Goal: Task Accomplishment & Management: Manage account settings

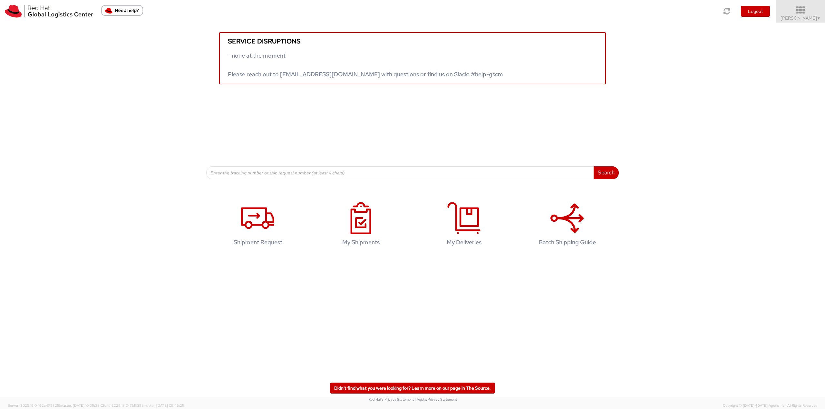
click at [809, 14] on icon at bounding box center [800, 10] width 56 height 9
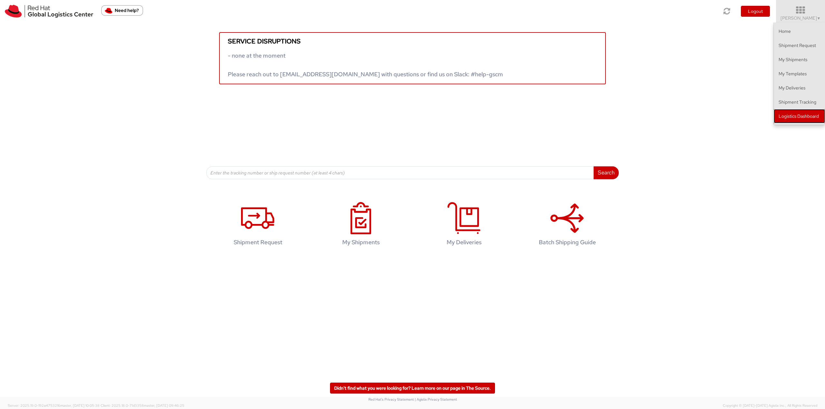
click at [809, 113] on link "Logistics Dashboard" at bounding box center [799, 116] width 51 height 14
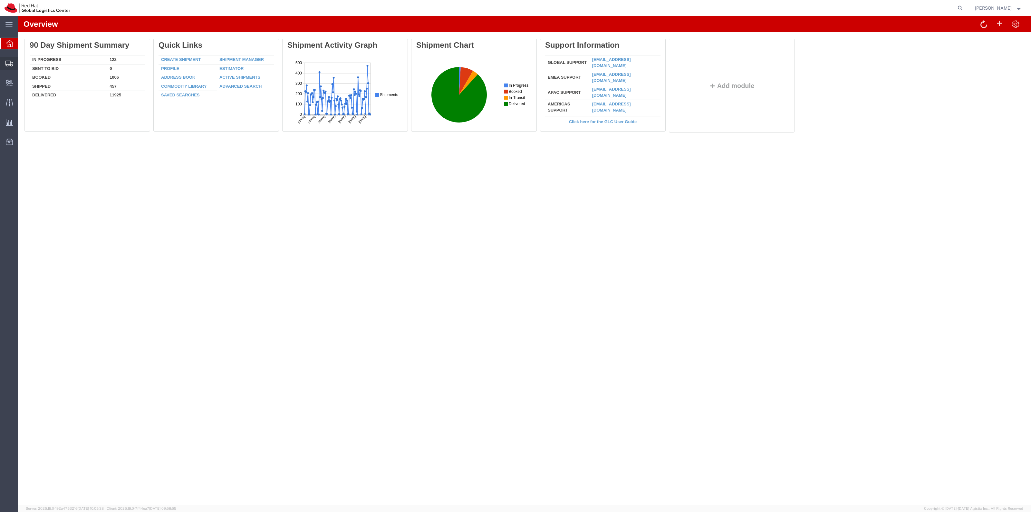
click at [0, 0] on span "Shipment Manager" at bounding box center [0, 0] width 0 height 0
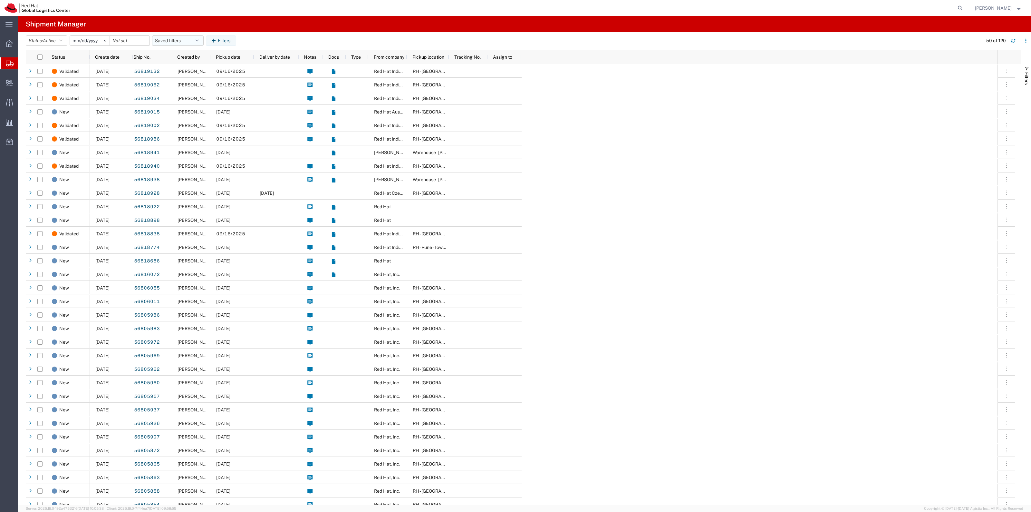
drag, startPoint x: 159, startPoint y: 33, endPoint x: 168, endPoint y: 37, distance: 10.4
click at [159, 33] on header "Status: Active Active All Approved Booked Canceled Delivered Denied New On Hold…" at bounding box center [528, 41] width 1005 height 18
drag, startPoint x: 168, startPoint y: 37, endPoint x: 180, endPoint y: 43, distance: 13.3
click at [168, 37] on button "Saved filters" at bounding box center [178, 40] width 52 height 10
click at [200, 70] on span "New filter save" at bounding box center [195, 69] width 84 height 12
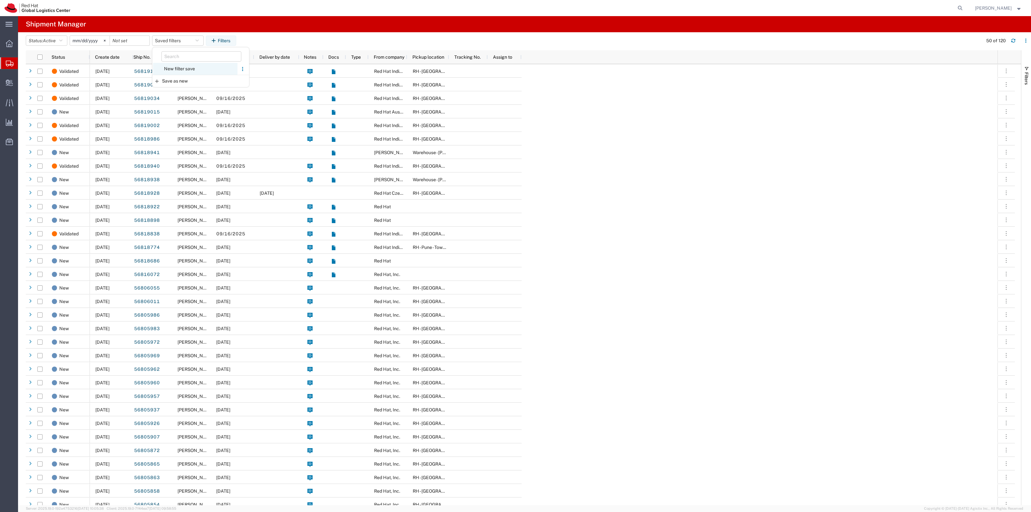
type input "2022-06-27"
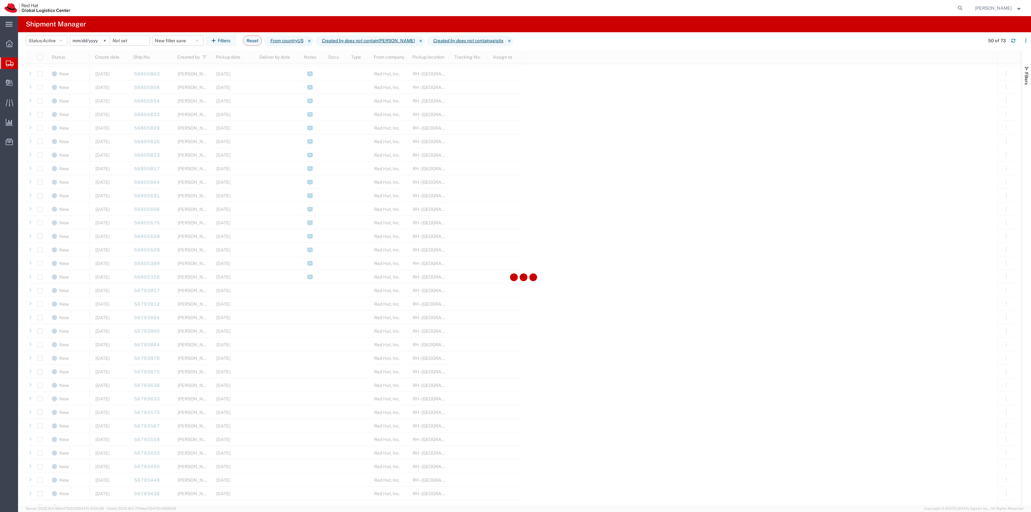
scroll to position [403, 0]
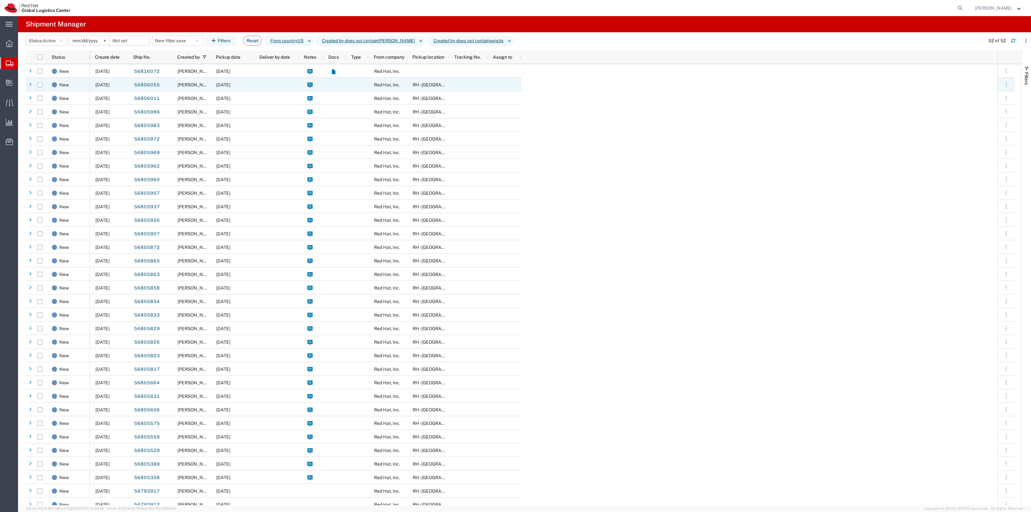
click at [209, 82] on span "[PERSON_NAME]" at bounding box center [196, 84] width 37 height 5
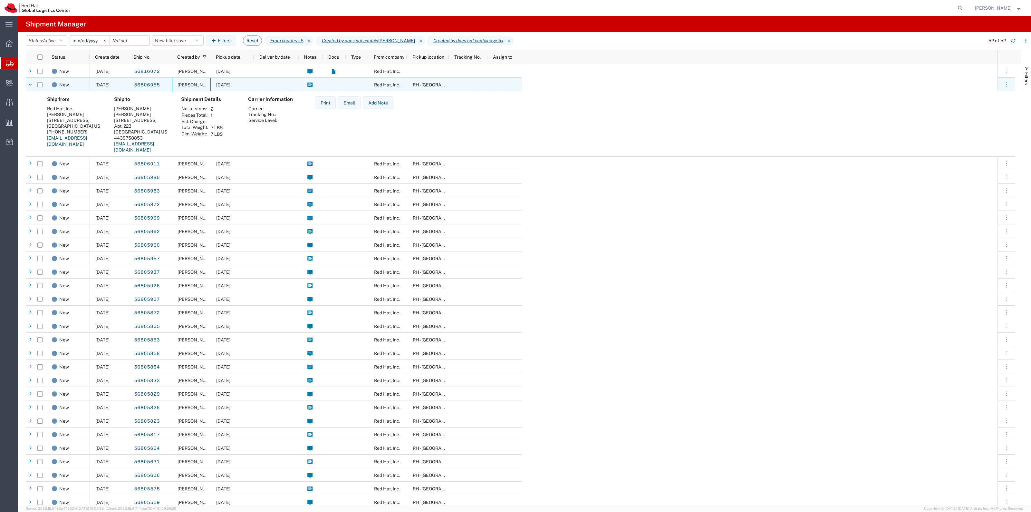
click at [209, 82] on span "[PERSON_NAME]" at bounding box center [196, 84] width 37 height 5
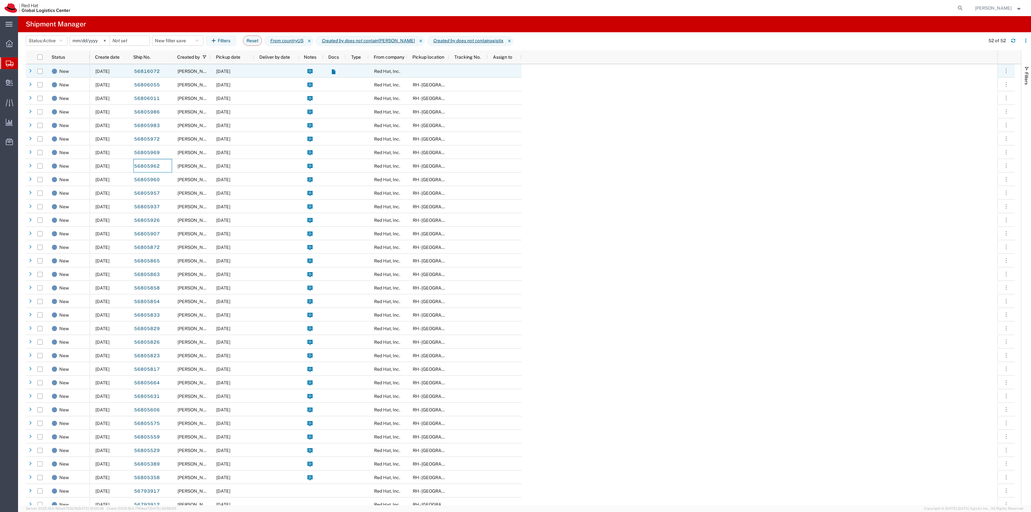
scroll to position [81, 0]
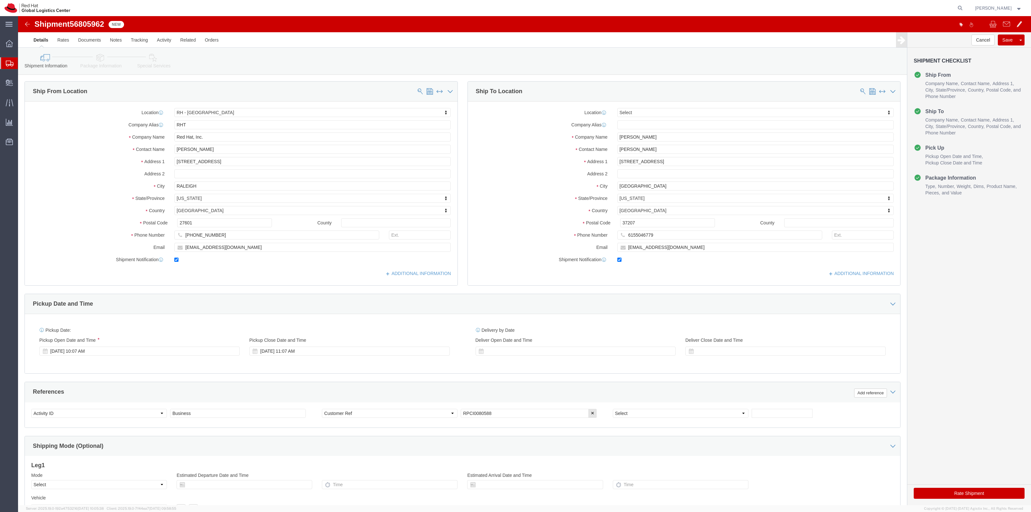
select select "38014"
select select
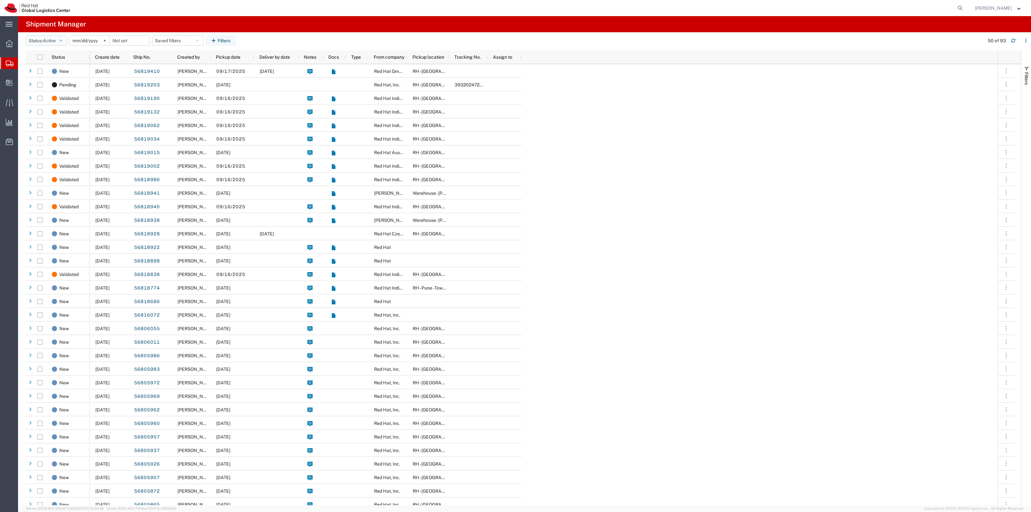
click at [67, 39] on button "Status: Active" at bounding box center [47, 40] width 42 height 10
click at [73, 72] on span "All" at bounding box center [63, 75] width 75 height 10
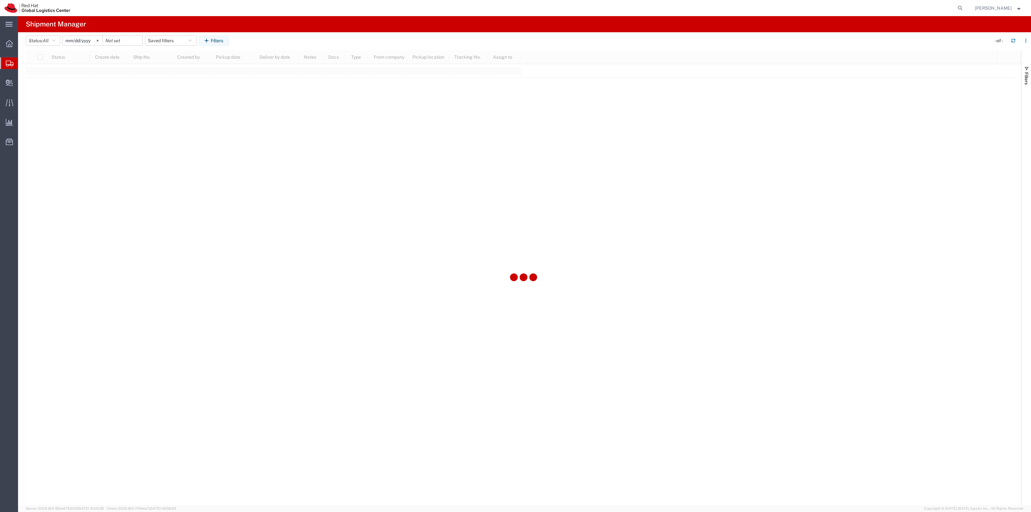
click at [74, 44] on input "2025-08-15" at bounding box center [83, 41] width 40 height 10
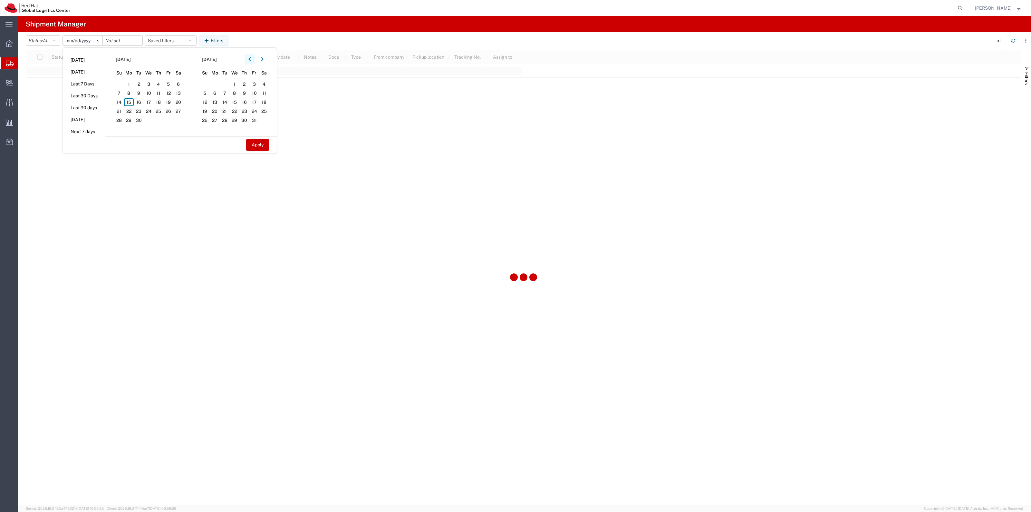
click at [248, 60] on button "button" at bounding box center [250, 59] width 10 height 10
click at [260, 57] on button "button" at bounding box center [262, 59] width 10 height 10
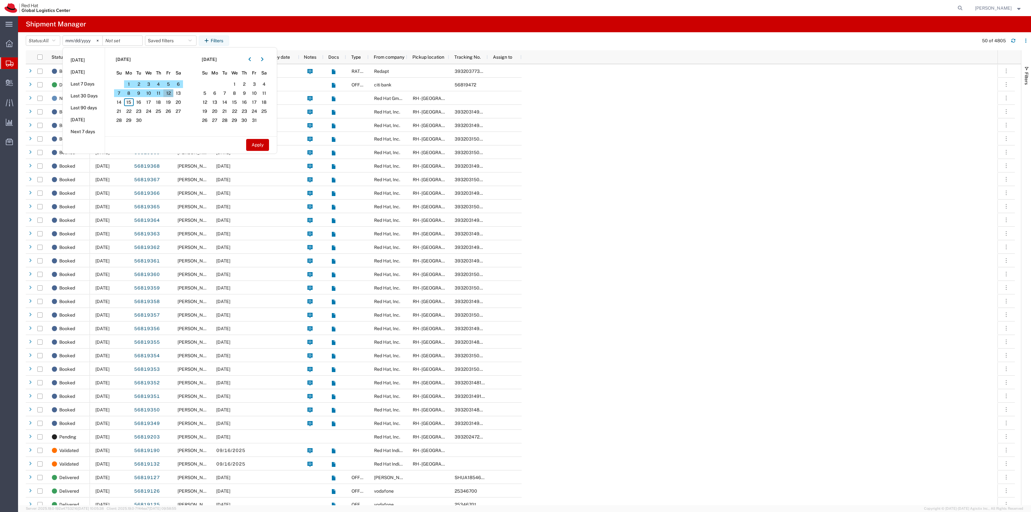
click at [168, 90] on span "12" at bounding box center [168, 93] width 10 height 8
click at [273, 142] on div "Apply" at bounding box center [191, 144] width 172 height 17
click at [268, 142] on button "Apply" at bounding box center [257, 145] width 23 height 12
type input "2025-09-12"
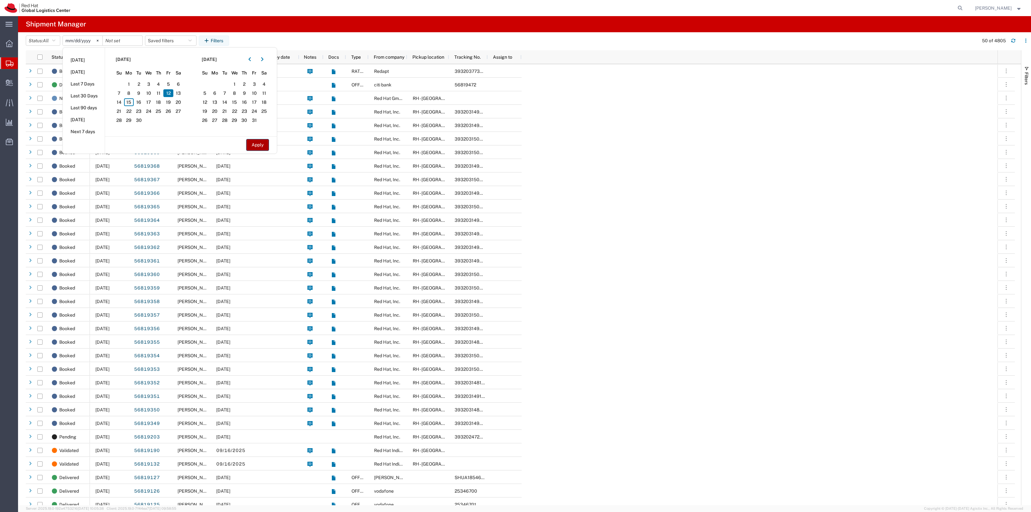
type input "2025-09-12"
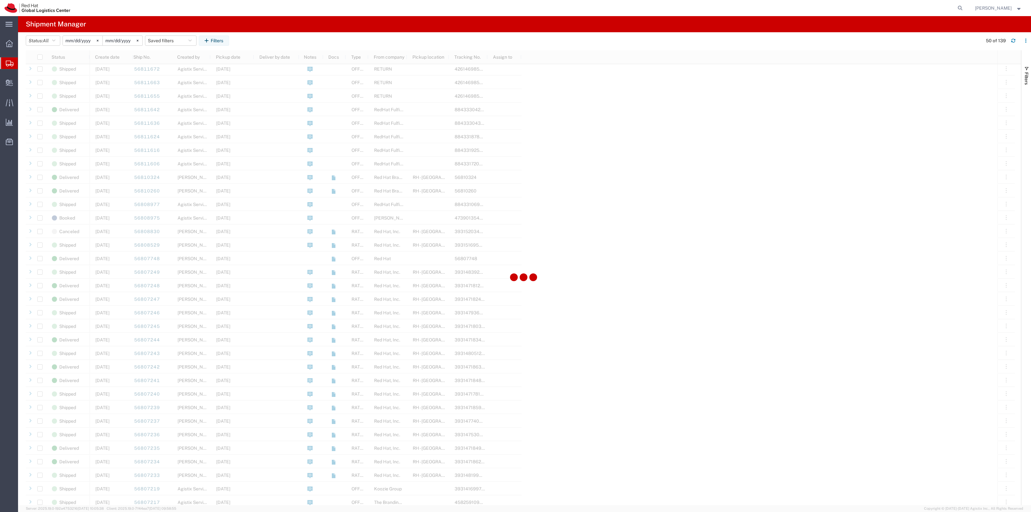
scroll to position [362, 0]
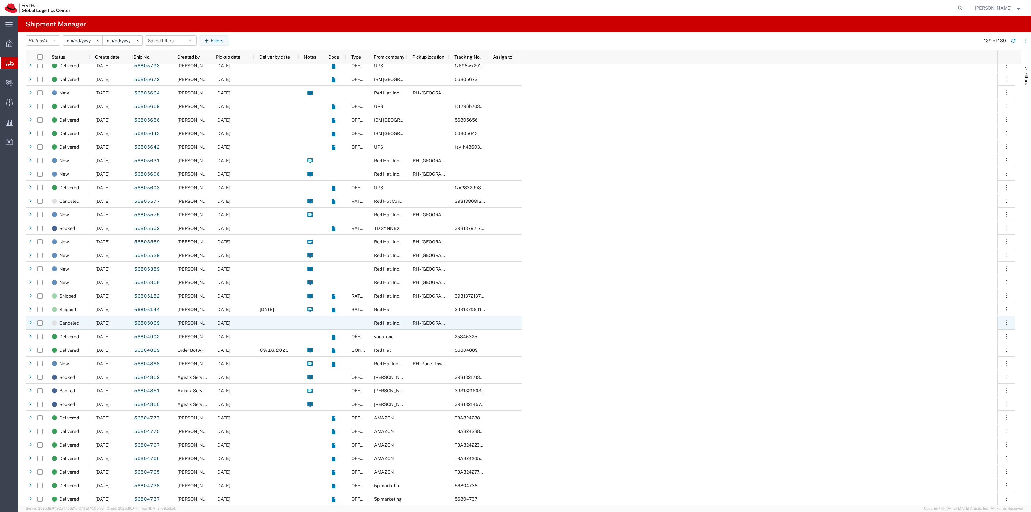
click at [271, 321] on div at bounding box center [276, 323] width 45 height 14
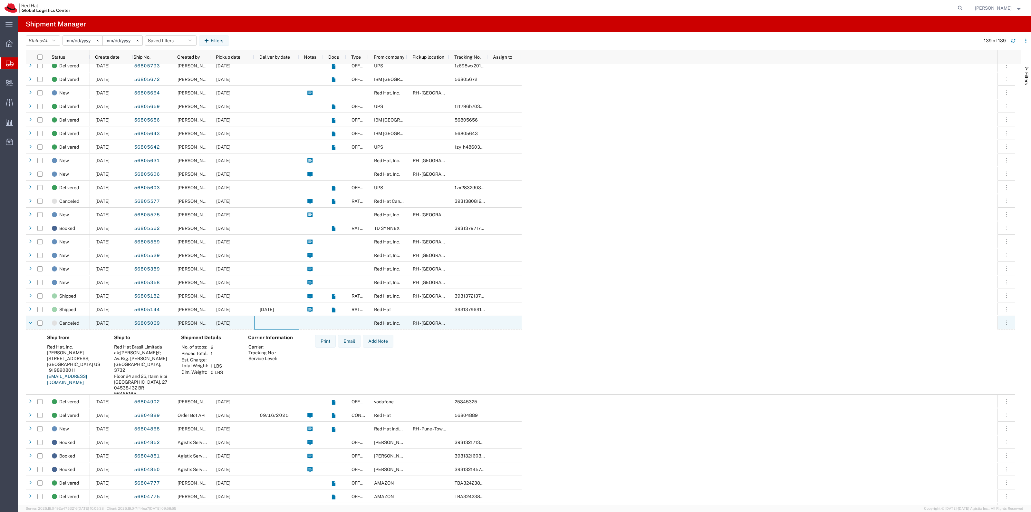
click at [271, 321] on div at bounding box center [276, 323] width 45 height 14
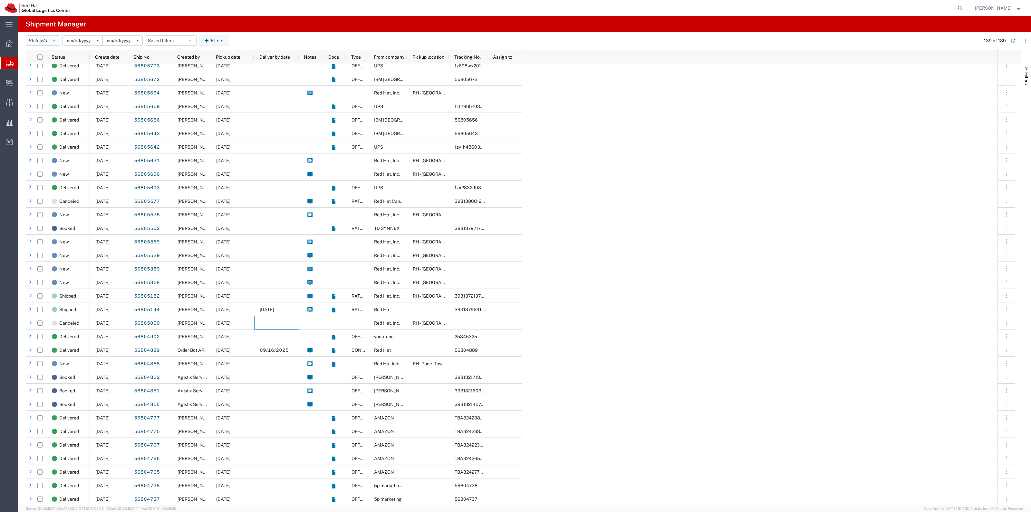
click at [51, 41] on button "Status: All" at bounding box center [43, 40] width 34 height 10
click at [86, 40] on input "2025-09-12" at bounding box center [83, 41] width 40 height 10
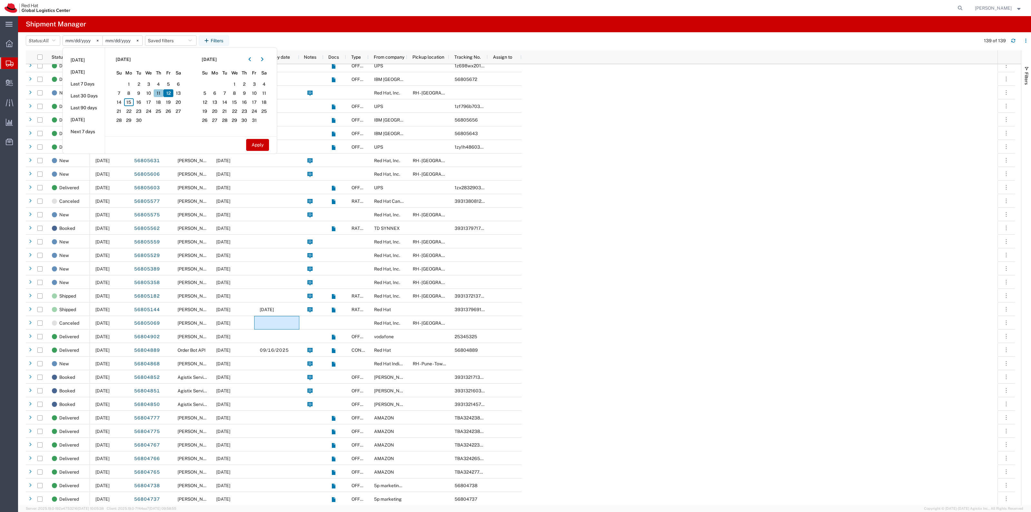
click at [158, 89] on span "11" at bounding box center [159, 93] width 10 height 8
click at [253, 139] on button "Apply" at bounding box center [257, 145] width 23 height 12
type input "2025-09-11"
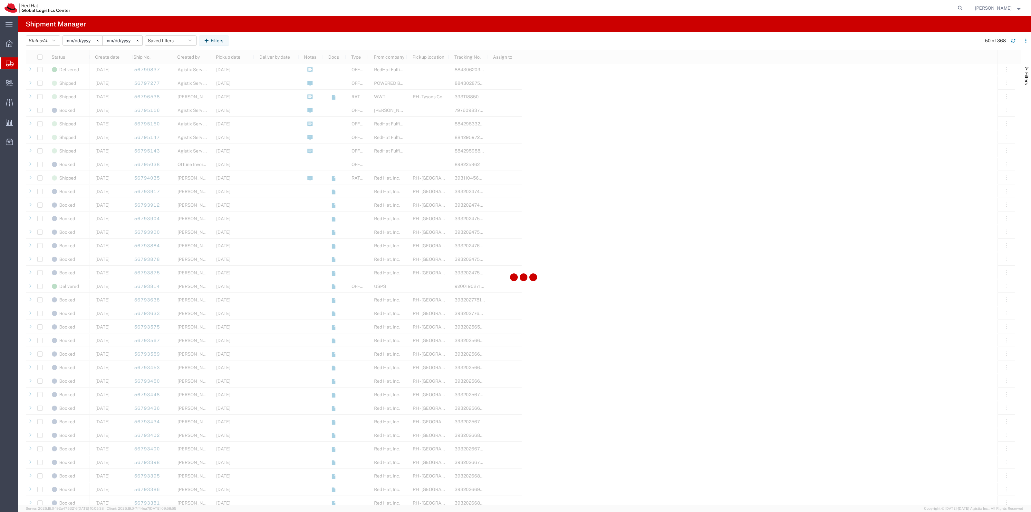
scroll to position [161, 0]
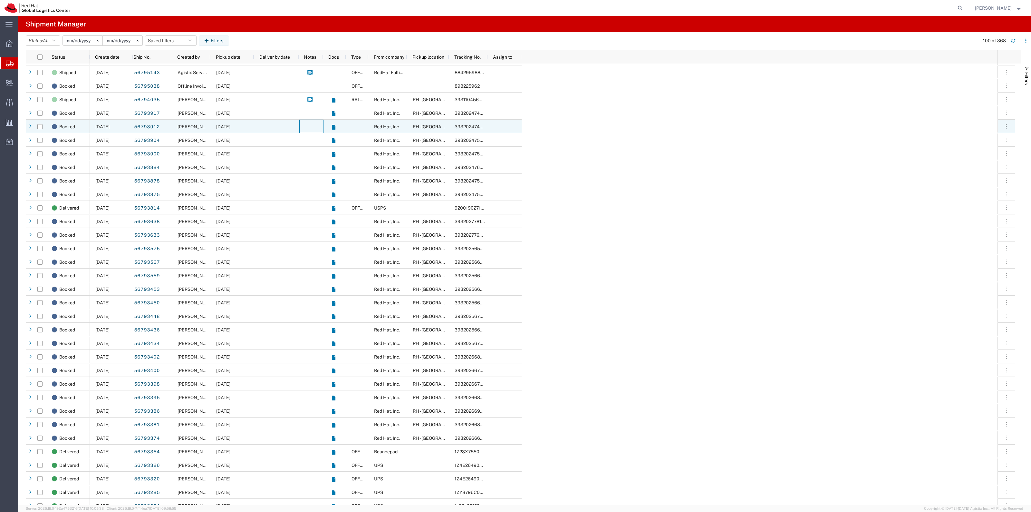
click at [305, 122] on div at bounding box center [311, 127] width 24 height 14
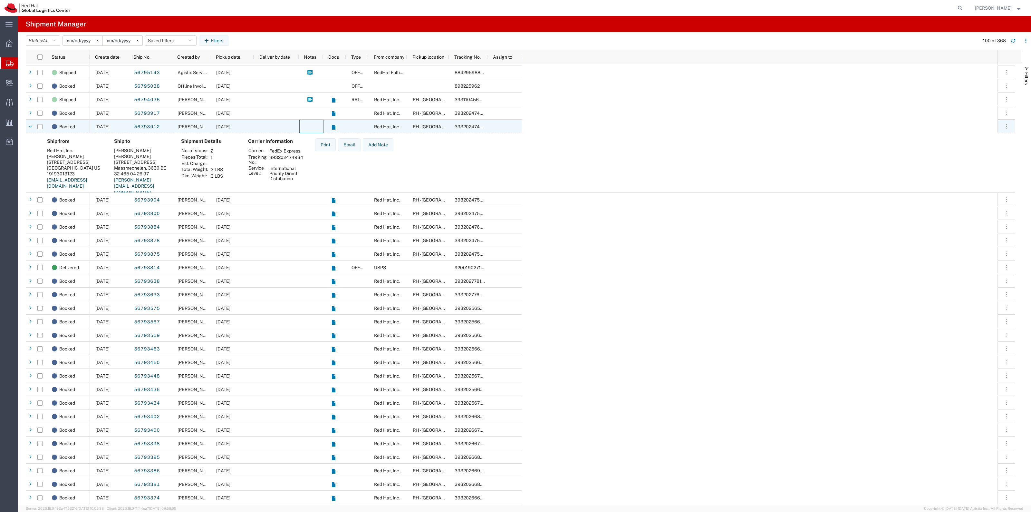
click at [305, 122] on div at bounding box center [311, 127] width 24 height 14
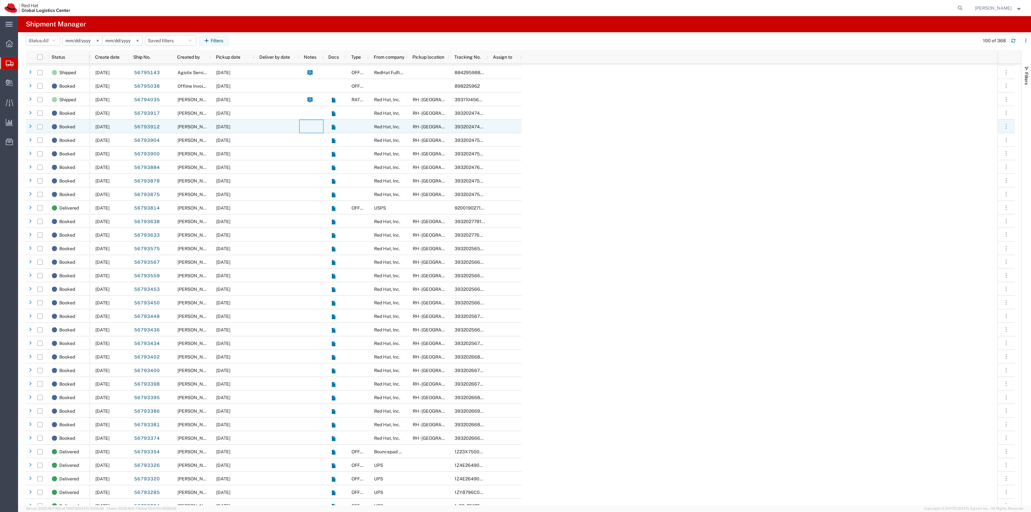
click at [305, 122] on div at bounding box center [311, 127] width 24 height 14
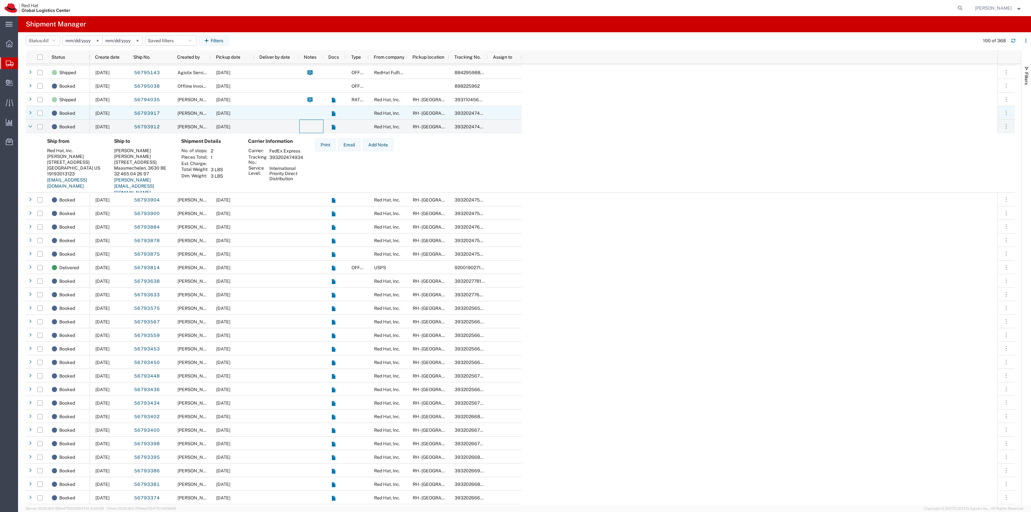
click at [307, 115] on div at bounding box center [311, 113] width 24 height 14
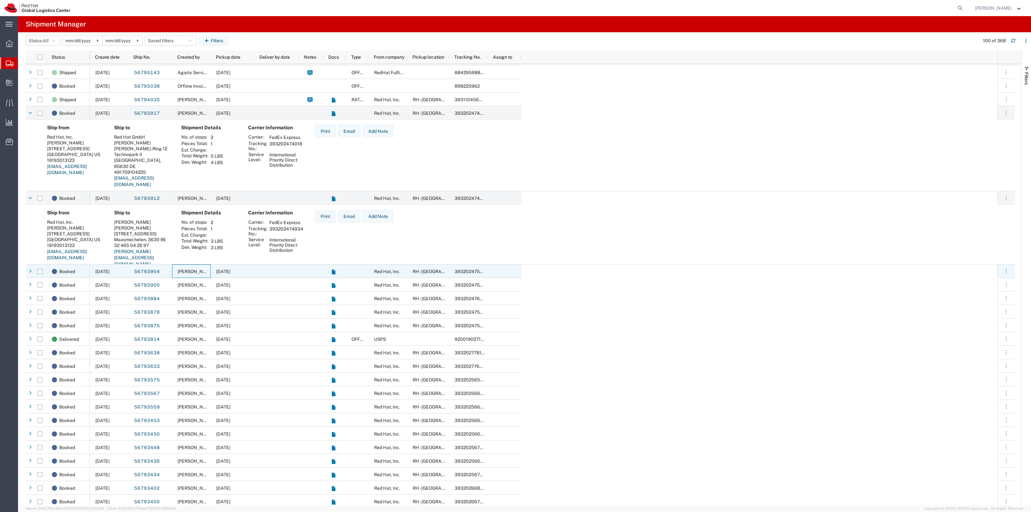
click at [186, 270] on span "Kirk Newcross" at bounding box center [196, 271] width 37 height 5
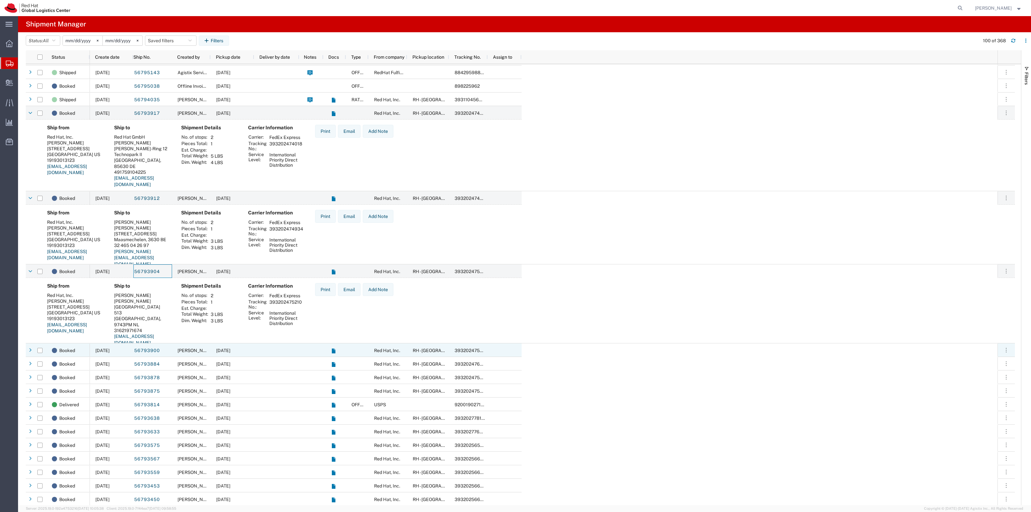
click at [208, 345] on div "[PERSON_NAME]" at bounding box center [191, 350] width 39 height 14
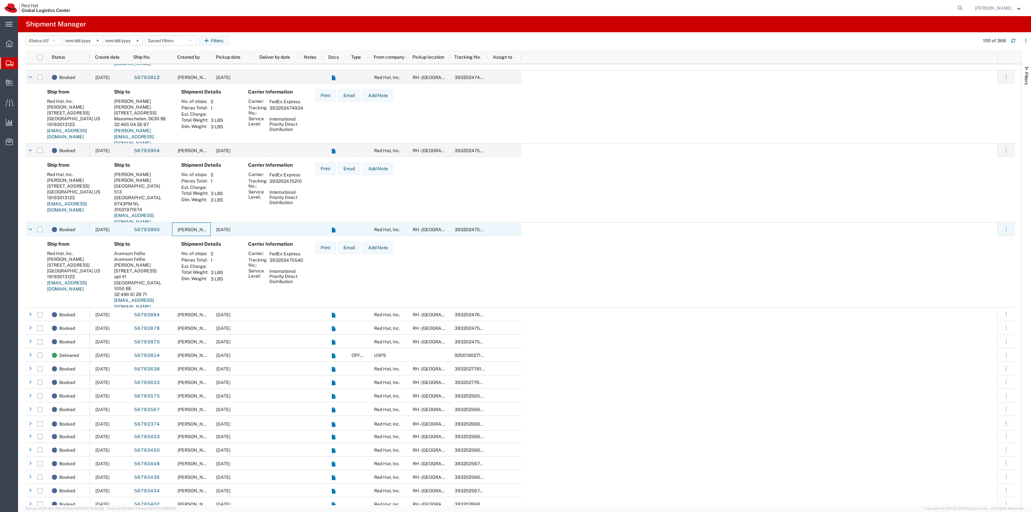
scroll to position [282, 0]
click at [223, 319] on div "09/11/2025" at bounding box center [232, 314] width 43 height 14
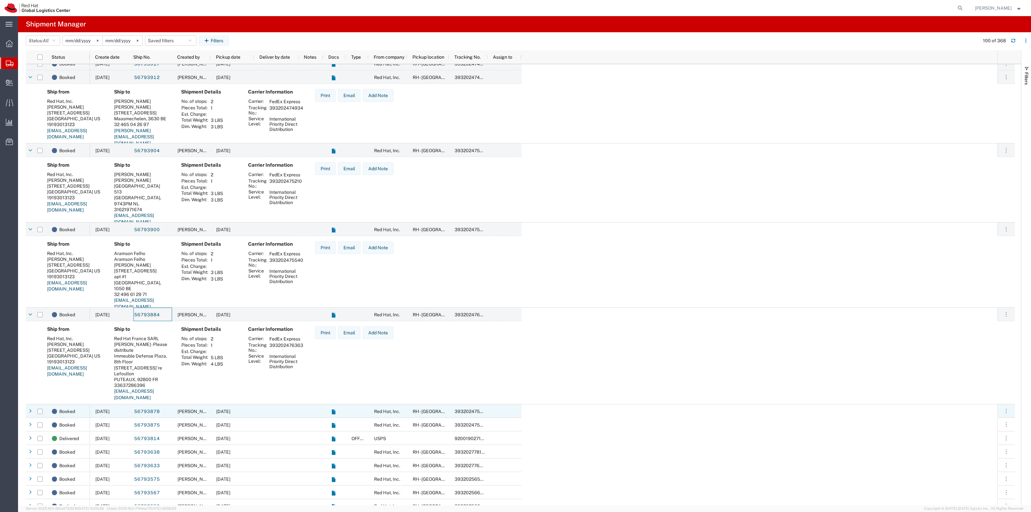
click at [212, 409] on div "09/11/2025" at bounding box center [232, 411] width 43 height 14
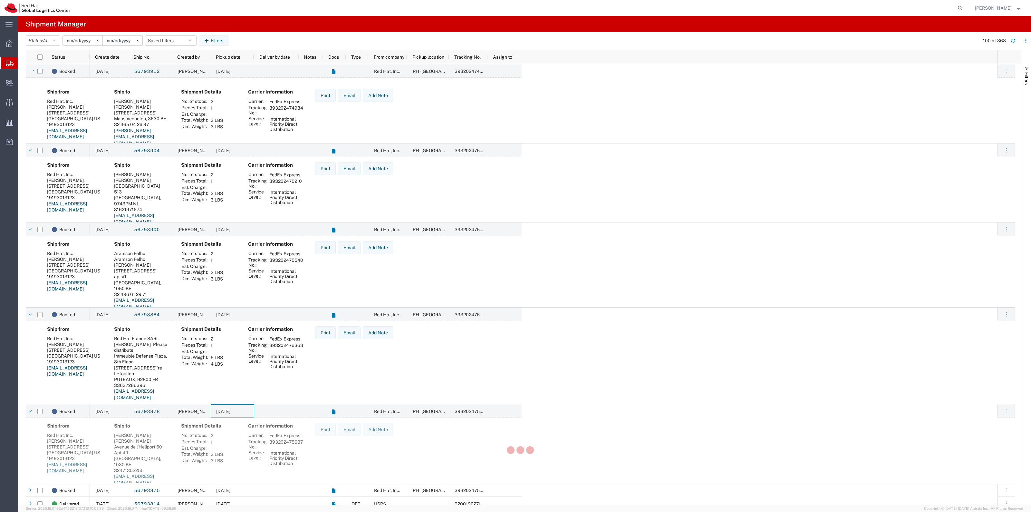
scroll to position [403, 0]
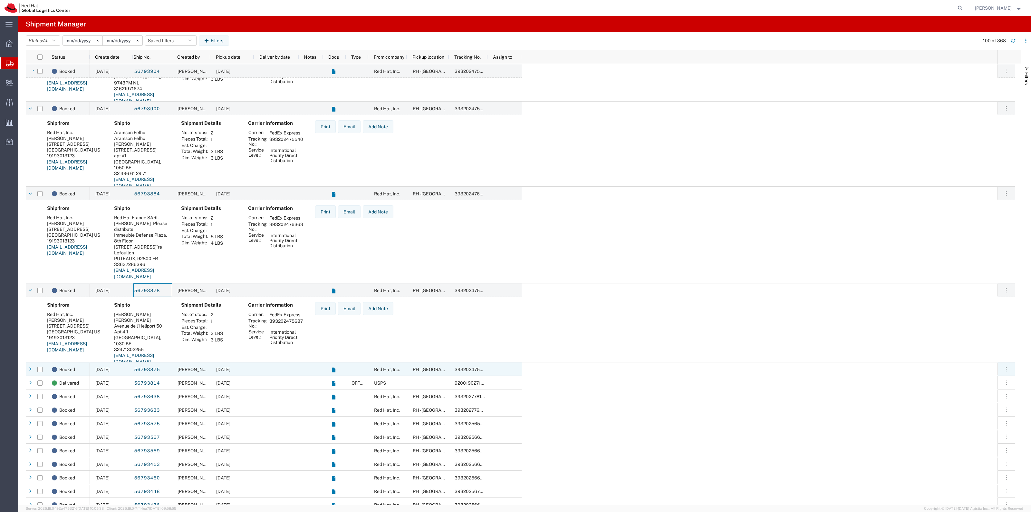
click at [172, 366] on div "Kirk Newcross" at bounding box center [191, 369] width 39 height 14
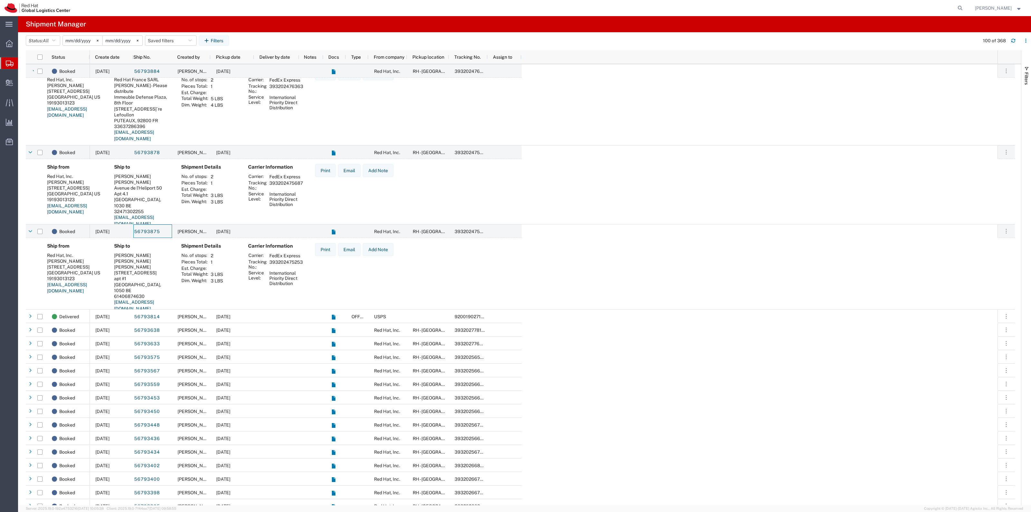
scroll to position [564, 0]
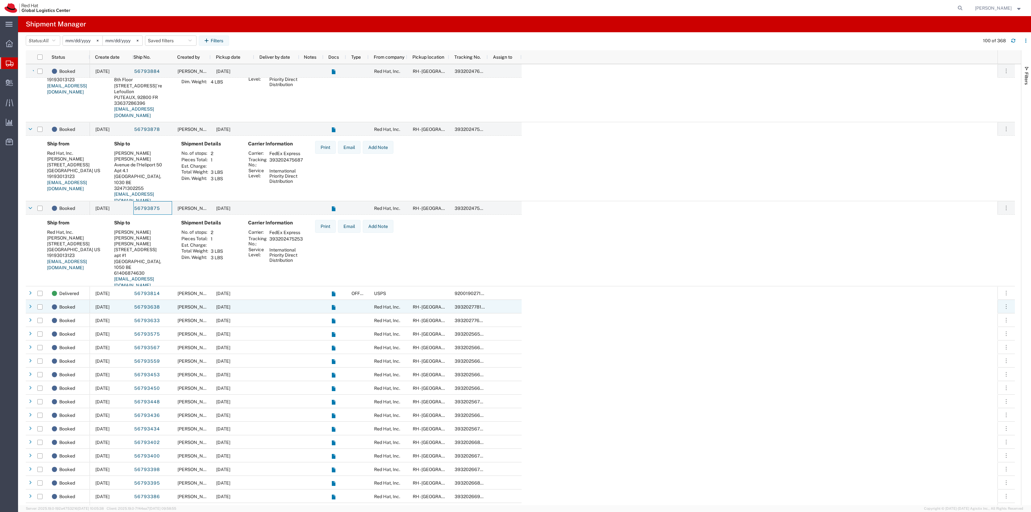
click at [228, 309] on div "09/11/2025" at bounding box center [232, 307] width 43 height 14
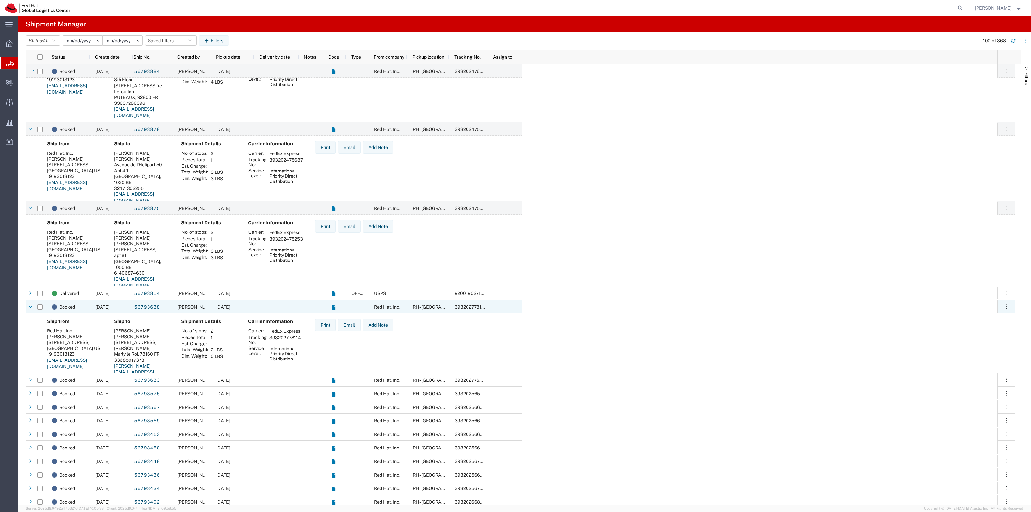
click at [228, 309] on div "09/11/2025" at bounding box center [232, 307] width 43 height 14
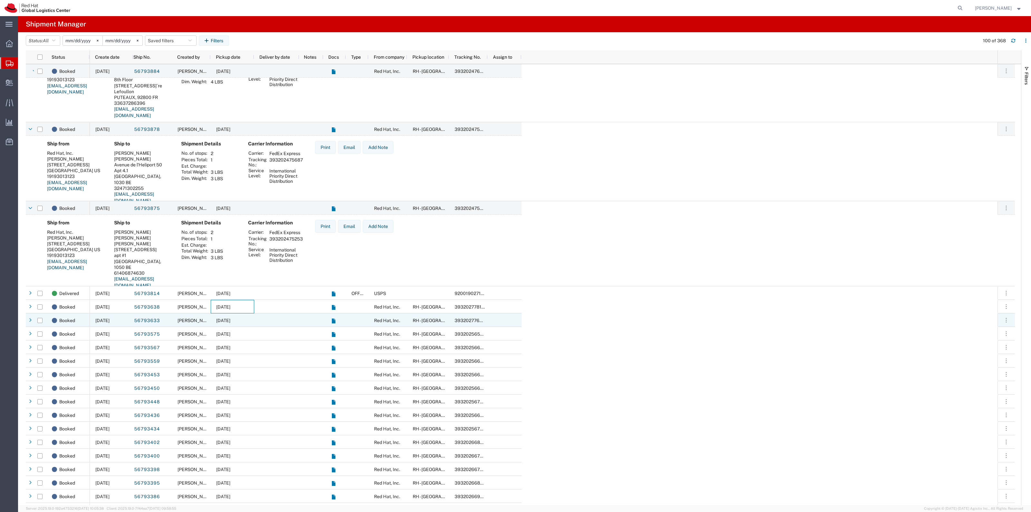
click at [217, 318] on span "09/11/2025" at bounding box center [223, 320] width 14 height 5
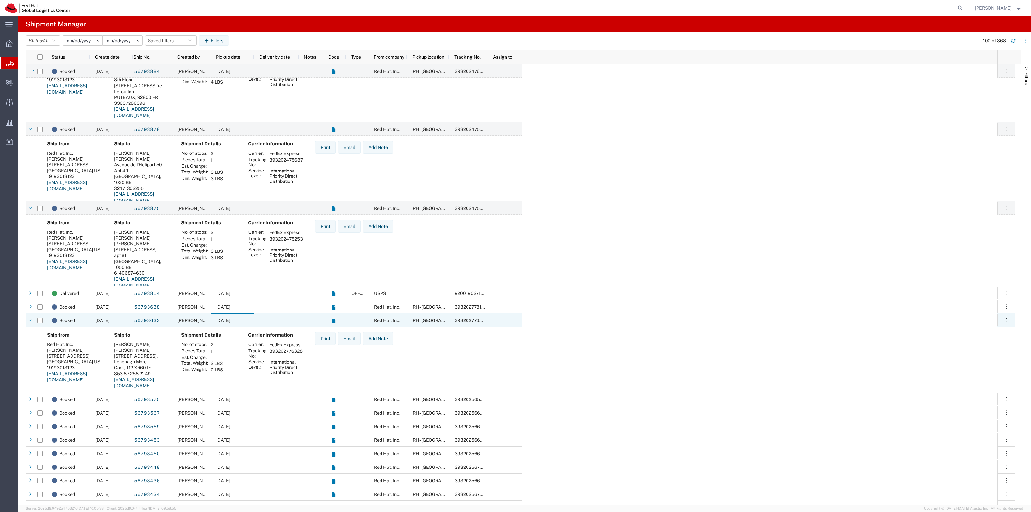
click at [217, 318] on span "09/11/2025" at bounding box center [223, 320] width 14 height 5
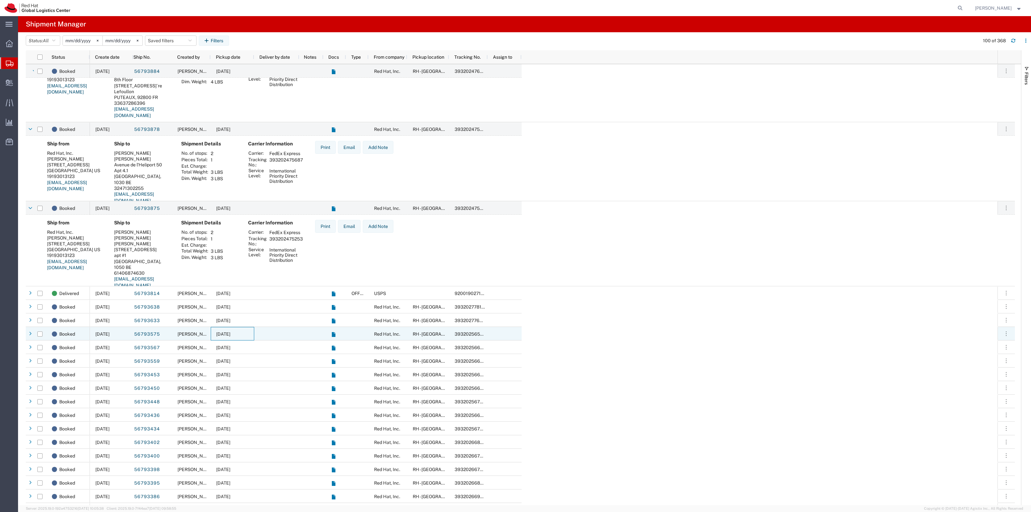
click at [214, 332] on div "09/11/2025" at bounding box center [232, 334] width 43 height 14
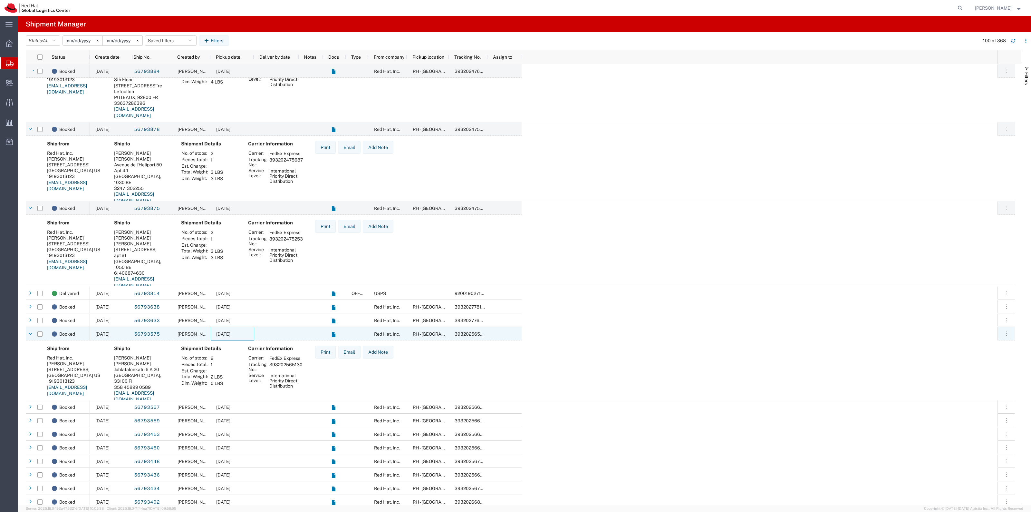
click at [214, 332] on div "09/11/2025" at bounding box center [232, 334] width 43 height 14
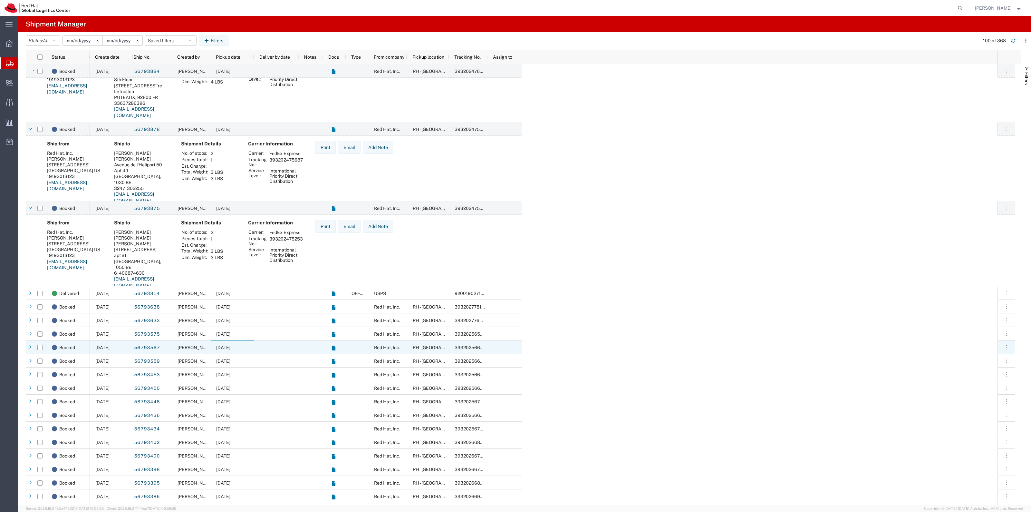
click at [208, 344] on div "Kirk Newcross" at bounding box center [191, 347] width 39 height 14
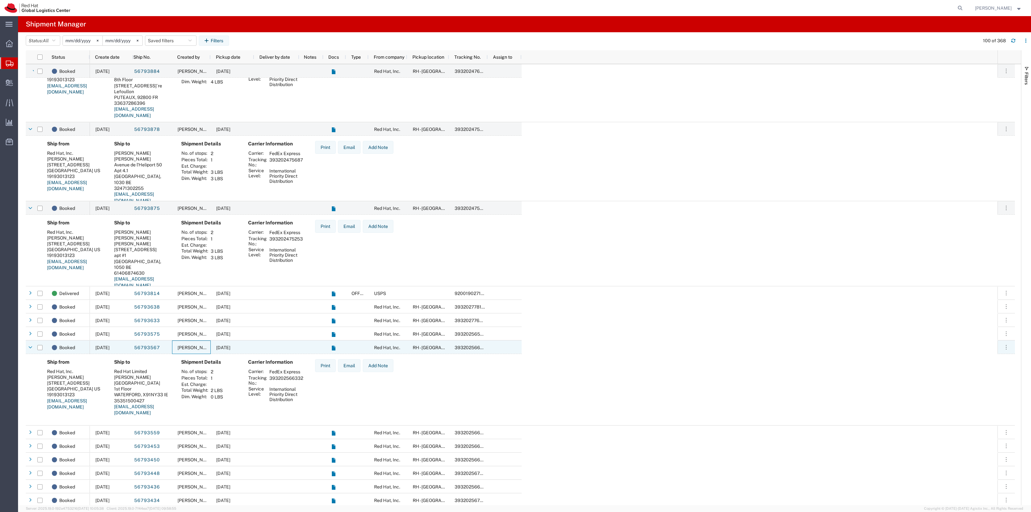
click at [208, 344] on div "Kirk Newcross" at bounding box center [191, 347] width 39 height 14
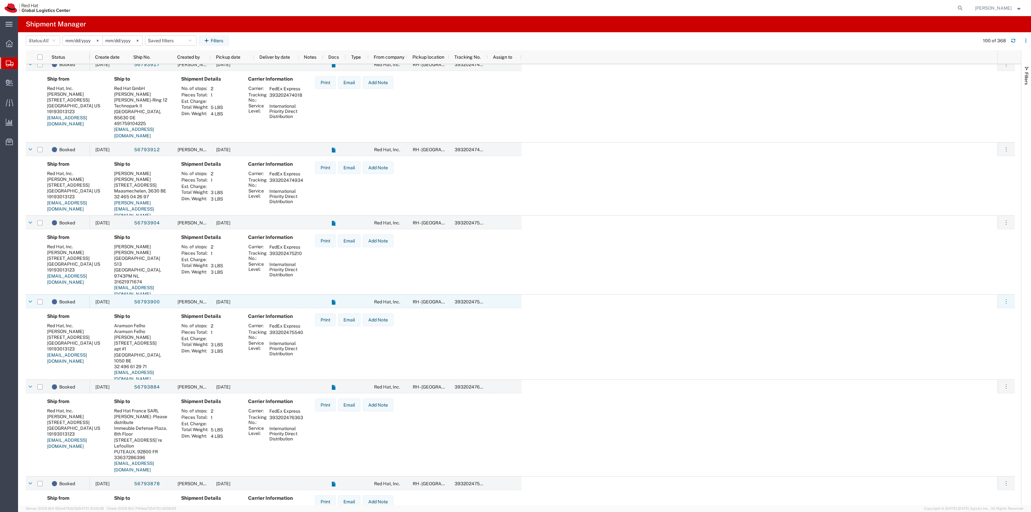
scroll to position [81, 0]
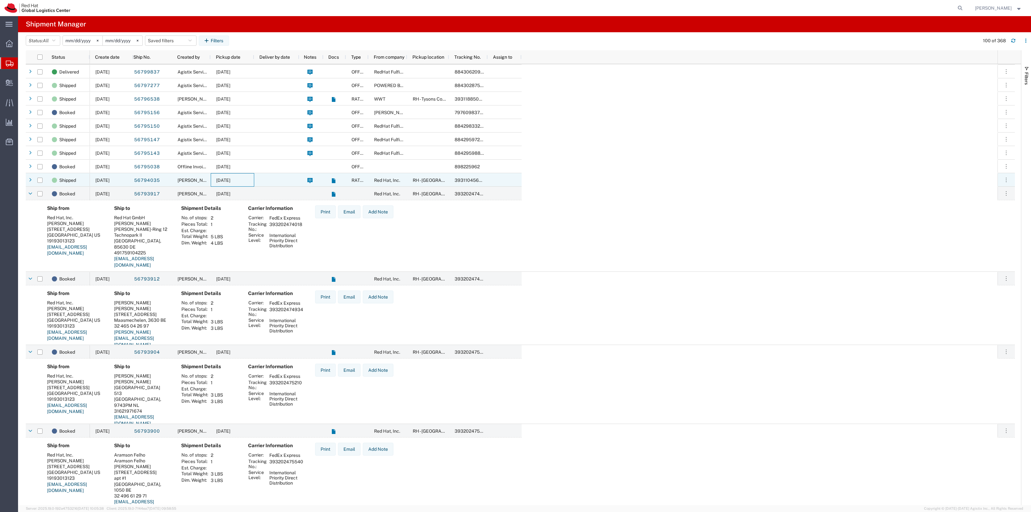
click at [230, 180] on span "09/11/2025" at bounding box center [223, 180] width 14 height 5
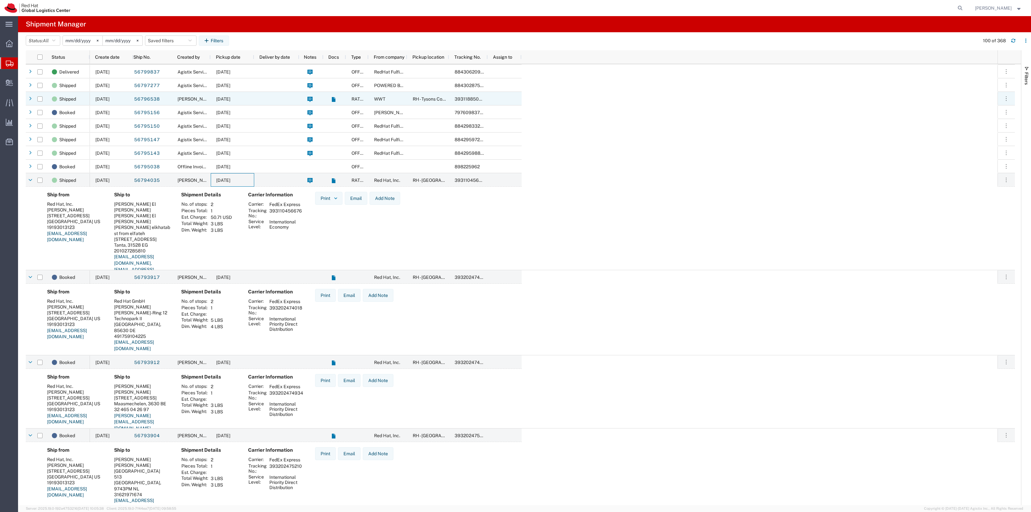
click at [245, 102] on div "09/11/2025" at bounding box center [232, 99] width 43 height 14
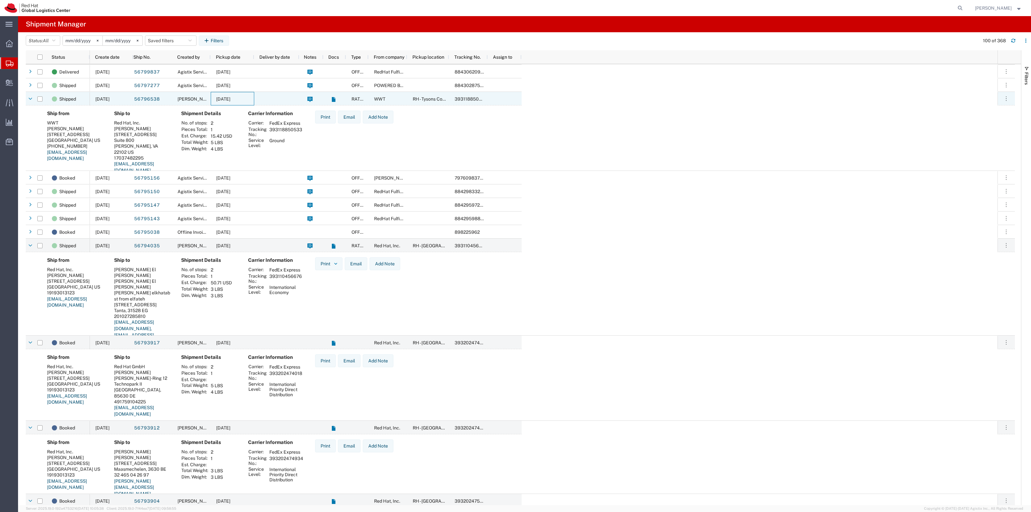
click at [245, 101] on div "09/11/2025" at bounding box center [232, 99] width 43 height 14
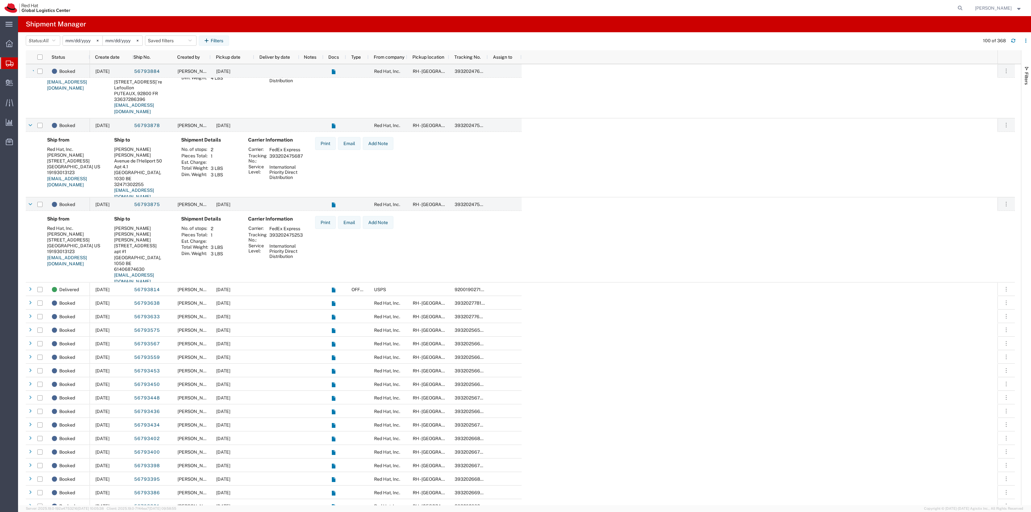
scroll to position [0, 0]
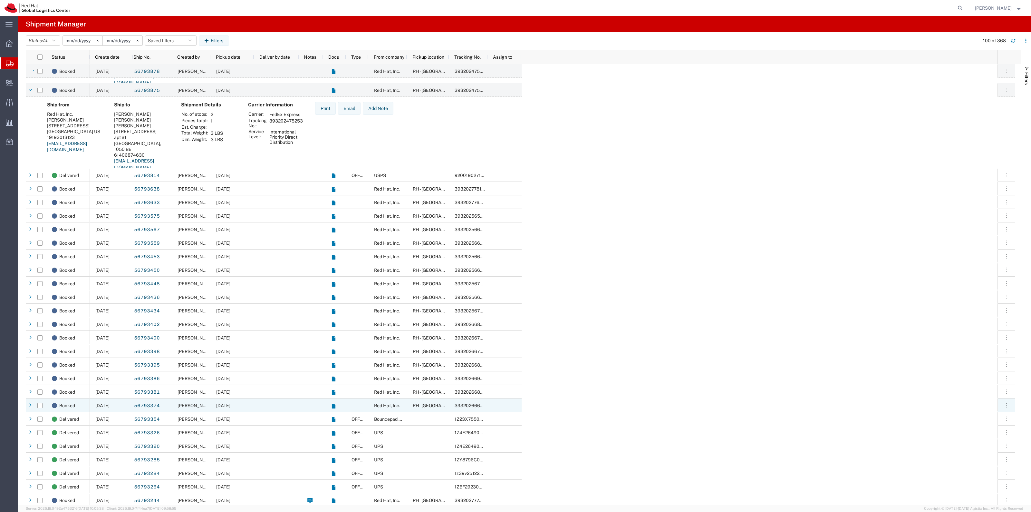
click at [237, 398] on div "09/11/2025" at bounding box center [232, 405] width 43 height 14
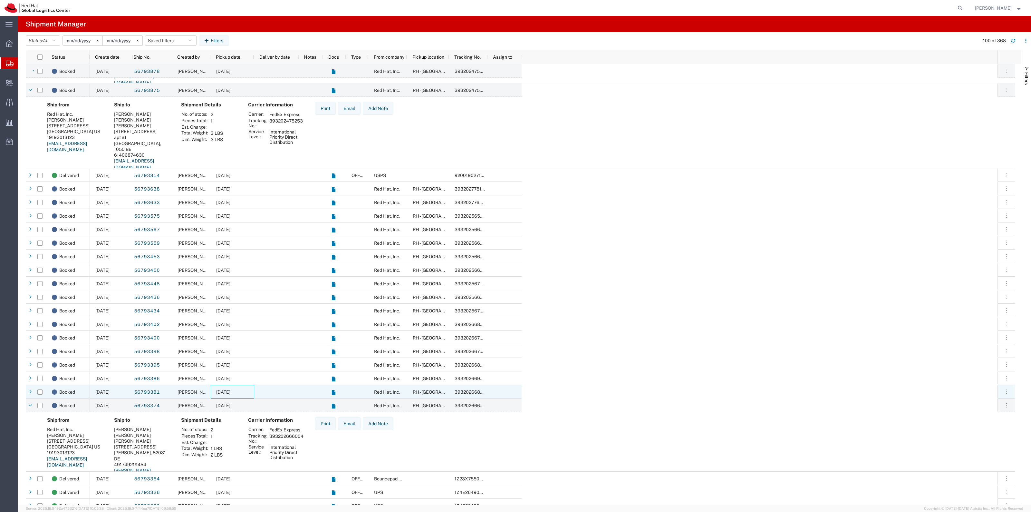
click at [230, 390] on span "09/11/2025" at bounding box center [223, 391] width 14 height 5
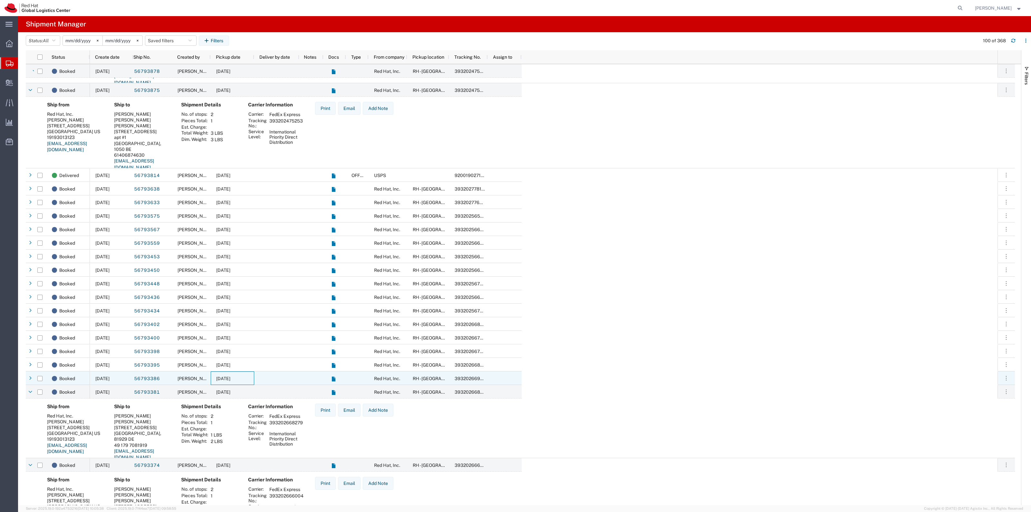
click at [230, 380] on span "09/11/2025" at bounding box center [223, 378] width 14 height 5
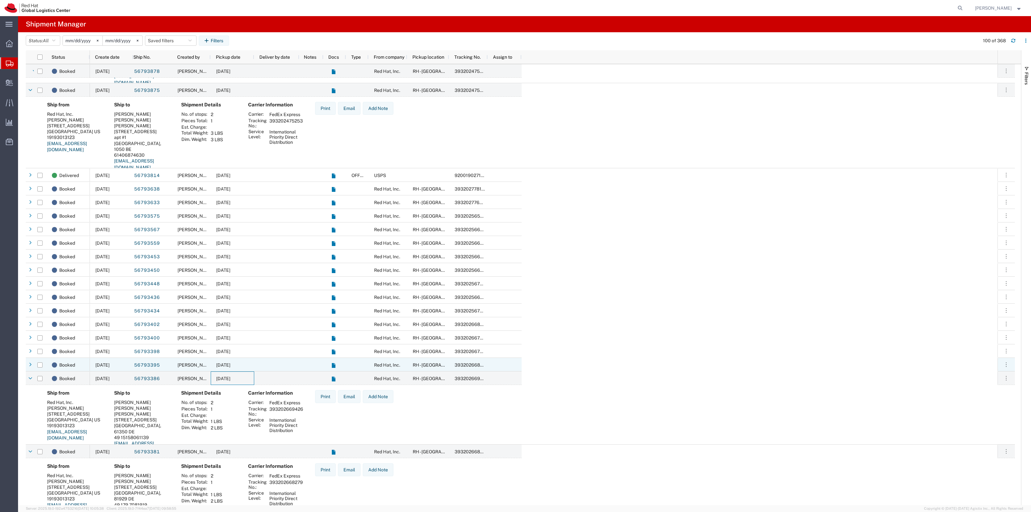
click at [247, 366] on div "09/11/2025" at bounding box center [232, 365] width 43 height 14
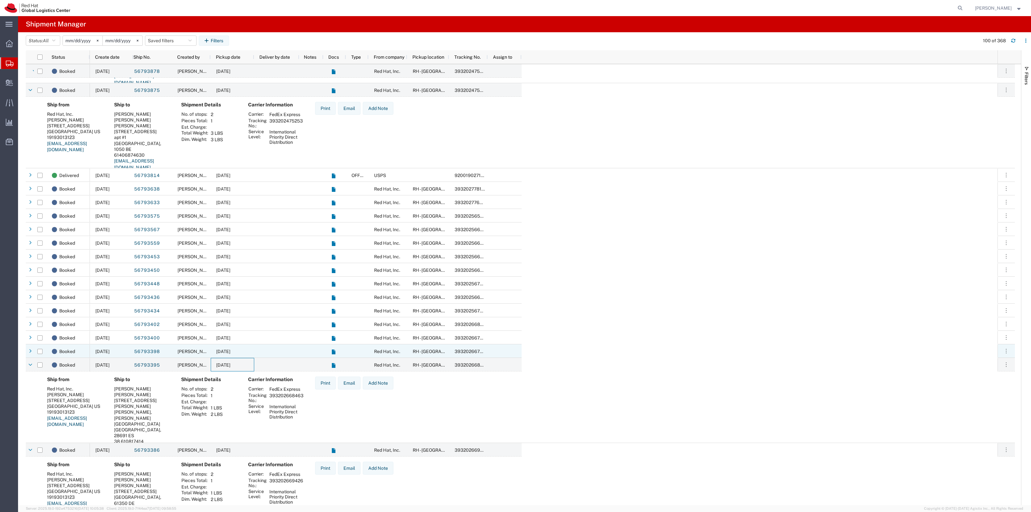
click at [249, 352] on div "09/11/2025" at bounding box center [232, 351] width 43 height 14
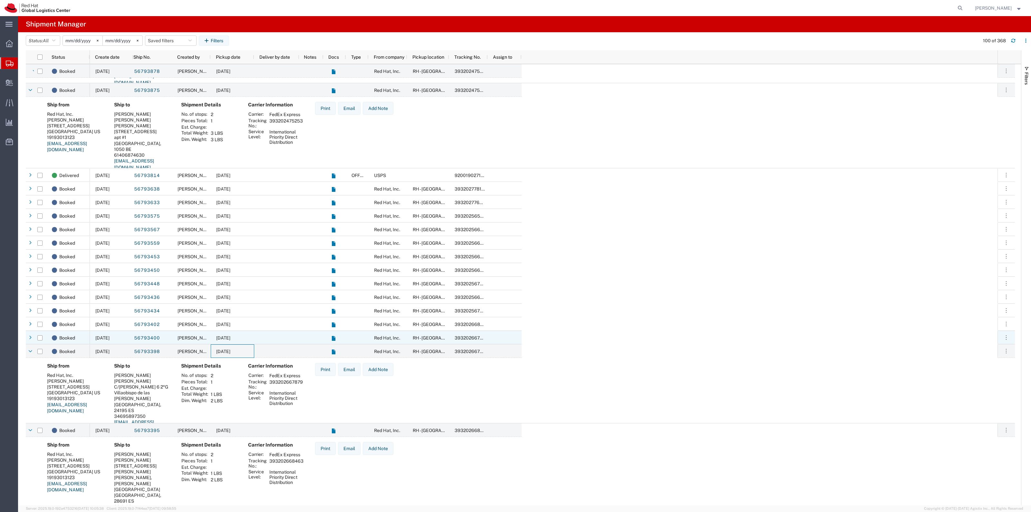
click at [250, 335] on div "09/11/2025" at bounding box center [232, 338] width 43 height 14
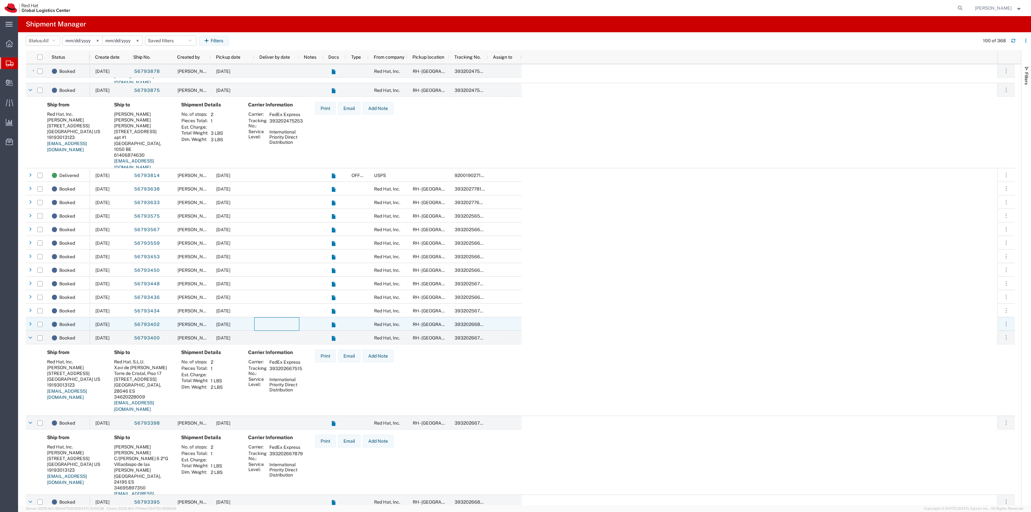
click at [255, 323] on div at bounding box center [276, 324] width 45 height 14
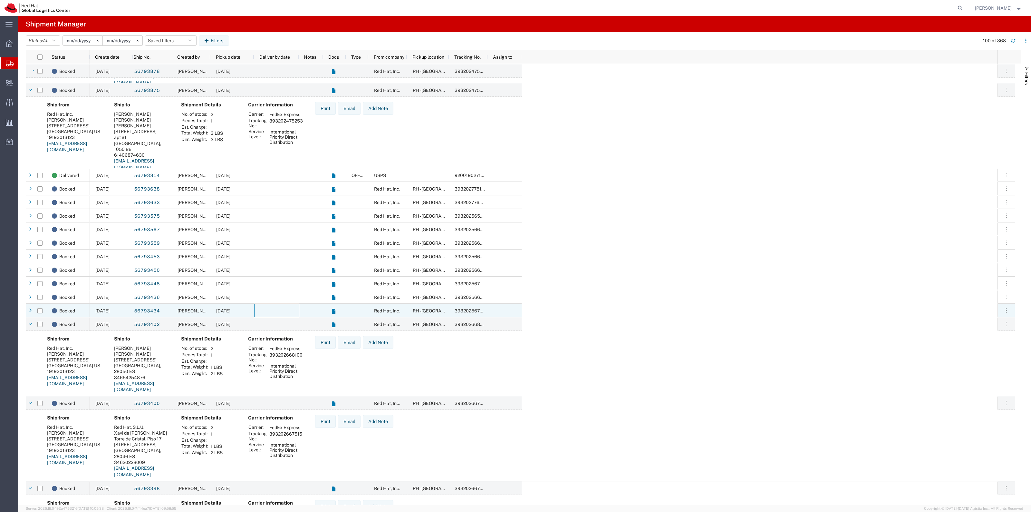
click at [258, 313] on div at bounding box center [276, 310] width 45 height 14
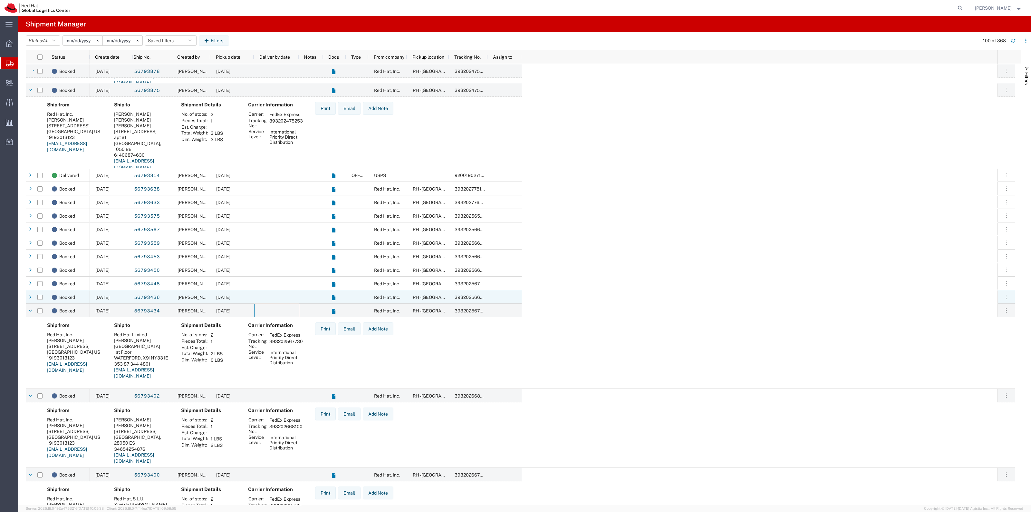
click at [262, 298] on div at bounding box center [276, 297] width 45 height 14
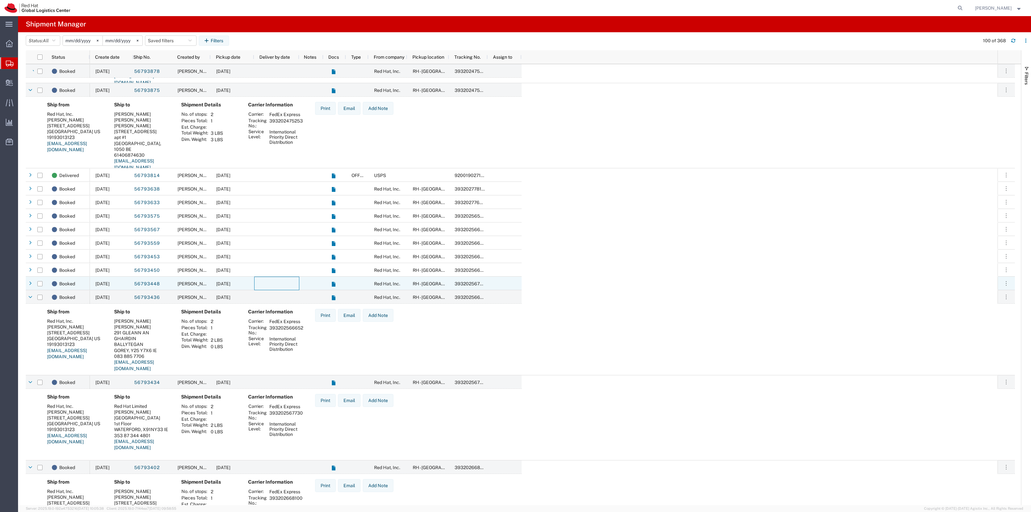
click at [262, 287] on div at bounding box center [276, 283] width 45 height 14
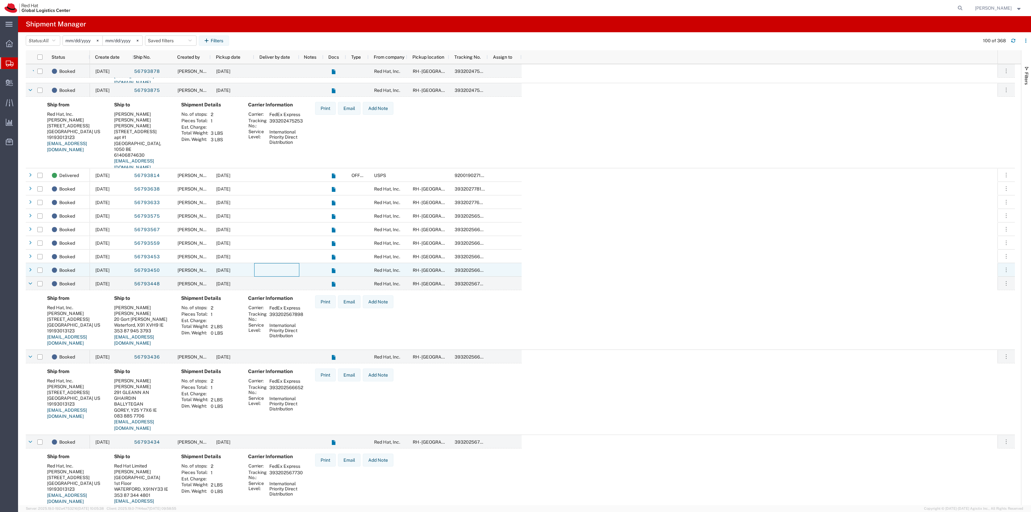
click at [263, 272] on div at bounding box center [276, 270] width 45 height 14
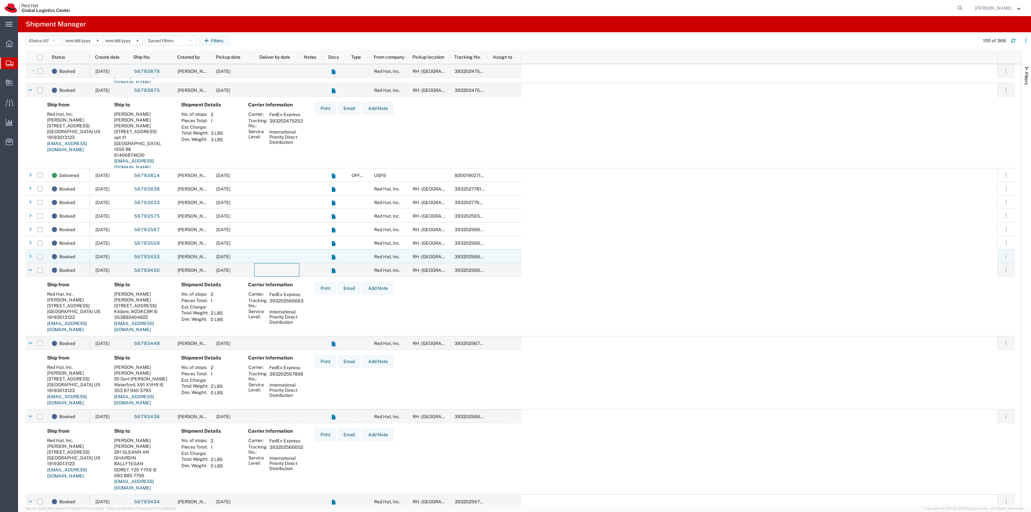
click at [268, 252] on div at bounding box center [276, 256] width 45 height 14
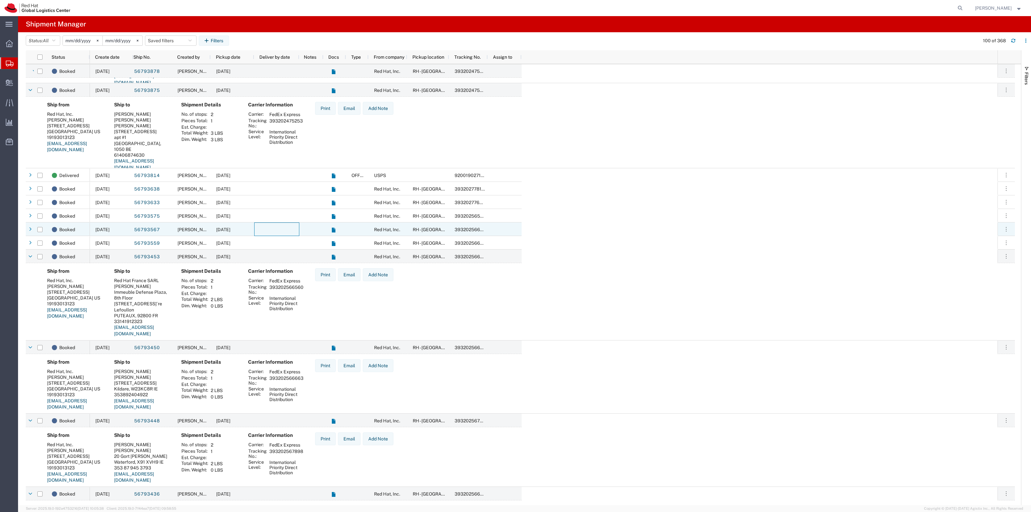
click at [274, 234] on div at bounding box center [276, 229] width 45 height 14
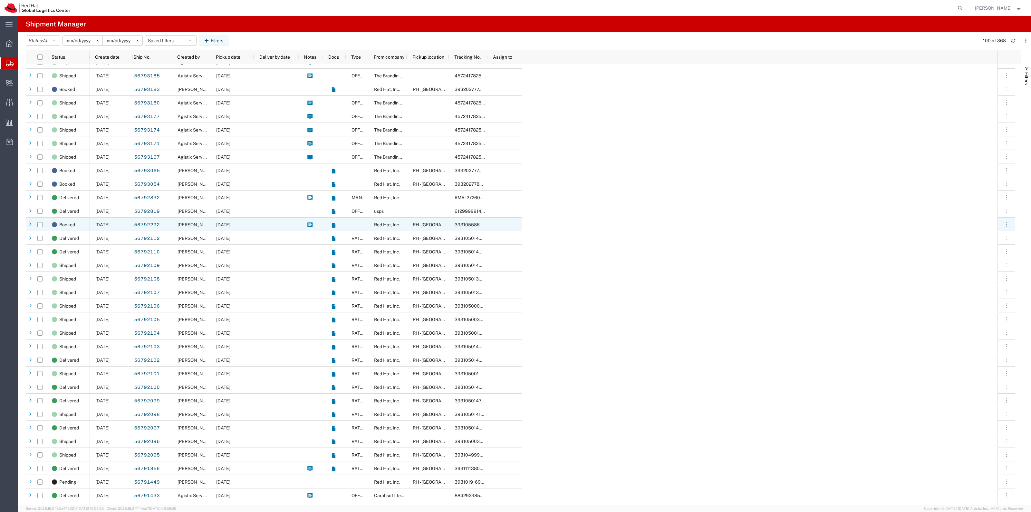
click at [266, 228] on div at bounding box center [276, 224] width 45 height 14
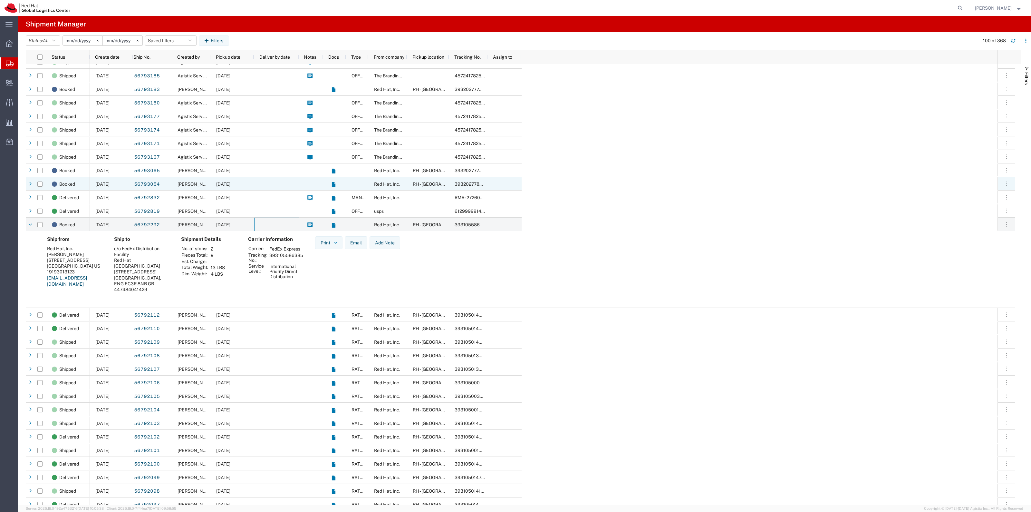
click at [273, 181] on div at bounding box center [276, 184] width 45 height 14
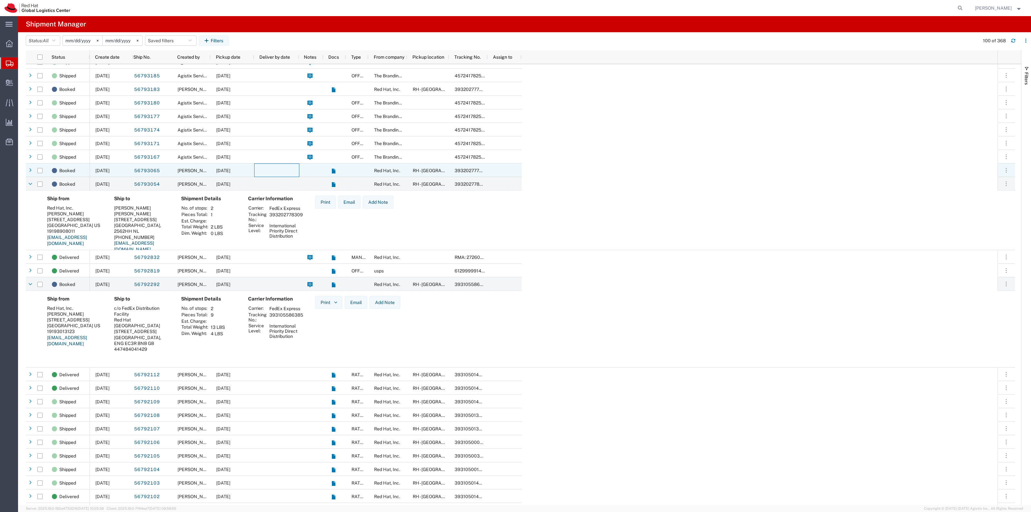
click at [276, 173] on div at bounding box center [276, 170] width 45 height 14
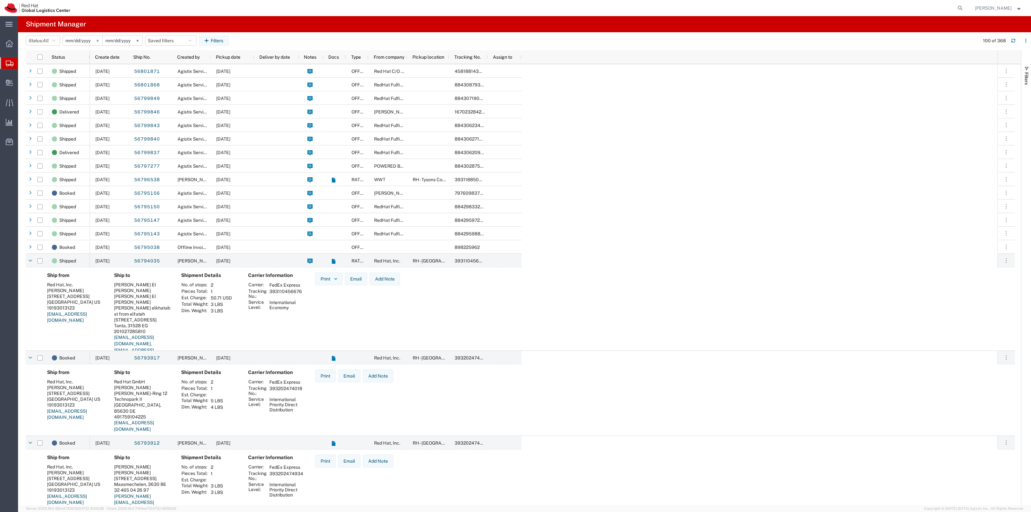
click at [95, 41] on svg-icon at bounding box center [98, 41] width 10 height 10
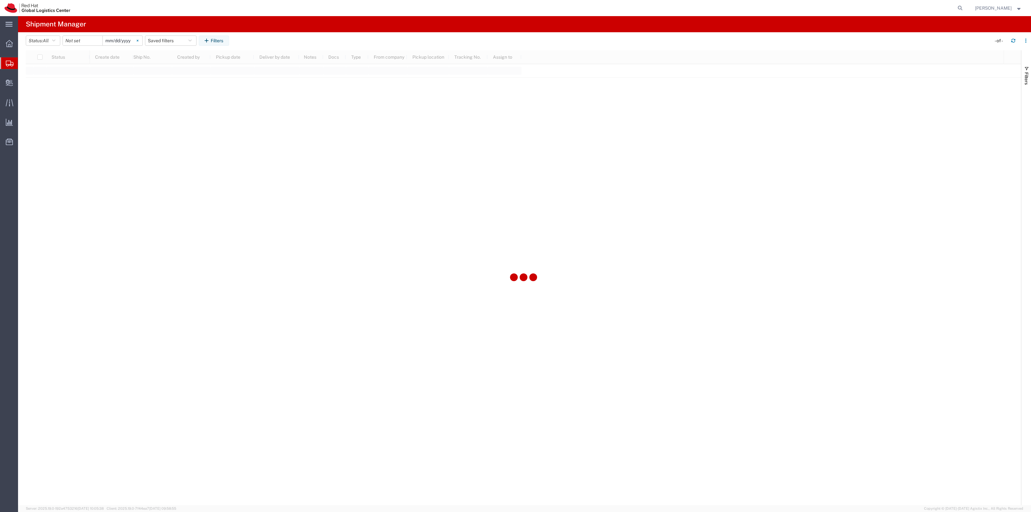
click at [139, 39] on svg-icon at bounding box center [138, 41] width 10 height 10
click at [89, 41] on input "date" at bounding box center [83, 41] width 40 height 10
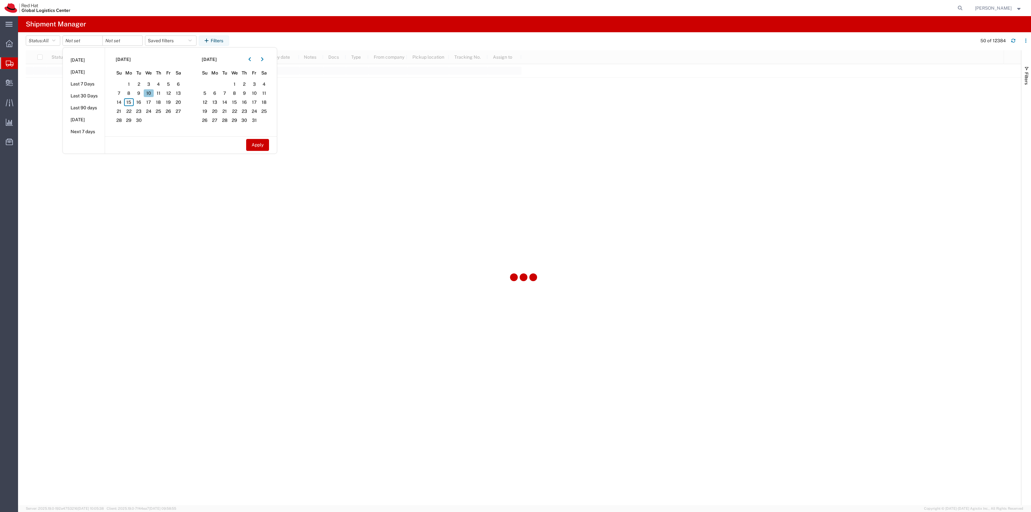
click at [151, 96] on span "10" at bounding box center [149, 93] width 10 height 8
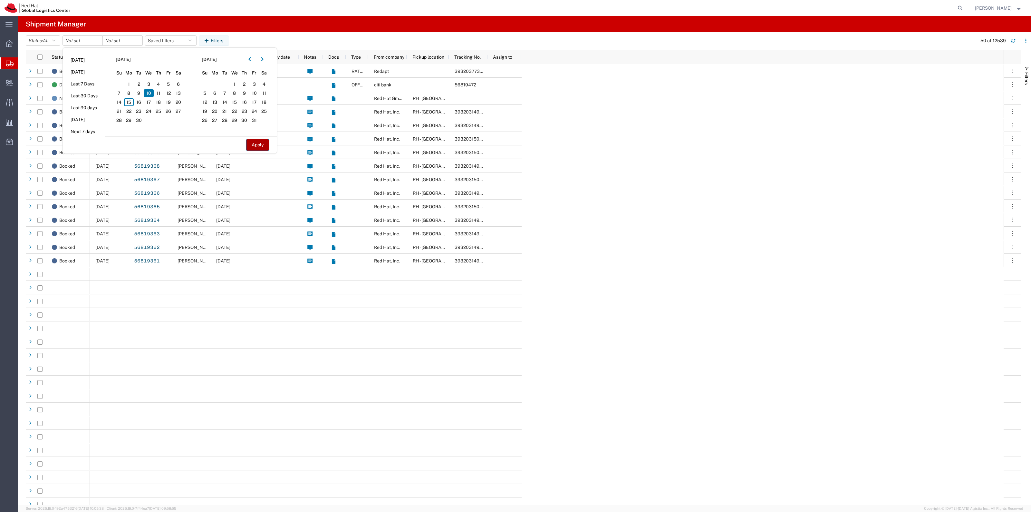
click at [260, 147] on button "Apply" at bounding box center [257, 145] width 23 height 12
type input "2025-09-10"
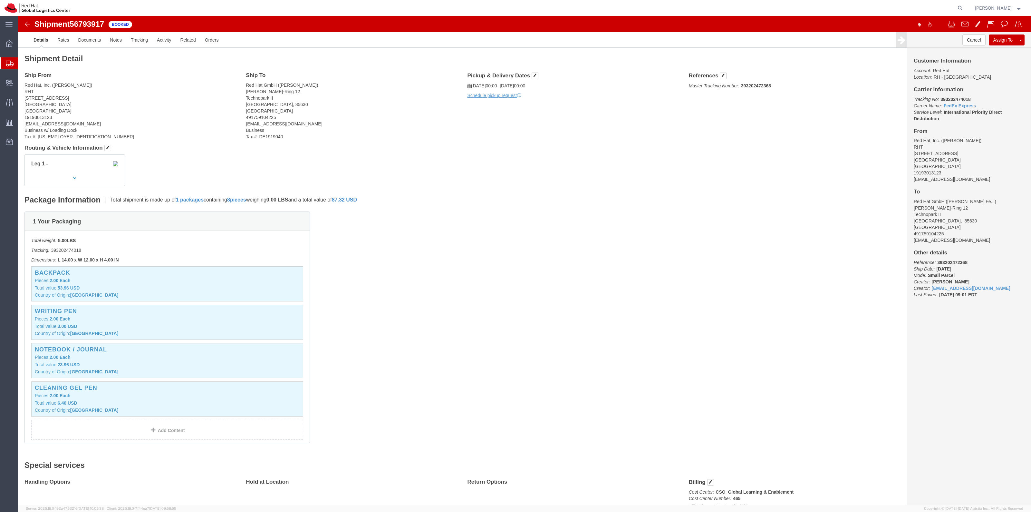
drag, startPoint x: 261, startPoint y: 69, endPoint x: 310, endPoint y: 68, distance: 49.0
click address "Red Hat GmbH ([PERSON_NAME]) [PERSON_NAME][STREET_ADDRESS] 491759104225 [EMAIL_…"
drag, startPoint x: 259, startPoint y: 71, endPoint x: 308, endPoint y: 68, distance: 49.1
click address "Red Hat GmbH ([PERSON_NAME]) [PERSON_NAME][STREET_ADDRESS] 491759104225 [EMAIL_…"
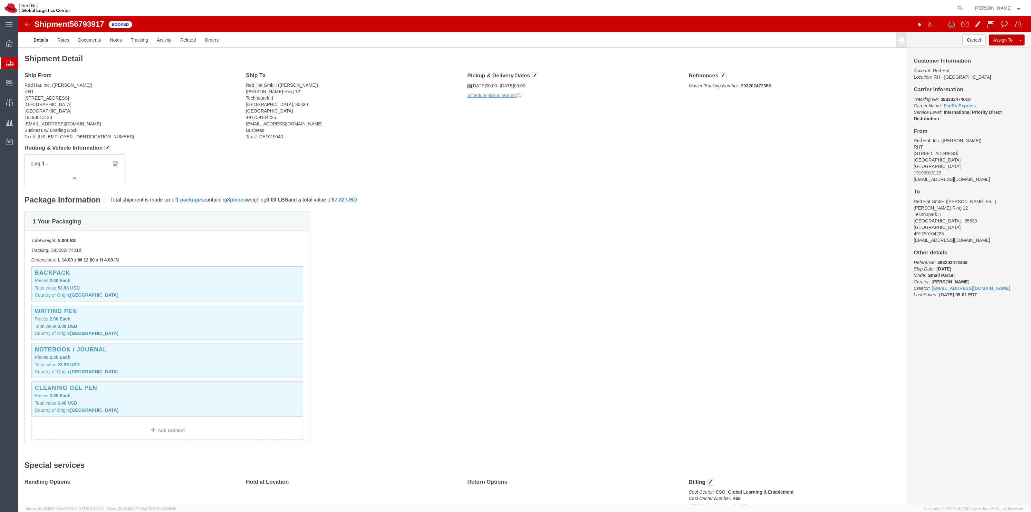
copy address "(Priscila Machado Ferlini"
click address "Red Hat GmbH (Priscila Machado Ferlini) Werner-von-Siemens-Ring 12 Technopark I…"
drag, startPoint x: 274, startPoint y: 67, endPoint x: 301, endPoint y: 68, distance: 27.4
click address "Red Hat France SARL ([PERSON_NAME] - Please distribute) Immeuble Defense Plaza,…"
copy address "([PERSON_NAME]"
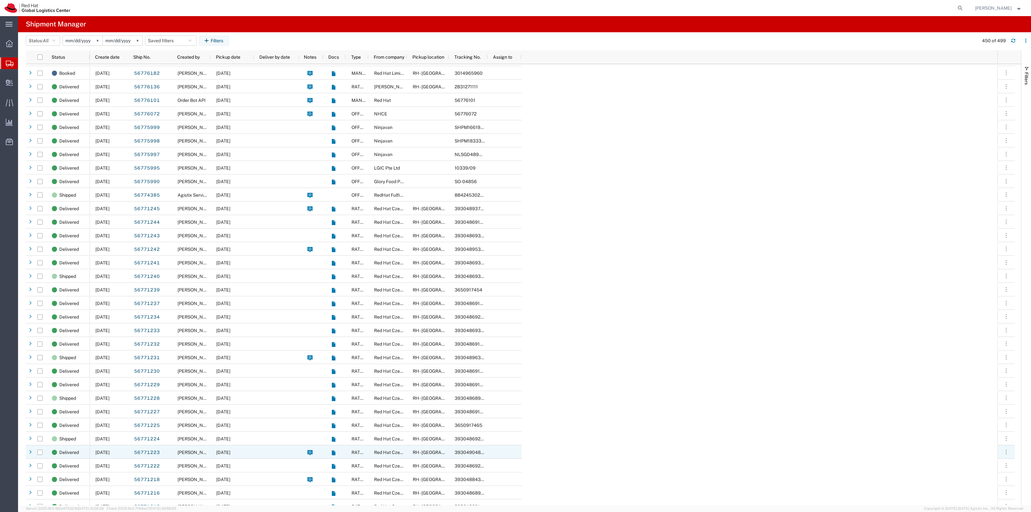
scroll to position [5517, 0]
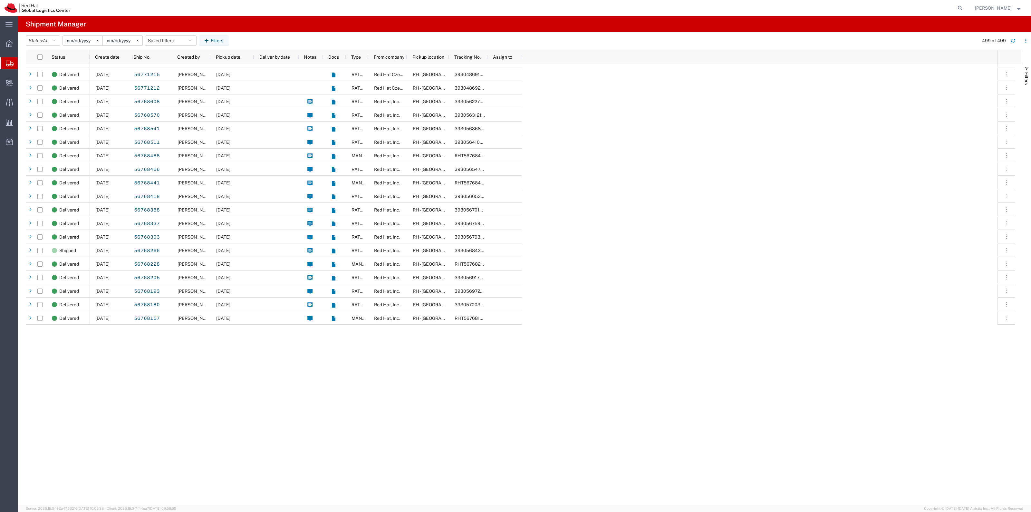
scroll to position [5054, 0]
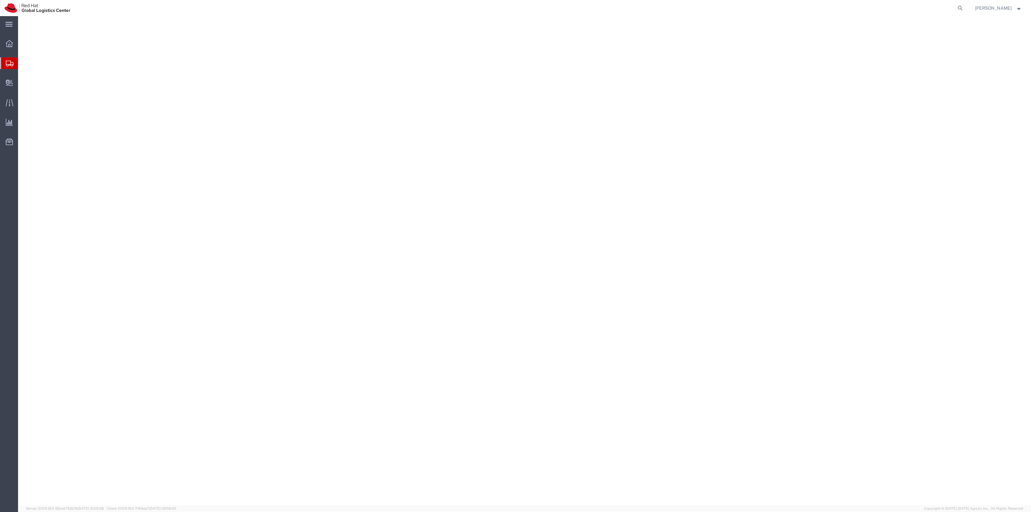
select select "38014"
select select
select select "38014"
select select
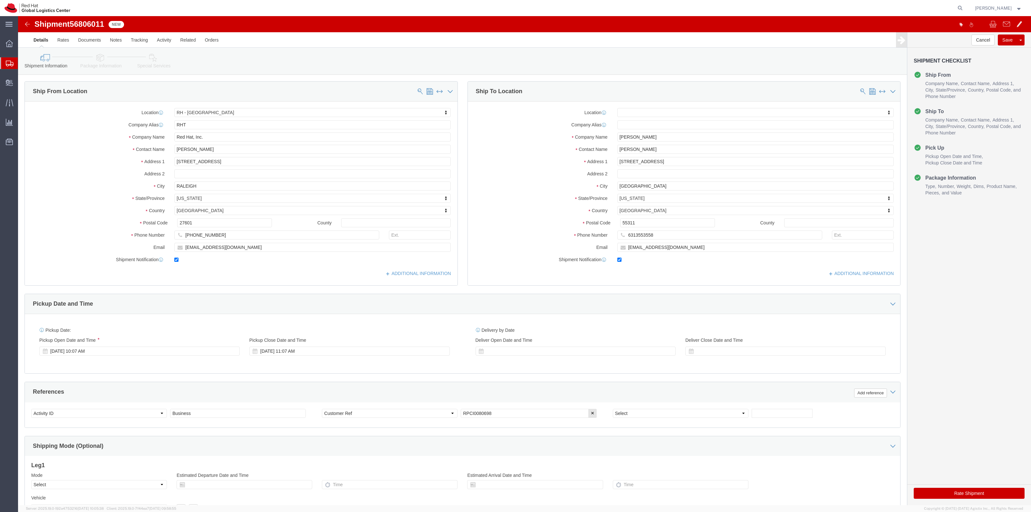
click link "Package Information"
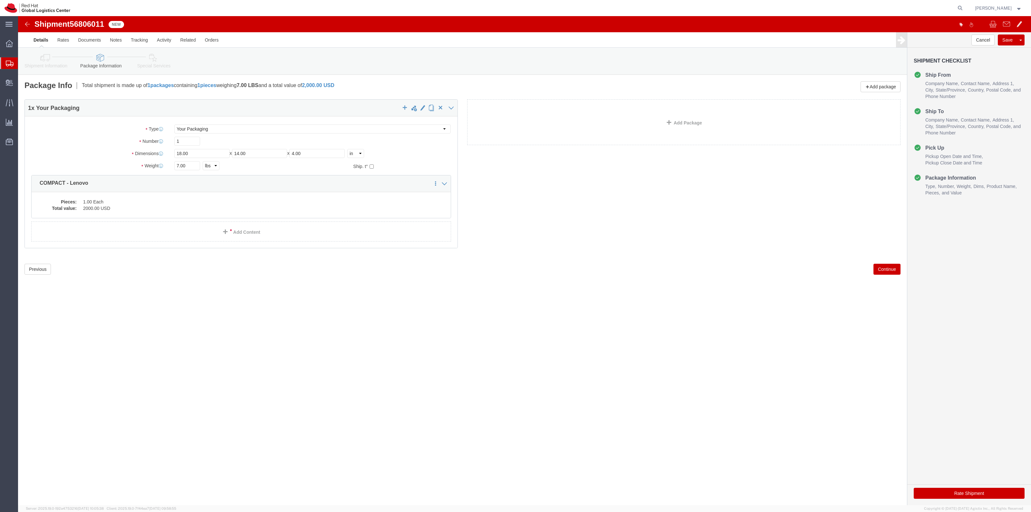
click icon
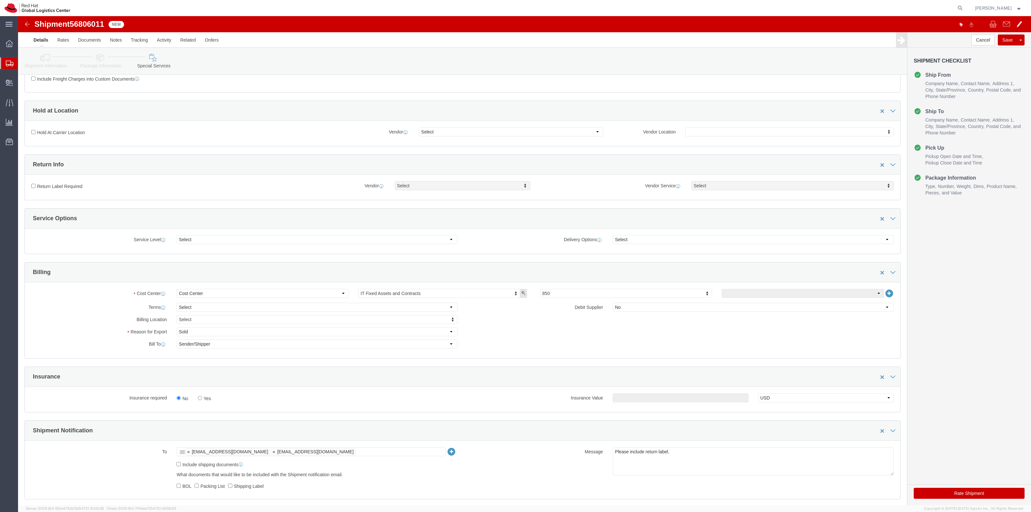
scroll to position [242, 0]
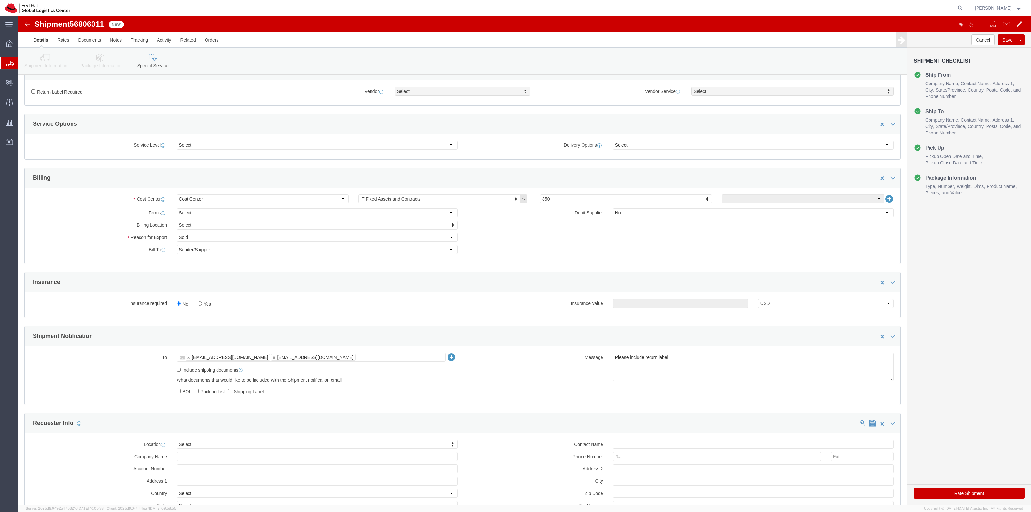
click div "No Yes"
click input "Yes"
radio input "true"
click input "text"
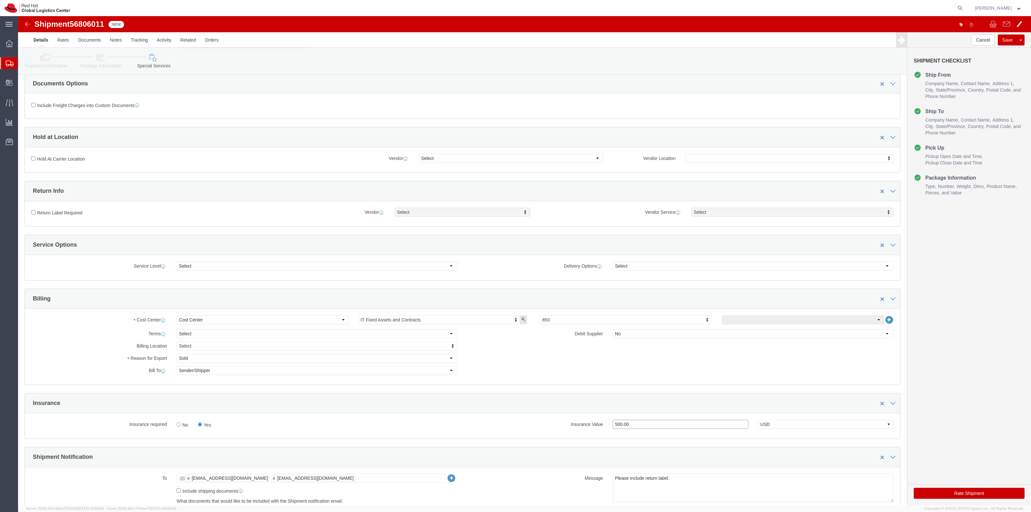
scroll to position [40, 0]
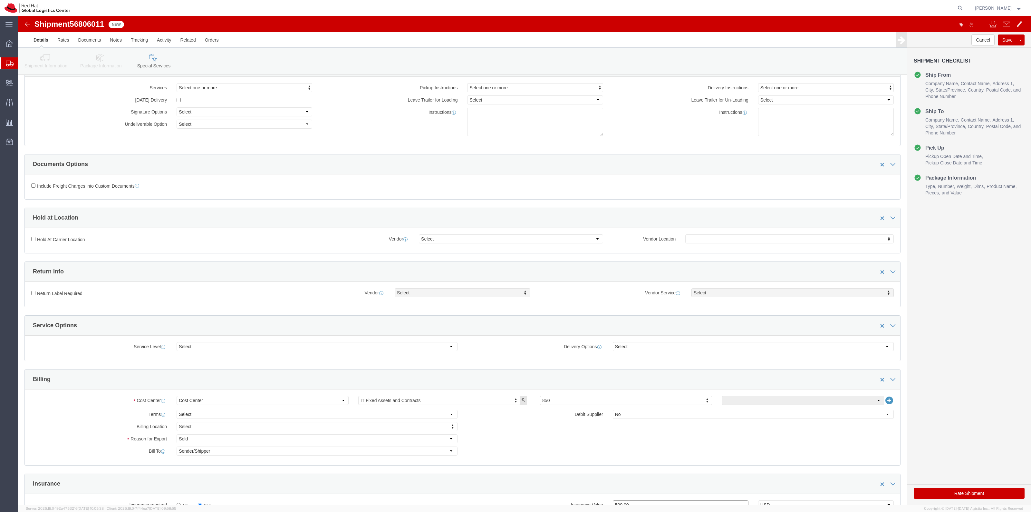
type input "500.00"
click label "Return Label Required"
click input "Return Label Required"
checkbox input "true"
select select "5"
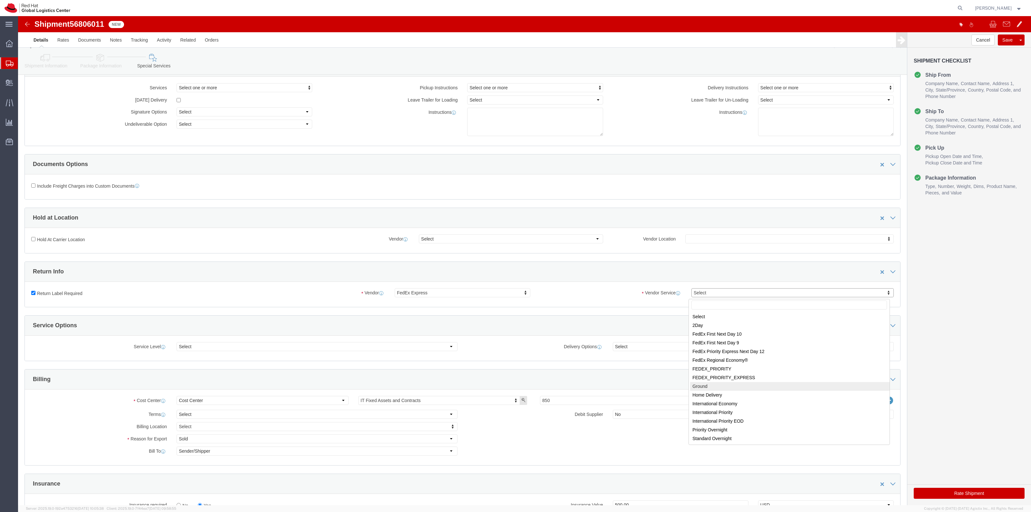
select select "12"
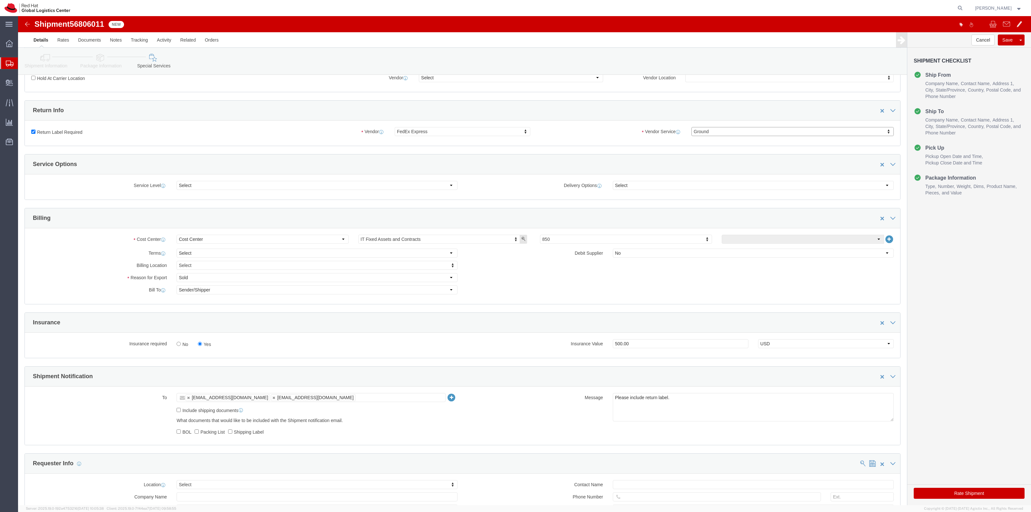
scroll to position [403, 0]
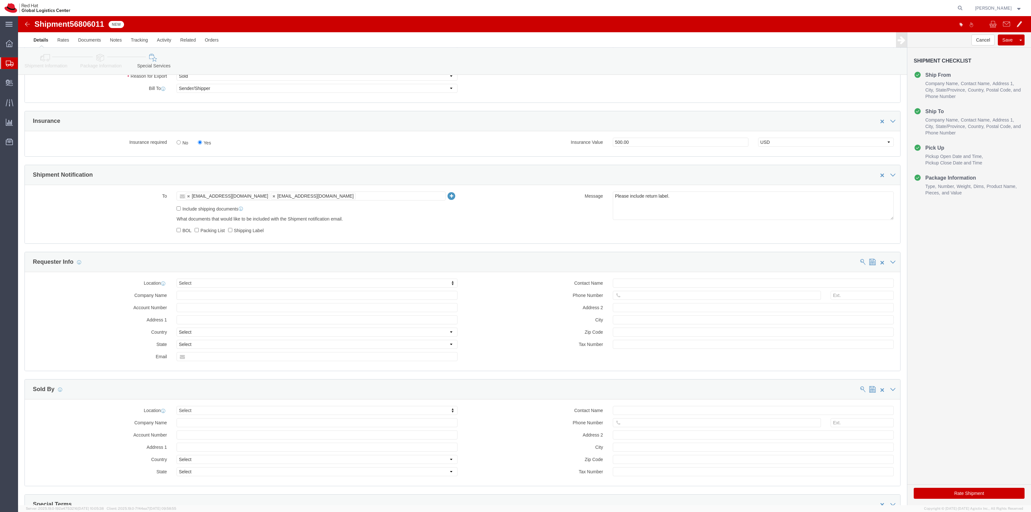
click button "Rate Shipment"
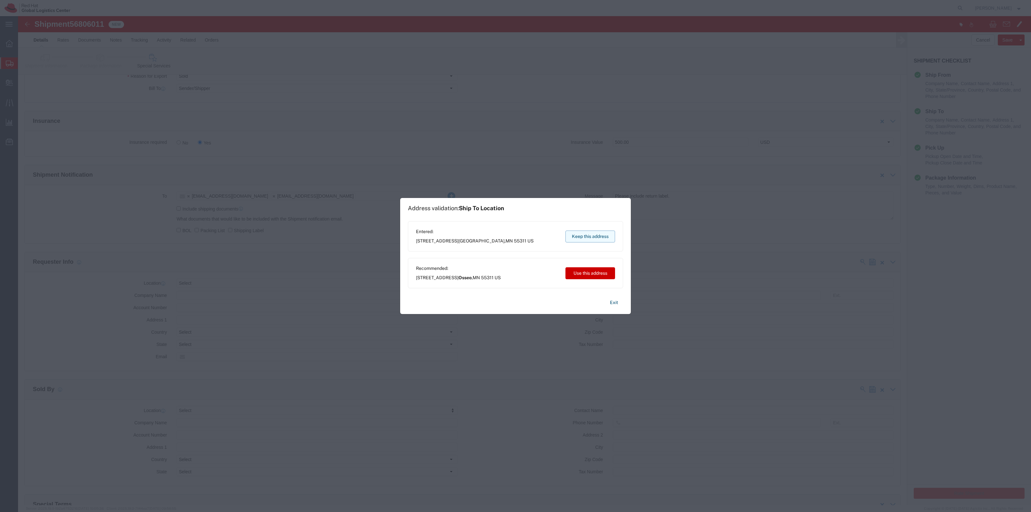
click at [585, 239] on button "Keep this address" at bounding box center [590, 236] width 50 height 12
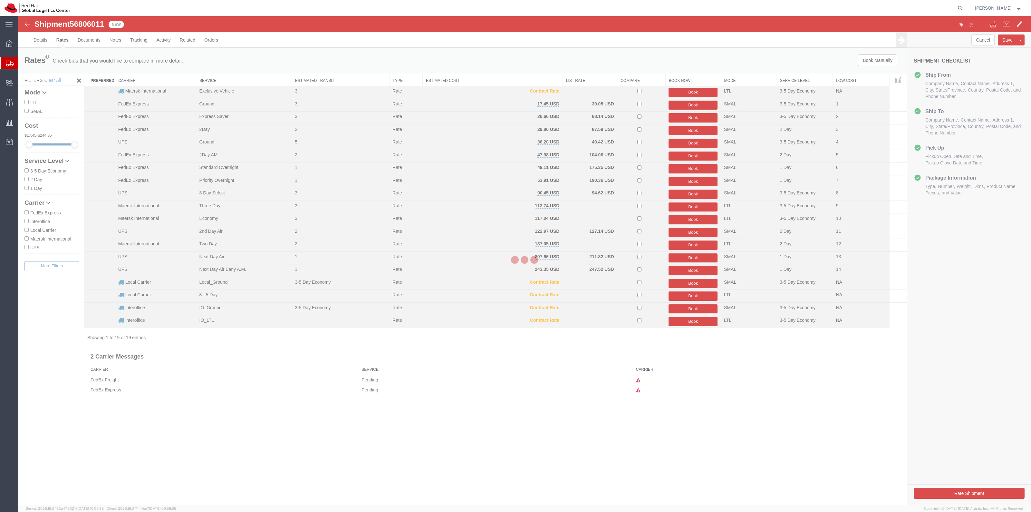
scroll to position [0, 0]
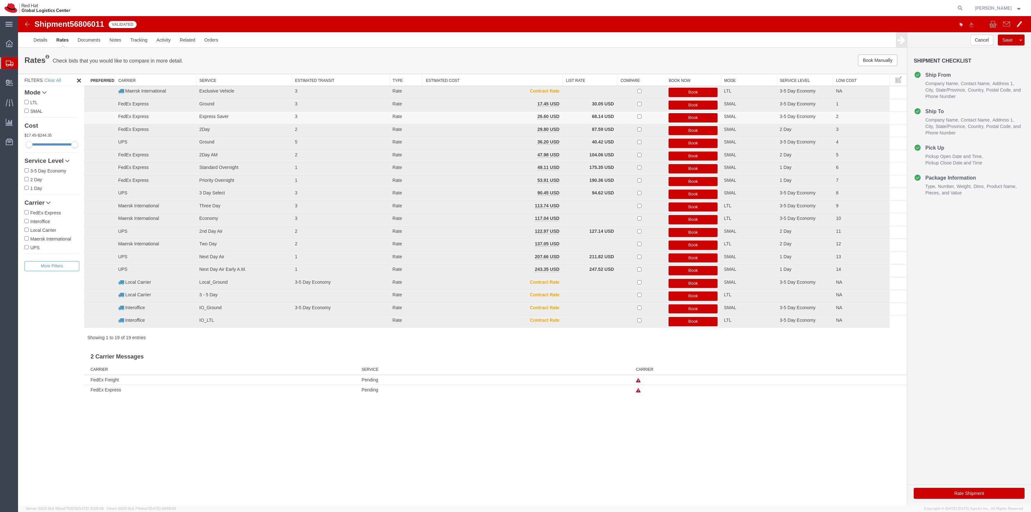
click at [695, 117] on button "Book" at bounding box center [692, 117] width 49 height 9
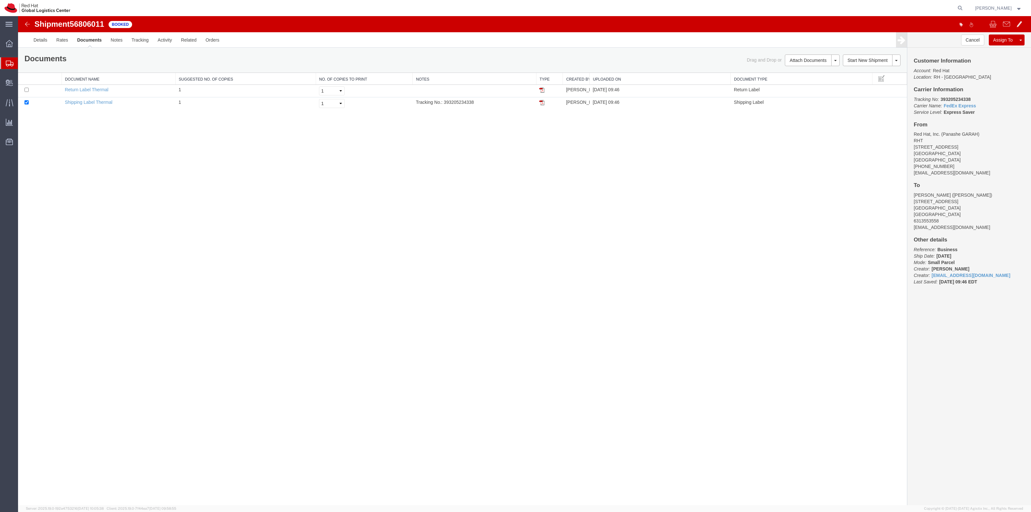
drag, startPoint x: 541, startPoint y: 89, endPoint x: 551, endPoint y: 38, distance: 51.6
click at [541, 89] on img at bounding box center [541, 89] width 5 height 5
click at [37, 92] on td at bounding box center [39, 91] width 43 height 13
click at [28, 90] on input "checkbox" at bounding box center [26, 90] width 4 height 4
checkbox input "true"
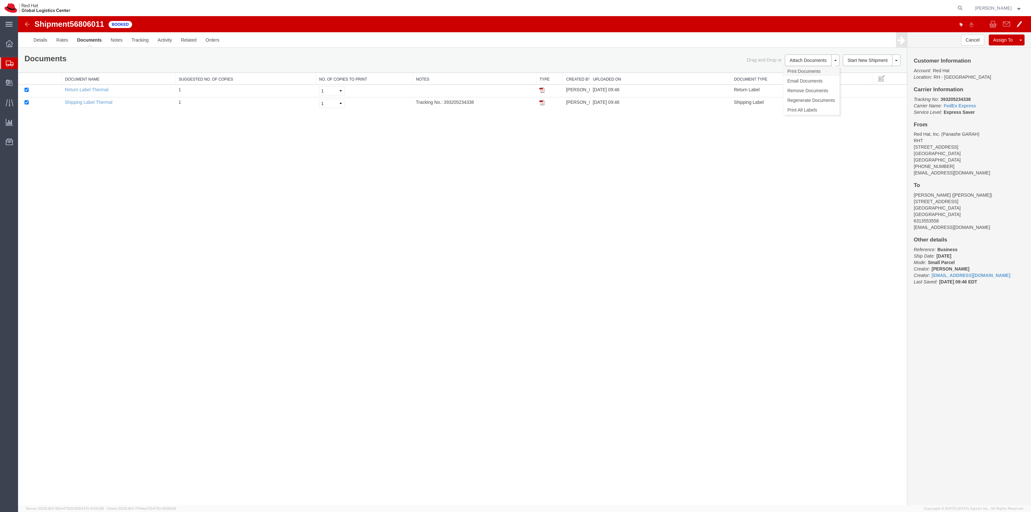
click at [825, 71] on link "Print Documents" at bounding box center [811, 71] width 56 height 10
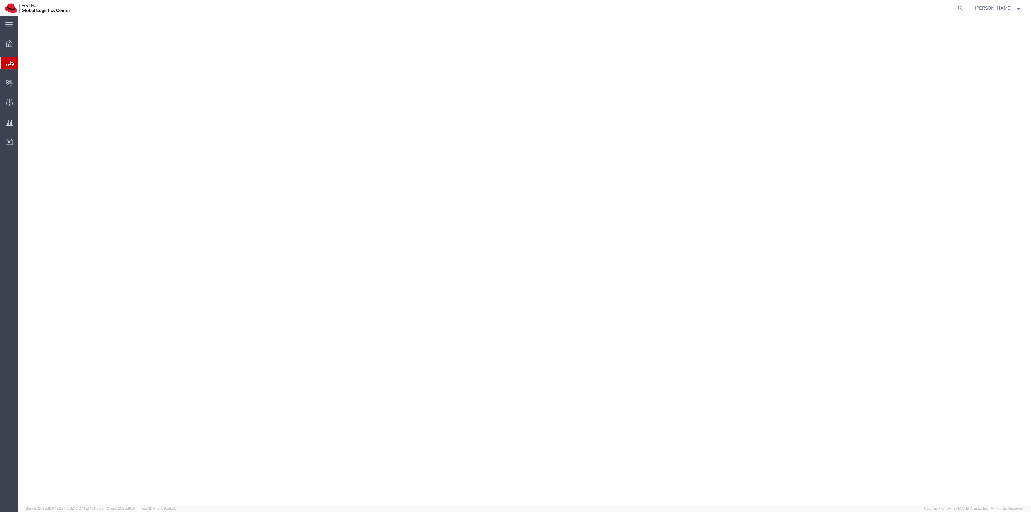
select select "38014"
select select
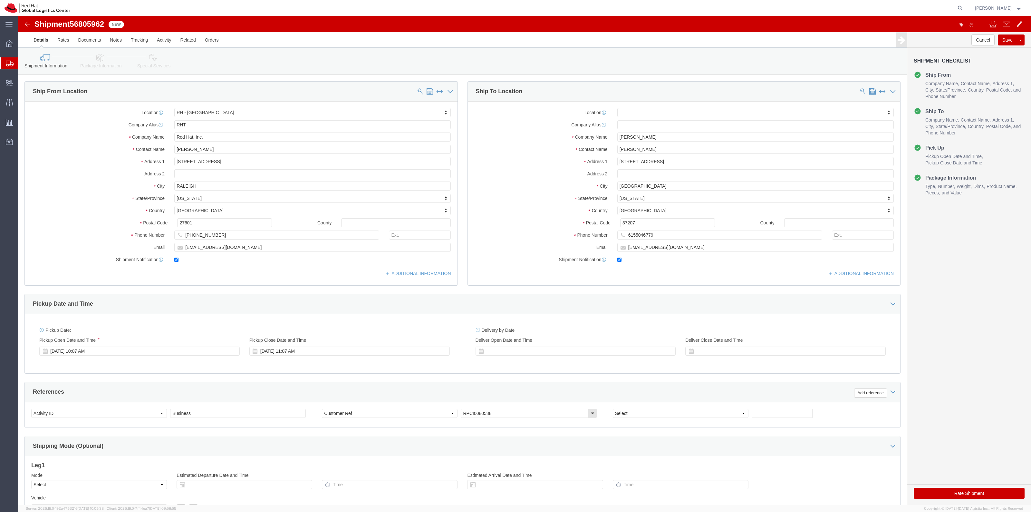
click div "Shipment Information Package Information Special Services"
click link "Package Information"
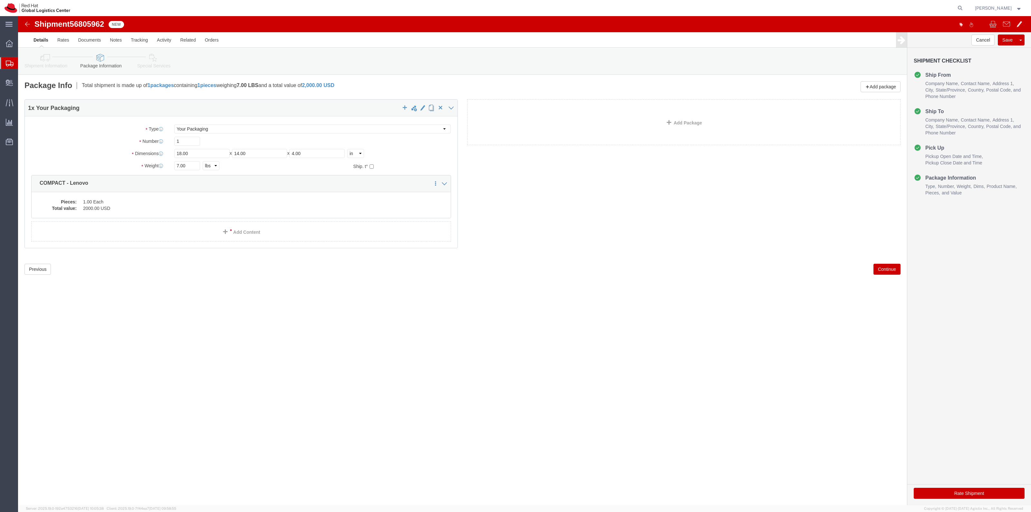
click icon
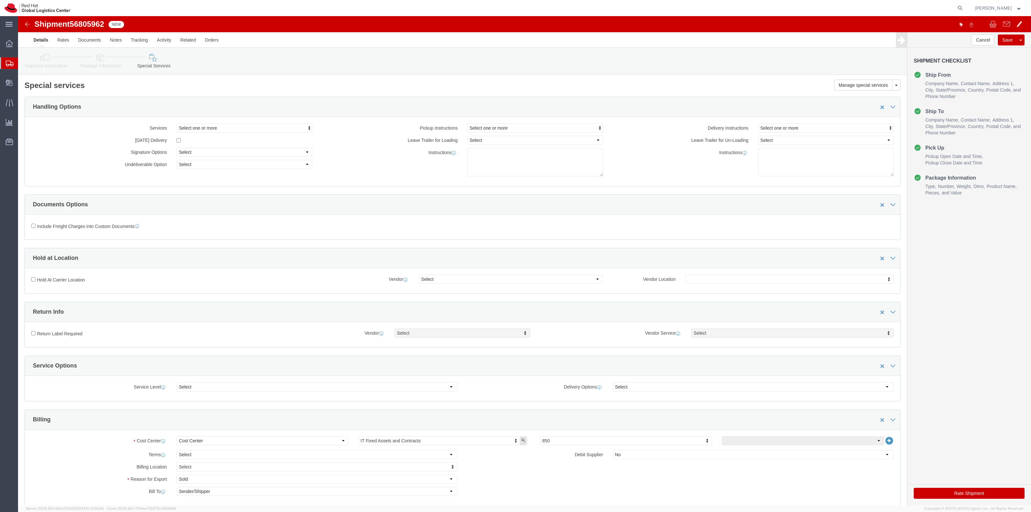
click icon
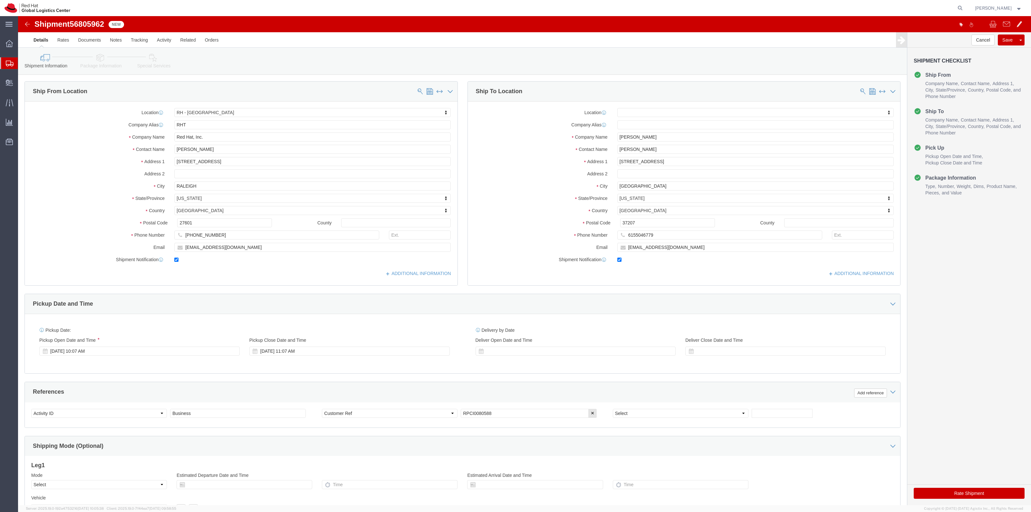
click link "Package Information"
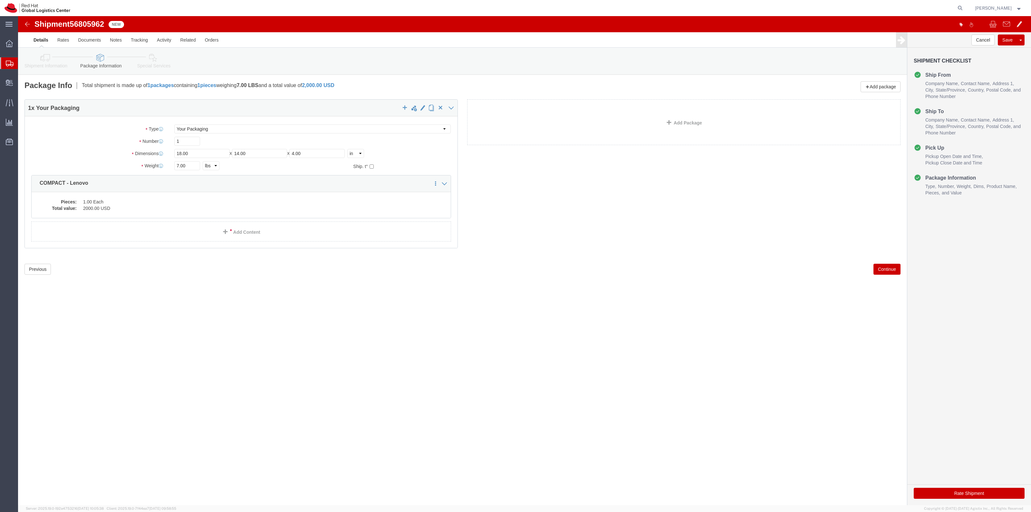
click link "Special Services"
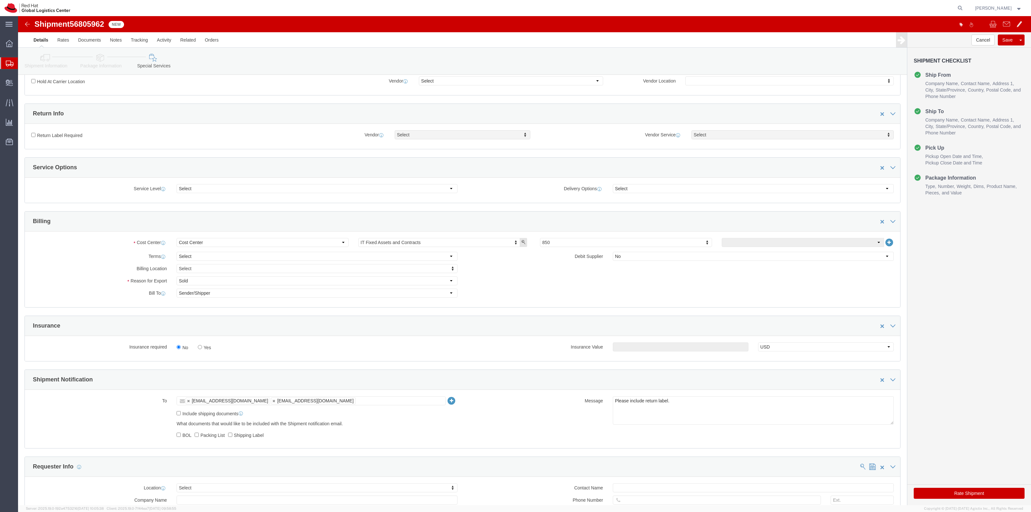
scroll to position [201, 0]
click label "Yes"
click input "Yes"
radio input "true"
click input "text"
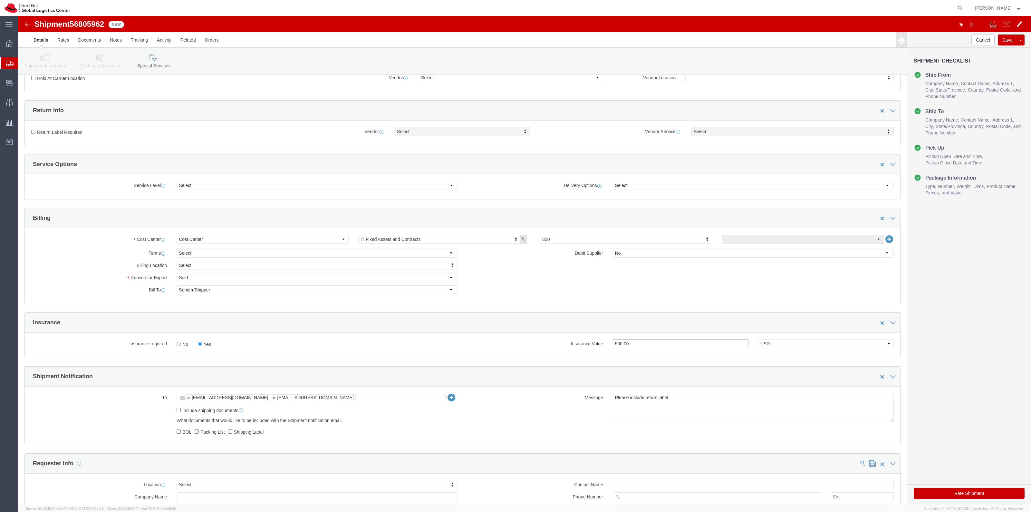
type input "500.00"
click label "Return Label Required"
click input "Return Label Required"
checkbox input "true"
select select "5"
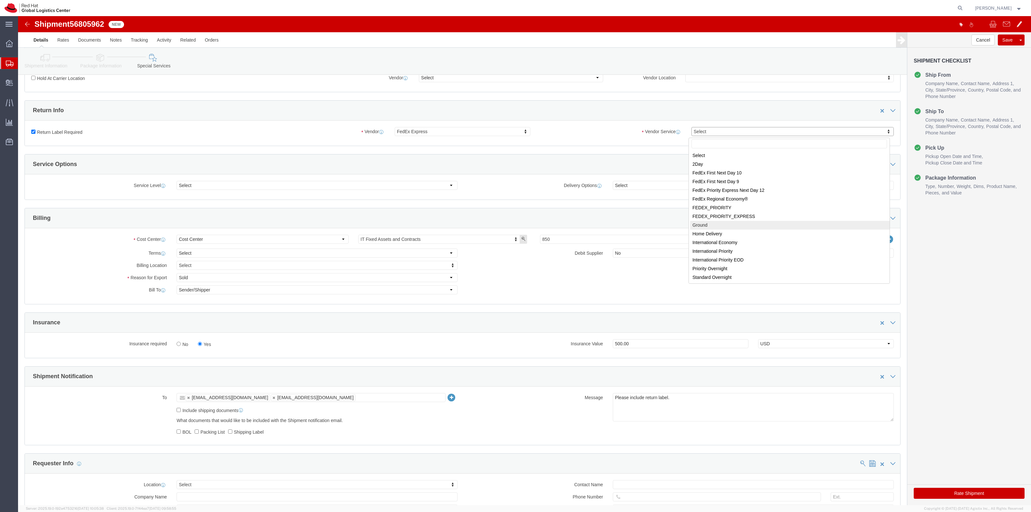
select select "12"
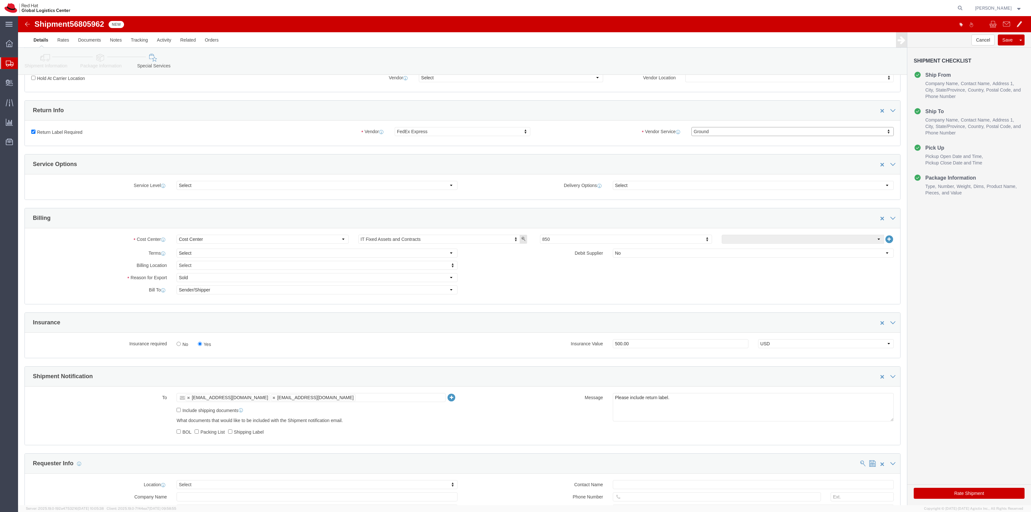
click button "Rate Shipment"
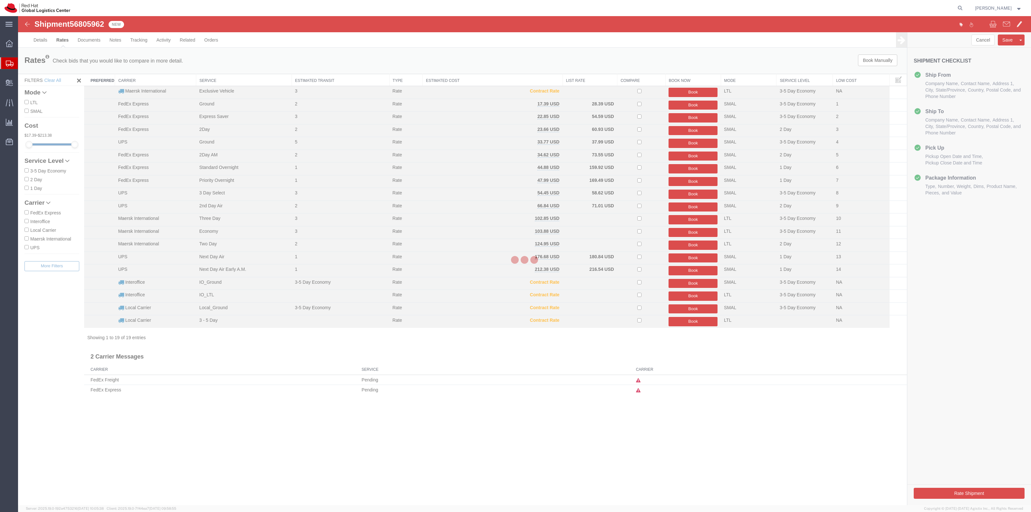
scroll to position [0, 0]
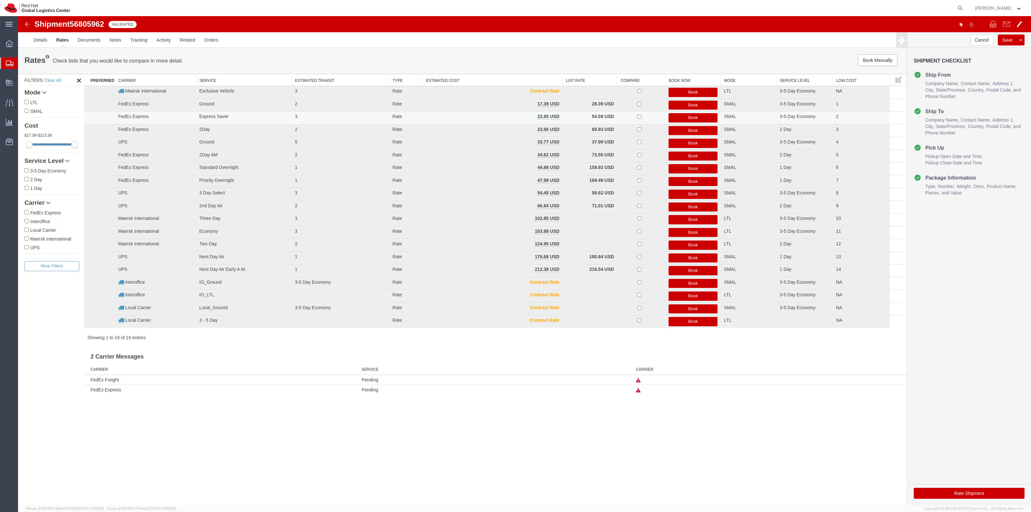
click at [696, 116] on button "Book" at bounding box center [692, 117] width 49 height 9
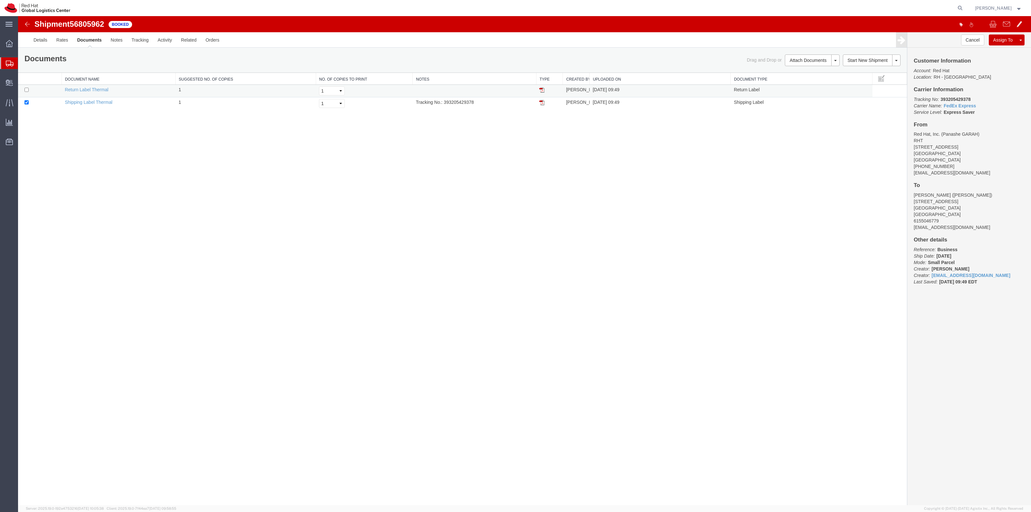
click at [31, 89] on td at bounding box center [39, 91] width 43 height 13
click at [28, 89] on input "checkbox" at bounding box center [26, 90] width 4 height 4
checkbox input "true"
click at [811, 68] on link "Print Documents" at bounding box center [811, 71] width 56 height 10
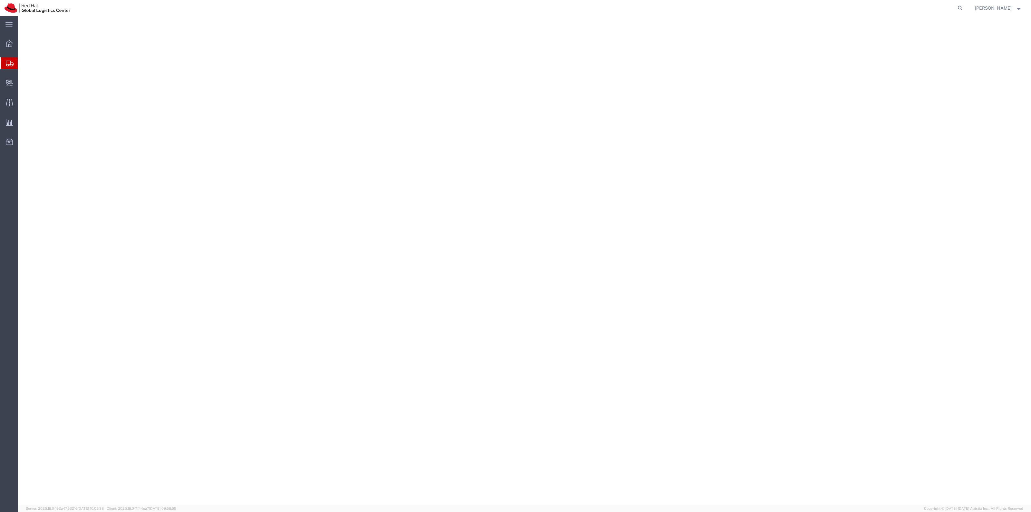
select select "38014"
select select "61871"
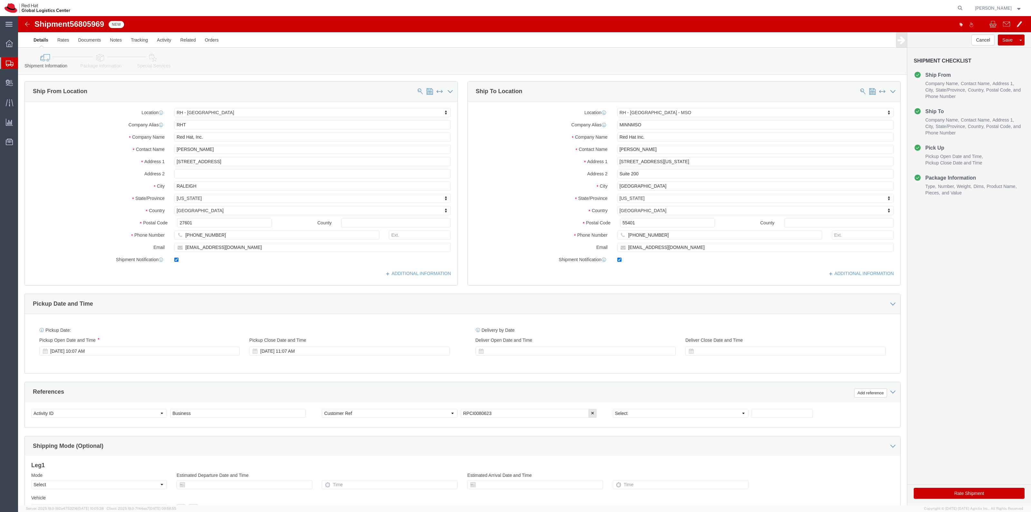
click icon
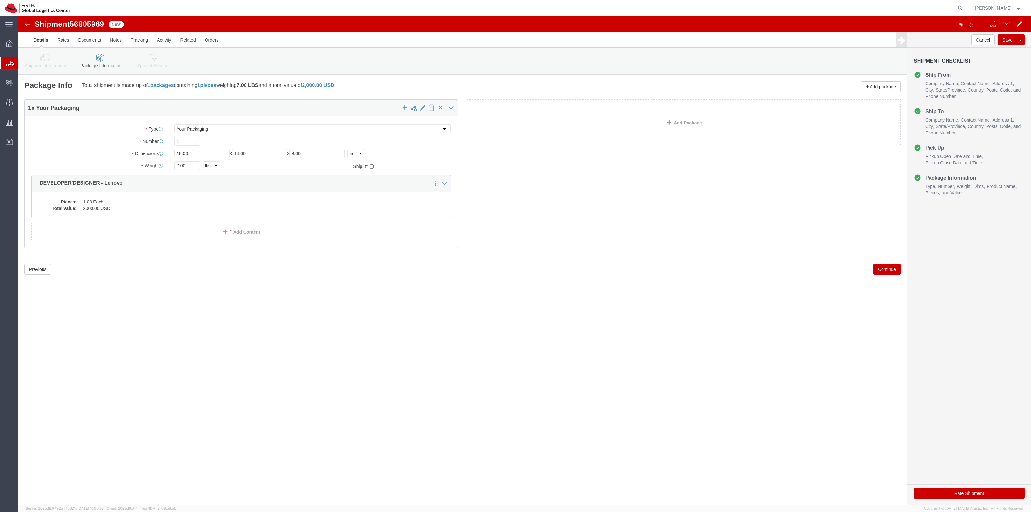
click link "Special Services"
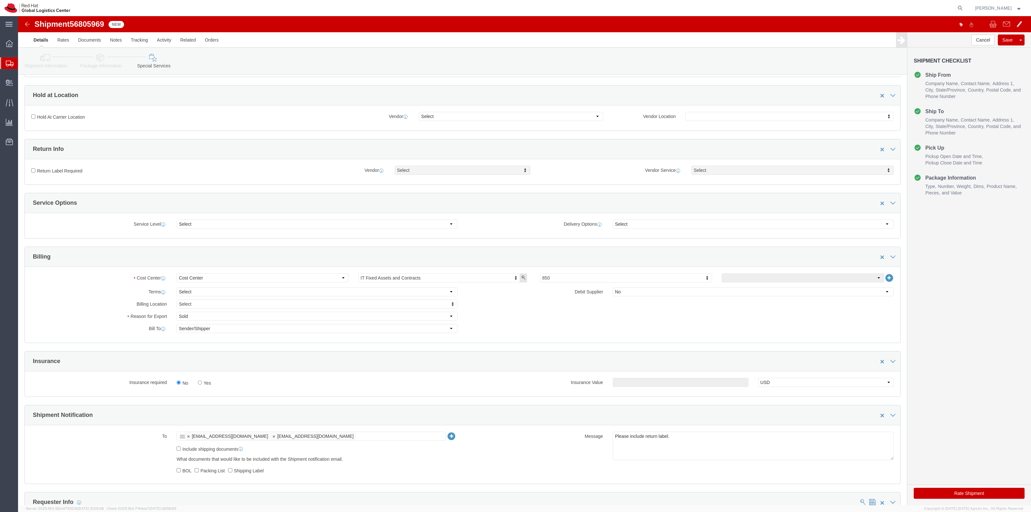
scroll to position [201, 0]
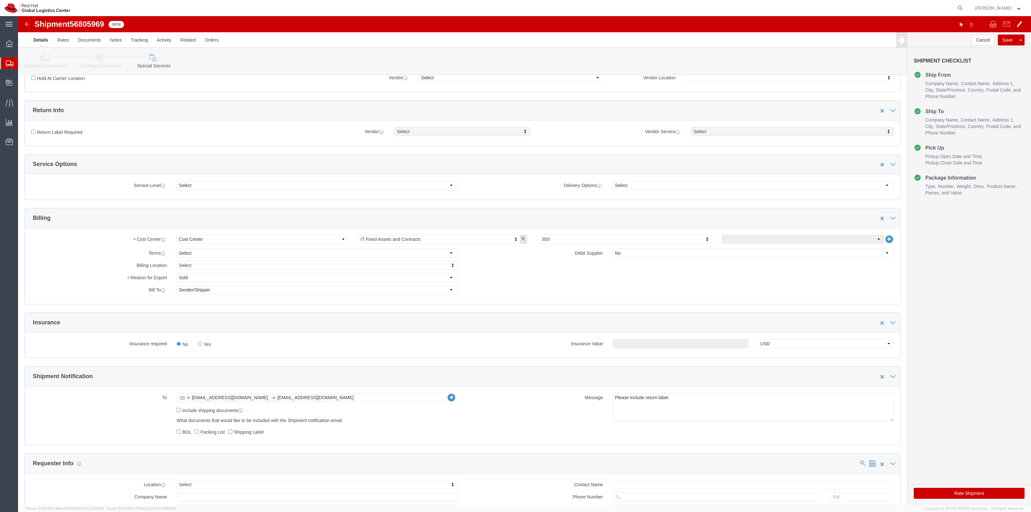
click label "Return Label Required"
click input "Return Label Required"
checkbox input "true"
drag, startPoint x: 418, startPoint y: 117, endPoint x: 416, endPoint y: 120, distance: 4.3
select select "5"
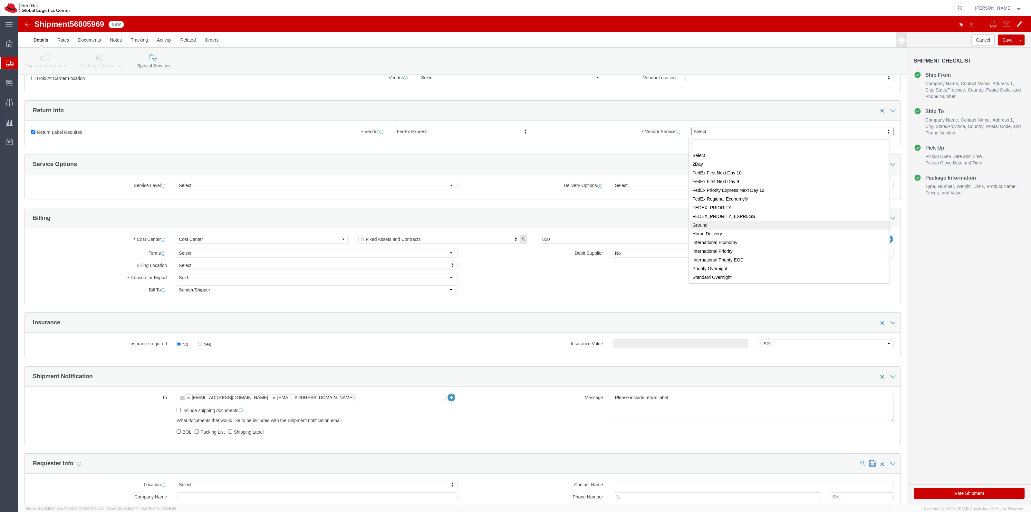
select select "12"
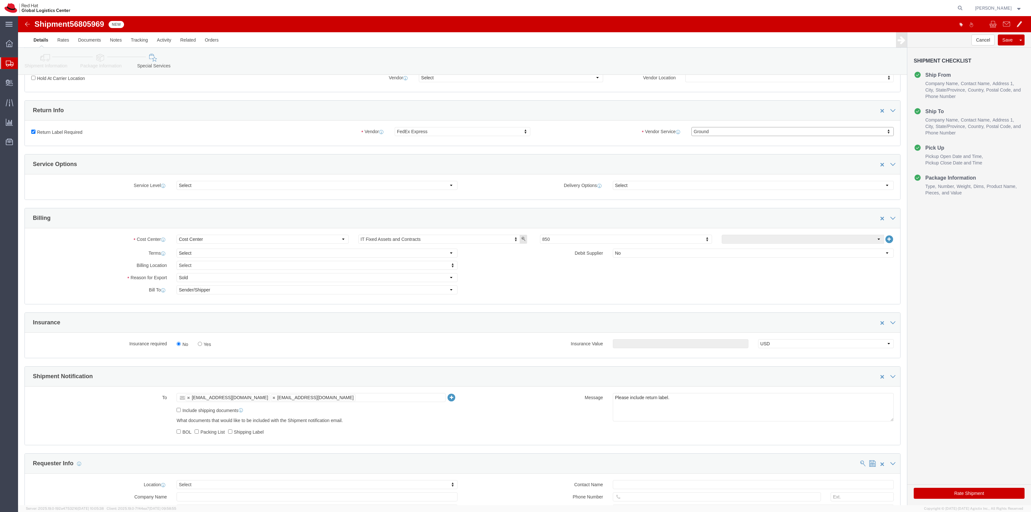
click label "Yes"
click input "Yes"
radio input "true"
click input "text"
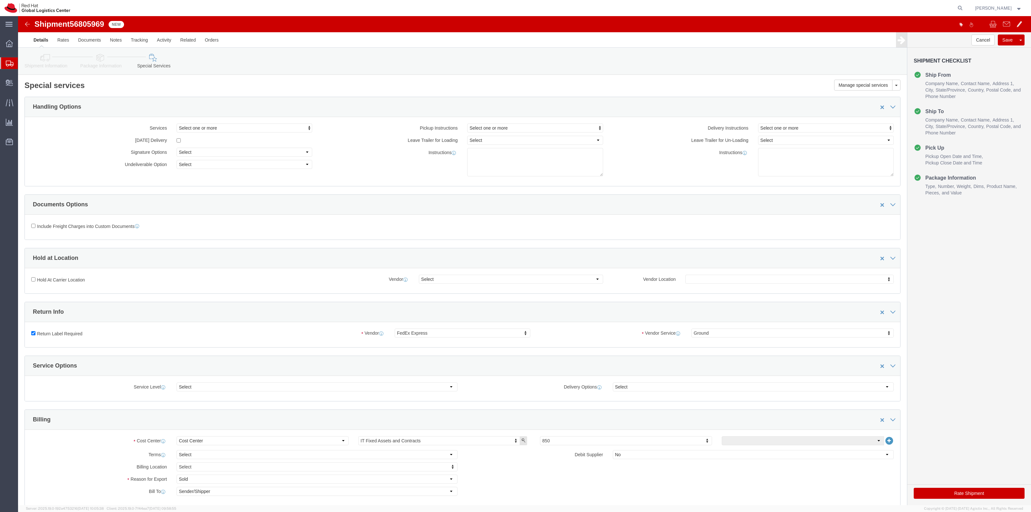
type input "500.00"
click button "Rate Shipment"
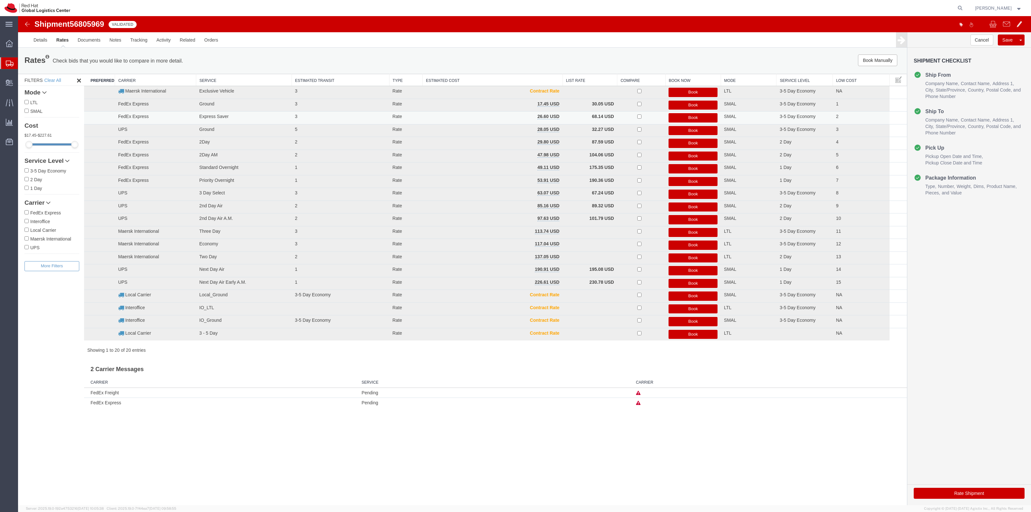
click at [674, 116] on button "Book" at bounding box center [692, 117] width 49 height 9
click at [679, 115] on button "Book" at bounding box center [692, 117] width 49 height 9
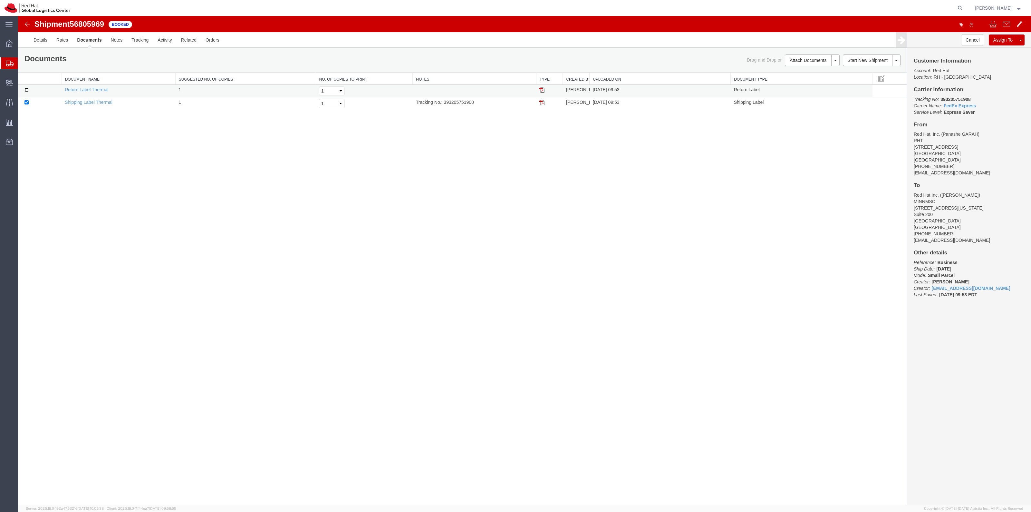
click at [26, 90] on input "checkbox" at bounding box center [26, 90] width 4 height 4
checkbox input "true"
click at [823, 69] on link "Print Documents" at bounding box center [811, 71] width 56 height 10
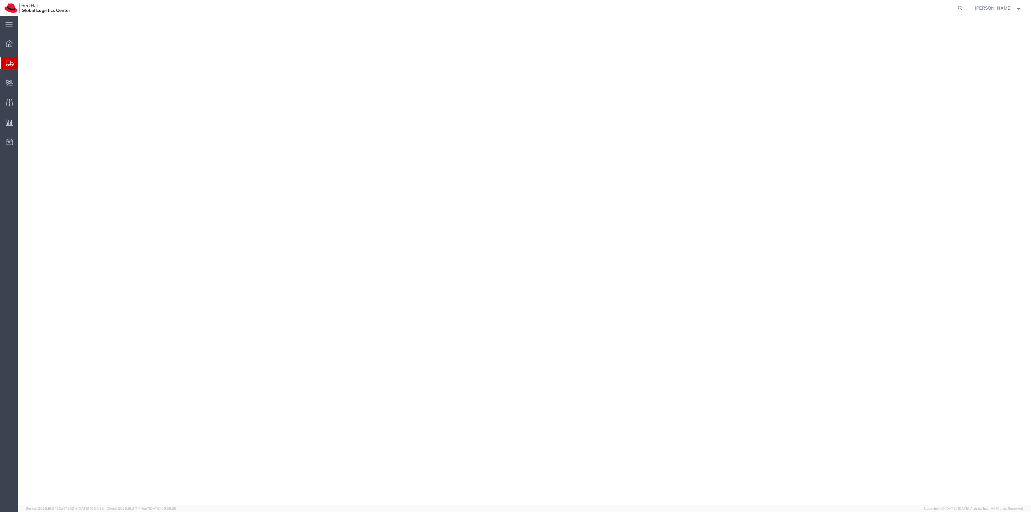
select select "38014"
select select
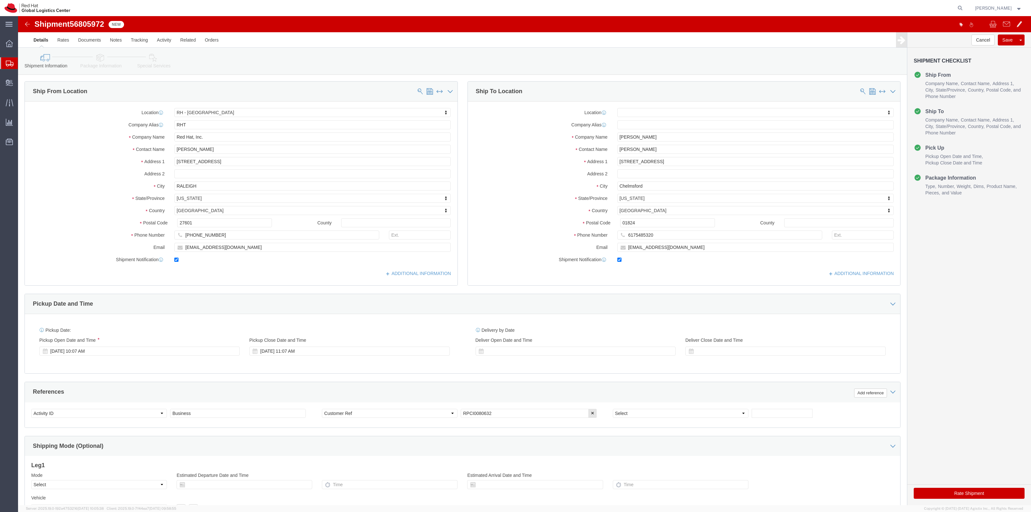
click link "Package Information"
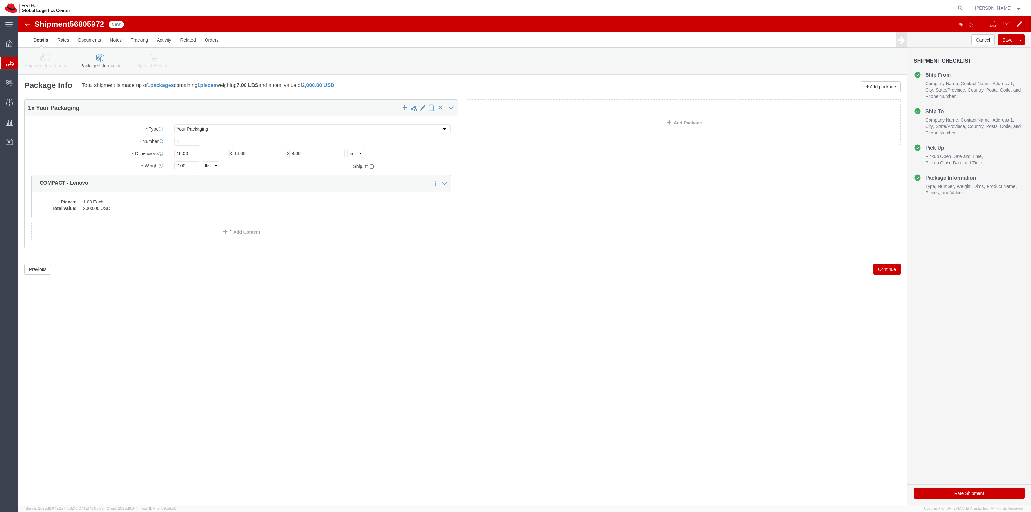
click link "Special Services"
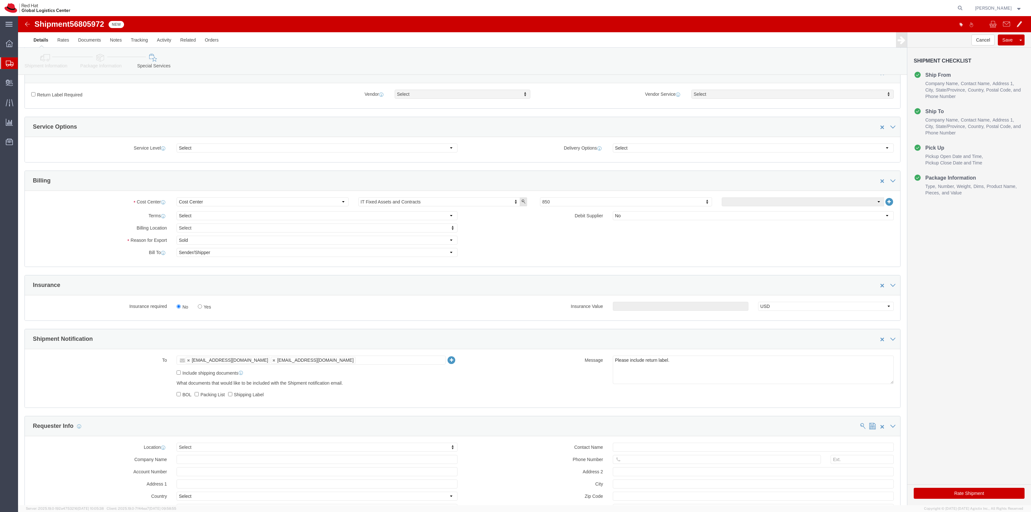
scroll to position [242, 0]
click div "No Yes"
click input "Yes"
radio input "true"
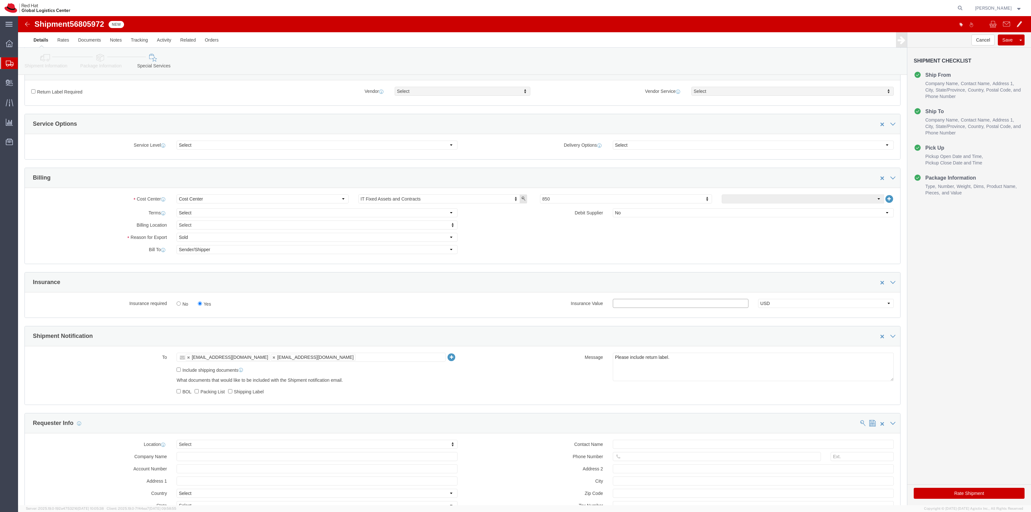
click input "text"
type input "500.00"
click label "Return Label Required"
click input "Return Label Required"
click label "Return Label Required"
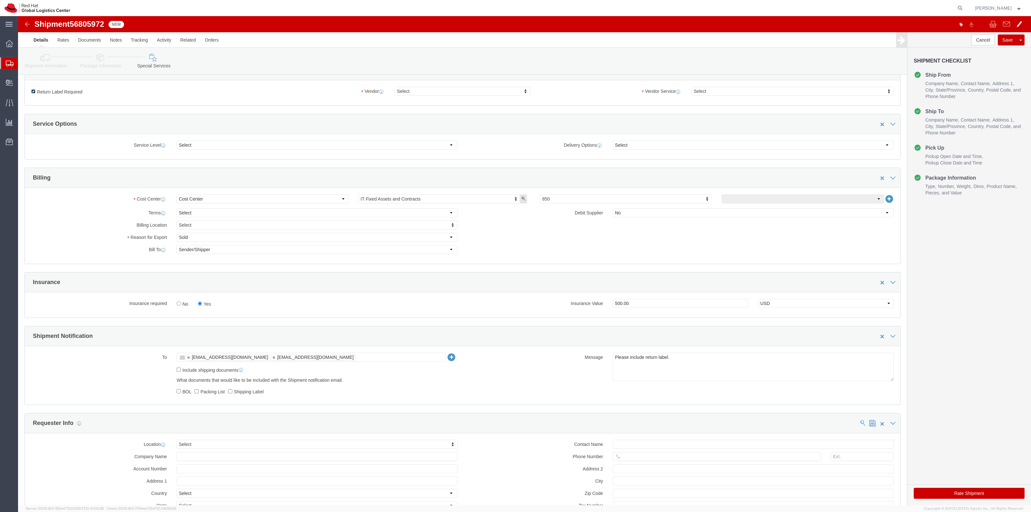
click input "Return Label Required"
click label "Return Label Required"
click input "Return Label Required"
checkbox input "true"
select select "5"
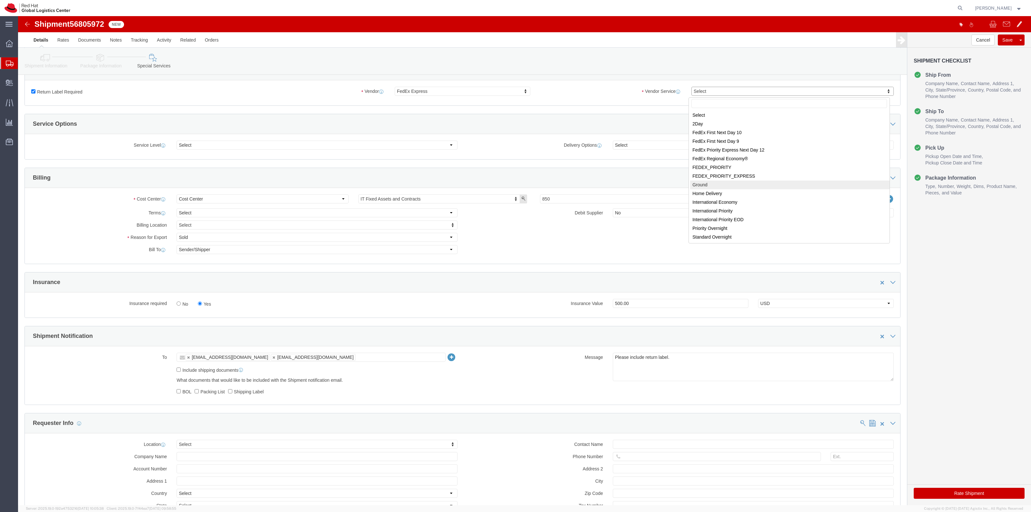
select select "12"
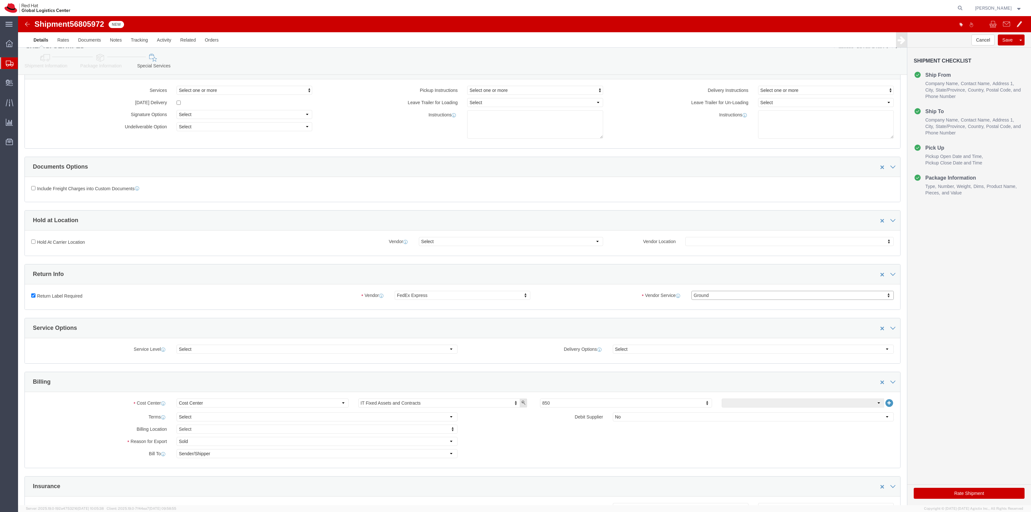
scroll to position [0, 0]
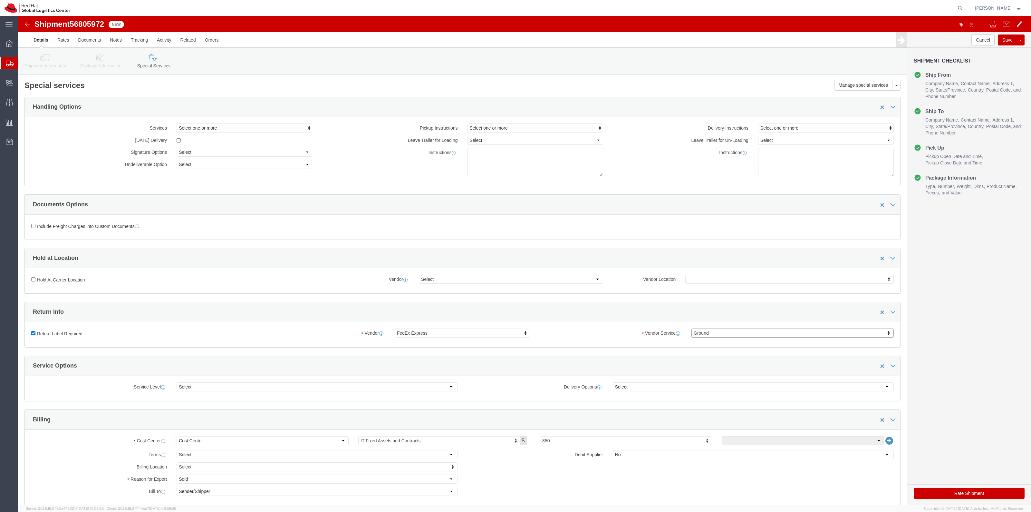
click button "Rate Shipment"
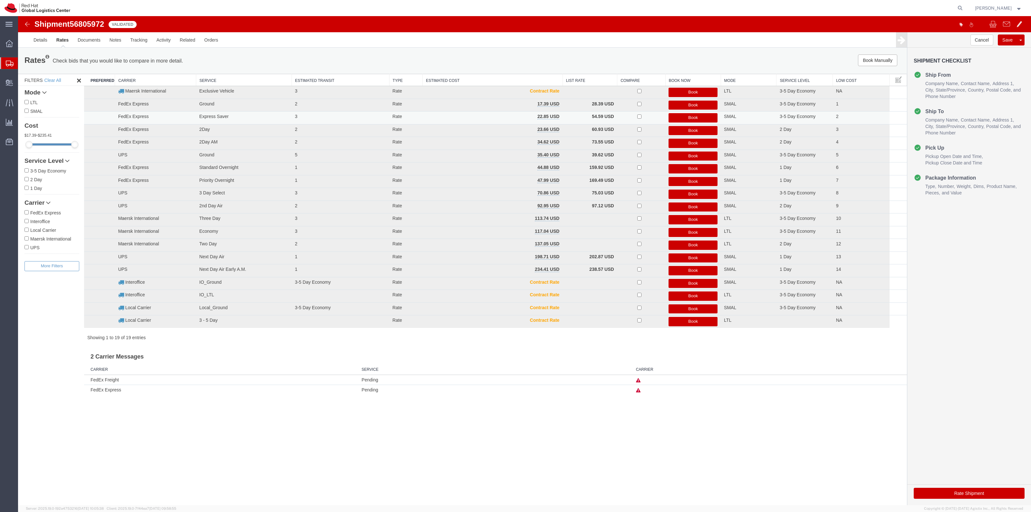
click at [682, 117] on button "Book" at bounding box center [692, 117] width 49 height 9
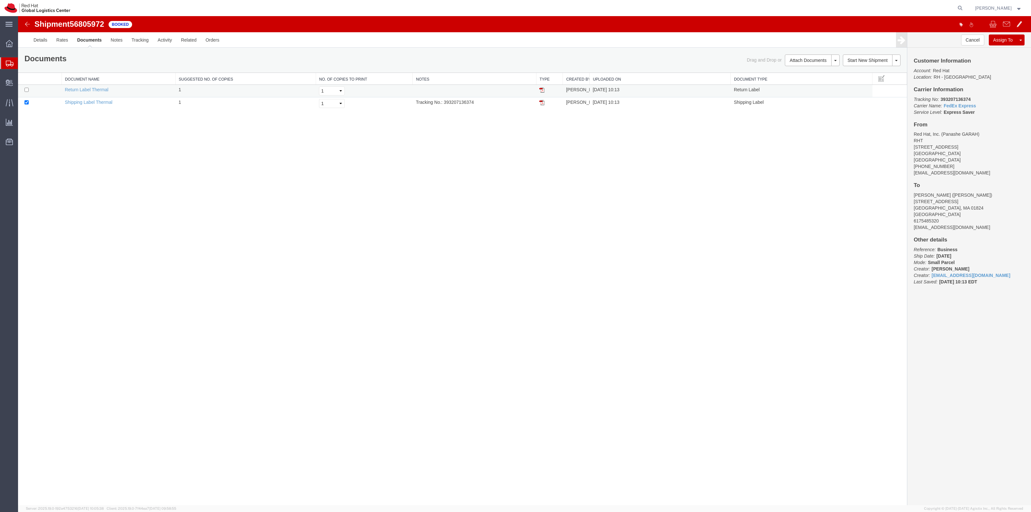
click at [40, 91] on td at bounding box center [39, 91] width 43 height 13
click at [29, 92] on td at bounding box center [39, 91] width 43 height 13
click at [27, 92] on td at bounding box center [39, 91] width 43 height 13
click at [27, 91] on input "checkbox" at bounding box center [26, 90] width 4 height 4
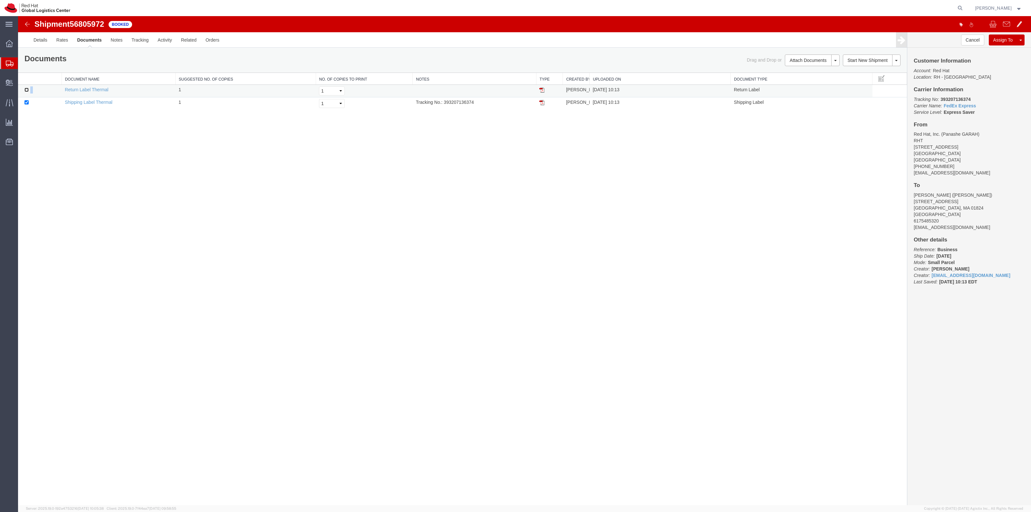
checkbox input "true"
click at [825, 70] on link "Print Documents" at bounding box center [811, 71] width 56 height 10
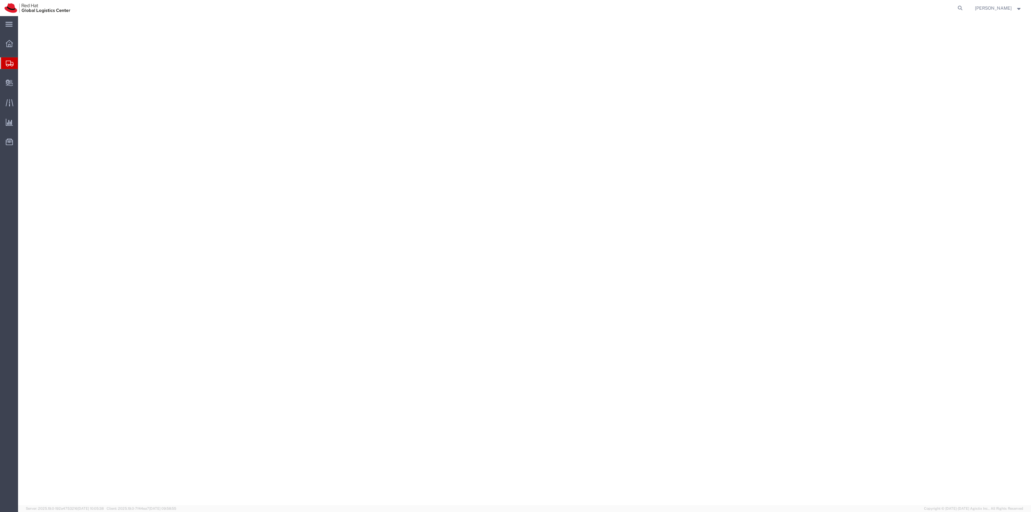
select select "38014"
select select
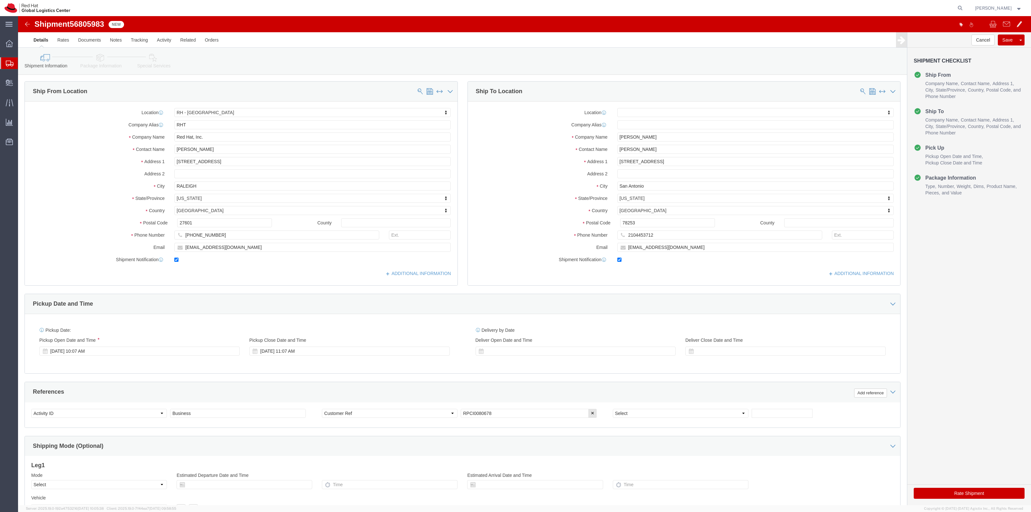
click link "Package Information"
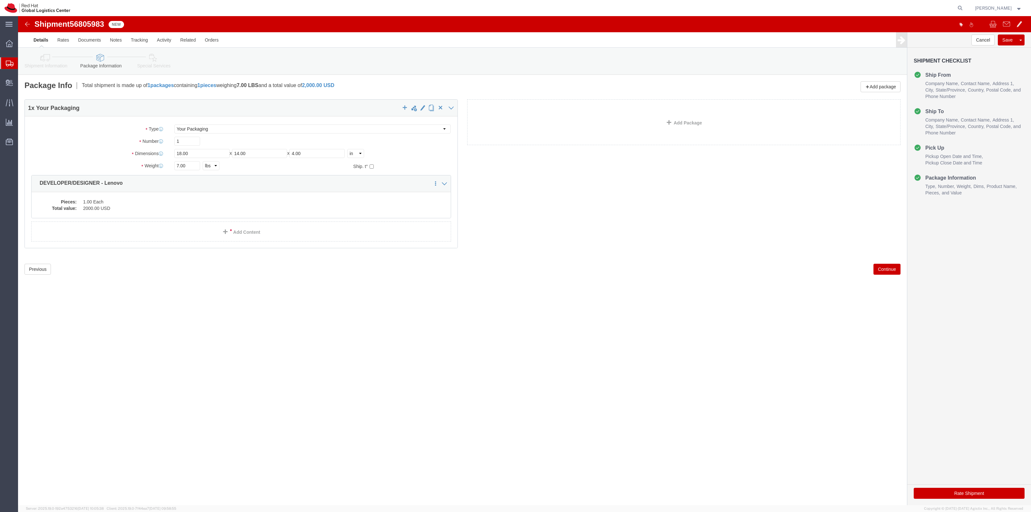
click icon
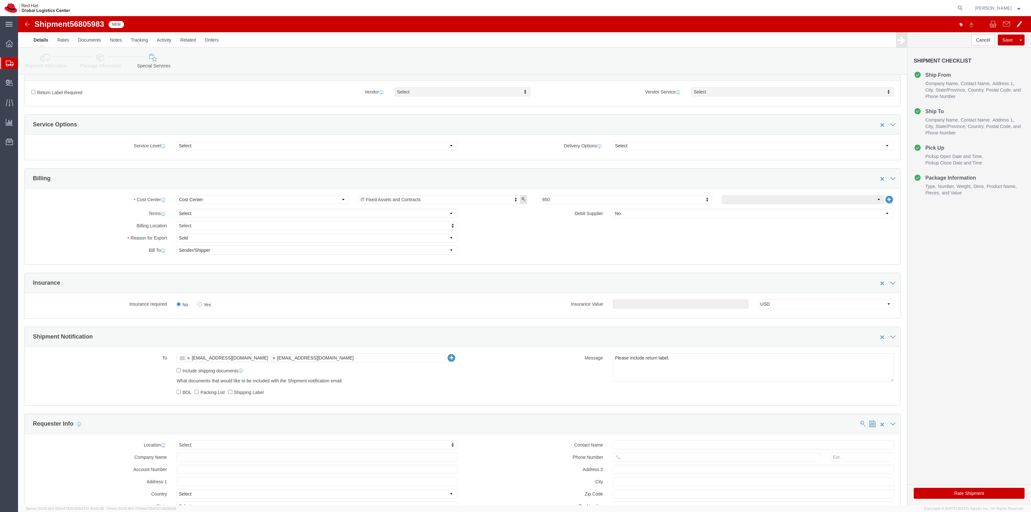
scroll to position [242, 0]
click label "Yes"
click input "Yes"
radio input "true"
click input "text"
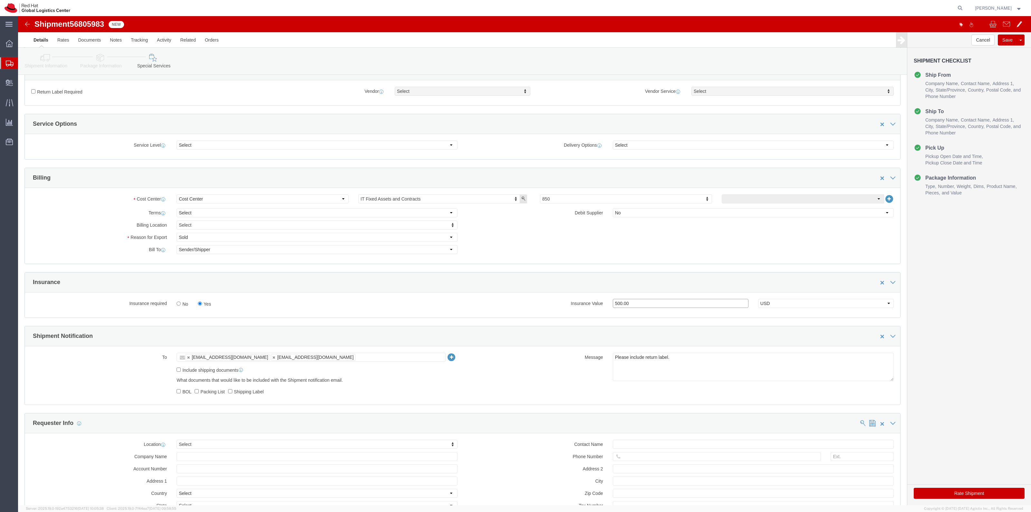
type input "500.00"
click label "Return Label Required"
click input "Return Label Required"
checkbox input "true"
select select "5"
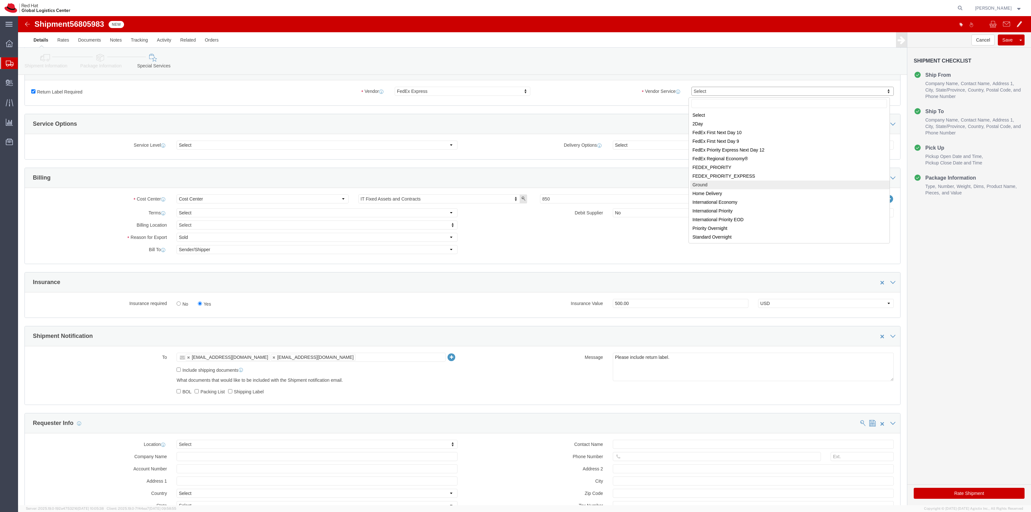
select select "12"
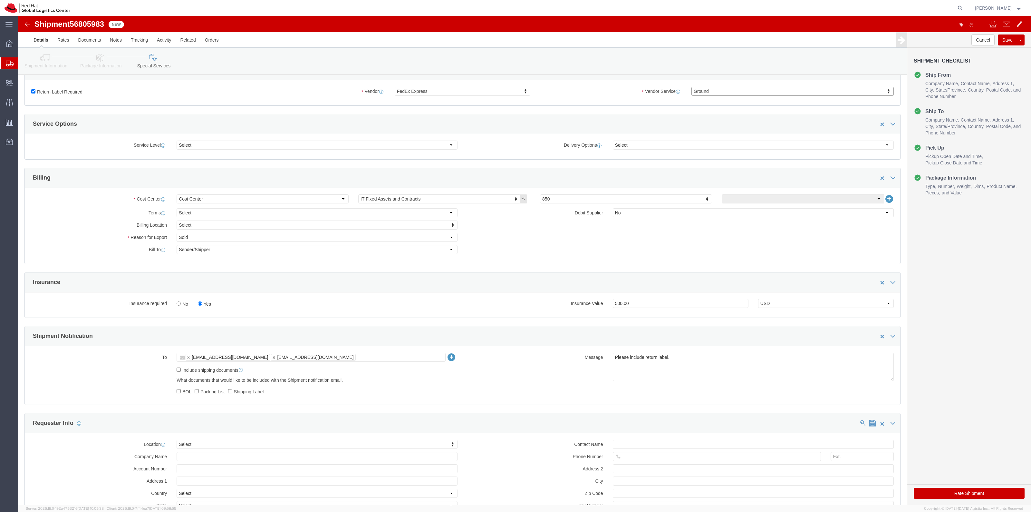
click button "Rate Shipment"
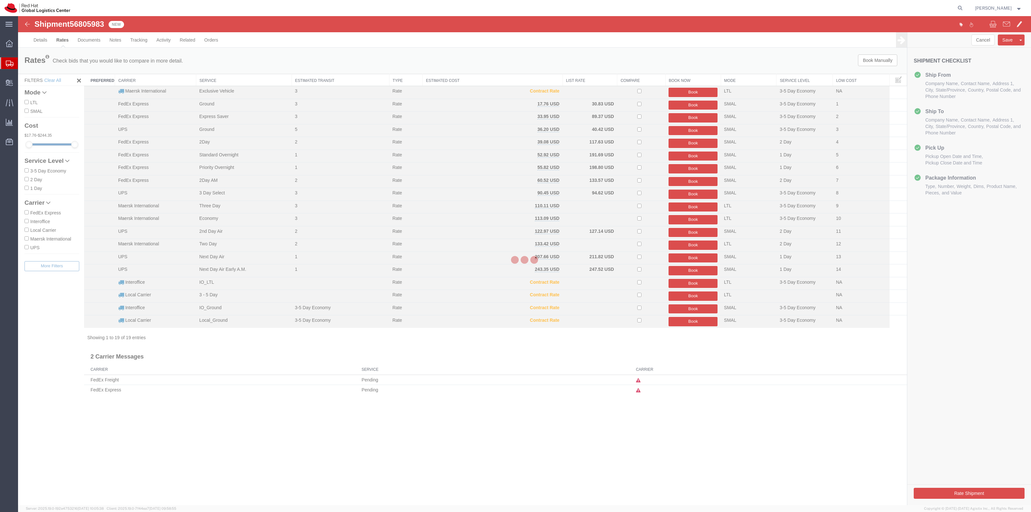
scroll to position [0, 0]
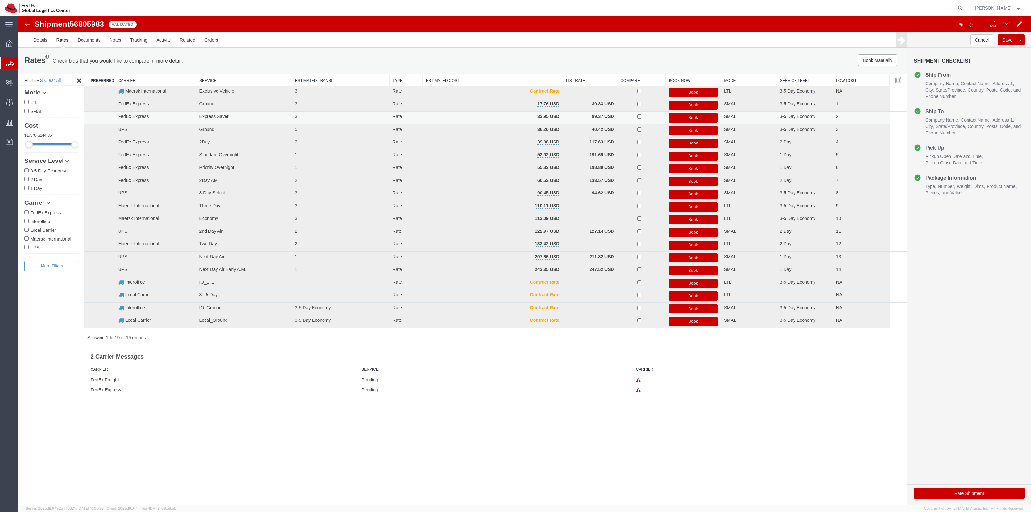
click at [684, 117] on button "Book" at bounding box center [692, 117] width 49 height 9
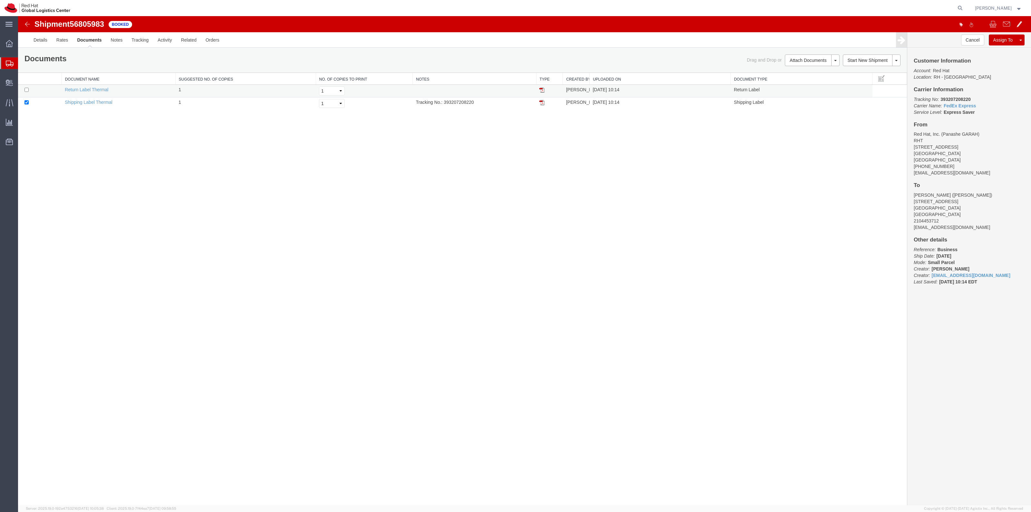
click at [31, 92] on td at bounding box center [39, 91] width 43 height 13
click at [24, 90] on input "checkbox" at bounding box center [26, 90] width 4 height 4
checkbox input "true"
click at [793, 72] on link "Print Documents" at bounding box center [811, 71] width 56 height 10
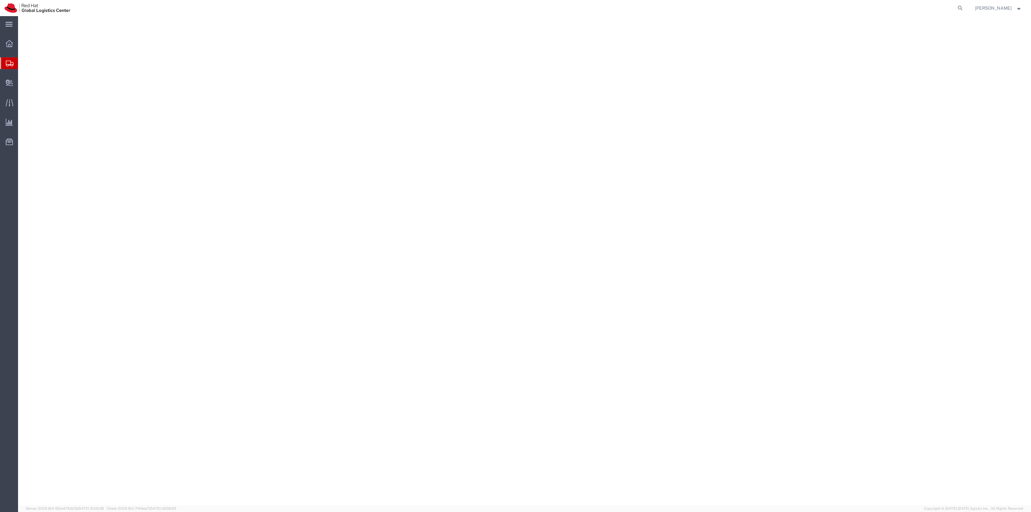
select select "38014"
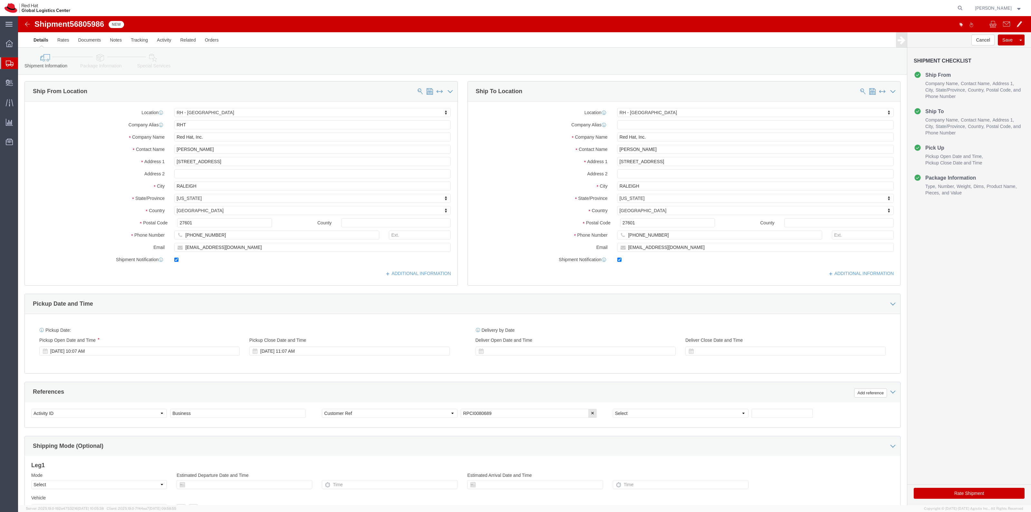
click link "Package Information"
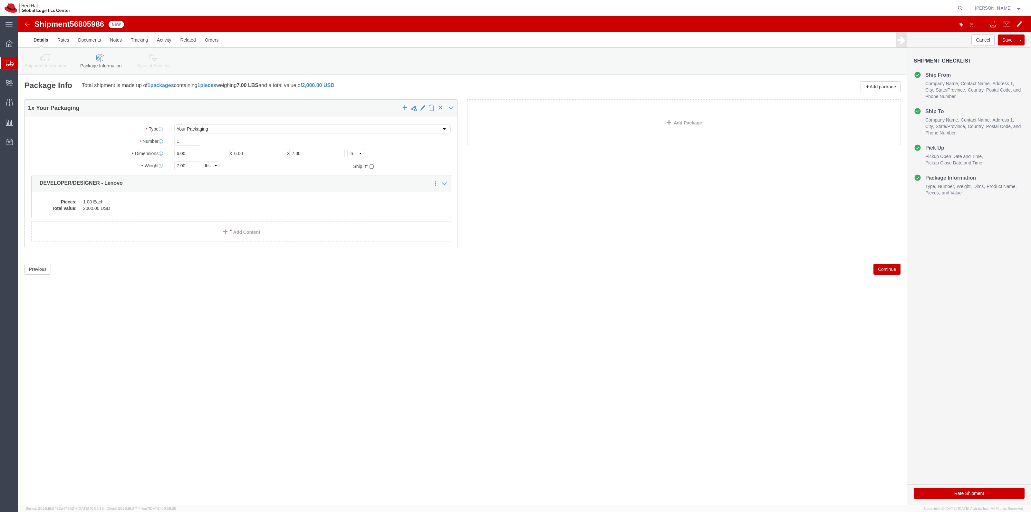
click icon
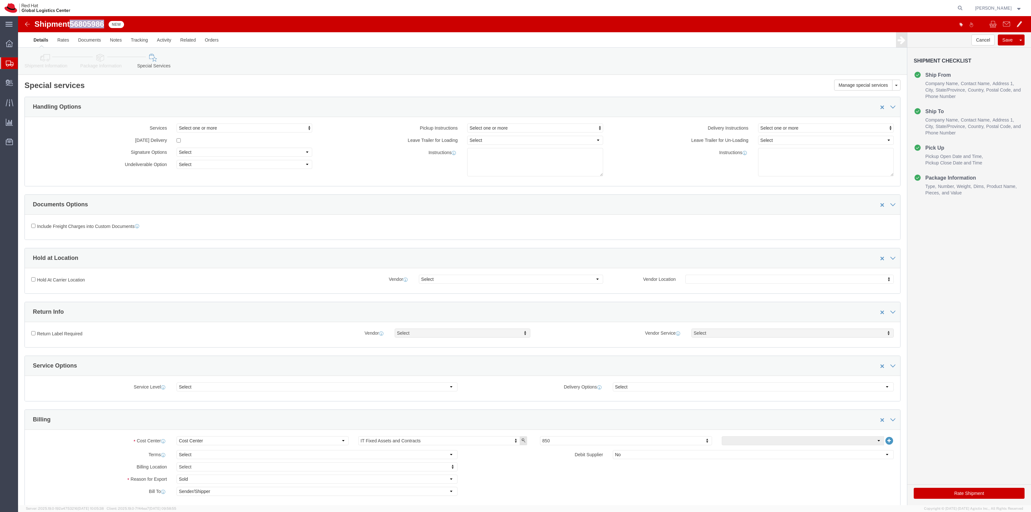
drag, startPoint x: 87, startPoint y: 5, endPoint x: 54, endPoint y: 5, distance: 32.5
click span "56805986"
copy span "56805986"
click button "Rate Shipment"
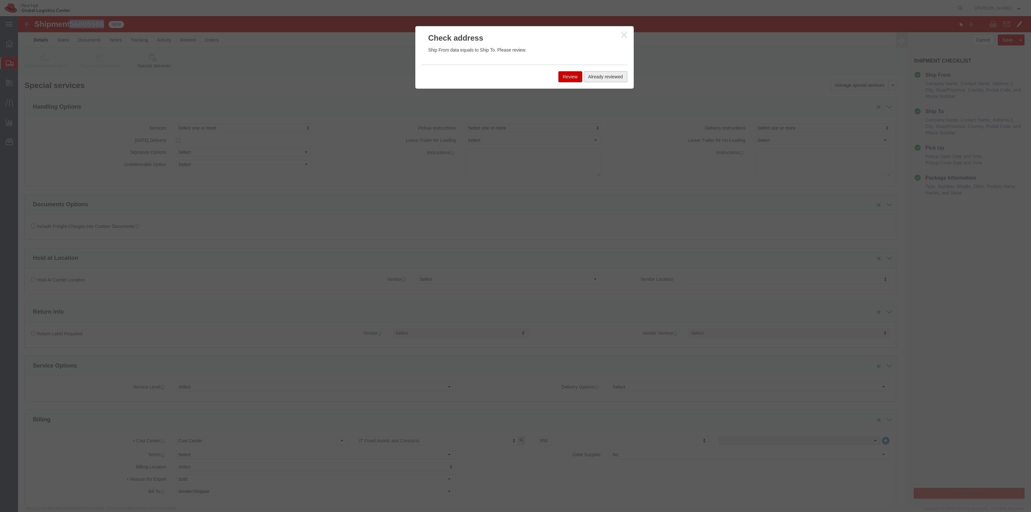
click button "Already reviewed"
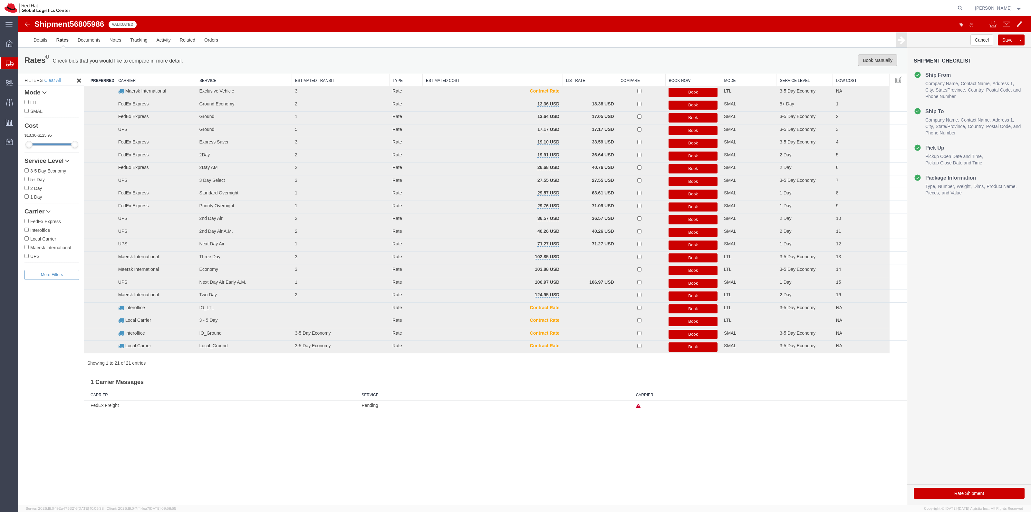
click at [866, 60] on button "Book Manually" at bounding box center [877, 60] width 39 height 12
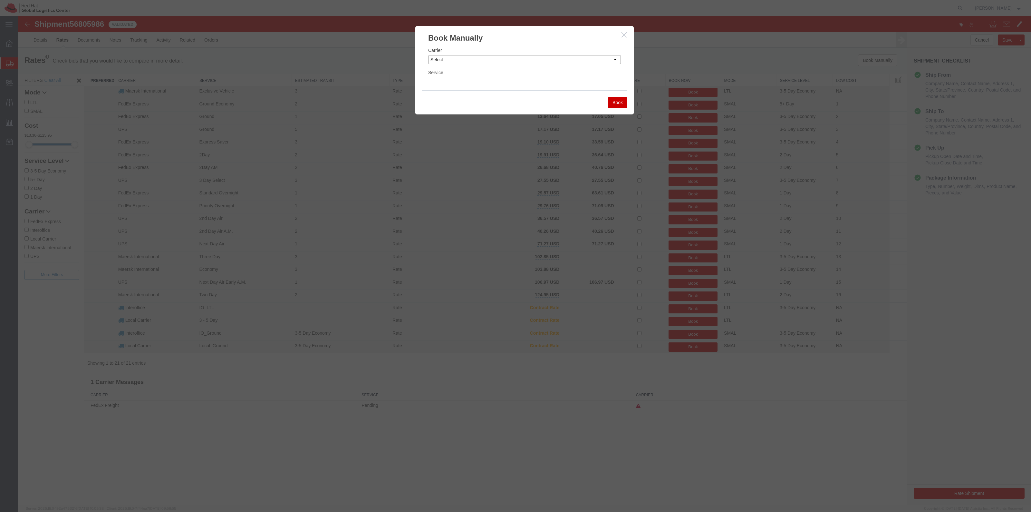
click at [477, 63] on select "Select Add New Carrier (and default service) Amazon Logistics DHL FedEx Express…" at bounding box center [524, 59] width 193 height 9
select select "7920"
click at [428, 55] on select "Select Add New Carrier (and default service) Amazon Logistics DHL FedEx Express…" at bounding box center [524, 59] width 193 height 9
click at [454, 82] on select "Select IO_Ground IO_LTL" at bounding box center [524, 81] width 193 height 9
select select "17810"
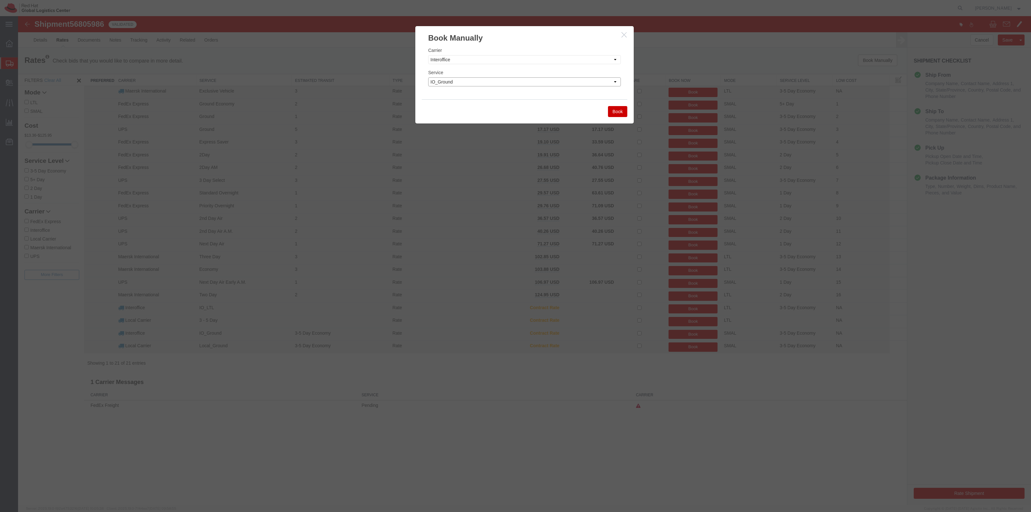
click at [428, 77] on select "Select IO_Ground IO_LTL" at bounding box center [524, 81] width 193 height 9
click at [618, 111] on button "Book" at bounding box center [617, 111] width 19 height 11
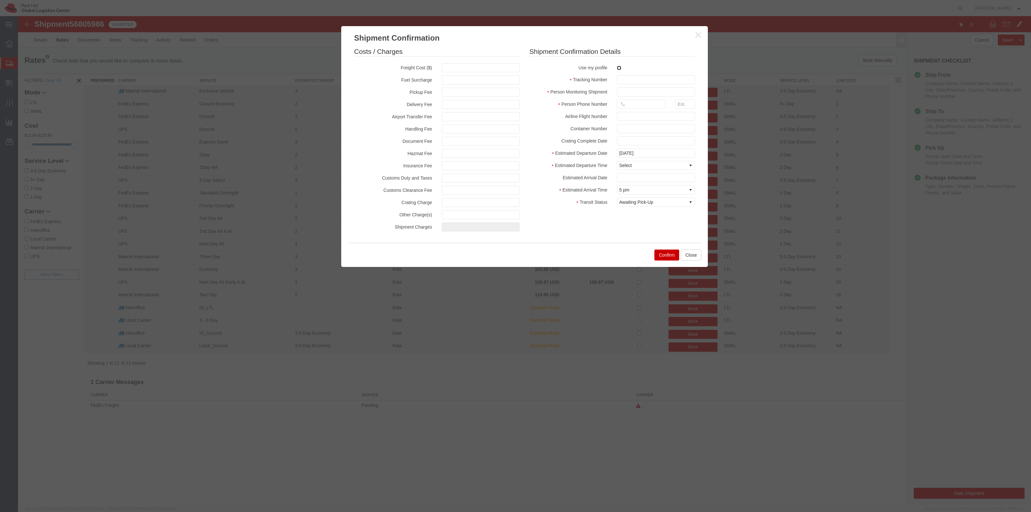
click at [619, 68] on input "checkbox" at bounding box center [619, 68] width 4 height 4
checkbox input "true"
type input "[PERSON_NAME]"
type input "19198356701"
click at [637, 81] on input "text" at bounding box center [656, 79] width 78 height 9
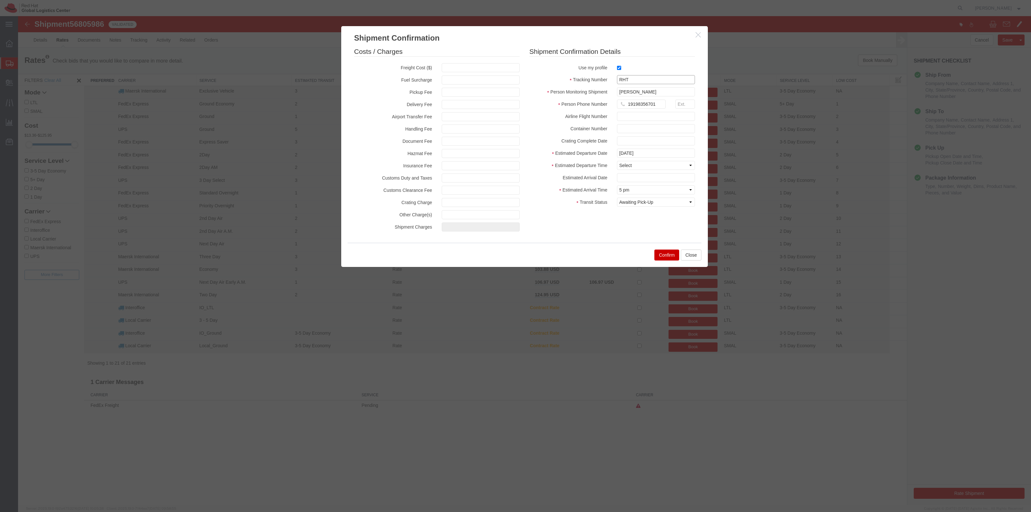
paste input "56805986"
type input "RHT56805986"
click at [644, 167] on select "Select Midnight 1 am 2 am 3 am 4 am 5 am 6 am 7 am 8 am 9 am 10 am 11 am 12 Noo…" at bounding box center [656, 165] width 78 height 9
select select "1100"
click at [617, 161] on select "Select Midnight 1 am 2 am 3 am 4 am 5 am 6 am 7 am 8 am 9 am 10 am 11 am 12 Noo…" at bounding box center [656, 165] width 78 height 9
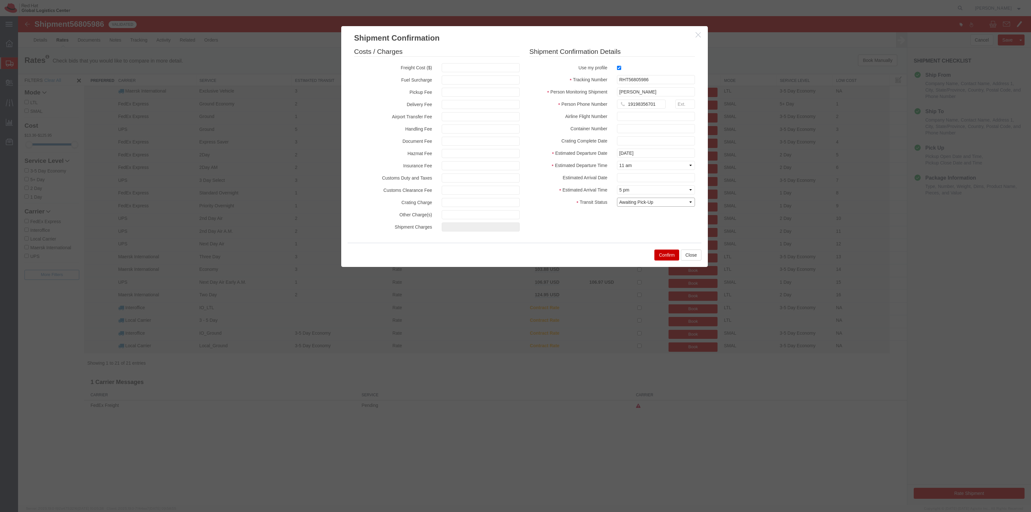
click at [640, 200] on select "Select Arrival Notice Available Arrival Notice Imported Arrive at Delivery Loca…" at bounding box center [656, 201] width 78 height 9
click at [656, 257] on button "Confirm" at bounding box center [666, 254] width 25 height 11
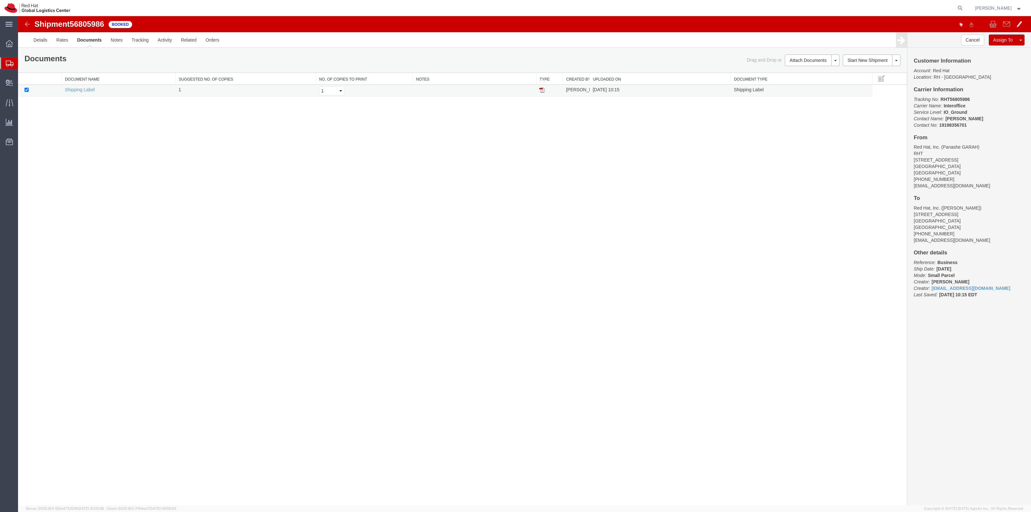
click at [542, 92] on img at bounding box center [541, 89] width 5 height 5
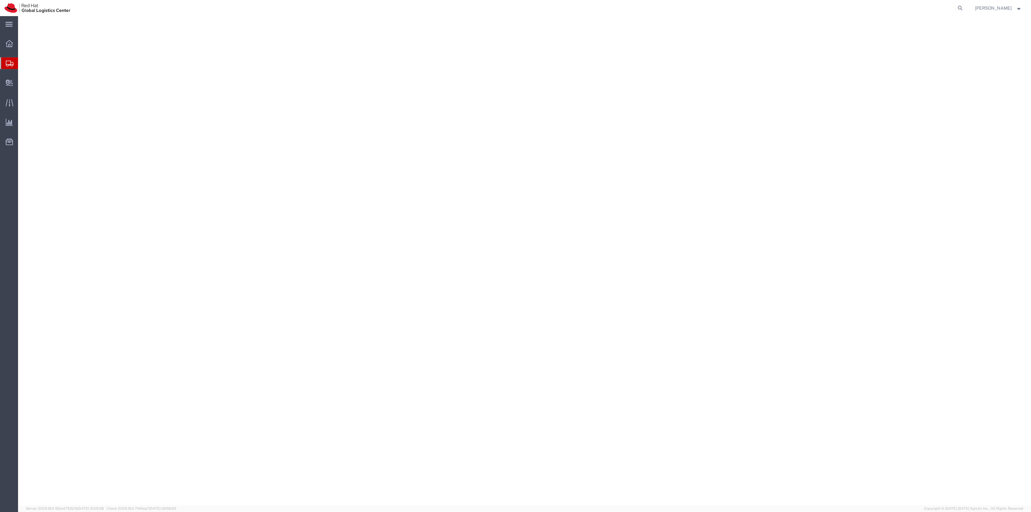
select select "38014"
select select
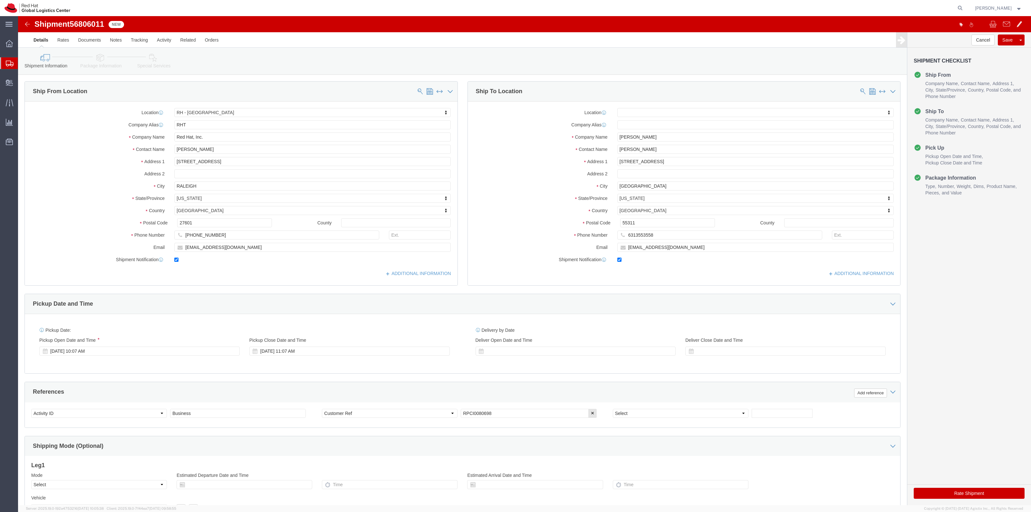
click link "Package Information"
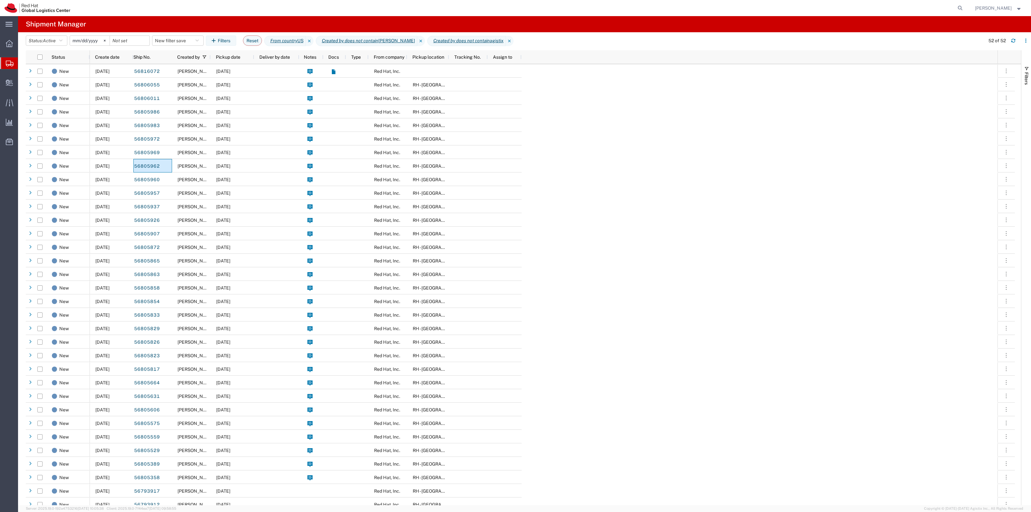
scroll to position [81, 0]
click at [171, 36] on button "New filter save" at bounding box center [178, 40] width 52 height 10
click at [216, 68] on span "New filter save" at bounding box center [195, 69] width 84 height 12
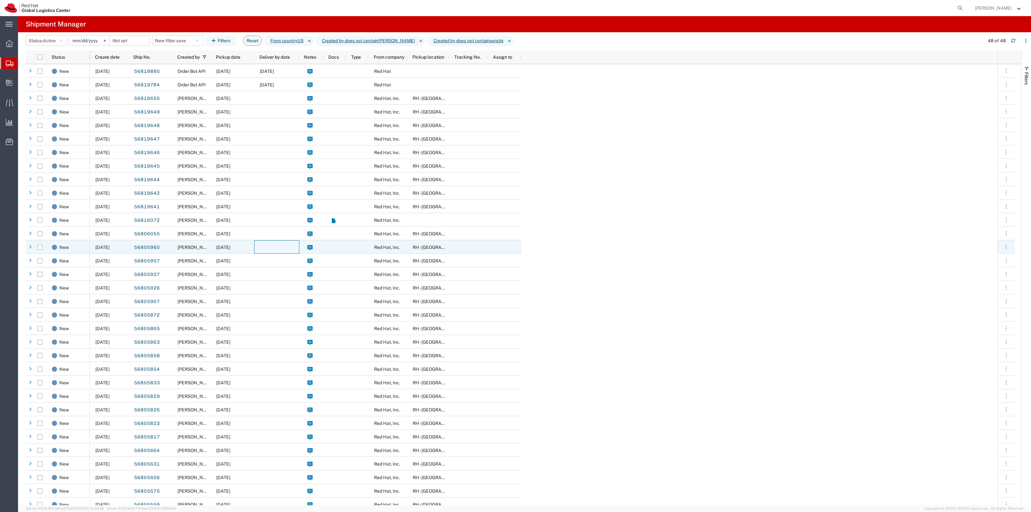
click at [260, 241] on div at bounding box center [276, 247] width 45 height 14
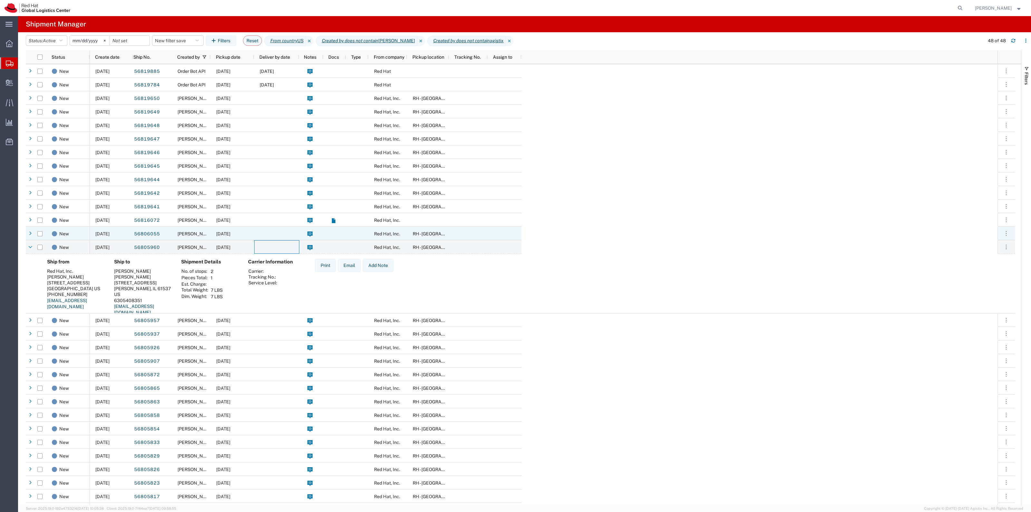
click at [171, 228] on div "56806055" at bounding box center [152, 233] width 39 height 14
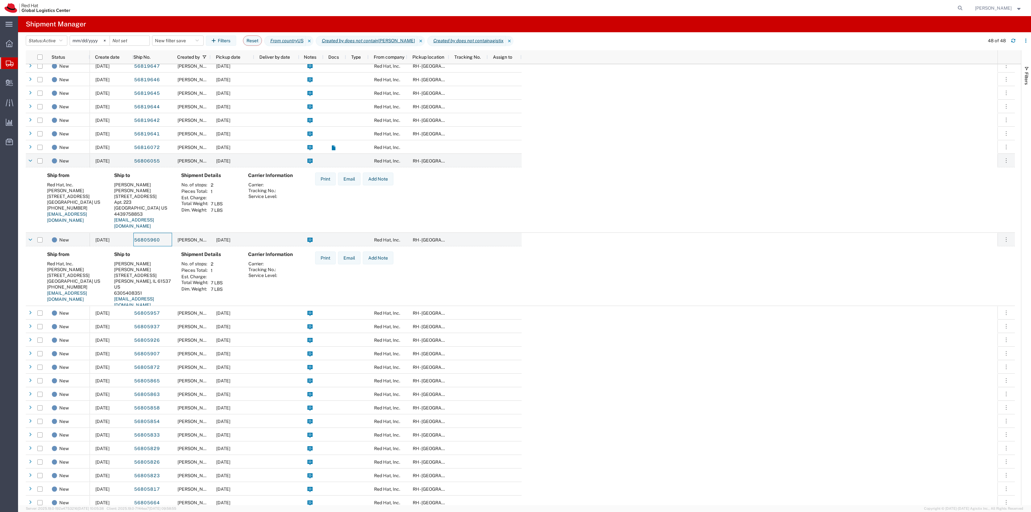
scroll to position [81, 0]
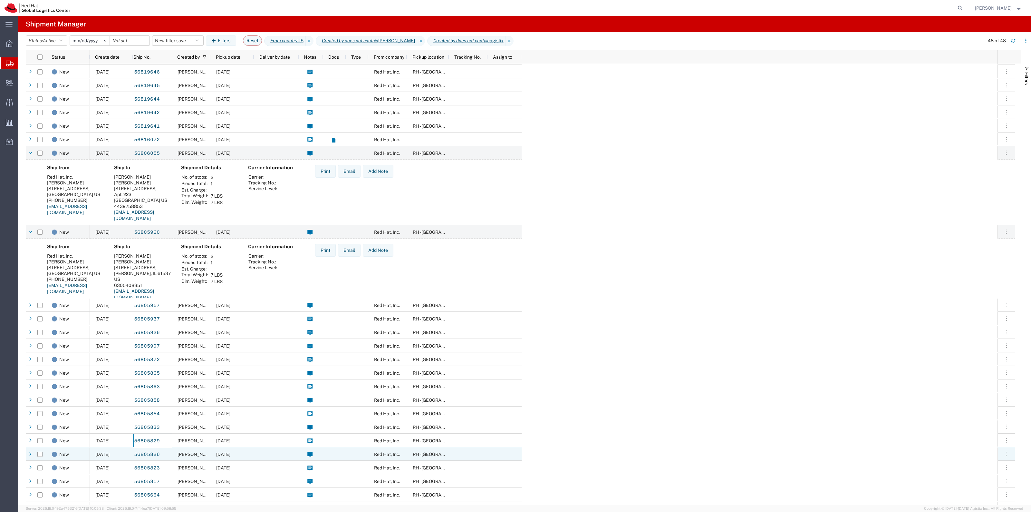
click at [209, 448] on div "[PERSON_NAME]" at bounding box center [191, 454] width 39 height 14
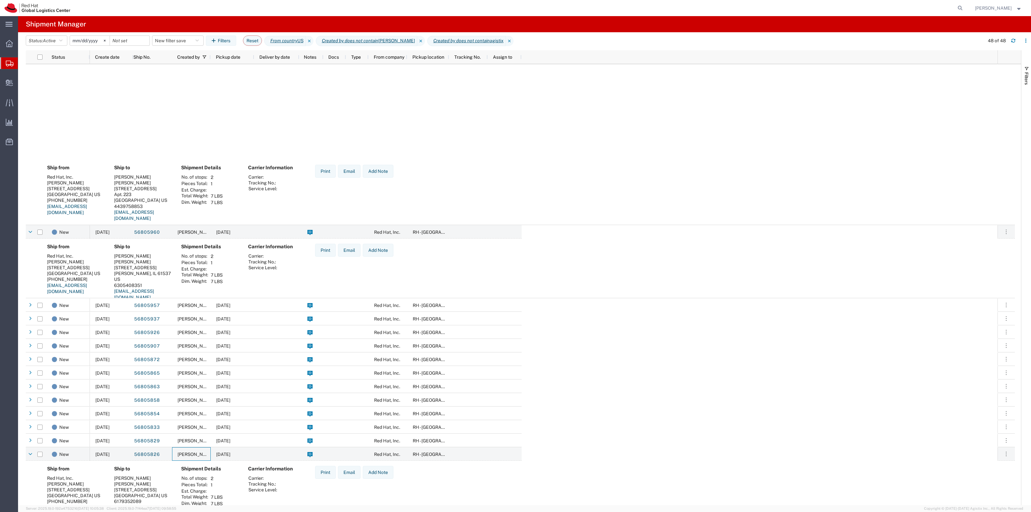
scroll to position [322, 0]
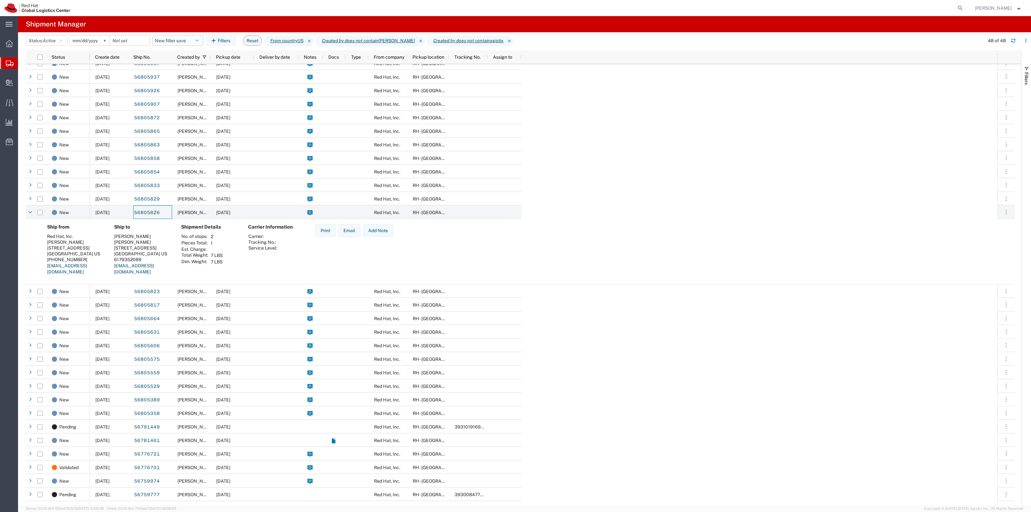
click at [192, 39] on button "New filter save" at bounding box center [178, 40] width 52 height 10
click at [187, 66] on span "New filter save" at bounding box center [195, 69] width 84 height 12
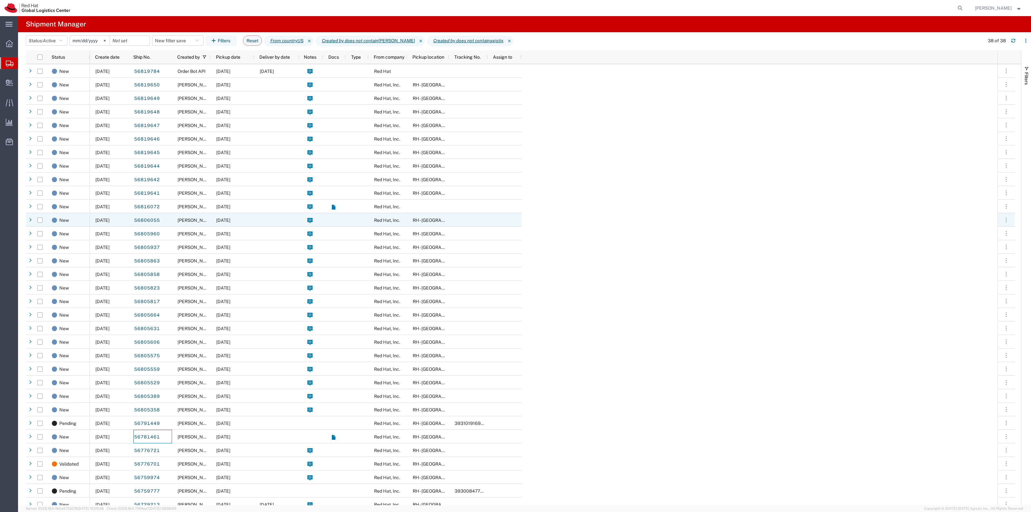
click at [276, 221] on div at bounding box center [276, 220] width 45 height 14
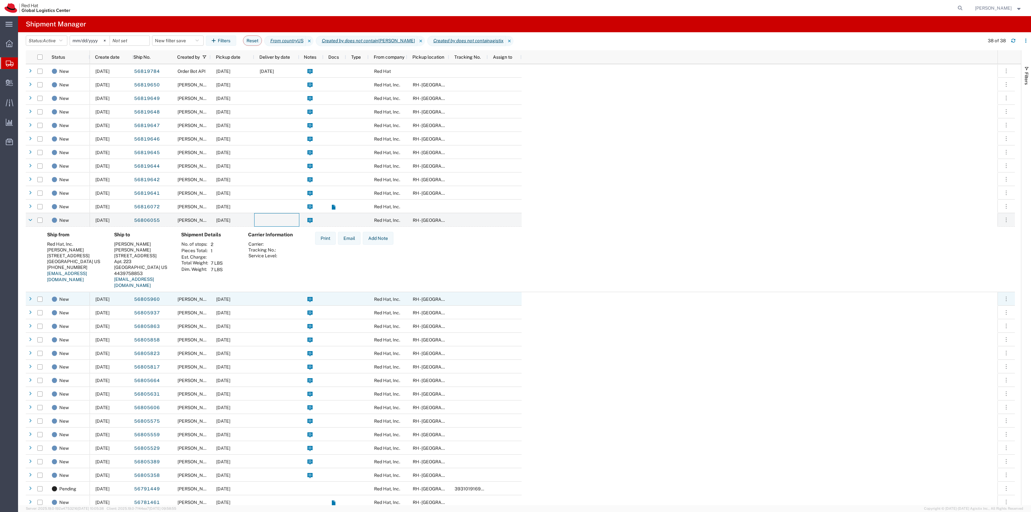
click at [209, 303] on div "[PERSON_NAME]" at bounding box center [191, 299] width 39 height 14
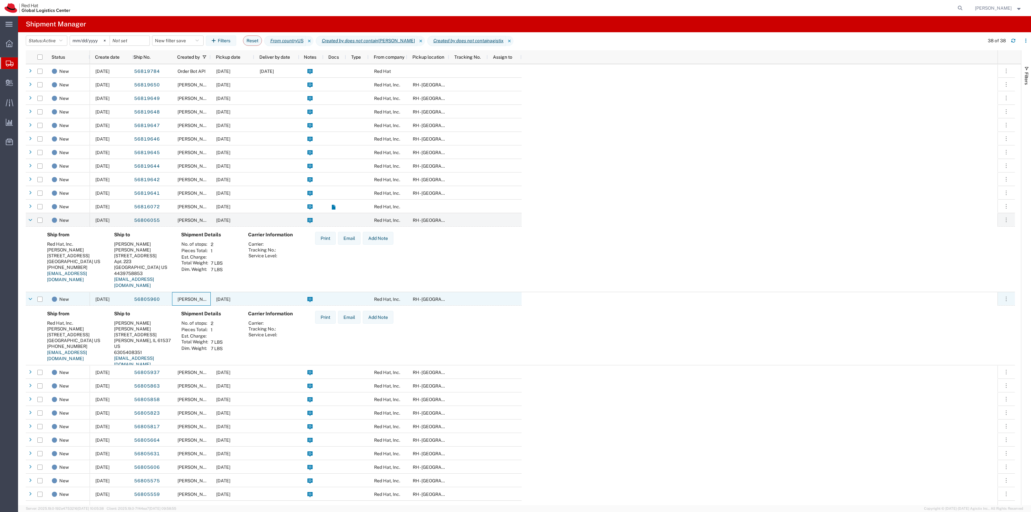
click at [209, 303] on div "[PERSON_NAME]" at bounding box center [191, 299] width 39 height 14
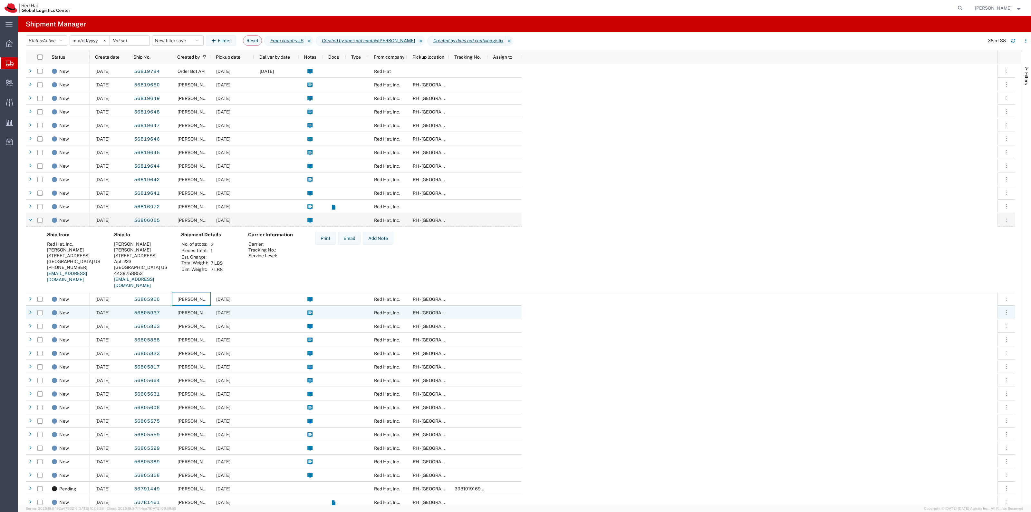
click at [210, 312] on span "[PERSON_NAME]" at bounding box center [196, 312] width 37 height 5
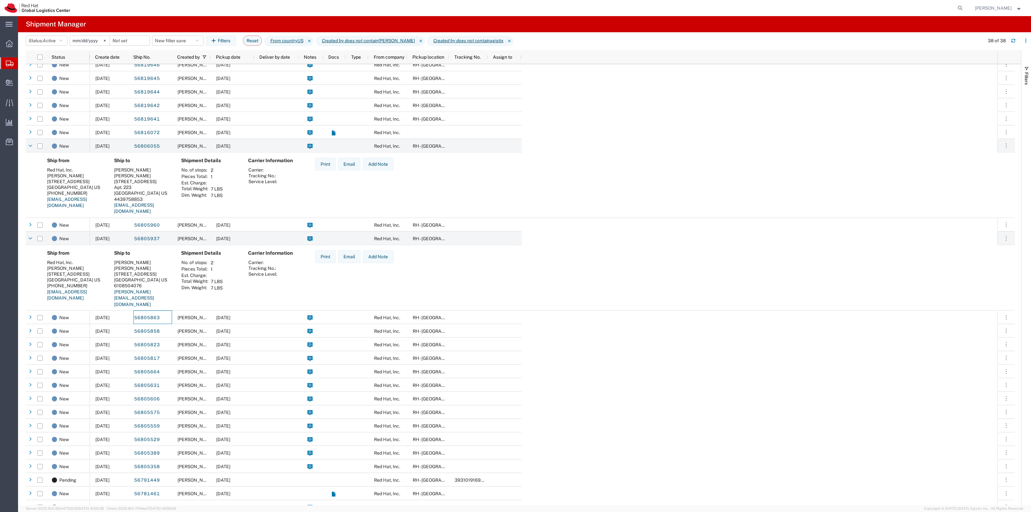
scroll to position [81, 0]
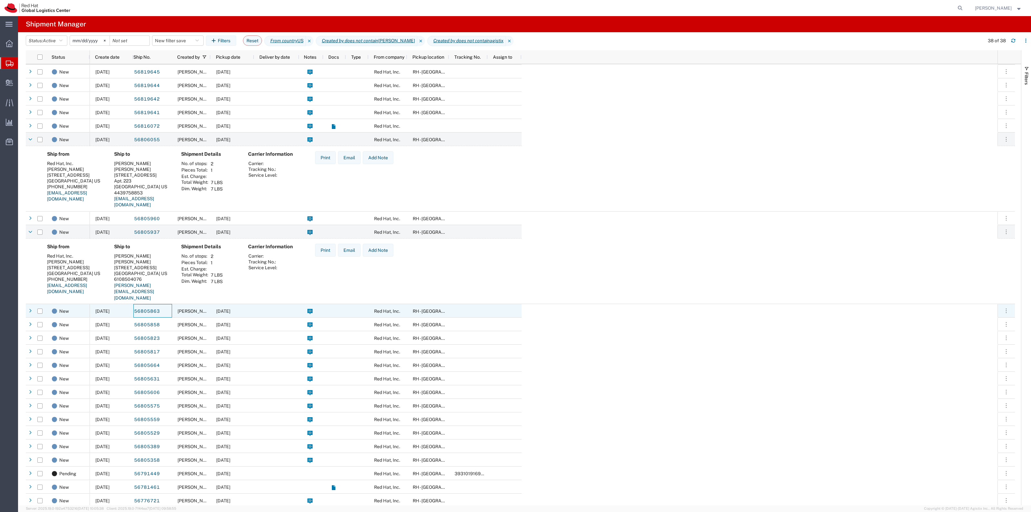
click at [184, 305] on div "[PERSON_NAME]" at bounding box center [191, 311] width 39 height 14
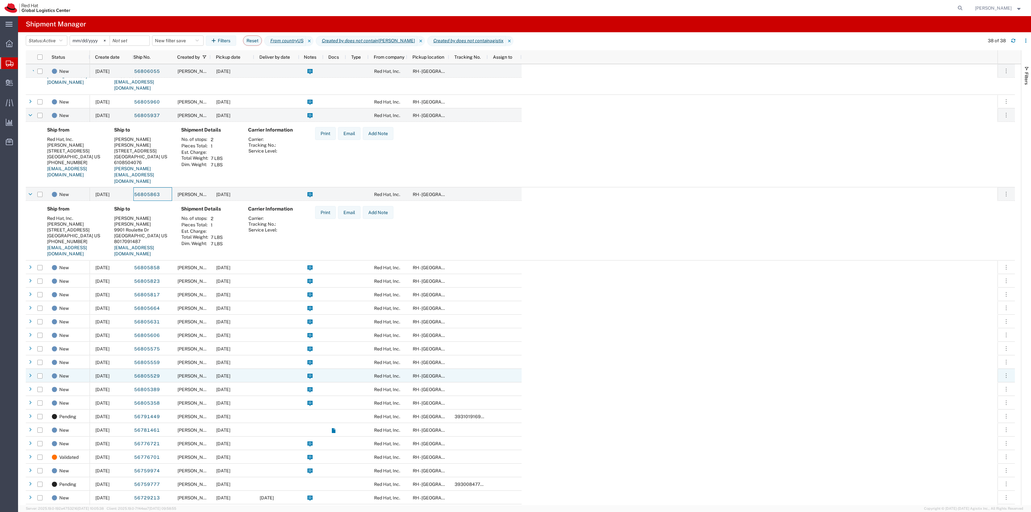
scroll to position [201, 0]
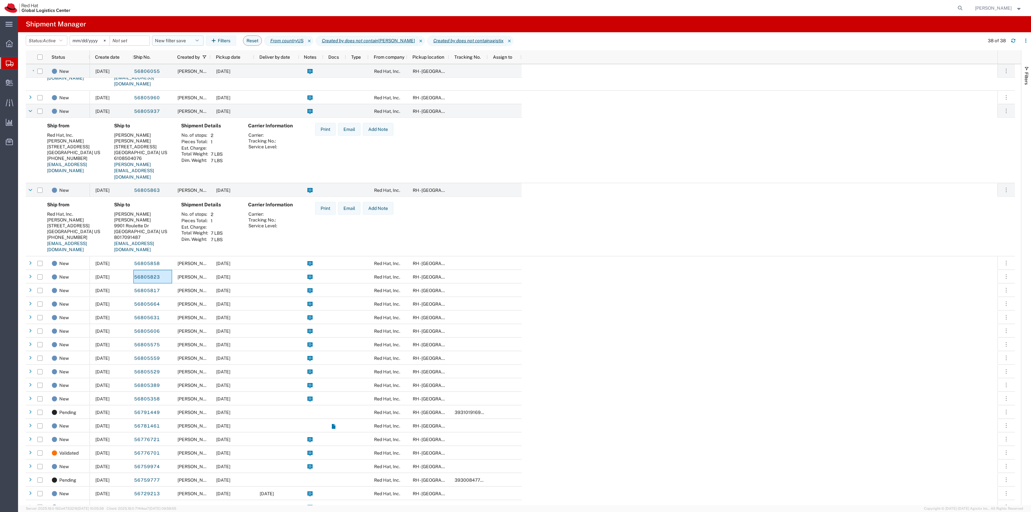
click at [186, 43] on button "New filter save" at bounding box center [178, 40] width 52 height 10
click at [185, 67] on span "New filter save" at bounding box center [195, 69] width 84 height 12
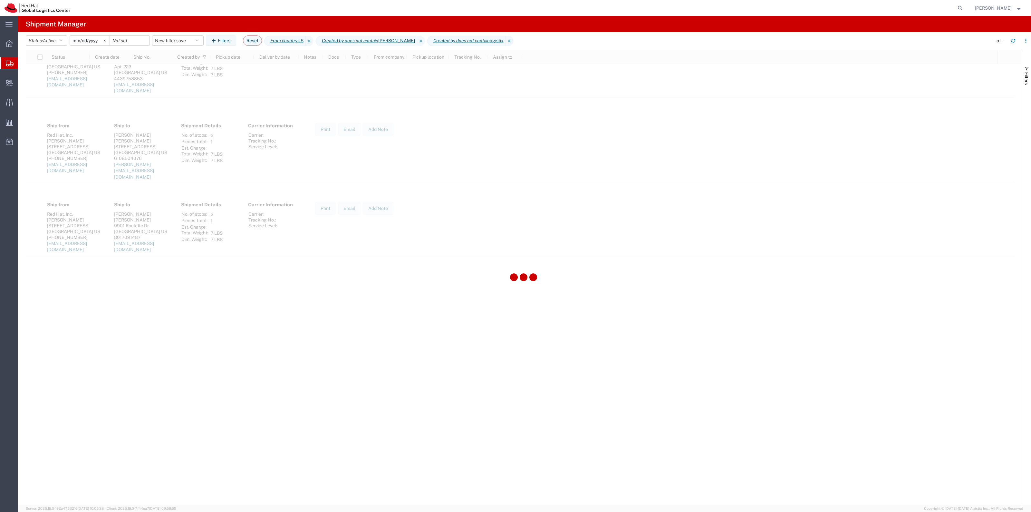
scroll to position [0, 0]
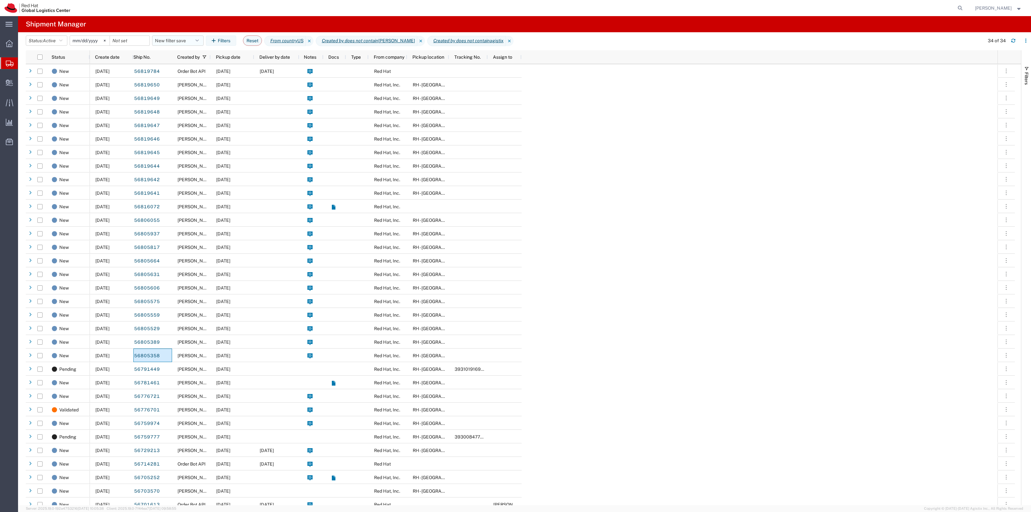
click at [181, 41] on button "New filter save" at bounding box center [178, 40] width 52 height 10
click at [185, 67] on span "New filter save" at bounding box center [195, 69] width 84 height 12
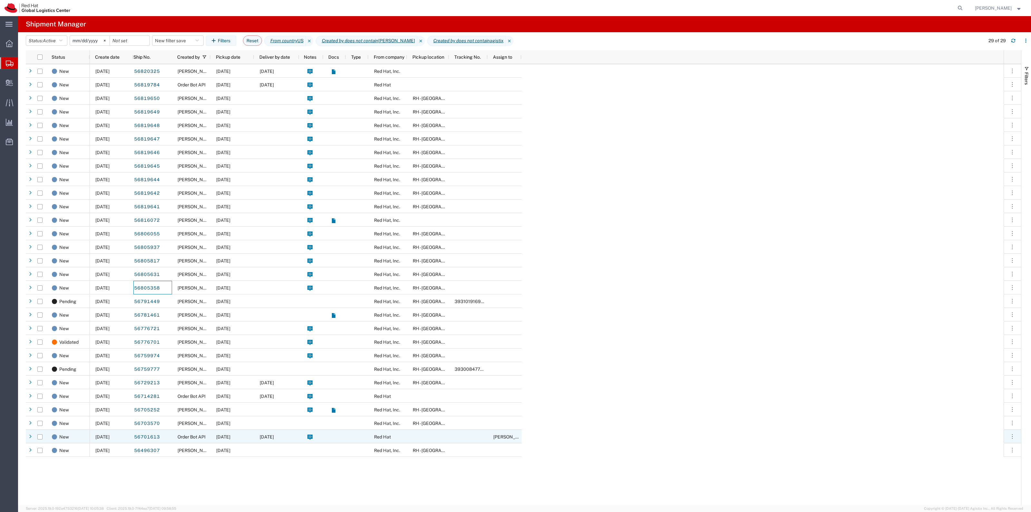
click at [332, 435] on agx-ag-table-icon-cell at bounding box center [333, 436] width 5 height 5
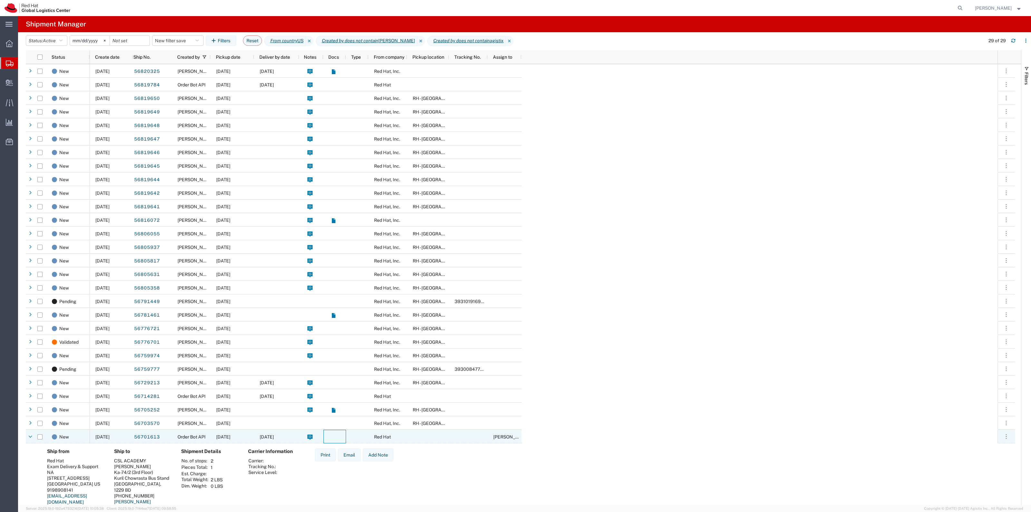
click at [332, 435] on agx-ag-table-icon-cell at bounding box center [333, 436] width 5 height 5
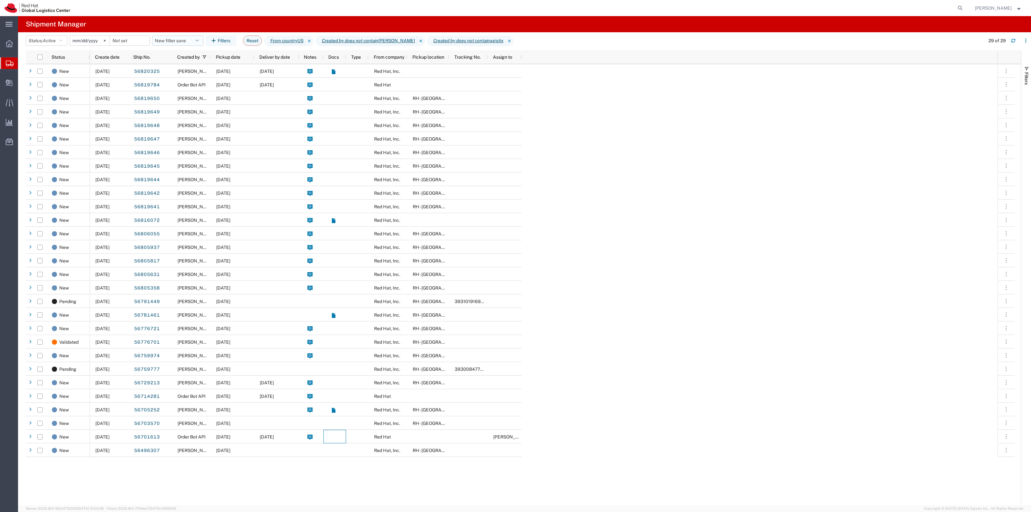
click at [176, 41] on button "New filter save" at bounding box center [178, 40] width 52 height 10
click at [192, 71] on span "New filter save" at bounding box center [195, 69] width 84 height 12
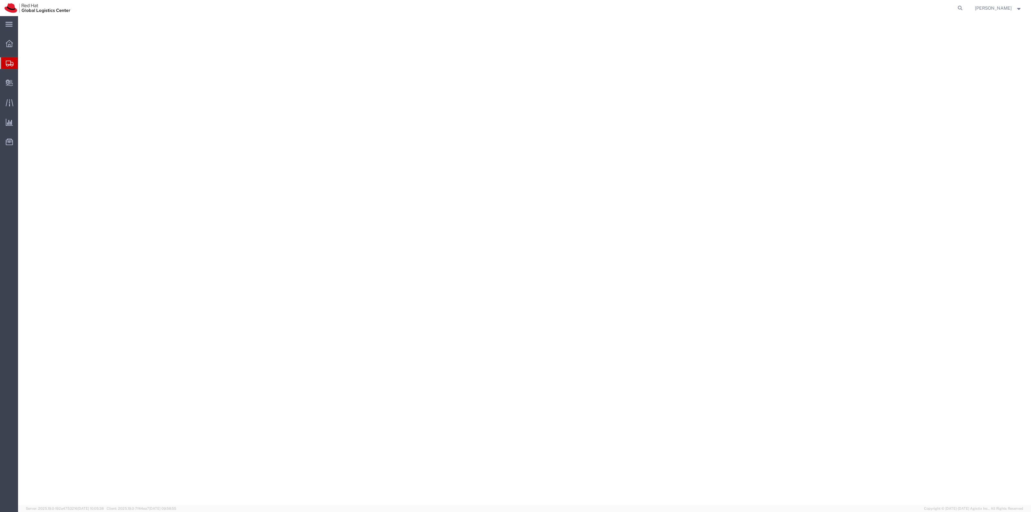
select select "38014"
select select
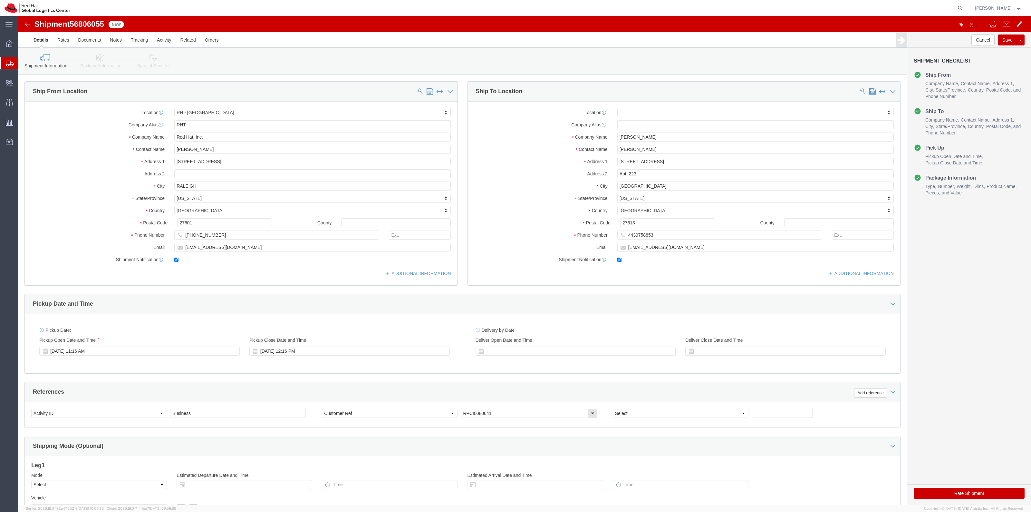
click link "Special Services"
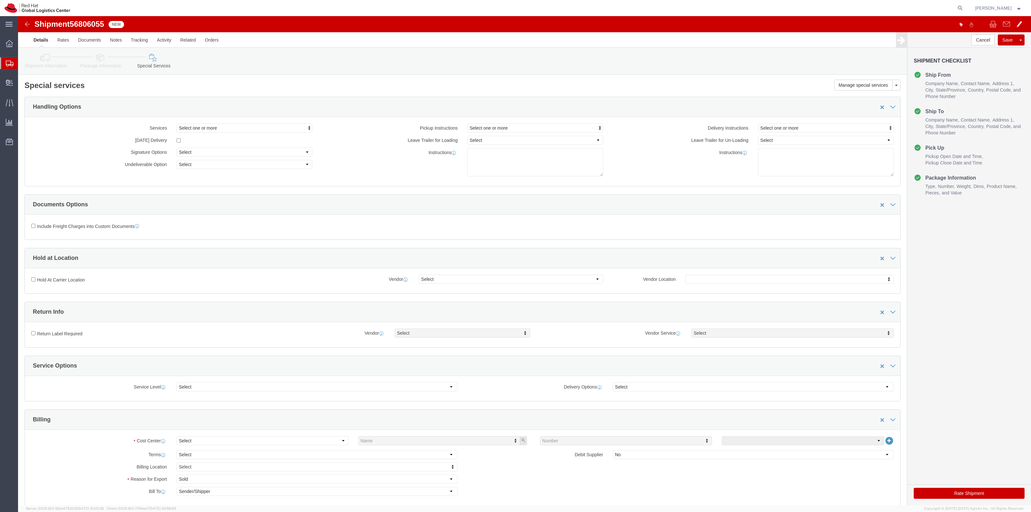
drag, startPoint x: 31, startPoint y: 39, endPoint x: 66, endPoint y: 47, distance: 35.5
click icon
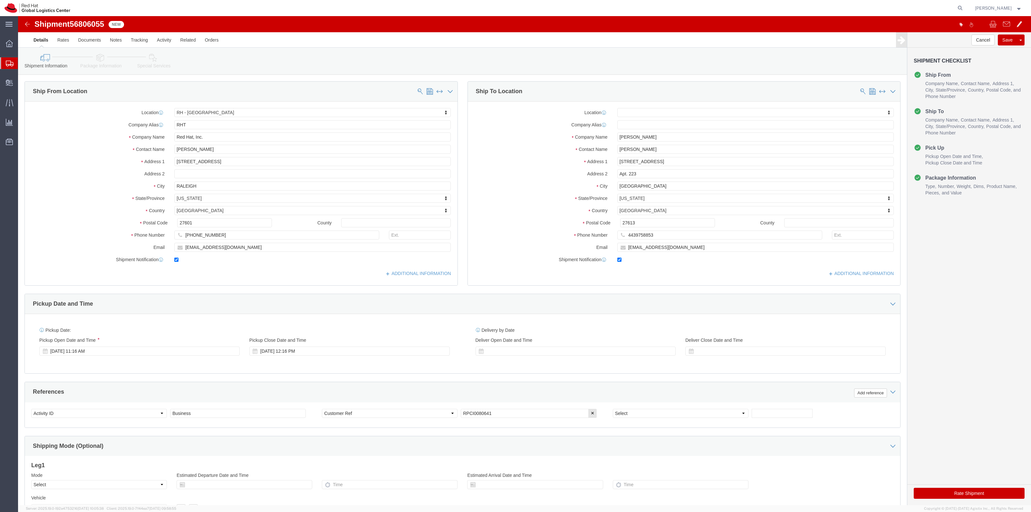
click icon
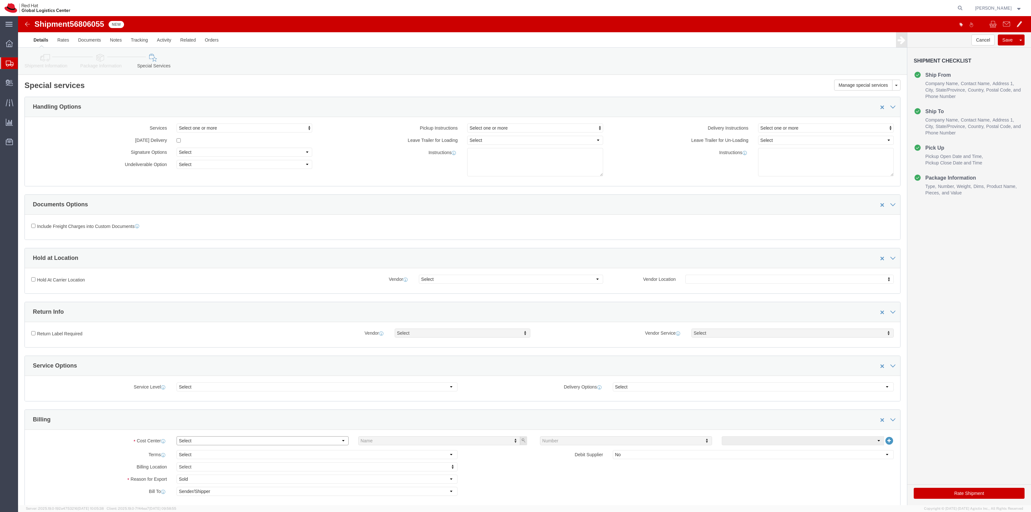
click select "Select"
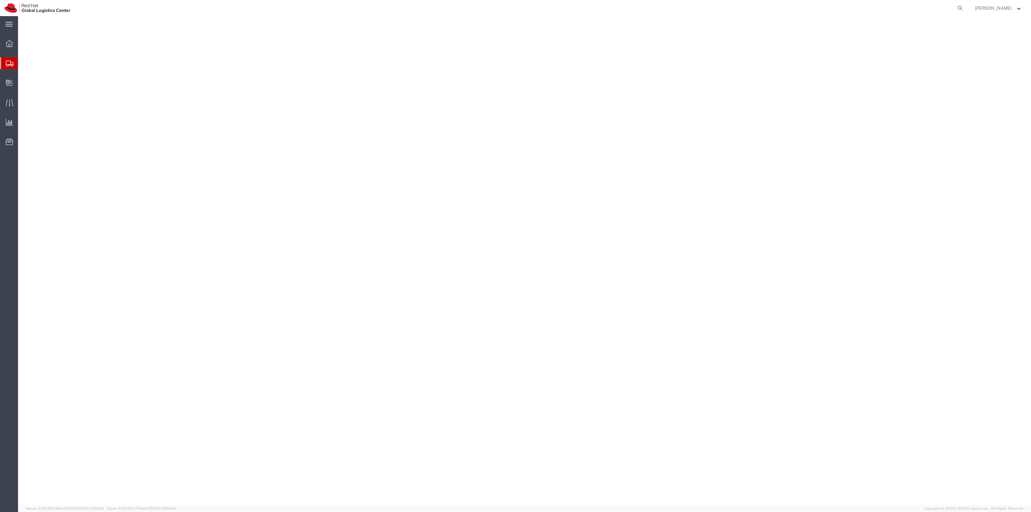
select select "38014"
select select
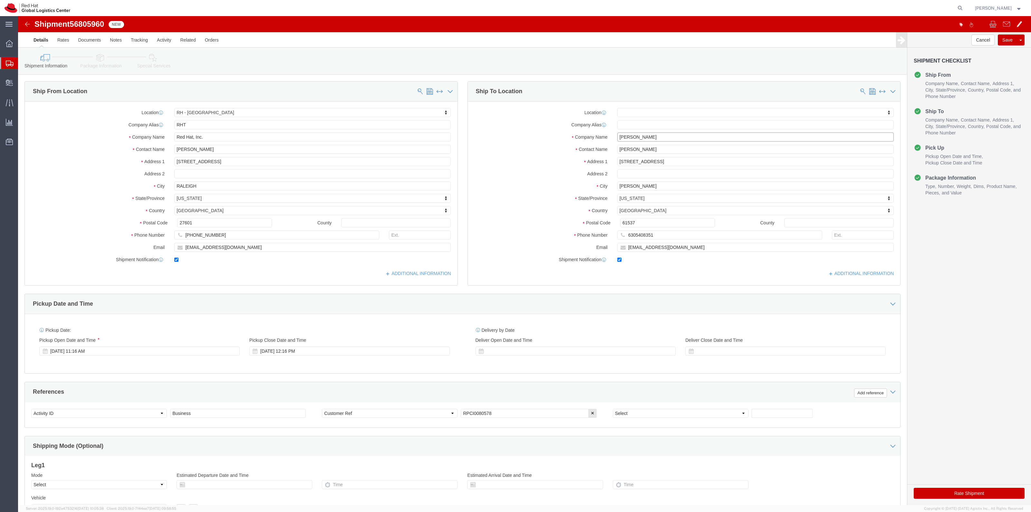
drag, startPoint x: 601, startPoint y: 121, endPoint x: 641, endPoint y: 127, distance: 40.0
click input "[PERSON_NAME]"
type input "[PERSON_NAME]"
click input "[PERSON_NAME]"
type input "[PERSON_NAME]"
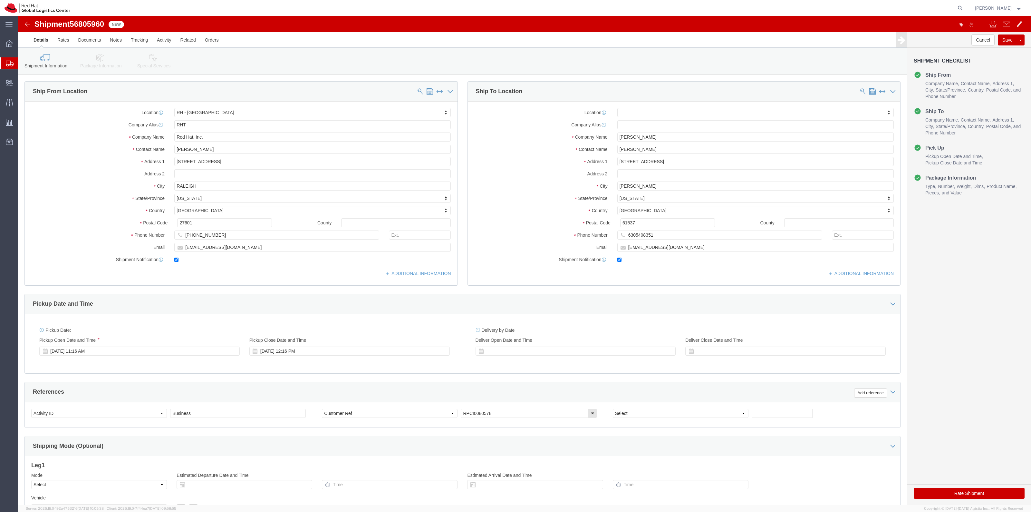
click link "Package Information"
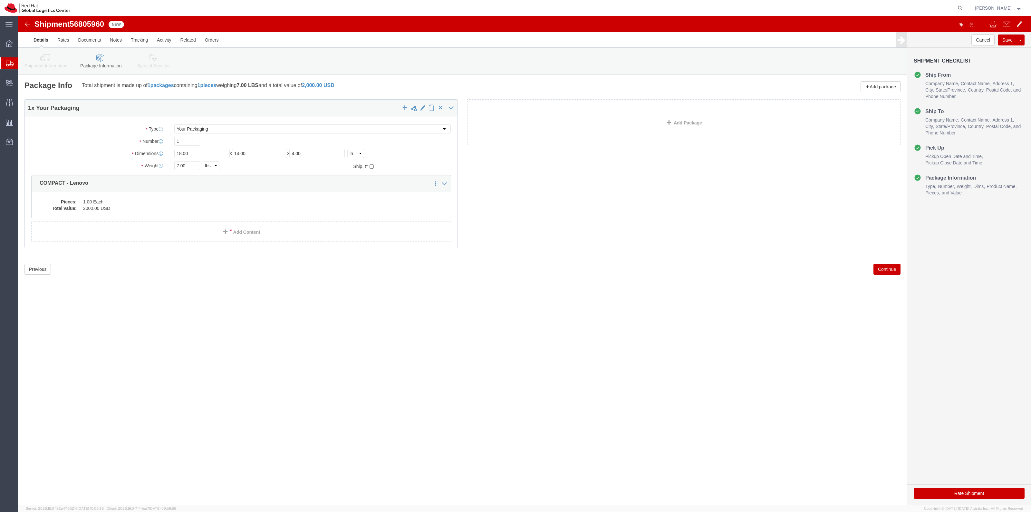
click link "Special Services"
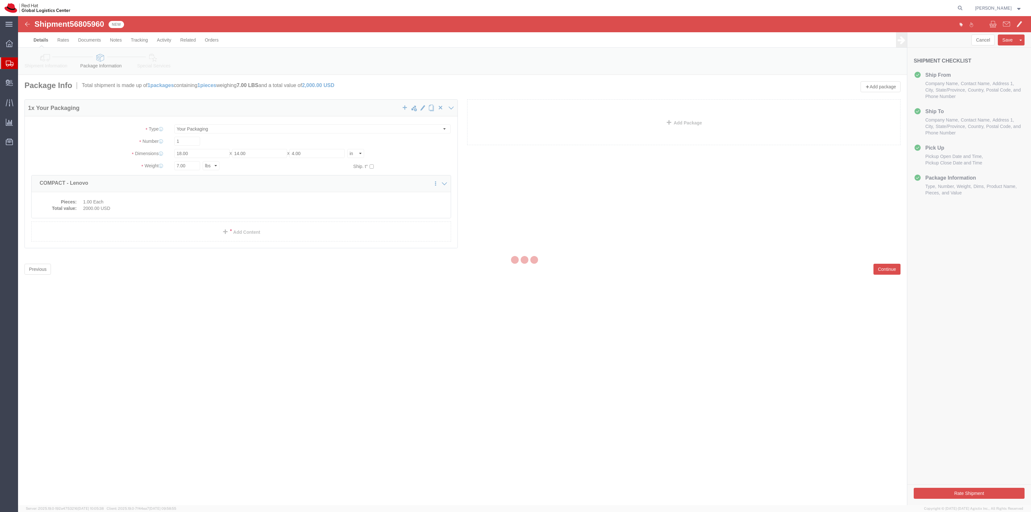
select select
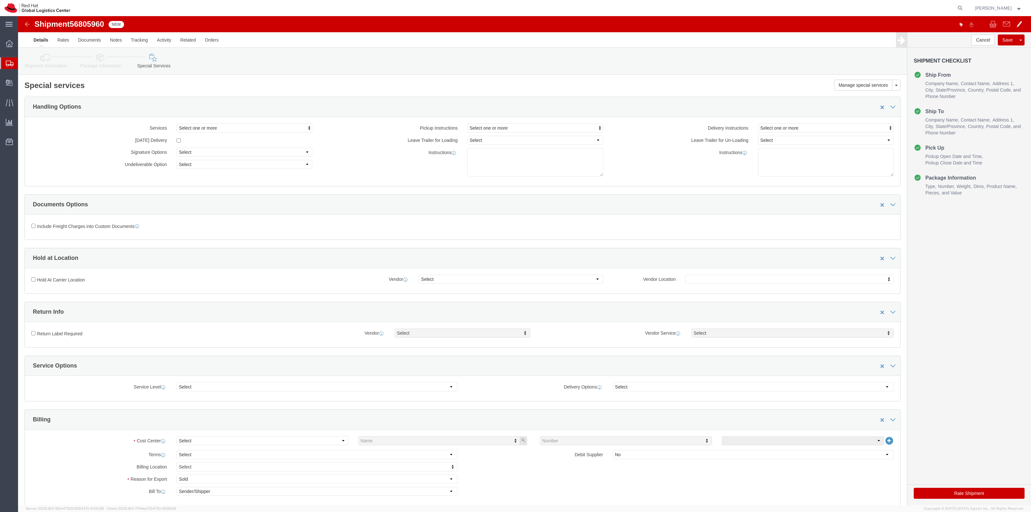
click label "Return Label Required"
click input "Return Label Required"
checkbox input "true"
select select "5"
drag, startPoint x: 712, startPoint y: 314, endPoint x: 714, endPoint y: 321, distance: 6.5
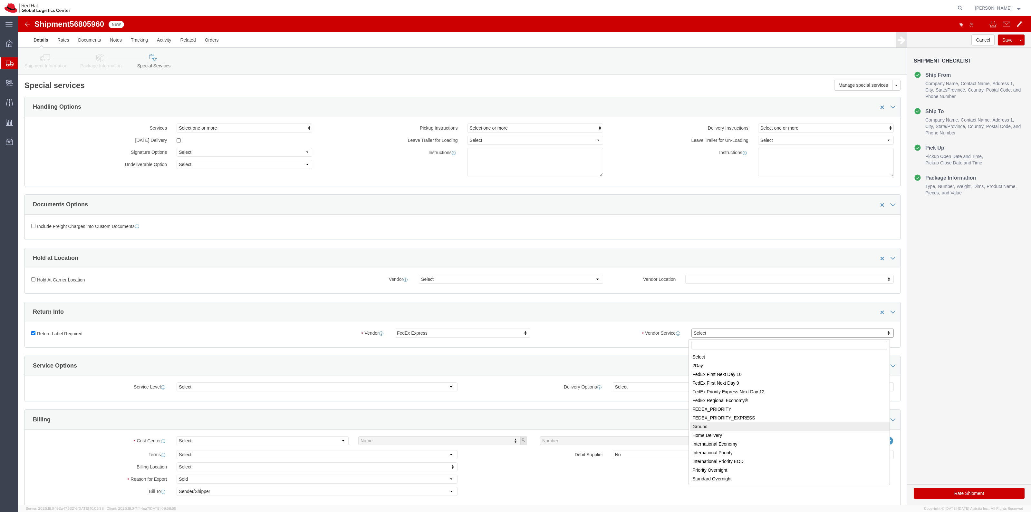
select select "12"
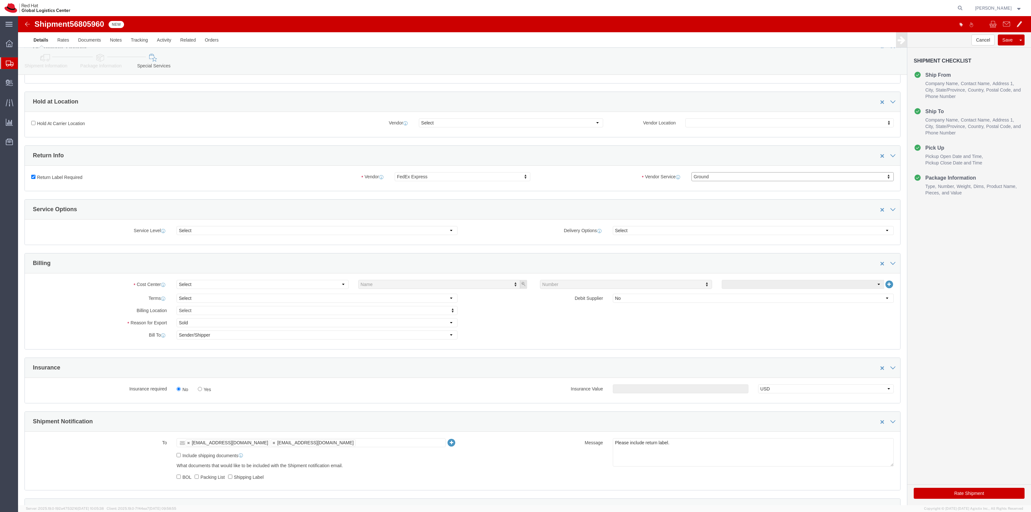
scroll to position [161, 0]
click label "Yes"
click input "Yes"
radio input "true"
click input "text"
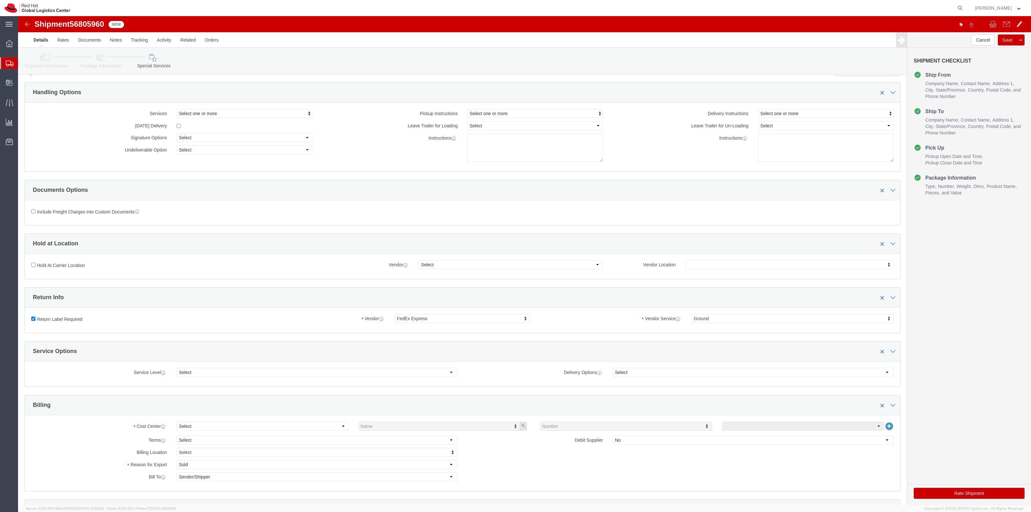
scroll to position [0, 0]
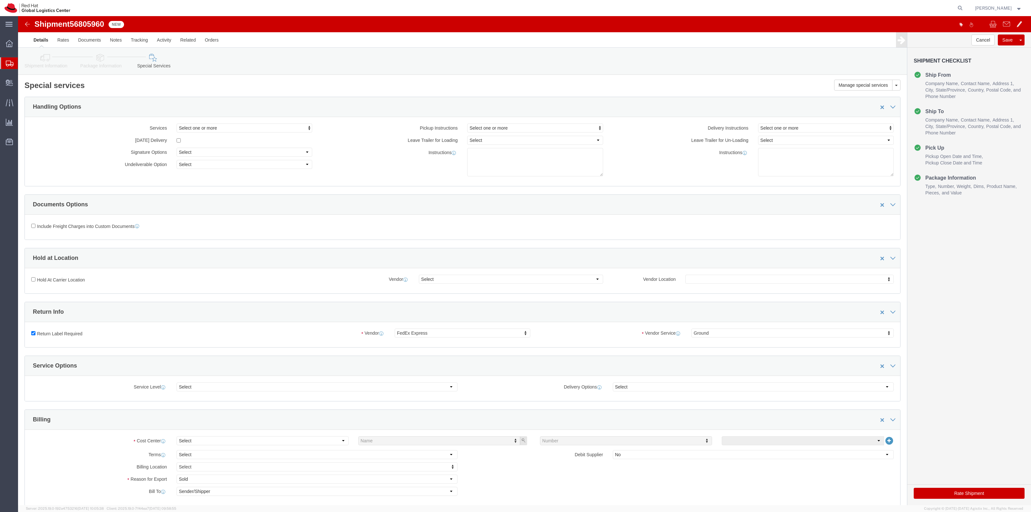
type input "500.00"
click button "Rate Shipment"
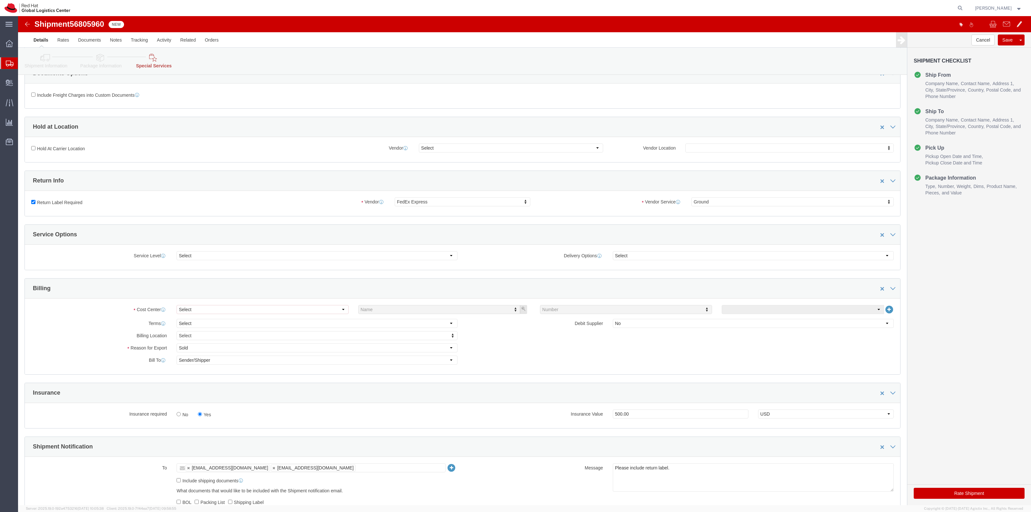
scroll to position [201, 0]
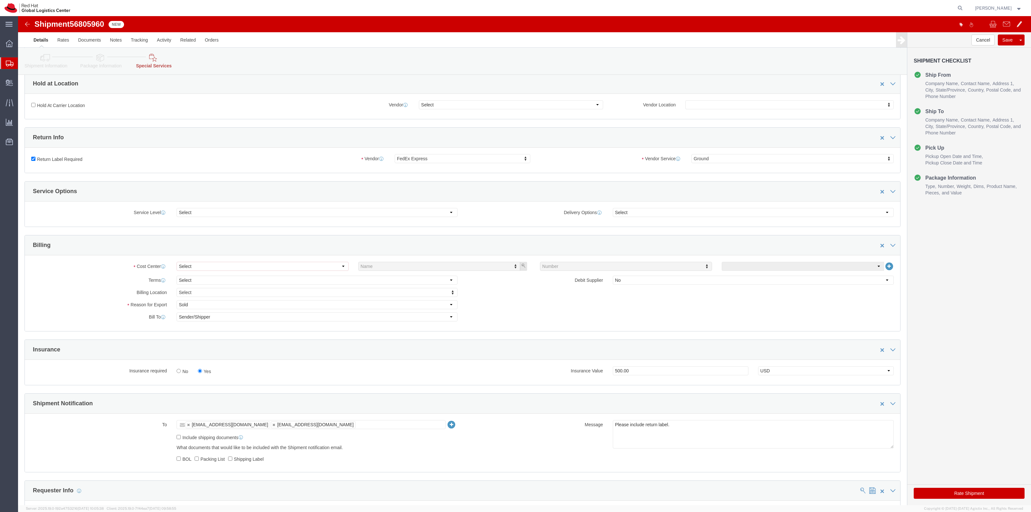
click div "Select Buyer Cost Center Department Operations Number Order Number Sales Person…"
click select "Select Buyer Cost Center Department Operations Number Order Number Sales Person"
select select "COSTCENTER"
click select "Select Buyer Cost Center Department Operations Number Order Number Sales Person"
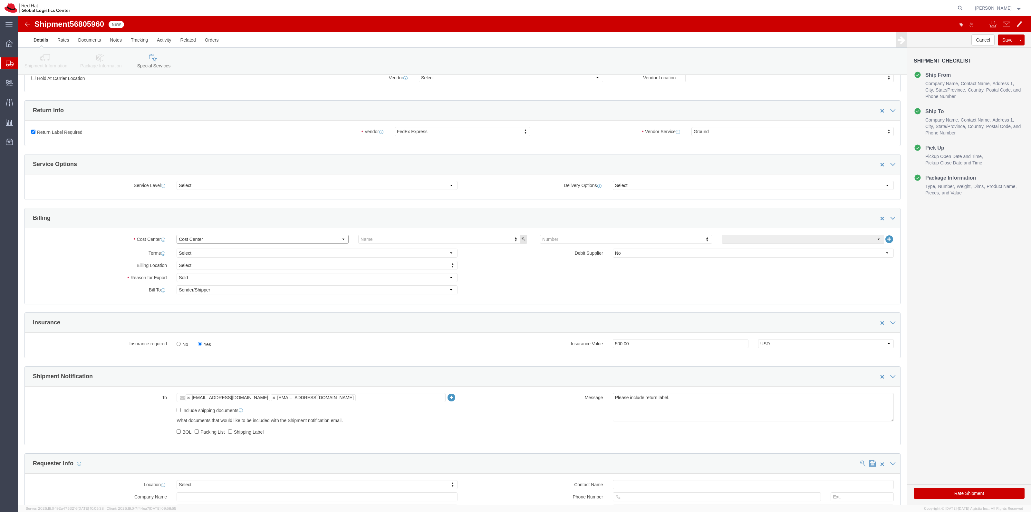
scroll to position [174, 0]
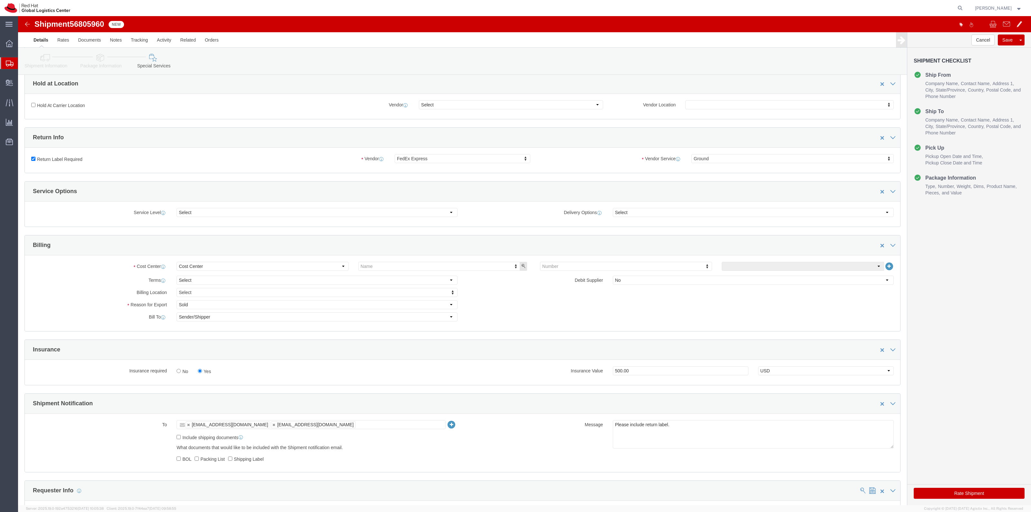
click link "Shipment Information"
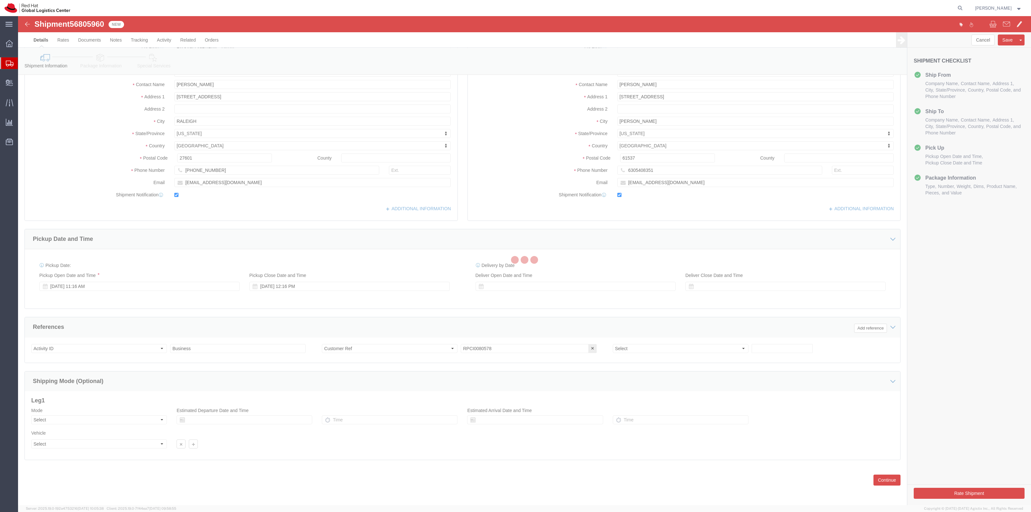
scroll to position [66, 0]
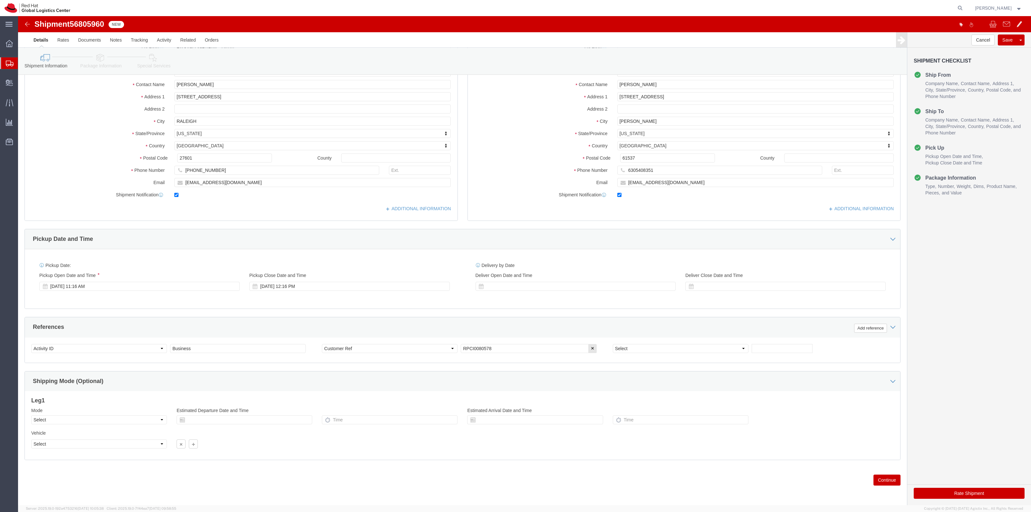
click icon
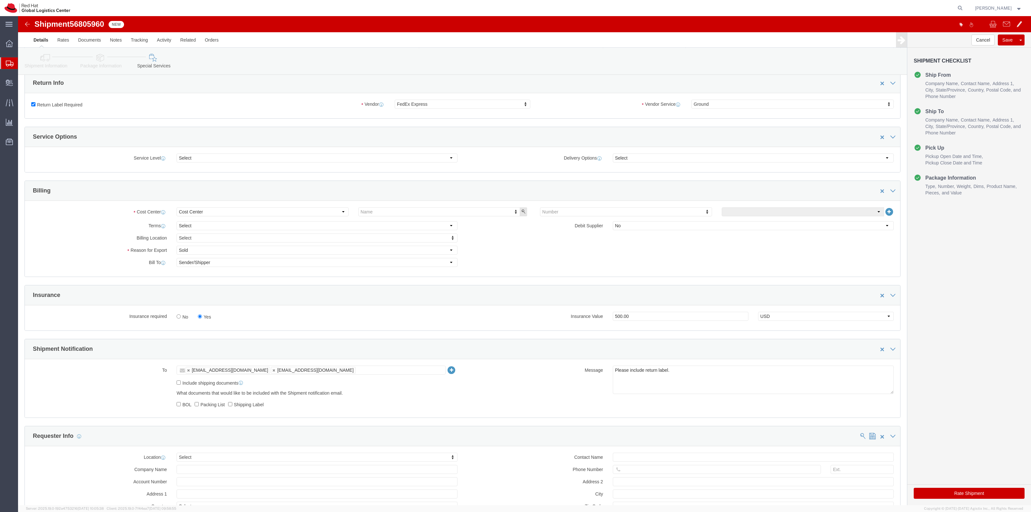
scroll to position [204, 0]
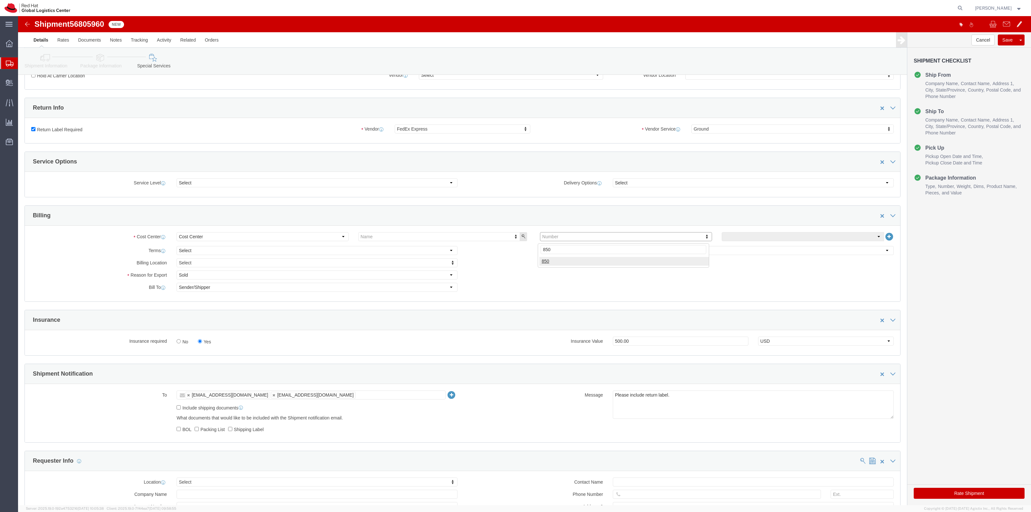
type input "850"
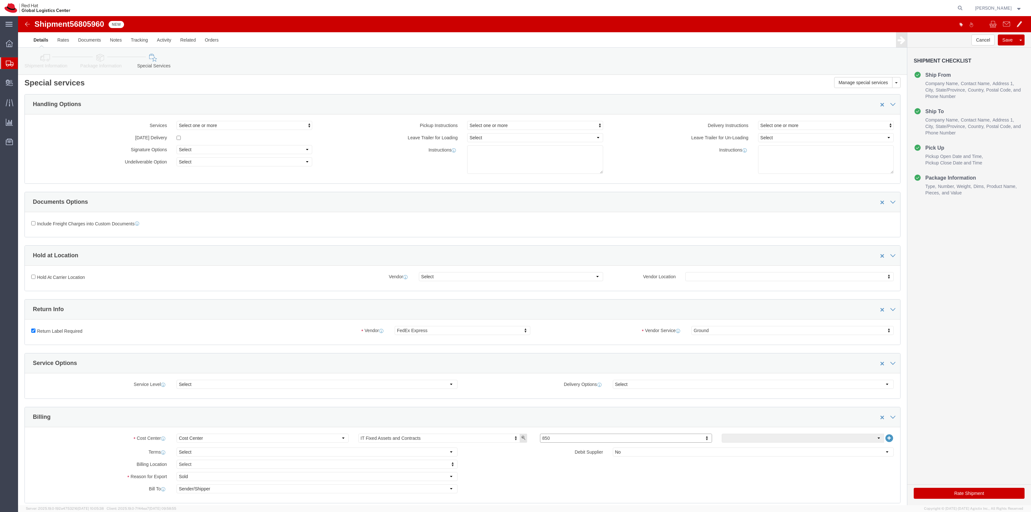
scroll to position [0, 0]
click button "Rate Shipment"
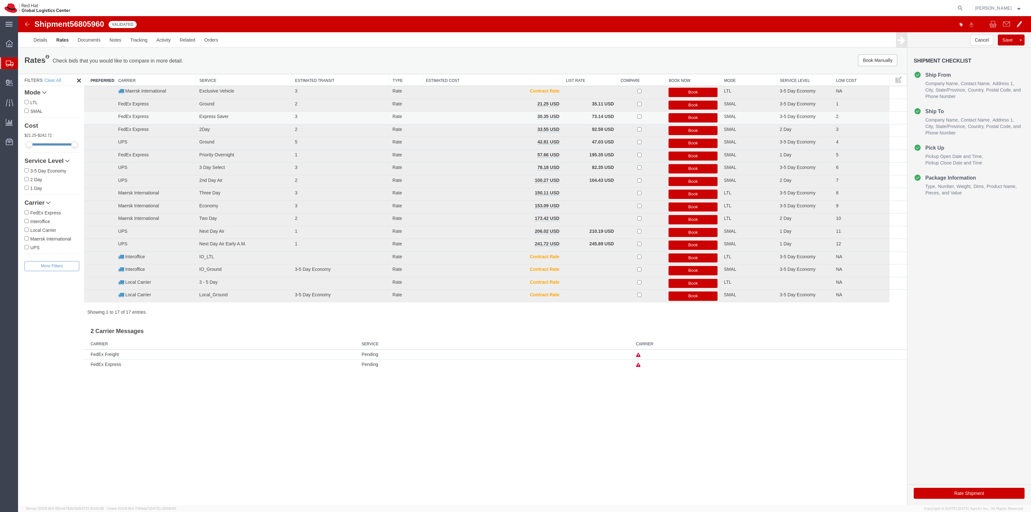
click at [694, 115] on button "Book" at bounding box center [692, 117] width 49 height 9
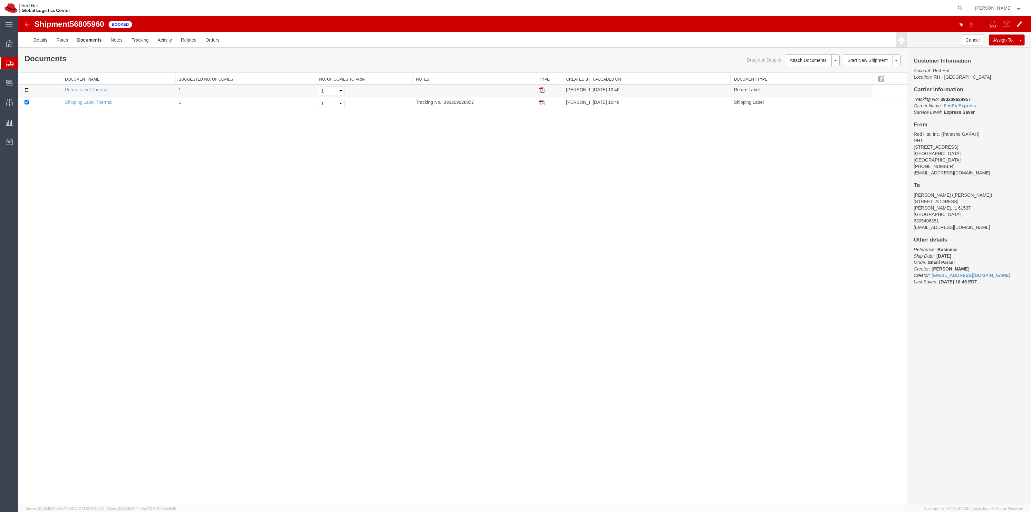
click at [28, 91] on input "checkbox" at bounding box center [26, 90] width 4 height 4
checkbox input "true"
click at [801, 70] on link "Print Documents" at bounding box center [811, 71] width 56 height 10
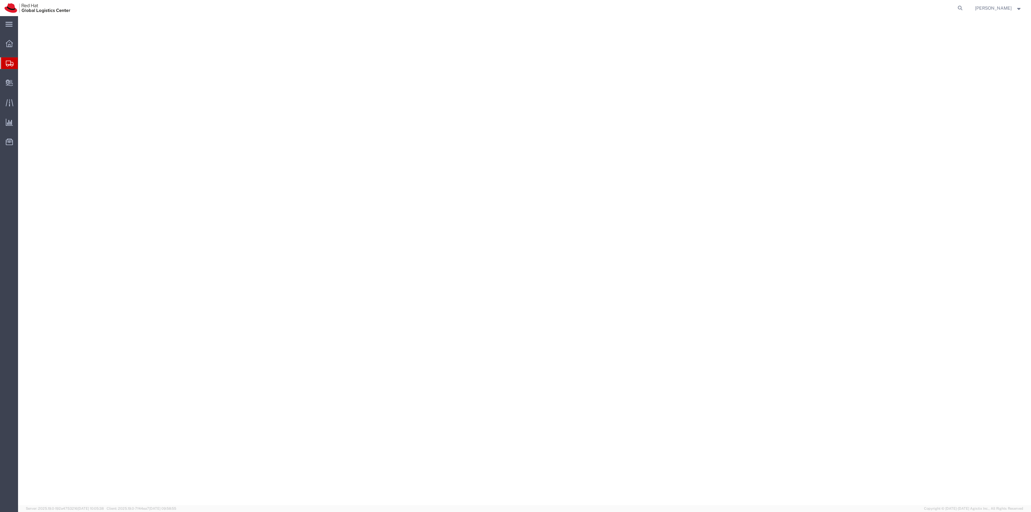
select select "38014"
select select
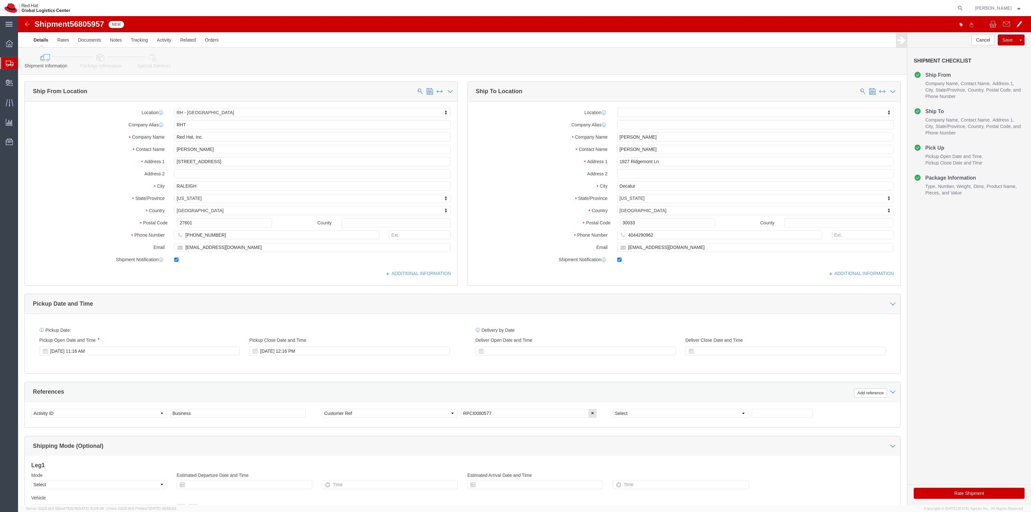
click link "Package Information"
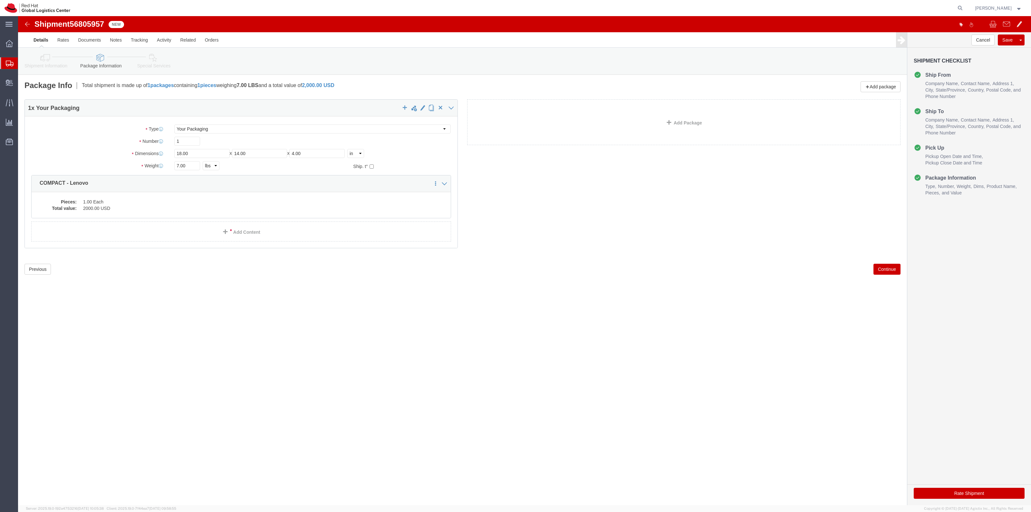
click icon
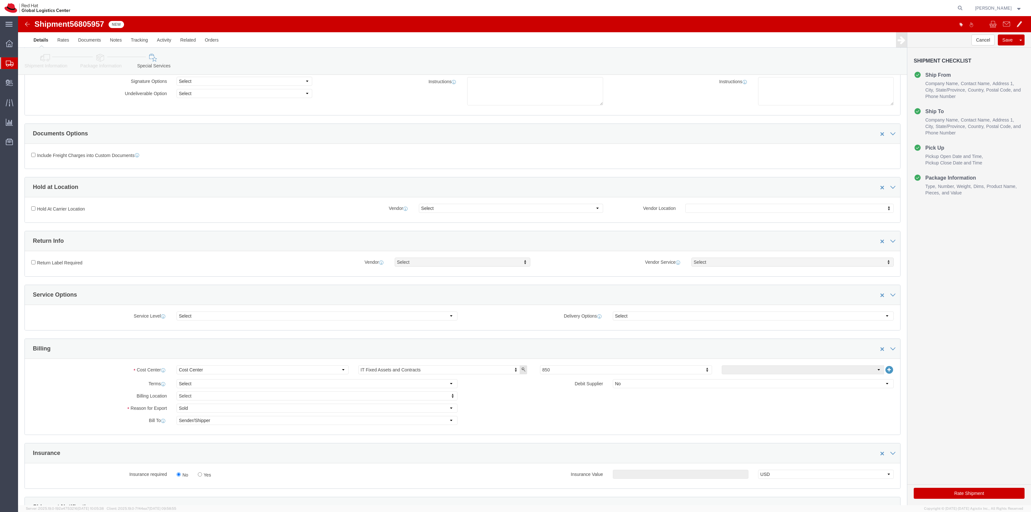
scroll to position [201, 0]
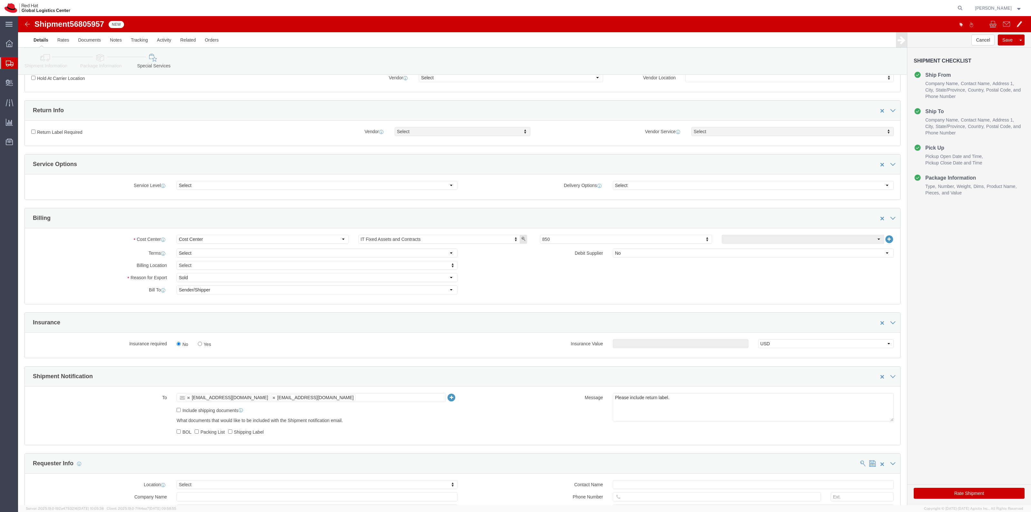
click label "Yes"
click input "Yes"
radio input "true"
click div "Insurance required No Yes Insurance Value Select USD JPY GBP CAD EUR"
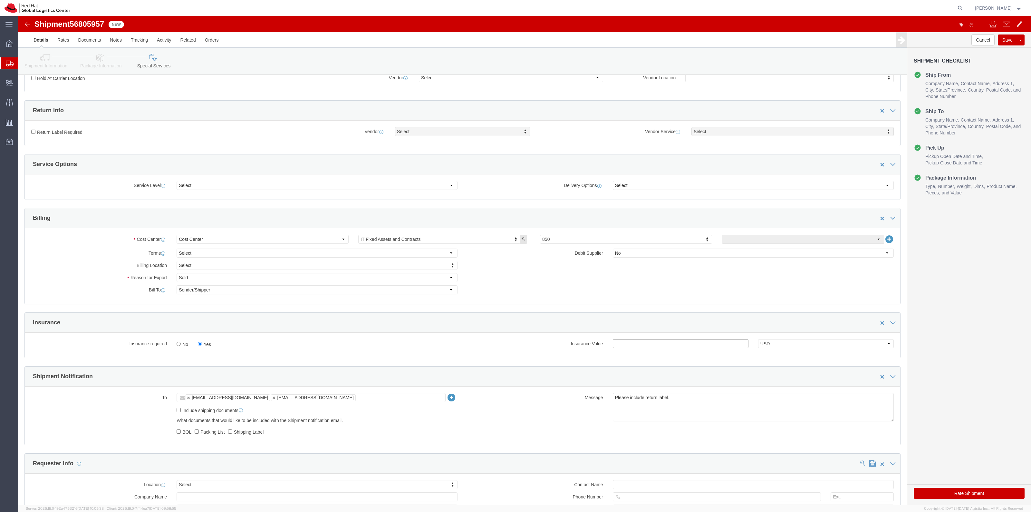
click input "text"
type input "500.00"
click label "Return Label Required"
click input "Return Label Required"
checkbox input "true"
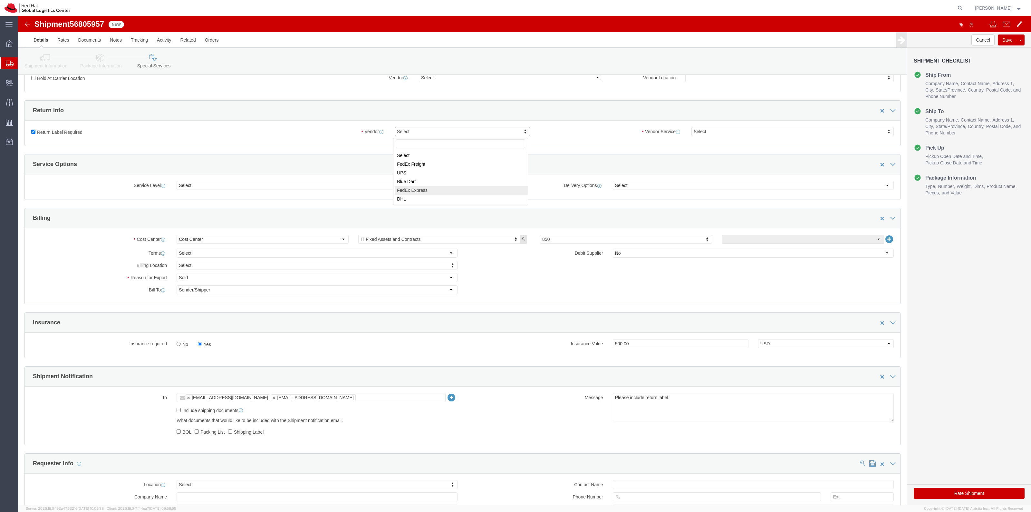
select select "5"
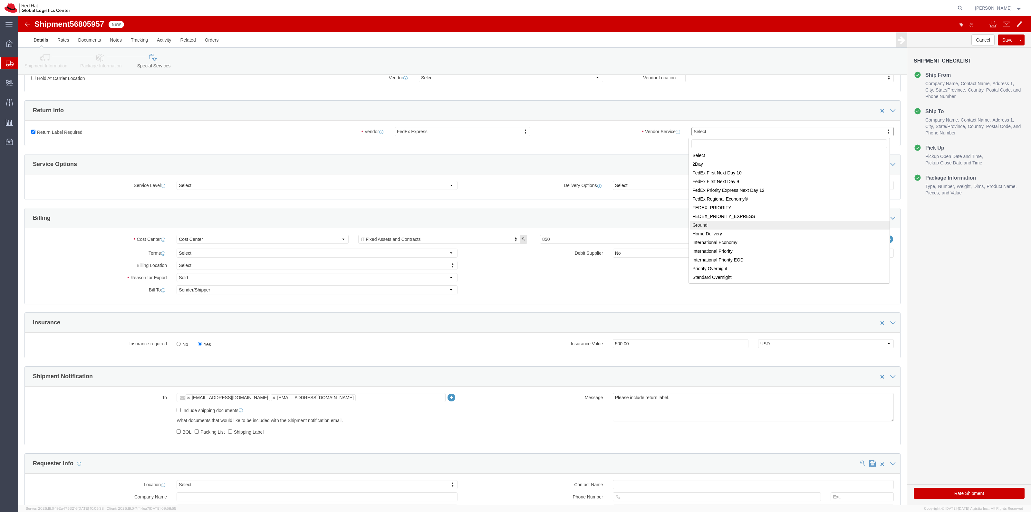
select select "12"
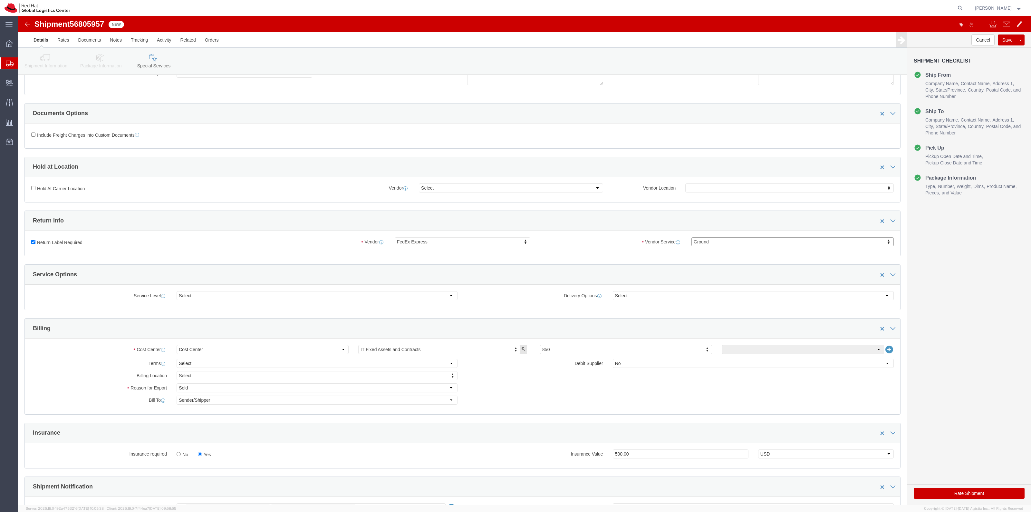
scroll to position [0, 0]
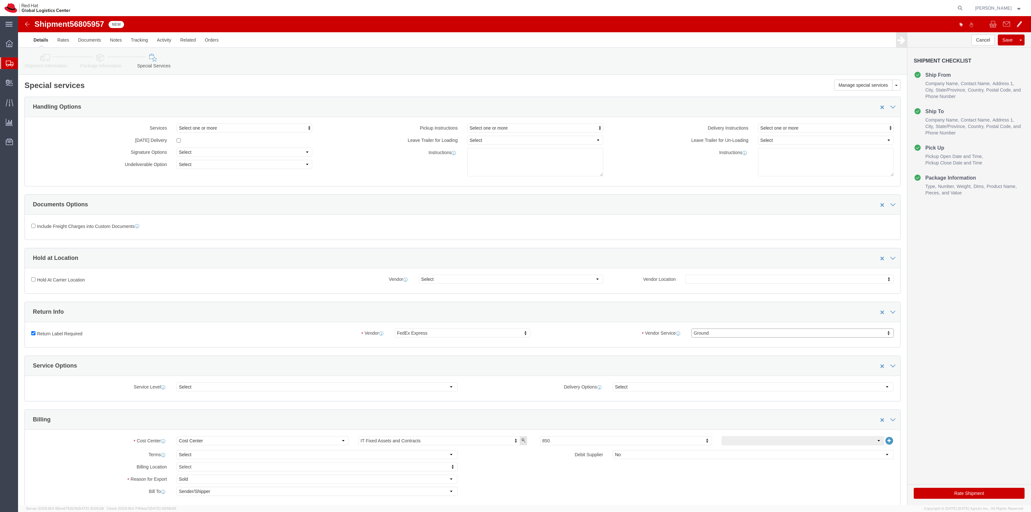
click button "Rate Shipment"
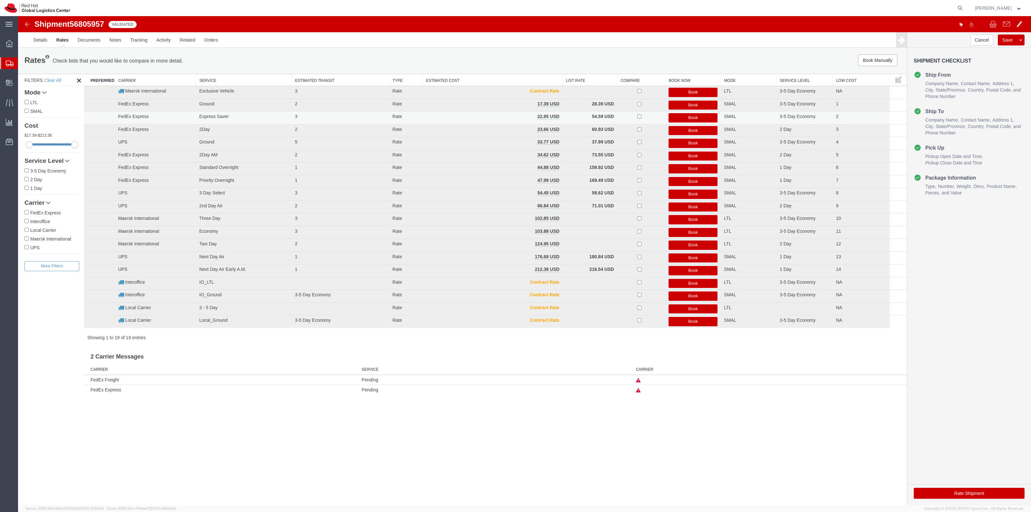
click at [677, 118] on button "Book" at bounding box center [692, 117] width 49 height 9
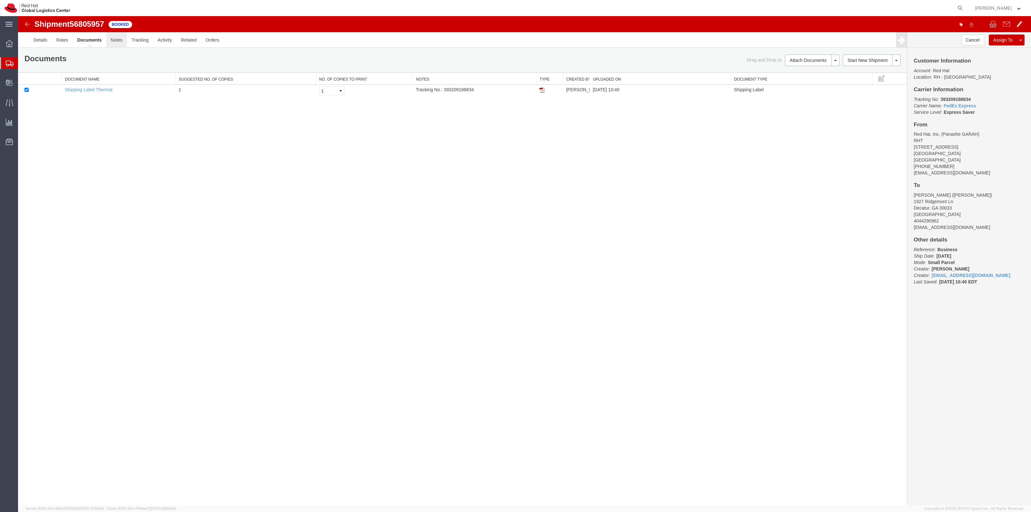
click at [121, 43] on link "Notes" at bounding box center [116, 39] width 21 height 15
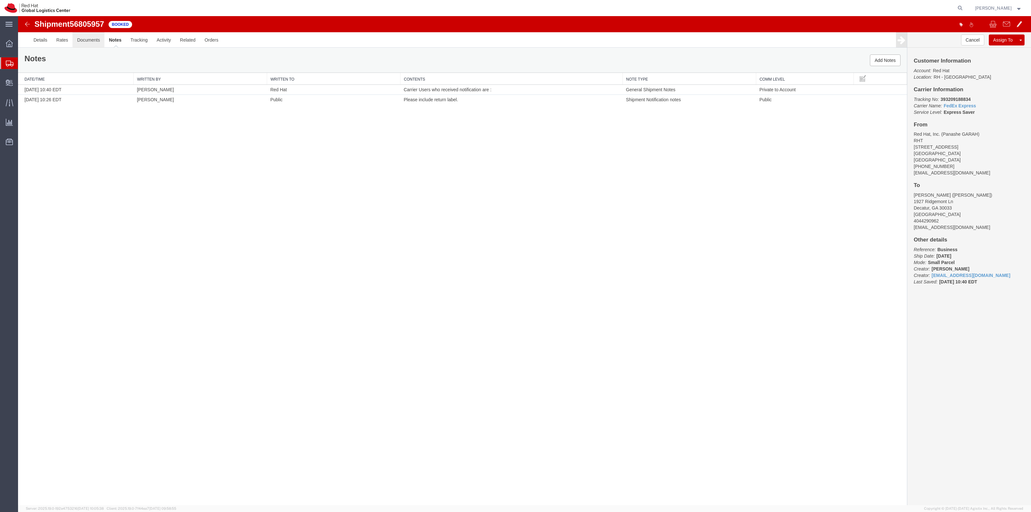
click at [94, 38] on link "Documents" at bounding box center [88, 39] width 32 height 15
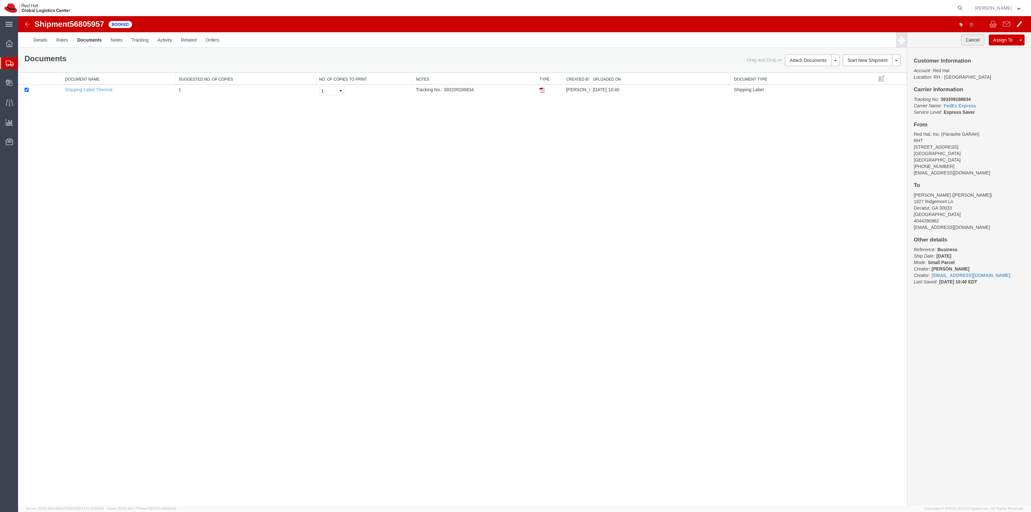
click at [976, 41] on button "Cancel" at bounding box center [972, 39] width 23 height 11
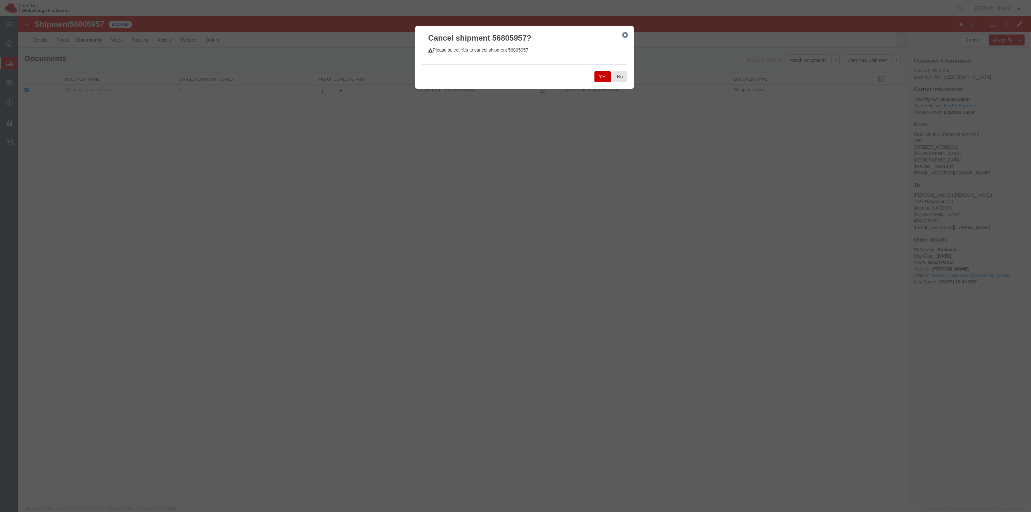
click at [595, 77] on button "Yes" at bounding box center [602, 76] width 16 height 11
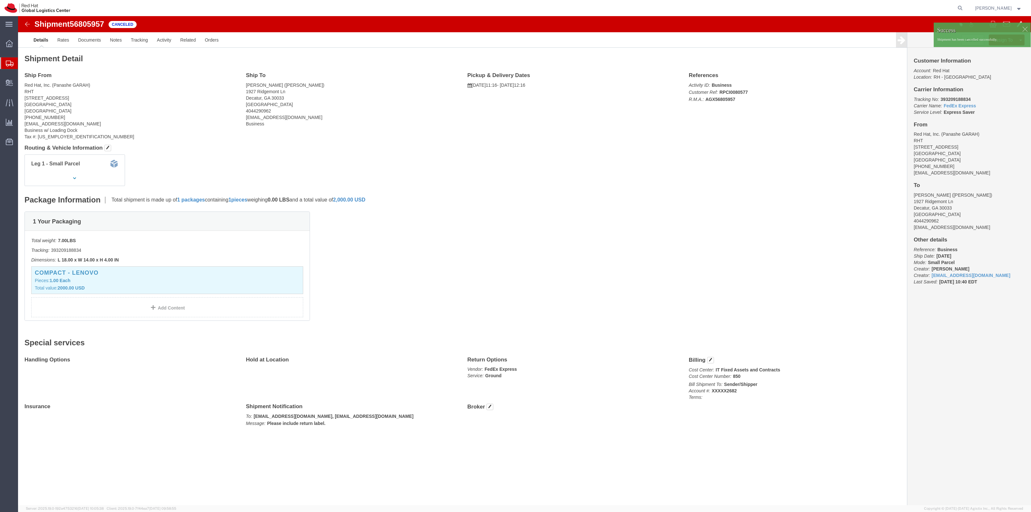
click div
click link "Clone Shipment"
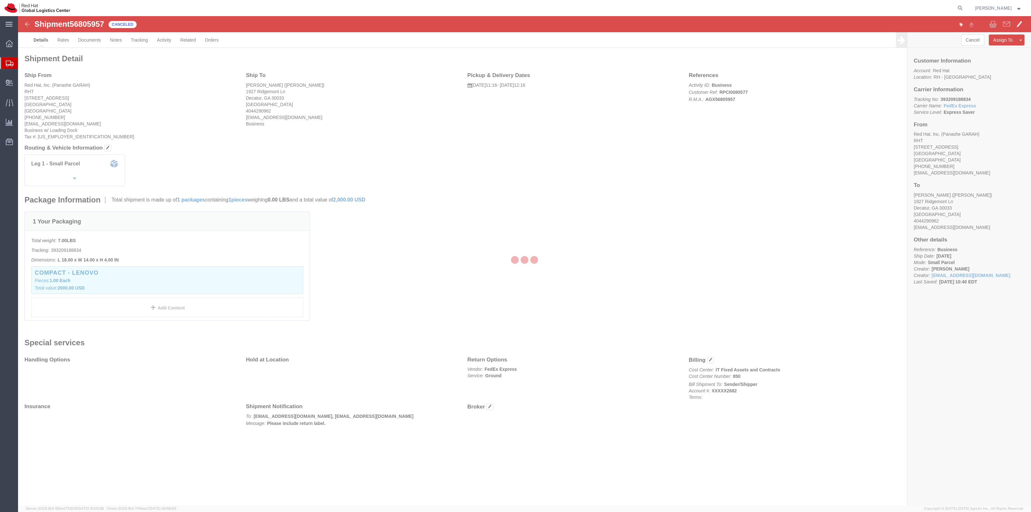
select select "38014"
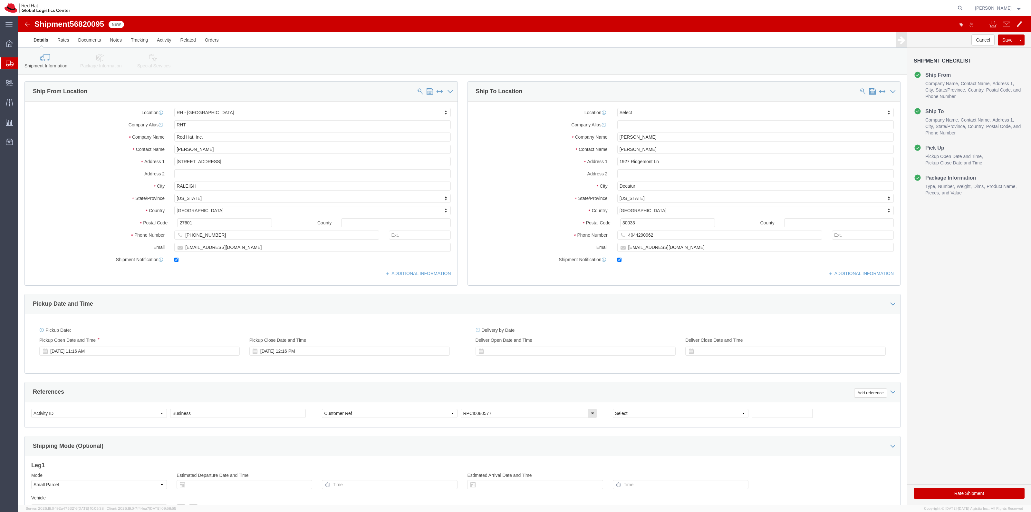
click icon
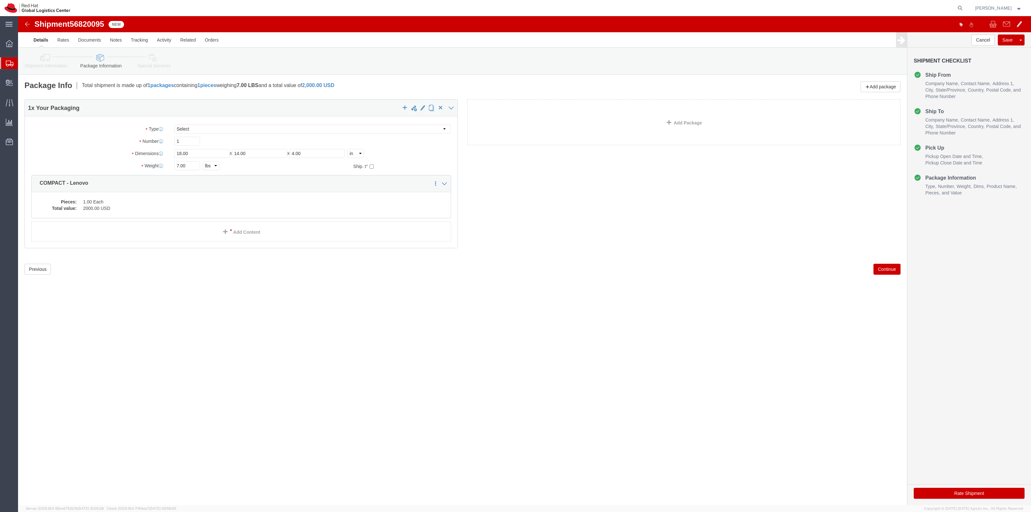
click link "Special Services"
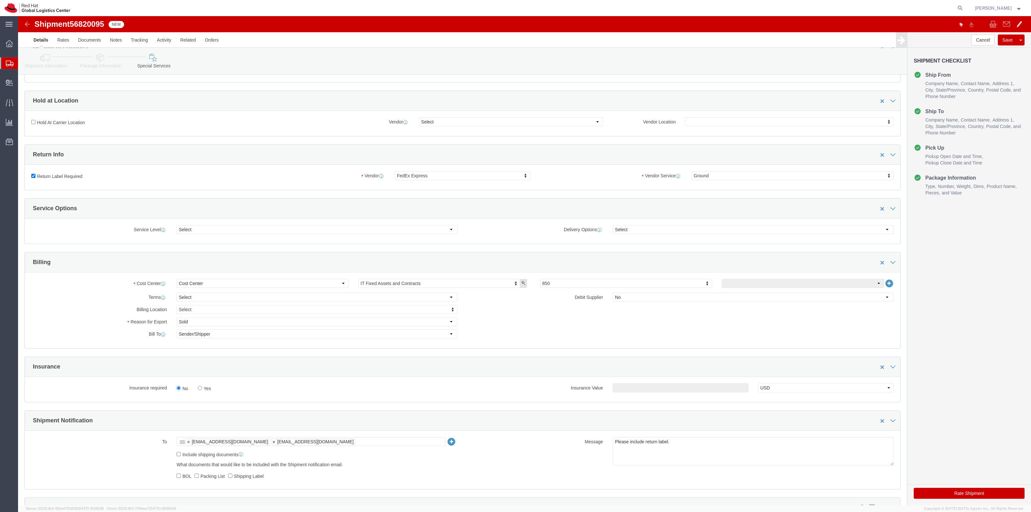
scroll to position [161, 0]
click label "Yes"
click input "Yes"
radio input "true"
click input "Yes"
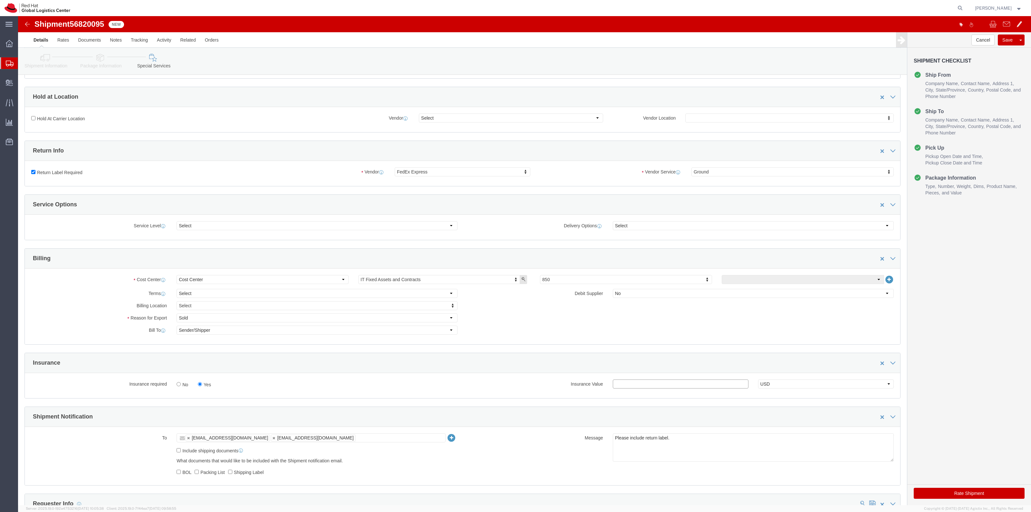
click input "text"
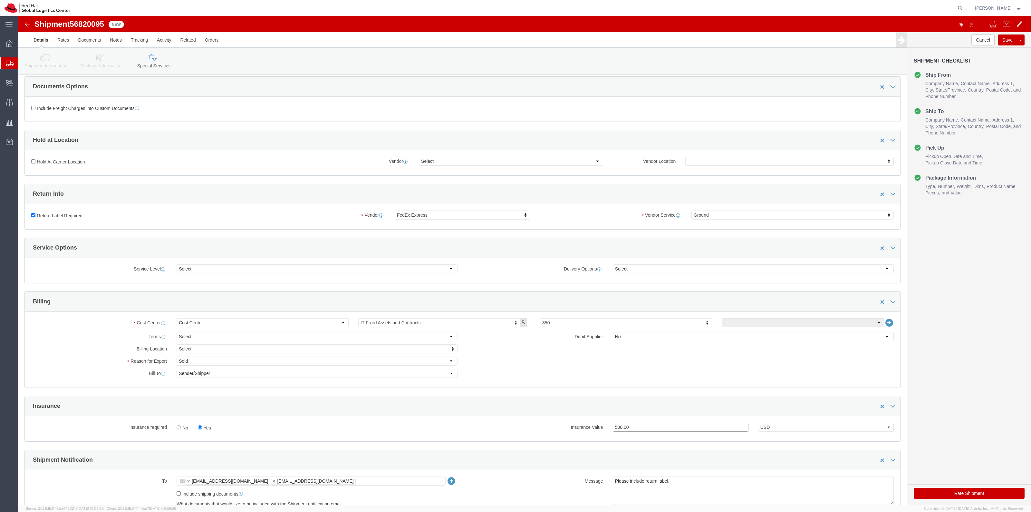
scroll to position [40, 0]
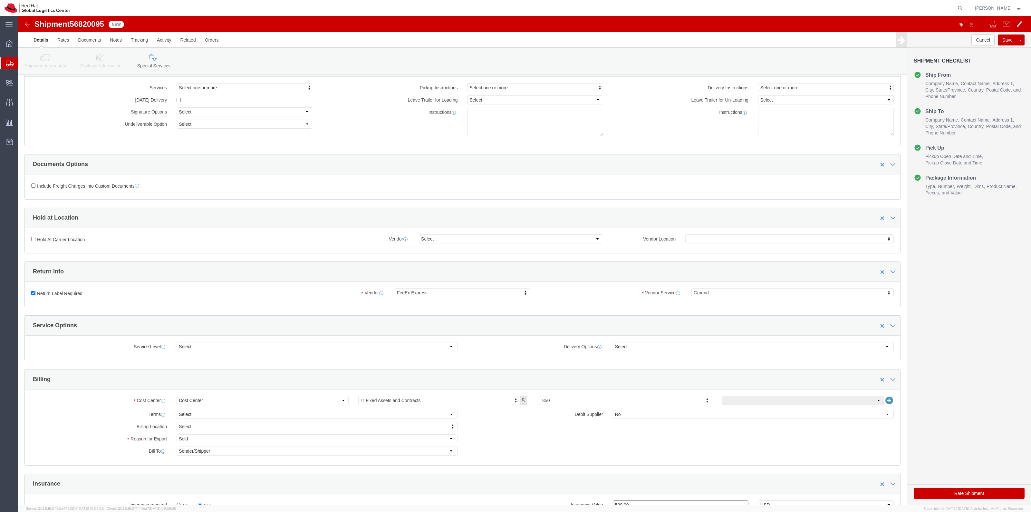
type input "500.00"
click link "Package Information"
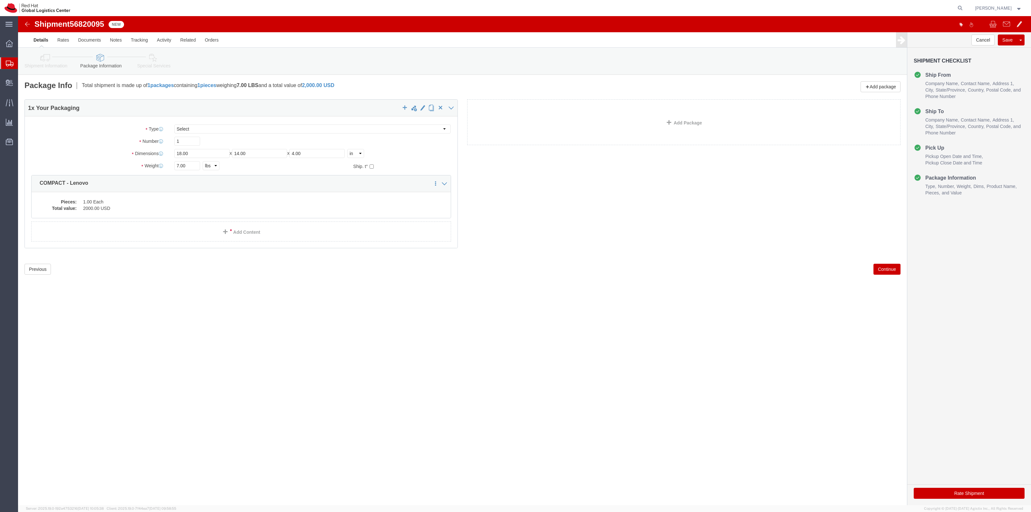
click icon
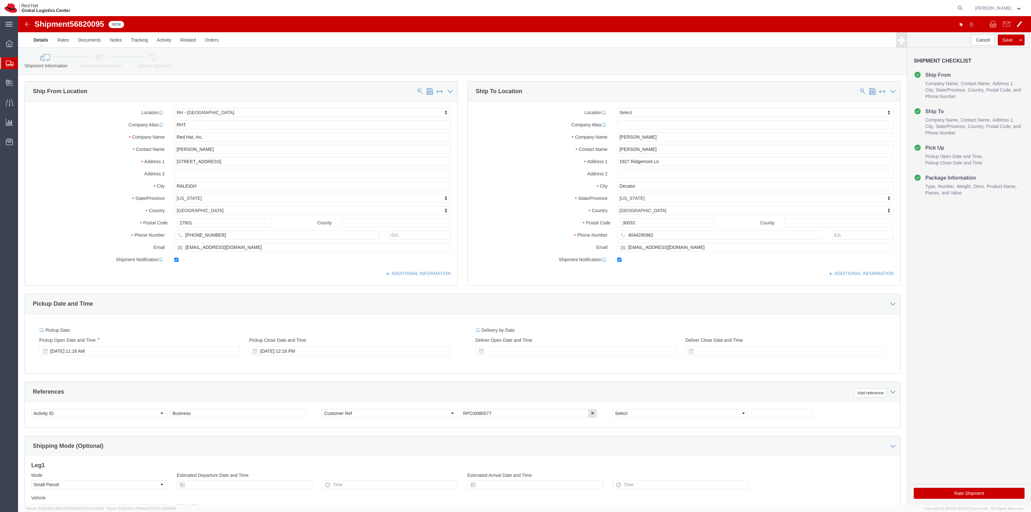
click icon
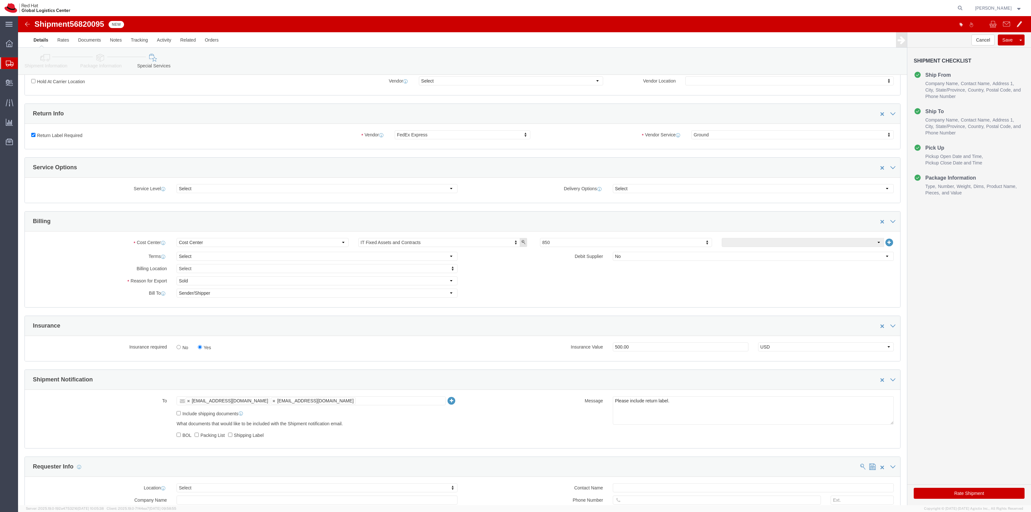
scroll to position [201, 0]
click button "Rate Shipment"
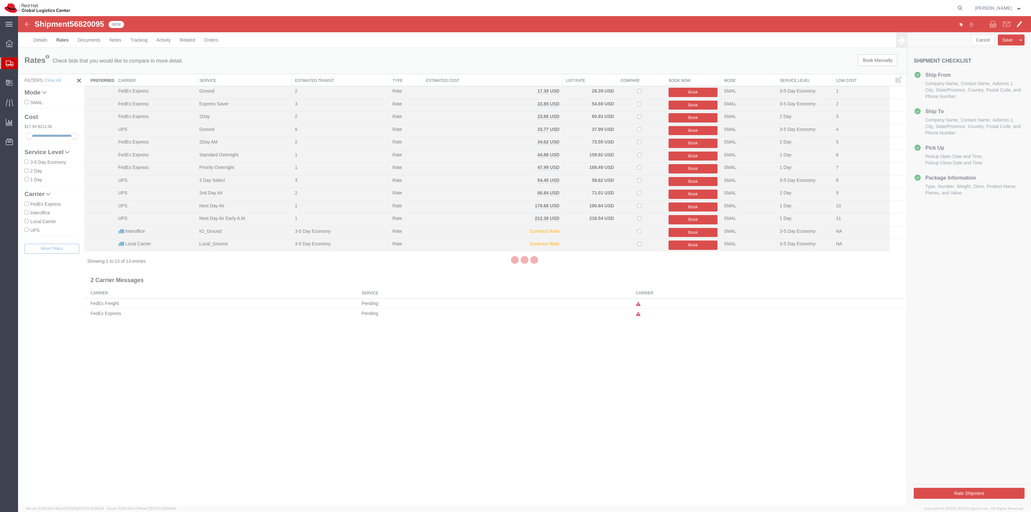
scroll to position [0, 0]
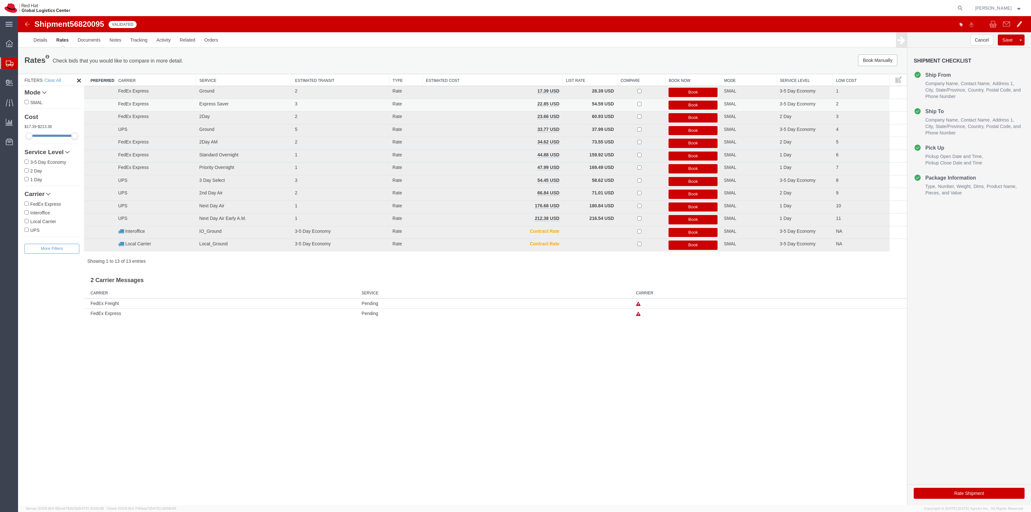
click at [673, 102] on button "Book" at bounding box center [692, 105] width 49 height 9
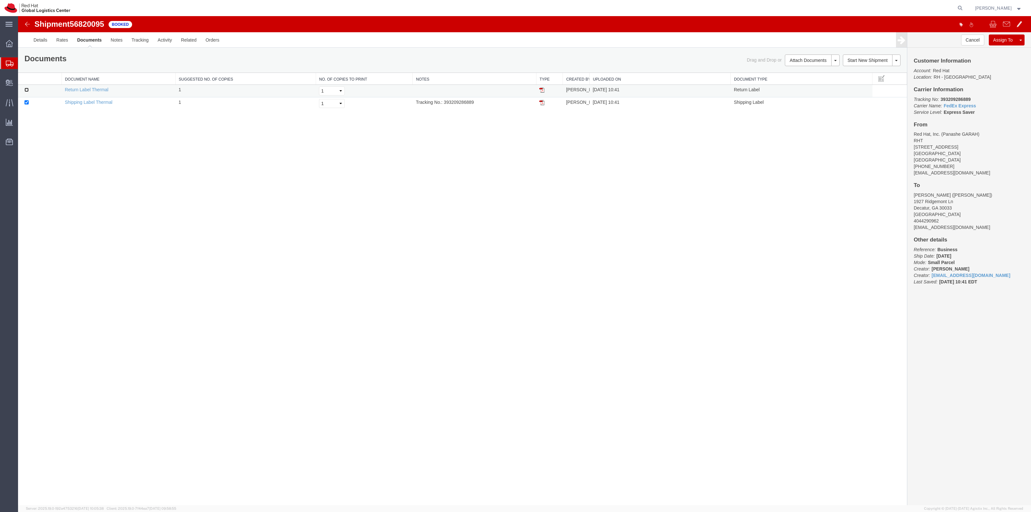
click at [25, 91] on input "checkbox" at bounding box center [26, 90] width 4 height 4
checkbox input "true"
click at [820, 70] on link "Print Documents" at bounding box center [811, 71] width 56 height 10
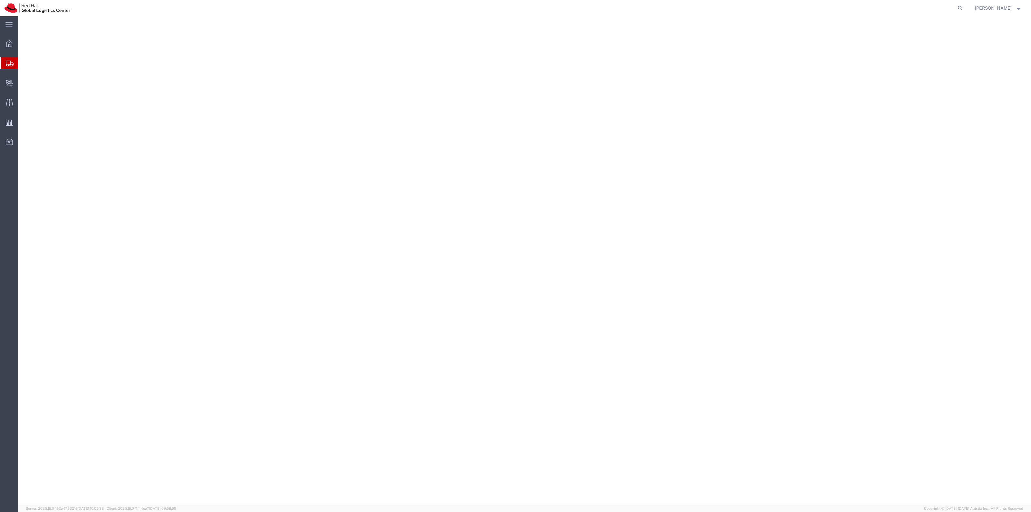
select select "38014"
select select
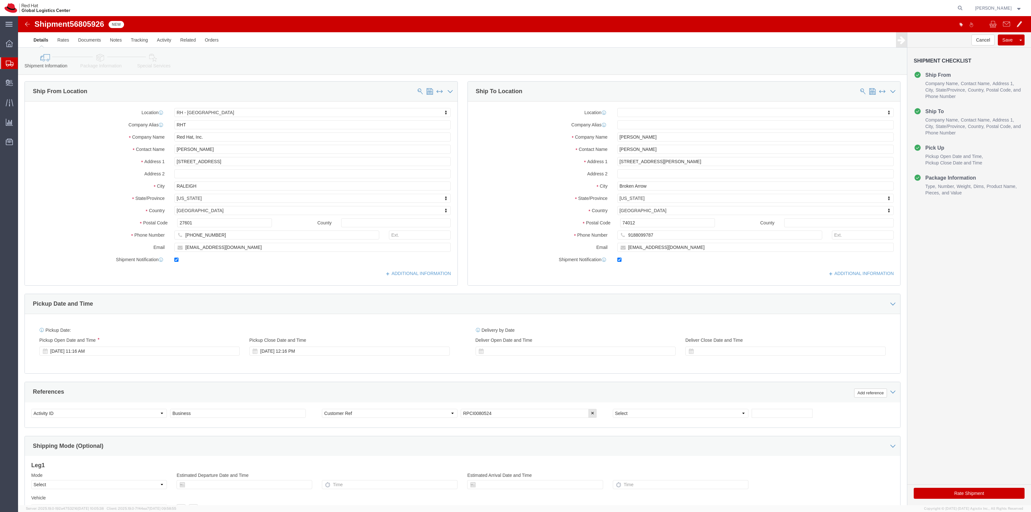
click link "Package Information"
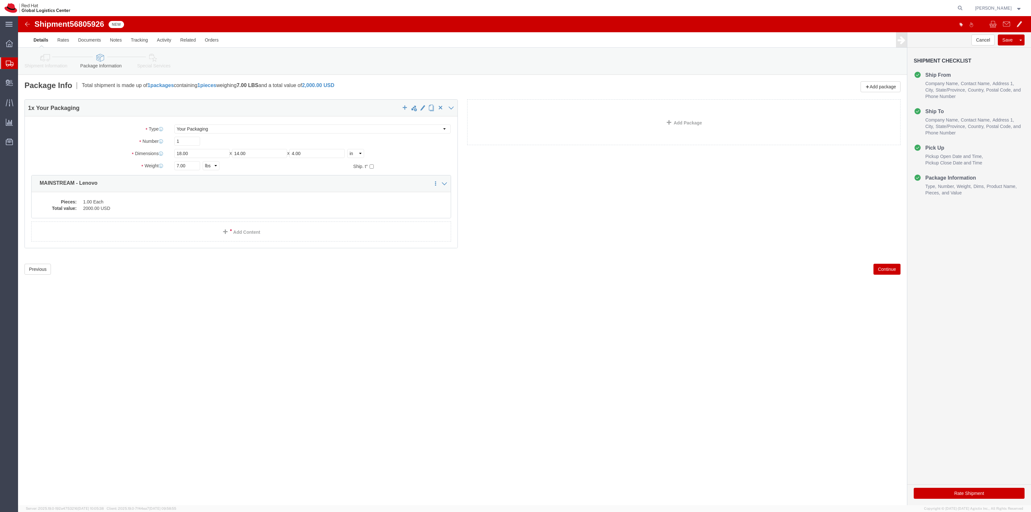
click link "Special Services"
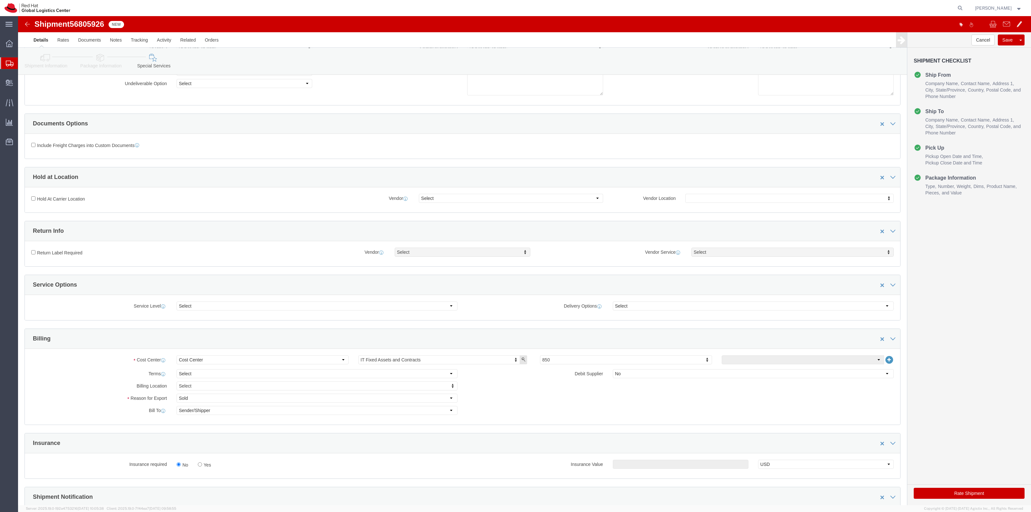
scroll to position [201, 0]
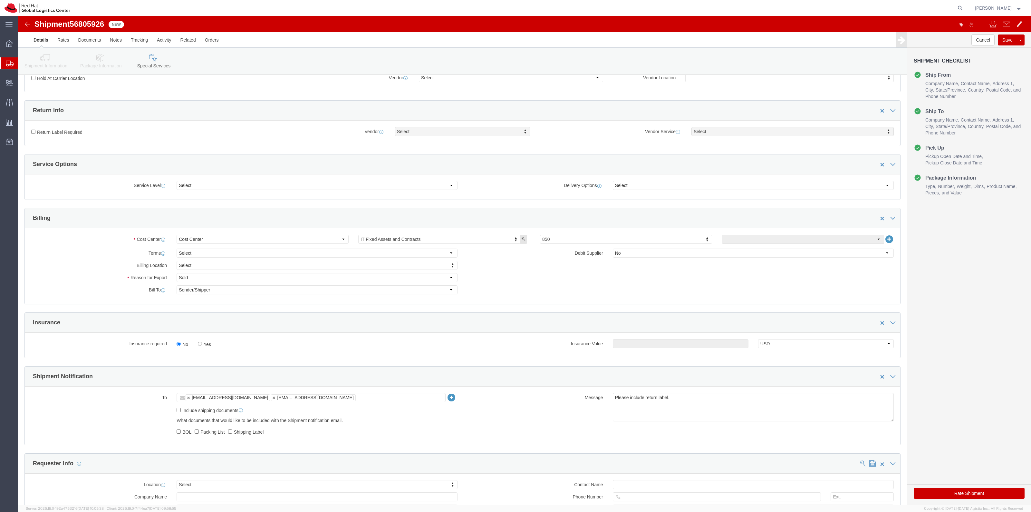
click label "Yes"
click input "Yes"
radio input "true"
click input "text"
type input "500.00"
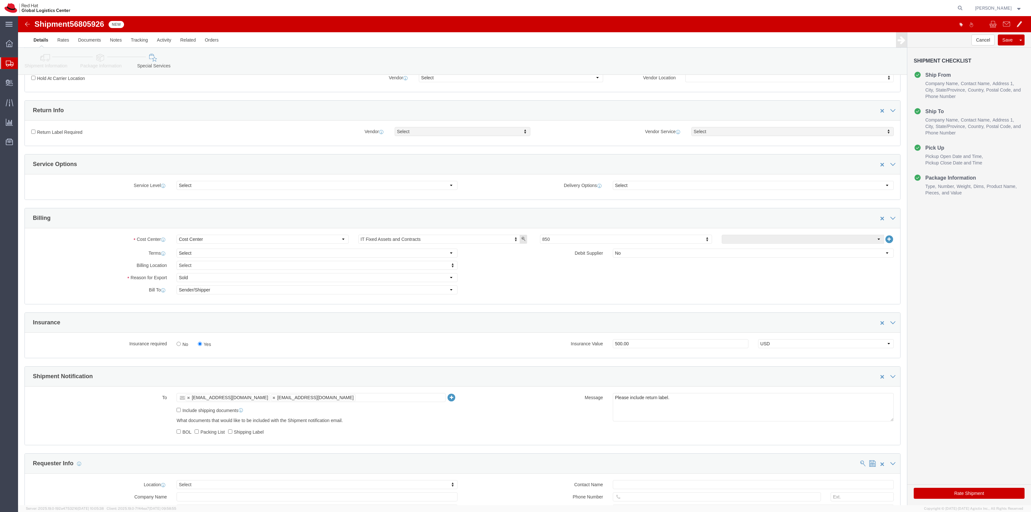
click label "Return Label Required"
click input "Return Label Required"
checkbox input "true"
drag, startPoint x: 405, startPoint y: 171, endPoint x: 407, endPoint y: 161, distance: 9.9
select select "7798"
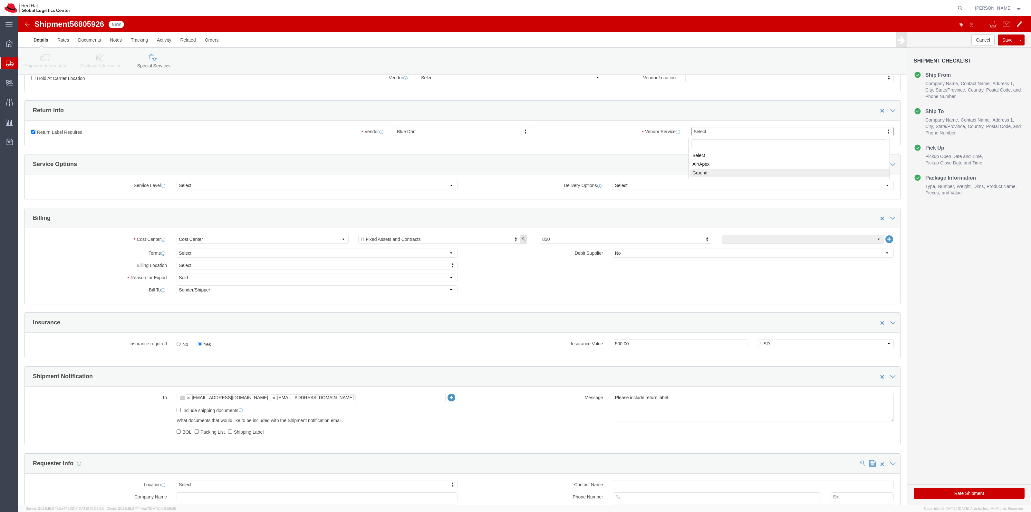
select select "17821"
select select "5"
drag, startPoint x: 667, startPoint y: 114, endPoint x: 681, endPoint y: 114, distance: 14.8
click div "Select Vendor Service Vendor Service Select 2Day FedEx First Next Day 10 FedEx …"
drag, startPoint x: 683, startPoint y: 114, endPoint x: 683, endPoint y: 124, distance: 9.7
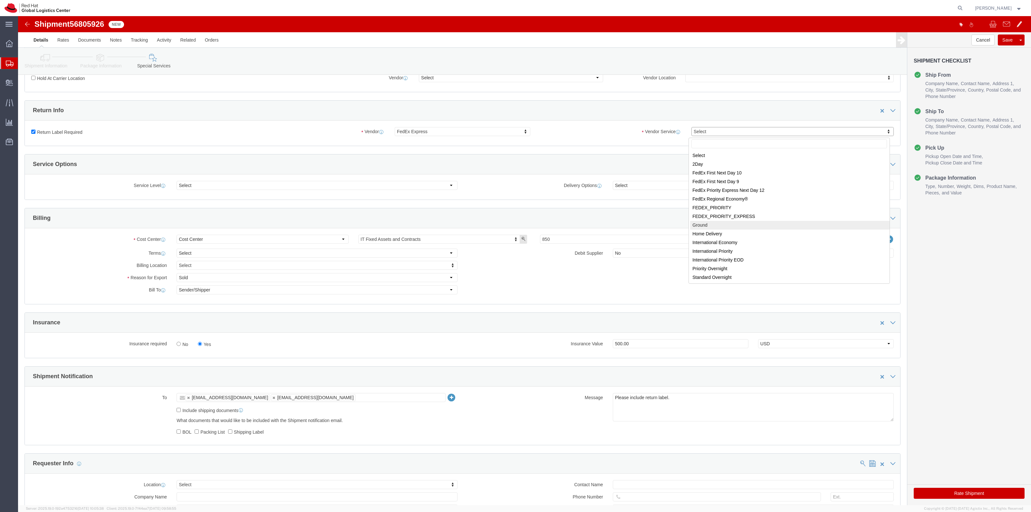
select select "12"
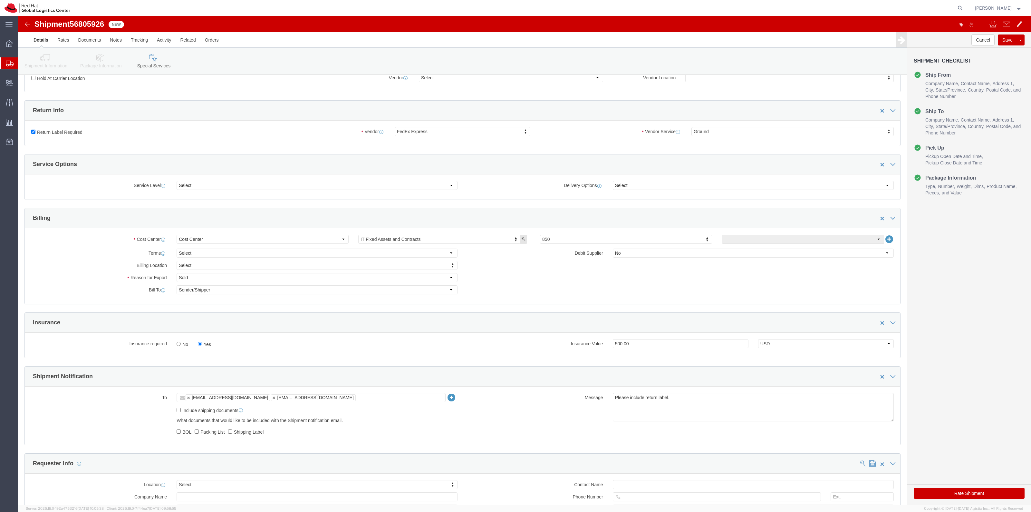
click button "Rate Shipment"
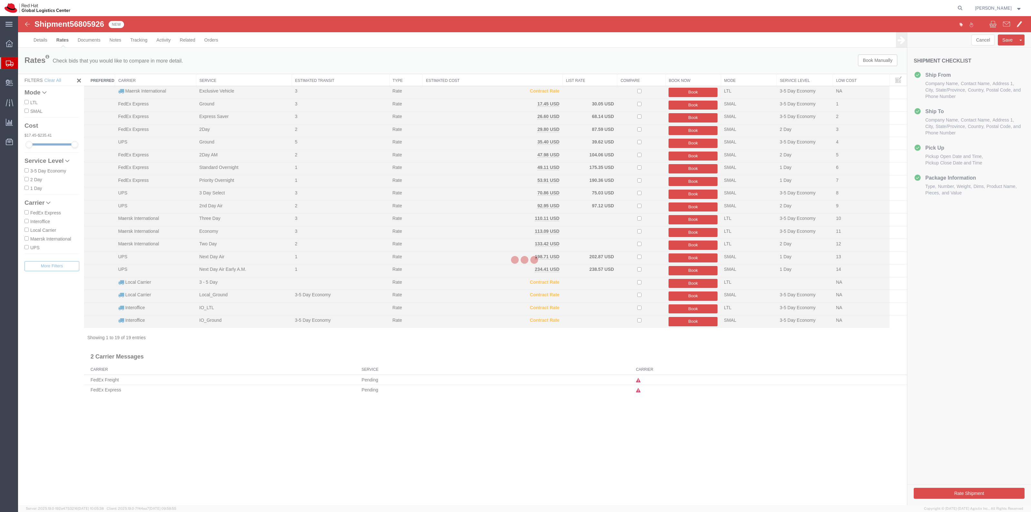
scroll to position [0, 0]
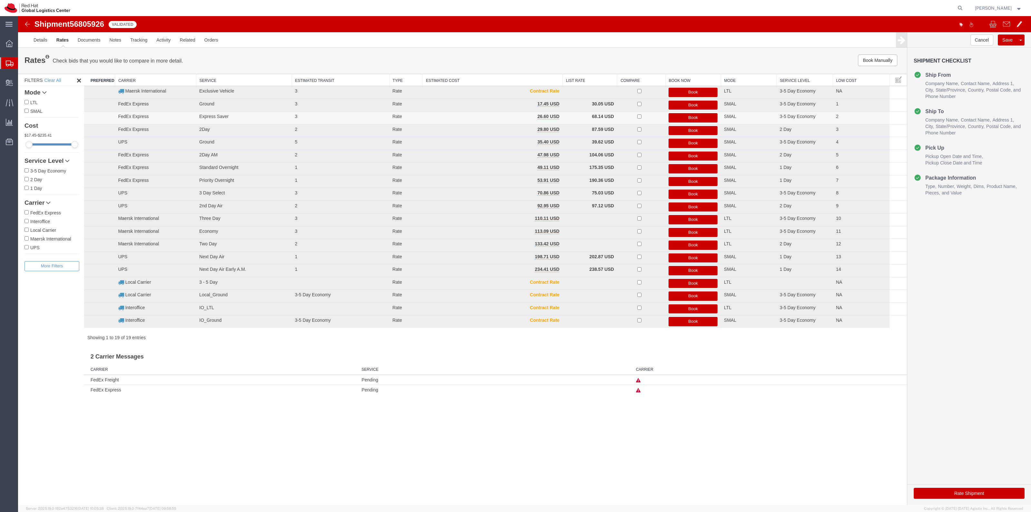
click at [696, 113] on td "Book" at bounding box center [692, 117] width 55 height 13
click at [695, 115] on button "Book" at bounding box center [692, 117] width 49 height 9
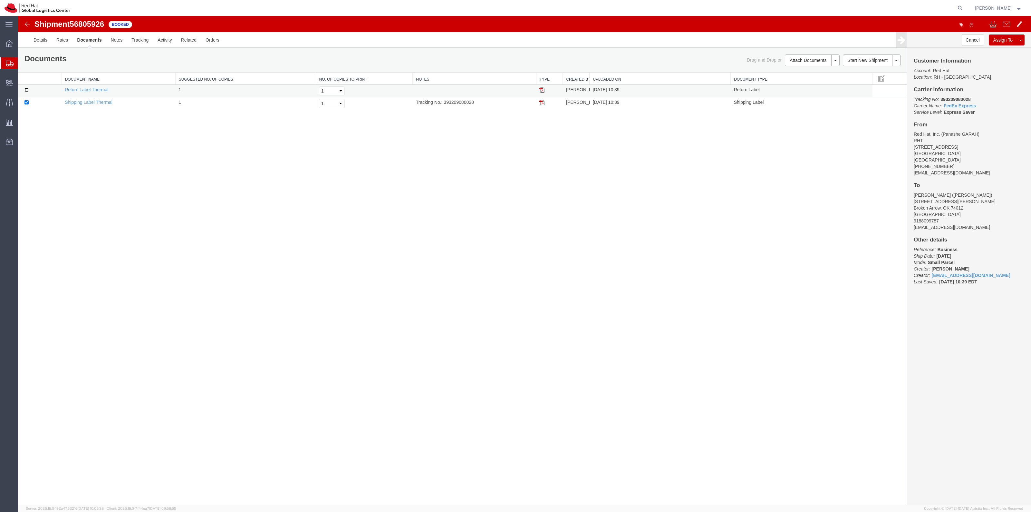
click at [28, 91] on input "checkbox" at bounding box center [26, 90] width 4 height 4
checkbox input "true"
click at [821, 71] on link "Print Documents" at bounding box center [811, 71] width 56 height 10
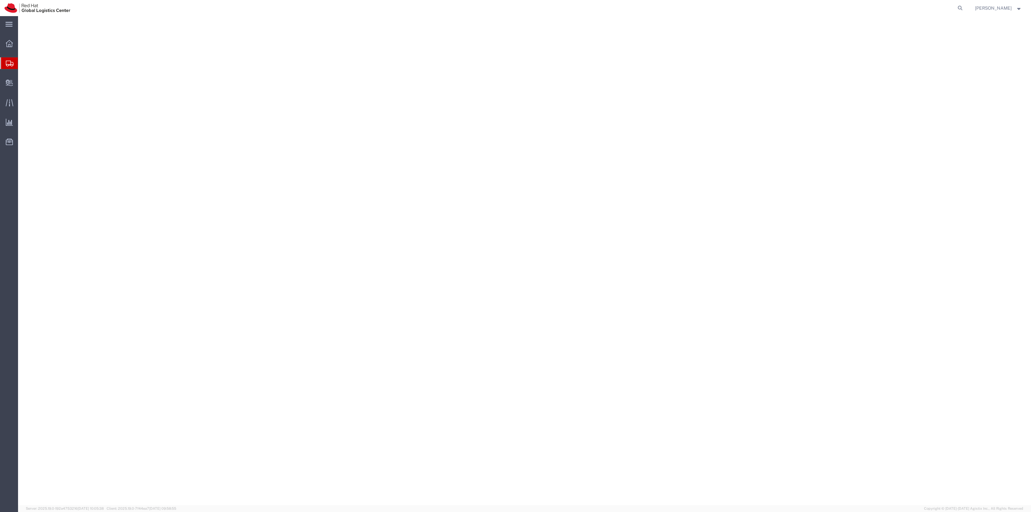
select select "38014"
select select
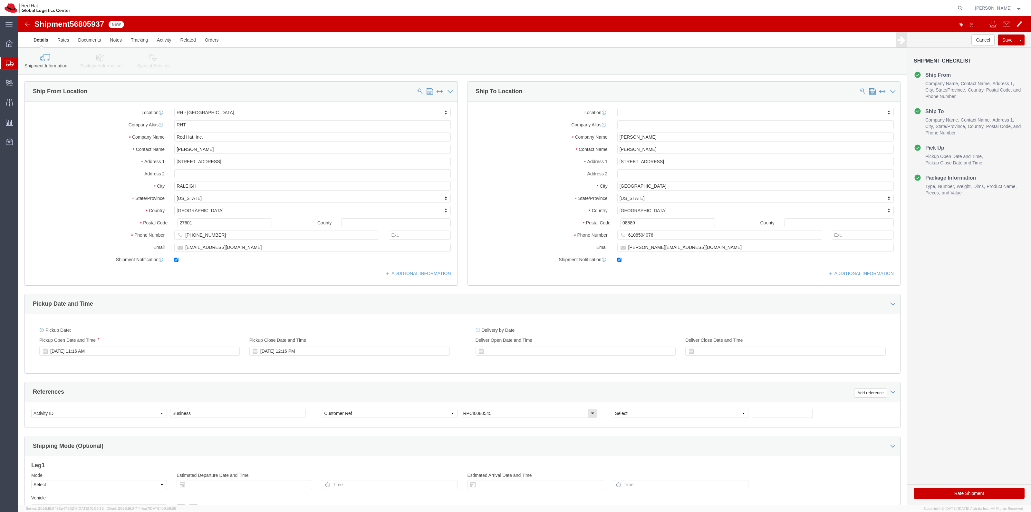
click link "Package Information"
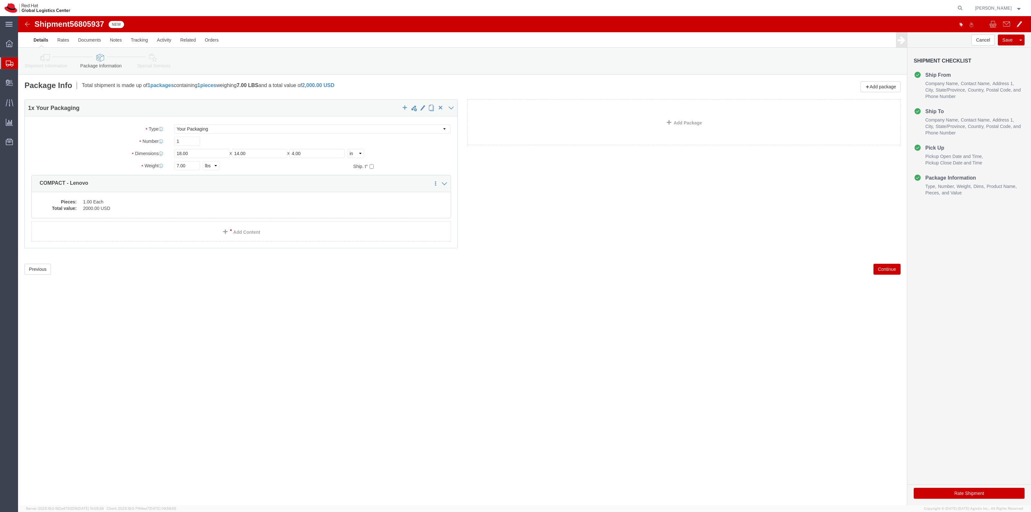
click link "Special Services"
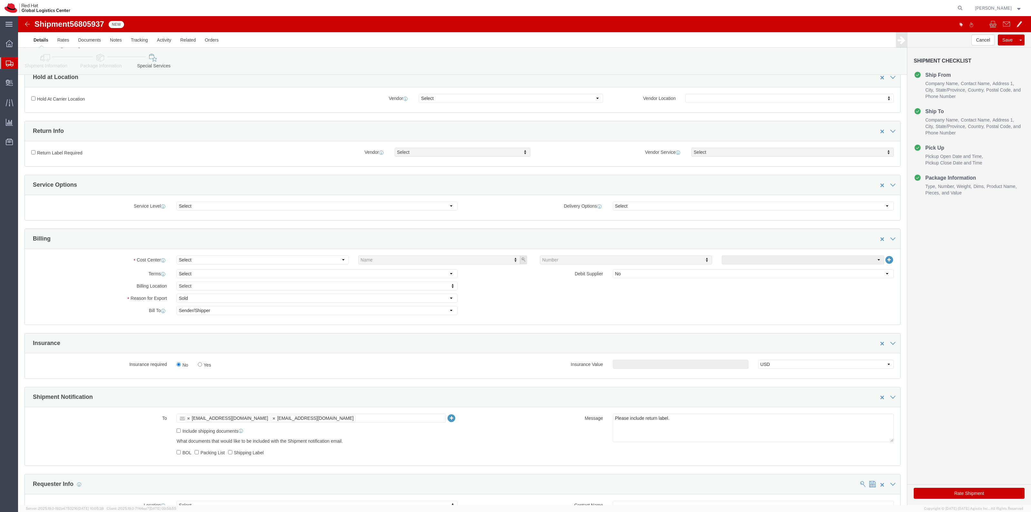
scroll to position [282, 0]
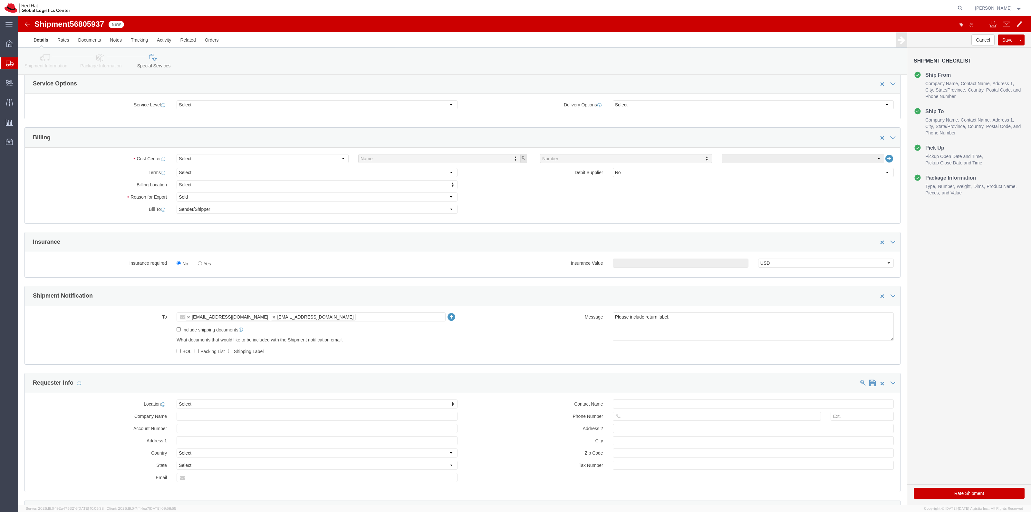
click label "Yes"
click input "Yes"
radio input "true"
click input "text"
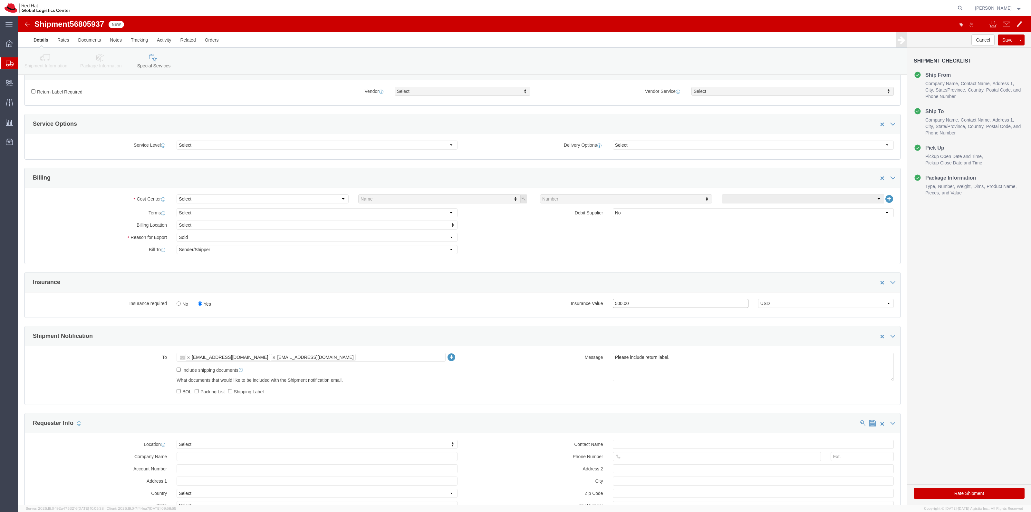
type input "500.00"
click label "Return Label Required"
click input "Return Label Required"
checkbox input "true"
click div "Vendor Select Vendor Vendor Select FedEx Freight UPS Blue Dart FedEx Express DHL"
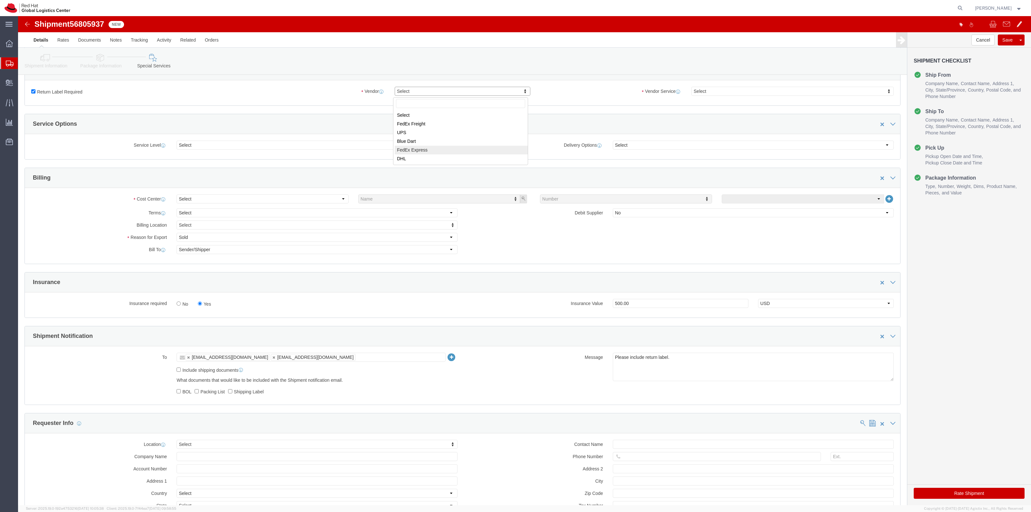
select select "5"
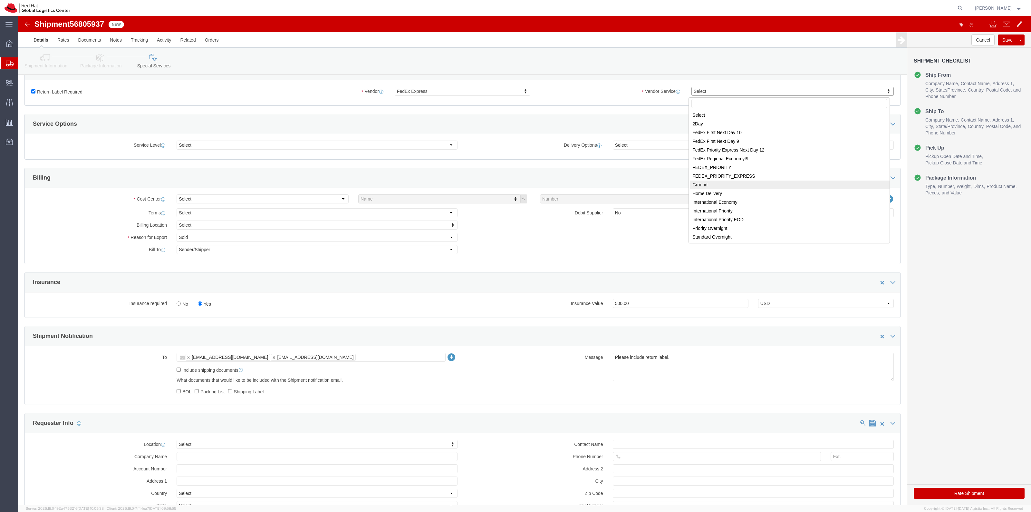
select select "12"
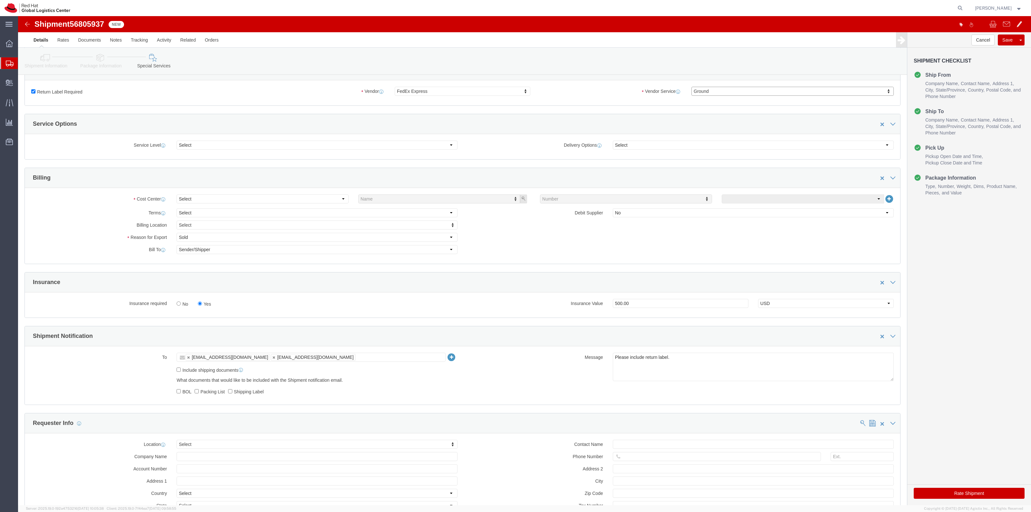
click button "Rate Shipment"
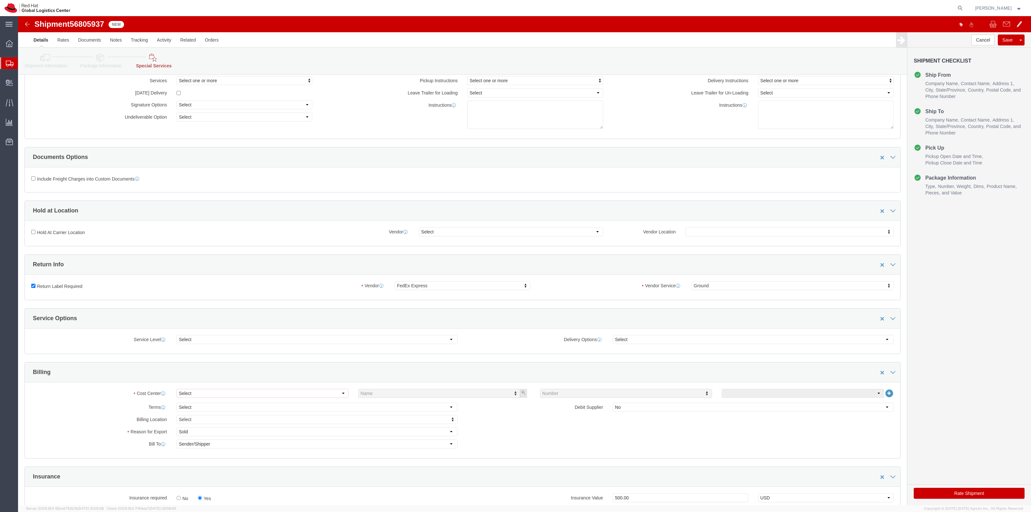
scroll to position [161, 0]
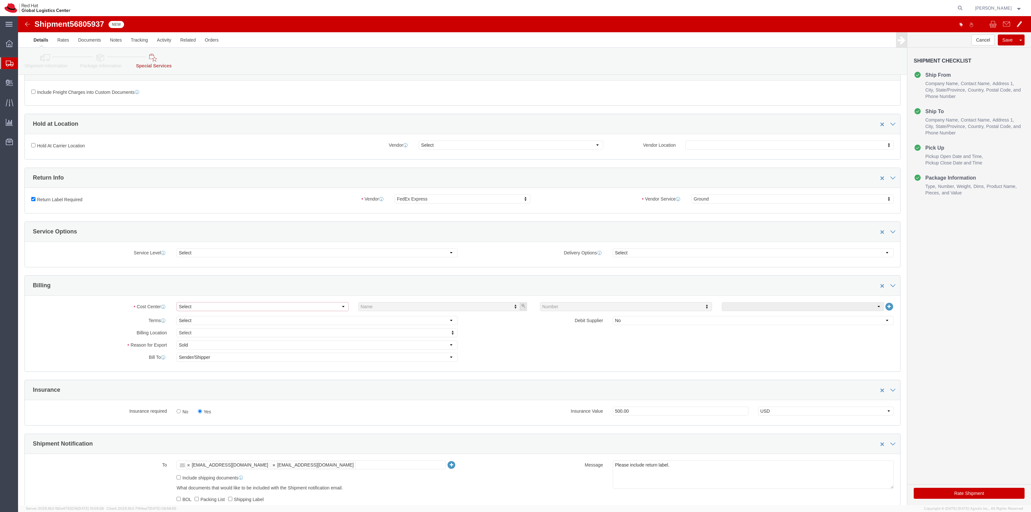
click select "Select"
click select "Select Gift Personal Effects Repair/Warranty Return Sample Sold Temporary/Not S…"
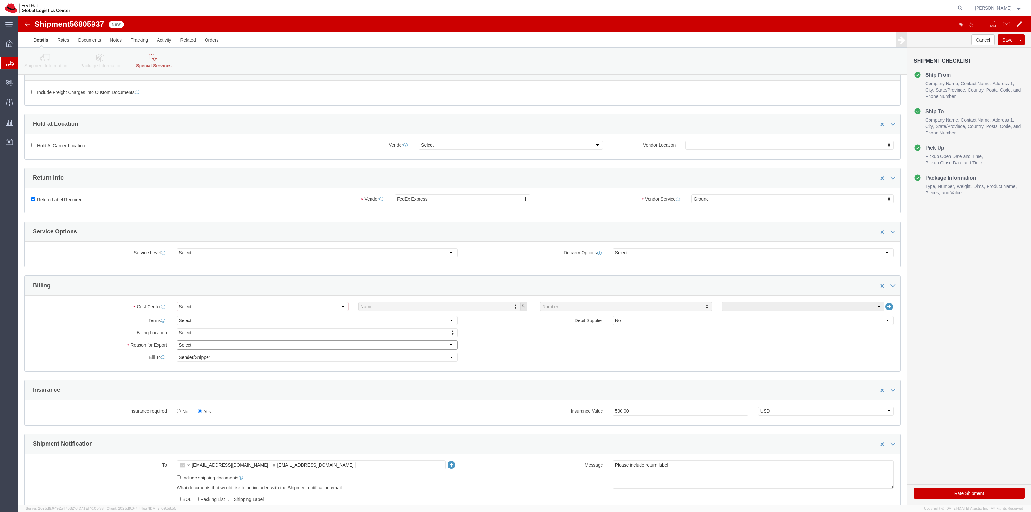
select select "SOLD"
click select "Select Gift Personal Effects Repair/Warranty Return Sample Sold Temporary/Not S…"
click select "Select"
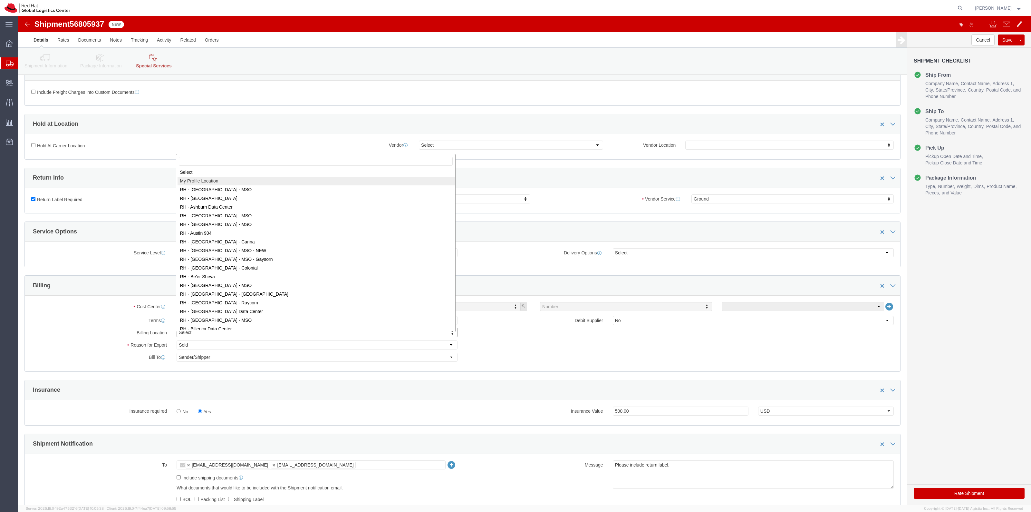
scroll to position [0, 0]
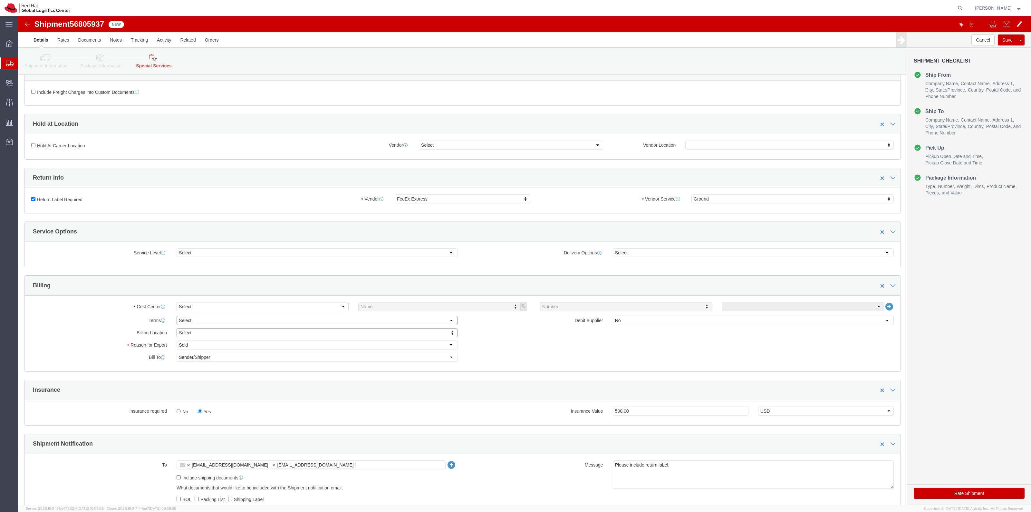
click select "Select Free of Charge Free of Cost NET 30 NET 45 NET 60 See Comment"
select select "NET_60"
click select "Select Free of Charge Free of Cost NET 30 NET 45 NET 60 See Comment"
select select
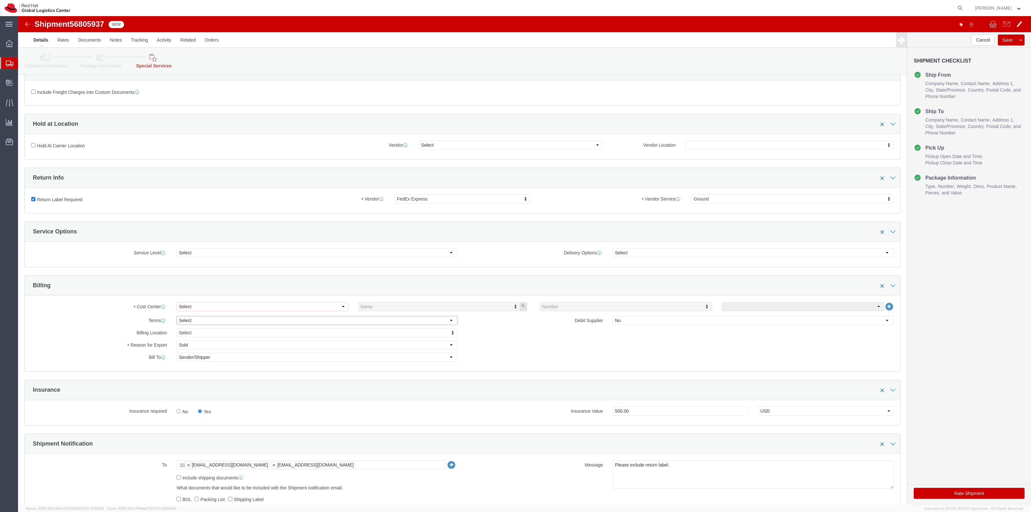
click select "Select Free of Charge Free of Cost NET 30 NET 45 NET 60 See Comment"
click select "Select"
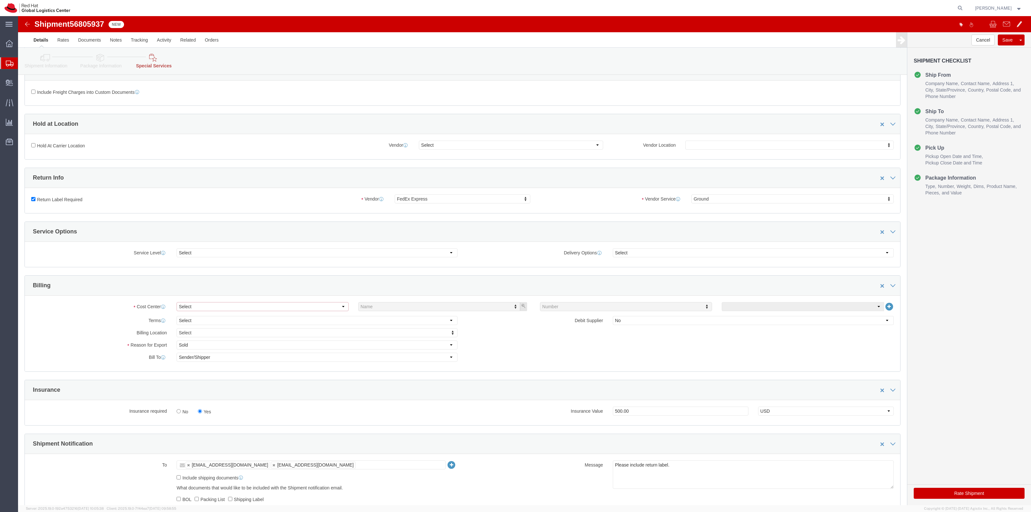
click select "Select"
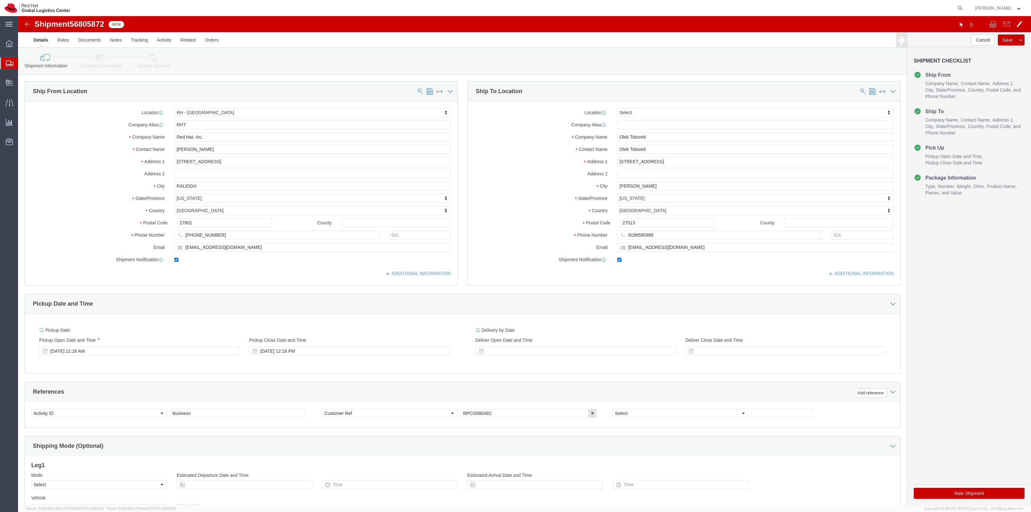
click link "Package Information"
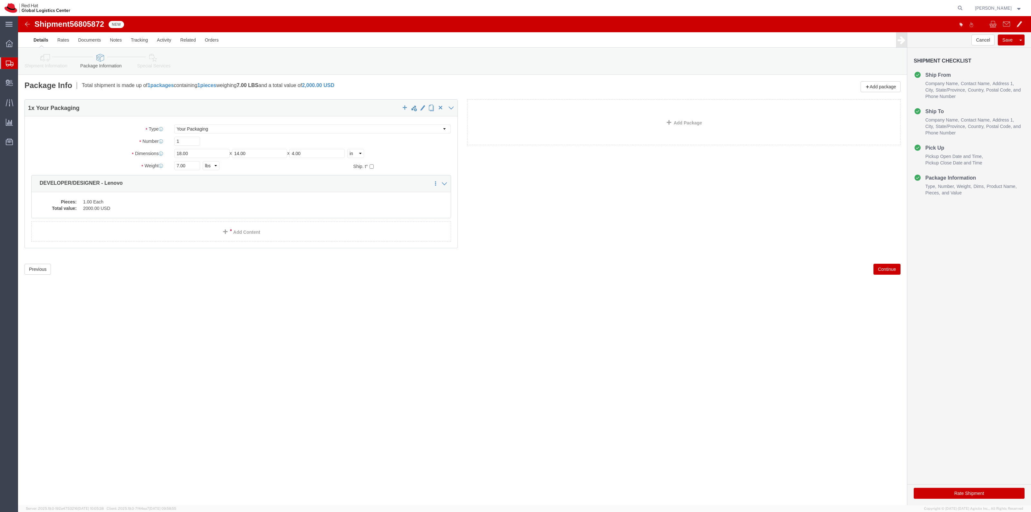
click icon
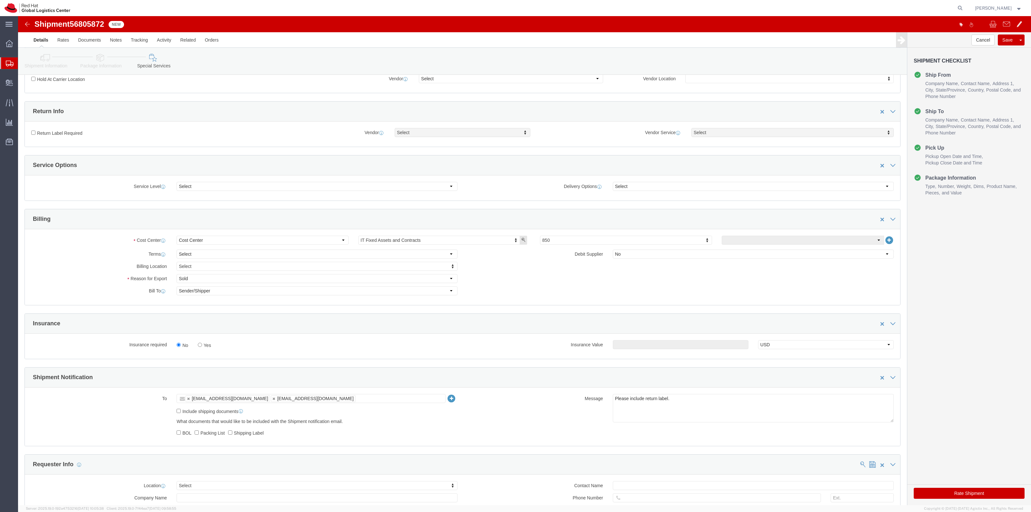
scroll to position [201, 0]
click label "Yes"
click input "Yes"
radio input "true"
click input "text"
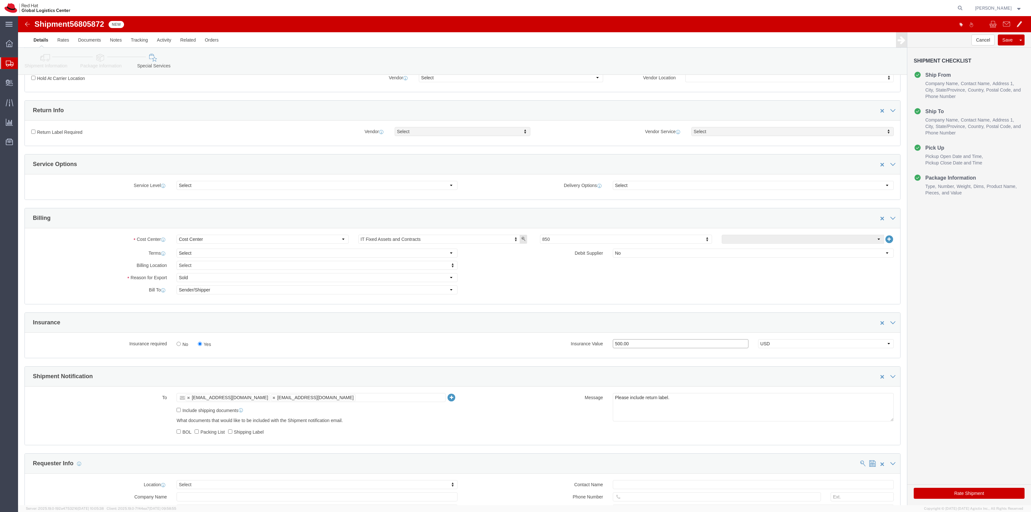
type input "500.00"
click label "Return Label Required"
click input "Return Label Required"
checkbox input "true"
select select "5"
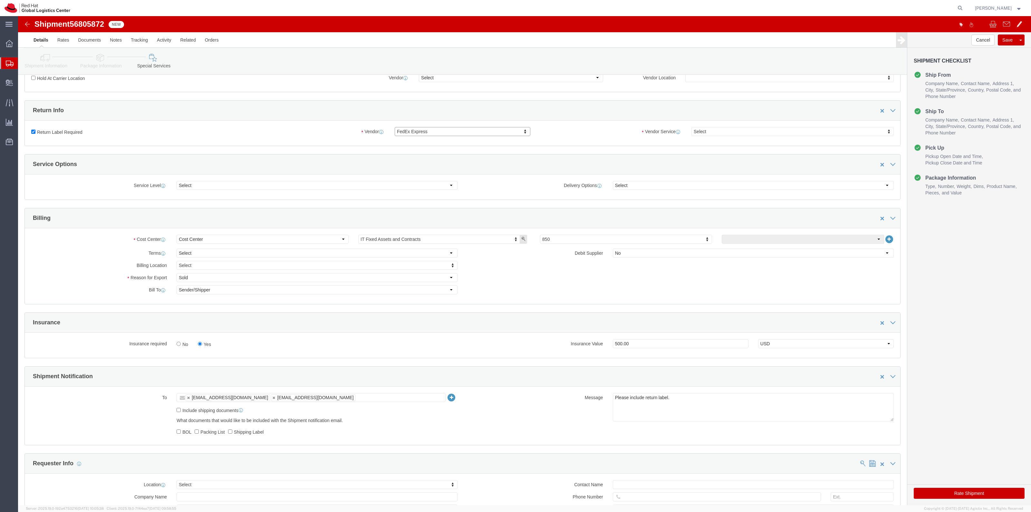
click div "Return Label Required Vendor FedEx Express Vendor Select FedEx Freight UPS Blue…"
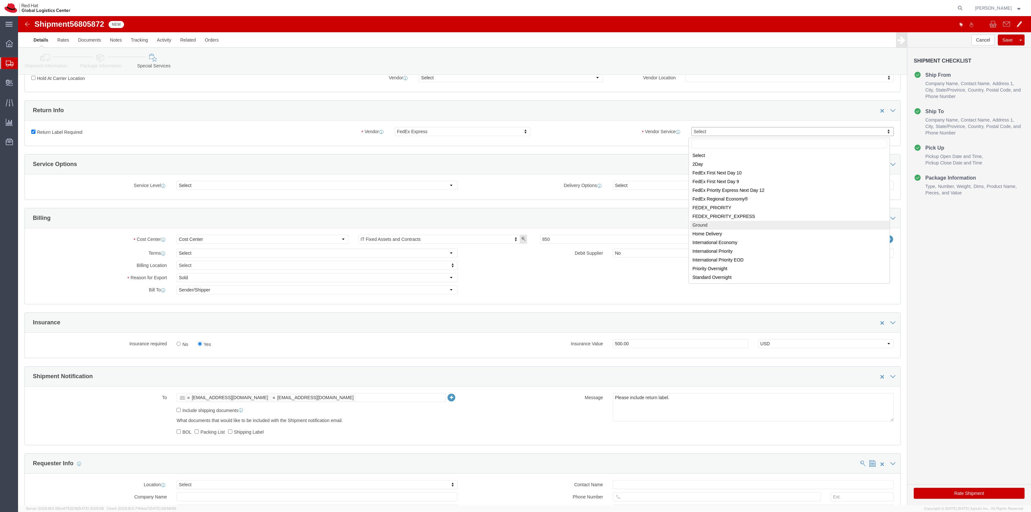
select select "12"
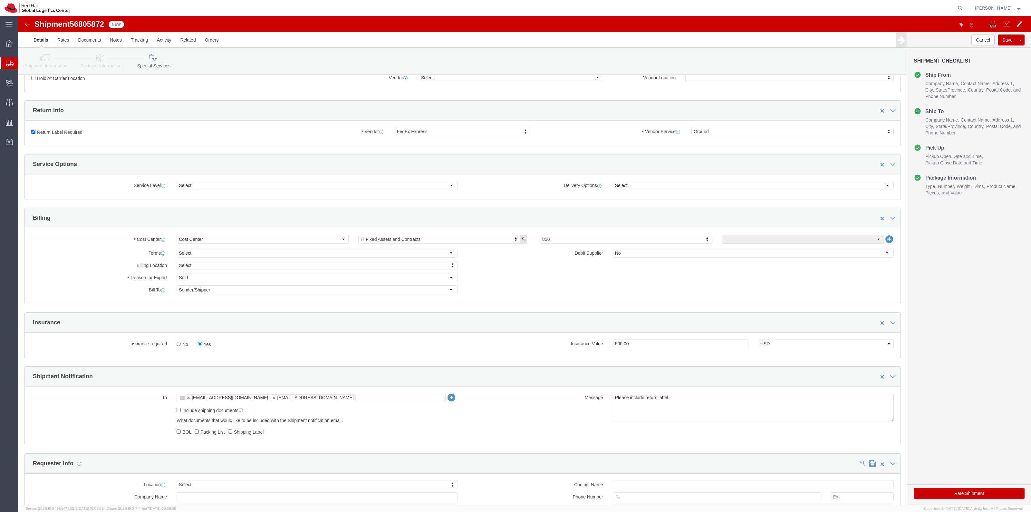
click button "Rate Shipment"
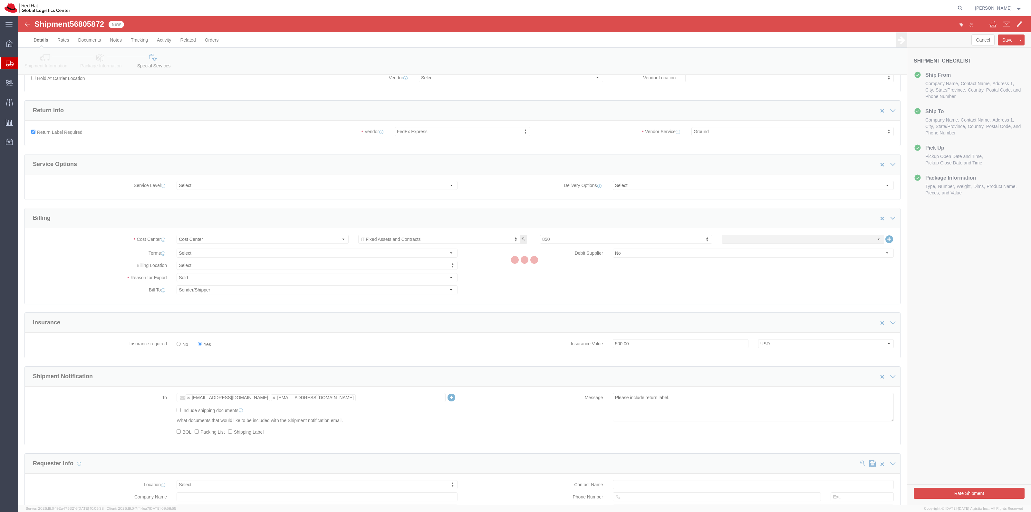
scroll to position [0, 0]
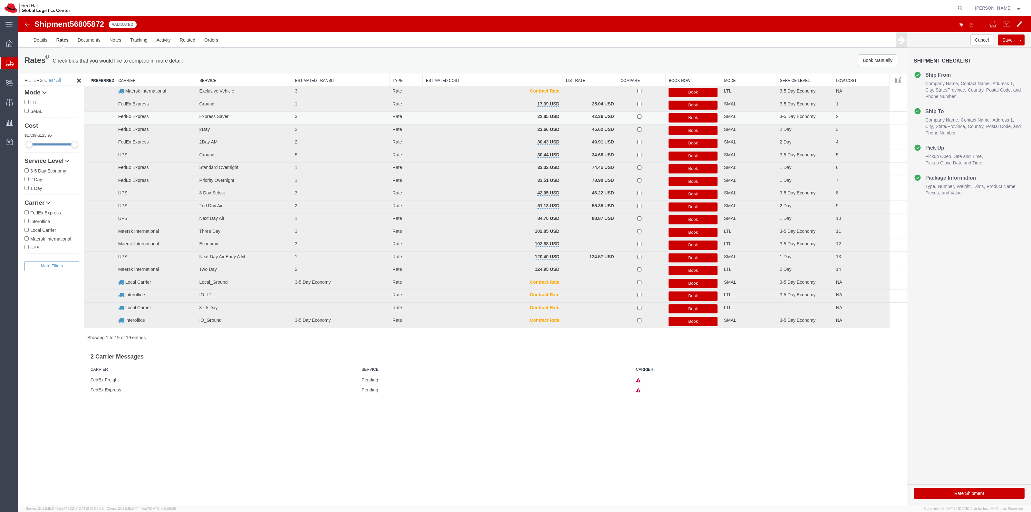
click at [686, 116] on button "Book" at bounding box center [692, 117] width 49 height 9
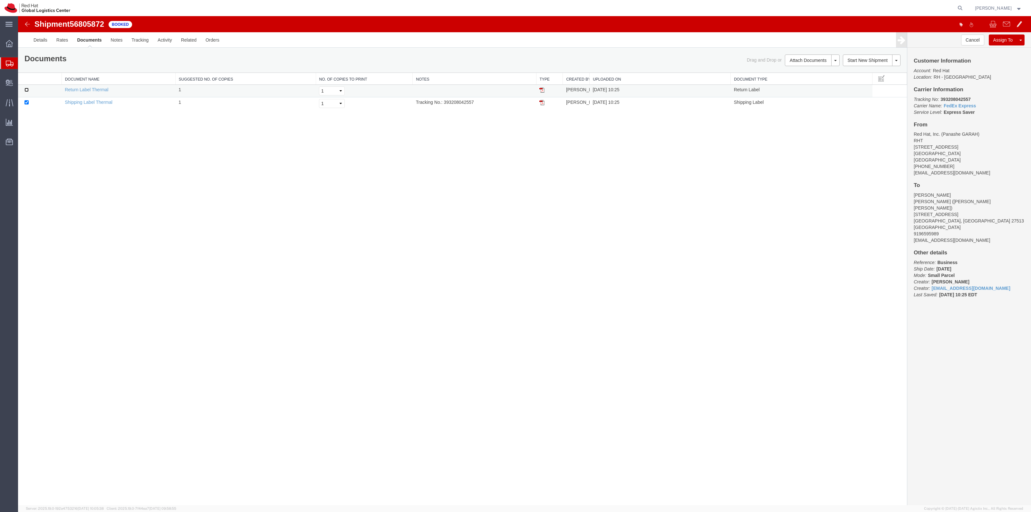
click at [24, 88] on input "checkbox" at bounding box center [26, 90] width 4 height 4
checkbox input "true"
click at [808, 75] on link "Print Documents" at bounding box center [811, 71] width 56 height 10
click at [542, 103] on img at bounding box center [541, 102] width 5 height 5
click at [808, 71] on link "Print Documents" at bounding box center [811, 71] width 56 height 10
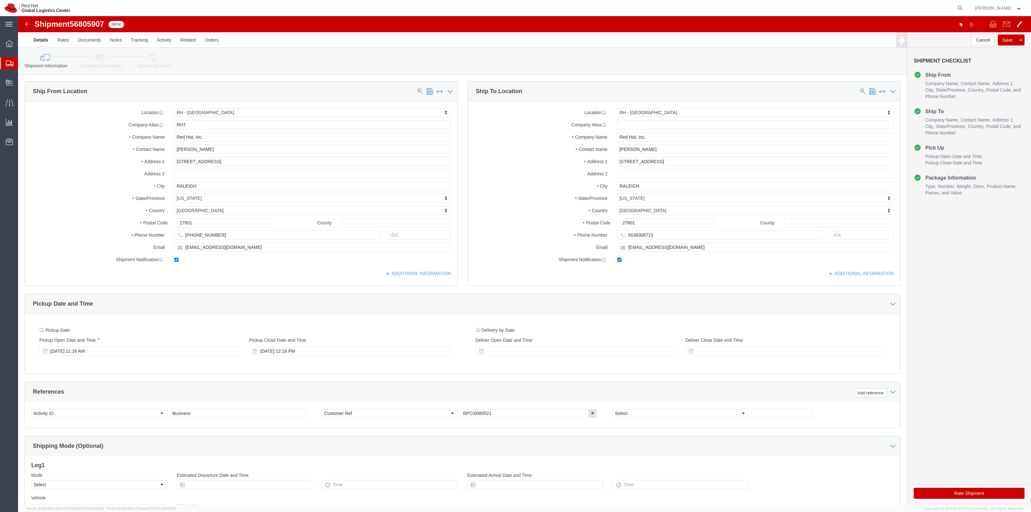
click icon
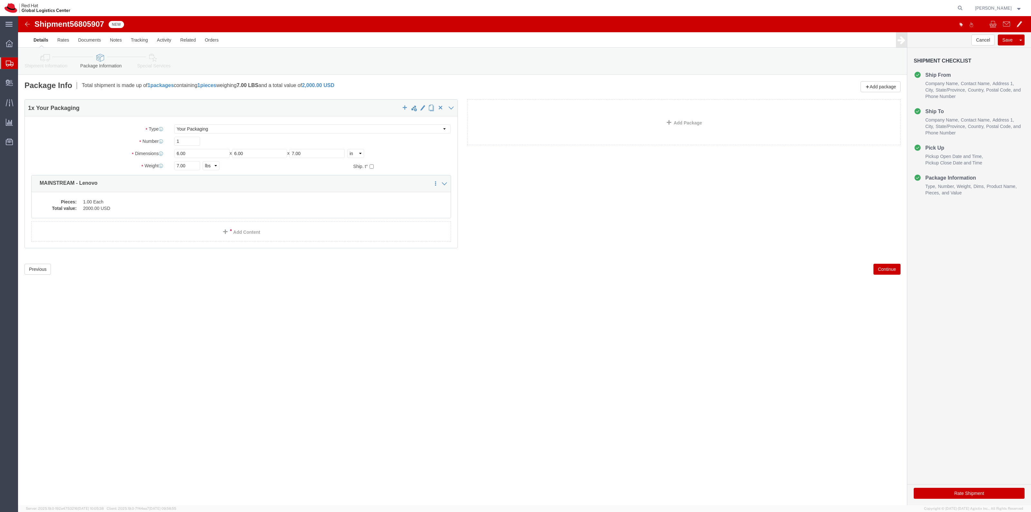
click div "Rate Shipment"
click button "Rate Shipment"
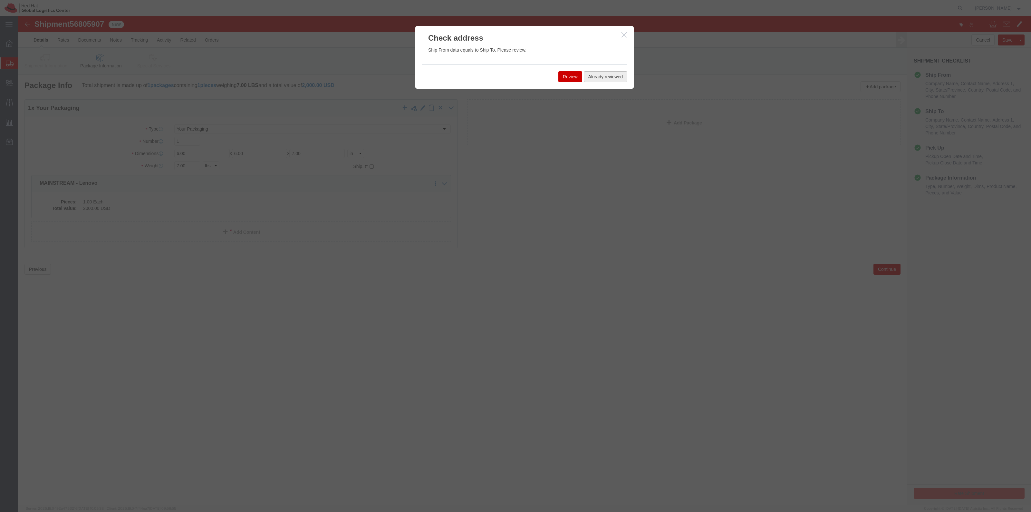
click button "Already reviewed"
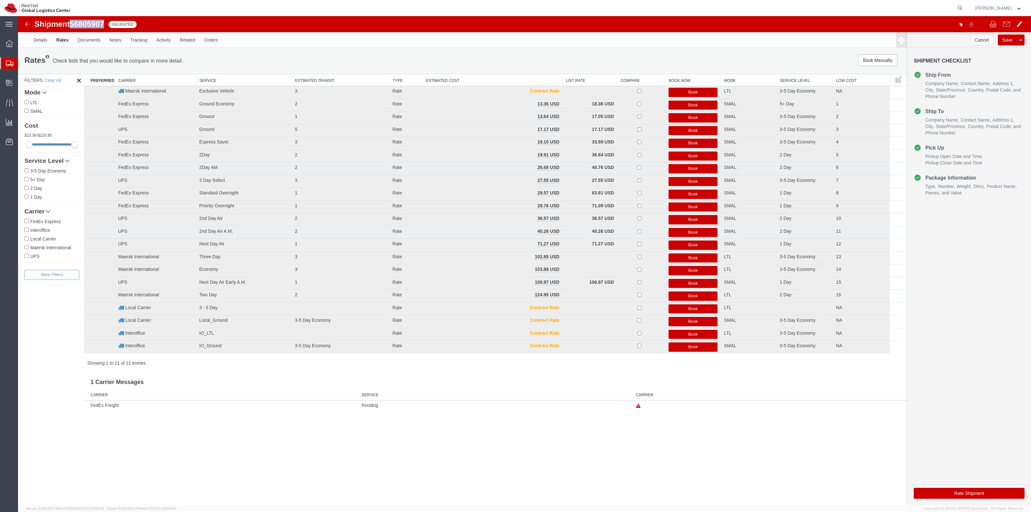
drag, startPoint x: 123, startPoint y: 39, endPoint x: 72, endPoint y: 26, distance: 52.7
click at [72, 26] on span "56805907" at bounding box center [87, 24] width 34 height 9
copy span "56805907"
click at [861, 57] on button "Book Manually" at bounding box center [877, 60] width 39 height 12
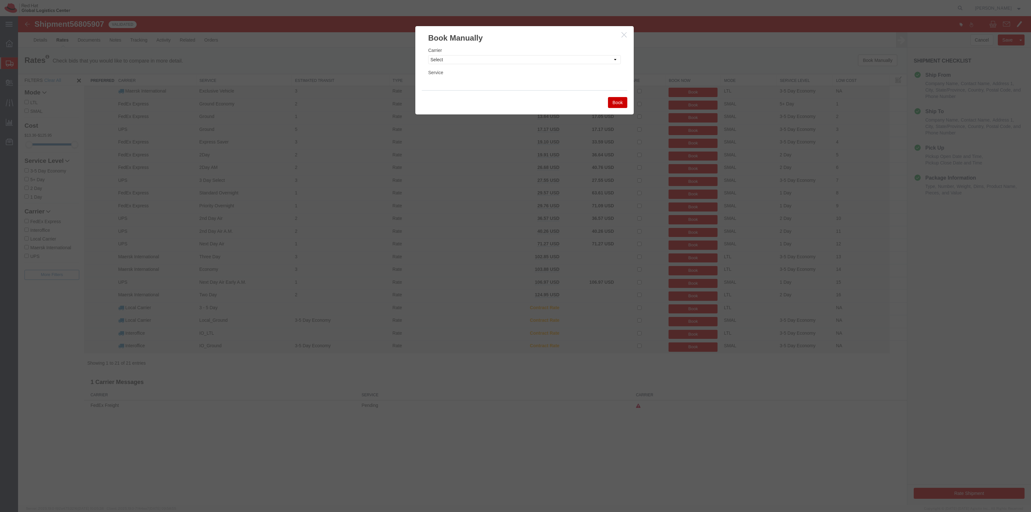
drag, startPoint x: 548, startPoint y: 52, endPoint x: 546, endPoint y: 55, distance: 3.9
click at [548, 52] on div "Carrier Select Add New Carrier (and default service) Amazon Logistics DHL FedEx…" at bounding box center [524, 55] width 193 height 17
click at [546, 59] on select "Select Add New Carrier (and default service) Amazon Logistics DHL FedEx Express…" at bounding box center [524, 59] width 193 height 9
select select "7920"
click at [428, 55] on select "Select Add New Carrier (and default service) Amazon Logistics DHL FedEx Express…" at bounding box center [524, 59] width 193 height 9
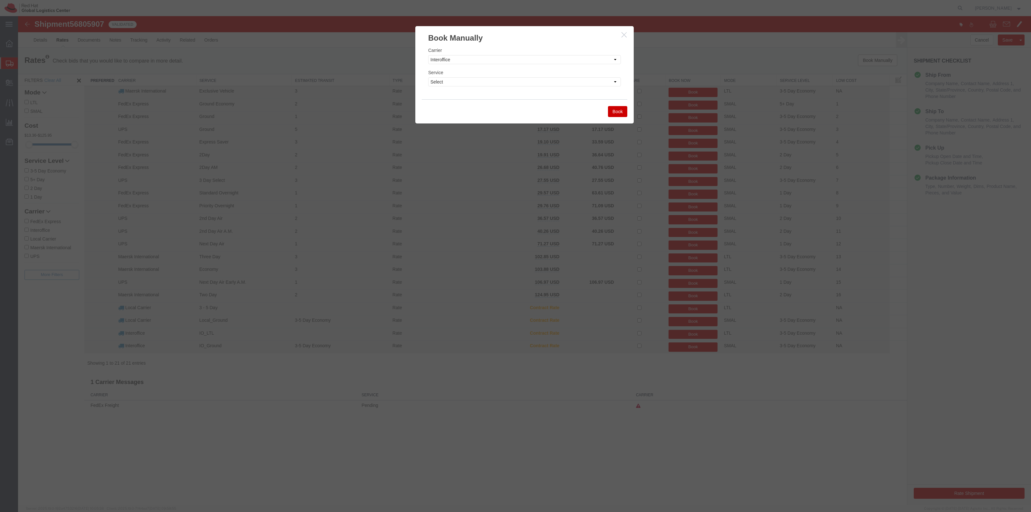
click at [471, 78] on select "Select IO_Ground IO_LTL" at bounding box center [524, 81] width 193 height 9
select select "17810"
click at [428, 77] on select "Select IO_Ground IO_LTL" at bounding box center [524, 81] width 193 height 9
click at [622, 109] on button "Book" at bounding box center [617, 111] width 19 height 11
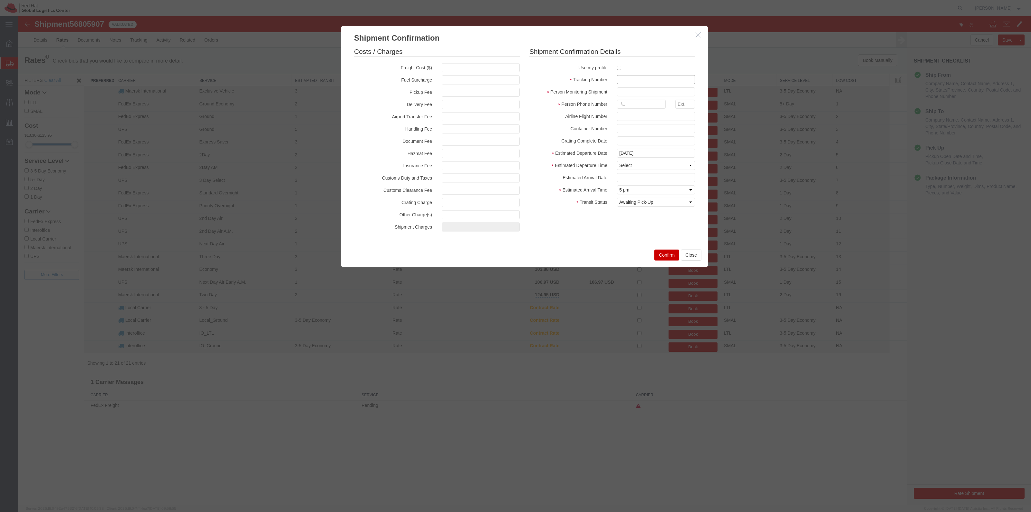
click at [646, 78] on input "text" at bounding box center [656, 79] width 78 height 9
type input "H"
paste input "56805907"
type input "RHT56805907"
click at [639, 165] on select "Select Midnight 1 am 2 am 3 am 4 am 5 am 6 am 7 am 8 am 9 am 10 am 11 am 12 Noo…" at bounding box center [656, 165] width 78 height 9
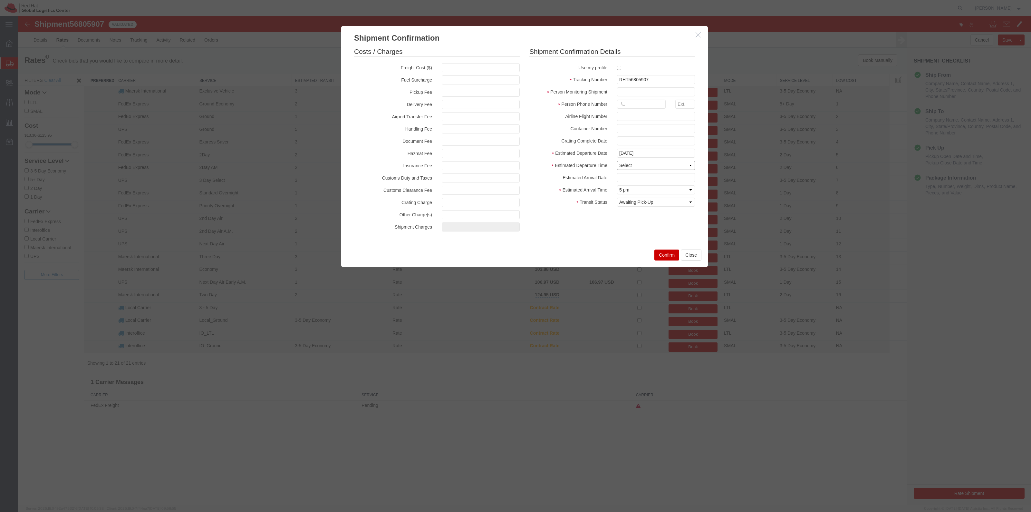
select select "1100"
click at [617, 161] on select "Select Midnight 1 am 2 am 3 am 4 am 5 am 6 am 7 am 8 am 9 am 10 am 11 am 12 Noo…" at bounding box center [656, 165] width 78 height 9
click at [657, 256] on button "Confirm" at bounding box center [666, 254] width 25 height 11
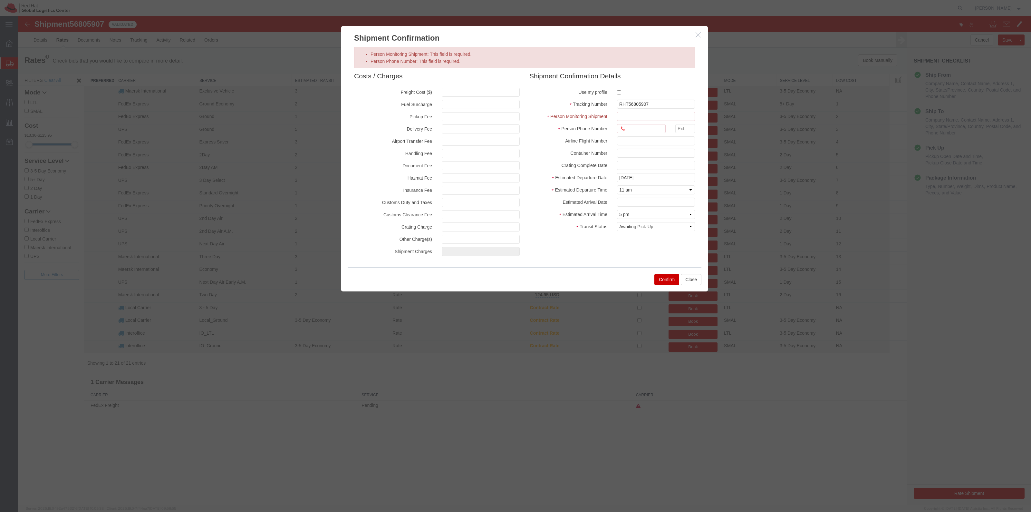
click at [620, 97] on fieldset "Shipment Confirmation Details Use my profile Tracking Number RHT56805907 Person…" at bounding box center [612, 152] width 166 height 163
click at [620, 96] on label at bounding box center [656, 92] width 78 height 9
click at [620, 94] on input "checkbox" at bounding box center [619, 92] width 4 height 4
checkbox input "true"
type input "[PERSON_NAME]"
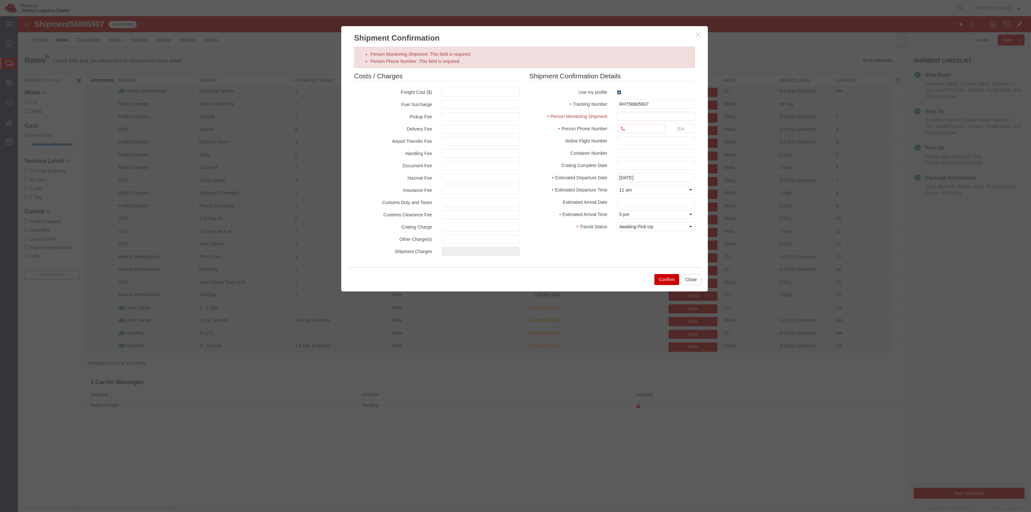
type input "19198356701"
click at [671, 279] on button "Confirm" at bounding box center [666, 279] width 25 height 11
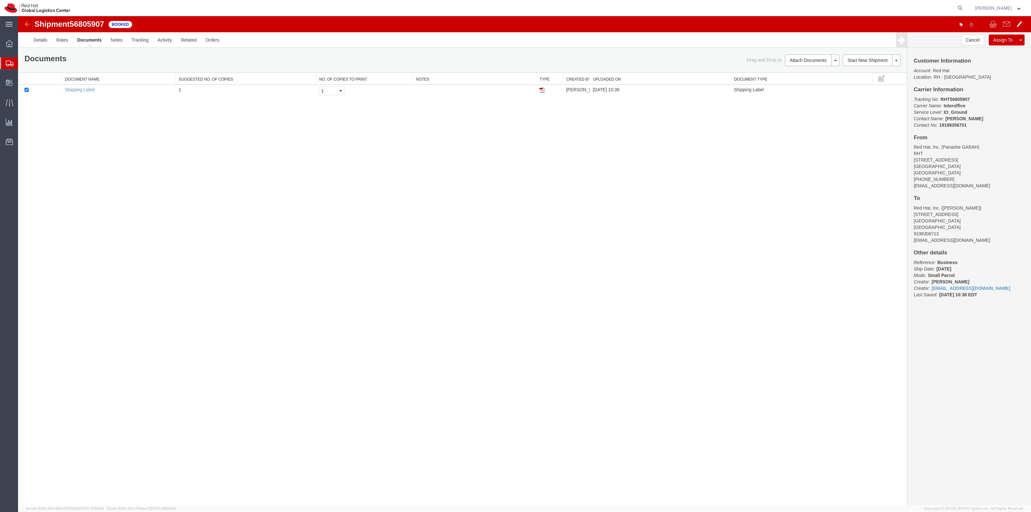
drag, startPoint x: 540, startPoint y: 90, endPoint x: 560, endPoint y: 112, distance: 29.2
click at [540, 90] on img at bounding box center [541, 89] width 5 height 5
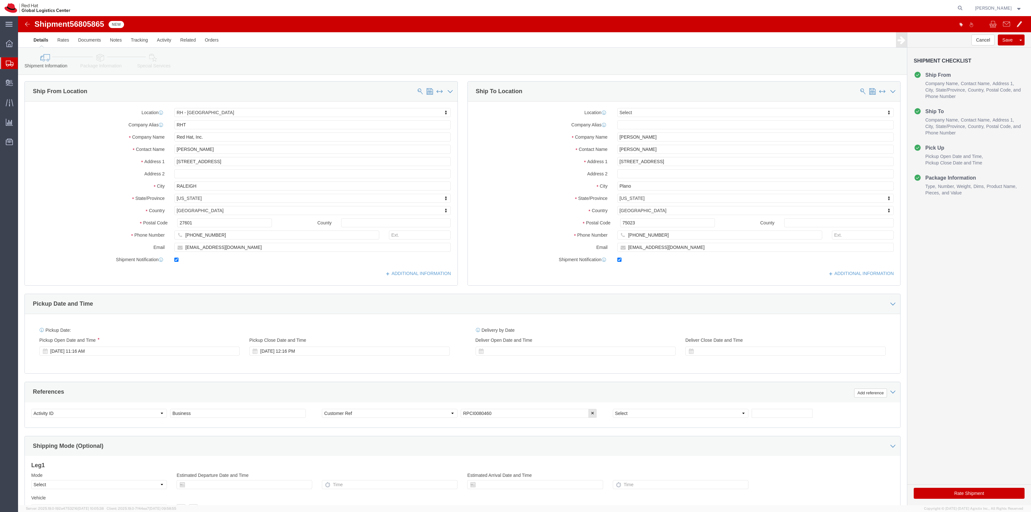
click icon
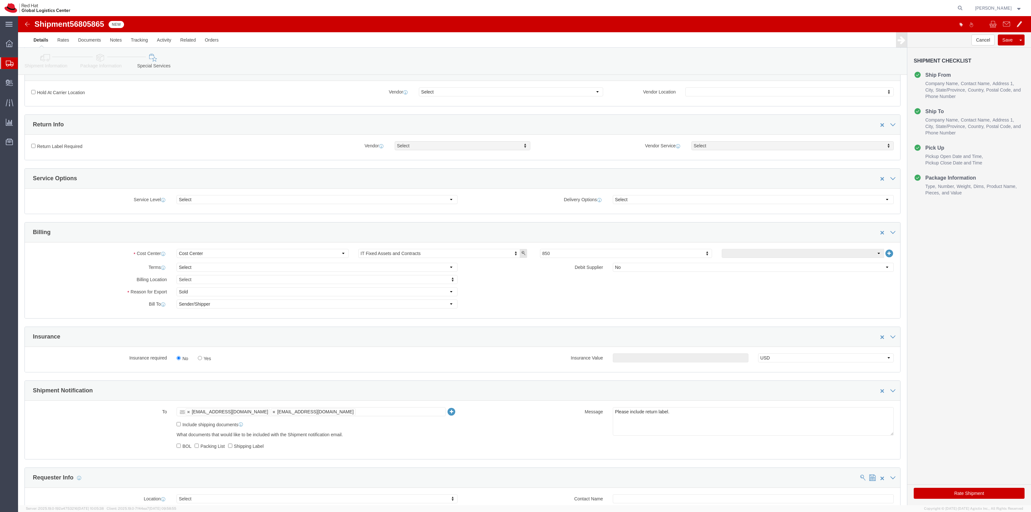
scroll to position [201, 0]
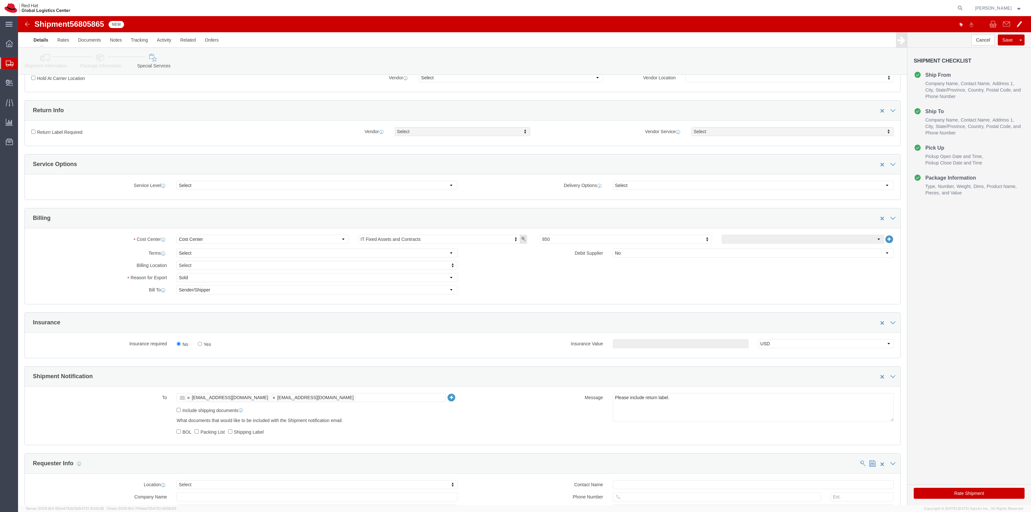
click label "Yes"
click input "Yes"
radio input "true"
click input "text"
type input "500.00"
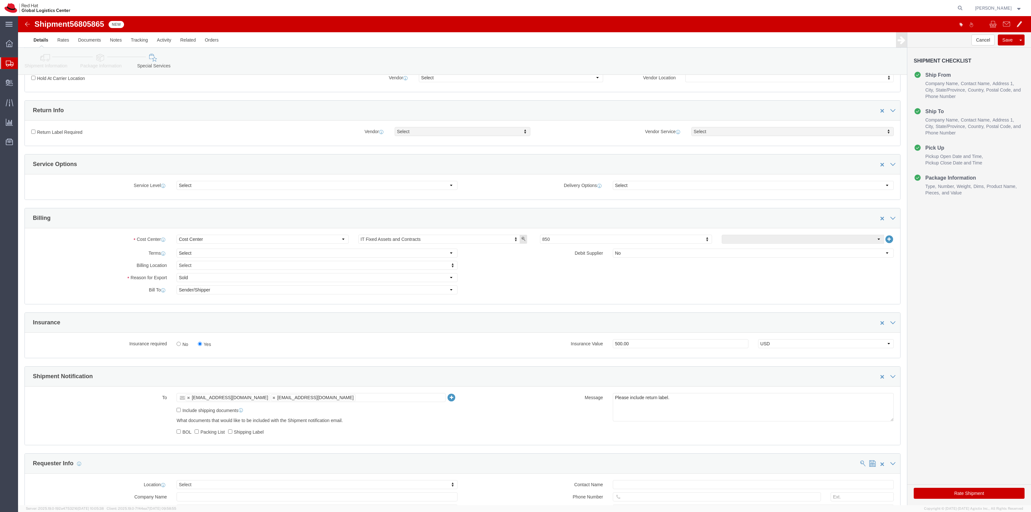
click label "Return Label Required"
click input "Return Label Required"
click label "Return Label Required"
click input "Return Label Required"
click label "Return Label Required"
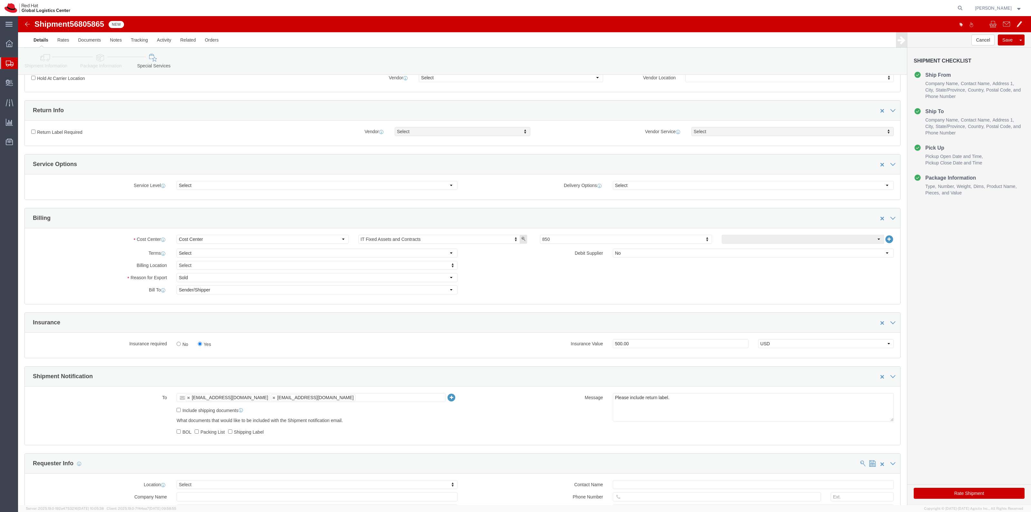
click input "Return Label Required"
checkbox input "true"
select select "5"
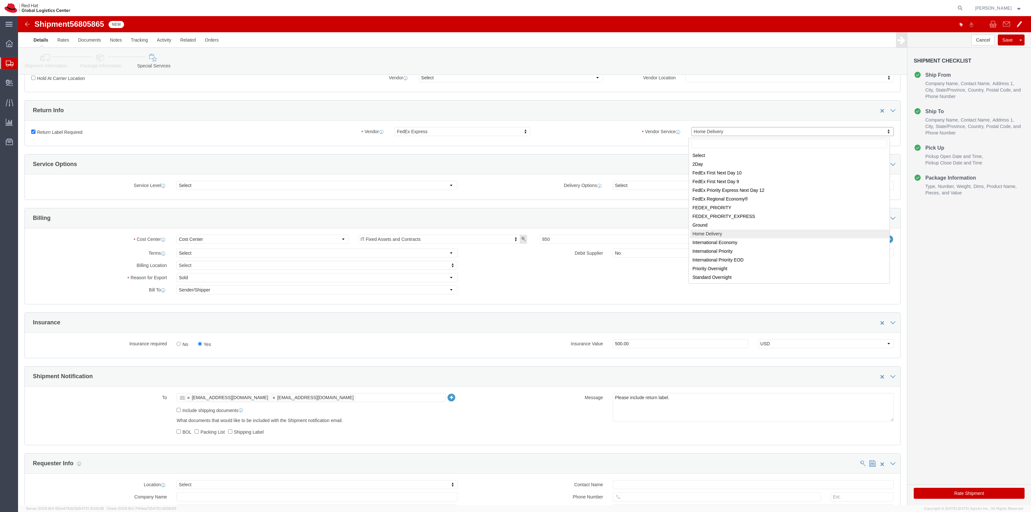
drag, startPoint x: 692, startPoint y: 114, endPoint x: 692, endPoint y: 126, distance: 12.2
select select "12"
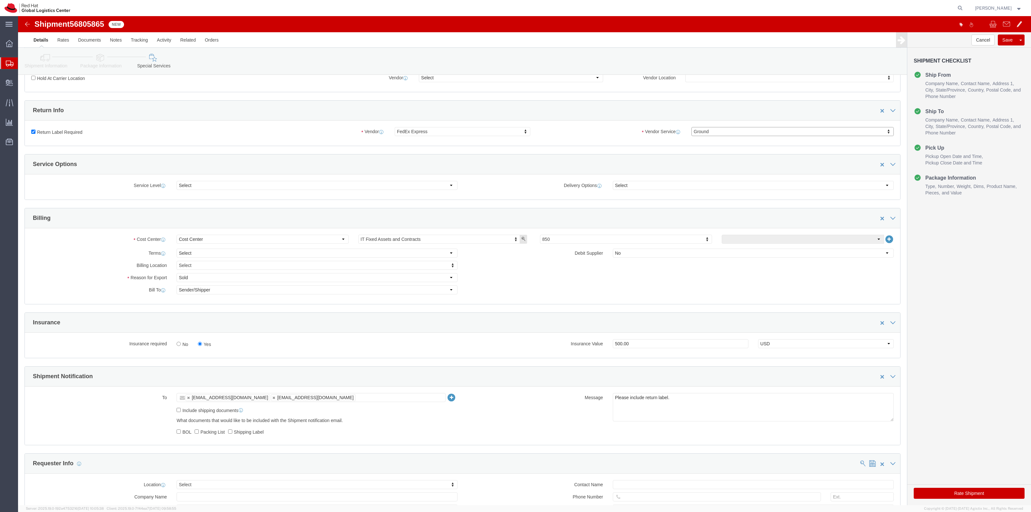
click button "Rate Shipment"
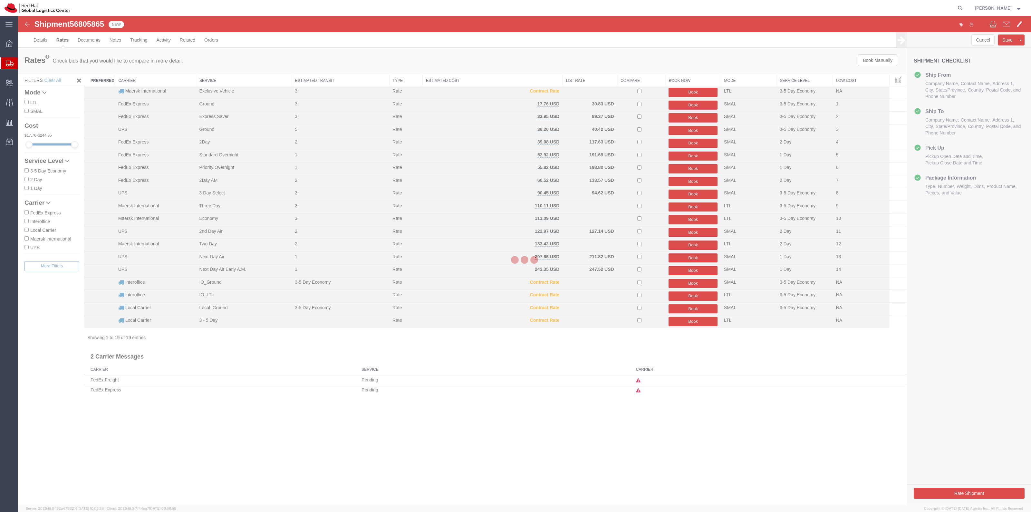
scroll to position [0, 0]
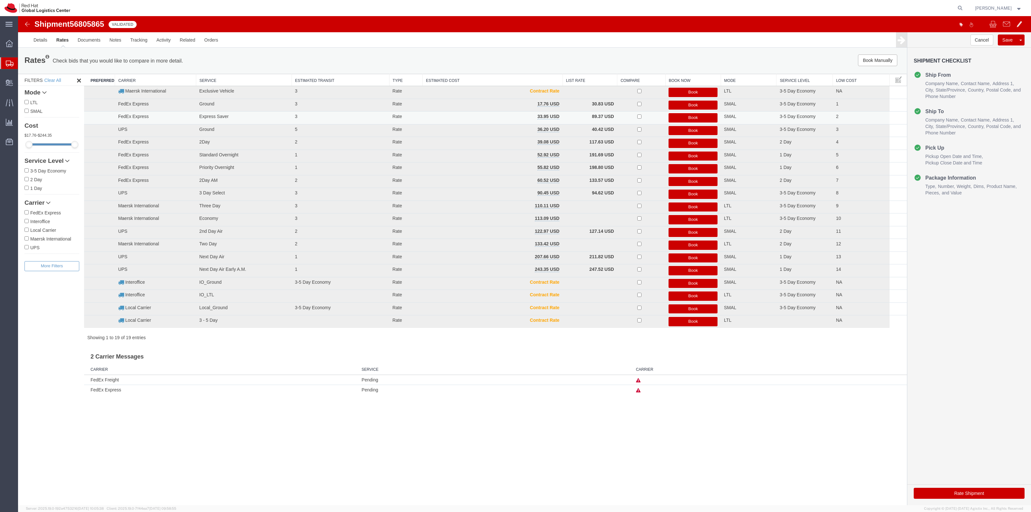
click at [713, 117] on button "Book" at bounding box center [692, 117] width 49 height 9
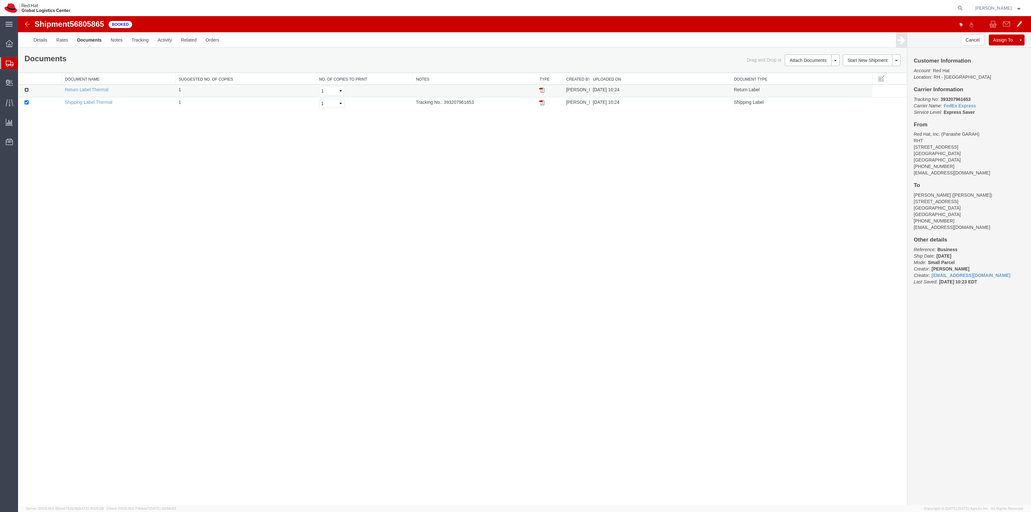
click at [26, 89] on input "checkbox" at bounding box center [26, 90] width 4 height 4
checkbox input "true"
click at [809, 72] on link "Print Documents" at bounding box center [811, 71] width 56 height 10
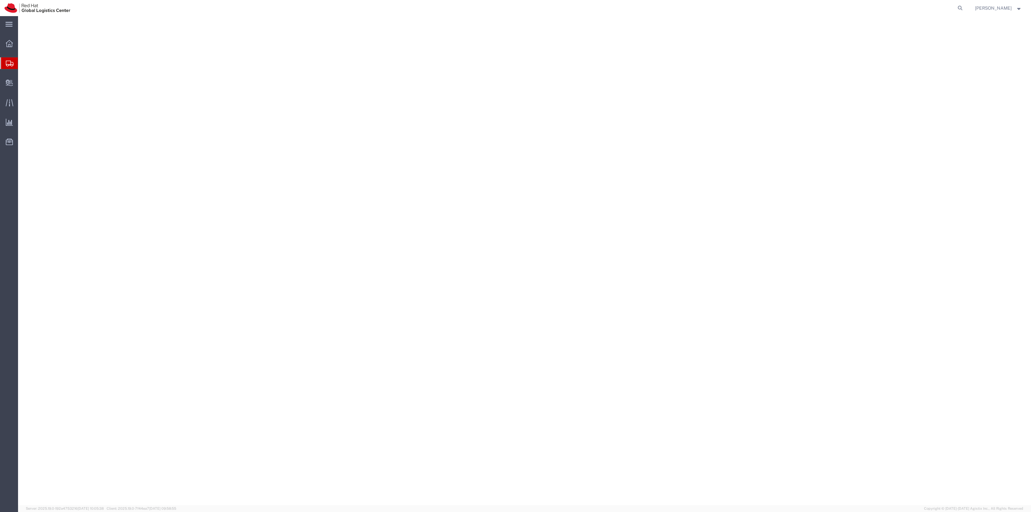
select select "38014"
select select
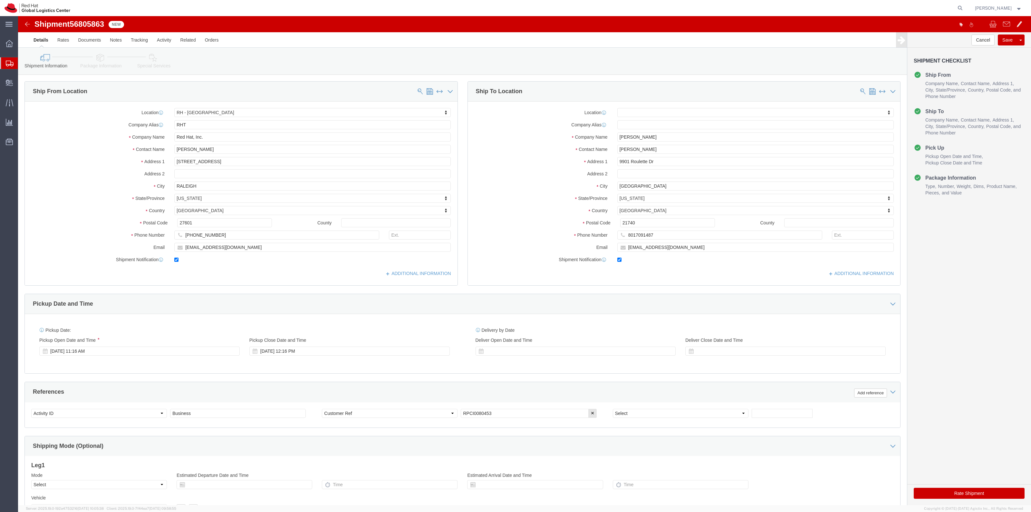
drag, startPoint x: 72, startPoint y: 40, endPoint x: 129, endPoint y: 44, distance: 57.2
click icon
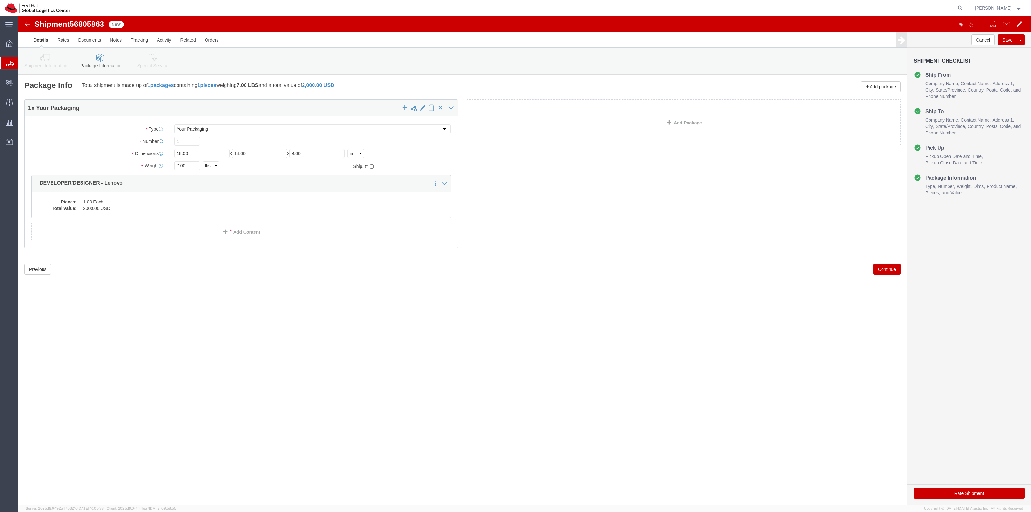
click link "Special Services"
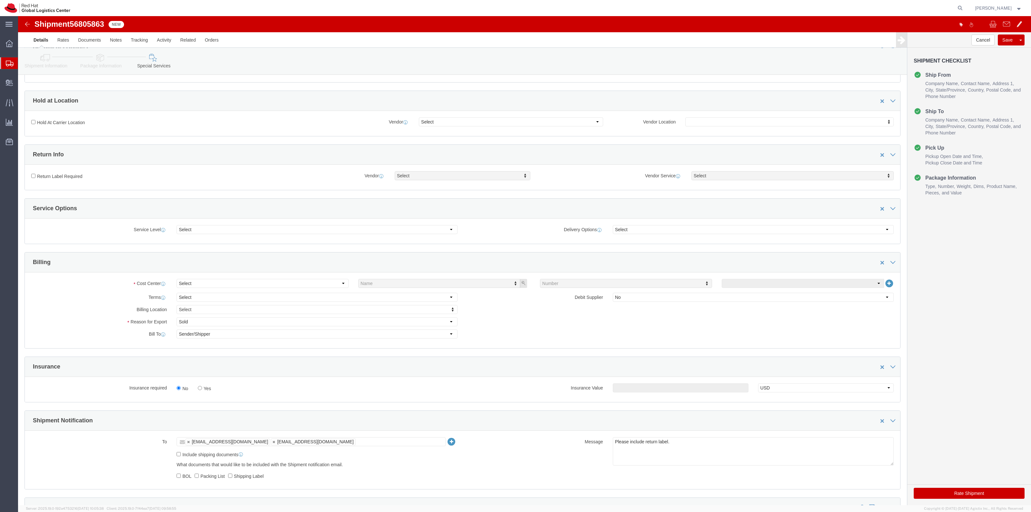
scroll to position [161, 0]
click select "Select"
drag, startPoint x: 236, startPoint y: 263, endPoint x: 241, endPoint y: 245, distance: 18.1
click select "Select"
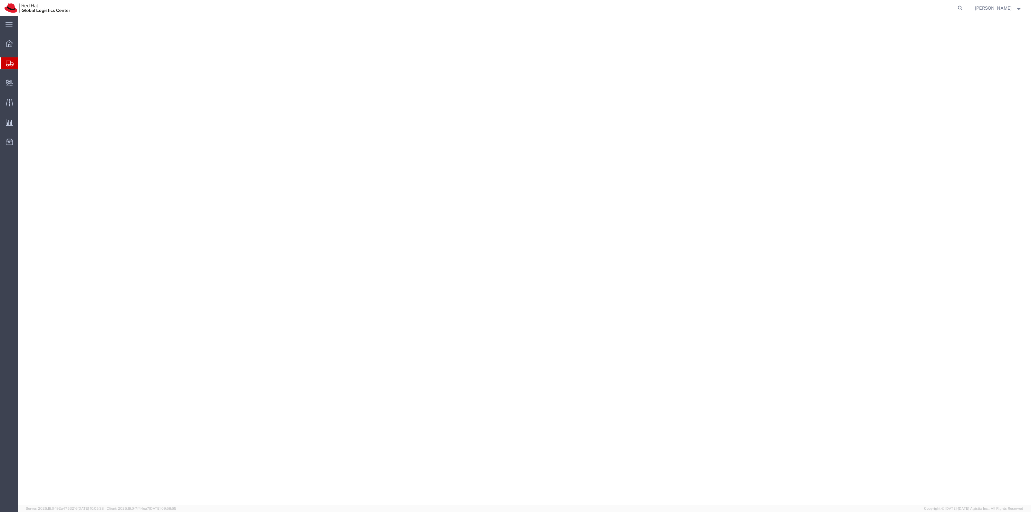
select select "38014"
select select
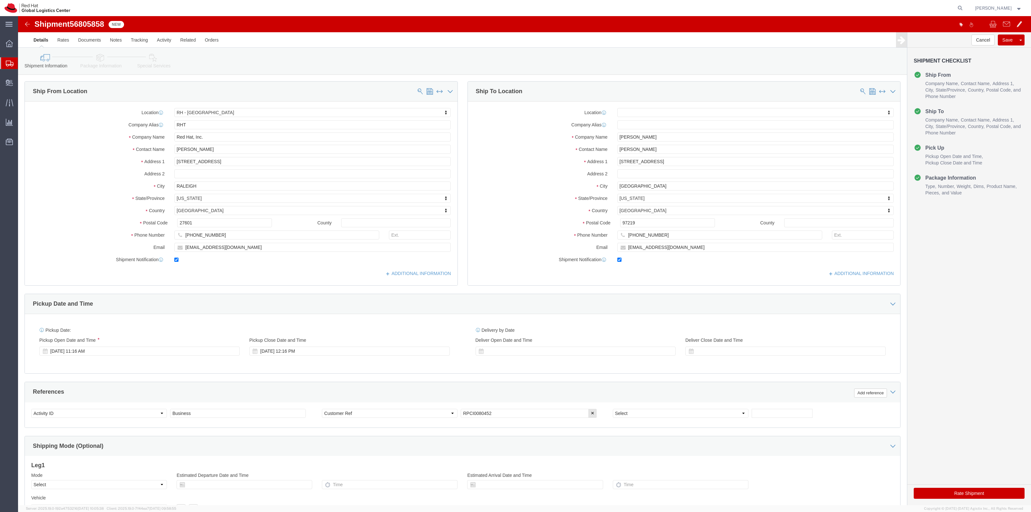
click li "Shipment Information"
click icon
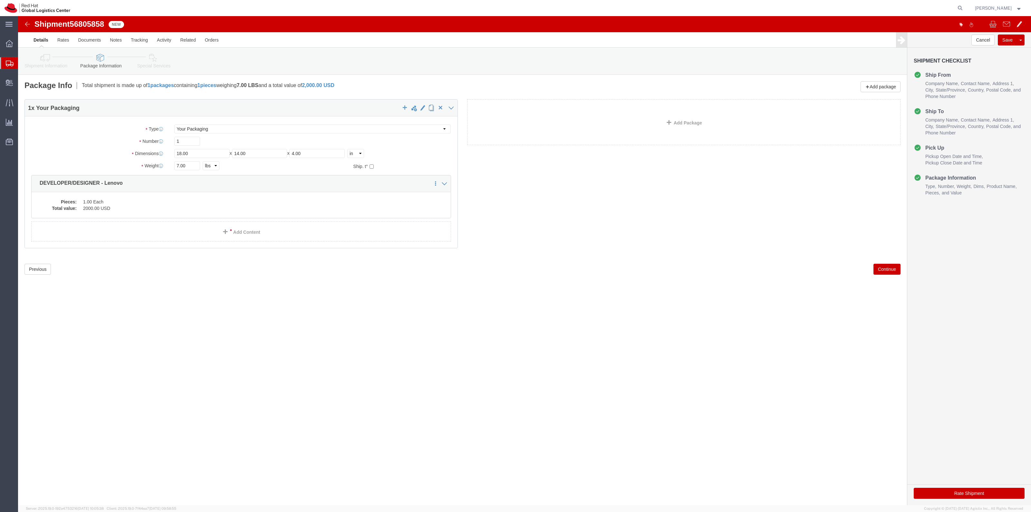
click icon
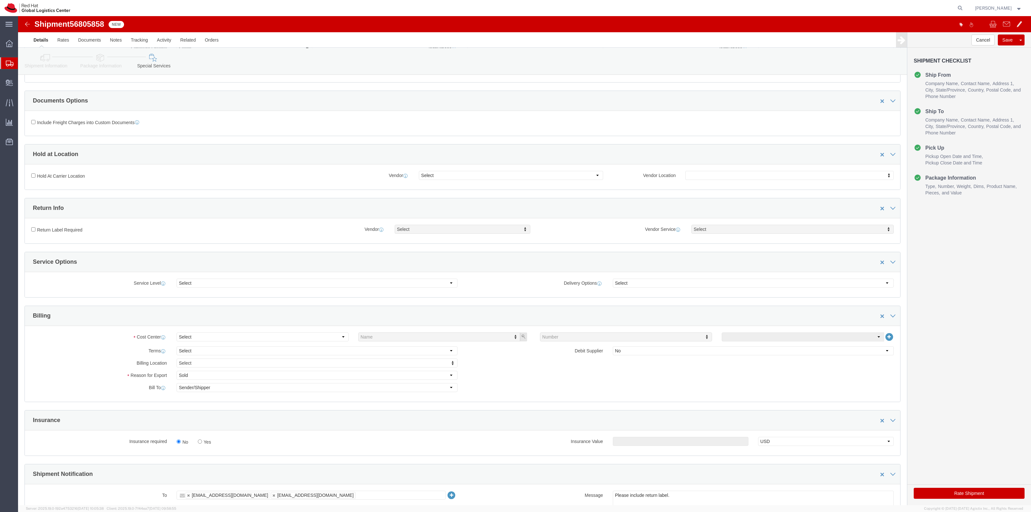
scroll to position [201, 0]
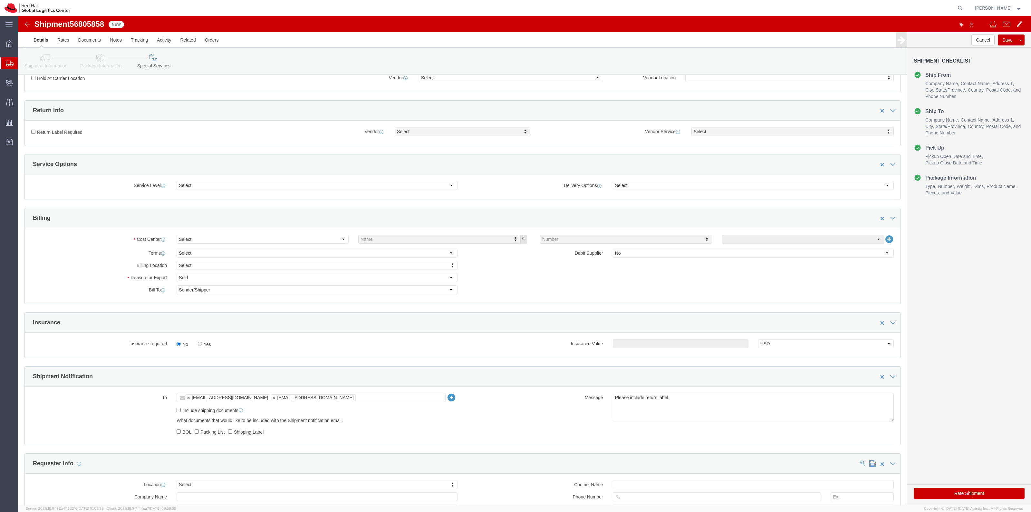
click label "Yes"
click input "Yes"
radio input "true"
click div "Insurance Value Select USD JPY GBP CAD EUR"
click input "text"
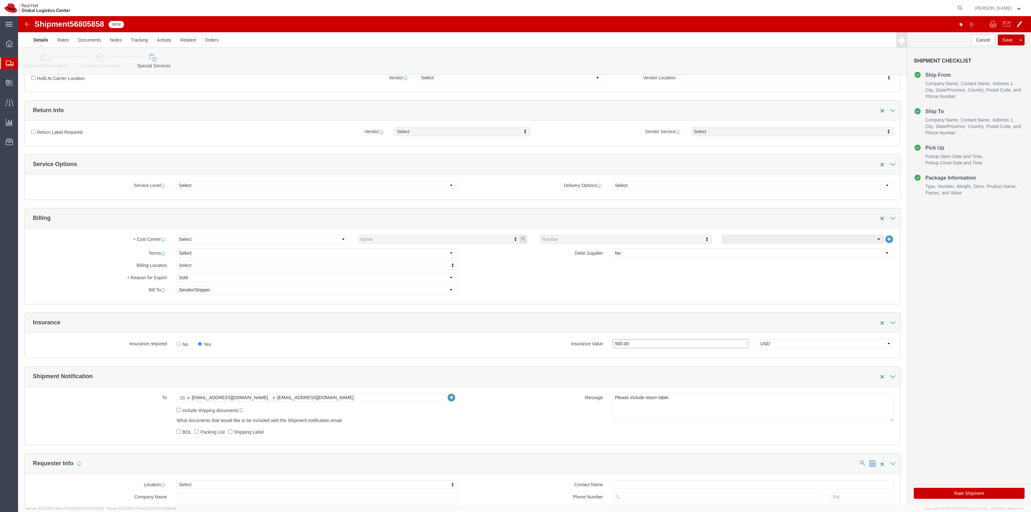
type input "500.00"
click label "Return Label Required"
click input "Return Label Required"
checkbox input "true"
select select "5"
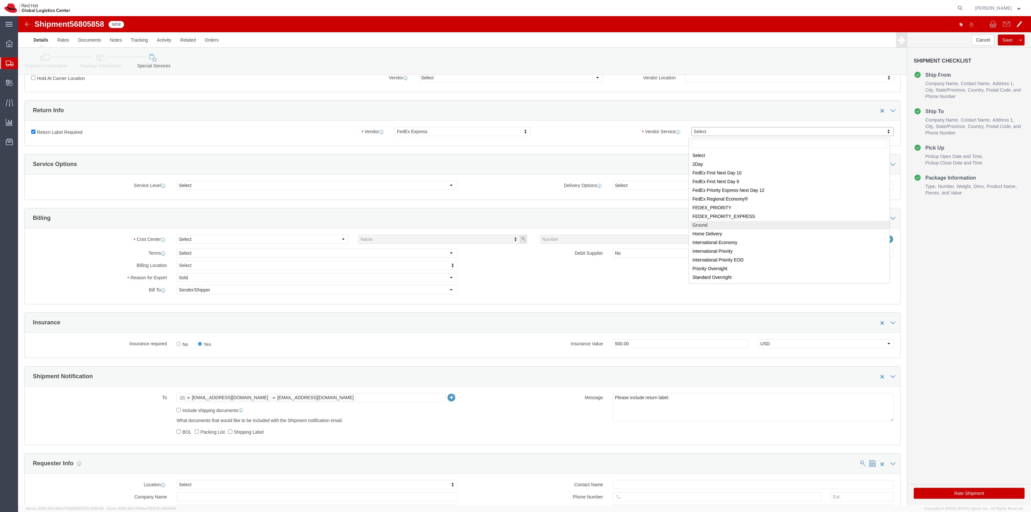
select select "12"
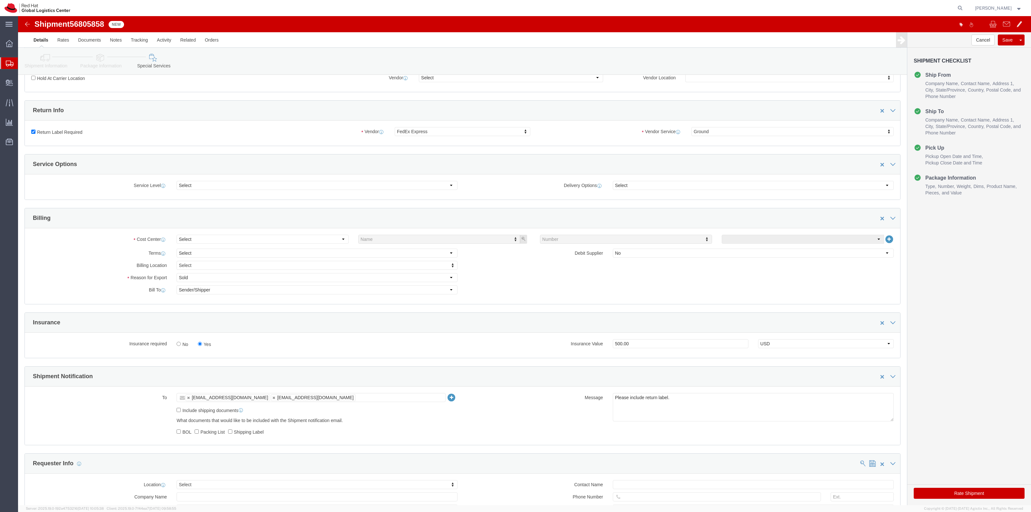
click button "Rate Shipment"
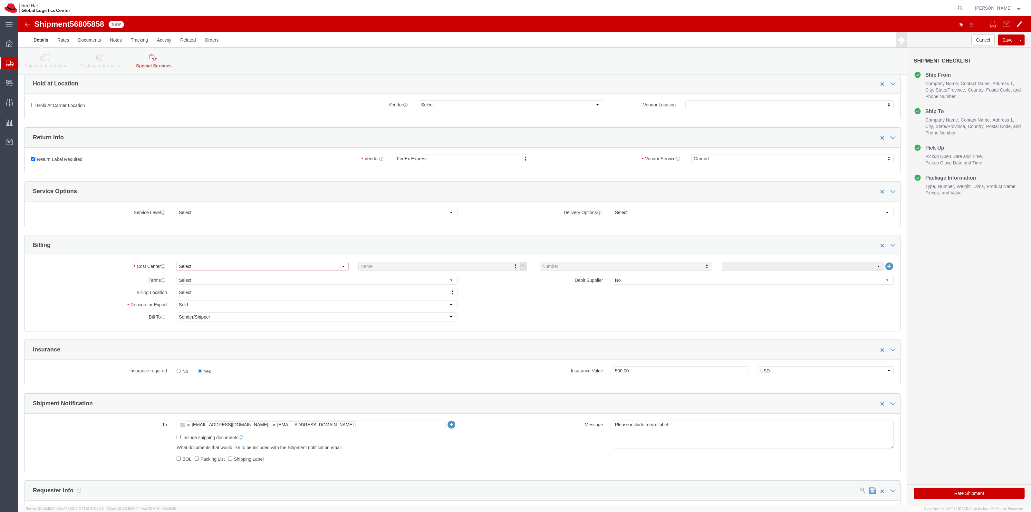
click select "Select"
click select "Select Free of Charge Free of Cost NET 30 NET 45 NET 60 See Comment"
click select "Select"
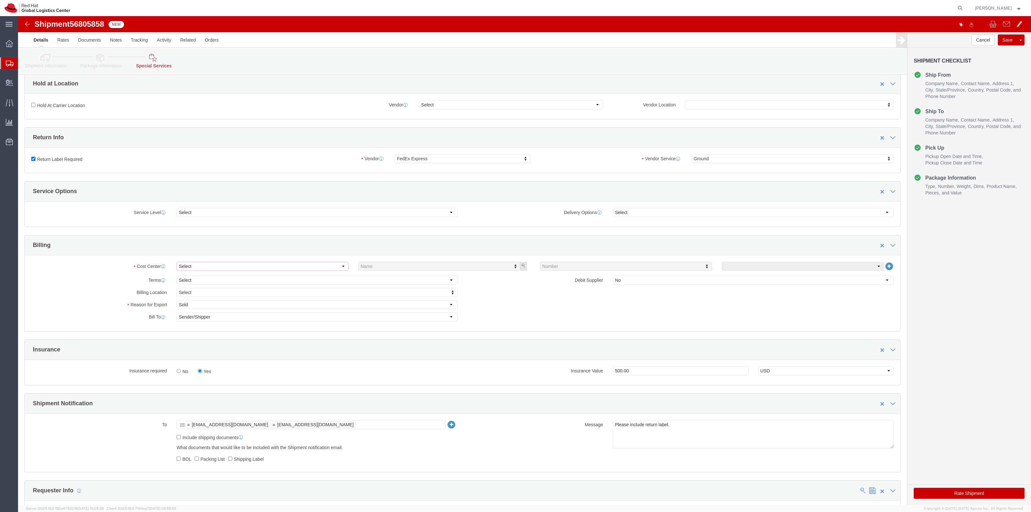
click select "Select"
drag, startPoint x: 219, startPoint y: 302, endPoint x: 219, endPoint y: 307, distance: 4.5
click select "Select Recipient Account Sender/Shipper Third Party Account"
click select "Select Gift Personal Effects Repair/Warranty Return Sample Sold Temporary/Not S…"
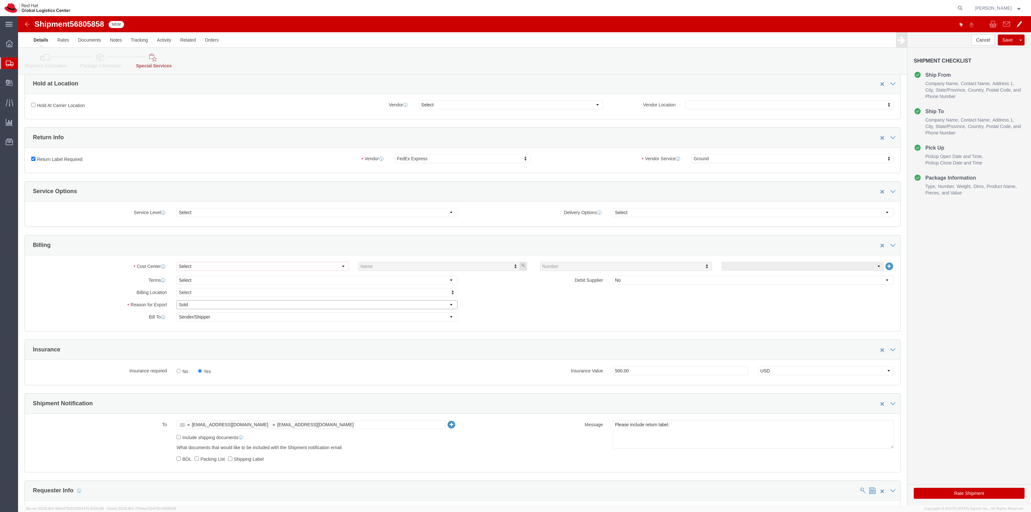
click select "Select Gift Personal Effects Repair/Warranty Return Sample Sold Temporary/Not S…"
click select "Select"
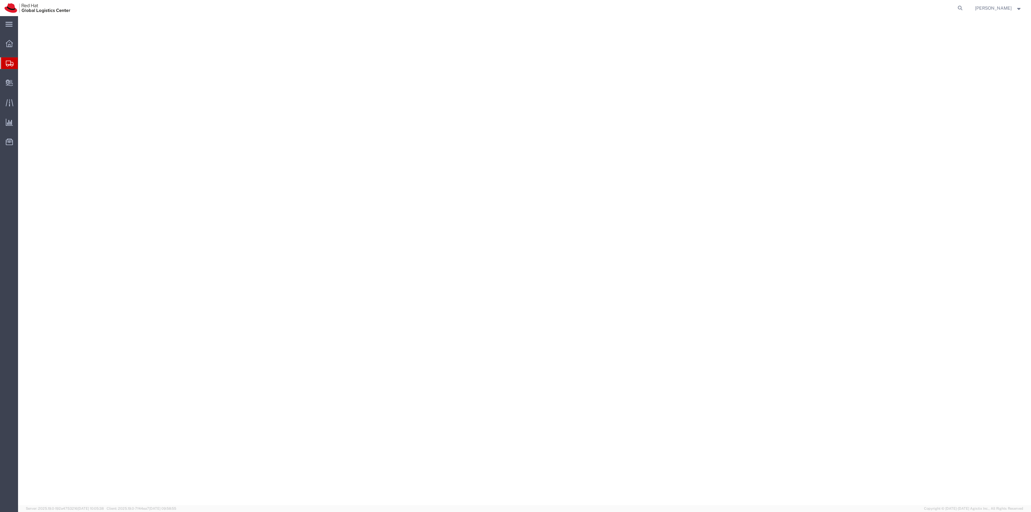
select select "38014"
select select
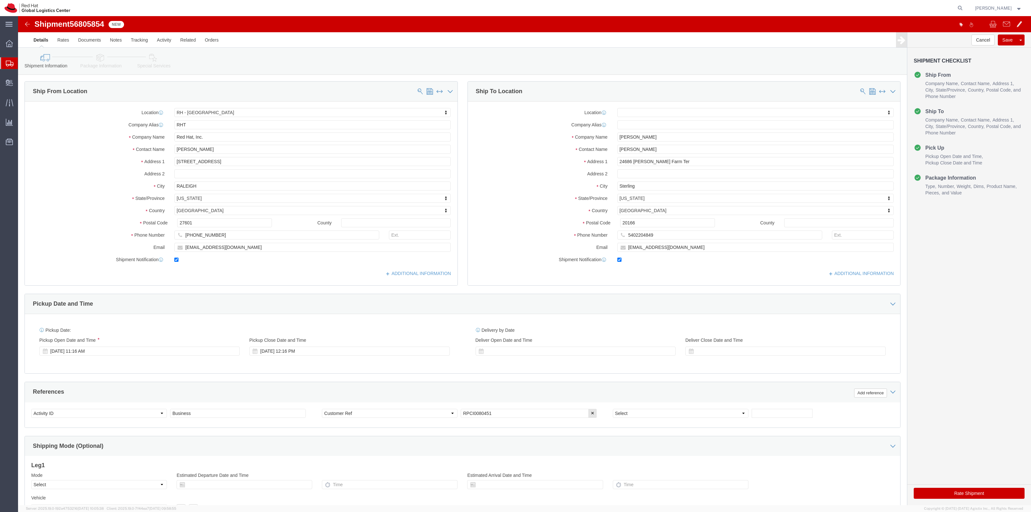
click link "Package Information"
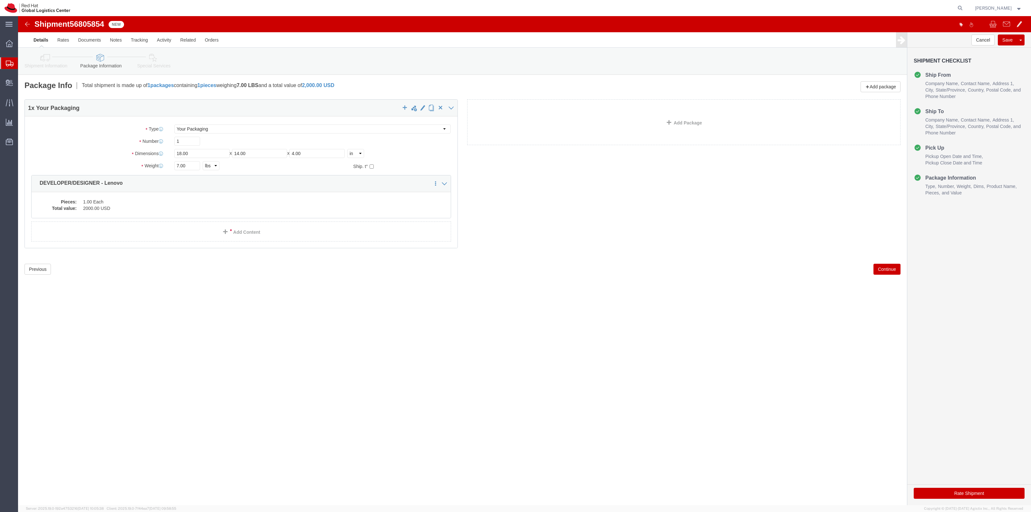
click link "Special Services"
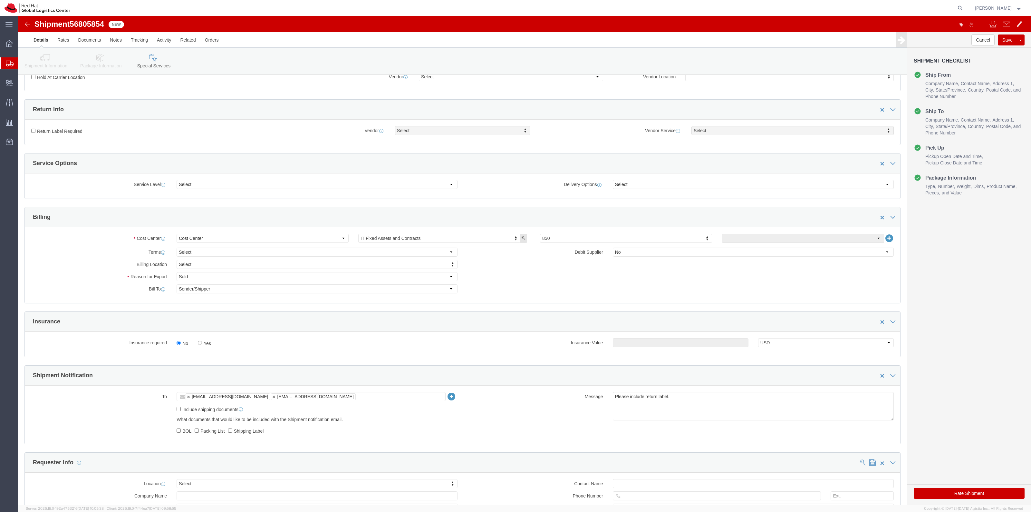
scroll to position [242, 0]
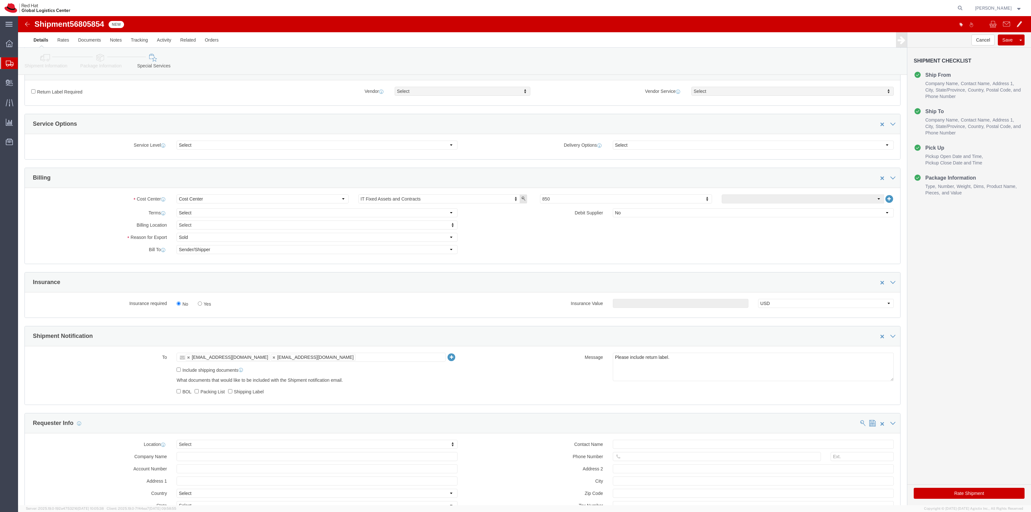
click label "Yes"
click input "Yes"
radio input "true"
click input "text"
type input "500.00"
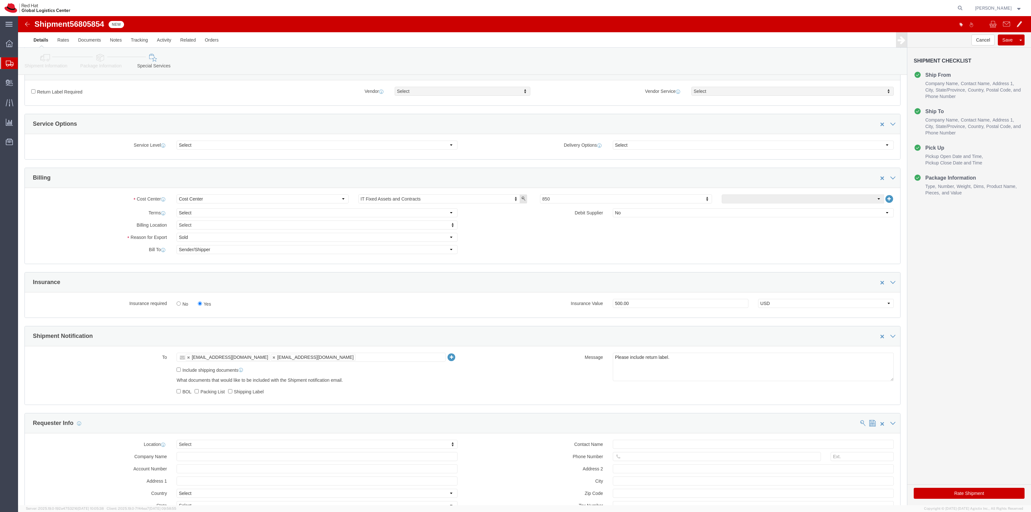
click label "Return Label Required"
click input "Return Label Required"
checkbox input "true"
select select "5"
click div "Return Label Required Vendor FedEx Express Vendor Select FedEx Freight UPS Blue…"
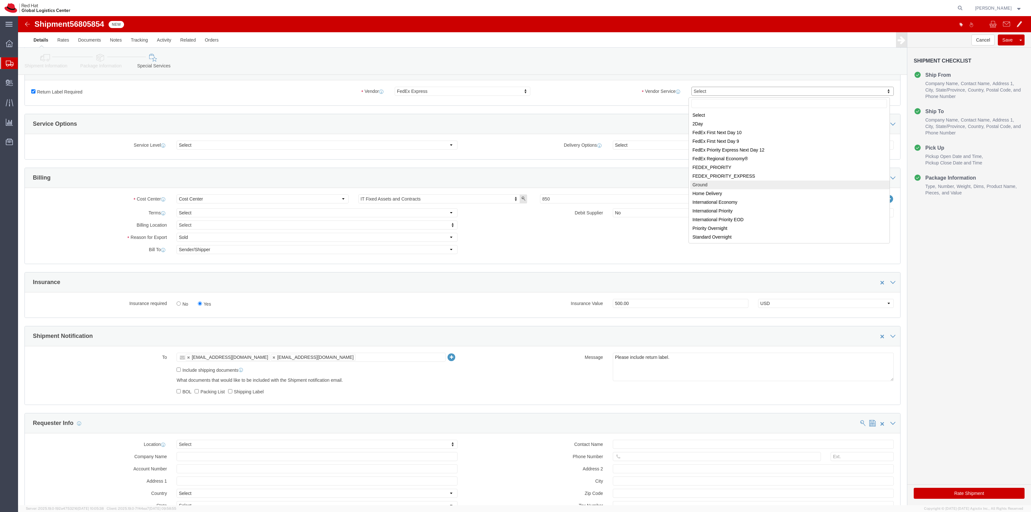
select select "12"
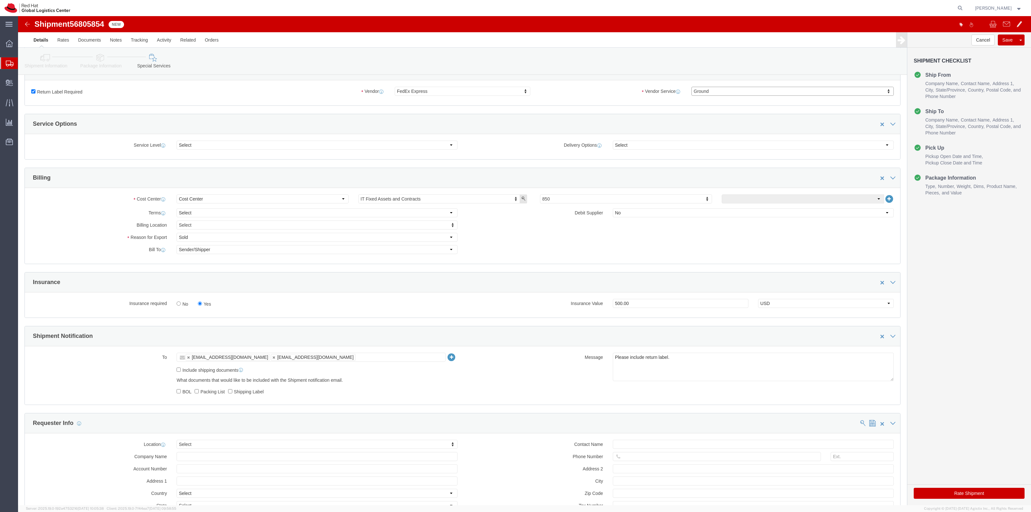
click button "Rate Shipment"
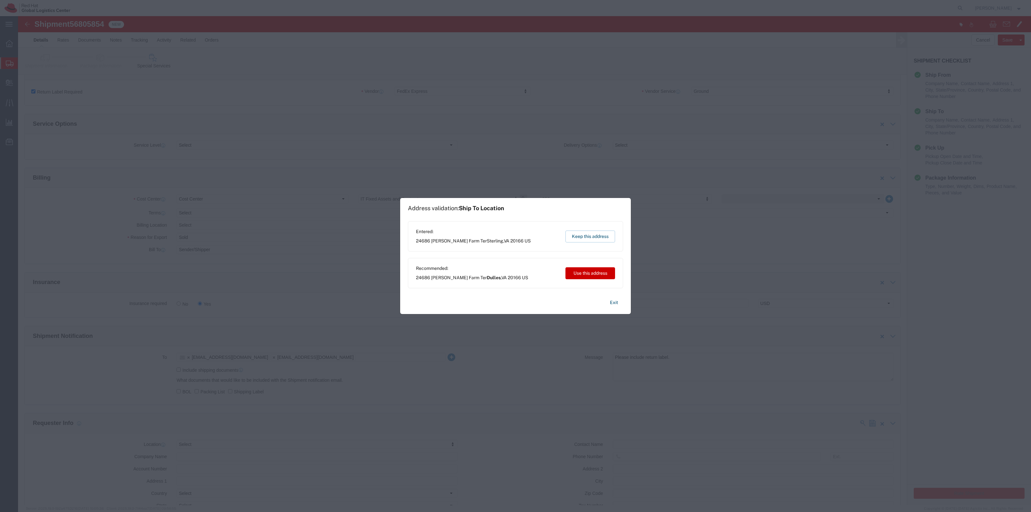
click at [594, 228] on div "Entered: 24686 Pantzlaff Farm Ter Sterling , VA 20166 US Keep this address" at bounding box center [515, 236] width 215 height 30
click at [595, 233] on button "Keep this address" at bounding box center [590, 236] width 50 height 12
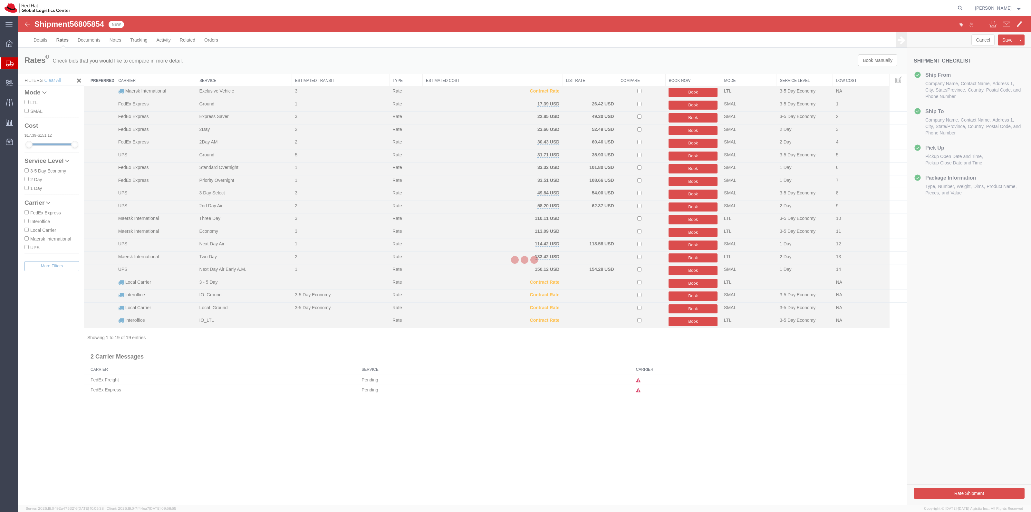
scroll to position [0, 0]
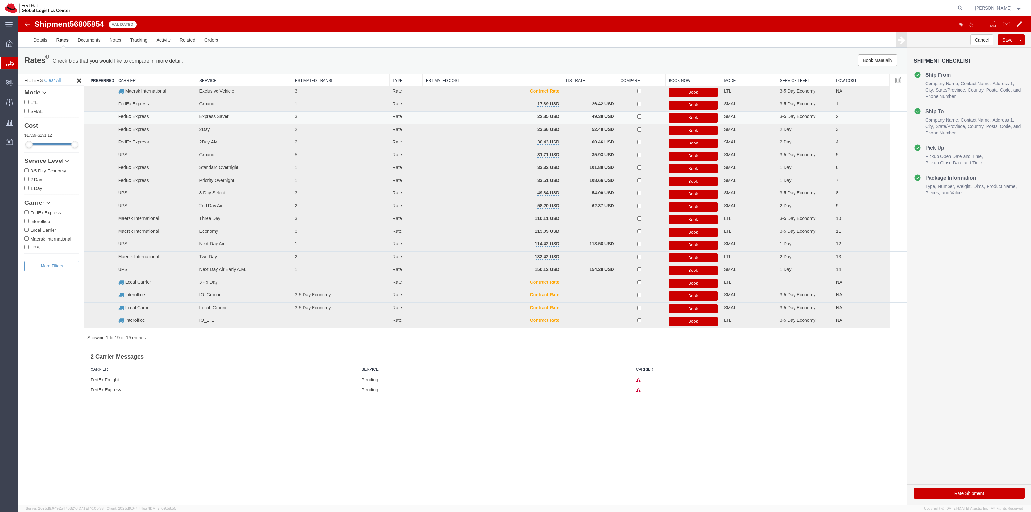
click at [687, 117] on button "Book" at bounding box center [692, 117] width 49 height 9
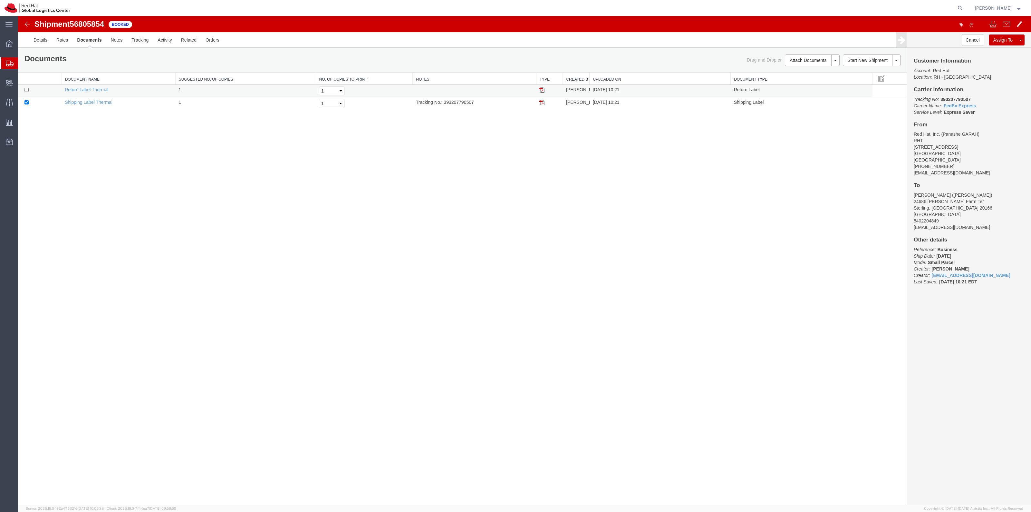
click at [42, 91] on td at bounding box center [39, 91] width 43 height 13
click at [27, 92] on input "checkbox" at bounding box center [26, 90] width 4 height 4
checkbox input "true"
click at [816, 68] on link "Print Documents" at bounding box center [811, 71] width 56 height 10
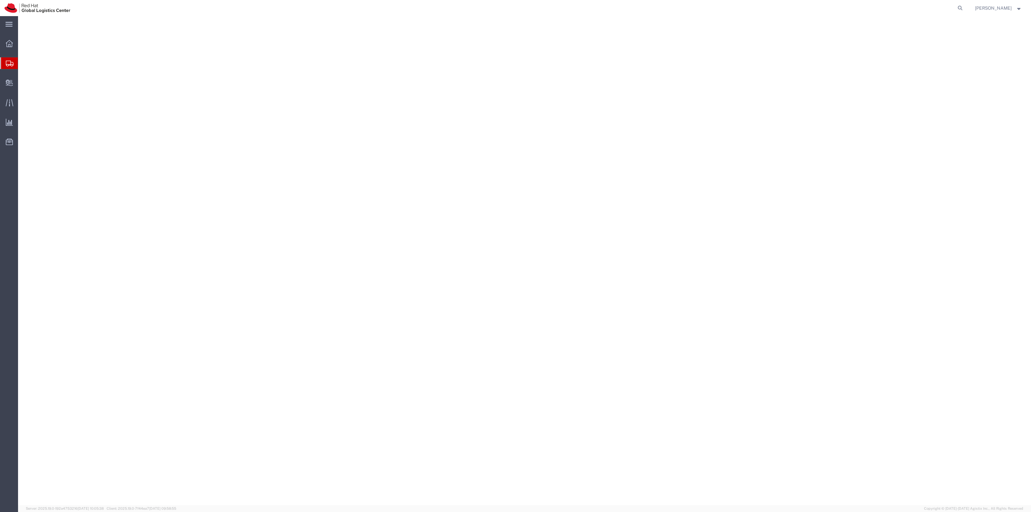
select select "38014"
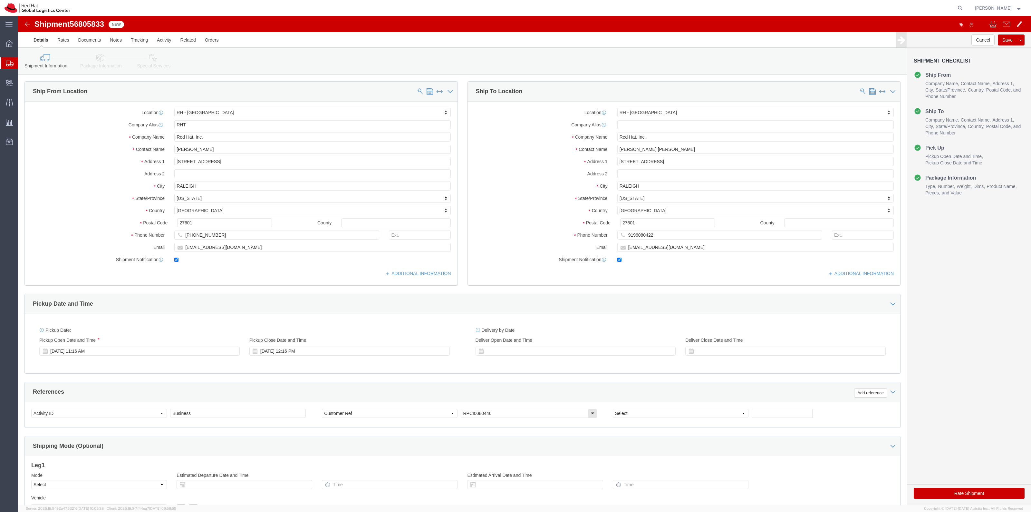
click link "Package Information"
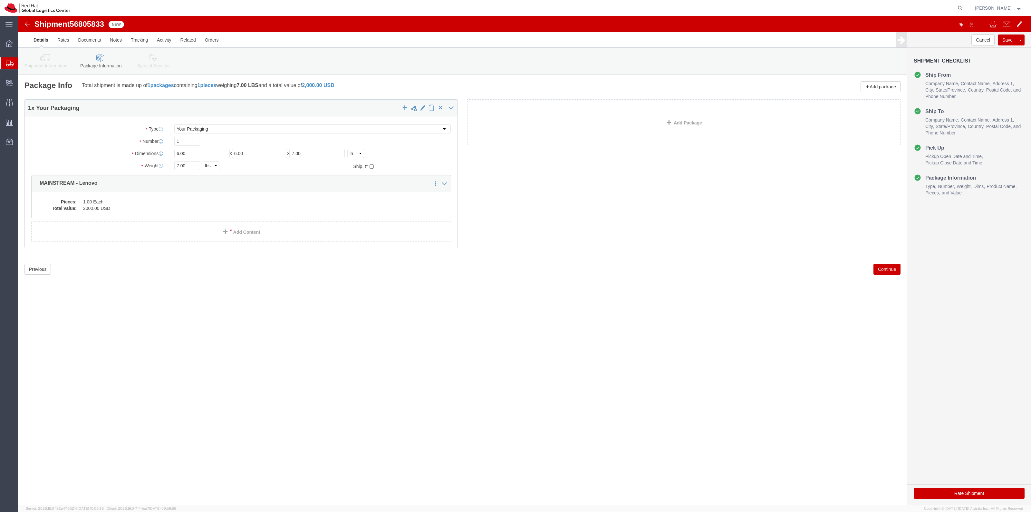
click link "Special Services"
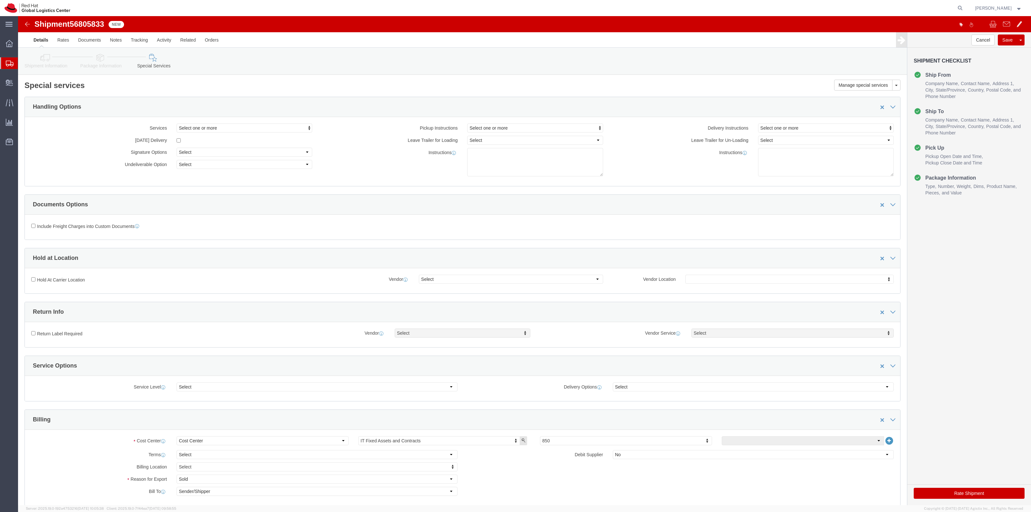
click link "Shipment Information"
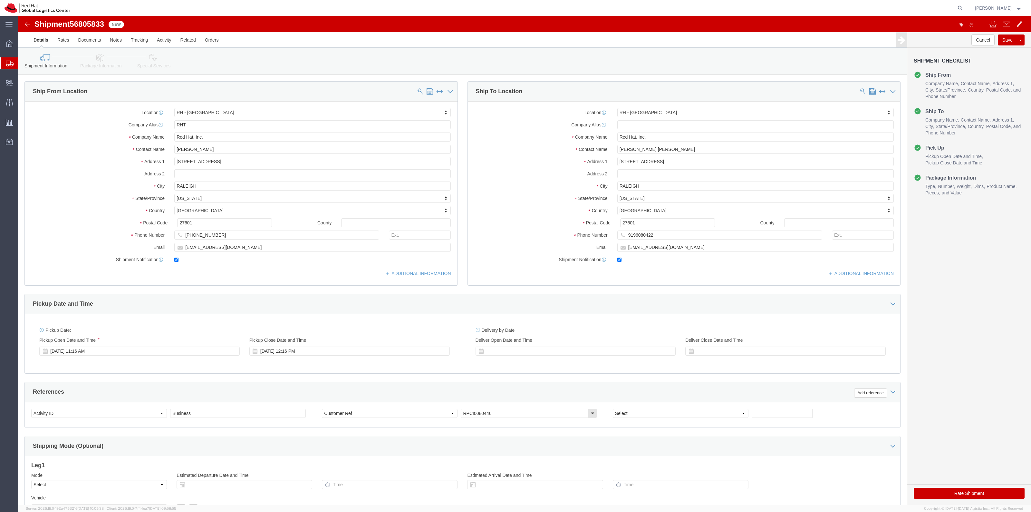
click button "Rate Shipment"
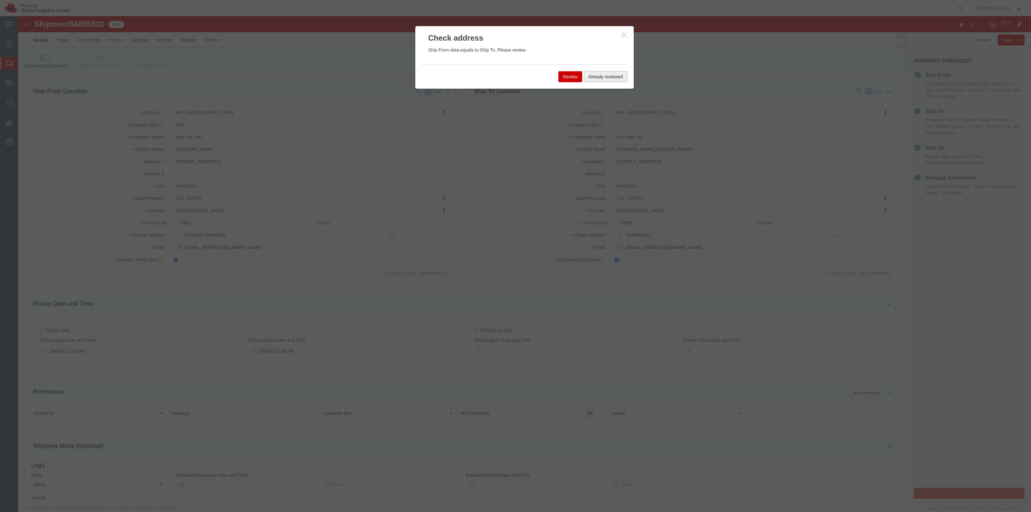
click button "Already reviewed"
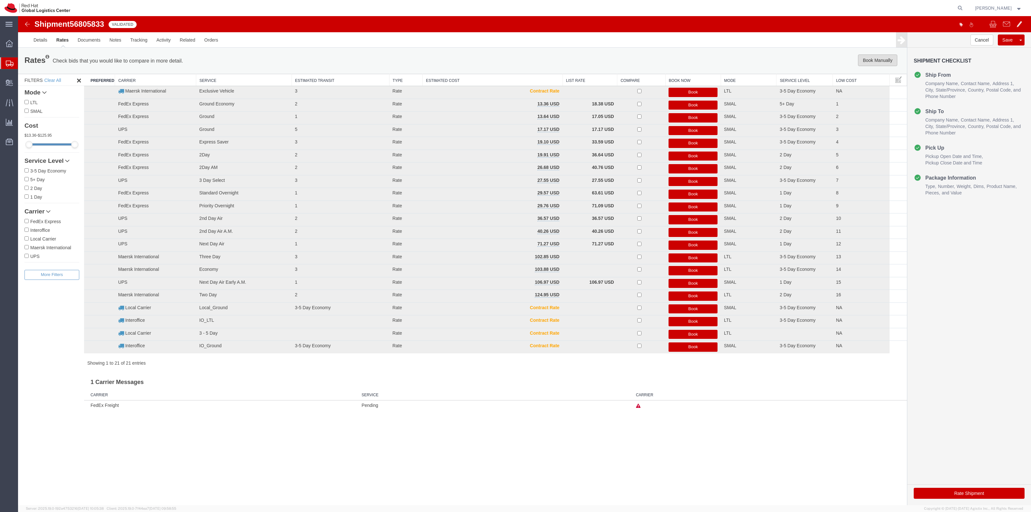
click at [875, 56] on button "Book Manually" at bounding box center [877, 60] width 39 height 12
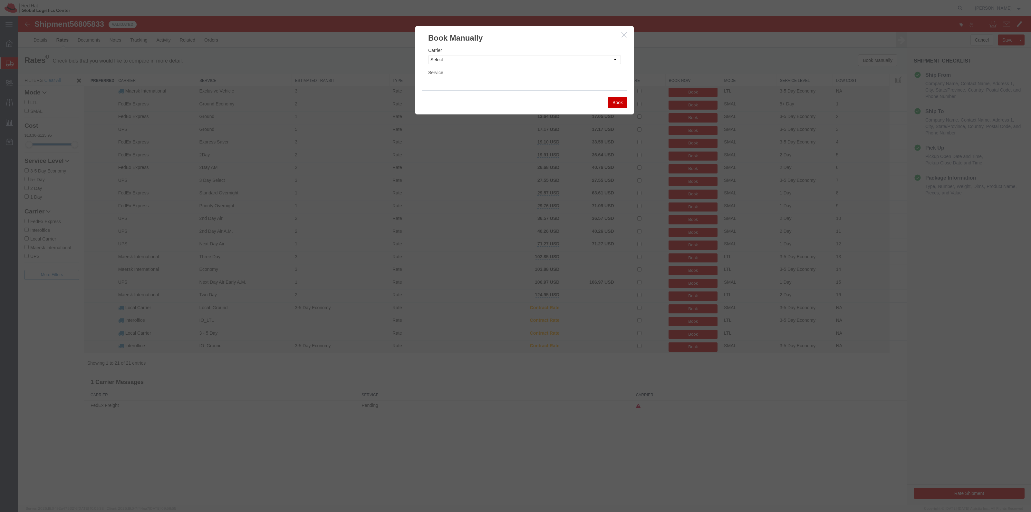
click at [624, 36] on icon "button" at bounding box center [623, 34] width 5 height 5
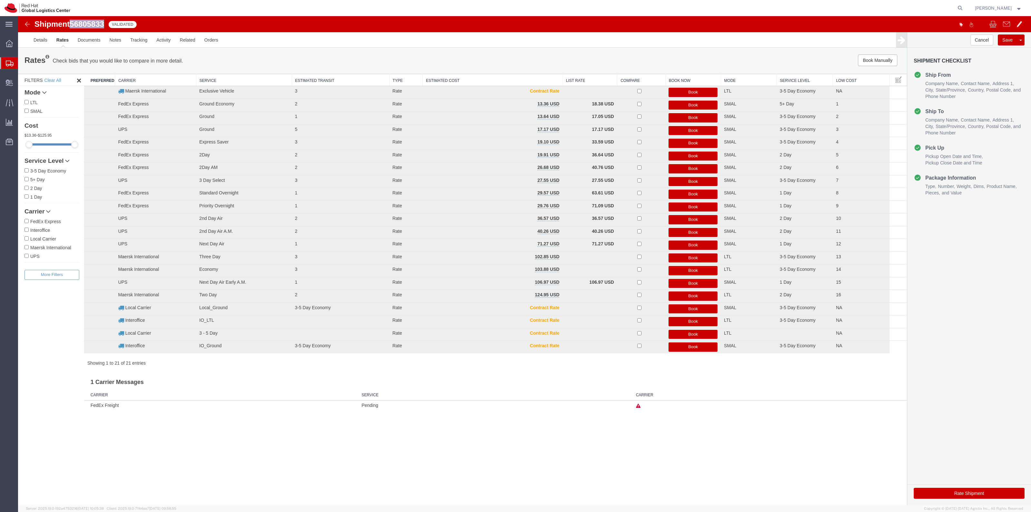
drag, startPoint x: 107, startPoint y: 24, endPoint x: 73, endPoint y: 26, distance: 34.2
click at [73, 26] on div "Shipment 56805833 21 of 21 Validated" at bounding box center [272, 26] width 506 height 12
copy span "56805833"
click at [866, 63] on button "Book Manually" at bounding box center [877, 60] width 39 height 12
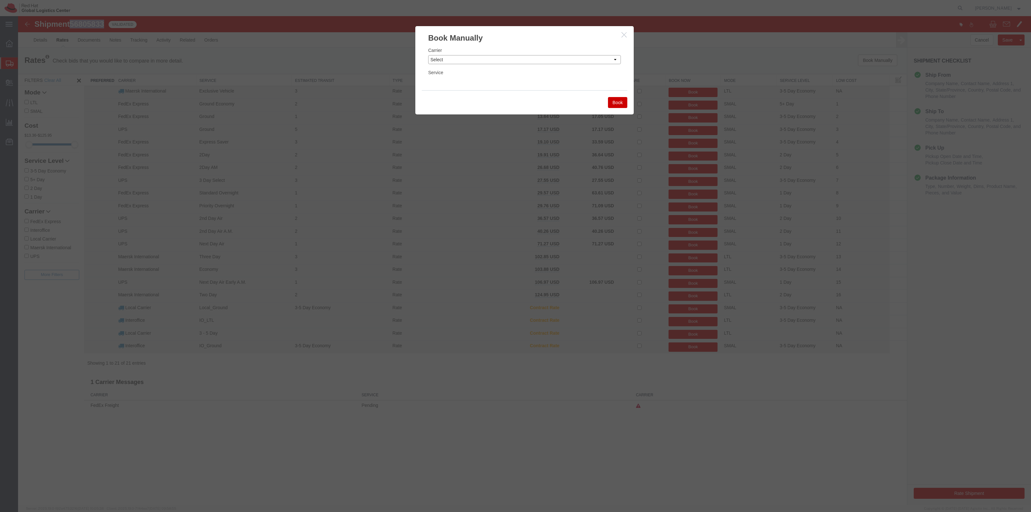
click at [450, 60] on select "Select Add New Carrier (and default service) Amazon Logistics DHL FedEx Express…" at bounding box center [524, 59] width 193 height 9
select select "7920"
click at [428, 55] on select "Select Add New Carrier (and default service) Amazon Logistics DHL FedEx Express…" at bounding box center [524, 59] width 193 height 9
click at [445, 80] on select "Select IO_Ground IO_LTL" at bounding box center [524, 81] width 193 height 9
select select "17810"
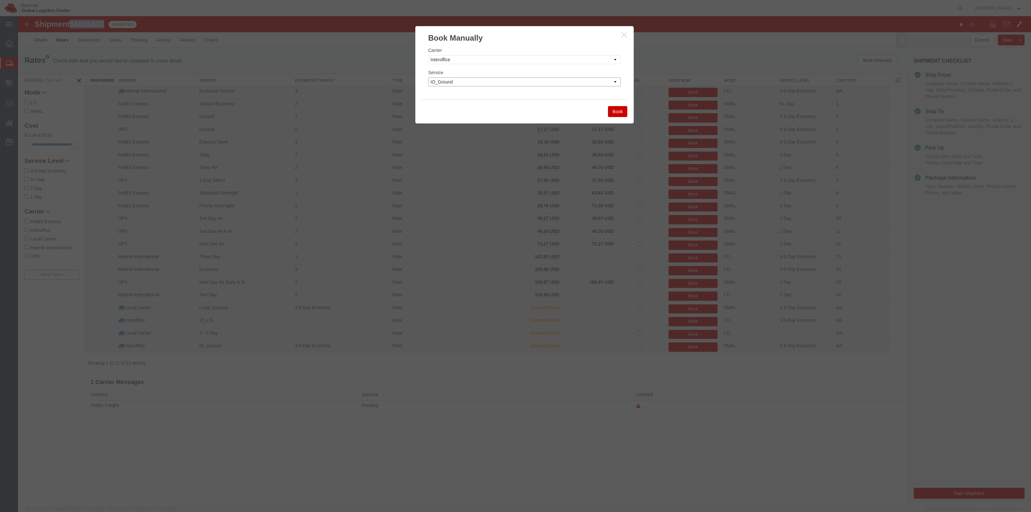
click at [428, 77] on select "Select IO_Ground IO_LTL" at bounding box center [524, 81] width 193 height 9
click at [614, 110] on button "Book" at bounding box center [617, 111] width 19 height 11
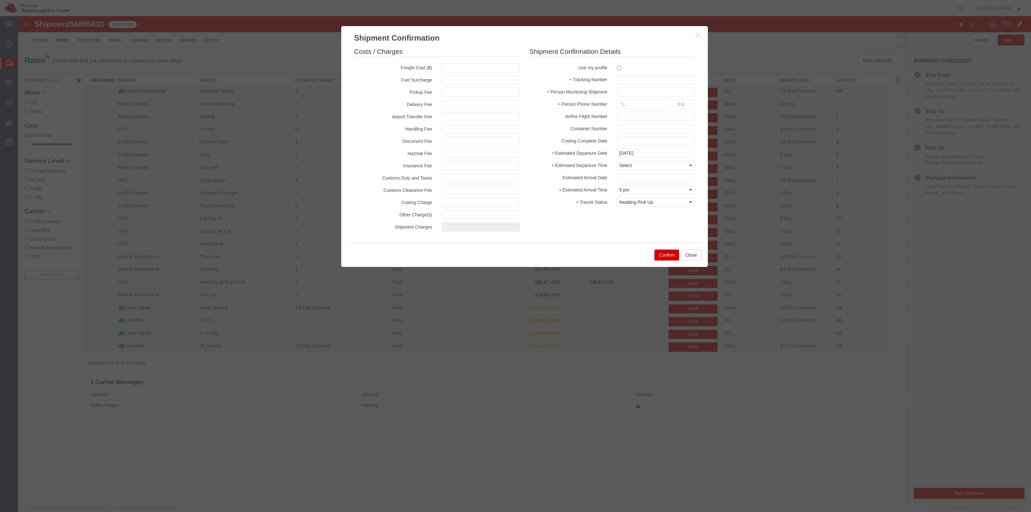
drag, startPoint x: 616, startPoint y: 68, endPoint x: 623, endPoint y: 70, distance: 7.0
click at [617, 68] on div at bounding box center [656, 67] width 88 height 9
click at [621, 68] on input "checkbox" at bounding box center [619, 68] width 4 height 4
checkbox input "true"
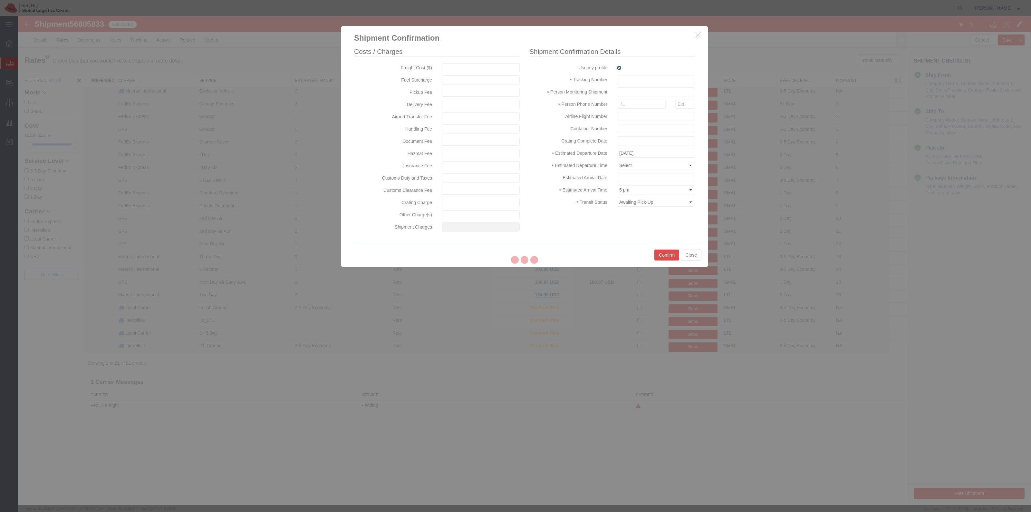
type input "[PERSON_NAME]"
type input "19198356701"
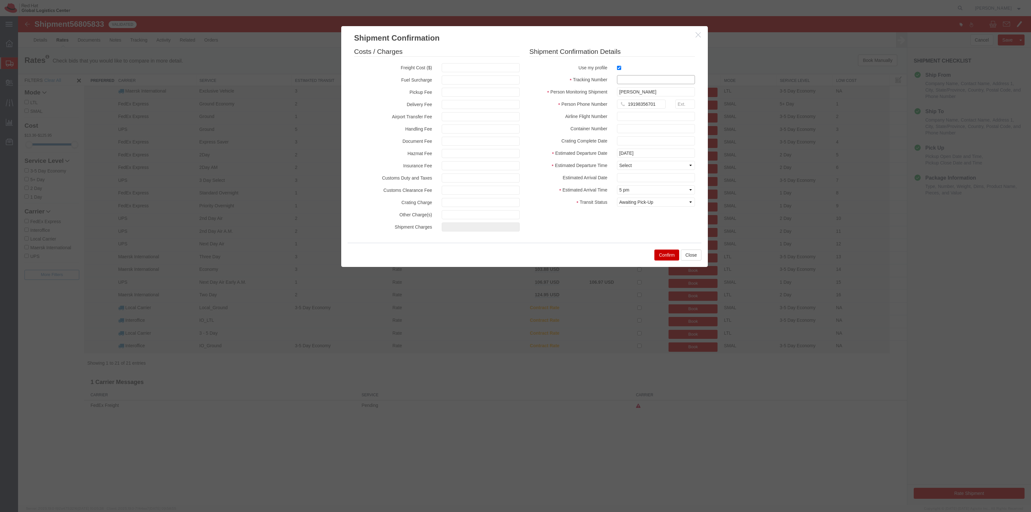
click at [627, 77] on input "text" at bounding box center [656, 79] width 78 height 9
paste input "56805833"
type input "RHT56805833"
click at [636, 165] on select "Select Midnight 1 am 2 am 3 am 4 am 5 am 6 am 7 am 8 am 9 am 10 am 11 am 12 Noo…" at bounding box center [656, 165] width 78 height 9
select select "1100"
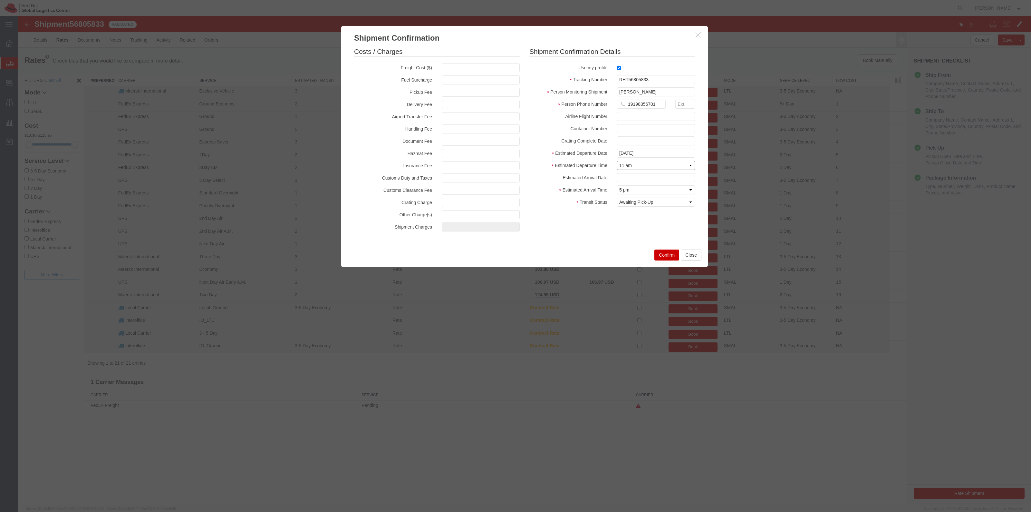
click at [617, 161] on select "Select Midnight 1 am 2 am 3 am 4 am 5 am 6 am 7 am 8 am 9 am 10 am 11 am 12 Noo…" at bounding box center [656, 165] width 78 height 9
click at [669, 257] on button "Confirm" at bounding box center [666, 254] width 25 height 11
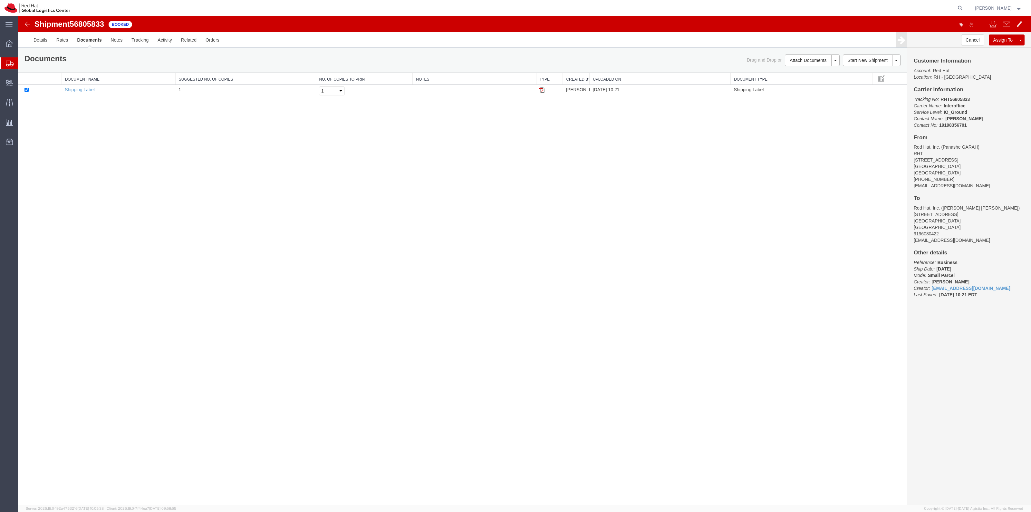
drag, startPoint x: 541, startPoint y: 90, endPoint x: 628, endPoint y: 104, distance: 88.8
click at [541, 90] on img at bounding box center [541, 89] width 5 height 5
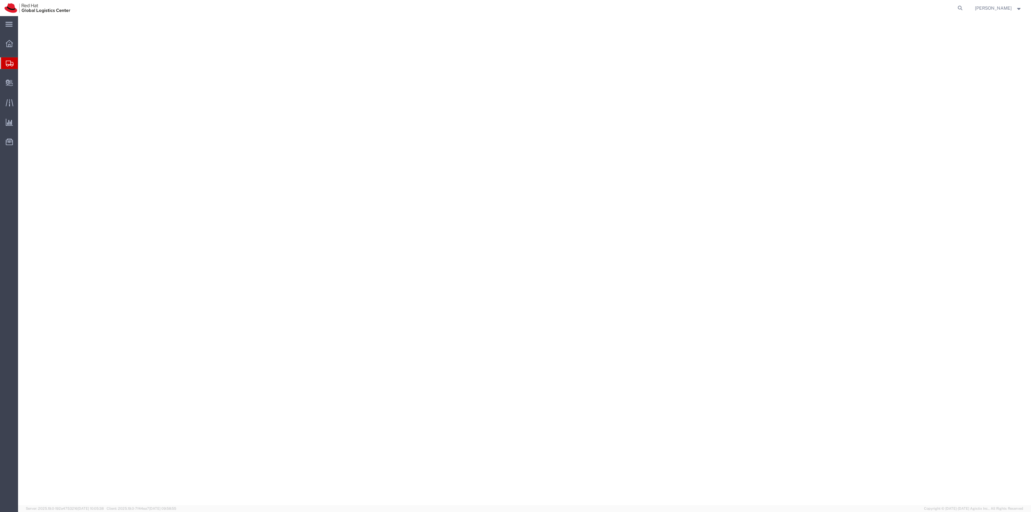
select select "38014"
select select
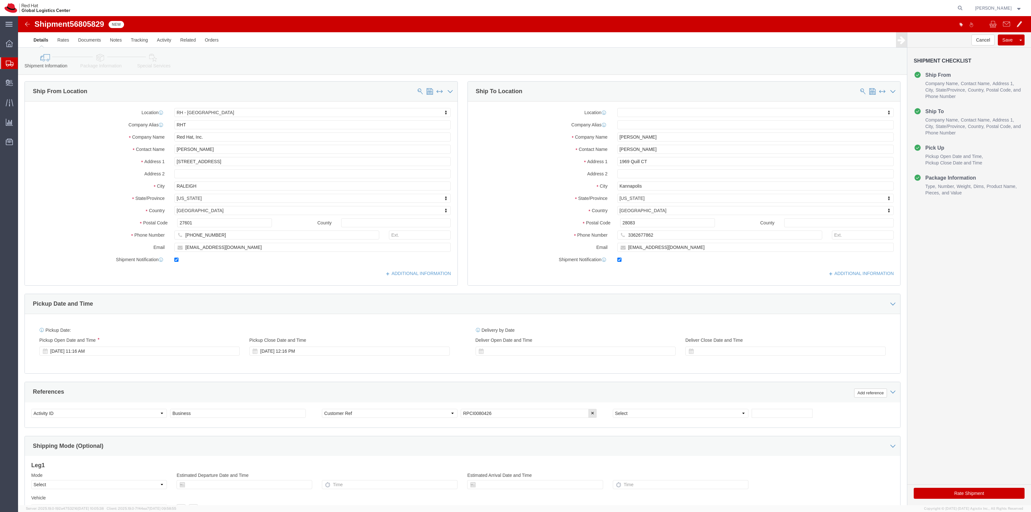
click link "Package Information"
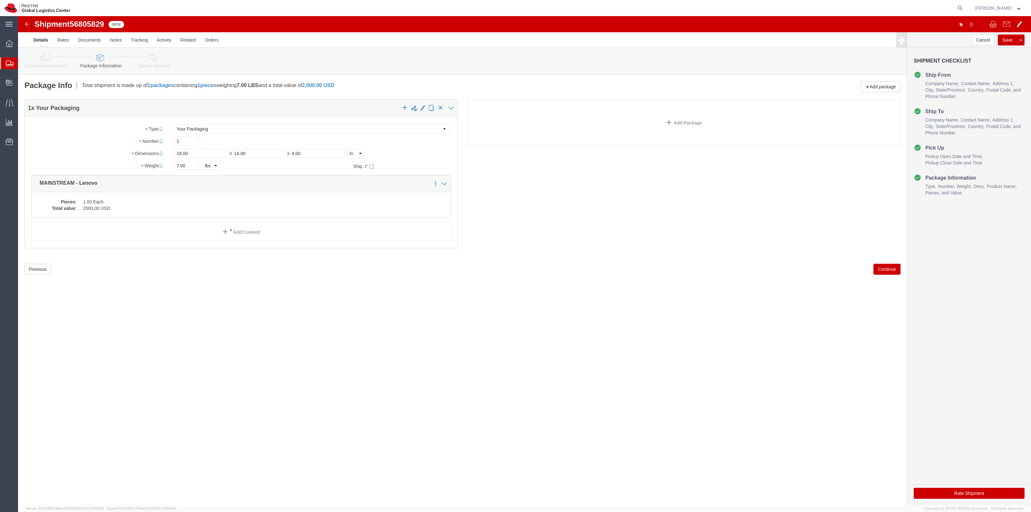
click link "Special Services"
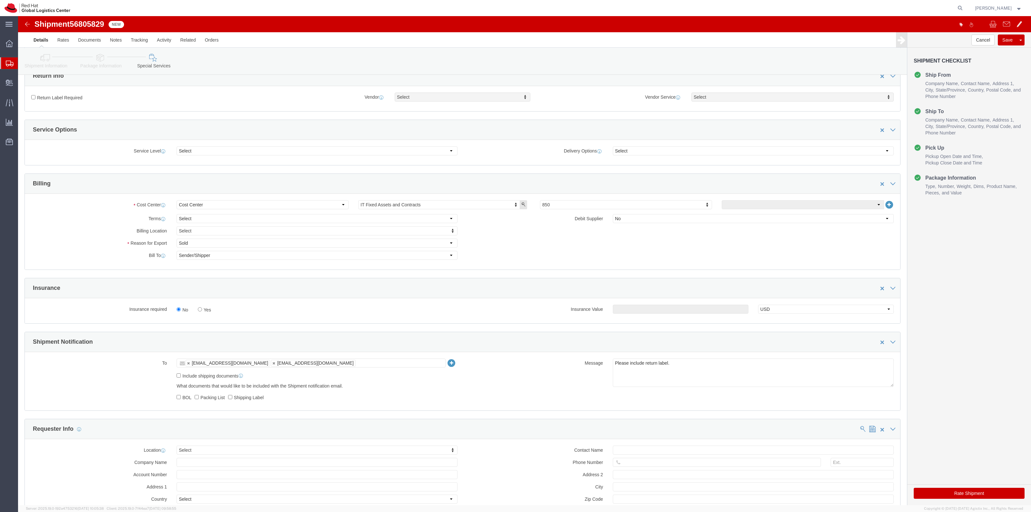
scroll to position [242, 0]
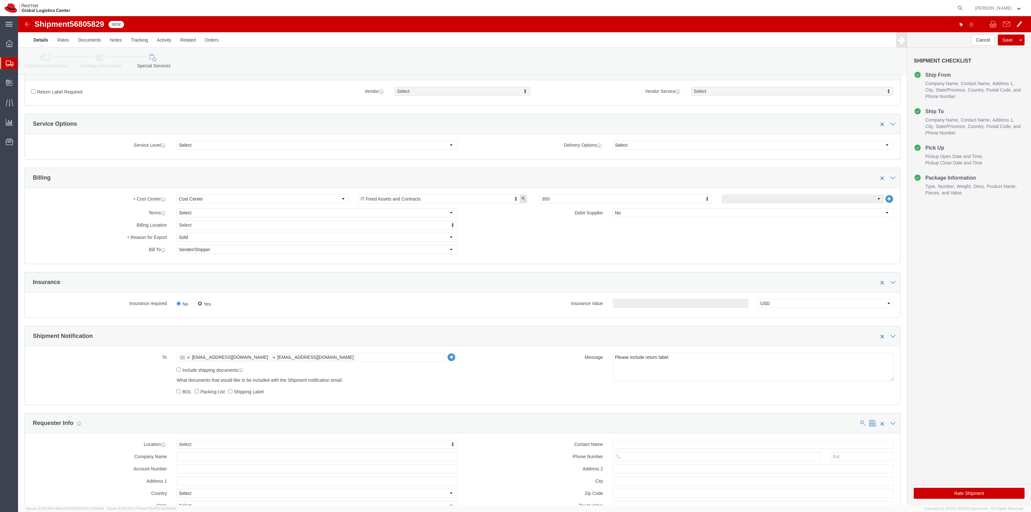
click input "Yes"
radio input "true"
click input "text"
type input "500.00"
click label "Return Label Required"
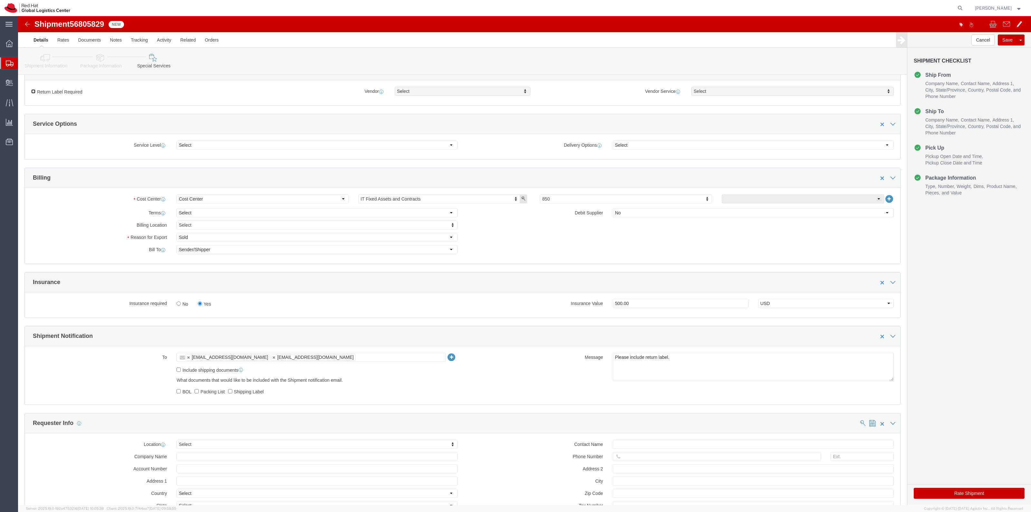
click input "Return Label Required"
checkbox input "true"
select select "5"
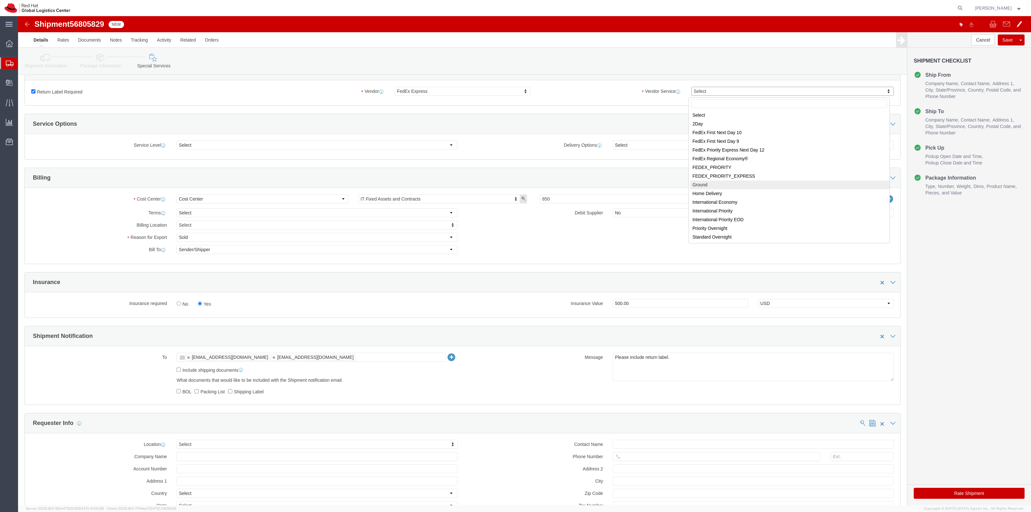
select select "12"
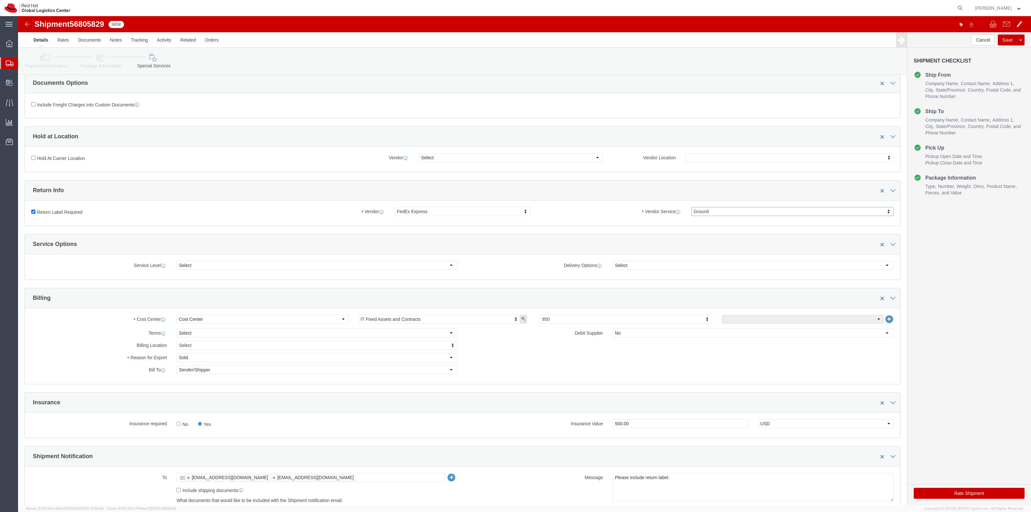
scroll to position [40, 0]
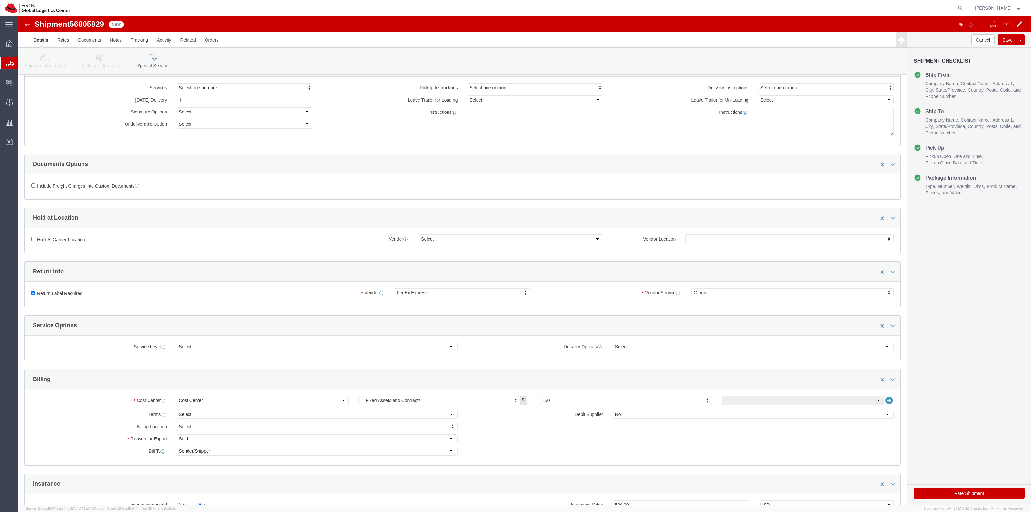
click button "Rate Shipment"
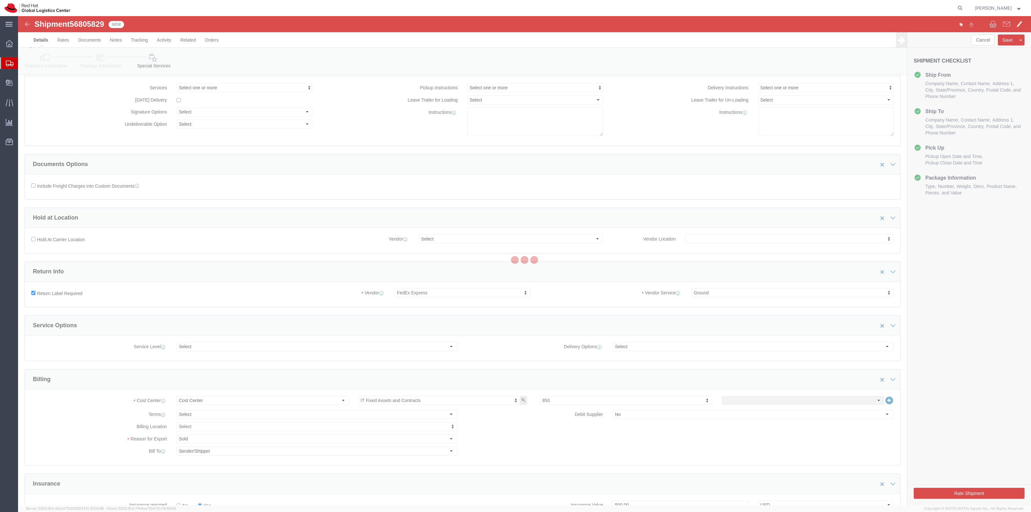
scroll to position [0, 0]
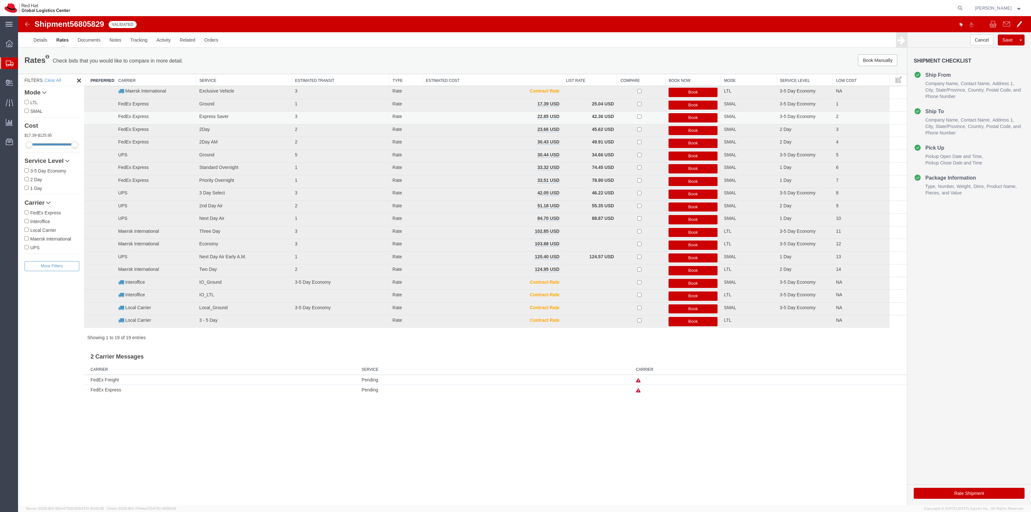
click at [687, 119] on button "Book" at bounding box center [692, 117] width 49 height 9
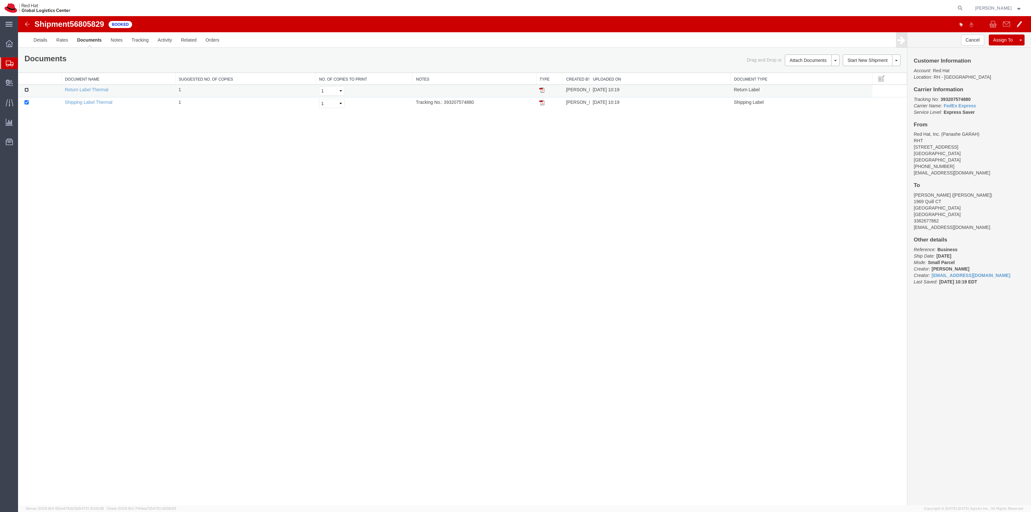
click at [27, 89] on input "checkbox" at bounding box center [26, 90] width 4 height 4
checkbox input "true"
click at [793, 74] on link "Print Documents" at bounding box center [811, 71] width 56 height 10
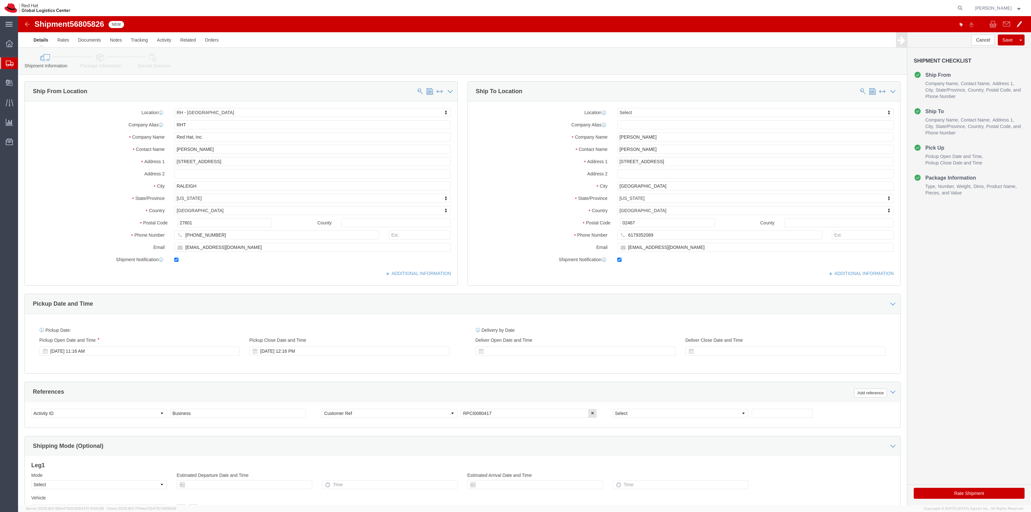
select select "38014"
select select
drag, startPoint x: 101, startPoint y: 58, endPoint x: 82, endPoint y: 42, distance: 24.2
click icon
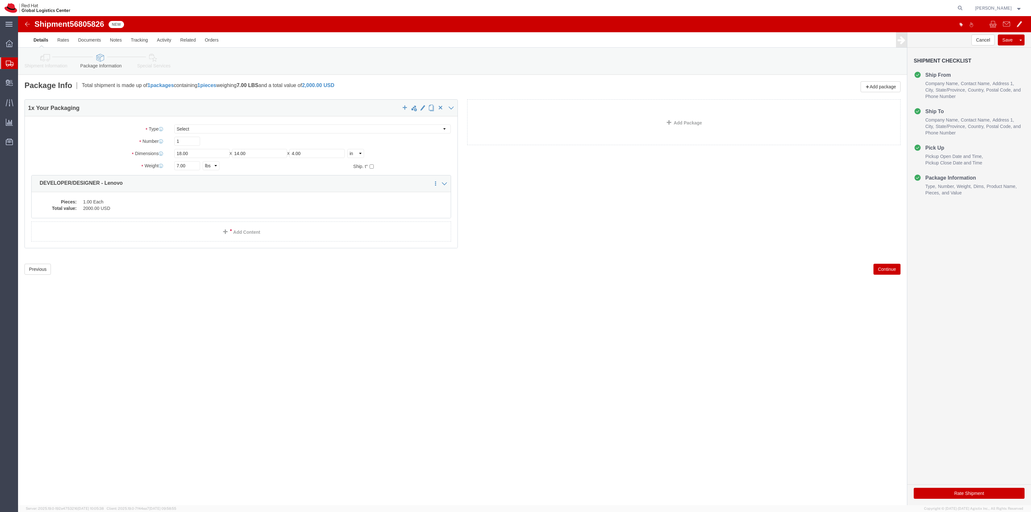
click link "Special Services"
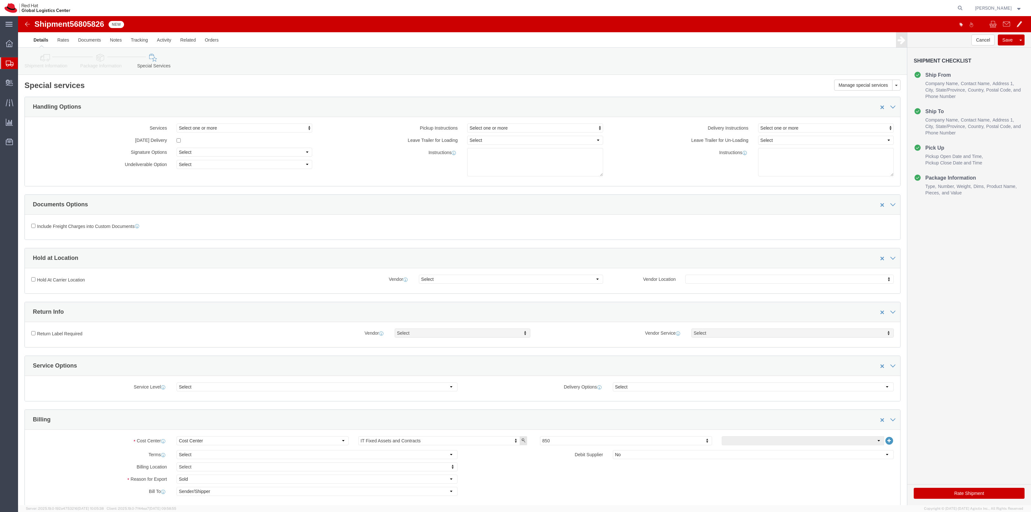
scroll to position [201, 0]
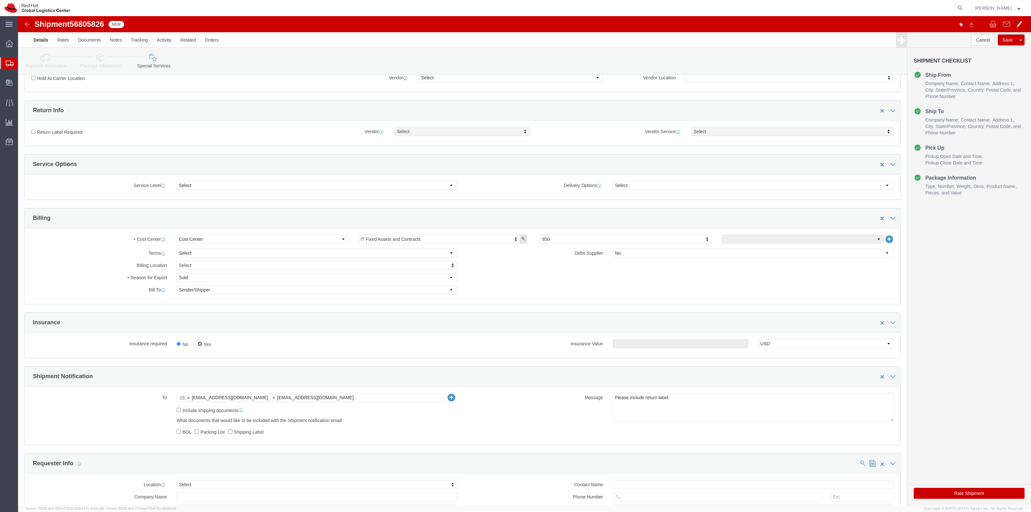
click input "Yes"
radio input "true"
click input "text"
type input "500.00"
click label "Return Label Required"
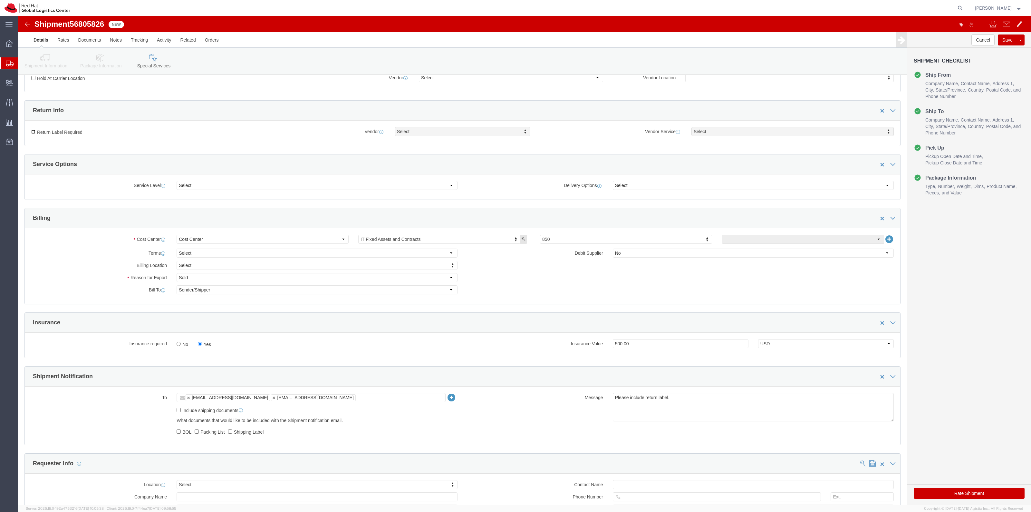
click input "Return Label Required"
checkbox input "true"
select select "5"
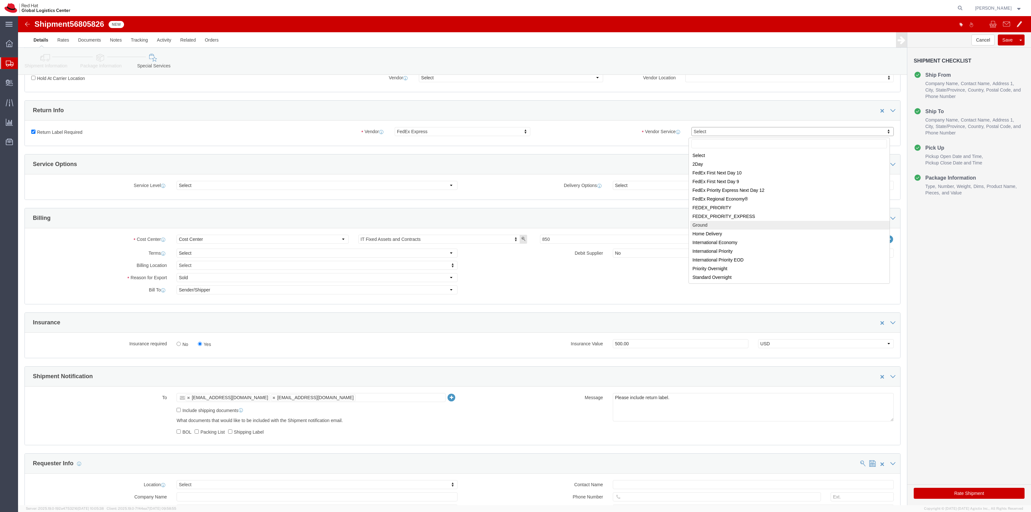
select select "12"
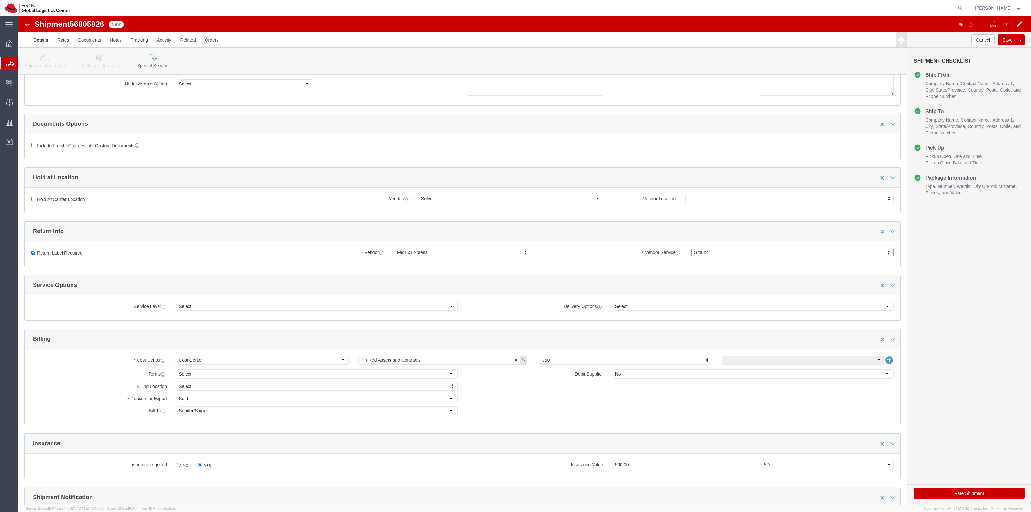
scroll to position [0, 0]
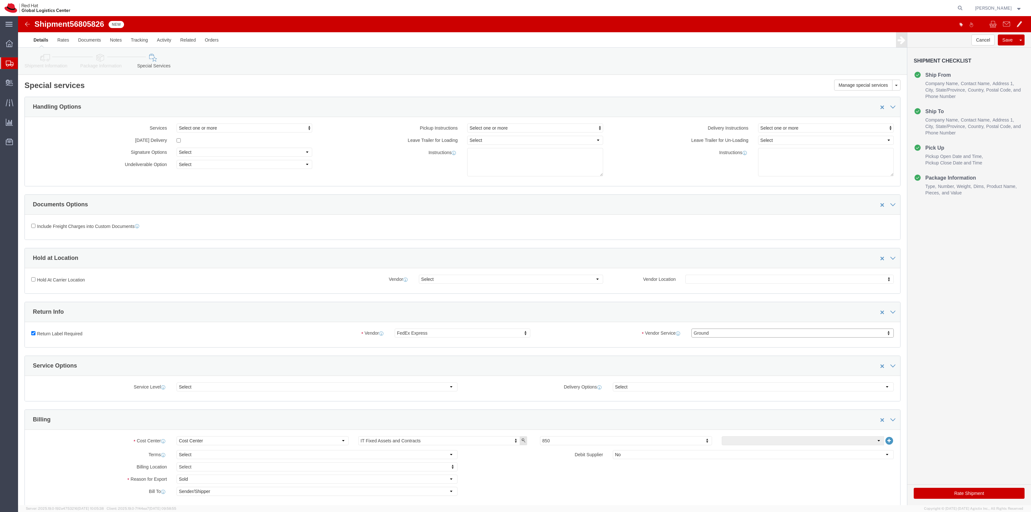
click button "Rate Shipment"
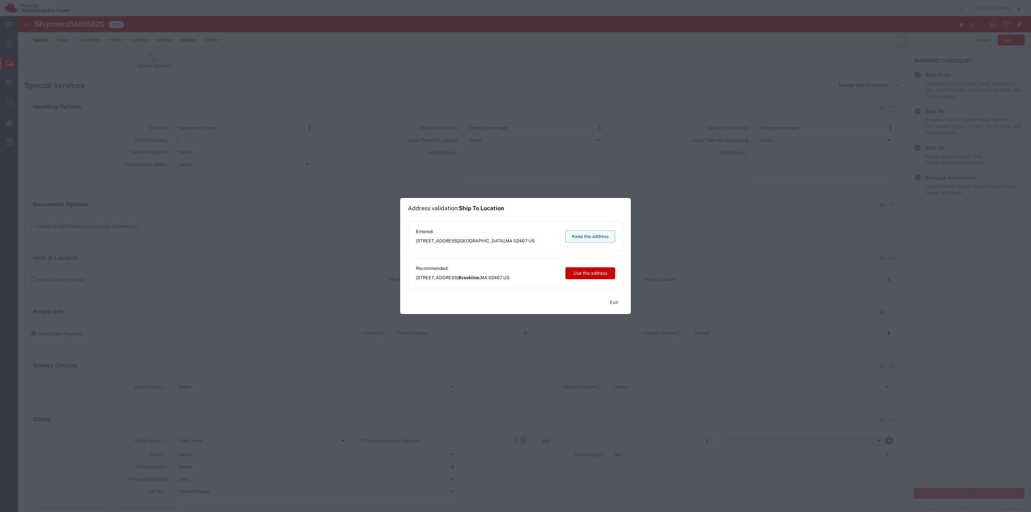
click at [608, 234] on button "Keep this address" at bounding box center [590, 236] width 50 height 12
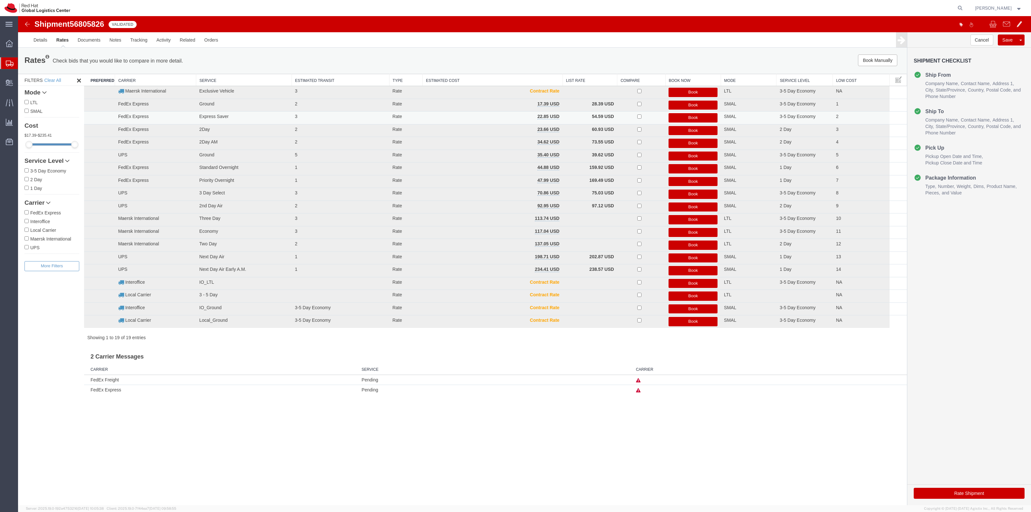
click at [678, 118] on button "Book" at bounding box center [692, 117] width 49 height 9
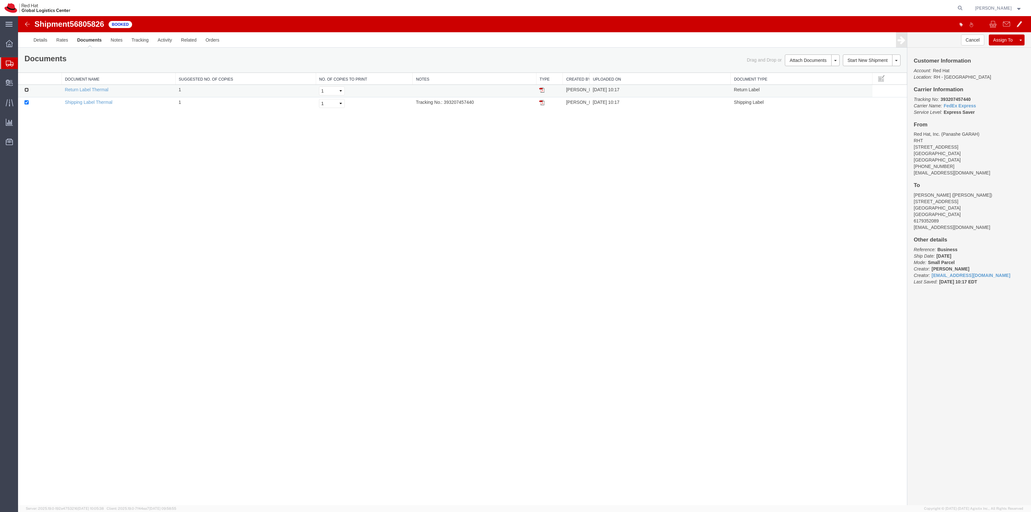
click at [27, 91] on input "checkbox" at bounding box center [26, 90] width 4 height 4
checkbox input "true"
click at [812, 66] on link "Print Documents" at bounding box center [811, 71] width 56 height 10
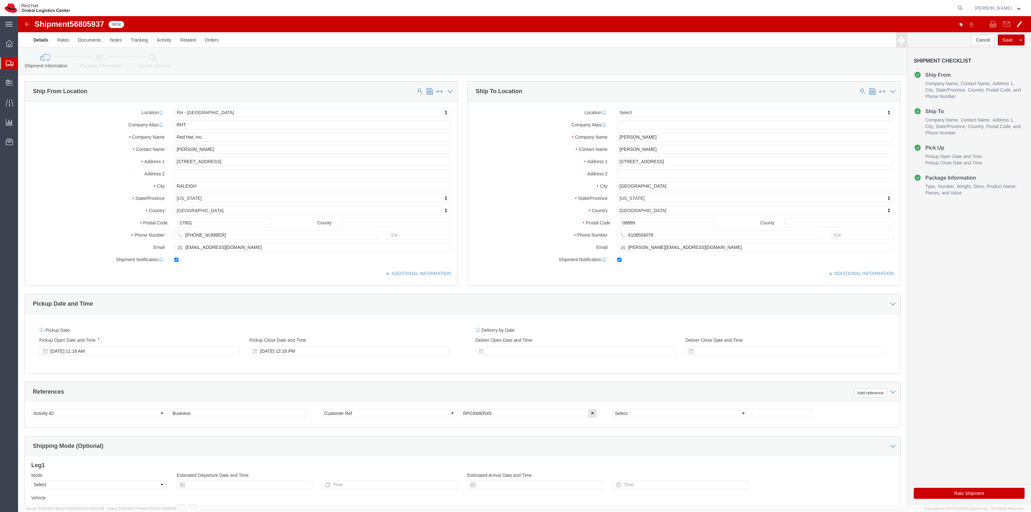
select select "38014"
select select
drag, startPoint x: 85, startPoint y: 46, endPoint x: 105, endPoint y: 52, distance: 20.5
click link "Package Information"
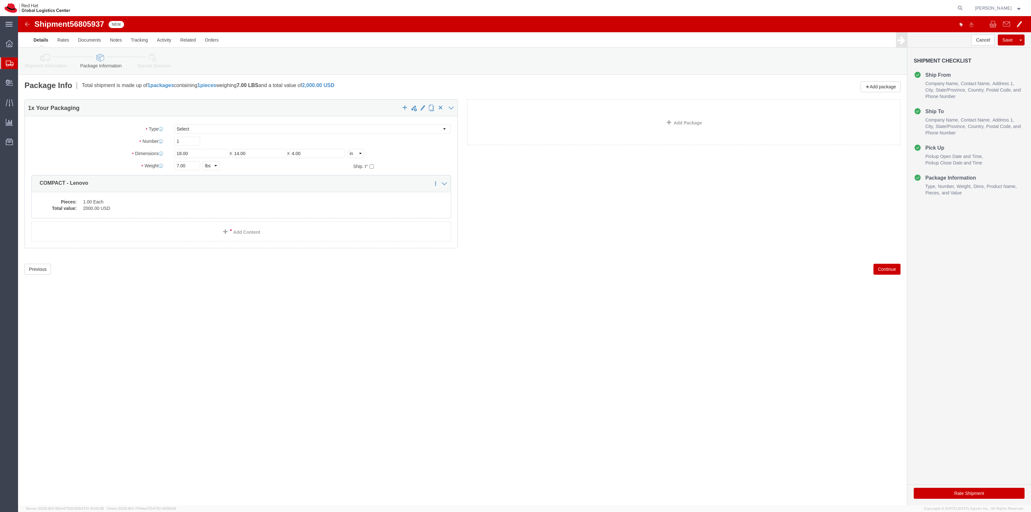
click link "Special Services"
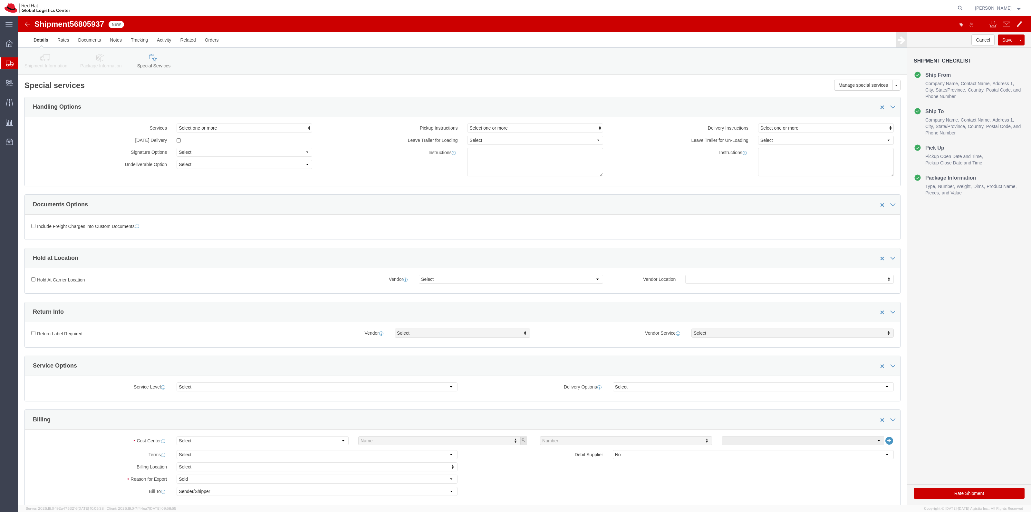
click div "Select Buyer Cost Center Department Operations Number Order Number Sales Person…"
click select "Select Buyer Cost Center Department Operations Number Order Number Sales Person"
select select "COSTCENTER"
click select "Select Buyer Cost Center Department Operations Number Order Number Sales Person"
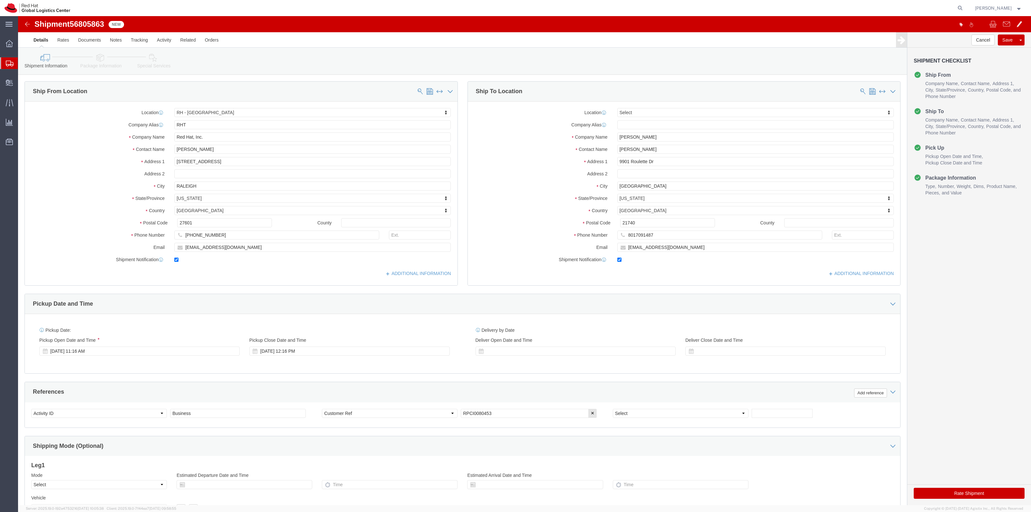
select select "38014"
select select
click link "Special Services"
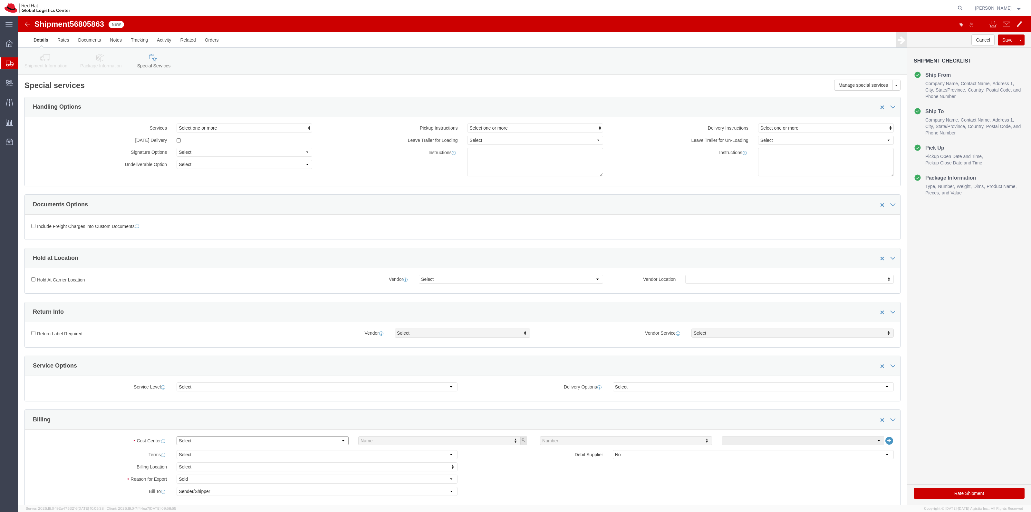
click select "Select Buyer Cost Center Department Operations Number Order Number Sales Person"
select select "COSTCENTER"
click select "Select Buyer Cost Center Department Operations Number Order Number Sales Person"
type input "850"
click label "Vendor"
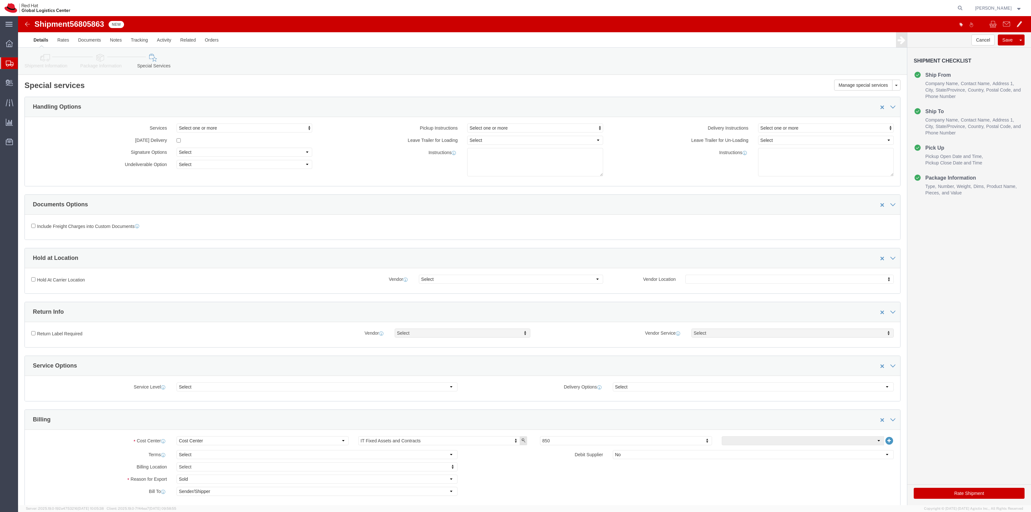
drag, startPoint x: 78, startPoint y: 321, endPoint x: 56, endPoint y: 321, distance: 21.6
click label "Return Label Required"
click input "Return Label Required"
checkbox input "true"
click div "Vendor Select Vendor Vendor Select FedEx Freight UPS Blue Dart FedEx Express DHL"
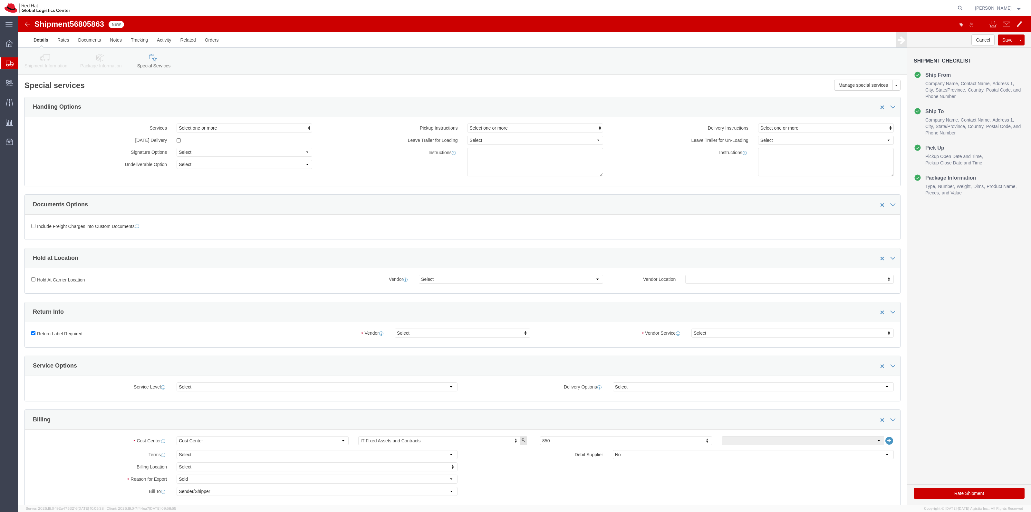
click div "Vendor Select Vendor Vendor Select FedEx Freight UPS Blue Dart FedEx Express DHL"
select select "5"
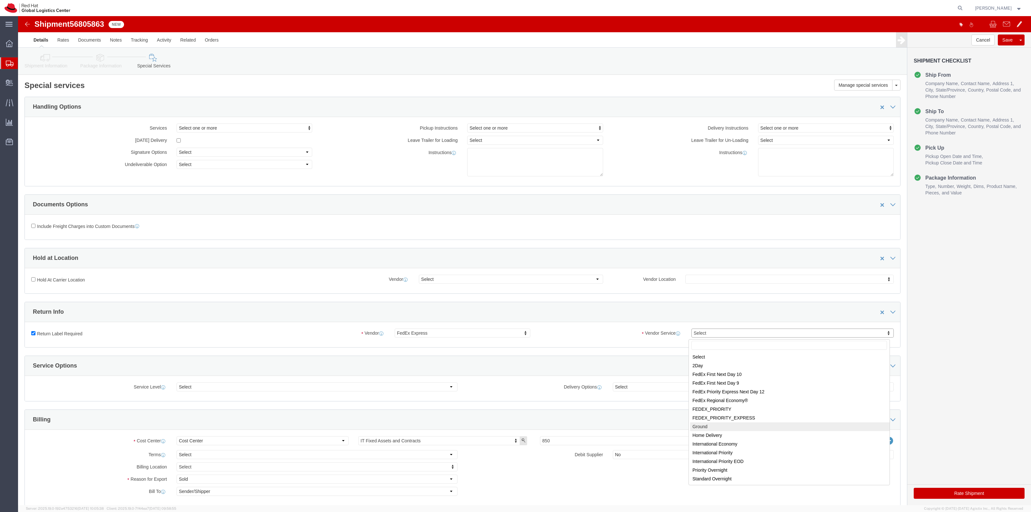
select select "12"
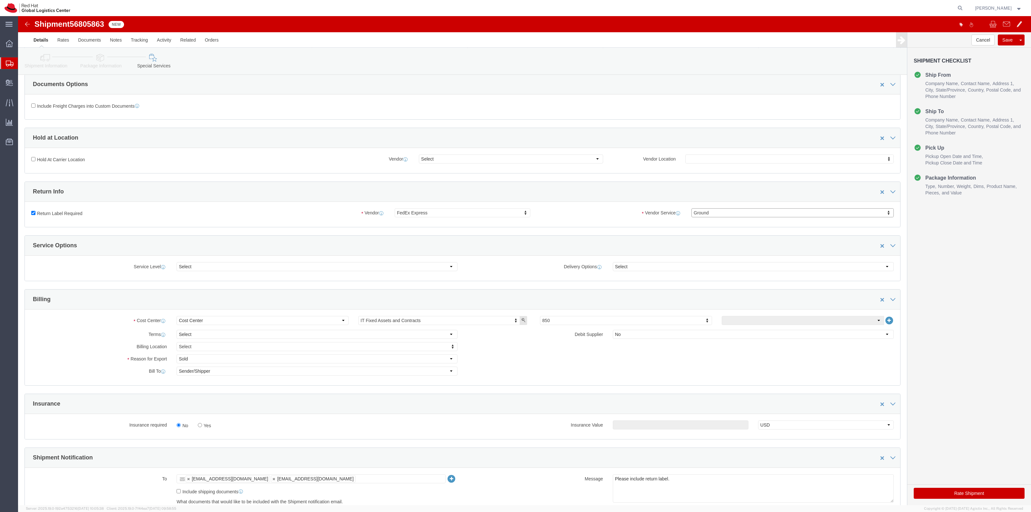
scroll to position [121, 0]
click div "No Yes"
click label "Yes"
click input "Yes"
radio input "true"
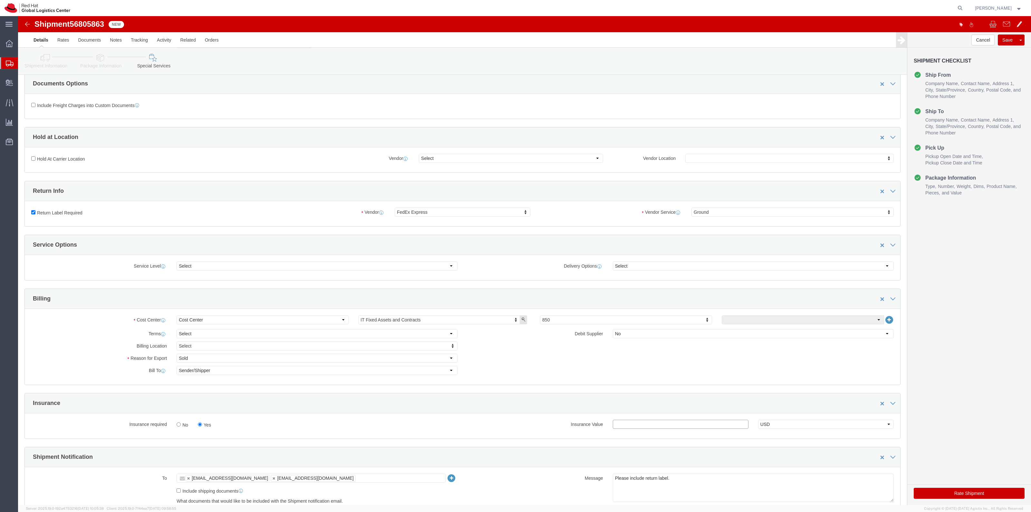
click input "text"
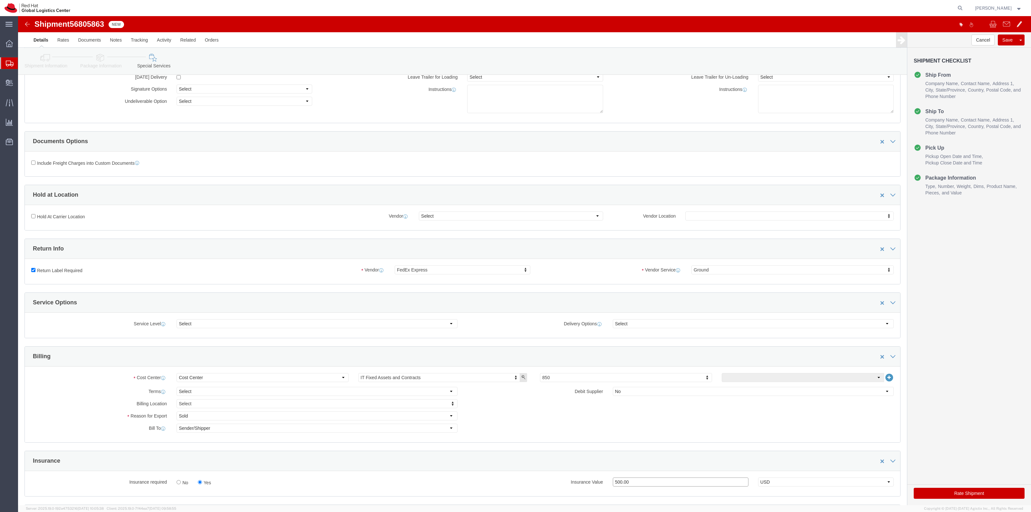
scroll to position [40, 0]
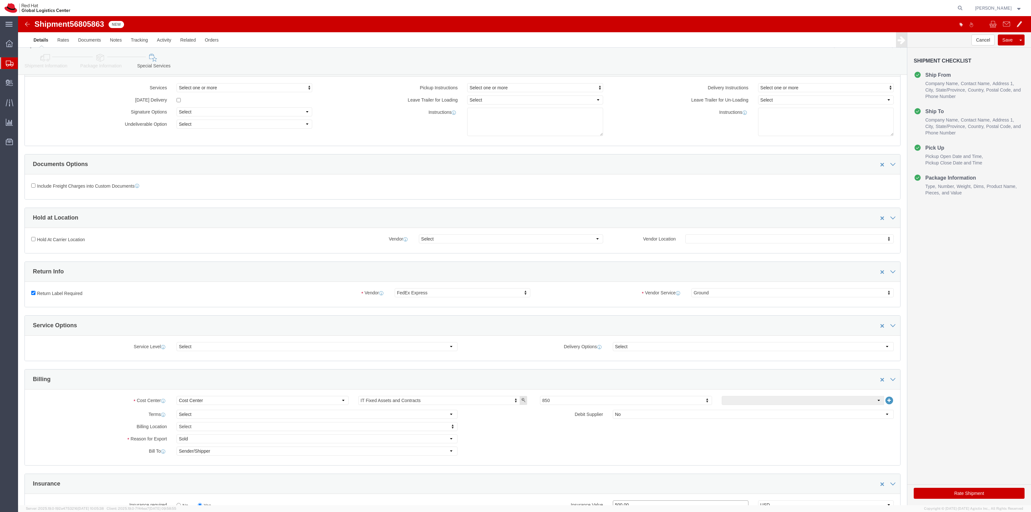
type input "500.00"
click button "Rate Shipment"
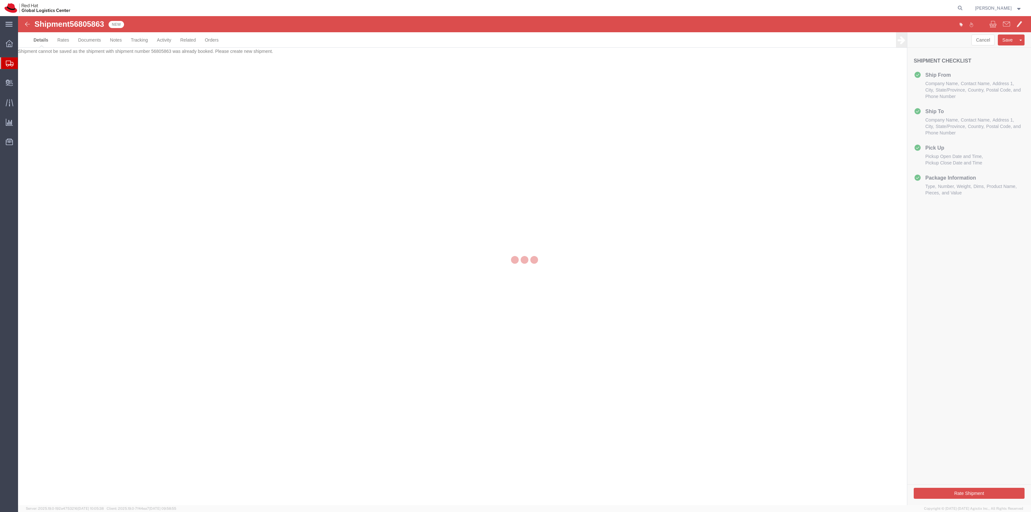
scroll to position [0, 0]
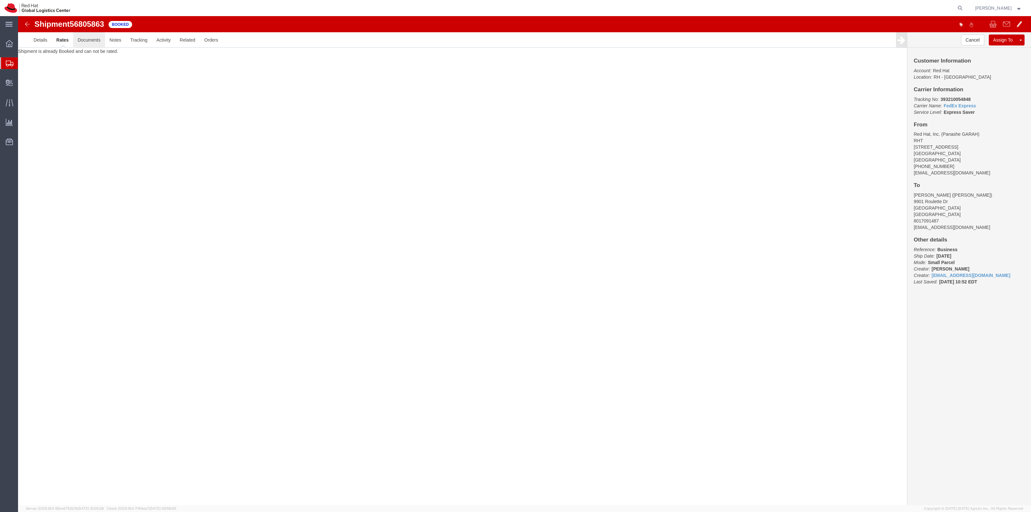
click at [96, 40] on link "Documents" at bounding box center [89, 39] width 32 height 15
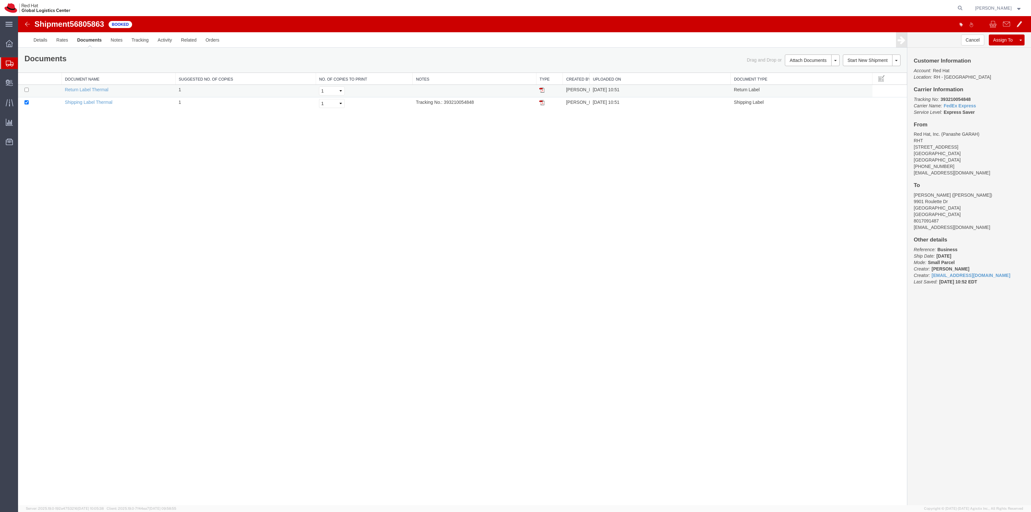
click at [32, 88] on td at bounding box center [39, 91] width 43 height 13
click at [31, 90] on td at bounding box center [39, 91] width 43 height 13
click at [29, 89] on td at bounding box center [39, 91] width 43 height 13
click at [28, 92] on input "checkbox" at bounding box center [26, 90] width 4 height 4
checkbox input "true"
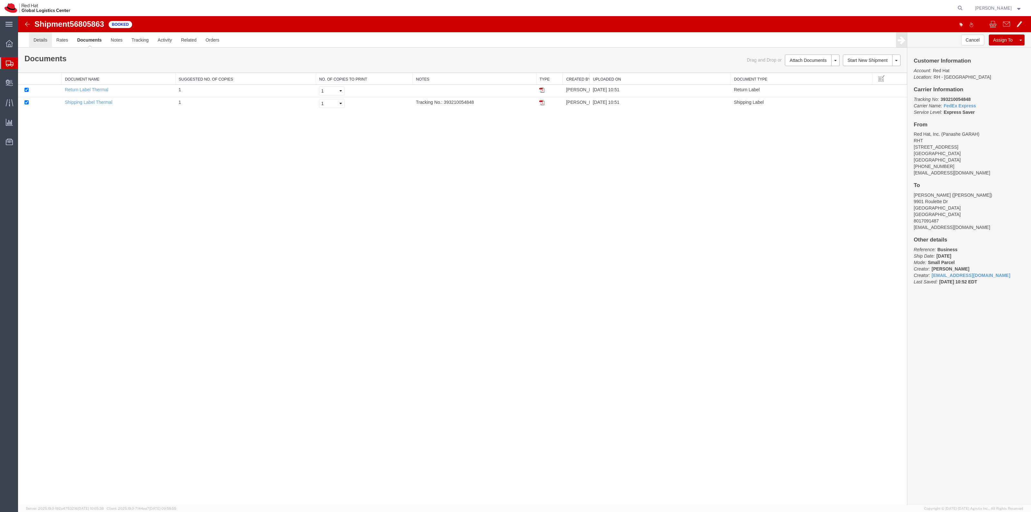
click at [40, 36] on link "Details" at bounding box center [40, 39] width 23 height 15
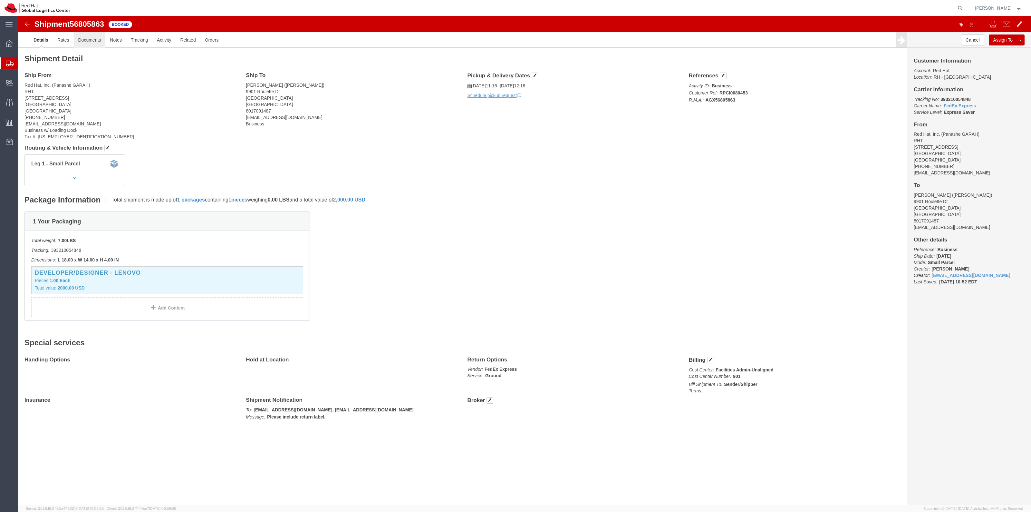
click link "Documents"
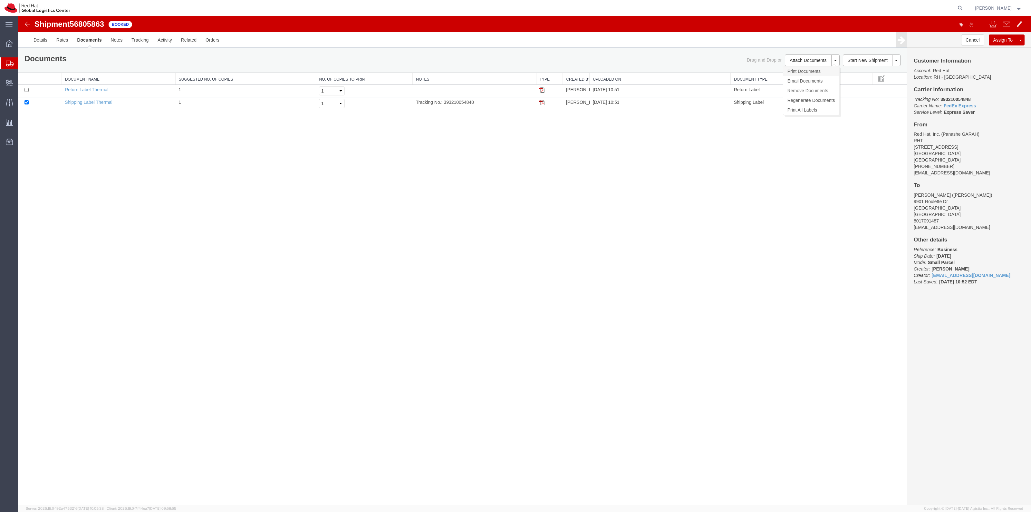
click at [802, 70] on link "Print Documents" at bounding box center [811, 71] width 56 height 10
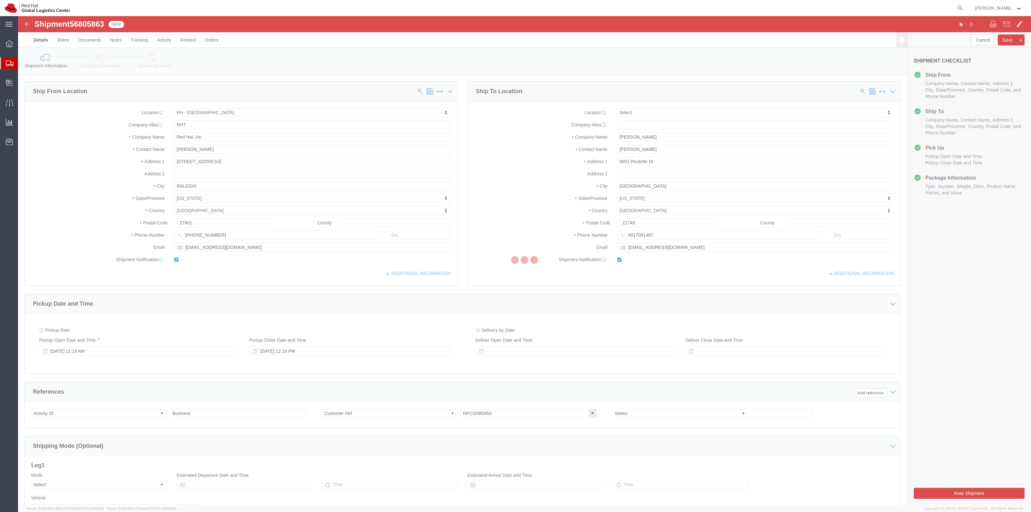
select select "38014"
select select
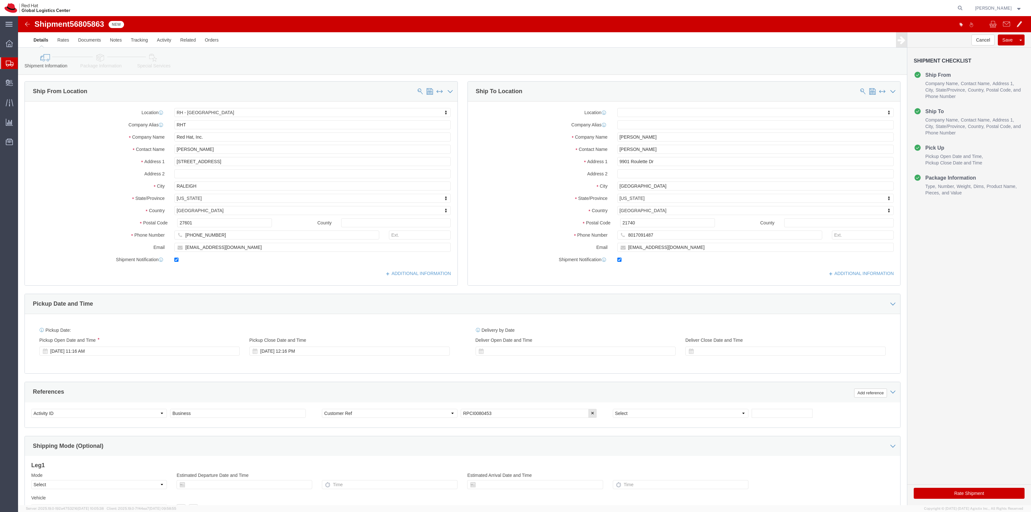
click link "Special Services"
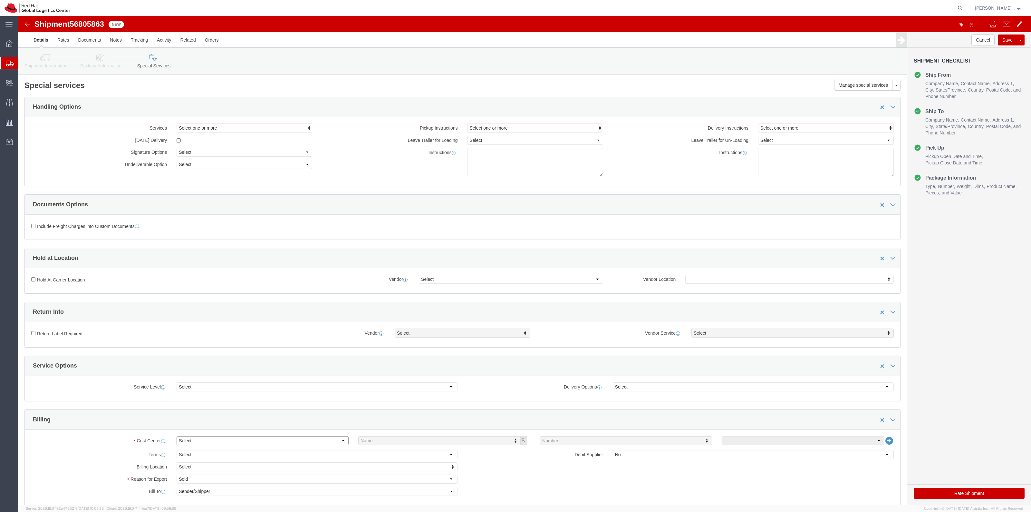
click select "Select Buyer Cost Center Department Operations Number Order Number Sales Person"
select select "COSTCENTER"
click select "Select Buyer Cost Center Department Operations Number Order Number Sales Person"
type input "850"
click label "Return Label Required"
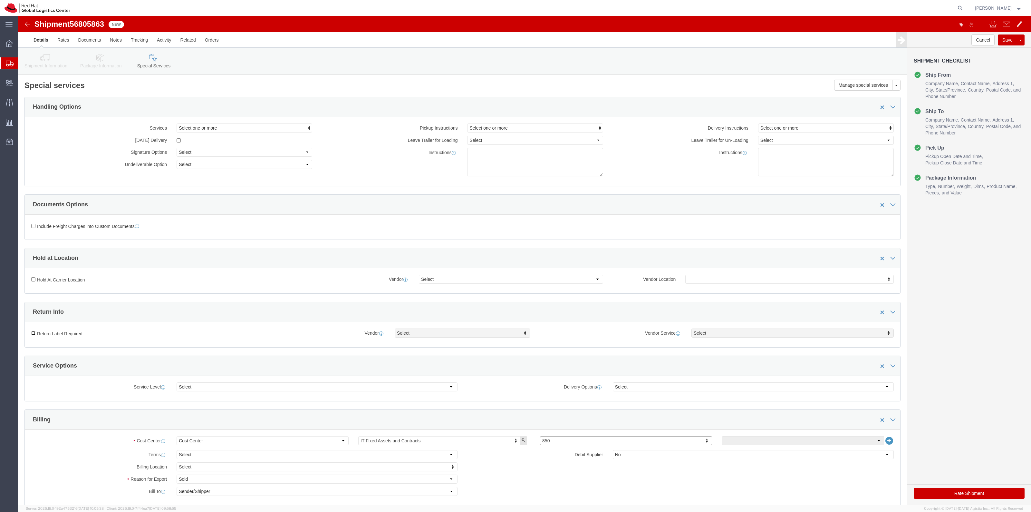
click input "Return Label Required"
checkbox input "true"
select select "5"
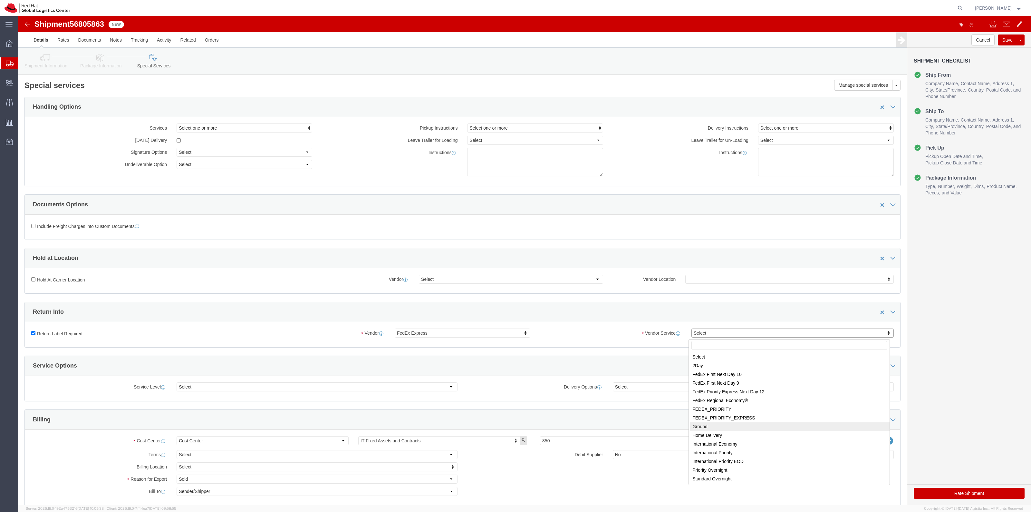
select select "12"
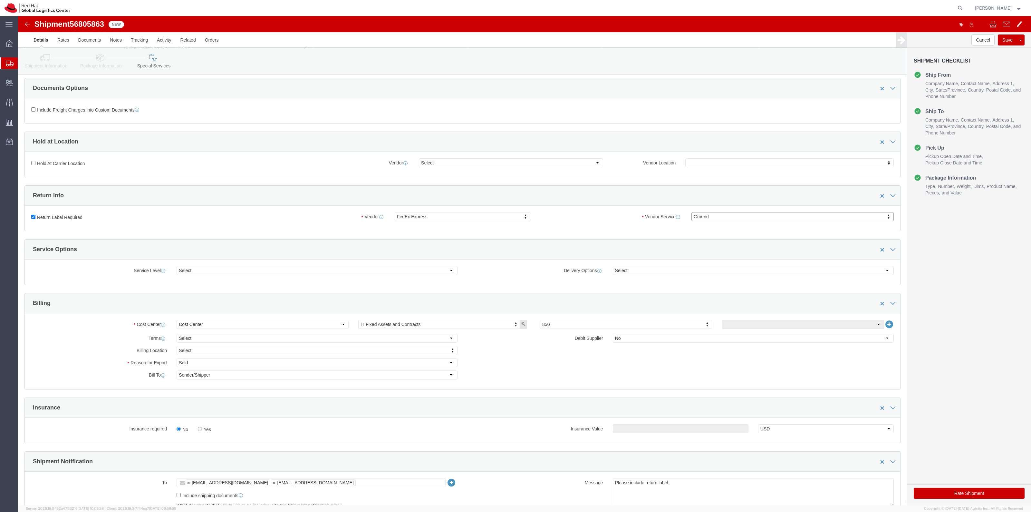
scroll to position [121, 0]
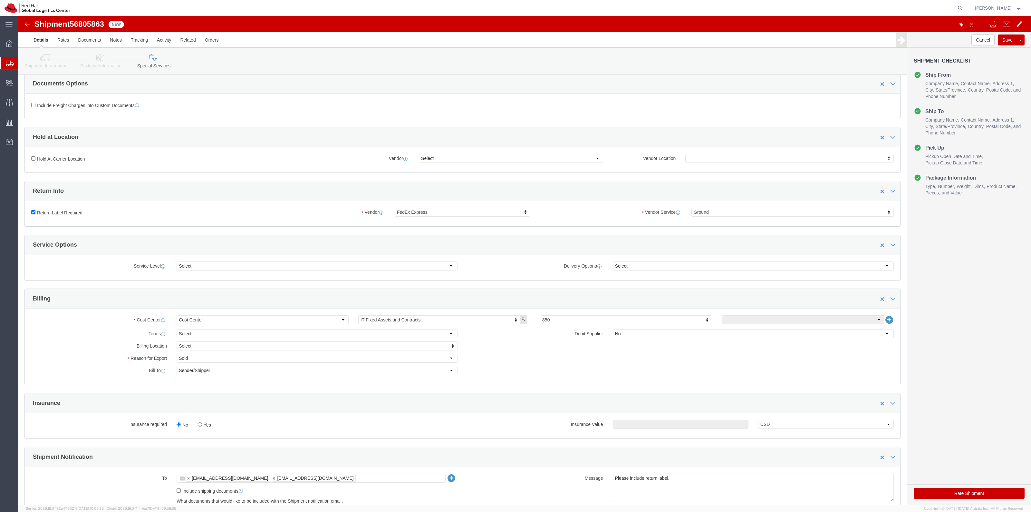
click label "Yes"
click input "Yes"
radio input "true"
click input "text"
type input "500.00"
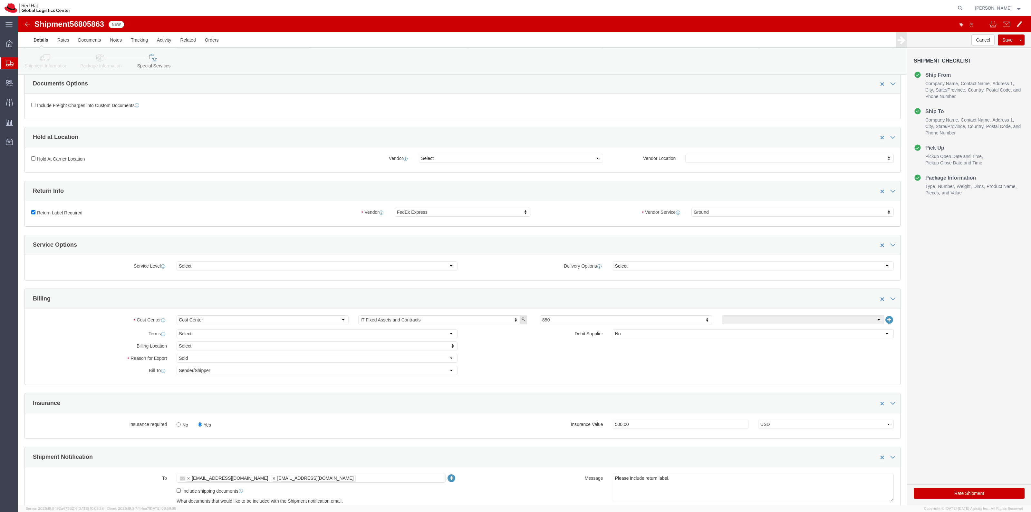
click button "Rate Shipment"
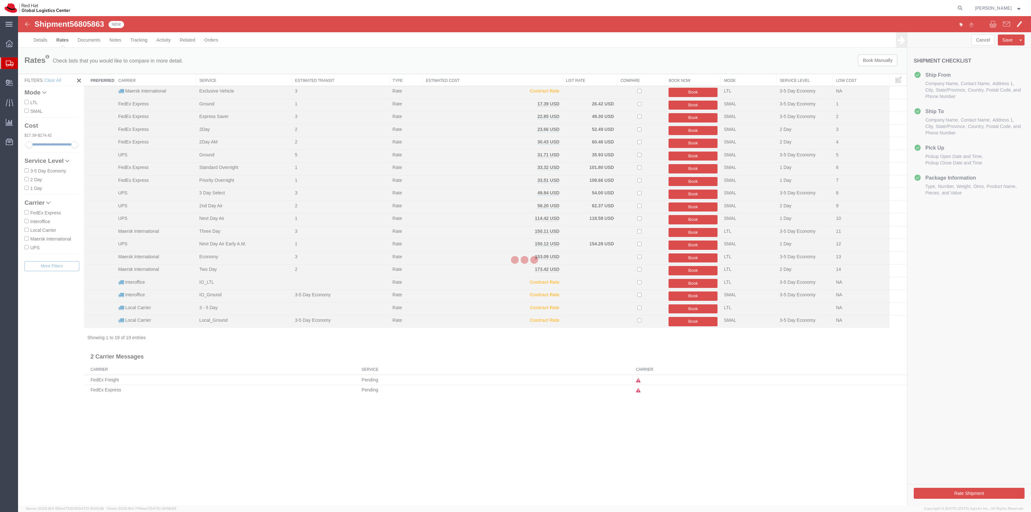
scroll to position [0, 0]
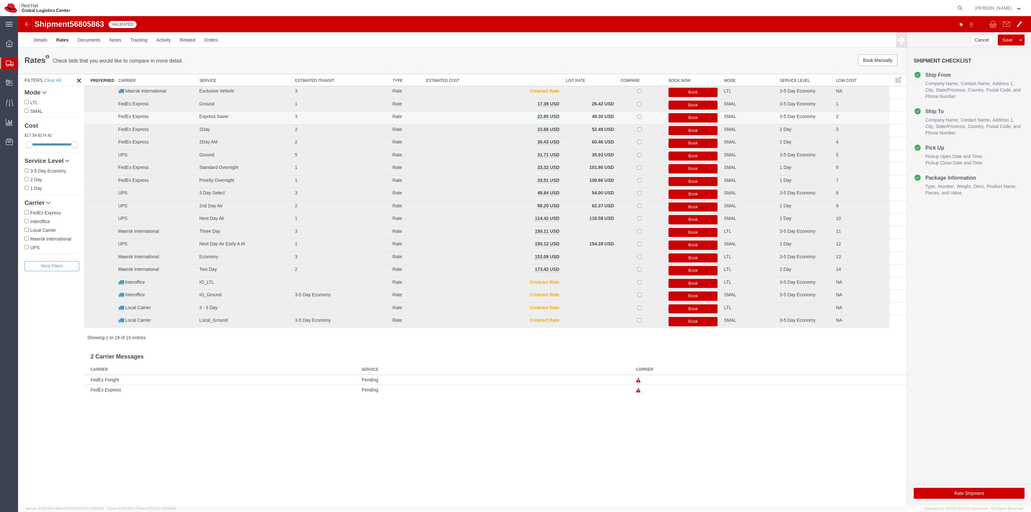
click at [677, 118] on button "Book" at bounding box center [692, 117] width 49 height 9
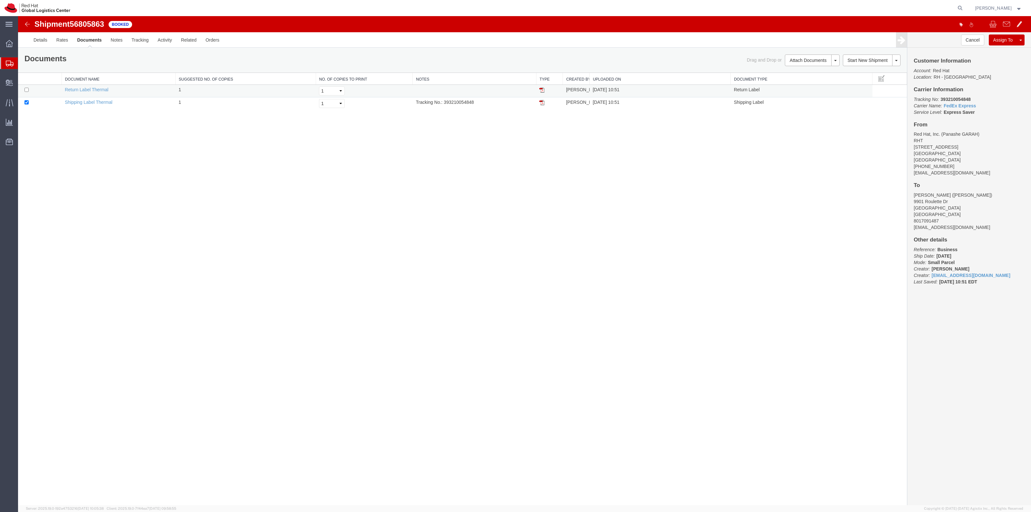
click at [35, 91] on td at bounding box center [39, 91] width 43 height 13
click at [27, 91] on input "checkbox" at bounding box center [26, 90] width 4 height 4
checkbox input "true"
click at [799, 70] on link "Print Documents" at bounding box center [811, 71] width 56 height 10
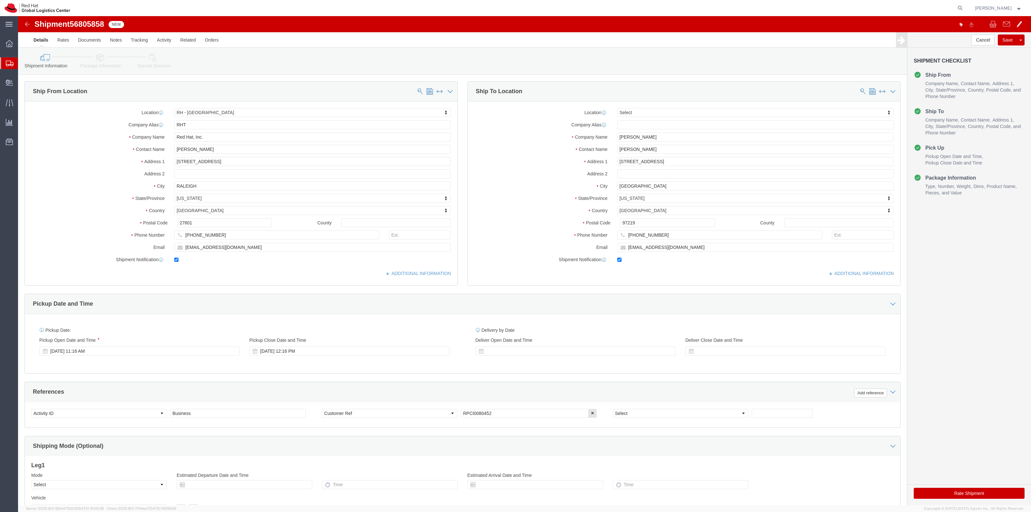
select select "38014"
select select
click link "Package Information"
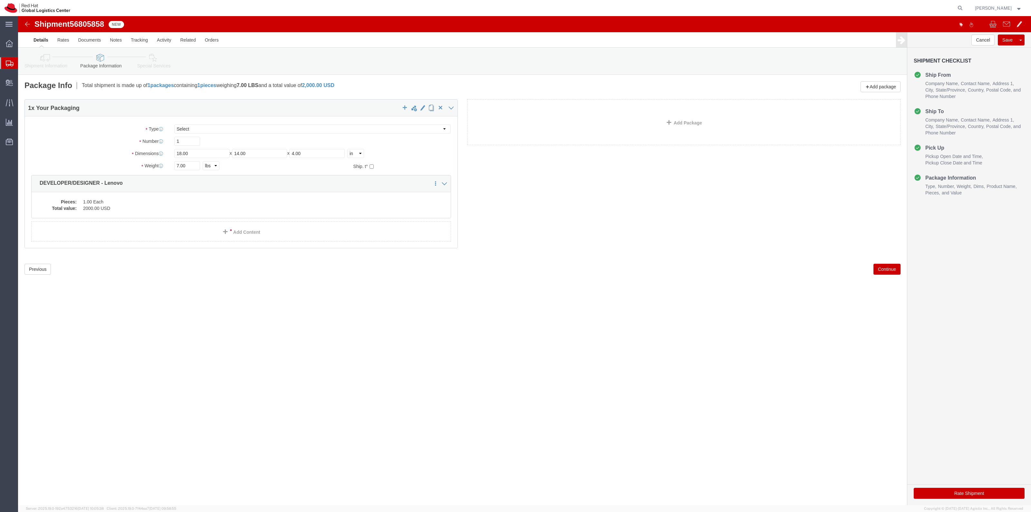
click icon
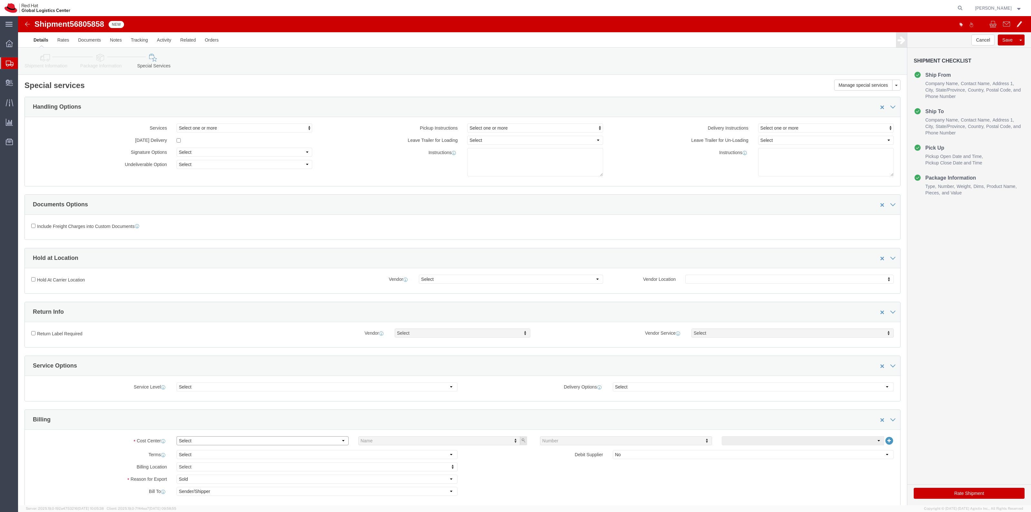
click select "Select Buyer Cost Center Department Operations Number Order Number Sales Person"
select select "COSTCENTER"
click select "Select Buyer Cost Center Department Operations Number Order Number Sales Person"
type input "850"
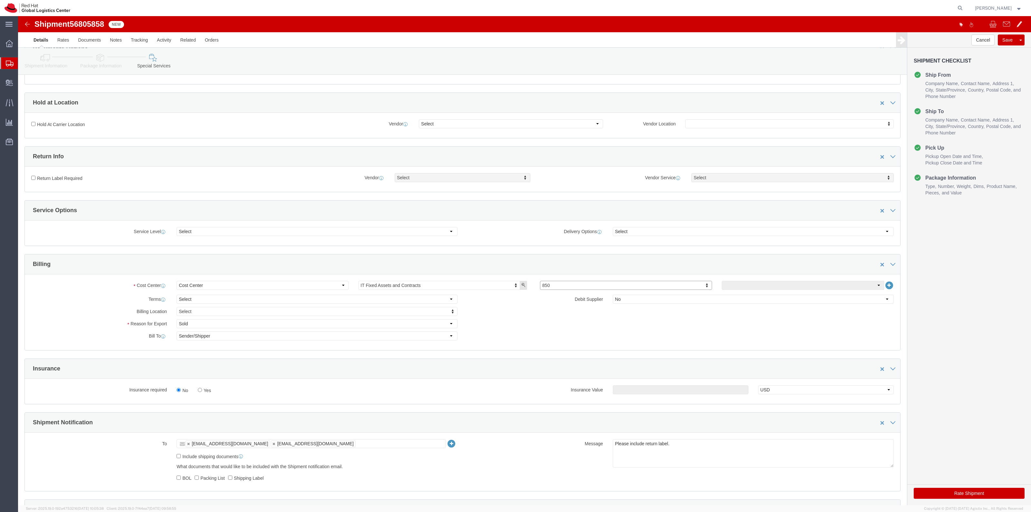
scroll to position [161, 0]
click label "Yes"
click input "Yes"
radio input "true"
click input "text"
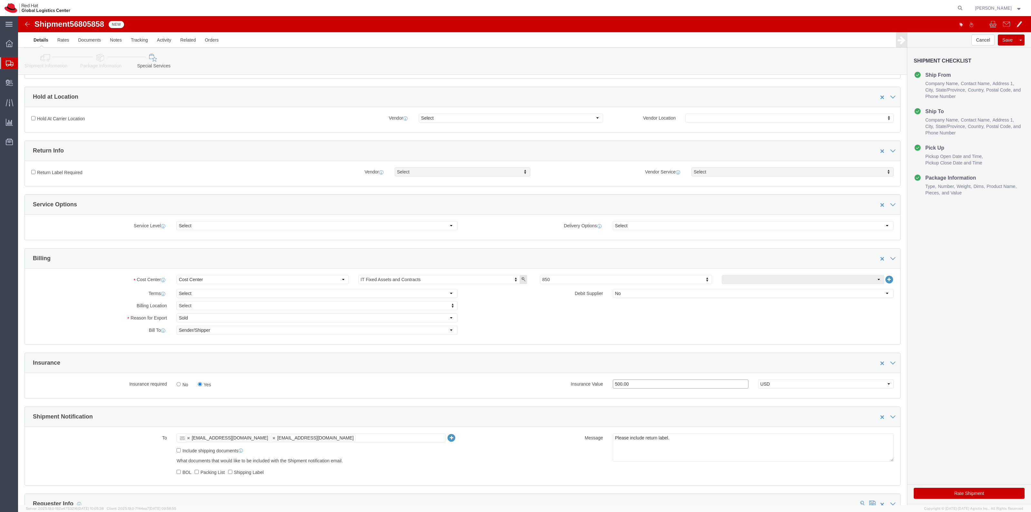
type input "500.00"
click label "Return Label Required"
click input "Return Label Required"
checkbox input "true"
select select "5"
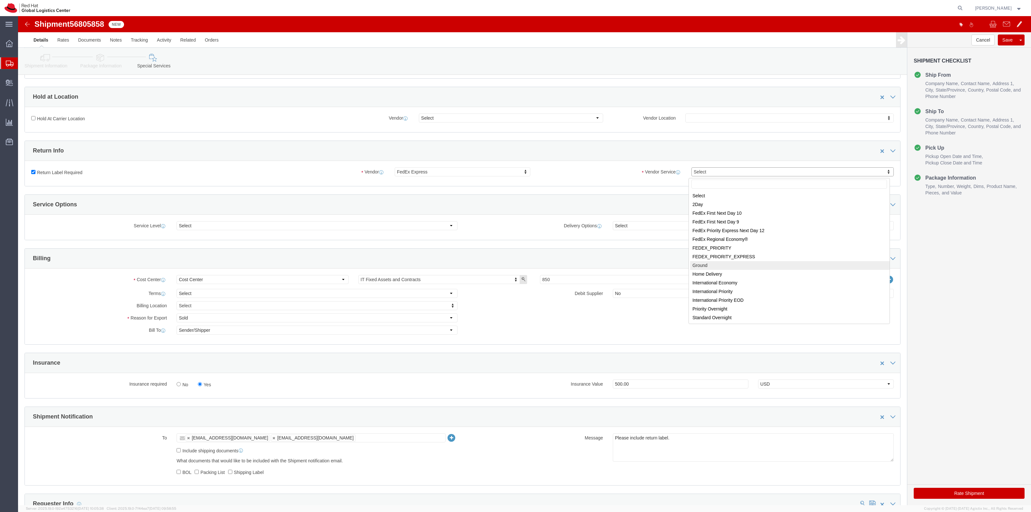
select select "12"
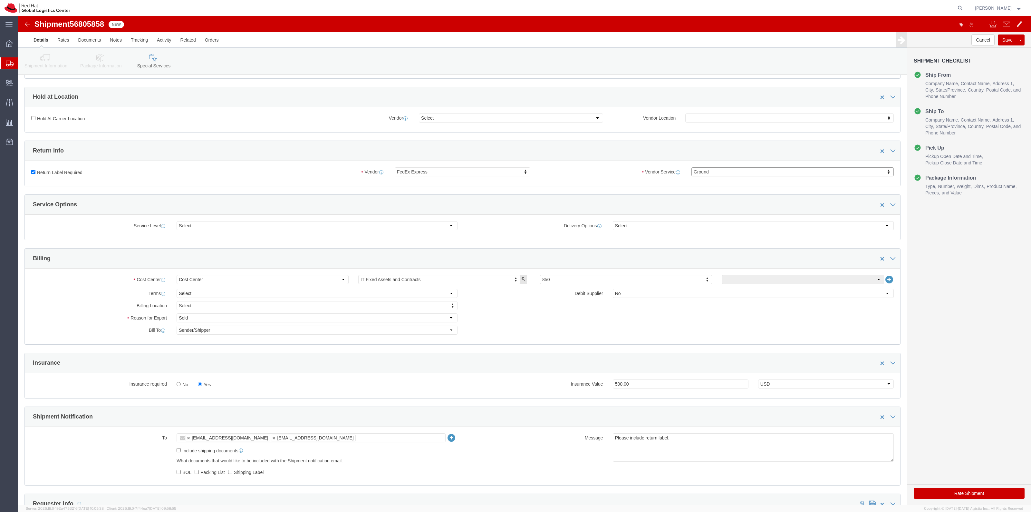
click div "Rate Shipment"
click button "Rate Shipment"
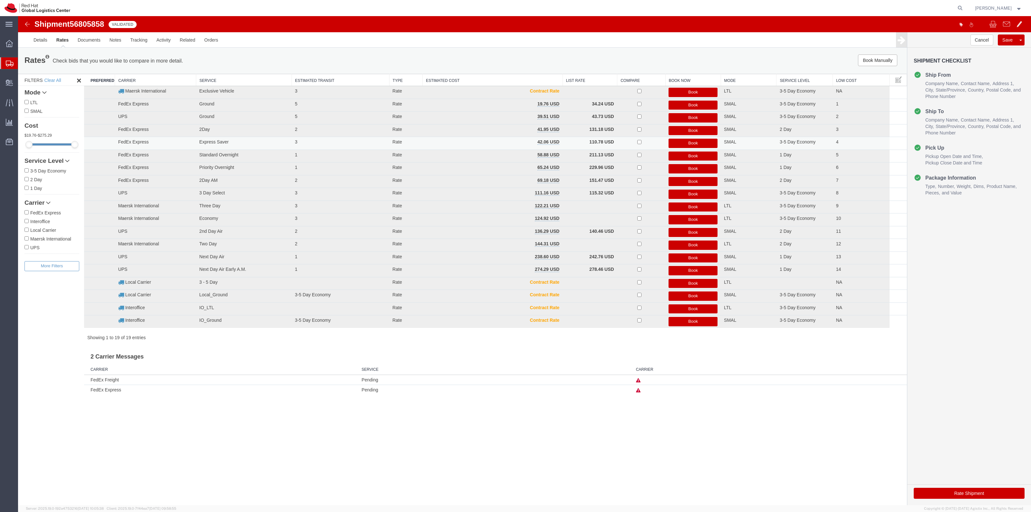
click at [674, 141] on button "Book" at bounding box center [692, 143] width 49 height 9
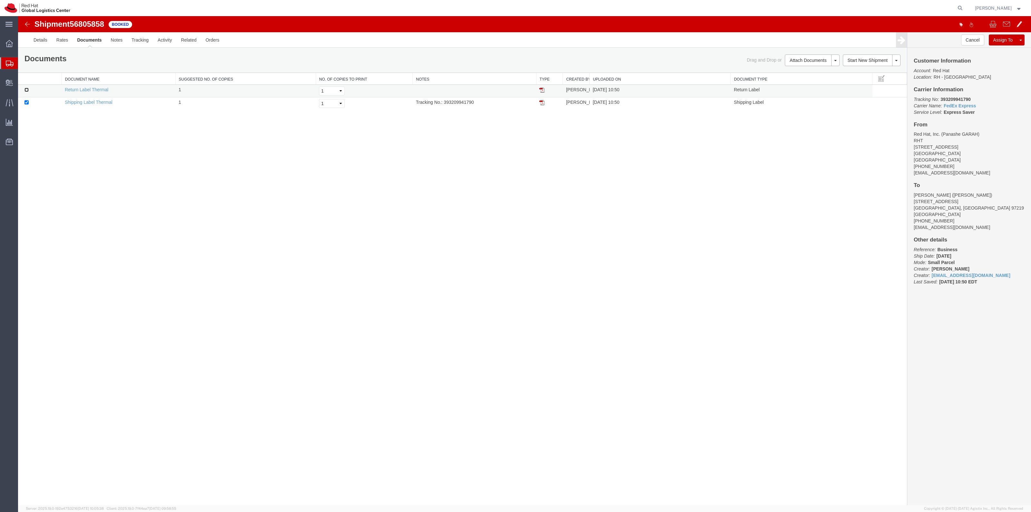
click at [27, 91] on input "checkbox" at bounding box center [26, 90] width 4 height 4
checkbox input "true"
click at [808, 73] on link "Print Documents" at bounding box center [811, 71] width 56 height 10
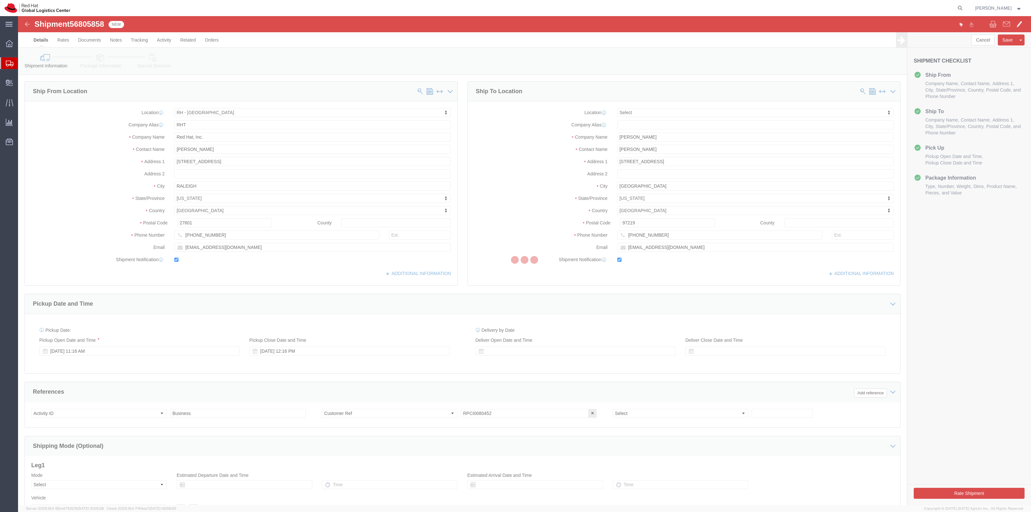
drag, startPoint x: 152, startPoint y: 69, endPoint x: 134, endPoint y: 53, distance: 24.2
click link "Special Services"
select select "38014"
select select
select select "38014"
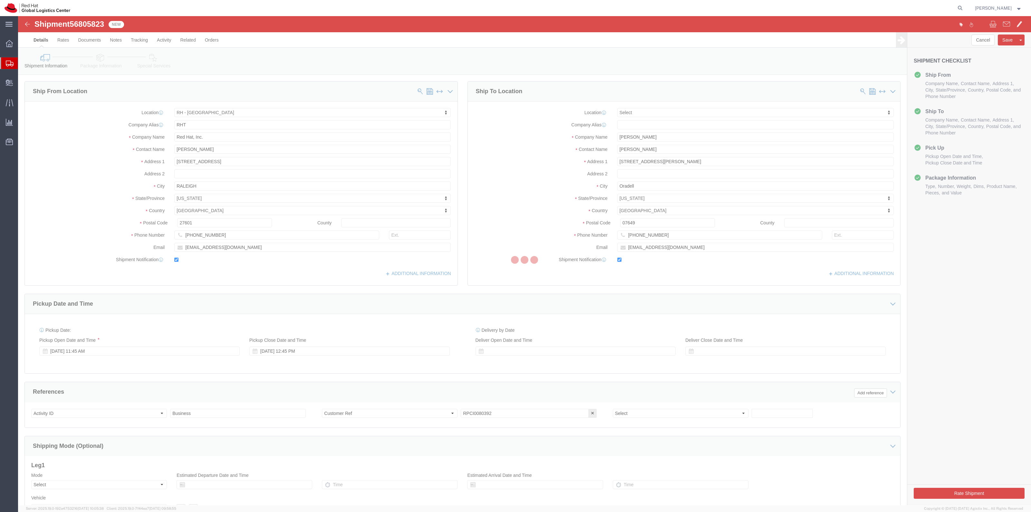
select select
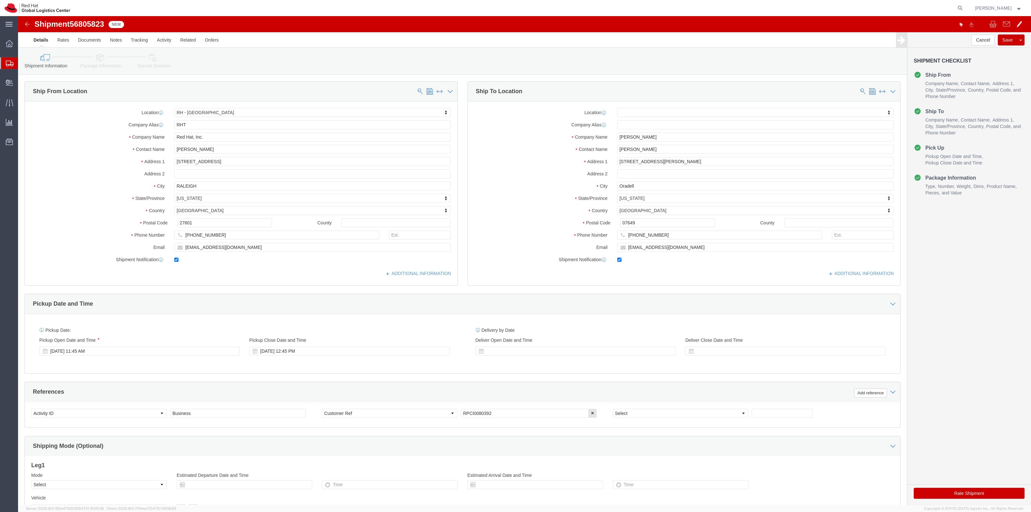
click icon
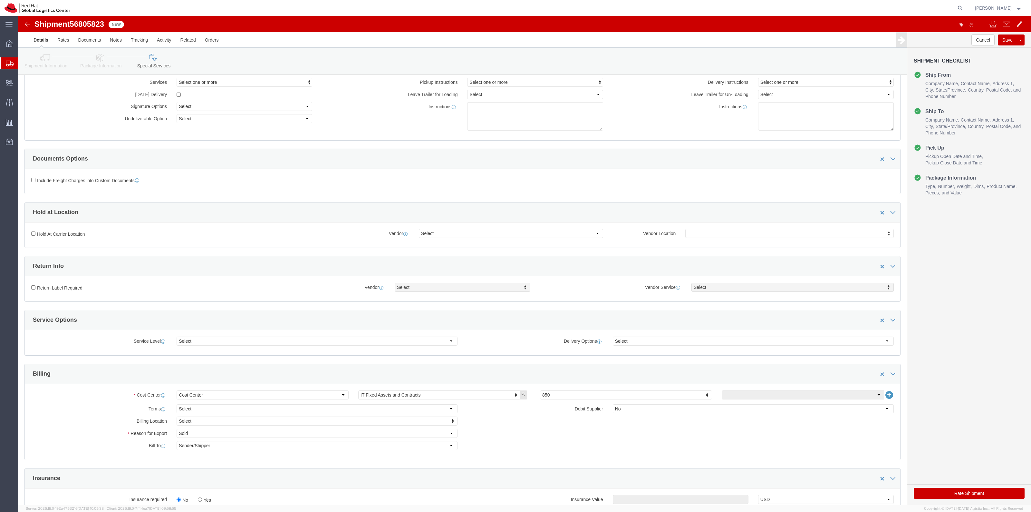
scroll to position [40, 0]
click link "Shipment Information"
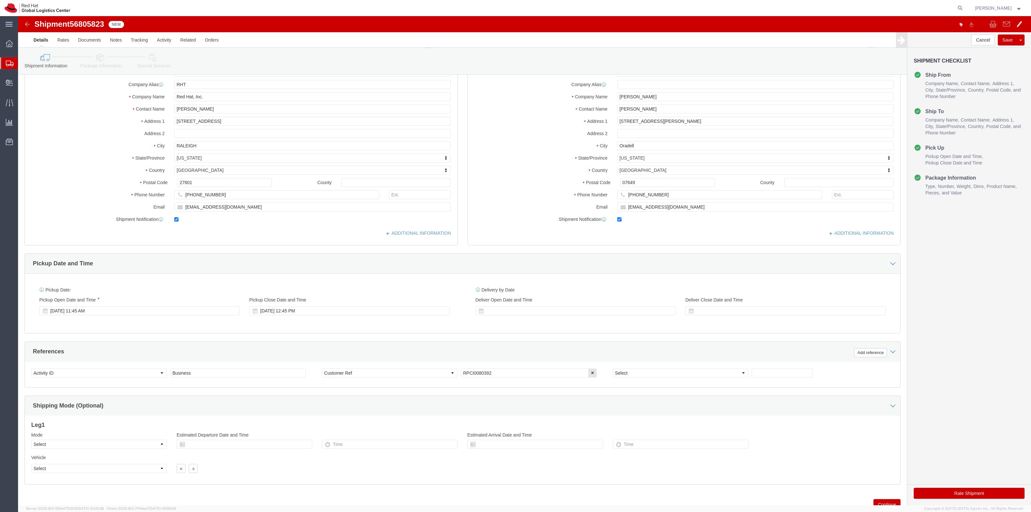
click link "Special Services"
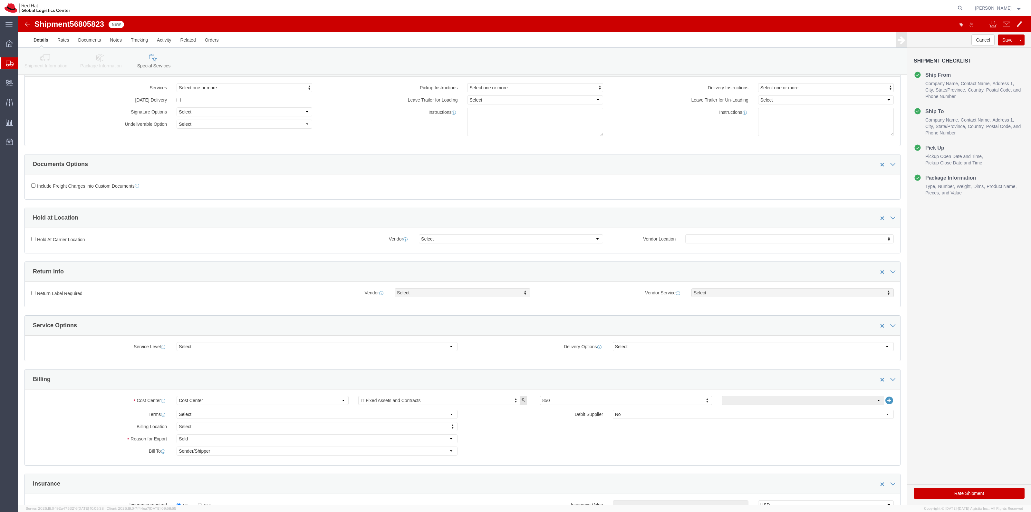
click div "Rate Shipment"
click button "Rate Shipment"
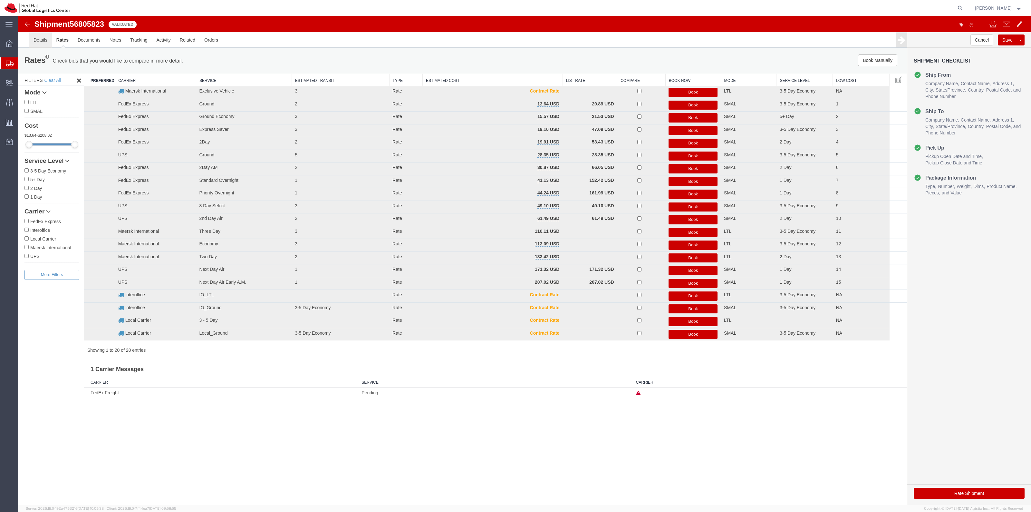
click at [42, 39] on link "Details" at bounding box center [40, 39] width 23 height 15
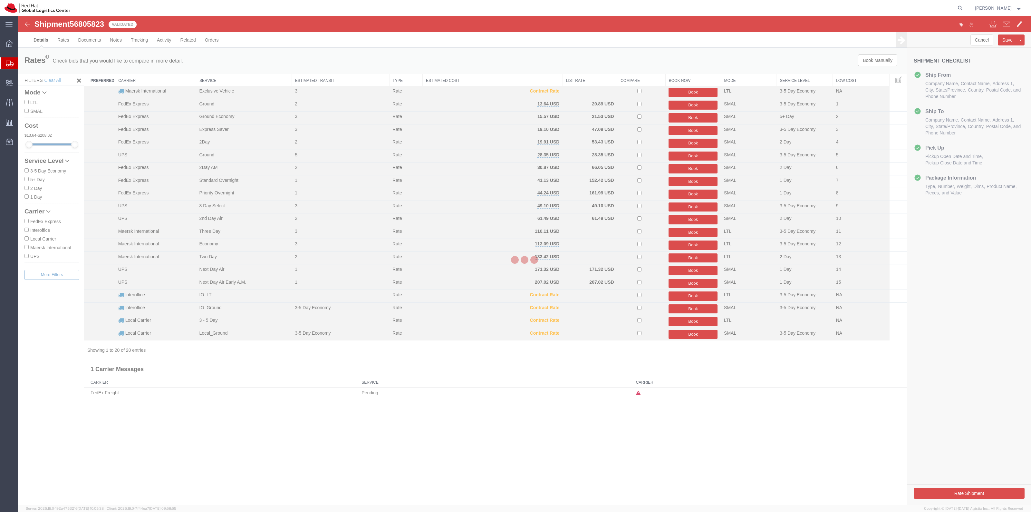
select select "38014"
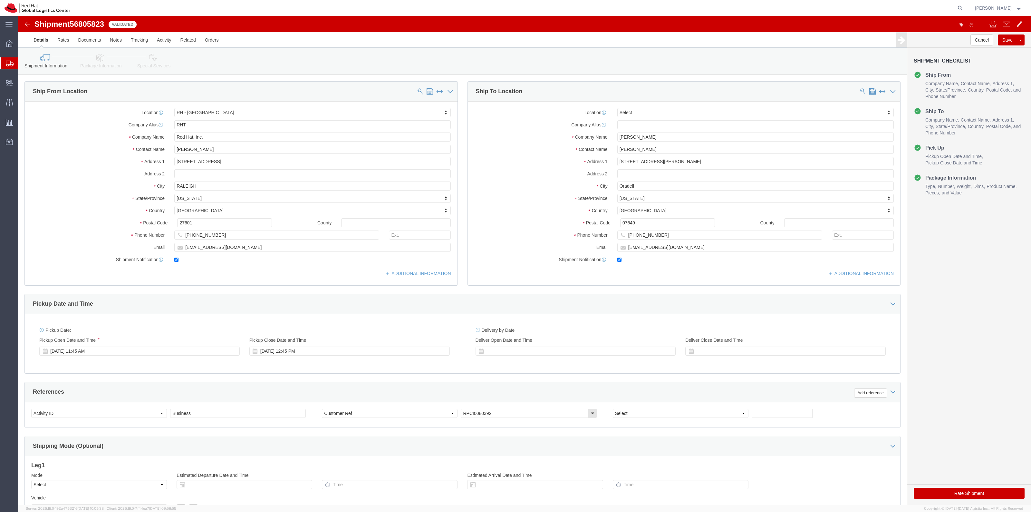
click icon
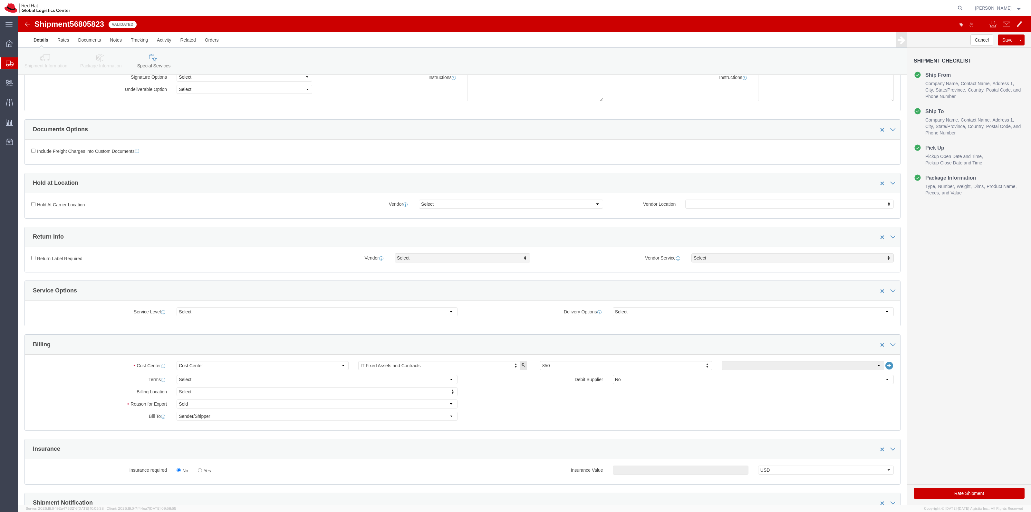
scroll to position [201, 0]
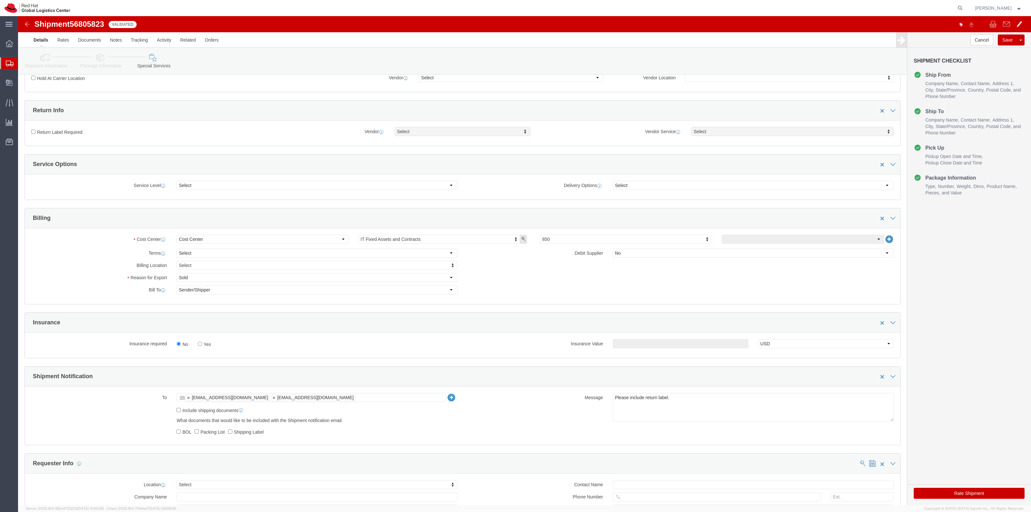
drag, startPoint x: 187, startPoint y: 329, endPoint x: 194, endPoint y: 329, distance: 7.4
click label "Yes"
click input "Yes"
radio input "true"
click div "Insurance required No Yes Insurance Value Select USD JPY GBP CAD EUR"
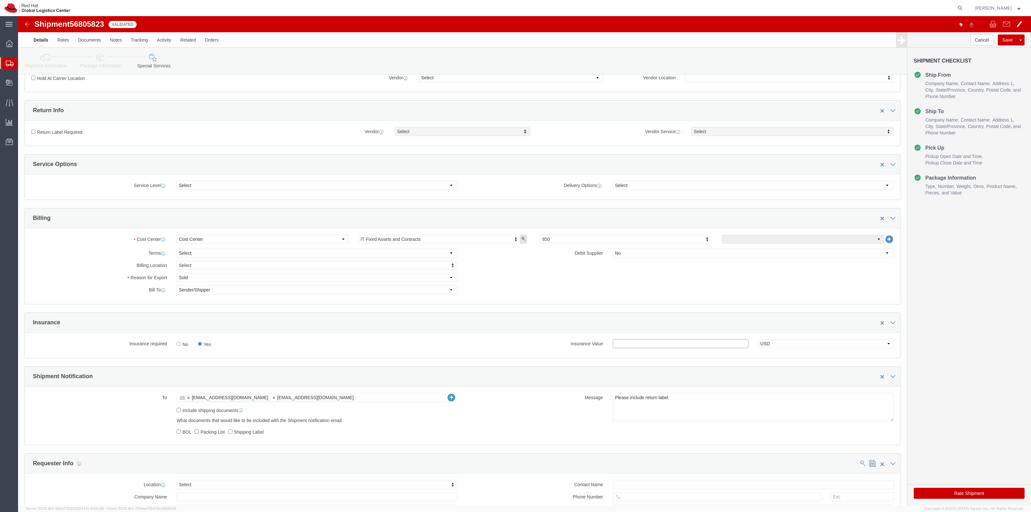
click input "text"
type input "500.00"
click label "Return Label Required"
click input "Return Label Required"
checkbox input "true"
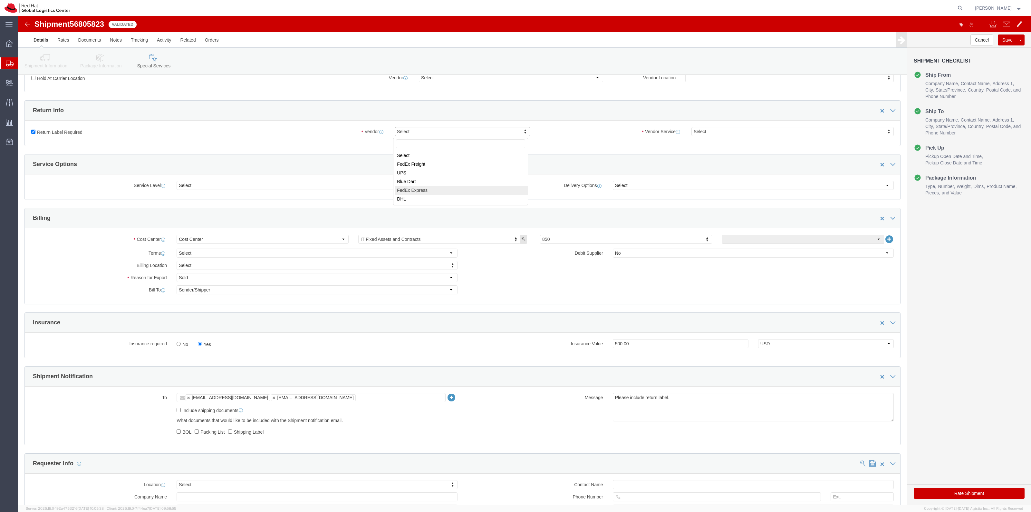
select select "5"
click div "Return Label Required Vendor FedEx Express Vendor Select FedEx Freight UPS Blue…"
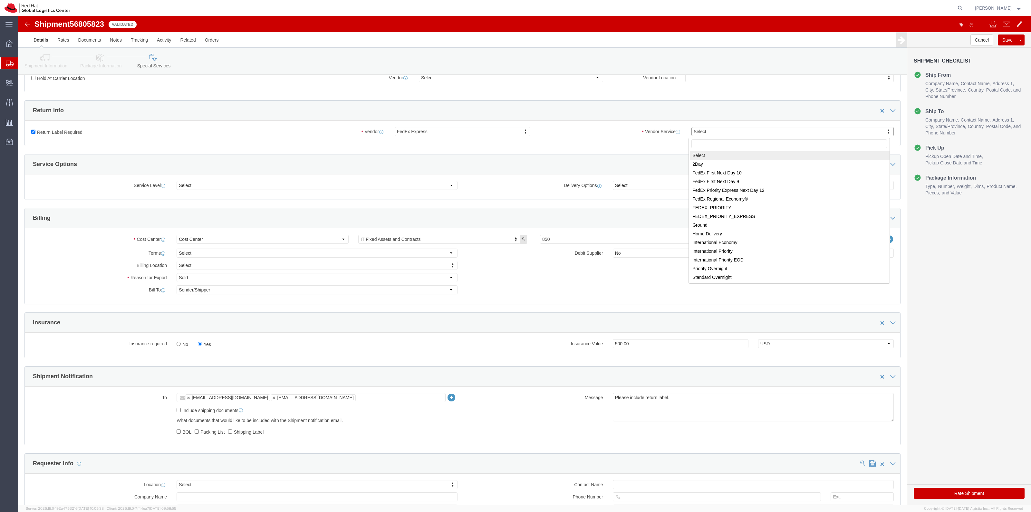
drag, startPoint x: 699, startPoint y: 118, endPoint x: 701, endPoint y: 134, distance: 16.9
select select "12"
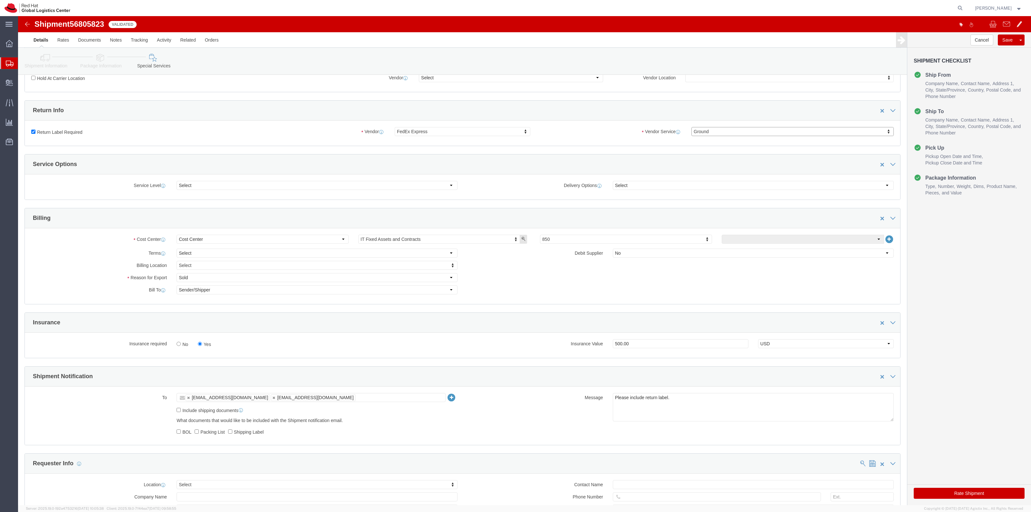
click button "Rate Shipment"
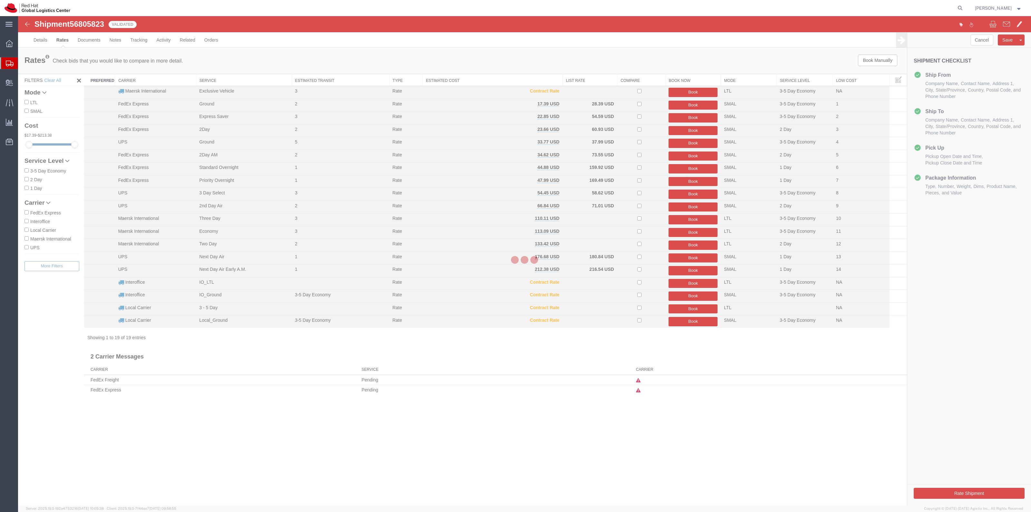
scroll to position [0, 0]
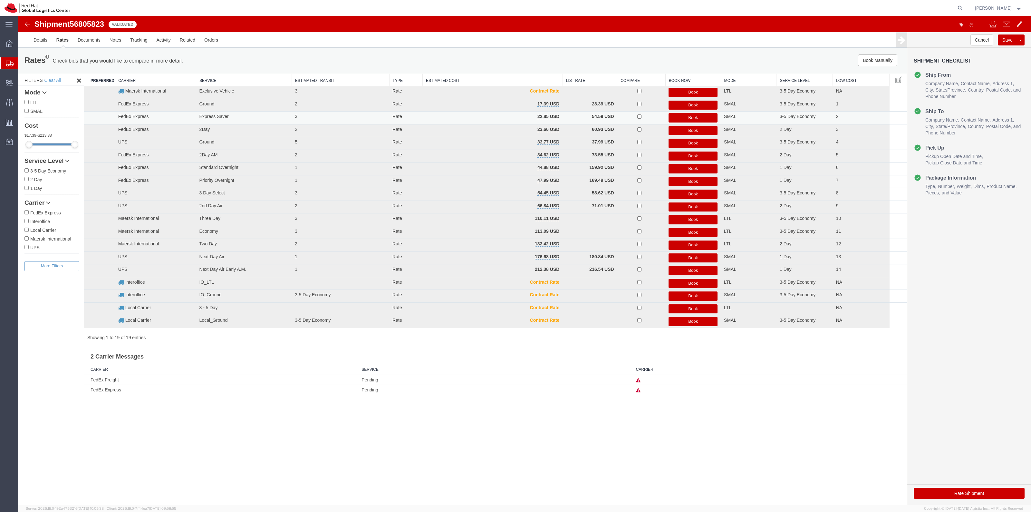
click at [674, 115] on button "Book" at bounding box center [692, 117] width 49 height 9
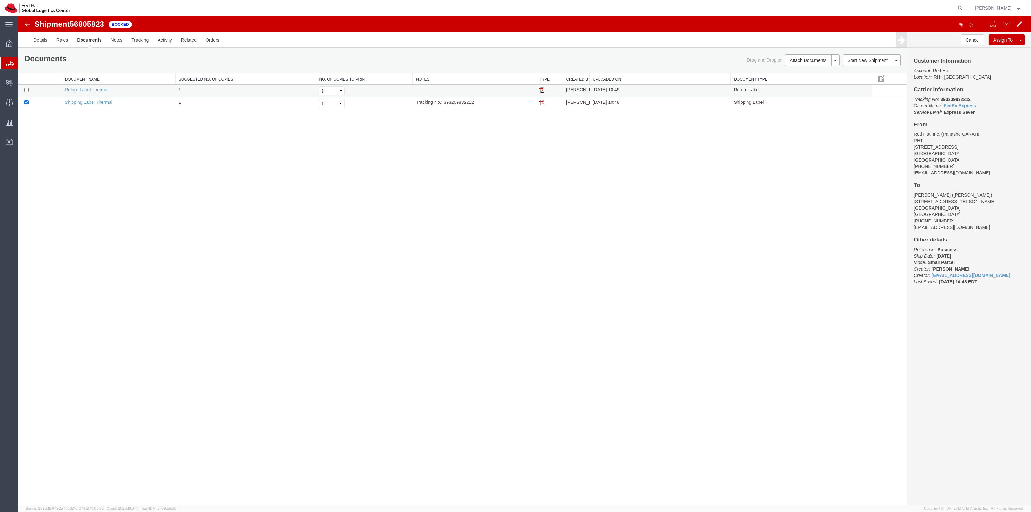
click at [28, 92] on td at bounding box center [39, 91] width 43 height 13
click at [28, 91] on input "checkbox" at bounding box center [26, 90] width 4 height 4
checkbox input "true"
click at [815, 68] on link "Print Documents" at bounding box center [811, 71] width 56 height 10
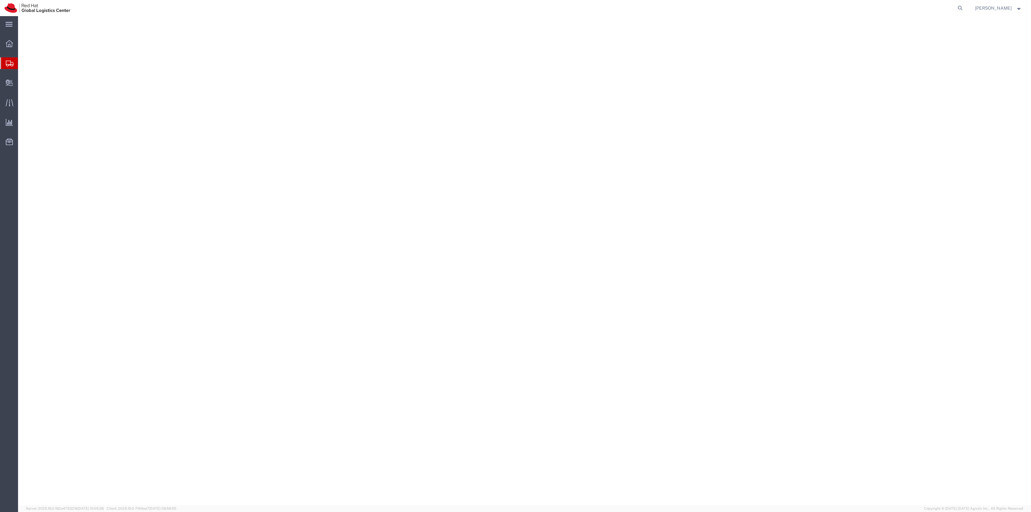
select select "38014"
select select
select select "38014"
select select
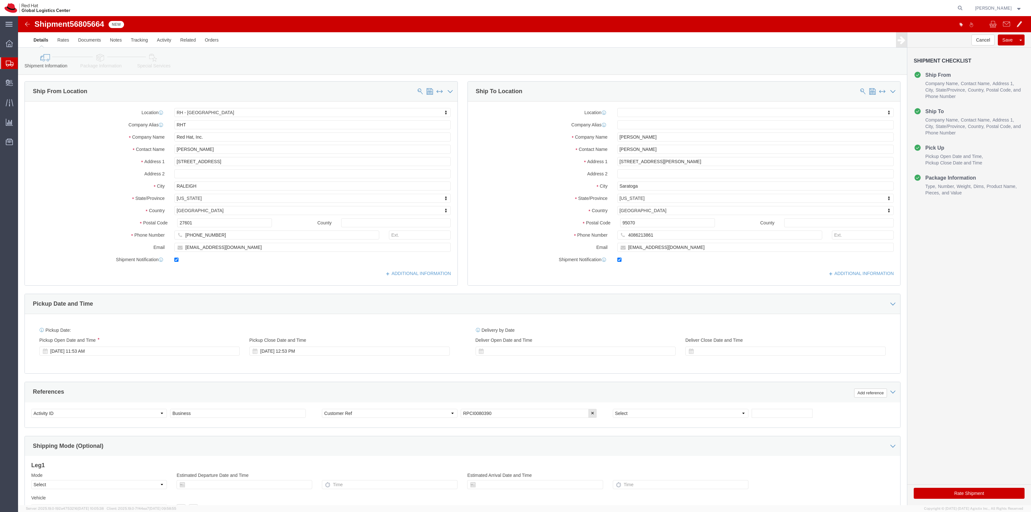
click link "Package Information"
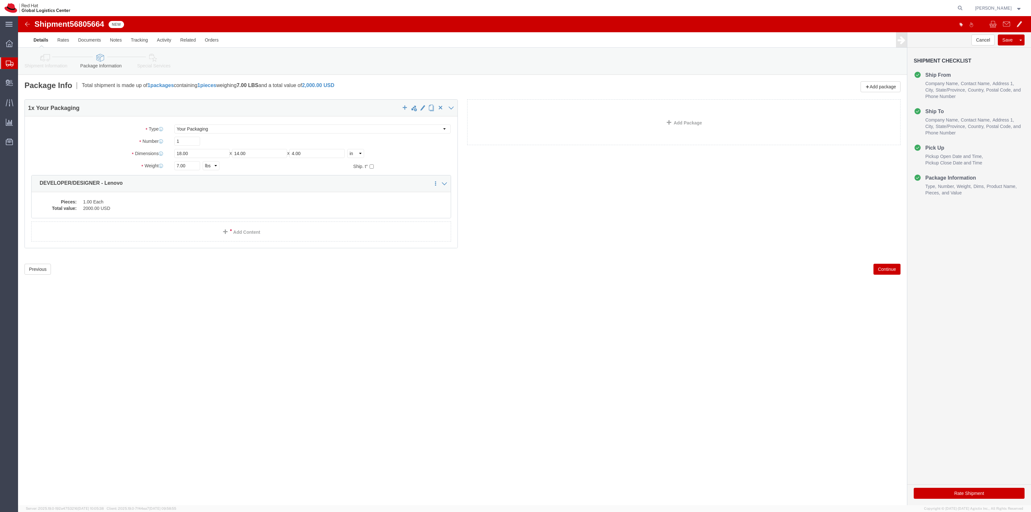
click icon
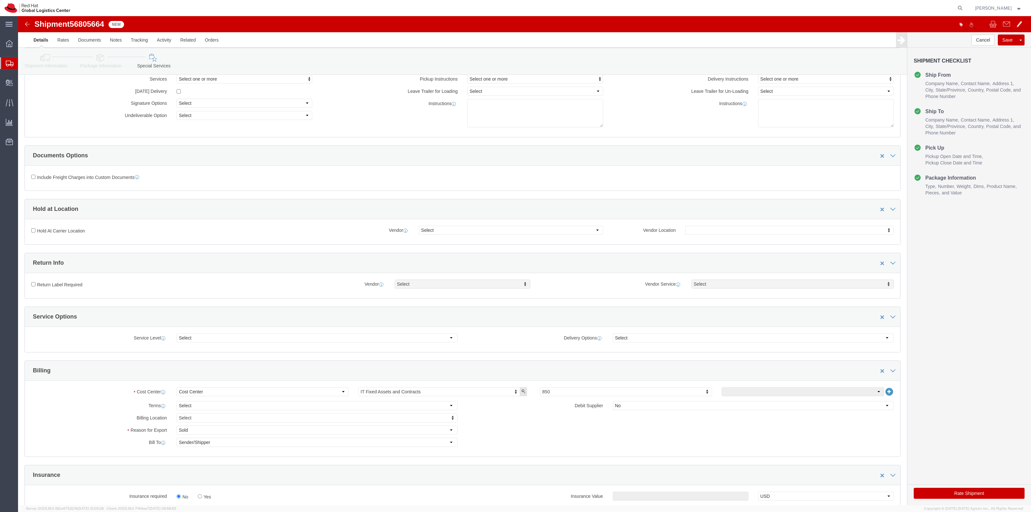
scroll to position [161, 0]
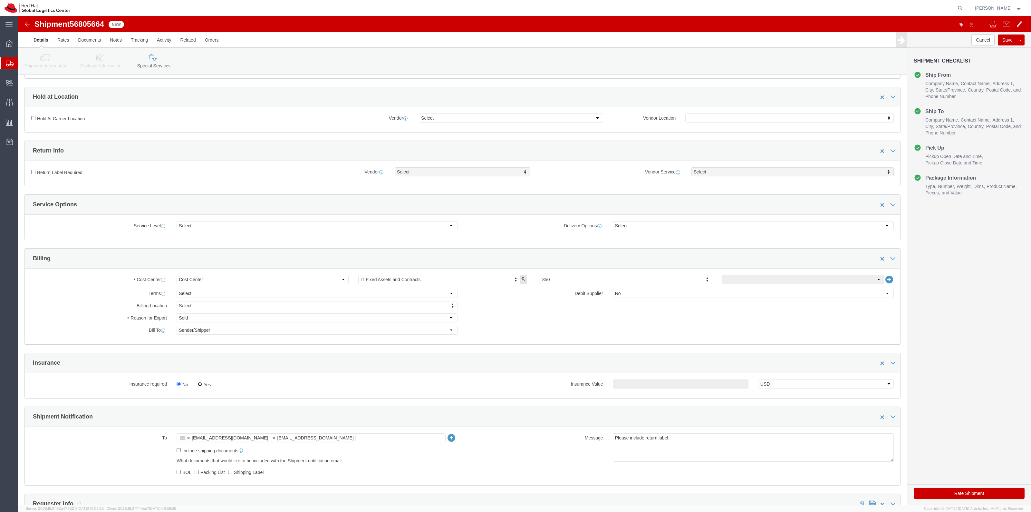
click input "Yes"
radio input "true"
click input "text"
type input "500.00"
click label "Return Label Required"
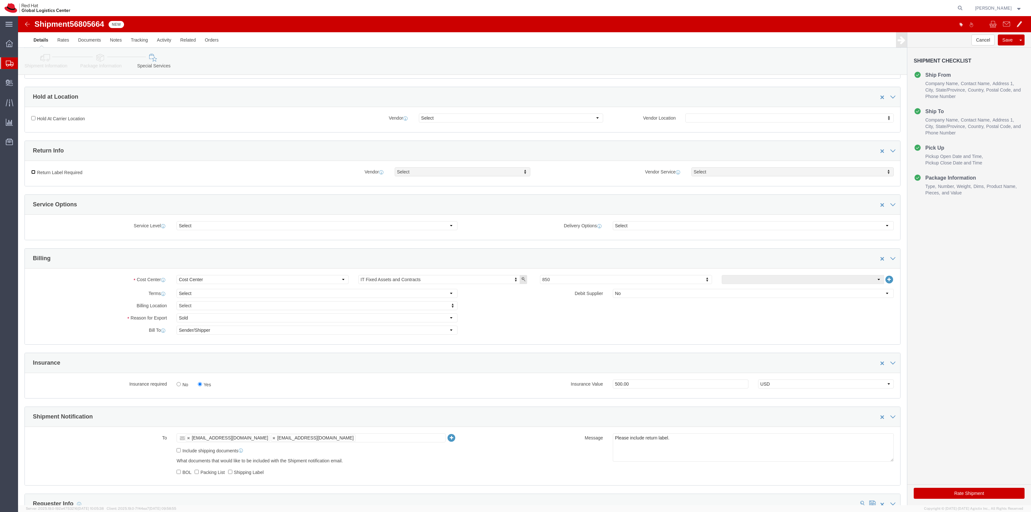
click input "Return Label Required"
checkbox input "true"
drag, startPoint x: 402, startPoint y: 162, endPoint x: 405, endPoint y: 159, distance: 4.2
click div "Vendor Select Vendor Vendor Select FedEx Freight UPS Blue Dart FedEx Express DHL"
select select "5"
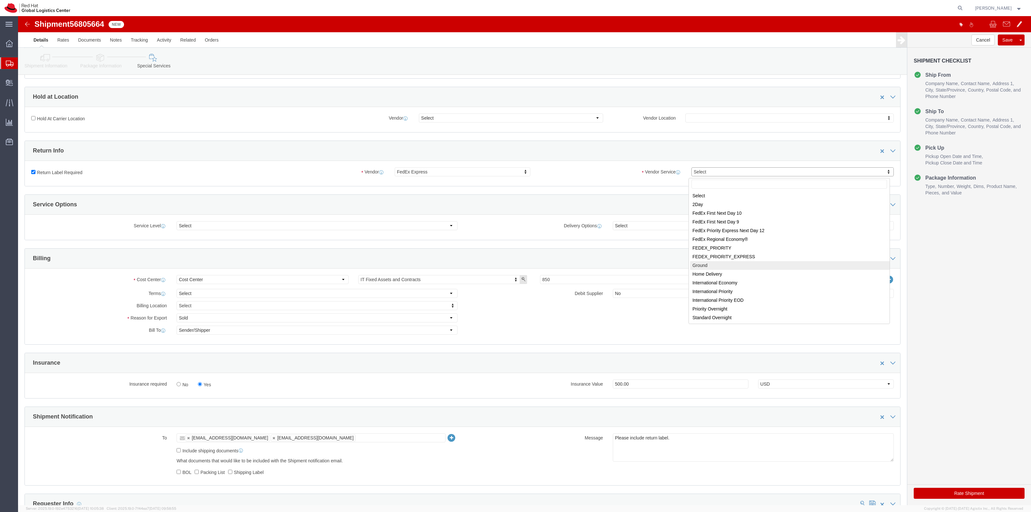
select select "12"
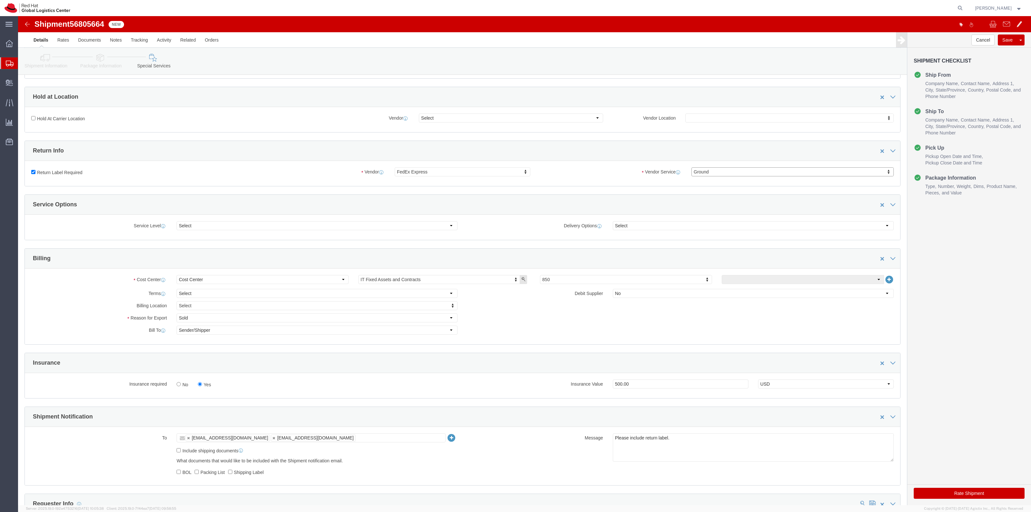
click button "Rate Shipment"
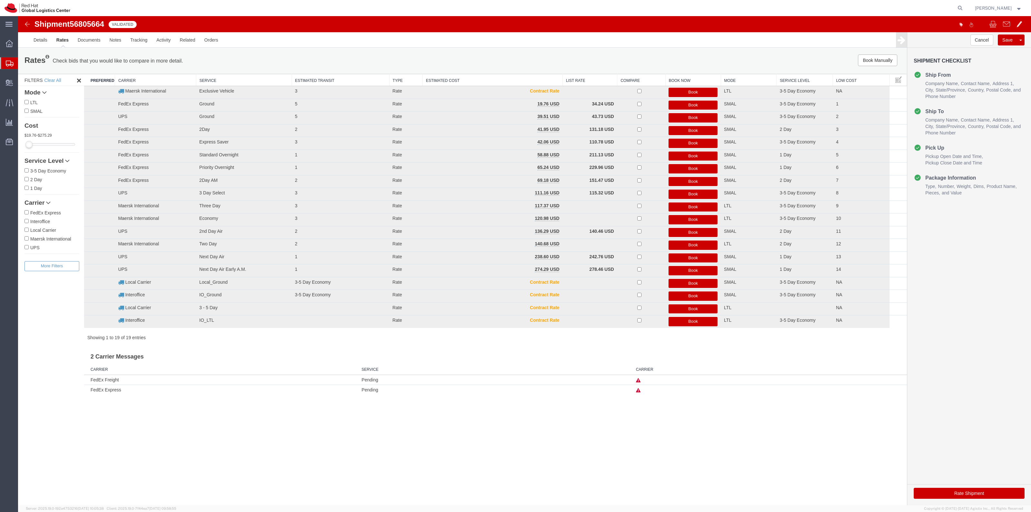
scroll to position [0, 0]
click at [30, 40] on link "Details" at bounding box center [40, 39] width 23 height 15
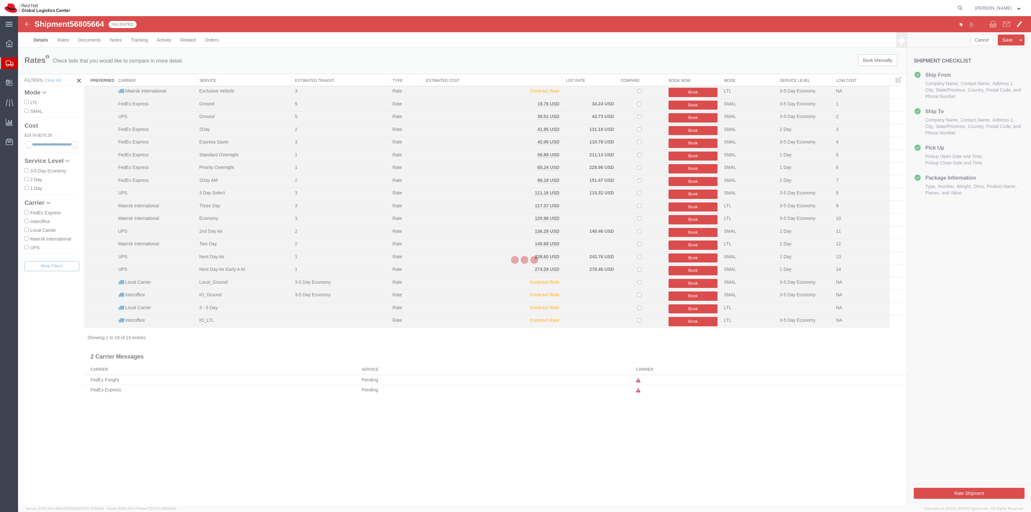
select select "38014"
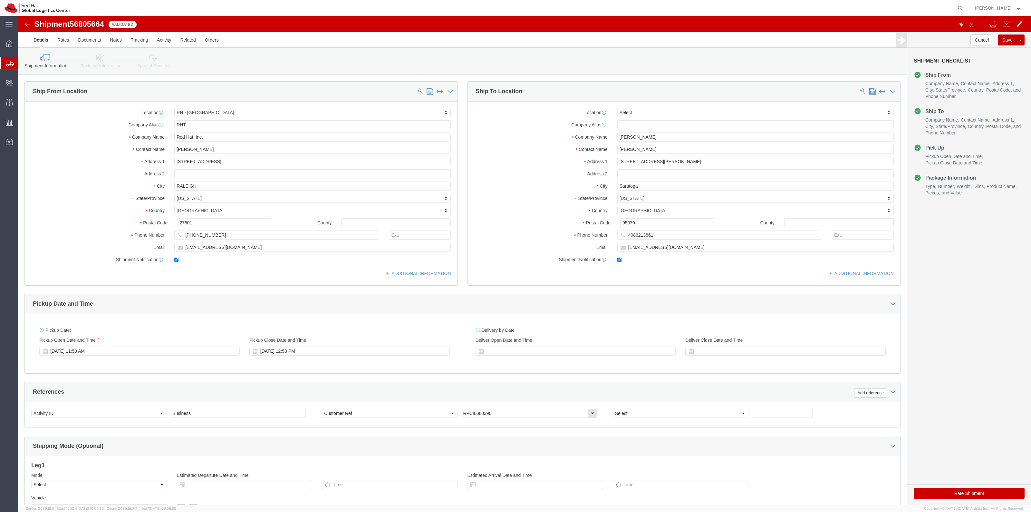
click button "Rate Shipment"
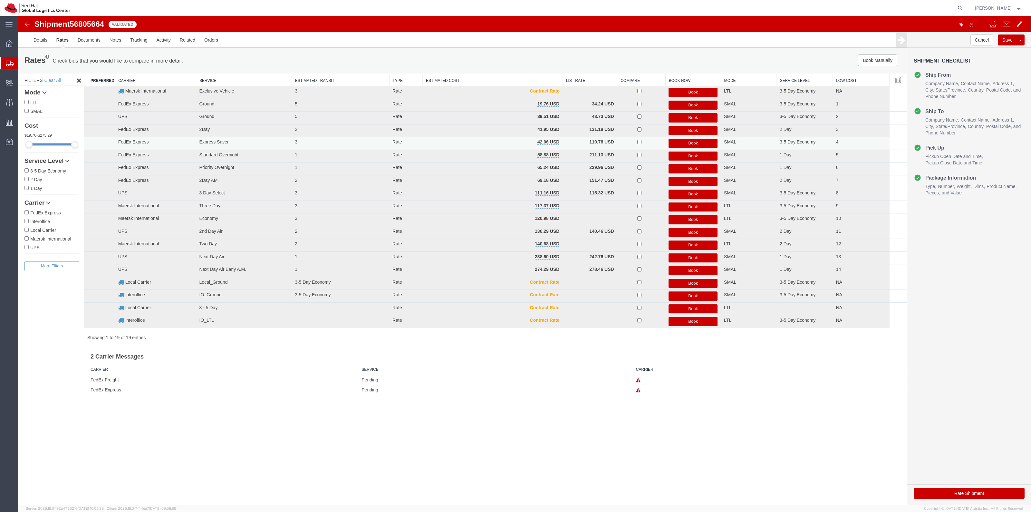
click at [674, 142] on button "Book" at bounding box center [692, 143] width 49 height 9
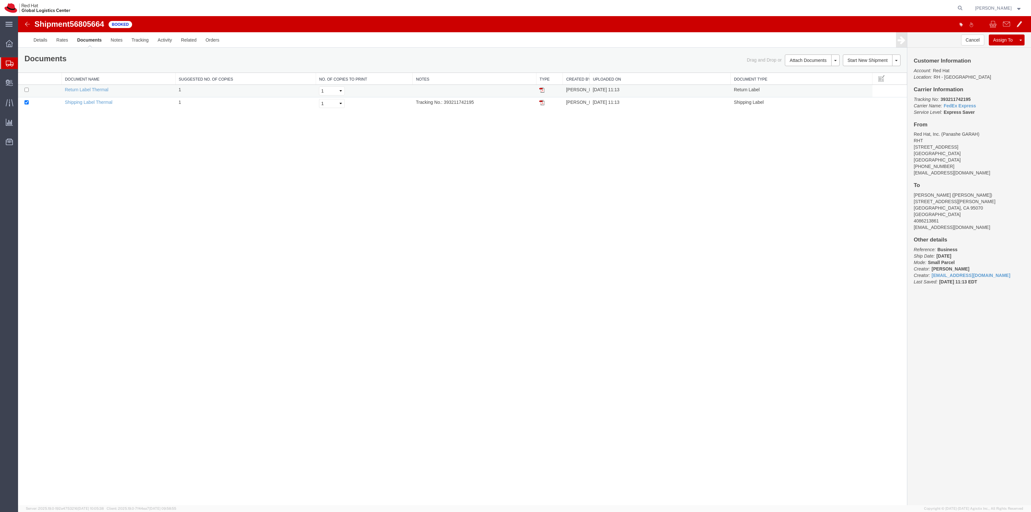
click at [47, 88] on td at bounding box center [39, 91] width 43 height 13
click at [26, 90] on input "checkbox" at bounding box center [26, 90] width 4 height 4
checkbox input "true"
click at [808, 69] on link "Print Documents" at bounding box center [811, 71] width 56 height 10
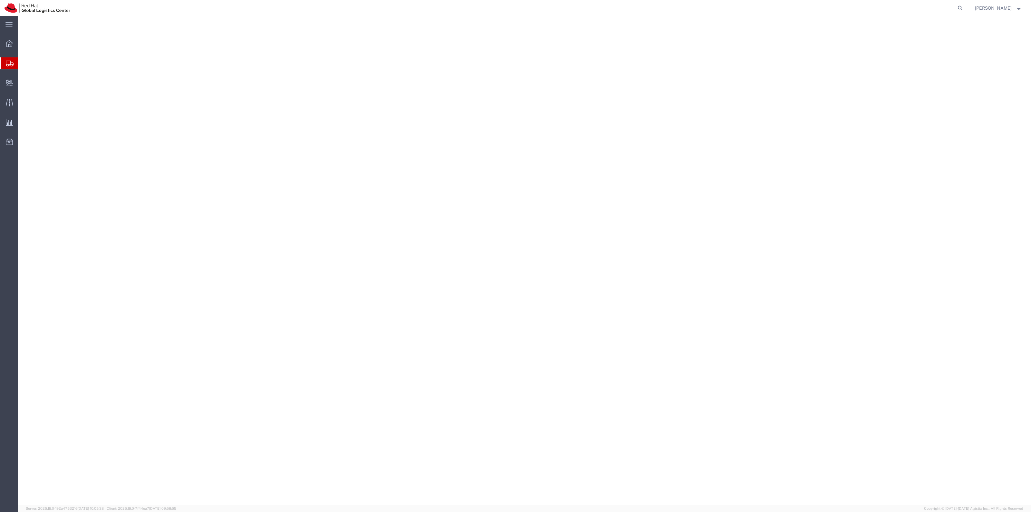
select select "38014"
select select
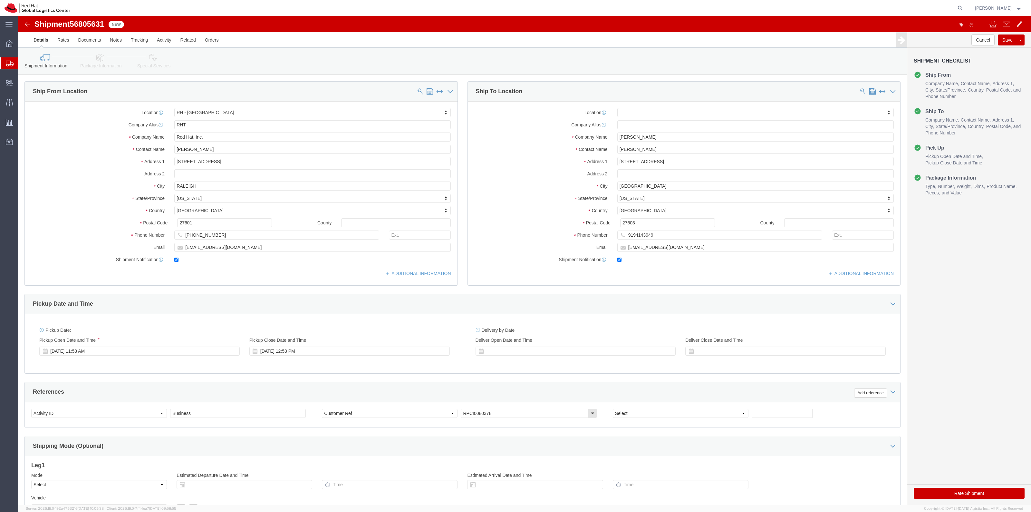
click link "Package Information"
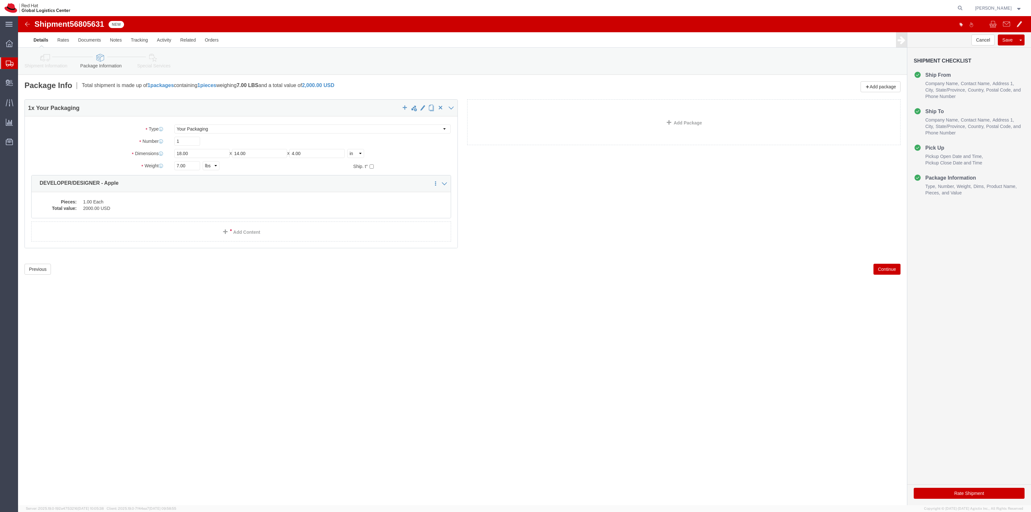
click icon
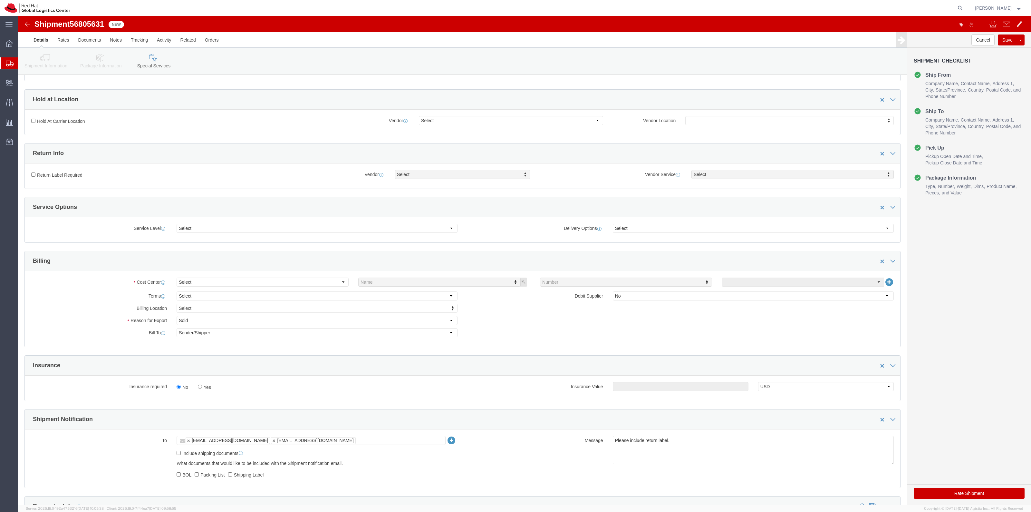
scroll to position [201, 0]
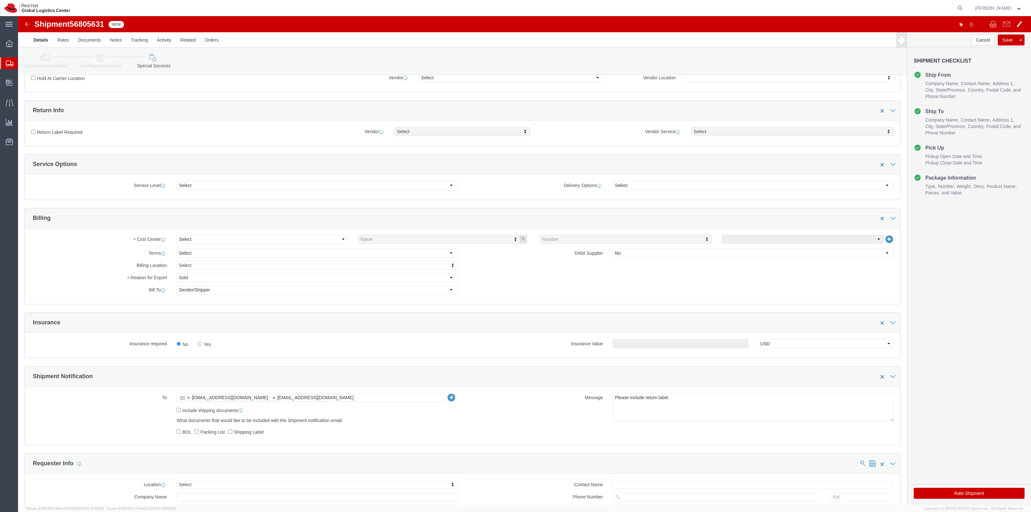
click label "Yes"
click input "Yes"
radio input "true"
click input "text"
type input "500.00"
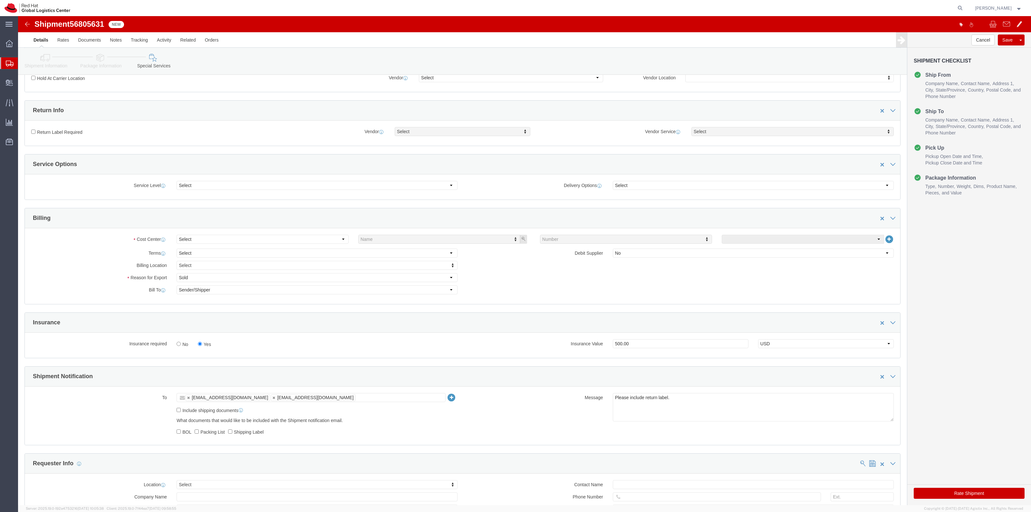
click label "Return Label Required"
click input "Return Label Required"
checkbox input "true"
select select "5"
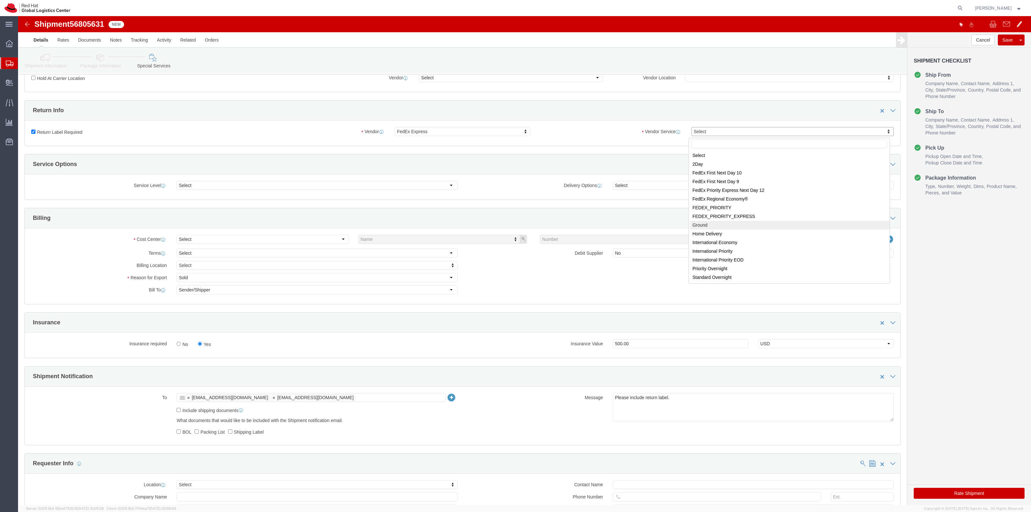
select select "12"
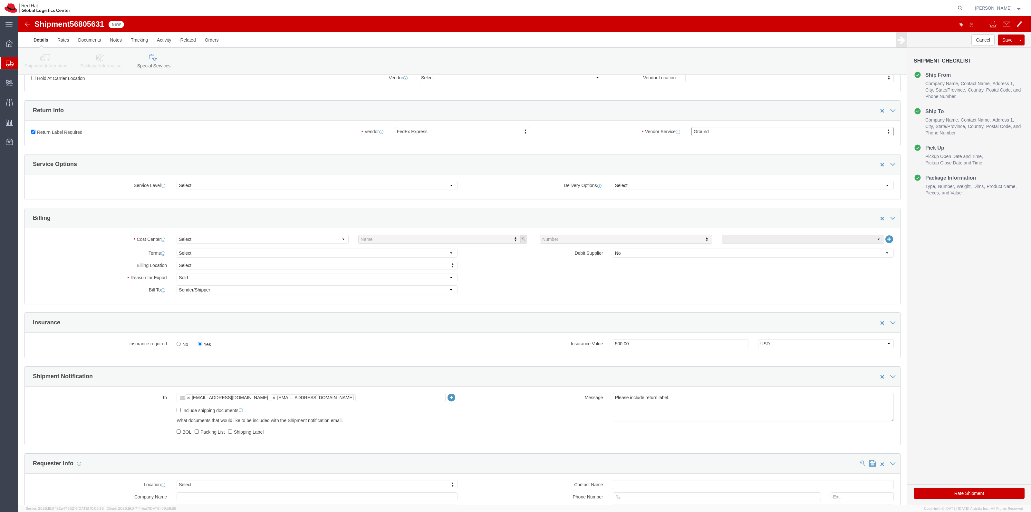
click button "Rate Shipment"
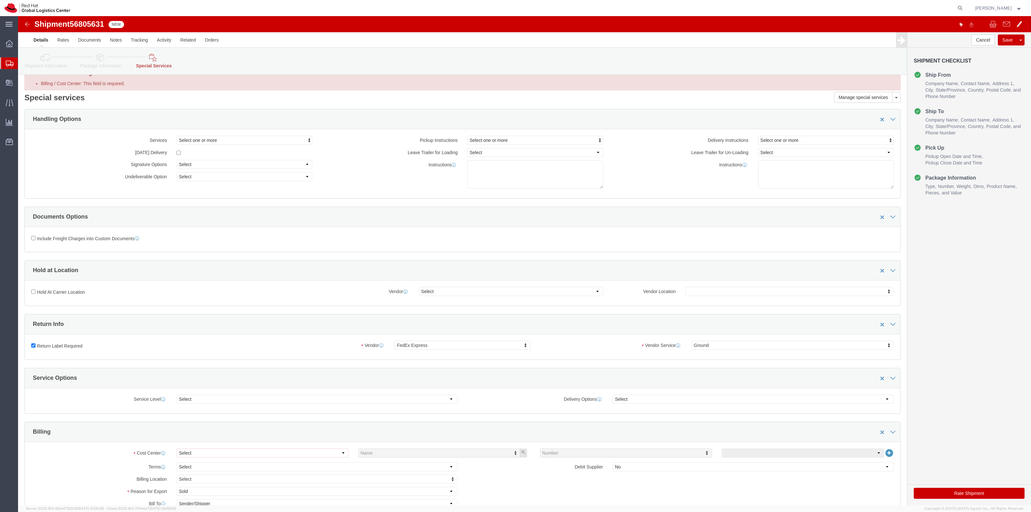
scroll to position [0, 0]
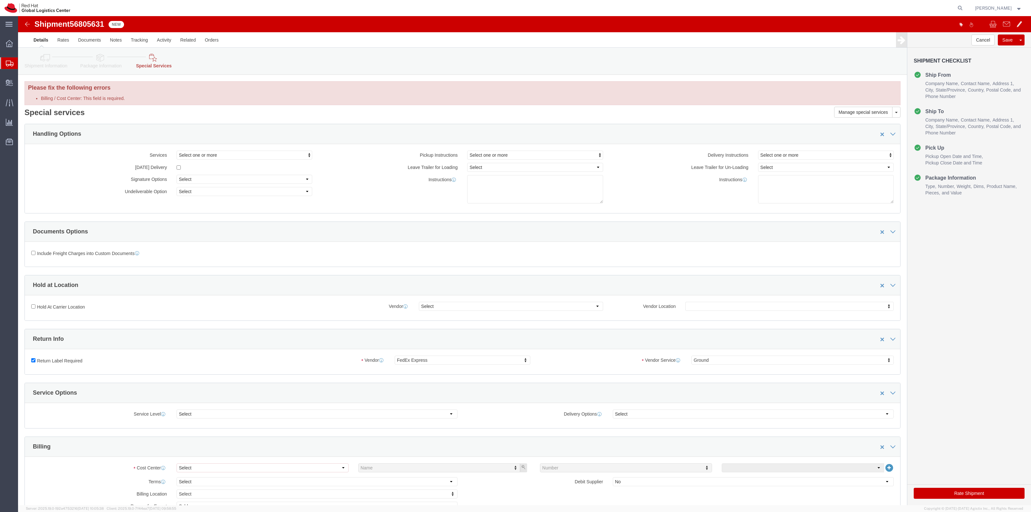
click link "Special Services"
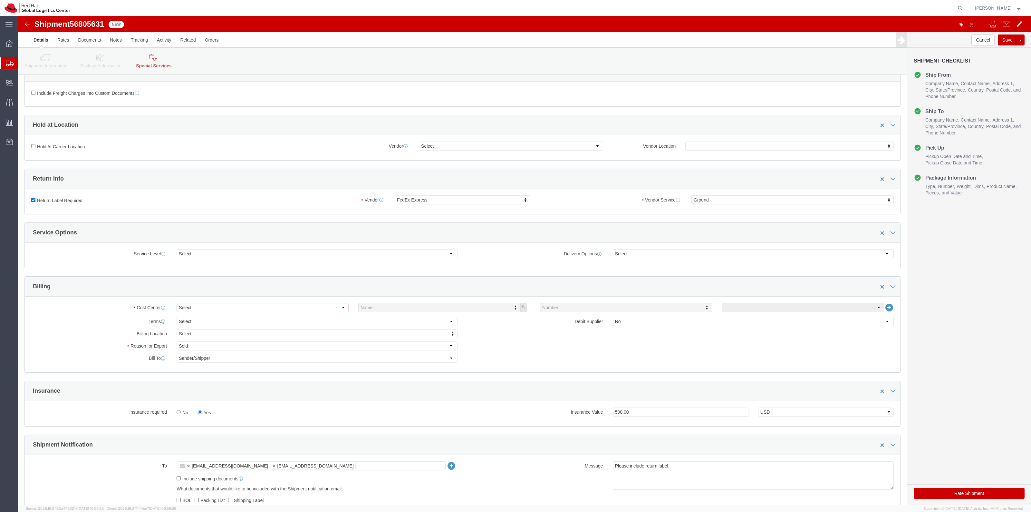
scroll to position [161, 0]
click select "Select"
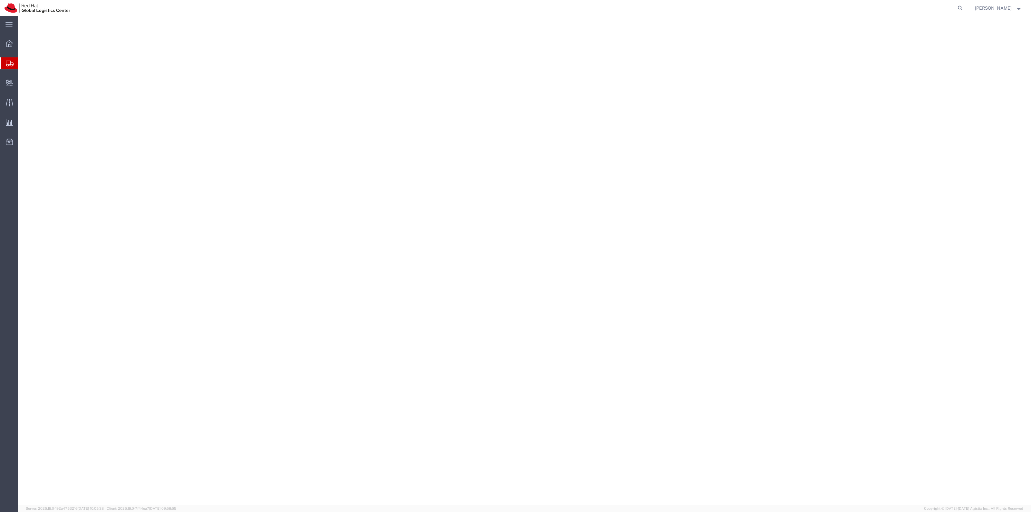
select select "38014"
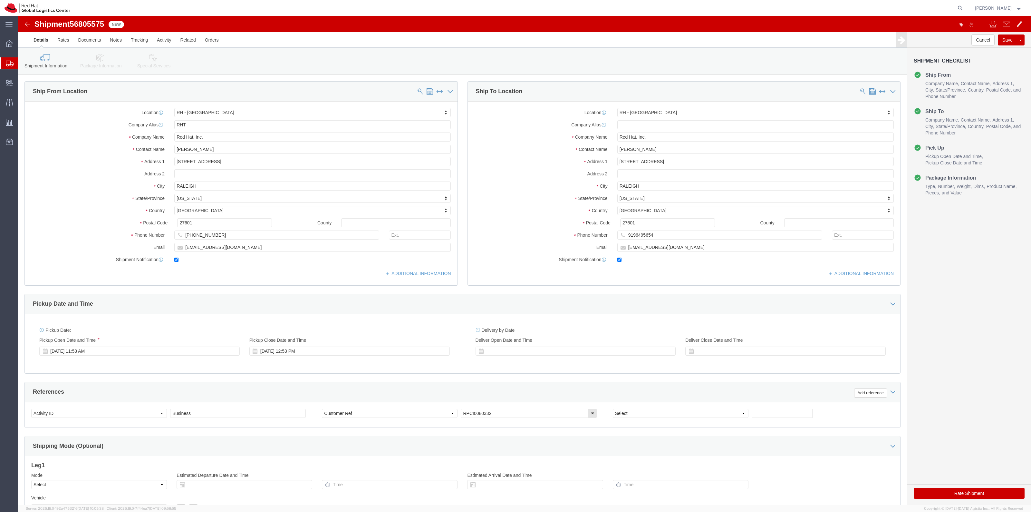
click link "Package Information"
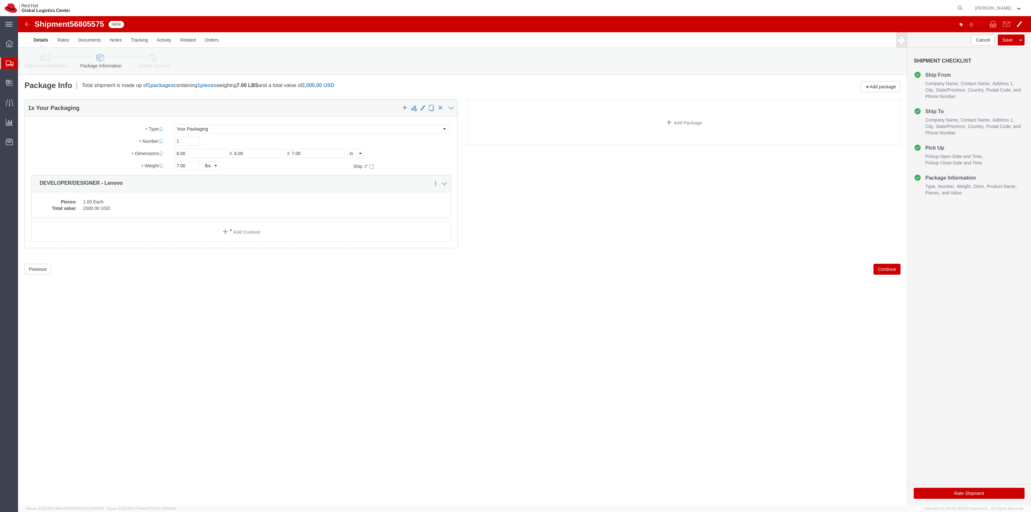
click link "Special Services"
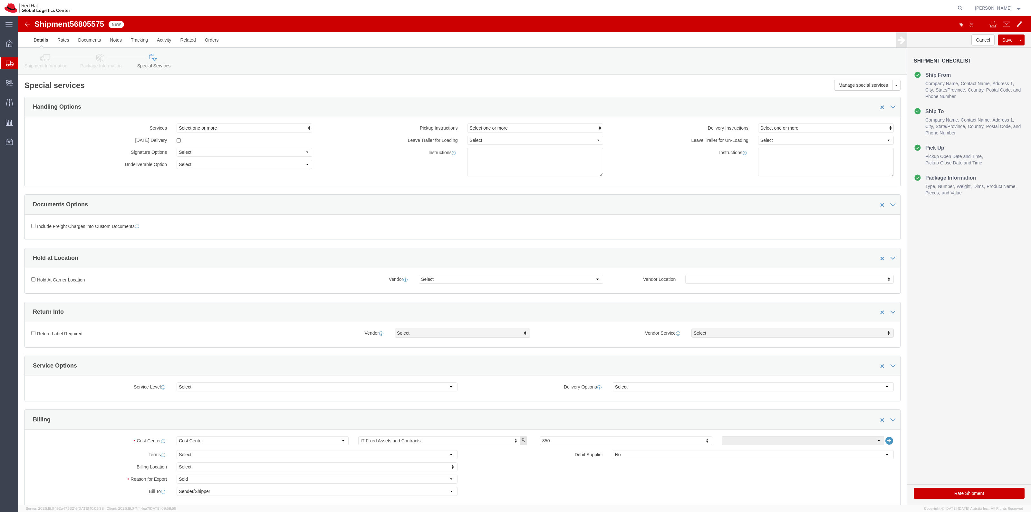
click button "Rate Shipment"
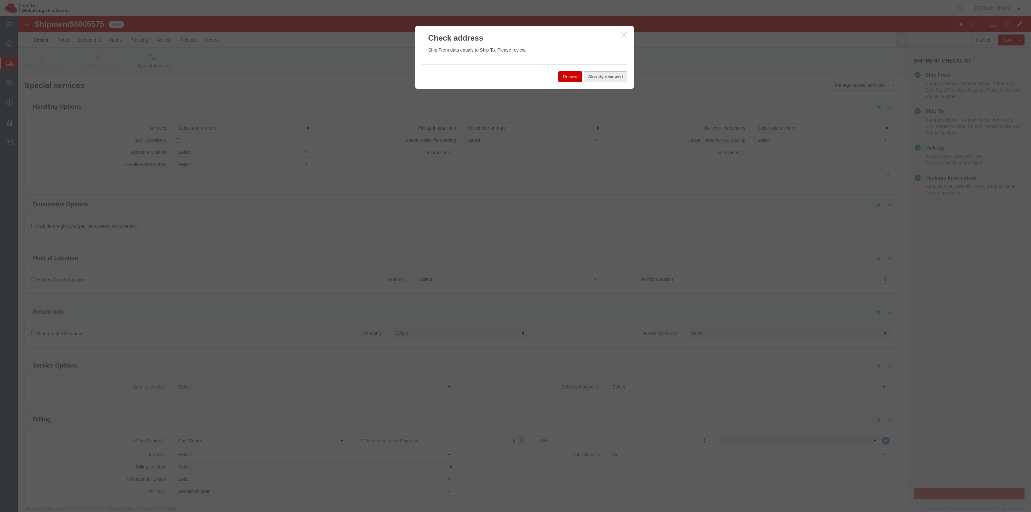
drag, startPoint x: 585, startPoint y: 60, endPoint x: 140, endPoint y: 10, distance: 447.7
click button "Already reviewed"
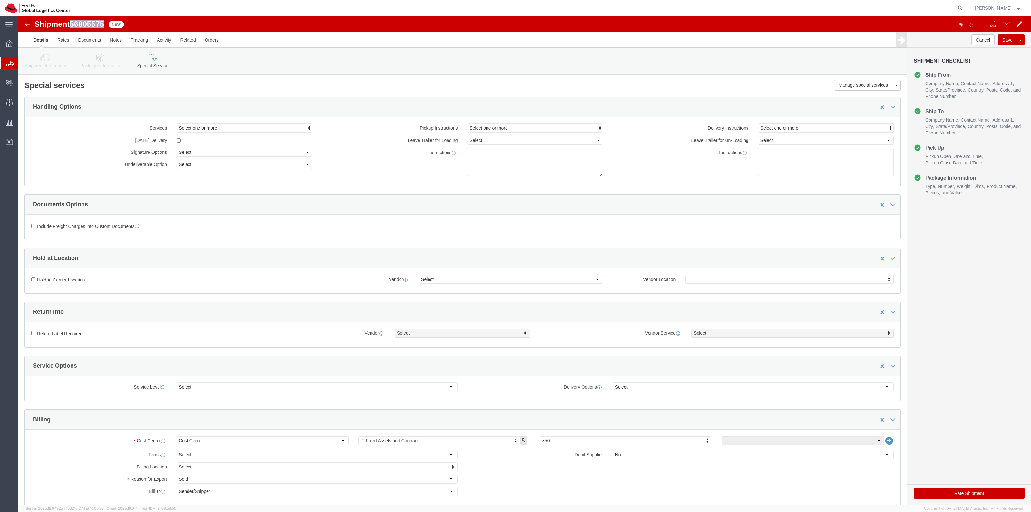
drag, startPoint x: 83, startPoint y: 8, endPoint x: 54, endPoint y: 8, distance: 29.0
click span "56805575"
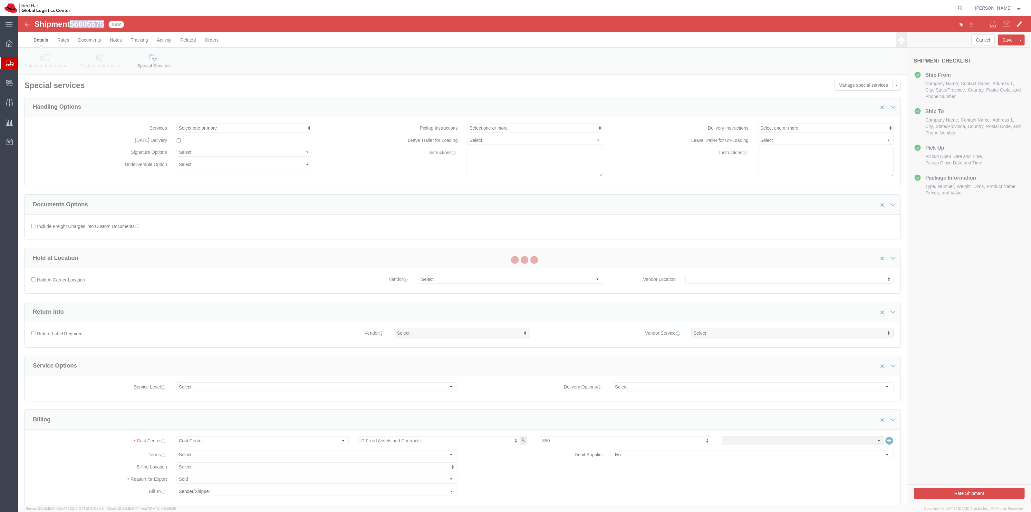
copy span "56805575"
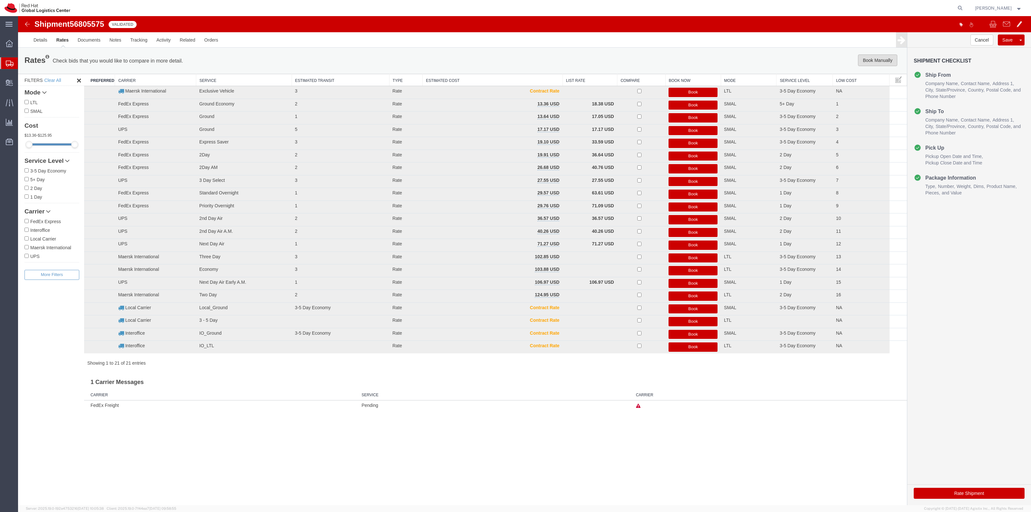
click button "Book Manually"
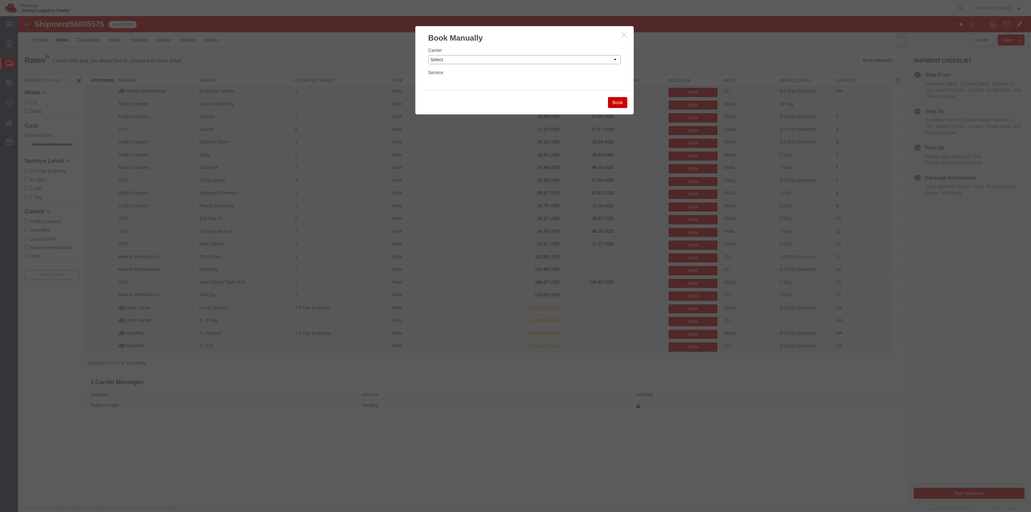
click select "Select Add New Carrier (and default service) Amazon Logistics DHL FedEx Express…"
select select "7920"
click select "Select Add New Carrier (and default service) Amazon Logistics DHL FedEx Express…"
click div "Service Select IO_Ground IO_LTL"
click select "Select IO_Ground IO_LTL"
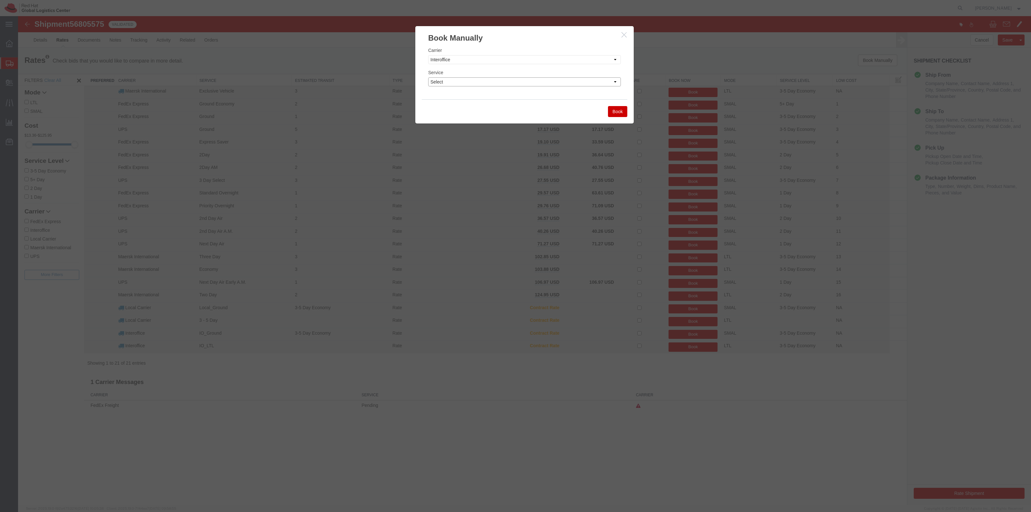
select select "17810"
click select "Select IO_Ground IO_LTL"
click button "Book"
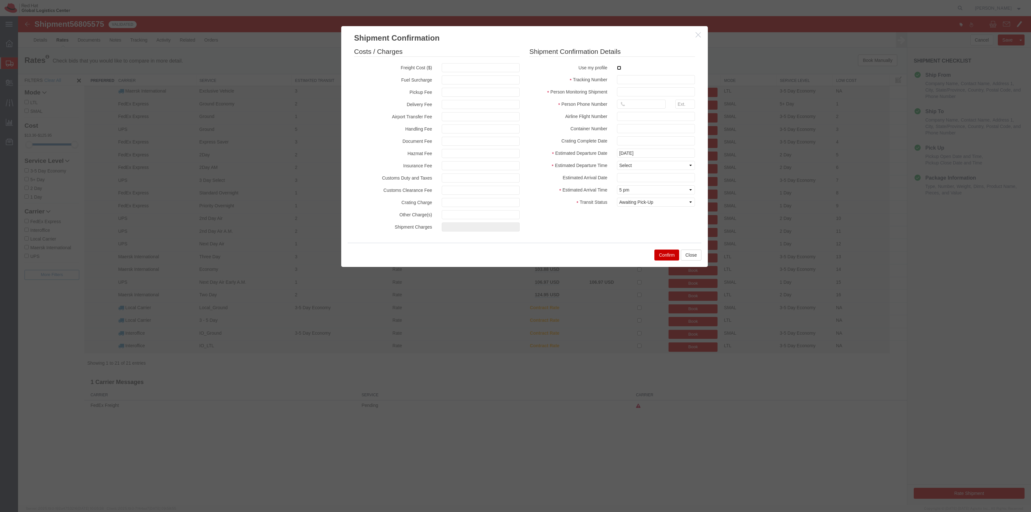
click input "checkbox"
checkbox input "true"
type input "[PERSON_NAME]"
type input "19198356701"
click input "text"
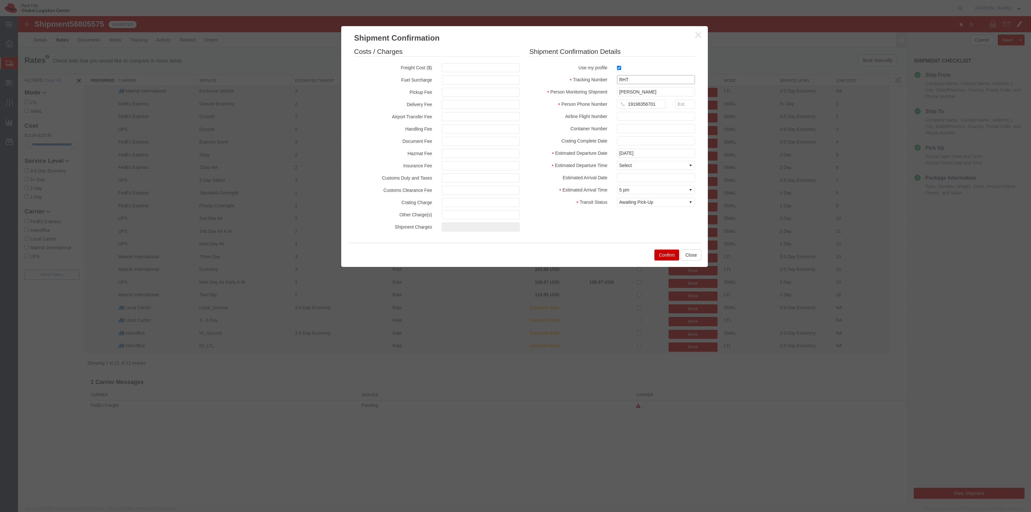
paste input "56805907"
type input "RHT56805907"
click select "Select Midnight 1 am 2 am 3 am 4 am 5 am 6 am 7 am 8 am 9 am 10 am 11 am 12 Noo…"
select select "1200"
click select "Select Midnight 1 am 2 am 3 am 4 am 5 am 6 am 7 am 8 am 9 am 10 am 11 am 12 Noo…"
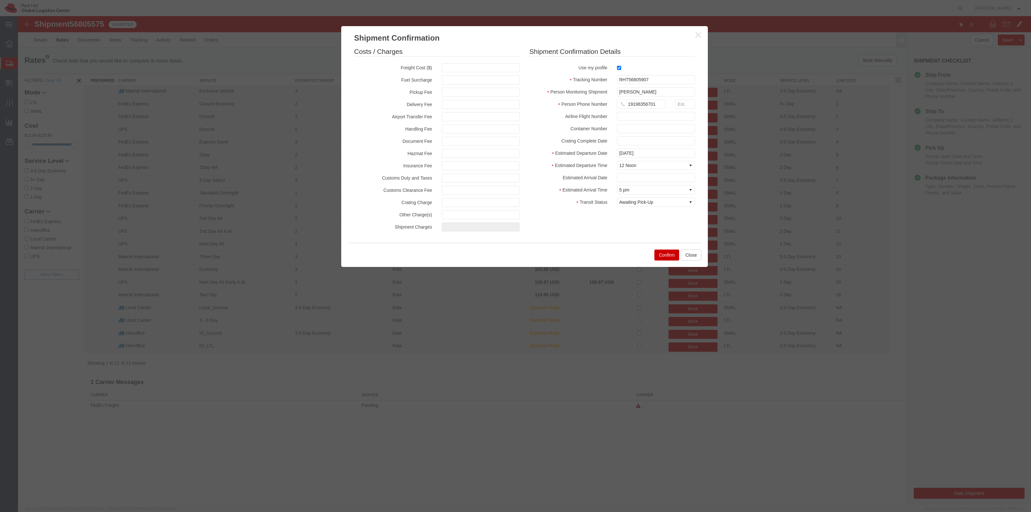
click div "Confirm Close"
click button "Confirm"
click div "Confirm Close"
click button "Close"
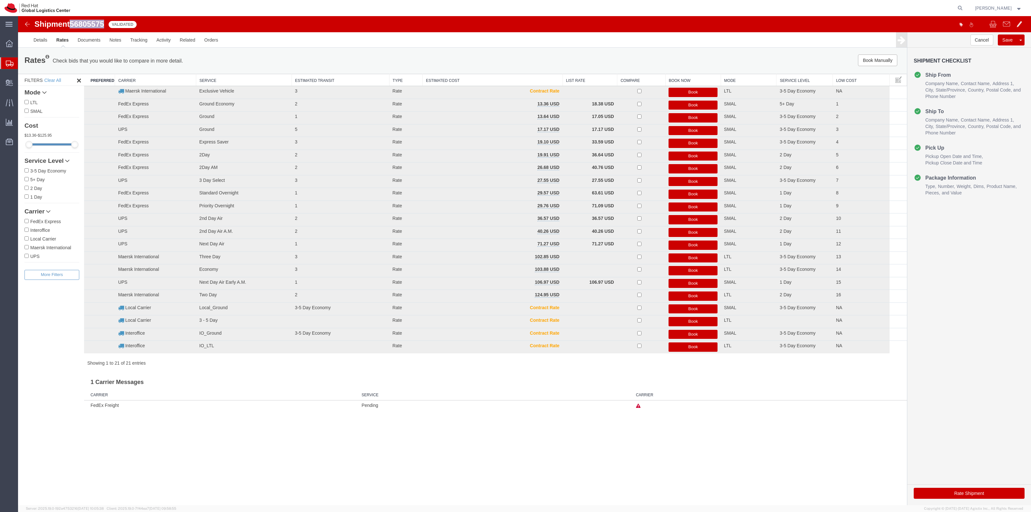
drag, startPoint x: 87, startPoint y: 5, endPoint x: 55, endPoint y: 7, distance: 31.6
click span "56805575"
copy span "56805575"
click button "Book Manually"
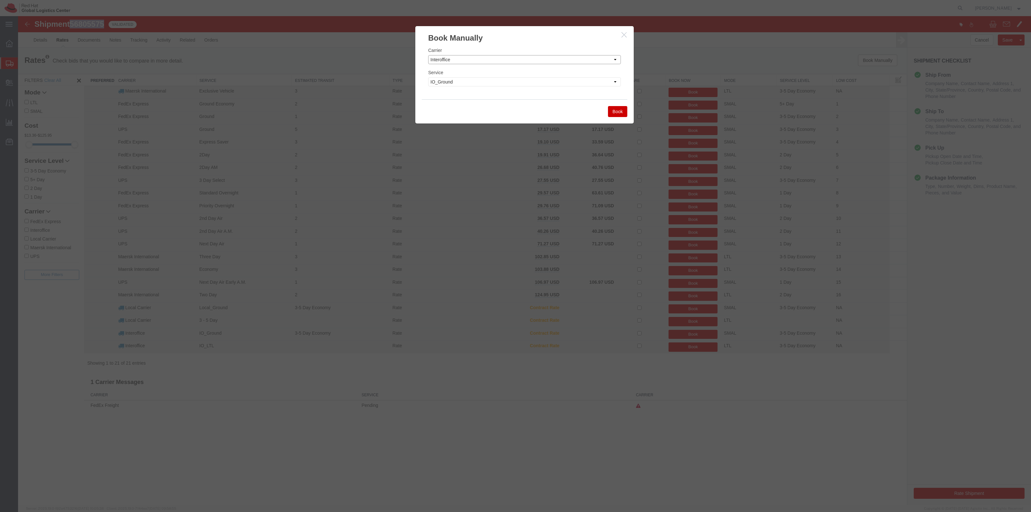
click select "Select Add New Carrier (and default service) Amazon Logistics DHL FedEx Express…"
click div "Carrier Select Add New Carrier (and default service) Amazon Logistics DHL FedEx…"
click button "Book"
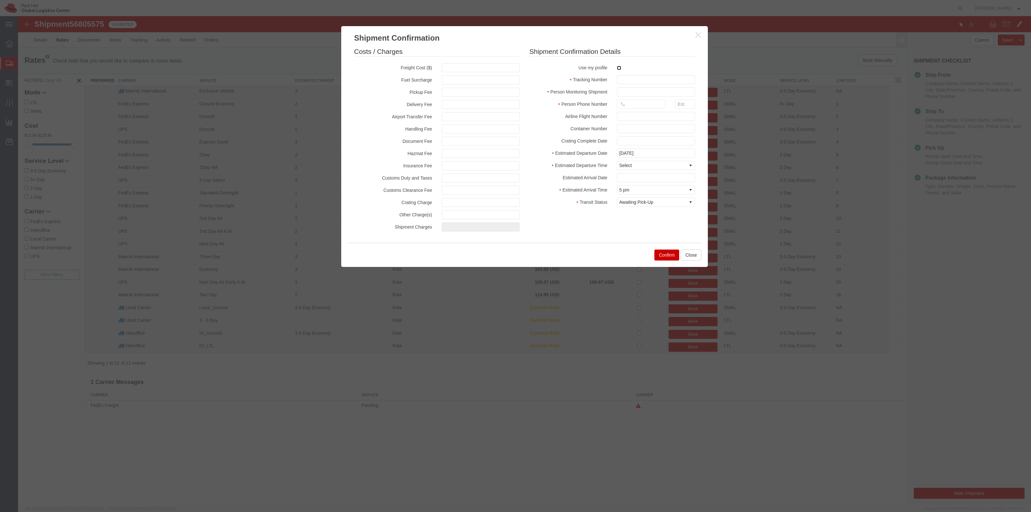
click input "checkbox"
checkbox input "true"
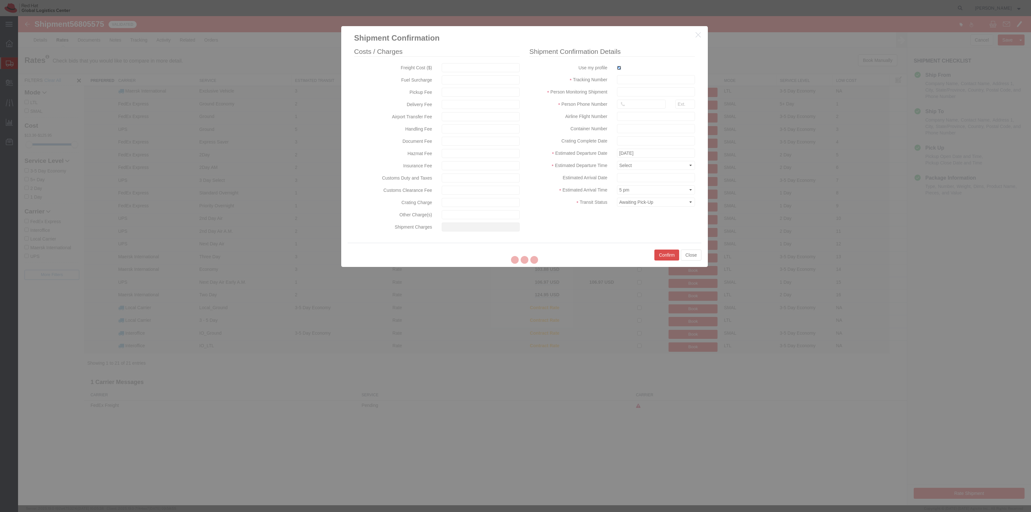
type input "[PERSON_NAME]"
type input "19198356701"
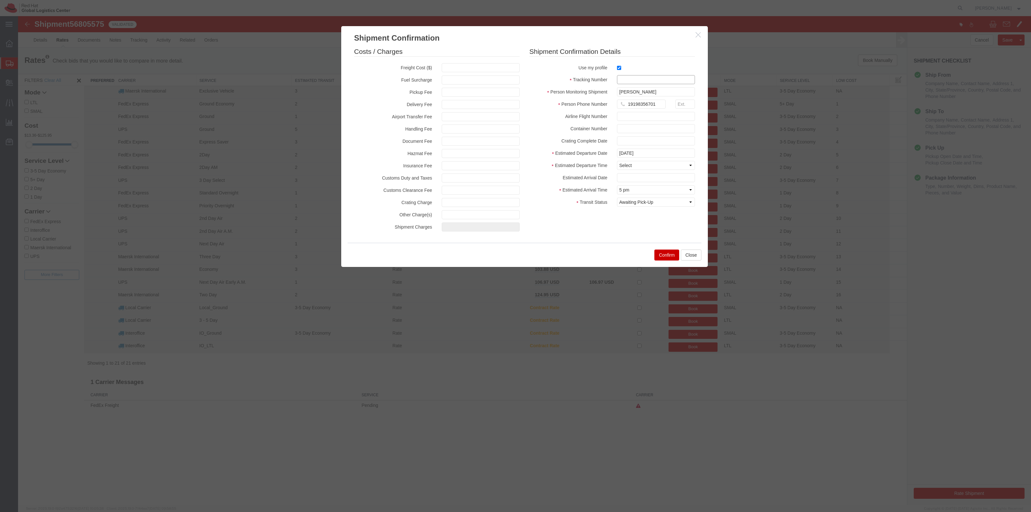
click input "text"
paste input "56805575"
type input "RHT56805575"
click select "Select Midnight 1 am 2 am 3 am 4 am 5 am 6 am 7 am 8 am 9 am 10 am 11 am 12 Noo…"
select select "1200"
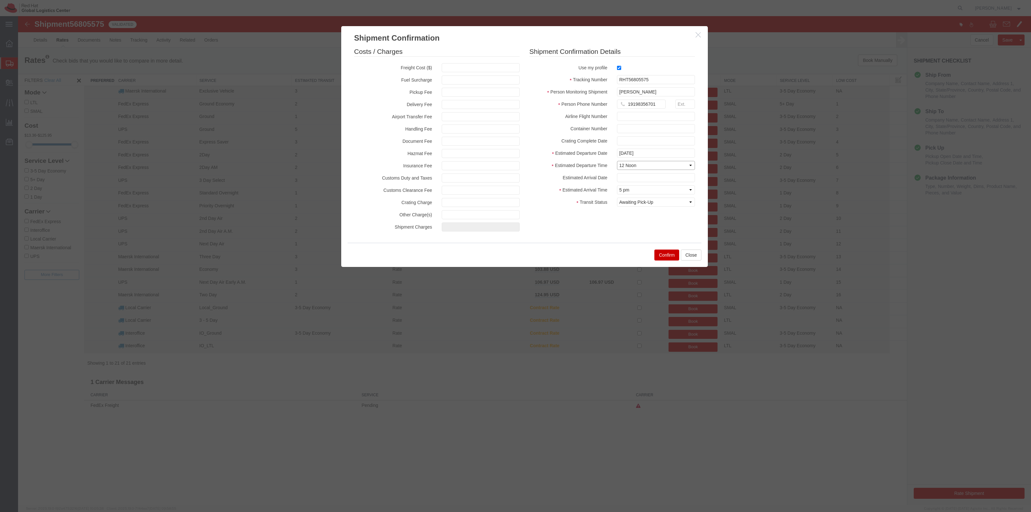
click select "Select Midnight 1 am 2 am 3 am 4 am 5 am 6 am 7 am 8 am 9 am 10 am 11 am 12 Noo…"
click button "Confirm"
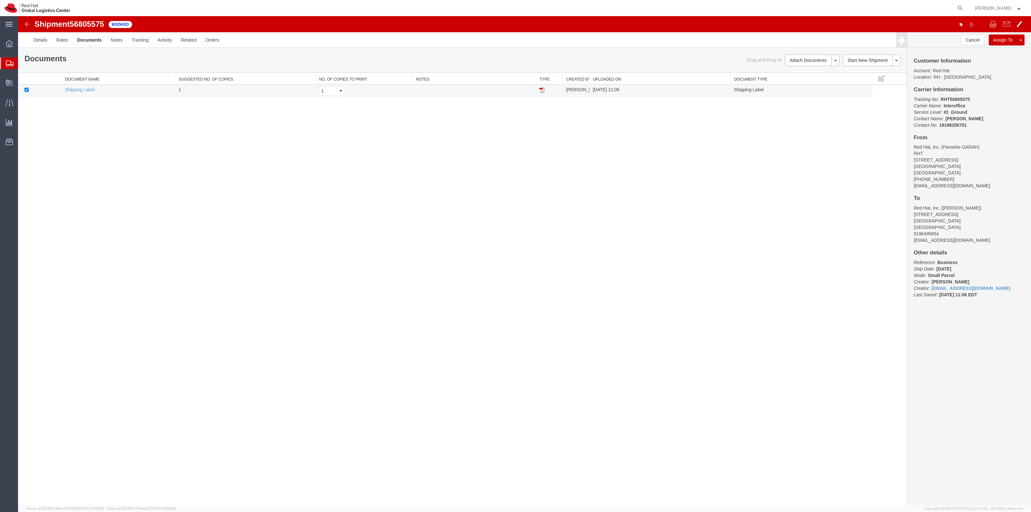
click img
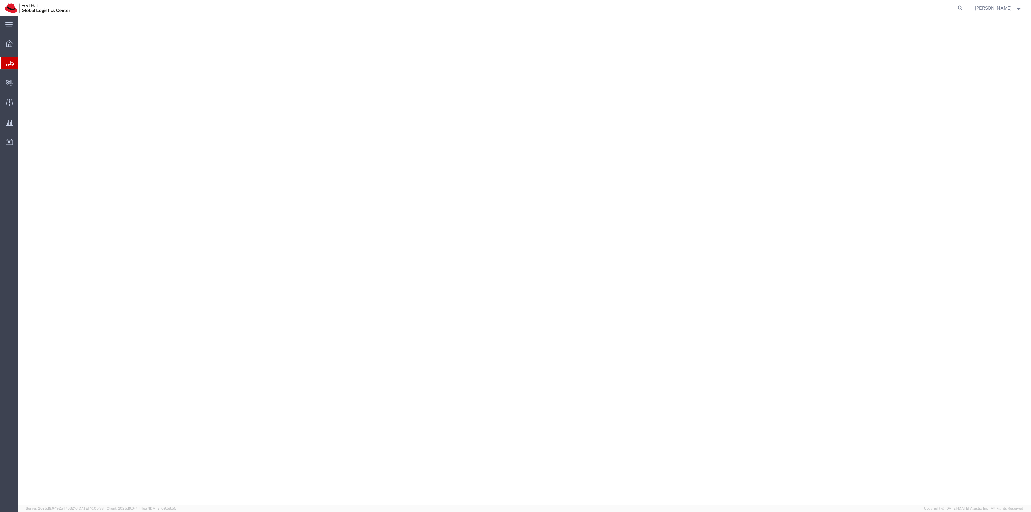
select select "38014"
select select
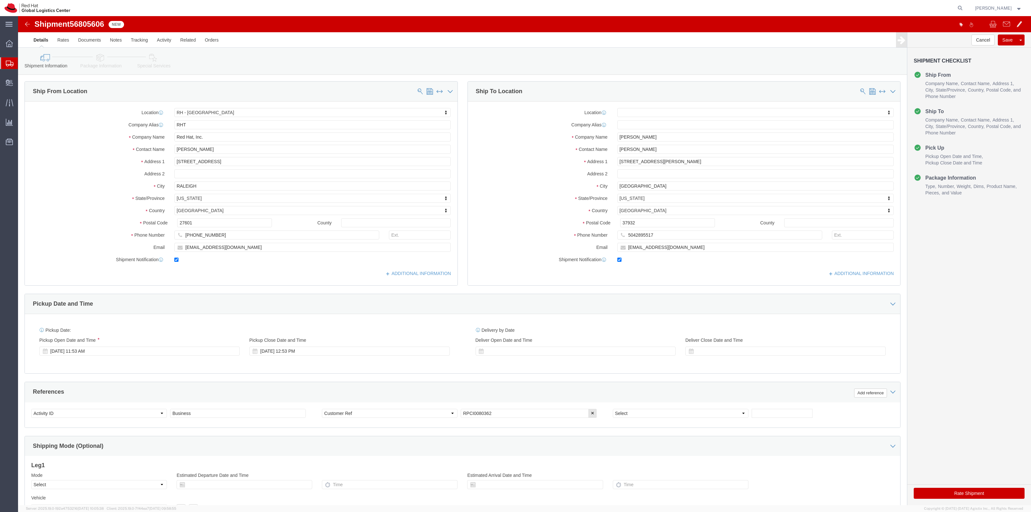
click link "Package Information"
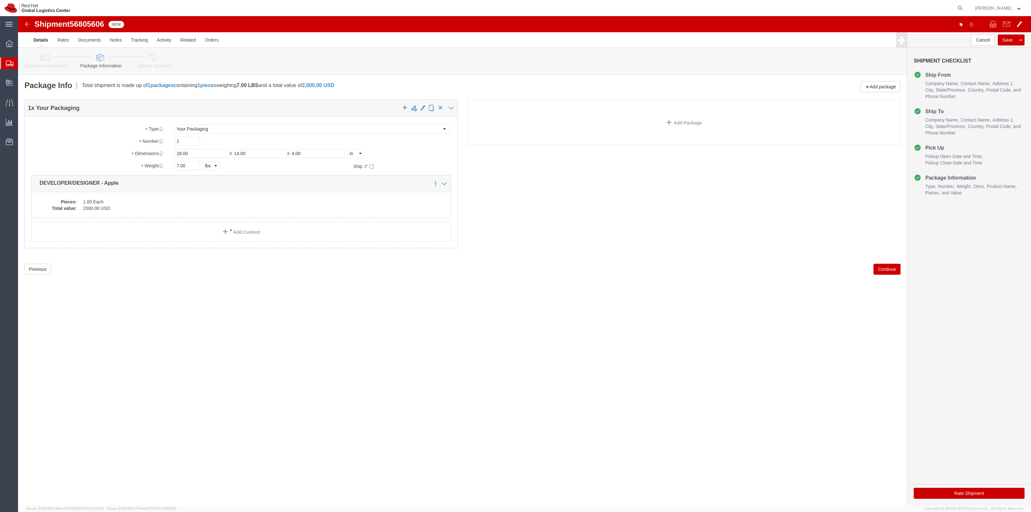
click link "Special Services"
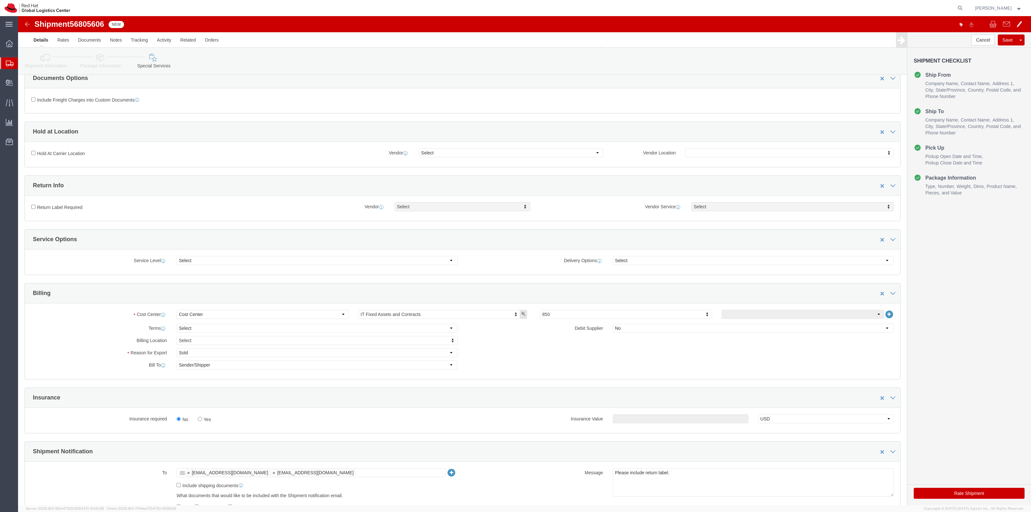
scroll to position [282, 0]
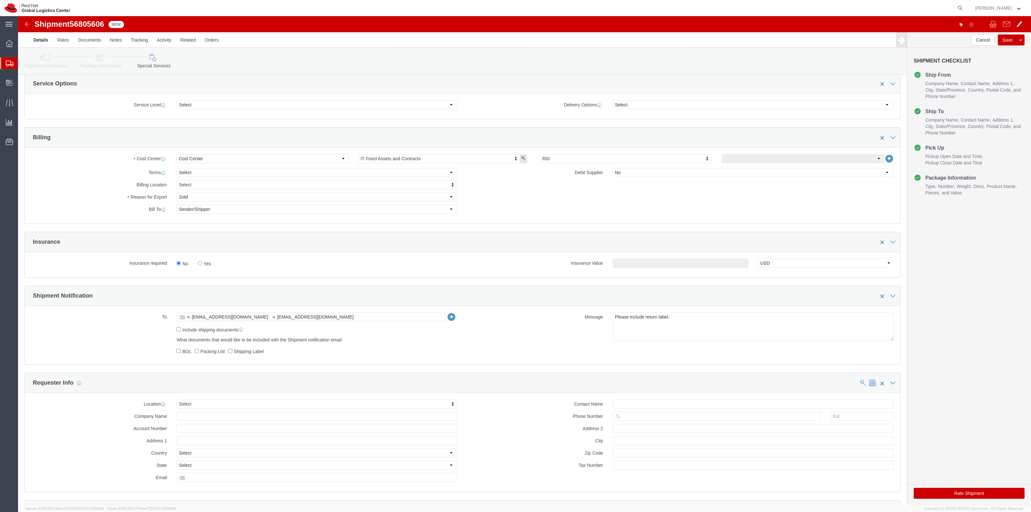
click label "Yes"
click input "Yes"
radio input "true"
click input "text"
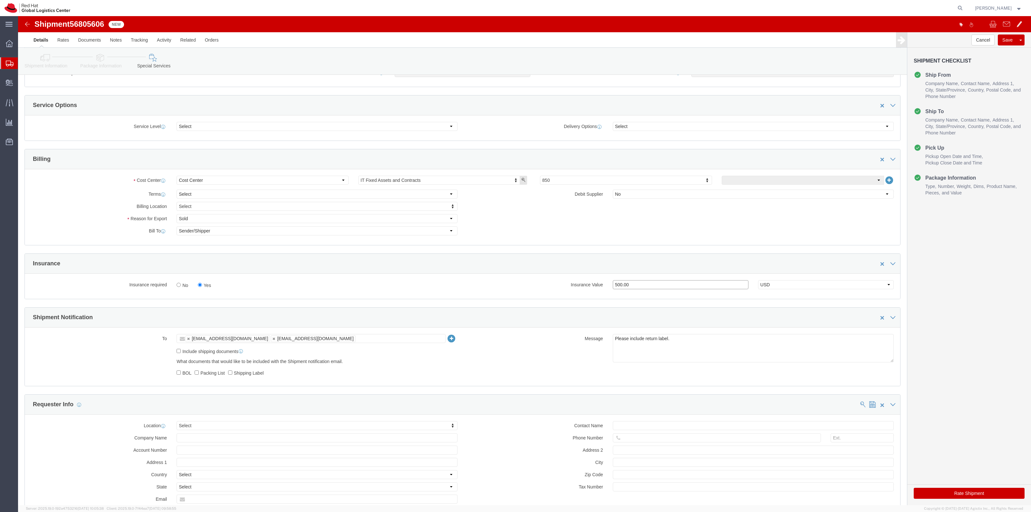
scroll to position [242, 0]
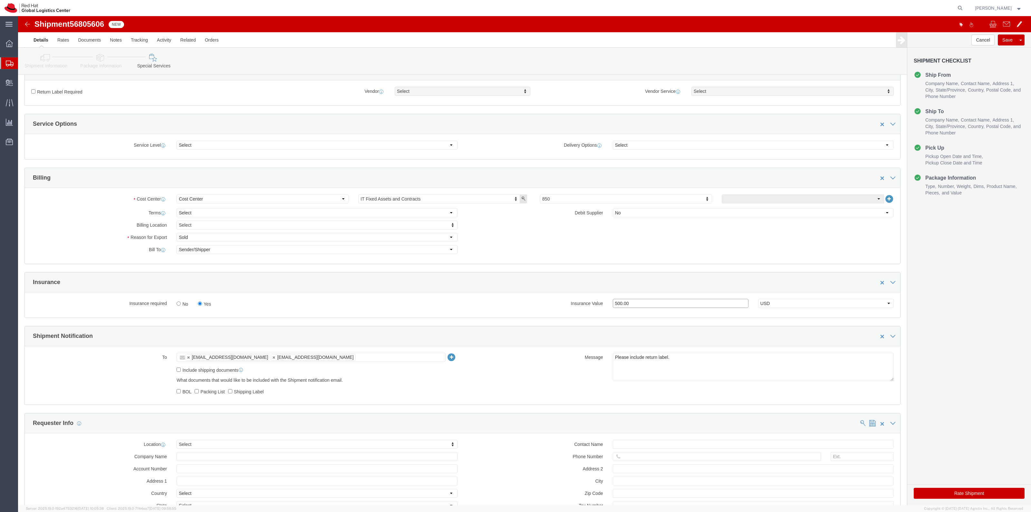
type input "500.00"
click label "Return Label Required"
click input "Return Label Required"
checkbox input "true"
select select "5"
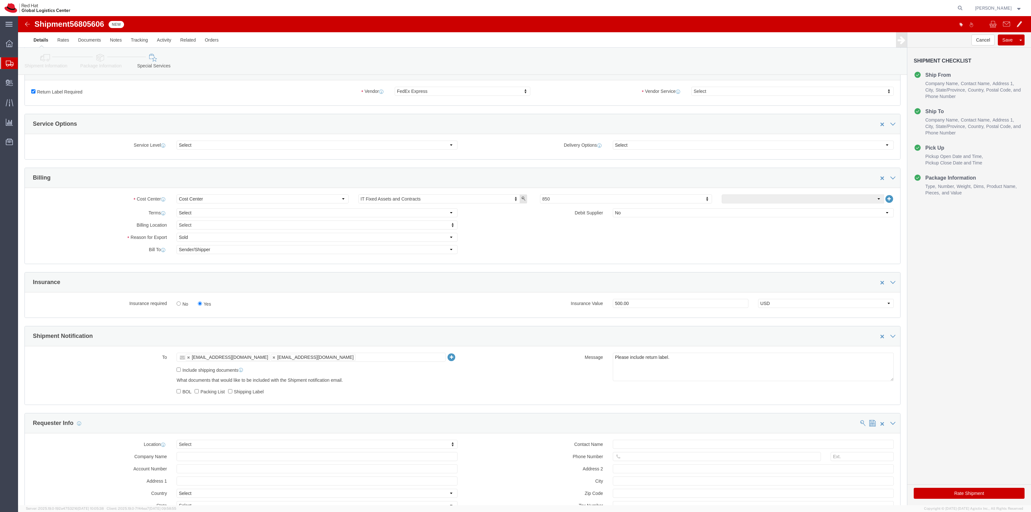
click div "Return Label Required Vendor FedEx Express Vendor Select FedEx Freight UPS Blue…"
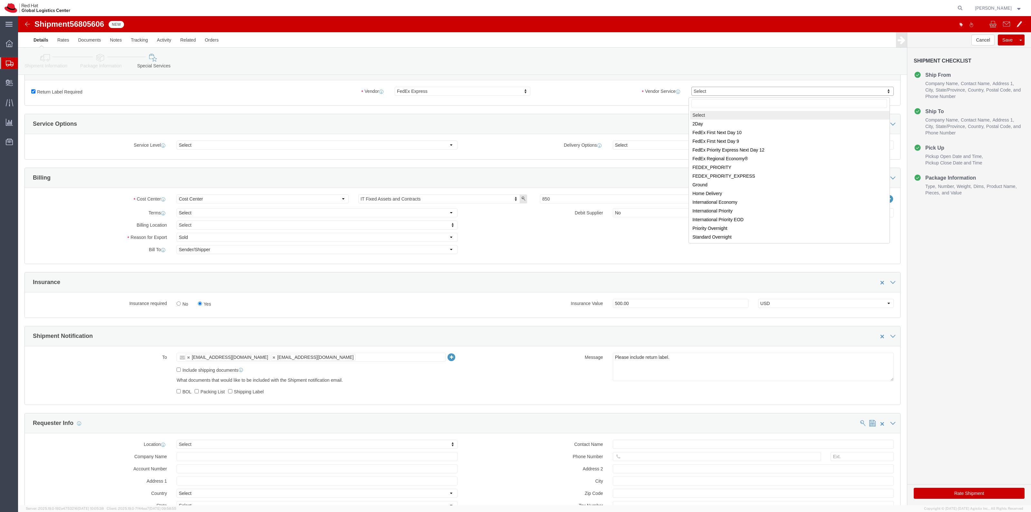
drag, startPoint x: 745, startPoint y: 78, endPoint x: 697, endPoint y: 92, distance: 49.3
select select "12"
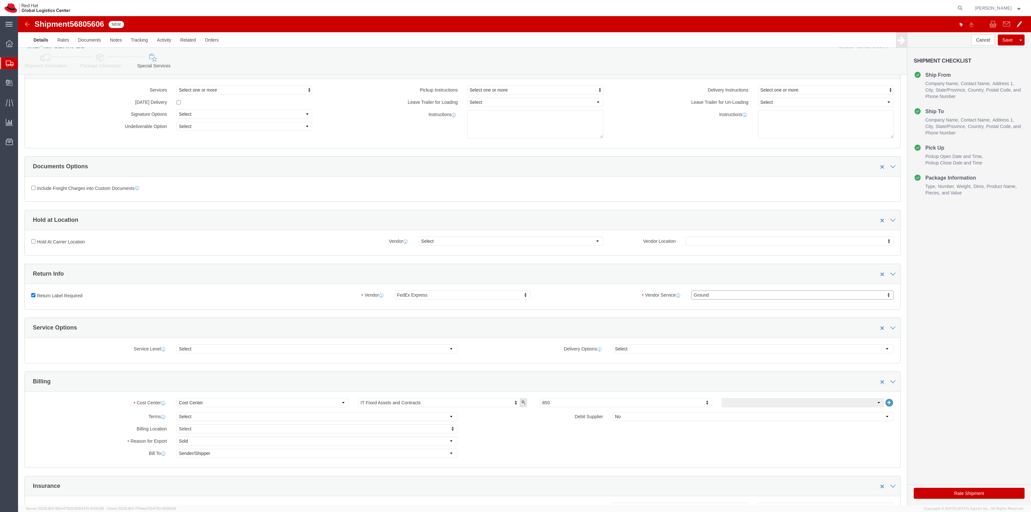
scroll to position [0, 0]
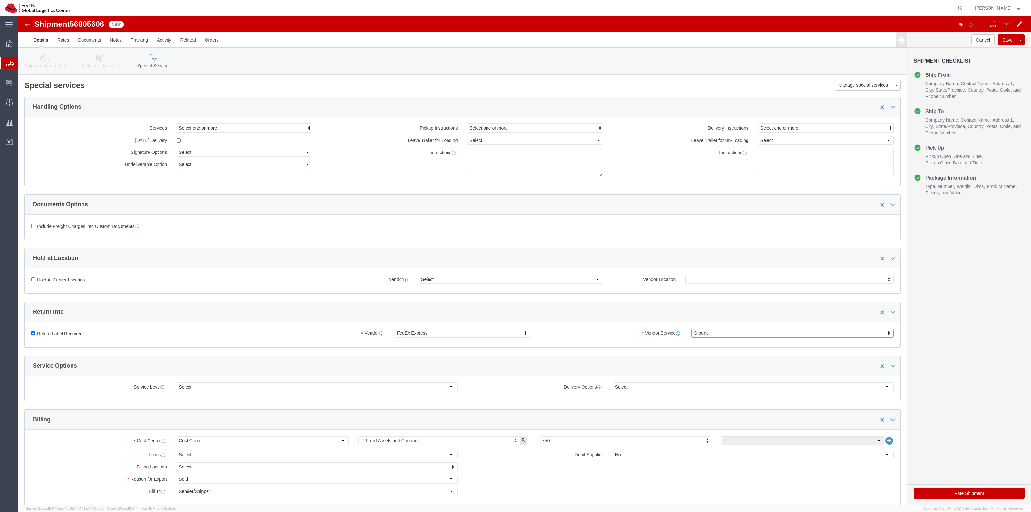
click button "Rate Shipment"
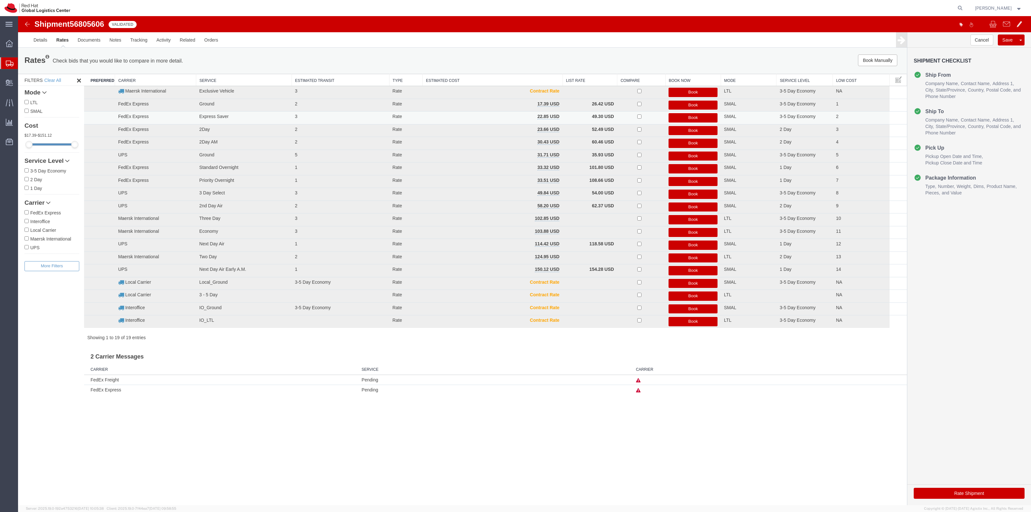
click at [703, 118] on button "Book" at bounding box center [692, 117] width 49 height 9
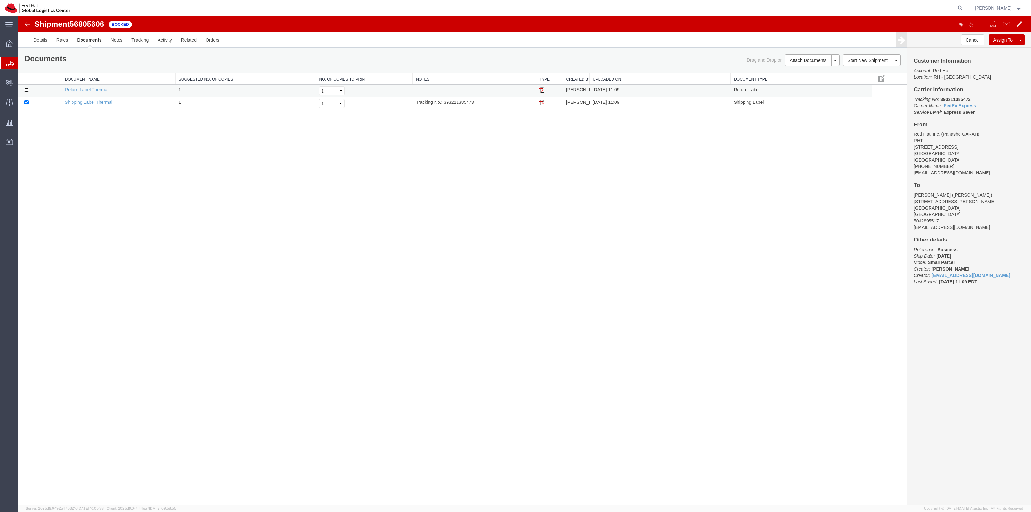
click at [26, 90] on input "checkbox" at bounding box center [26, 90] width 4 height 4
checkbox input "true"
click at [821, 71] on link "Print Documents" at bounding box center [811, 71] width 56 height 10
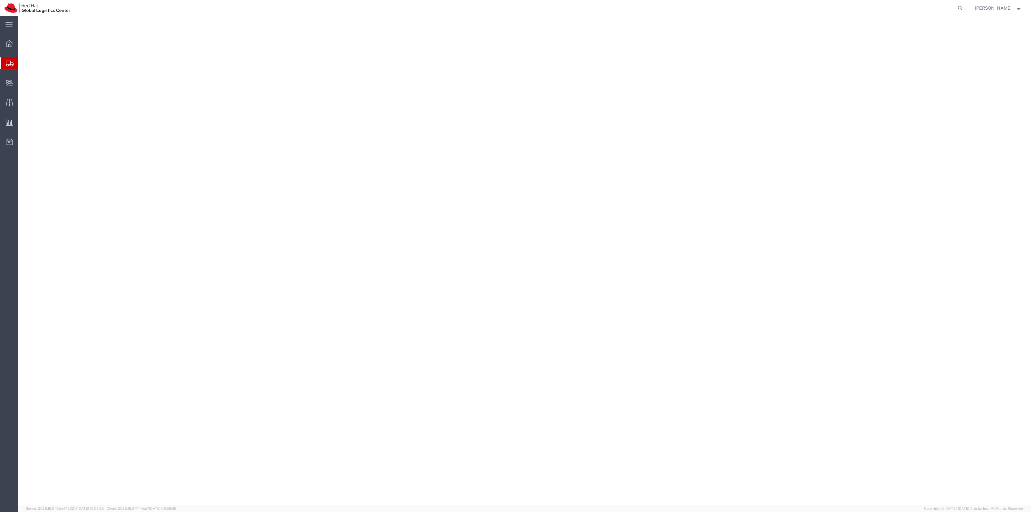
select select "38014"
select select
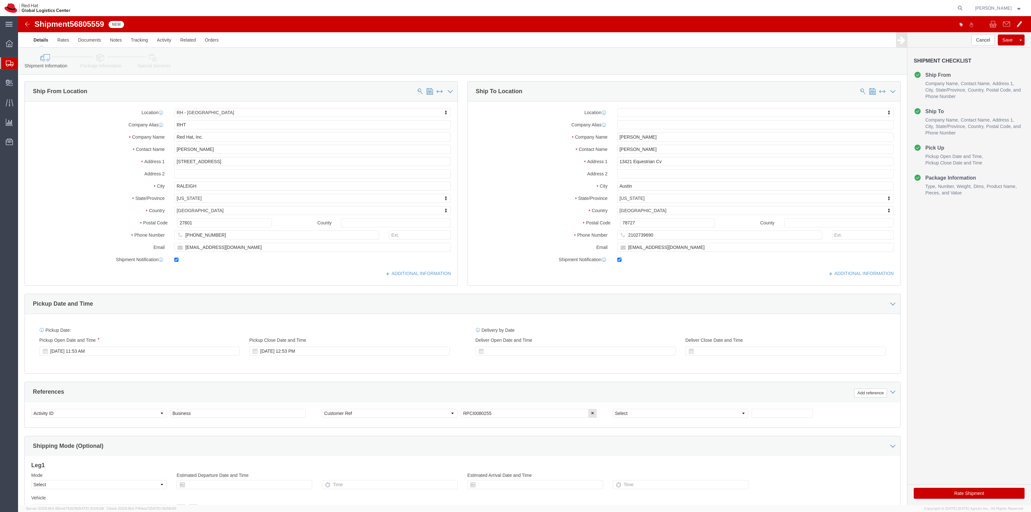
drag, startPoint x: 91, startPoint y: 43, endPoint x: 141, endPoint y: 53, distance: 51.0
click icon
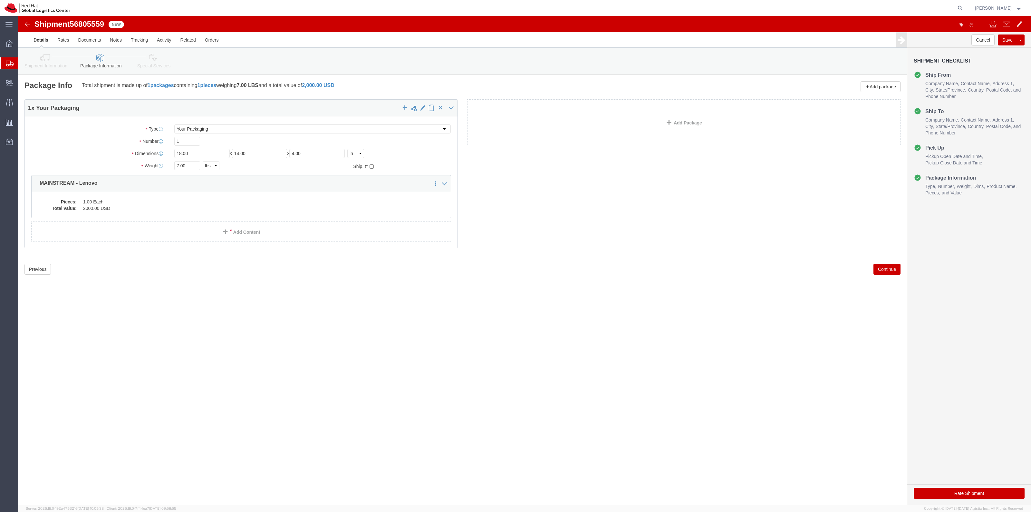
click link "Special Services"
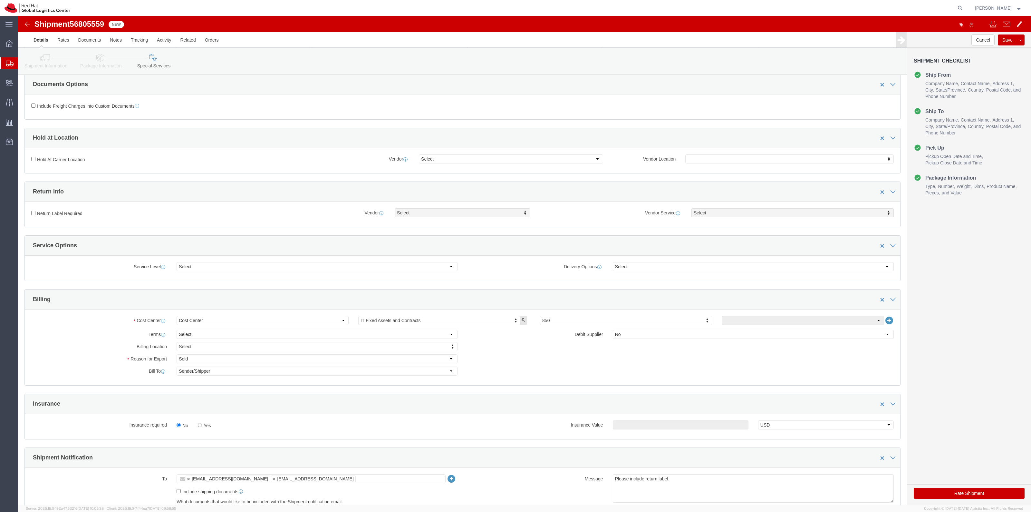
scroll to position [121, 0]
click label "Return Label Required"
click input "Return Label Required"
checkbox input "true"
select select "5"
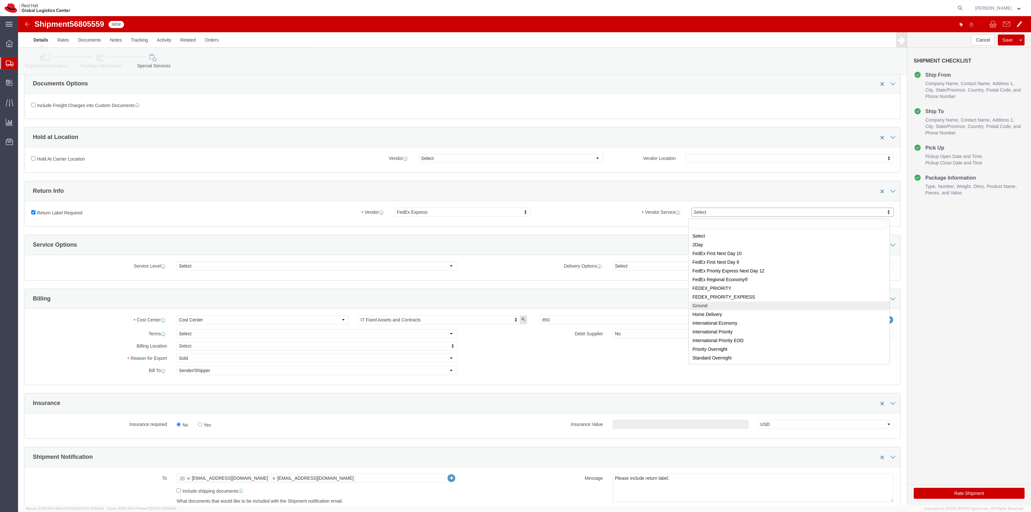
select select "12"
click label "Yes"
click input "Yes"
radio input "true"
click input "text"
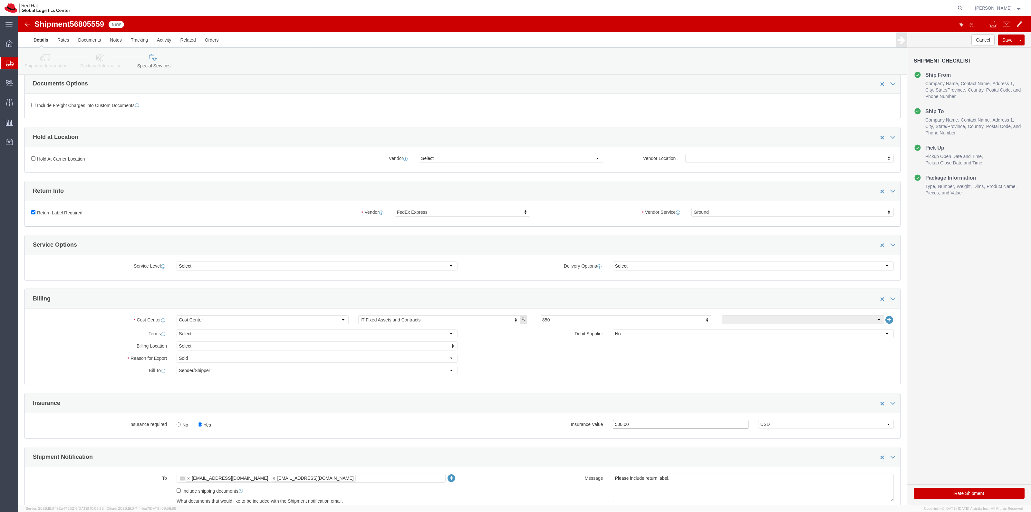
type input "500.00"
click button "Rate Shipment"
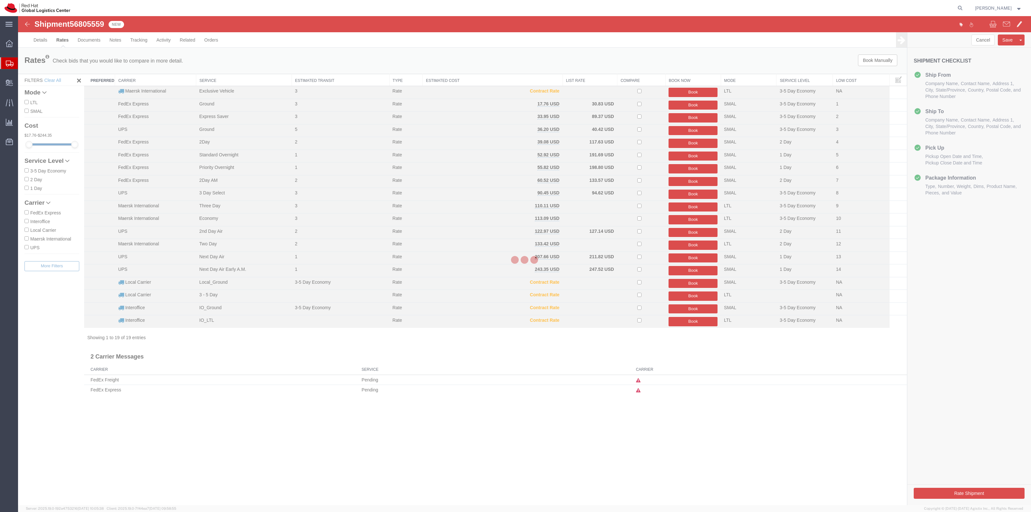
scroll to position [0, 0]
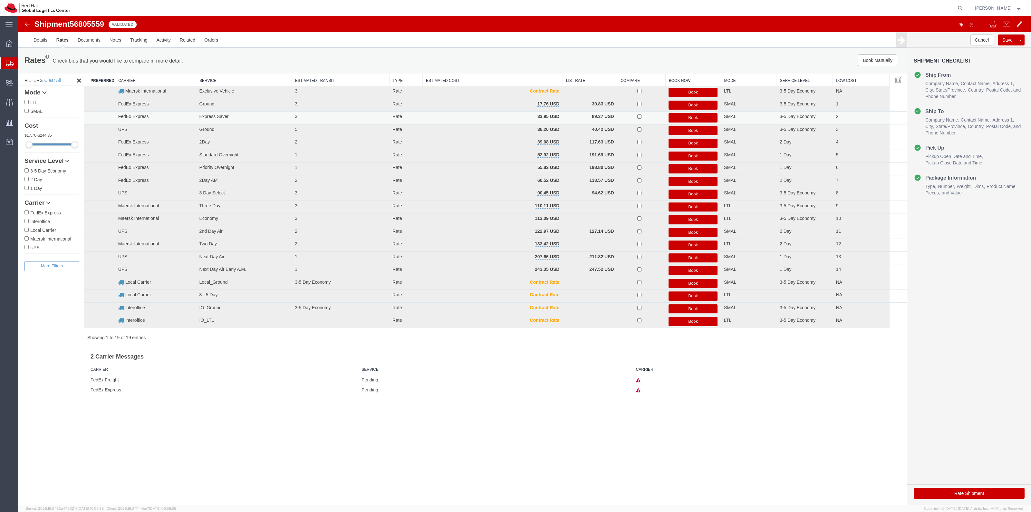
click at [678, 115] on button "Book" at bounding box center [692, 117] width 49 height 9
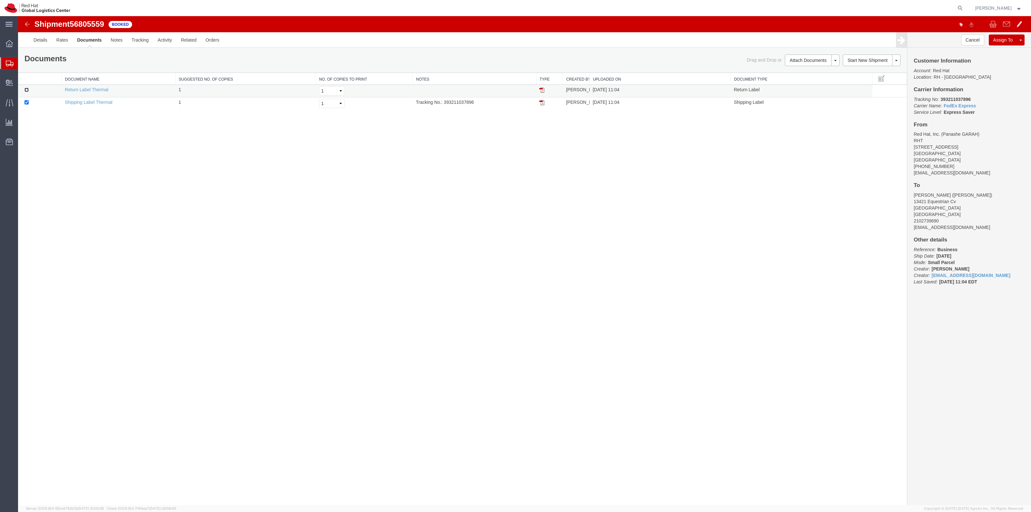
click at [26, 91] on input "checkbox" at bounding box center [26, 90] width 4 height 4
checkbox input "true"
click at [812, 67] on link "Print Documents" at bounding box center [811, 71] width 56 height 10
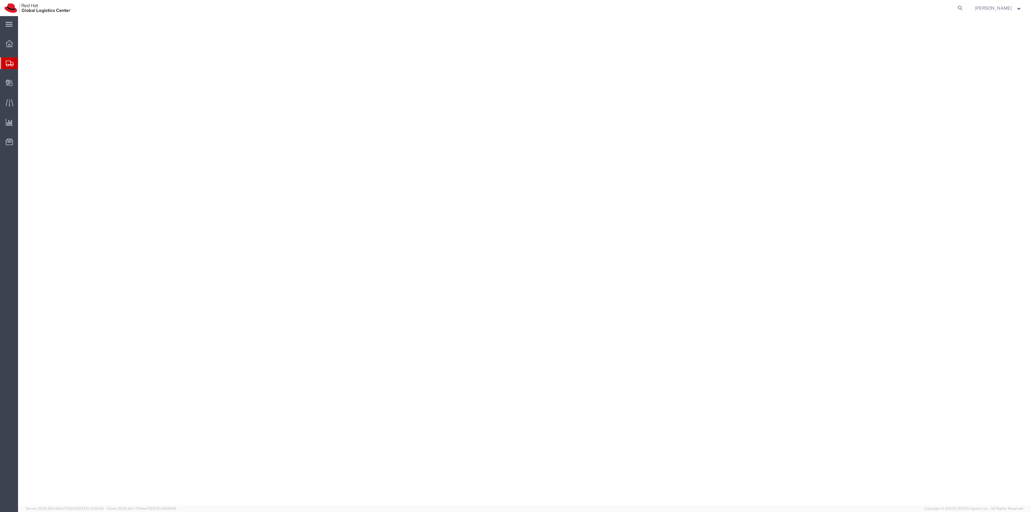
select select "38014"
select select
select select "38014"
select select
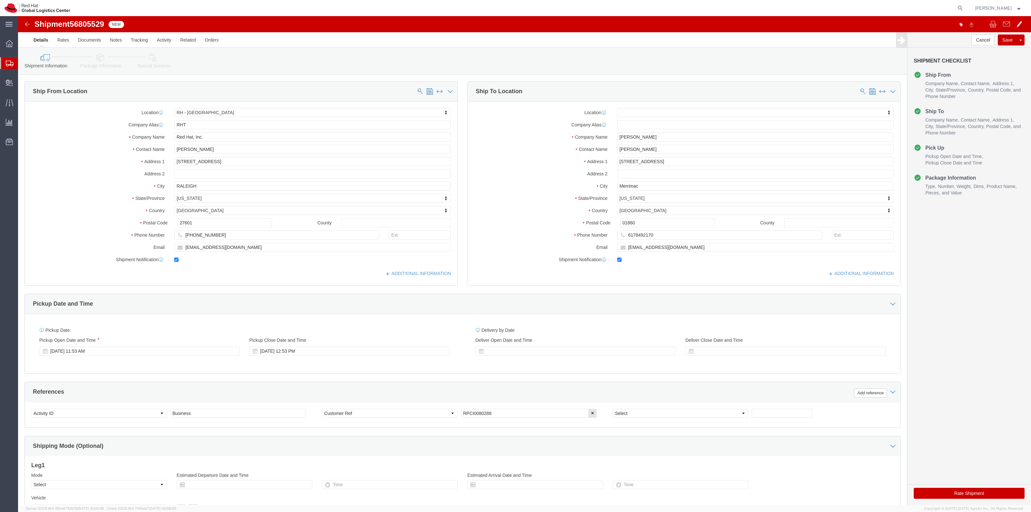
drag, startPoint x: 86, startPoint y: 38, endPoint x: 99, endPoint y: 43, distance: 13.6
click icon
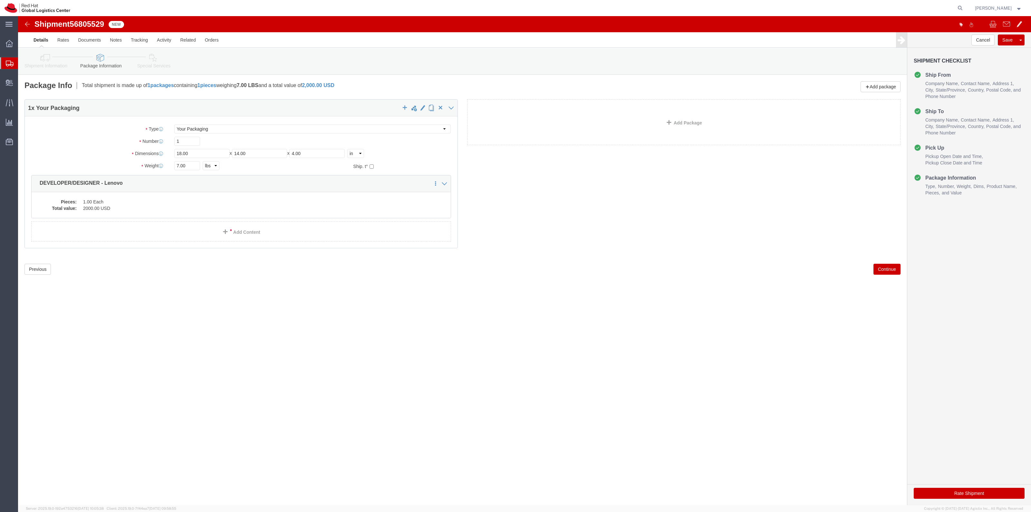
click icon
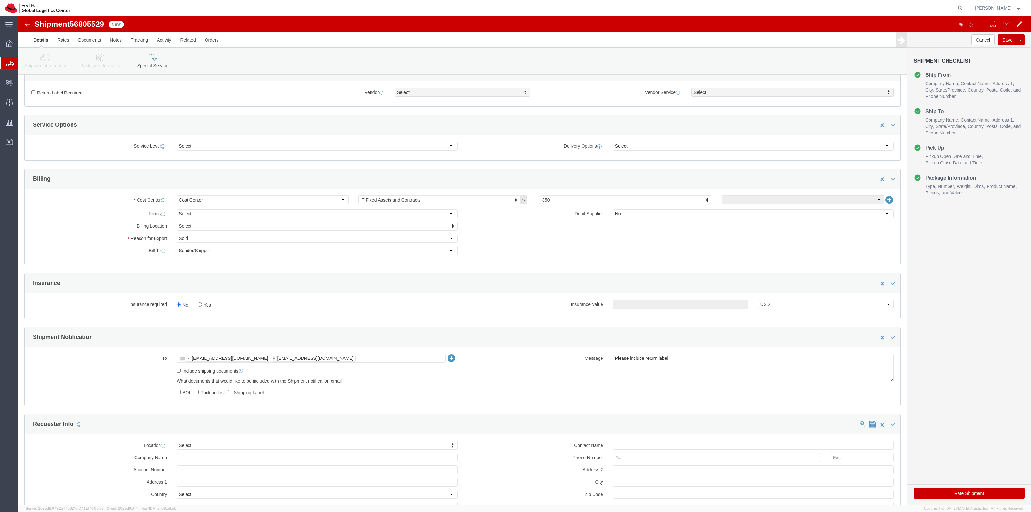
scroll to position [242, 0]
click label "Yes"
click input "Yes"
radio input "true"
click input "text"
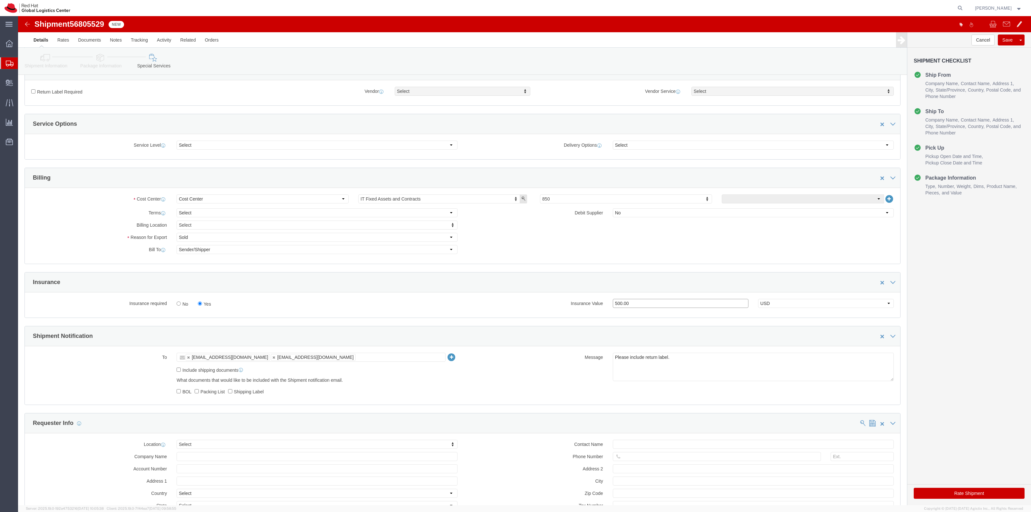
type input "500.00"
click label "Return Label Required"
click input "Return Label Required"
checkbox input "true"
select select "5"
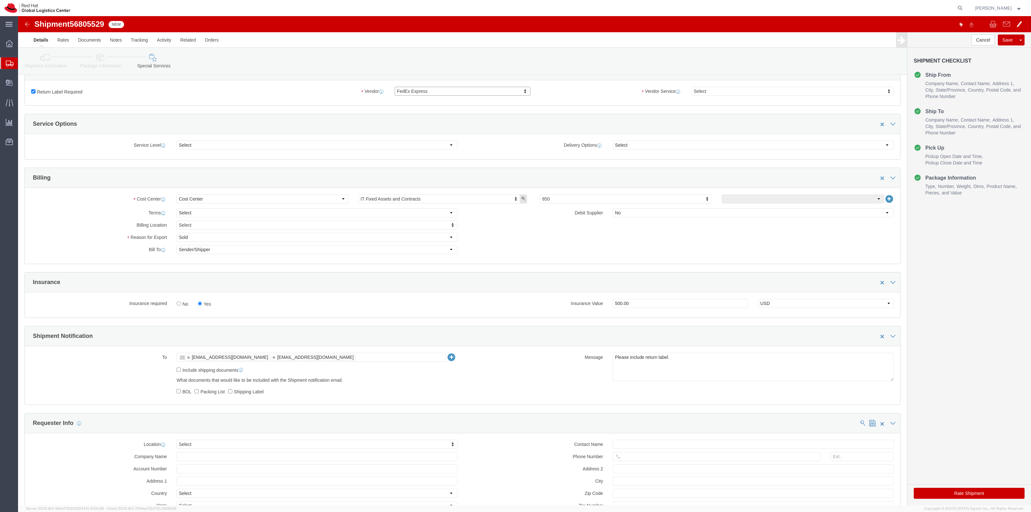
drag, startPoint x: 687, startPoint y: 75, endPoint x: 687, endPoint y: 84, distance: 9.4
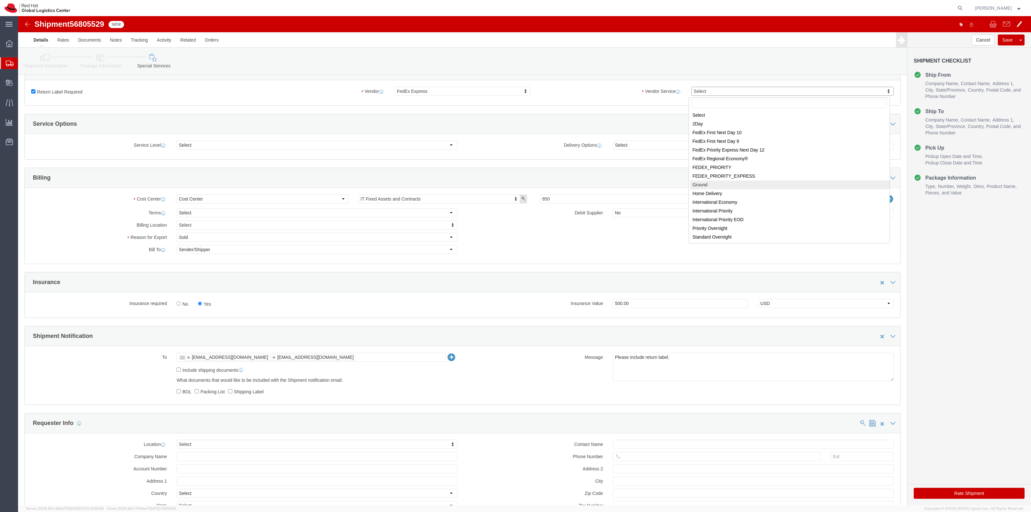
select select "12"
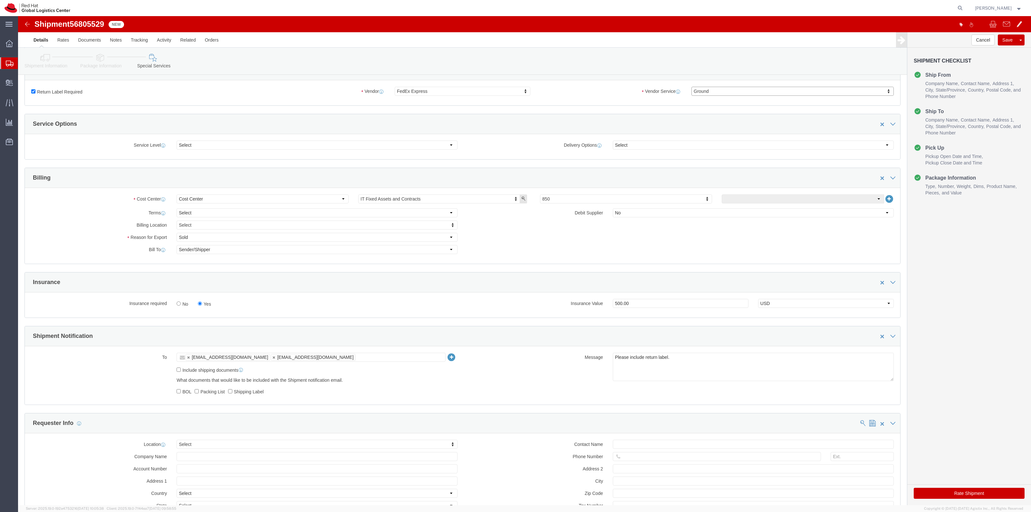
click button "Rate Shipment"
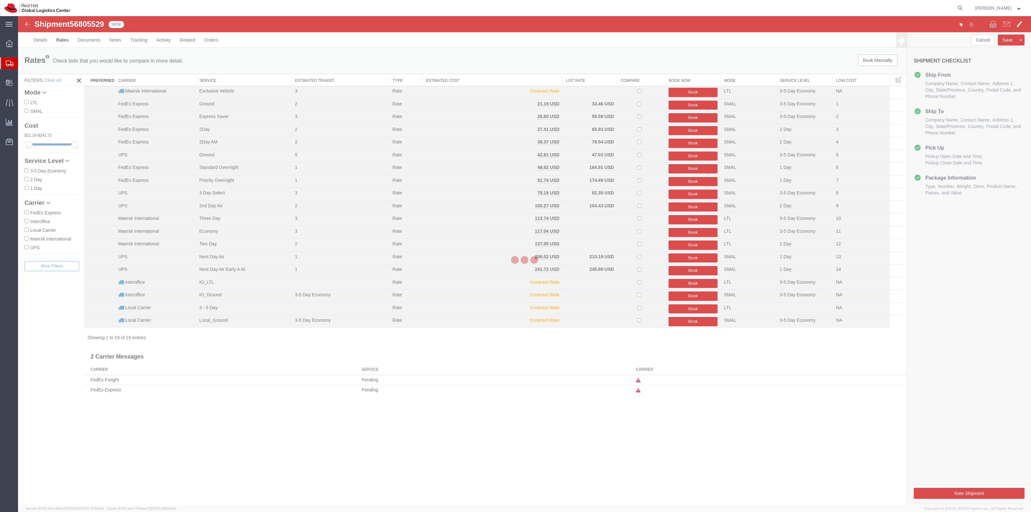
scroll to position [0, 0]
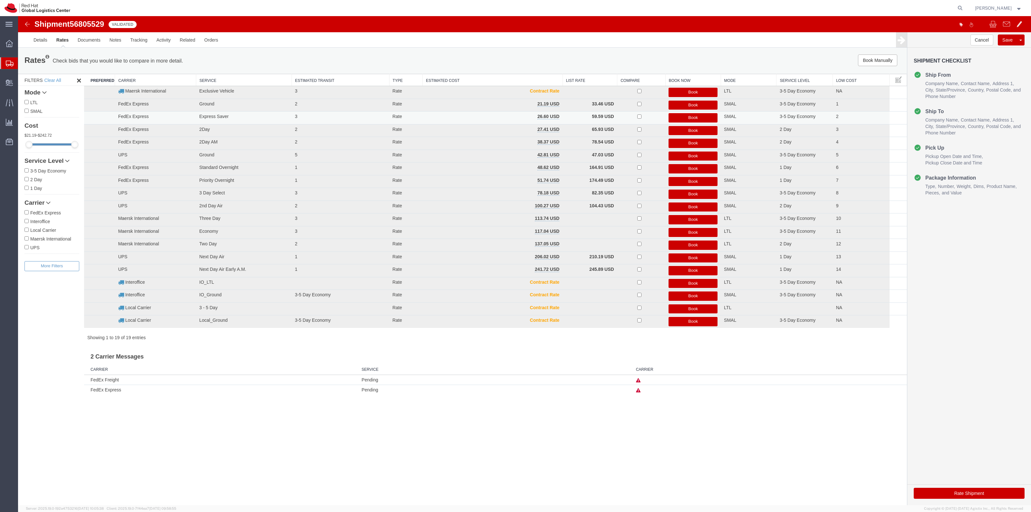
click at [685, 116] on button "Book" at bounding box center [692, 117] width 49 height 9
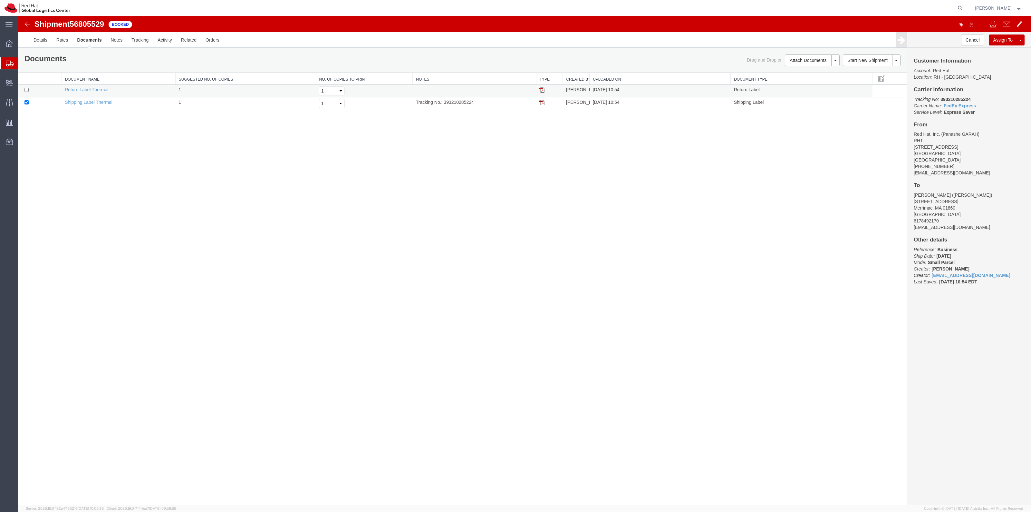
click at [29, 91] on td at bounding box center [39, 91] width 43 height 13
click at [27, 89] on input "checkbox" at bounding box center [26, 90] width 4 height 4
checkbox input "true"
click at [811, 71] on link "Print Documents" at bounding box center [811, 71] width 56 height 10
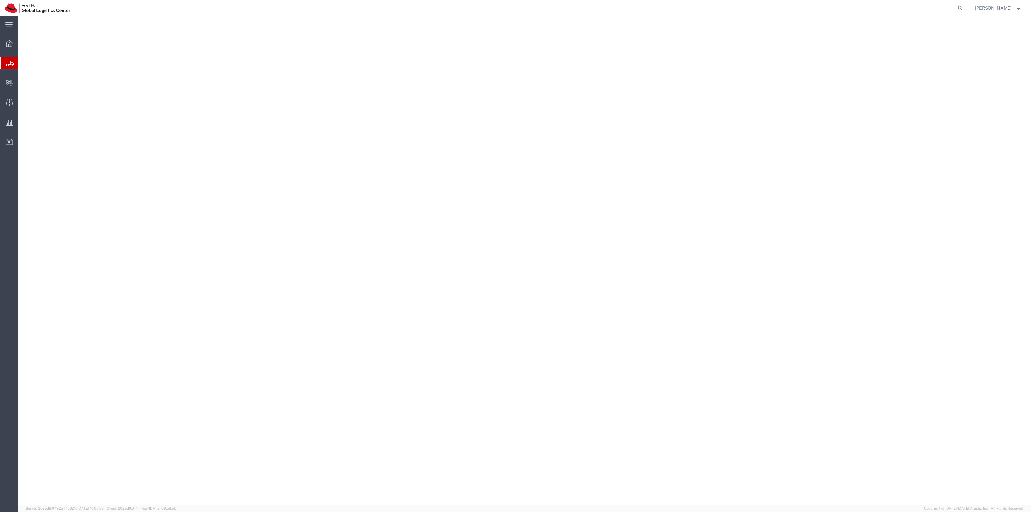
select select "38014"
select select
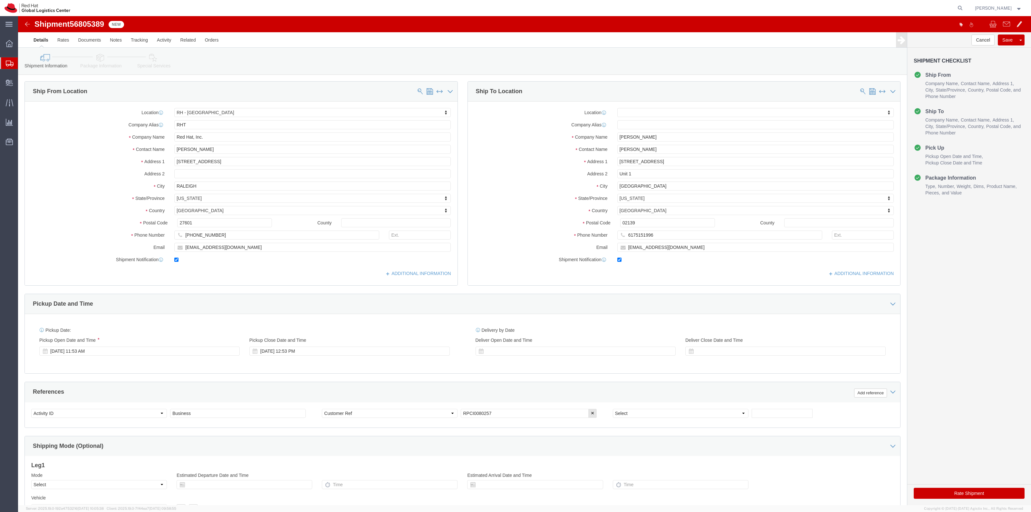
click div "Shipment Information Package Information Special Services"
click link "Package Information"
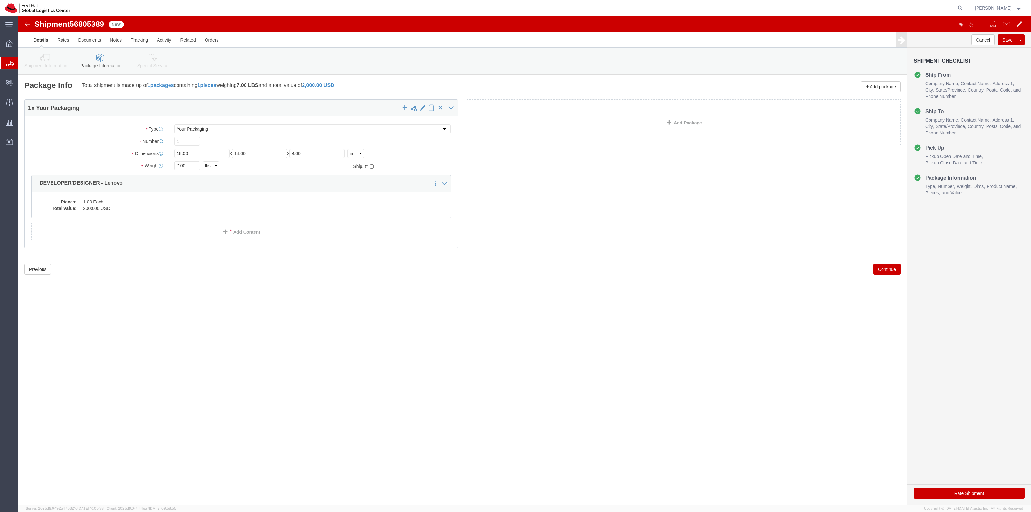
click link "Special Services"
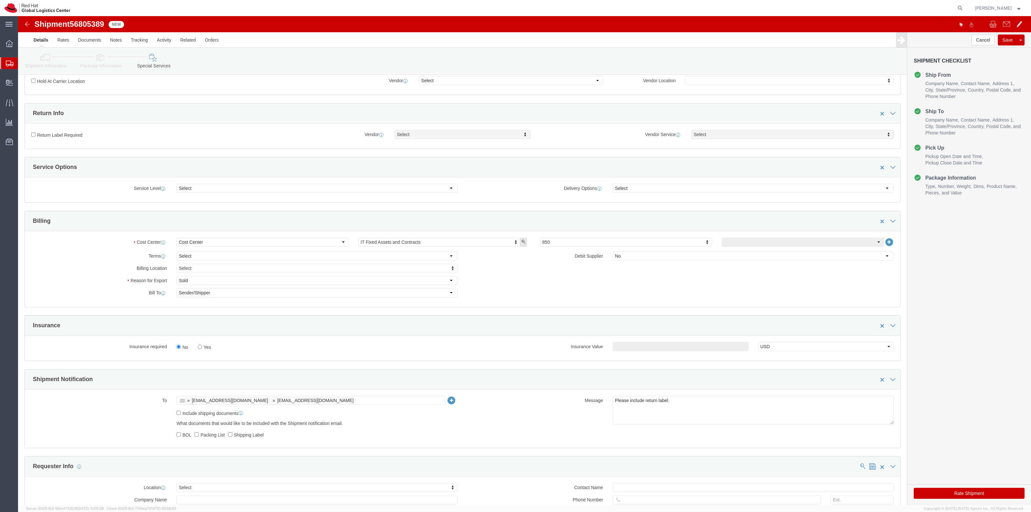
scroll to position [201, 0]
click div "Insurance required No Yes Insurance Value Select USD JPY GBP CAD EUR"
click label "Yes"
click input "Yes"
radio input "true"
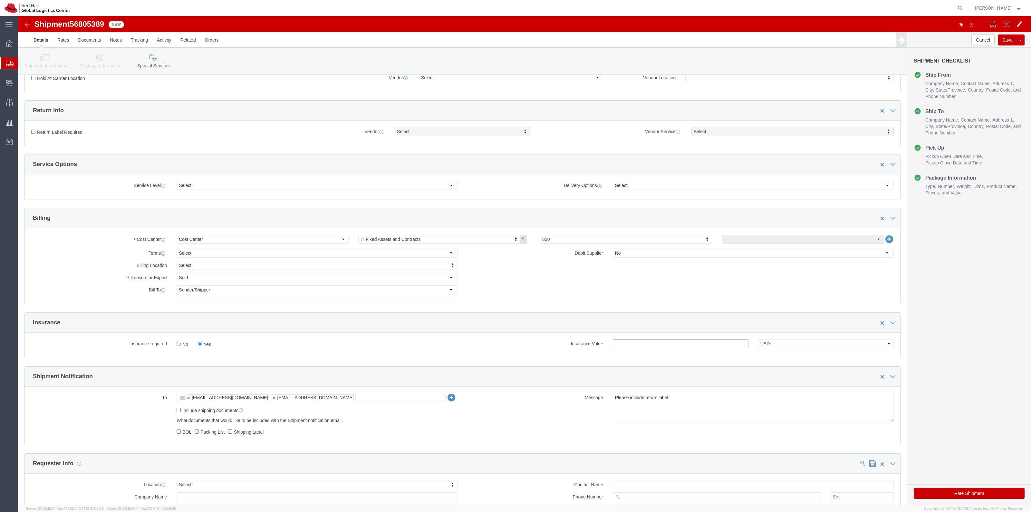
click input "text"
type input "500.00"
click label "Return Label Required"
click input "Return Label Required"
checkbox input "true"
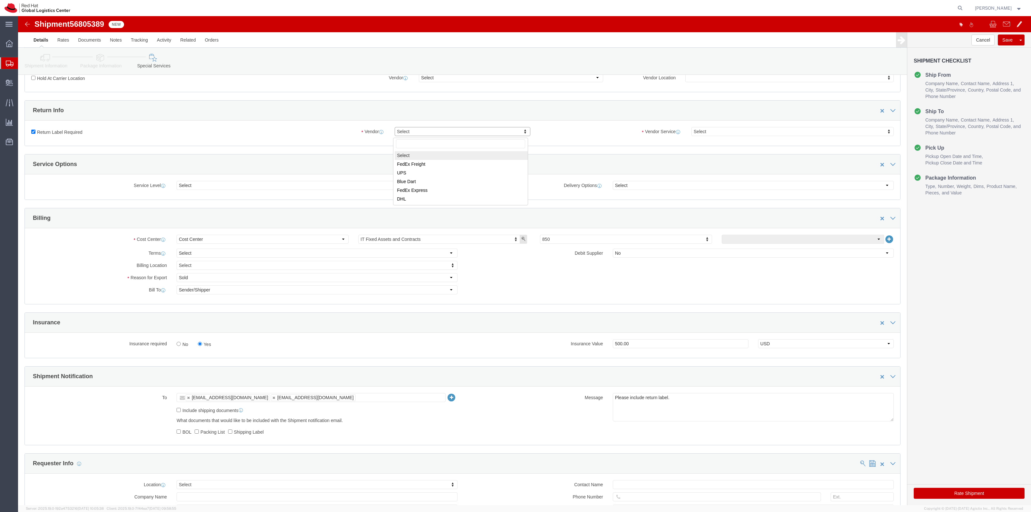
drag, startPoint x: 377, startPoint y: 112, endPoint x: 380, endPoint y: 113, distance: 3.4
select select "5"
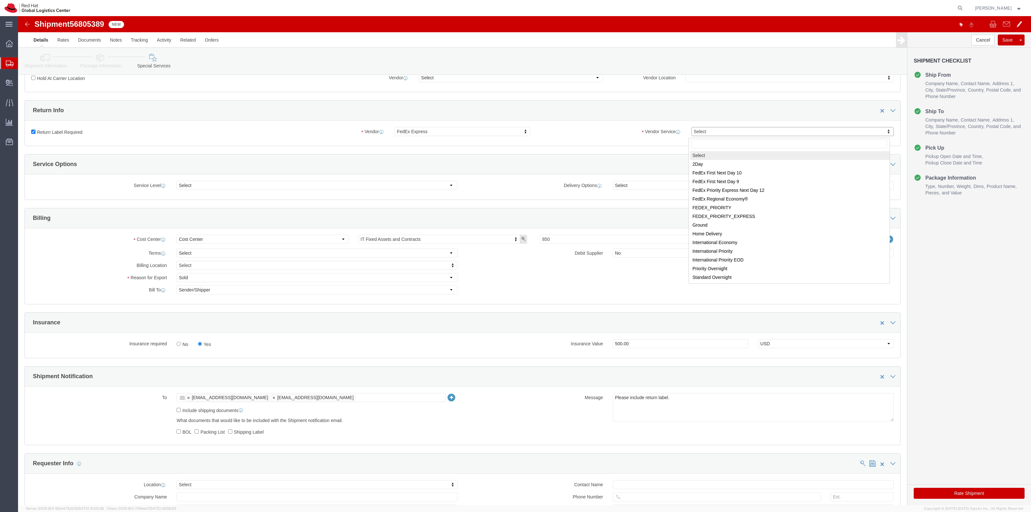
drag, startPoint x: 683, startPoint y: 119, endPoint x: 686, endPoint y: 128, distance: 9.5
select select "12"
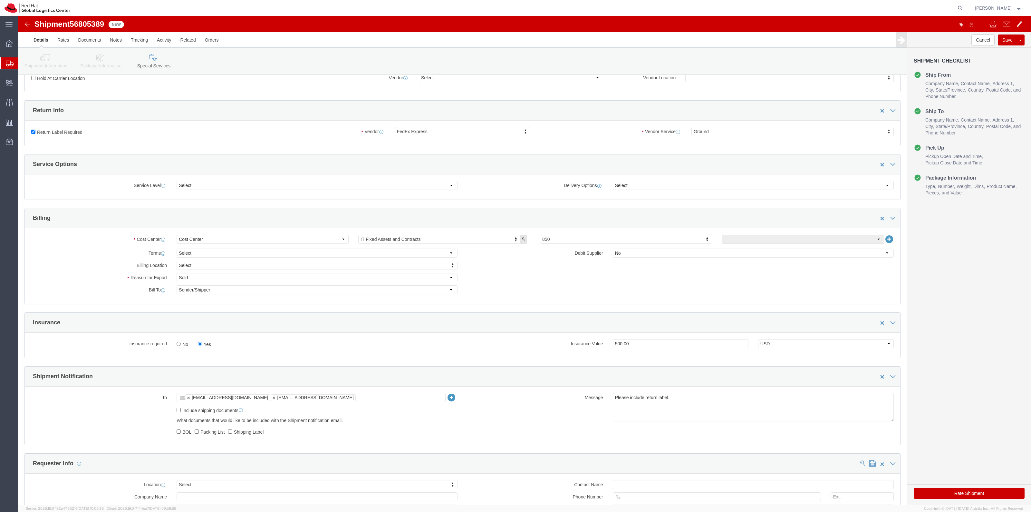
click div "Rate Shipment"
click button "Rate Shipment"
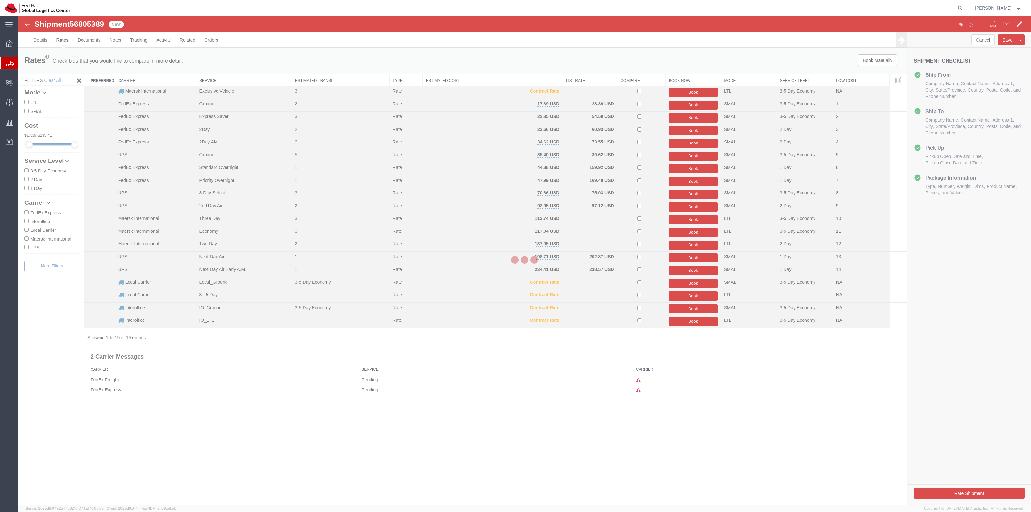
scroll to position [0, 0]
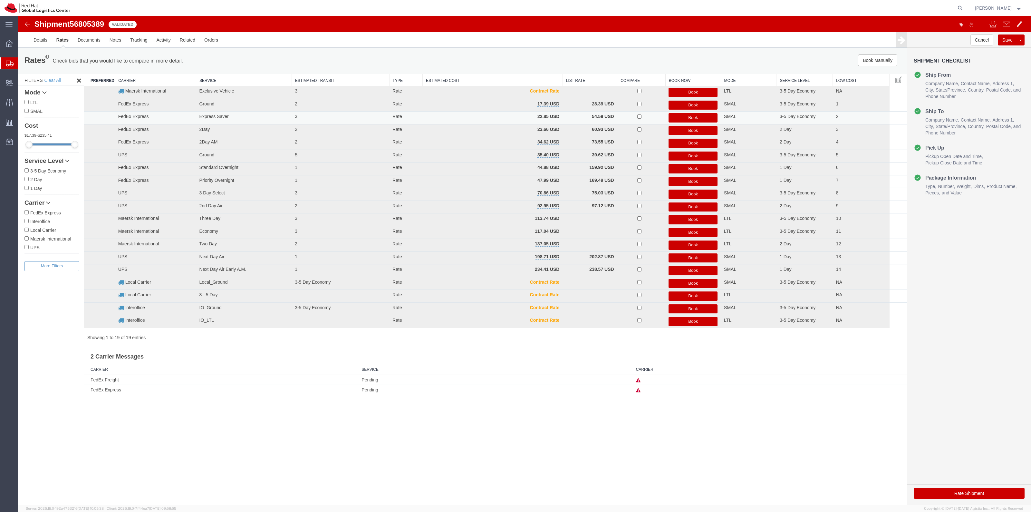
click at [679, 115] on button "Book" at bounding box center [692, 117] width 49 height 9
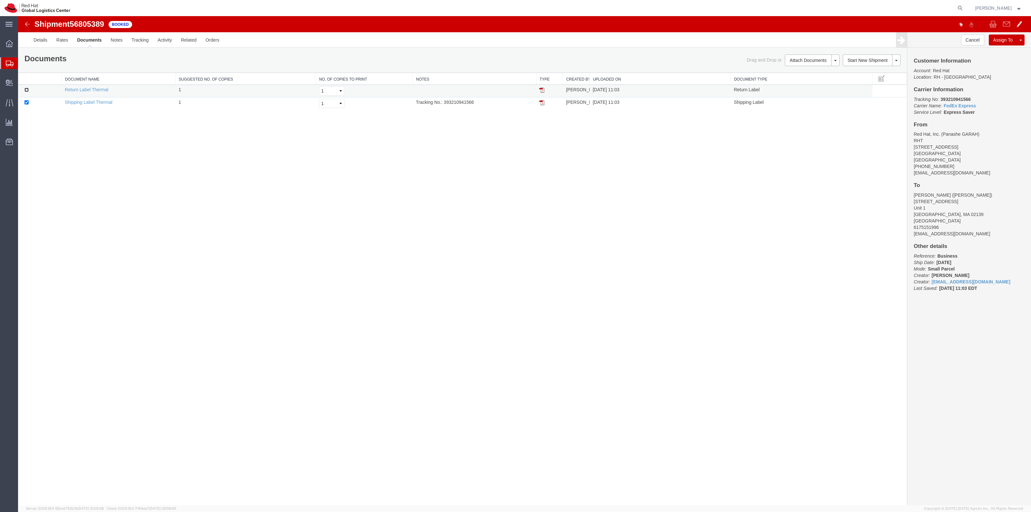
click at [28, 91] on input "checkbox" at bounding box center [26, 90] width 4 height 4
checkbox input "true"
click at [802, 68] on link "Print Documents" at bounding box center [811, 71] width 56 height 10
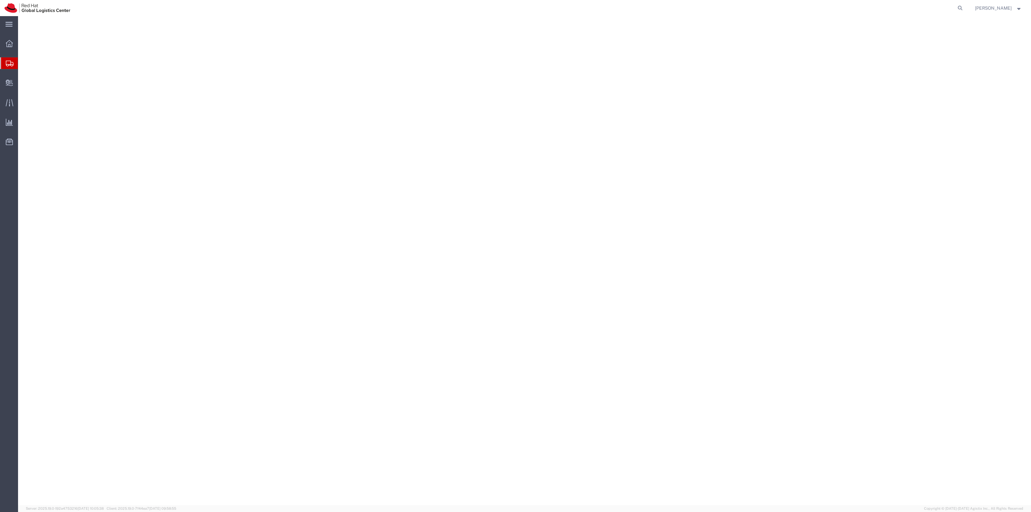
select select "38014"
select select
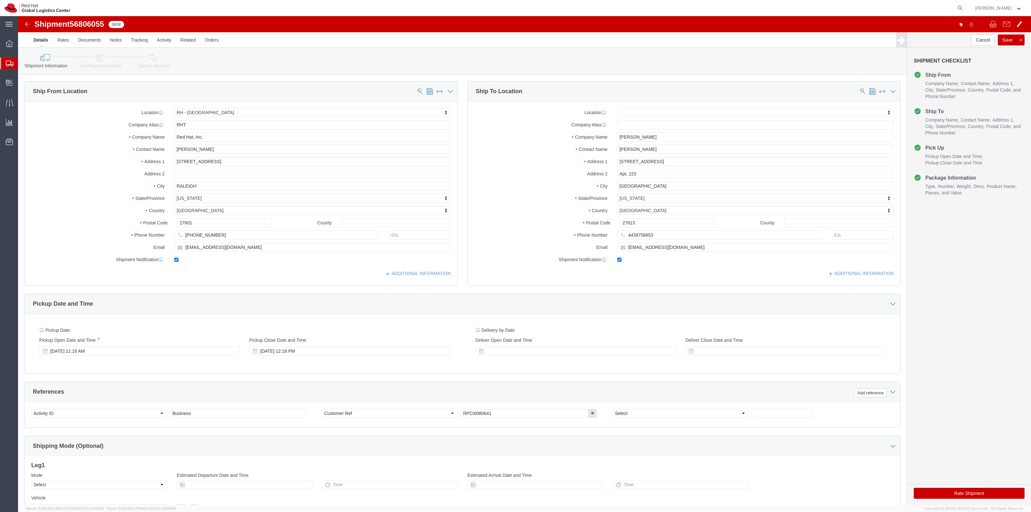
click icon
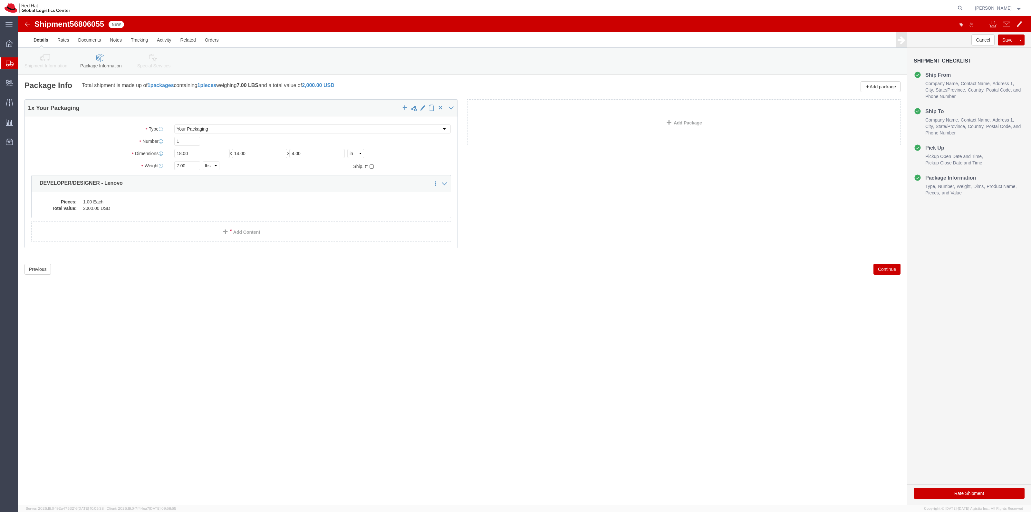
click div "Shipment Information Package Information Special Services"
click link "Special Services"
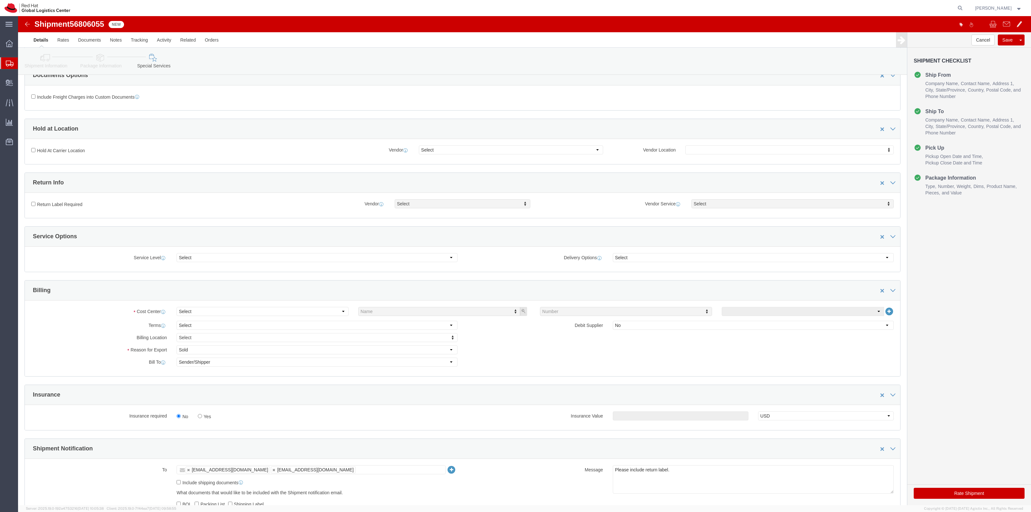
scroll to position [161, 0]
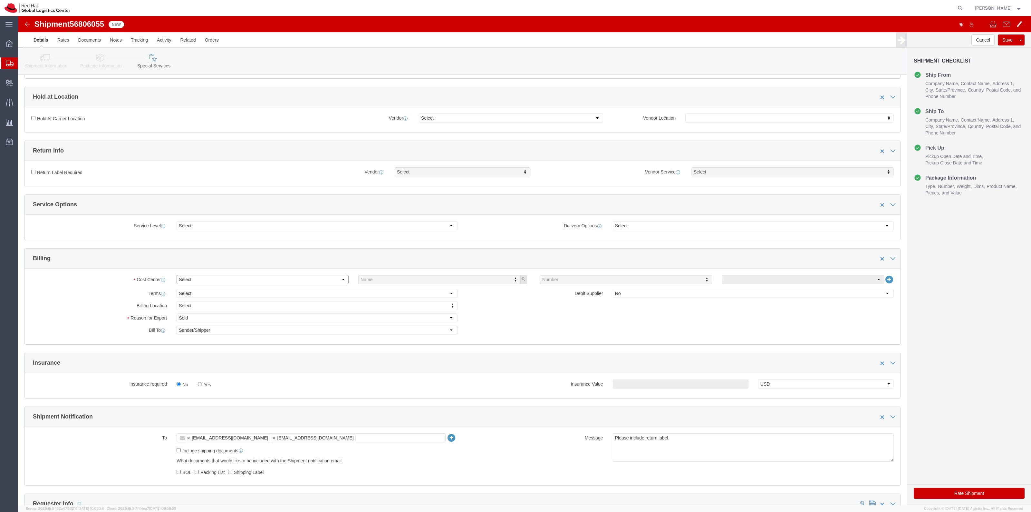
click select "Select Buyer Cost Center Department Operations Number Order Number Sales Person"
select select "COSTCENTER"
click select "Select Buyer Cost Center Department Operations Number Order Number Sales Person"
type input "850"
click label "Yes"
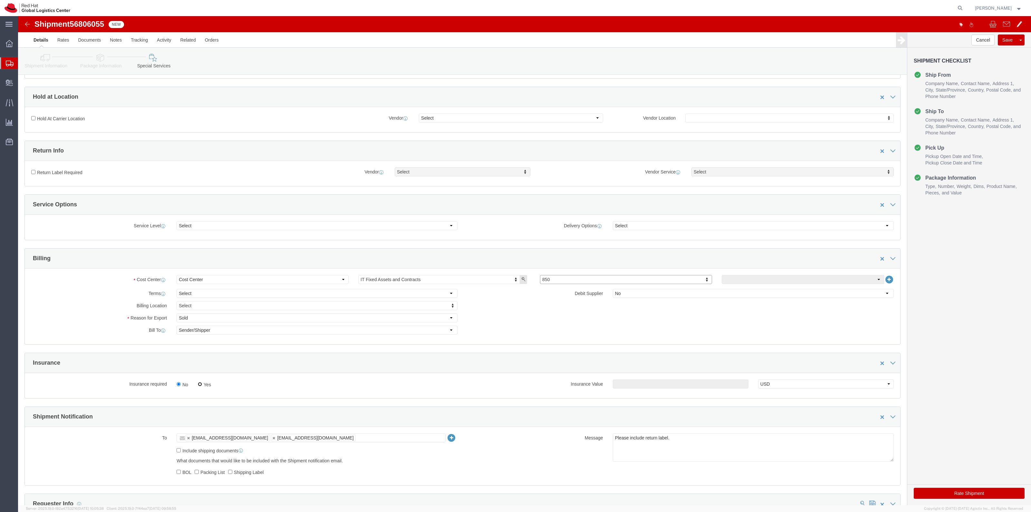
click input "Yes"
radio input "true"
click input "text"
type input "500.00"
click label "Return Label Required"
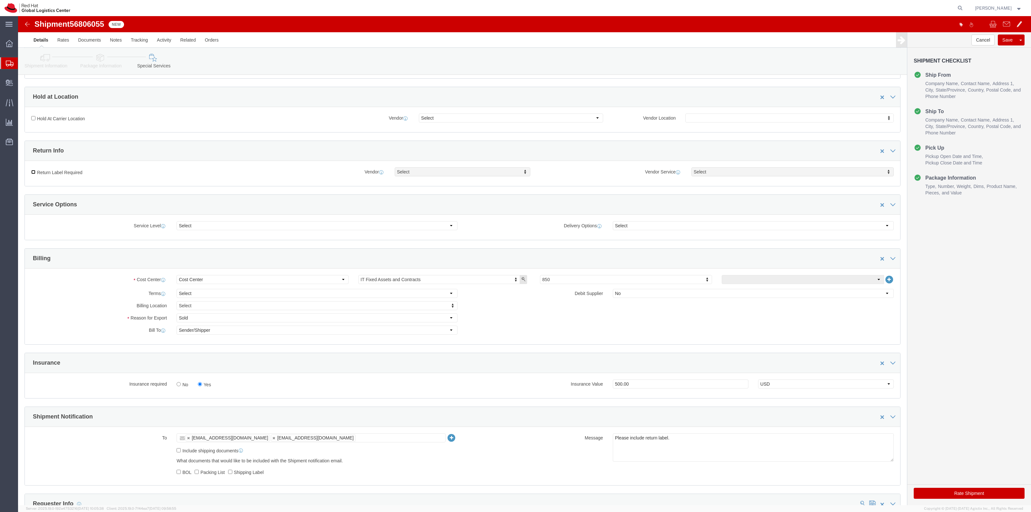
click input "Return Label Required"
checkbox input "true"
select select "5"
click div "Vendor Service Select Vendor Service Vendor Service Select 2Day FedEx First Nex…"
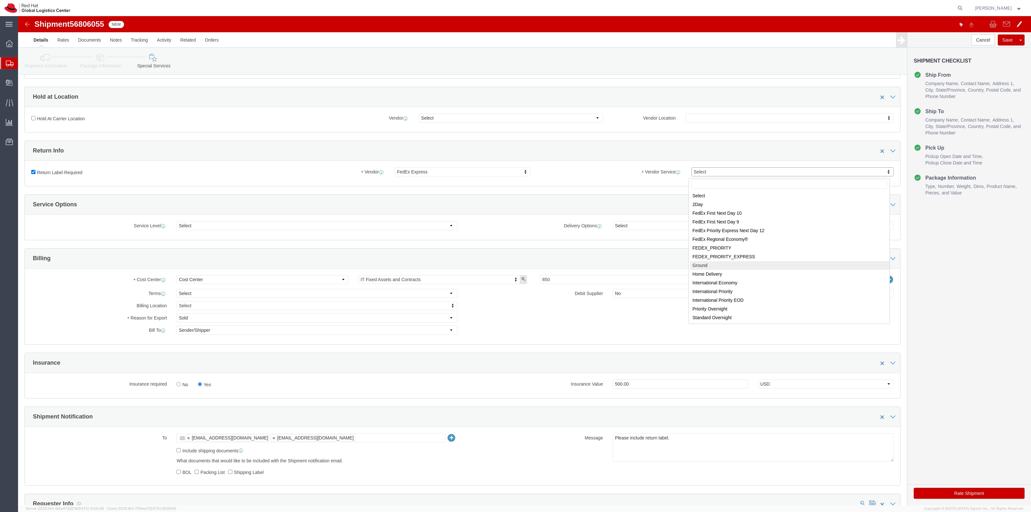
select select "12"
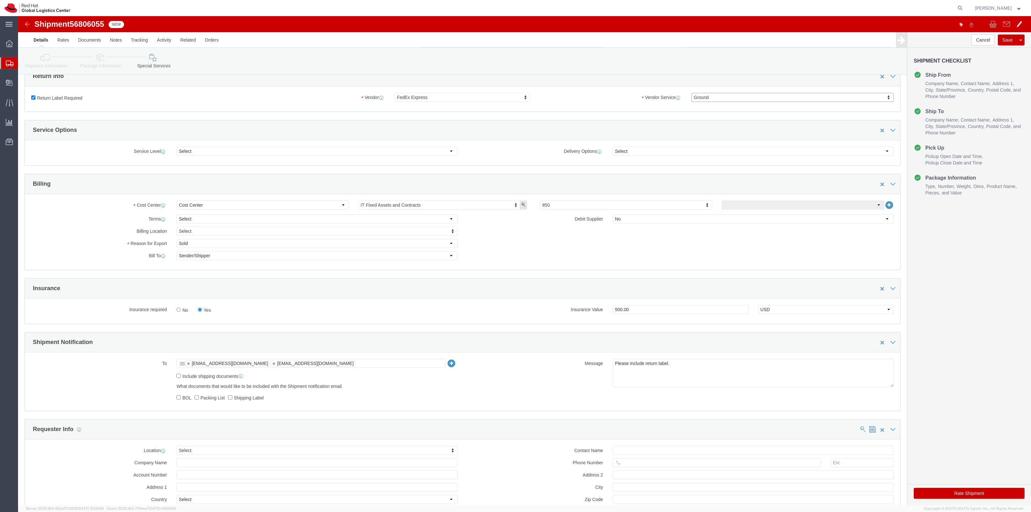
scroll to position [242, 0]
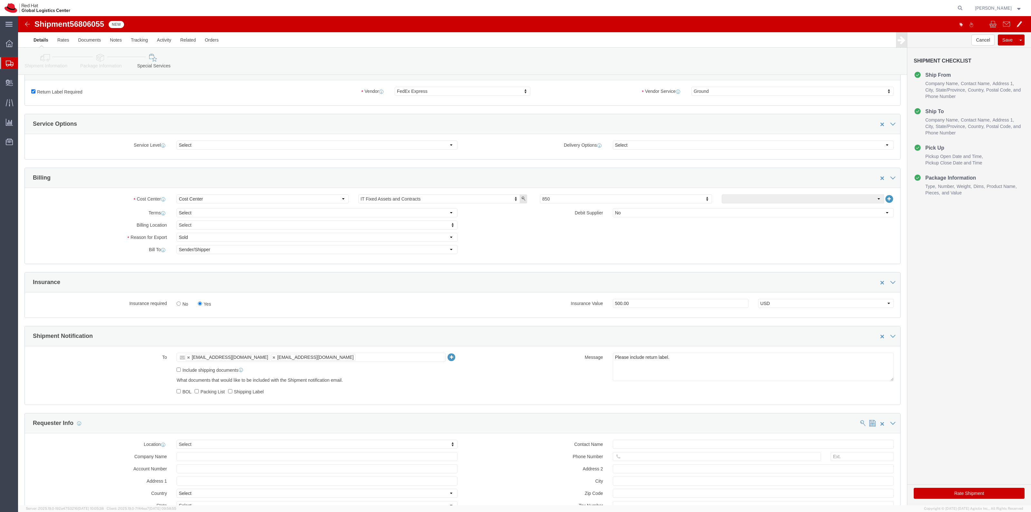
drag, startPoint x: 920, startPoint y: 472, endPoint x: 354, endPoint y: 181, distance: 636.7
click button "Rate Shipment"
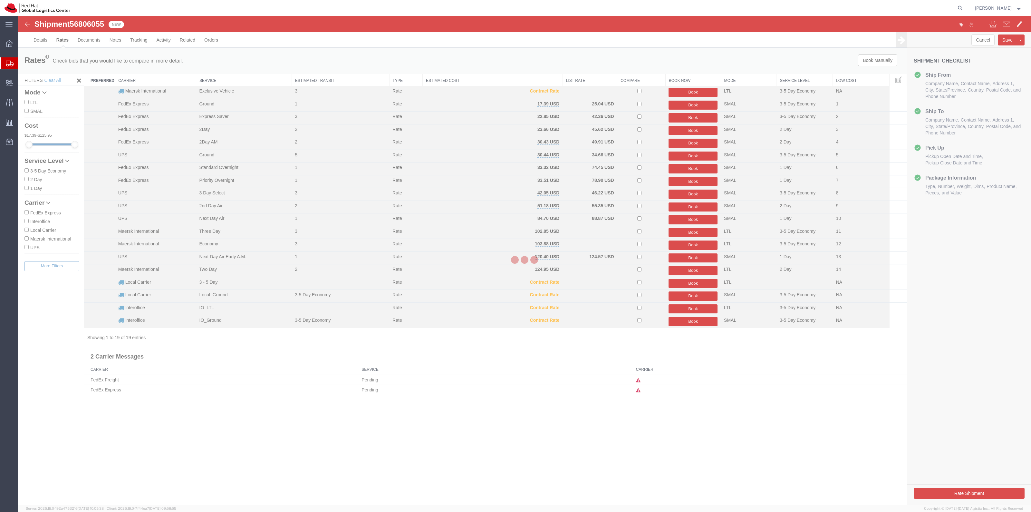
scroll to position [0, 0]
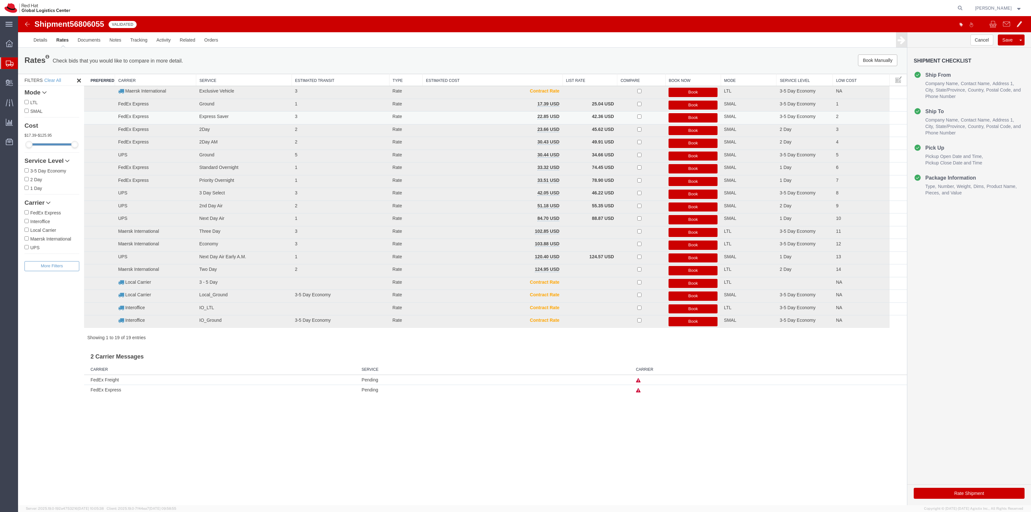
click at [703, 117] on button "Book" at bounding box center [692, 117] width 49 height 9
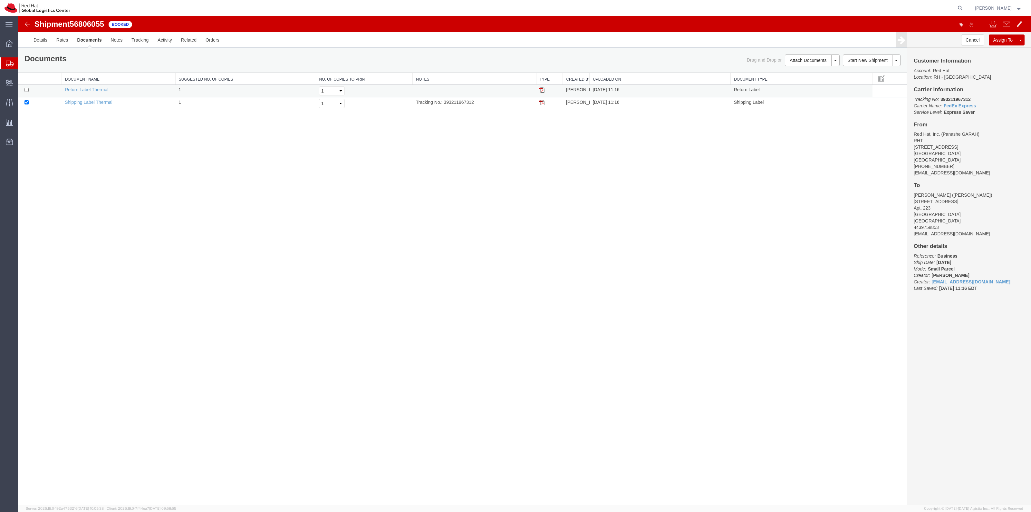
click at [46, 89] on td at bounding box center [39, 91] width 43 height 13
click at [26, 90] on input "checkbox" at bounding box center [26, 90] width 4 height 4
checkbox input "true"
click at [798, 70] on link "Print Documents" at bounding box center [811, 71] width 56 height 10
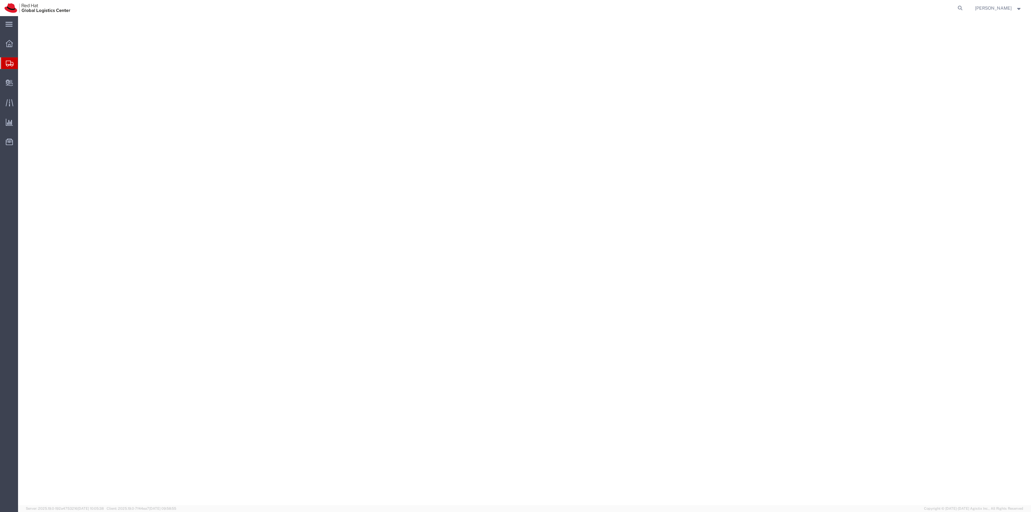
select select "38014"
select select
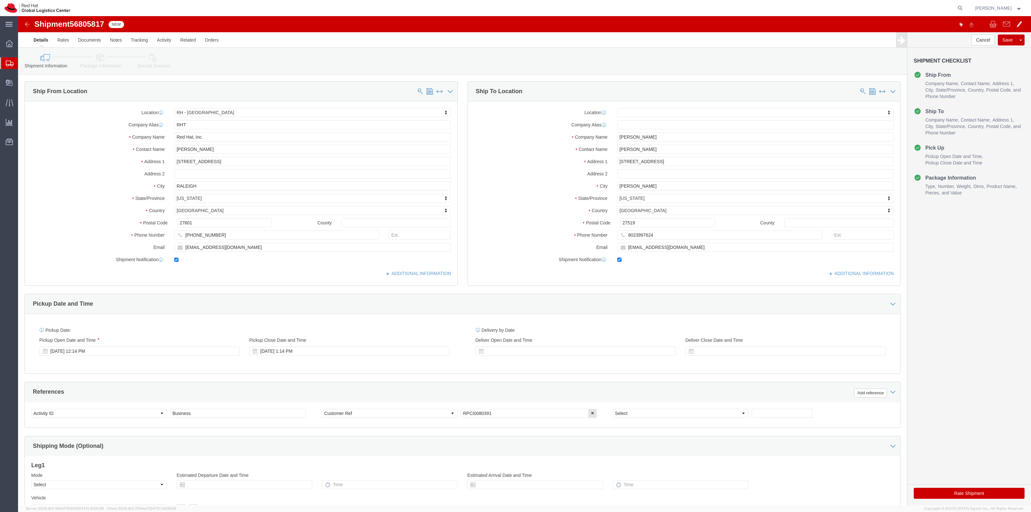
click link "Package Information"
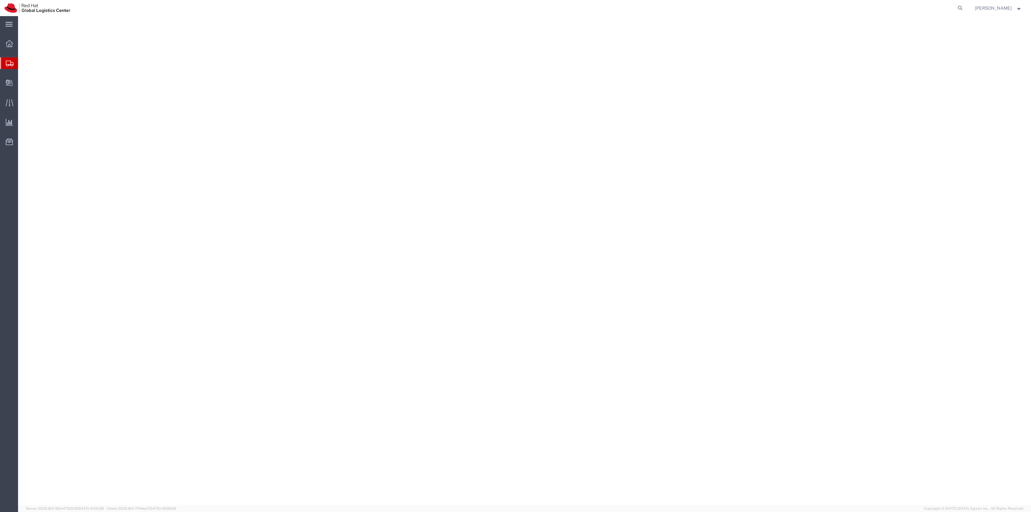
select select "38014"
select select
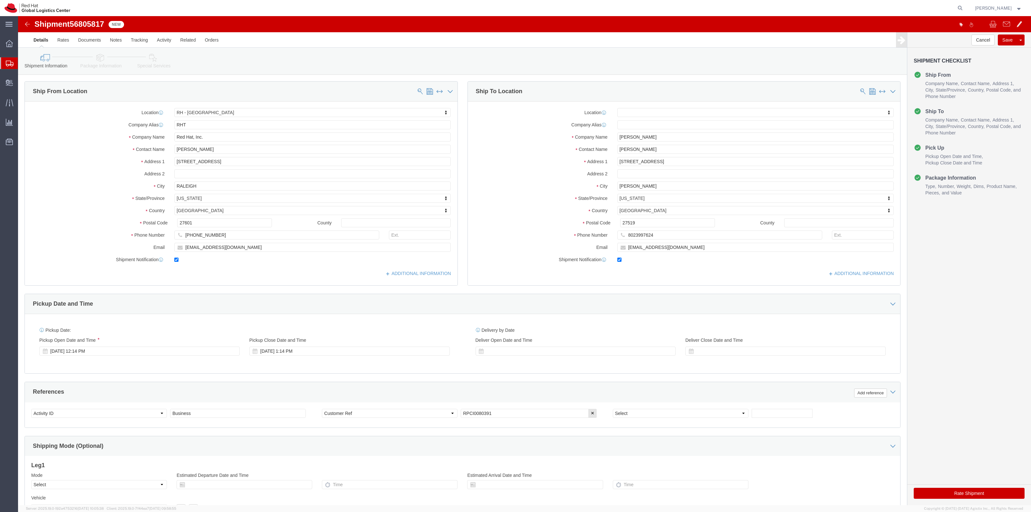
click icon
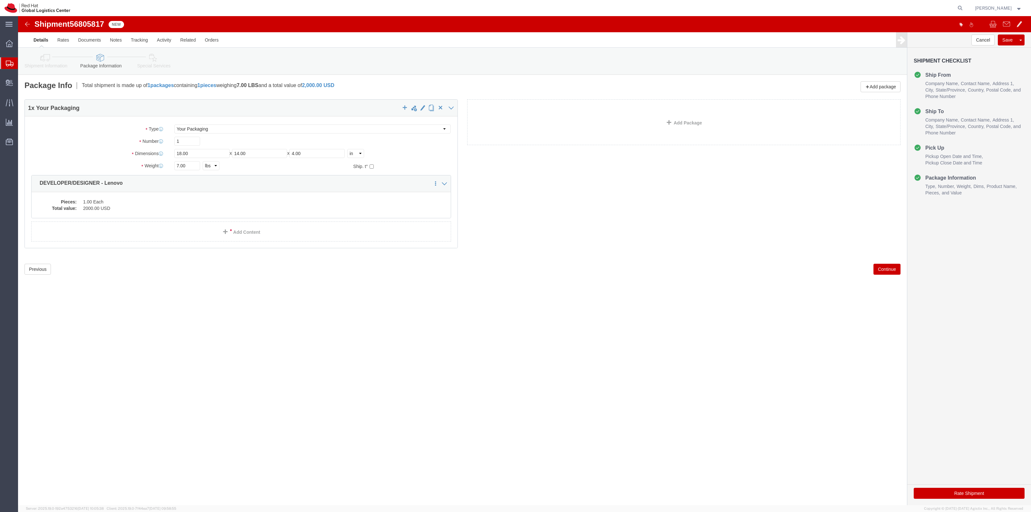
click link "Special Services"
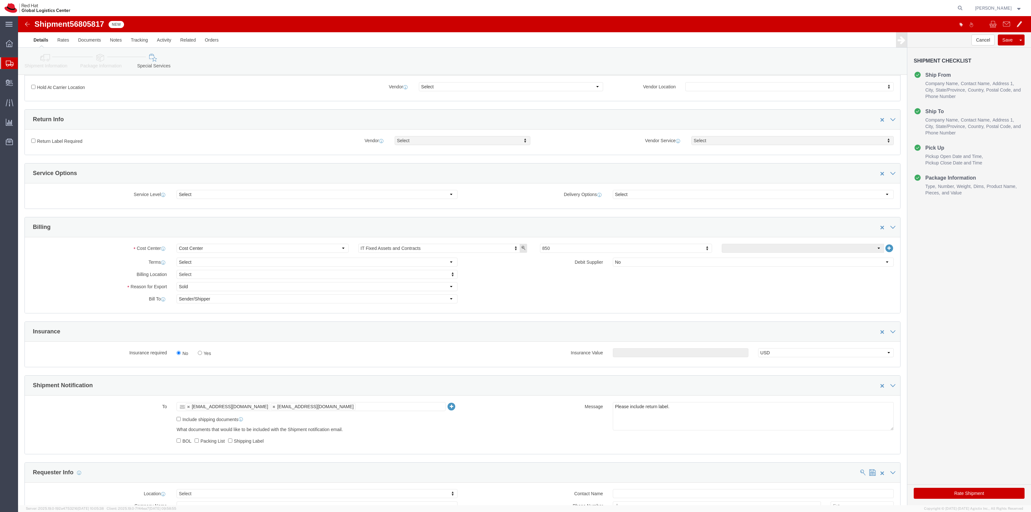
scroll to position [282, 0]
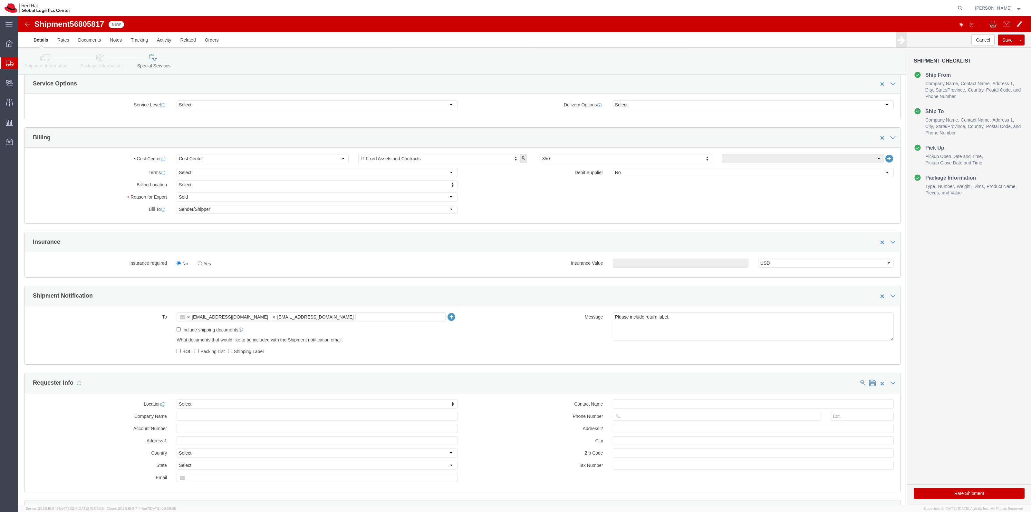
drag, startPoint x: 186, startPoint y: 248, endPoint x: 168, endPoint y: 232, distance: 24.4
click label "Yes"
click input "Yes"
radio input "true"
click input "text"
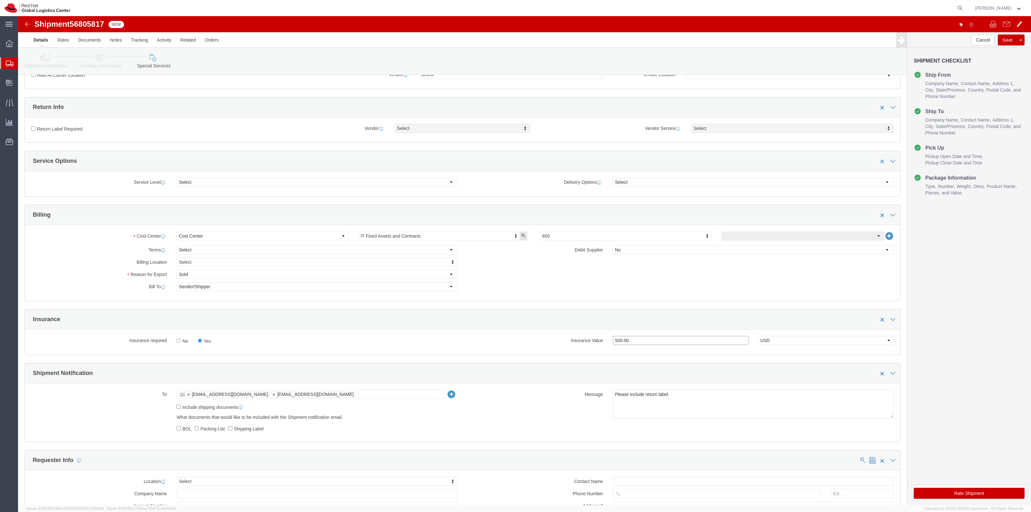
scroll to position [201, 0]
type input "500.00"
click label "Return Label Required"
click input "Return Label Required"
checkbox input "true"
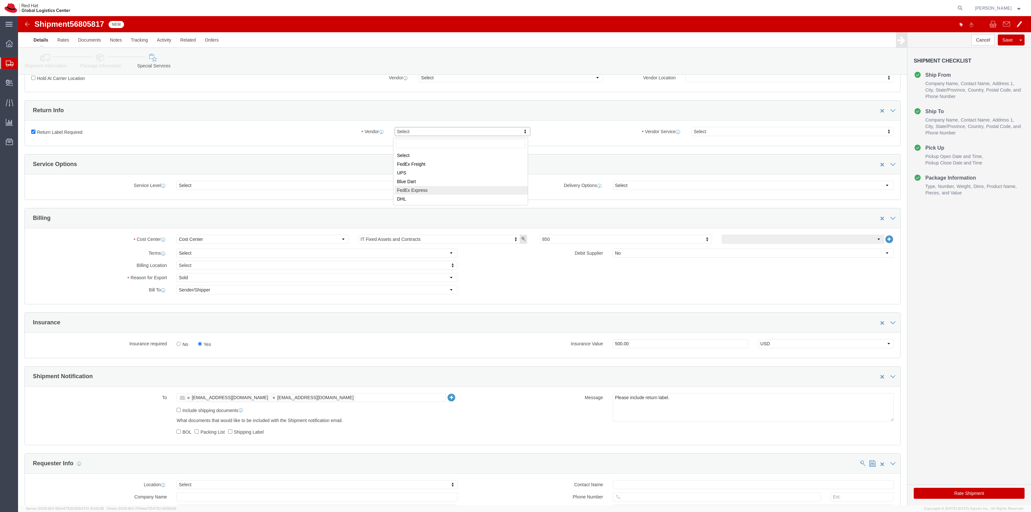
select select "5"
click div "Vendor Service Select Vendor Service Vendor Service Select 2Day FedEx First Nex…"
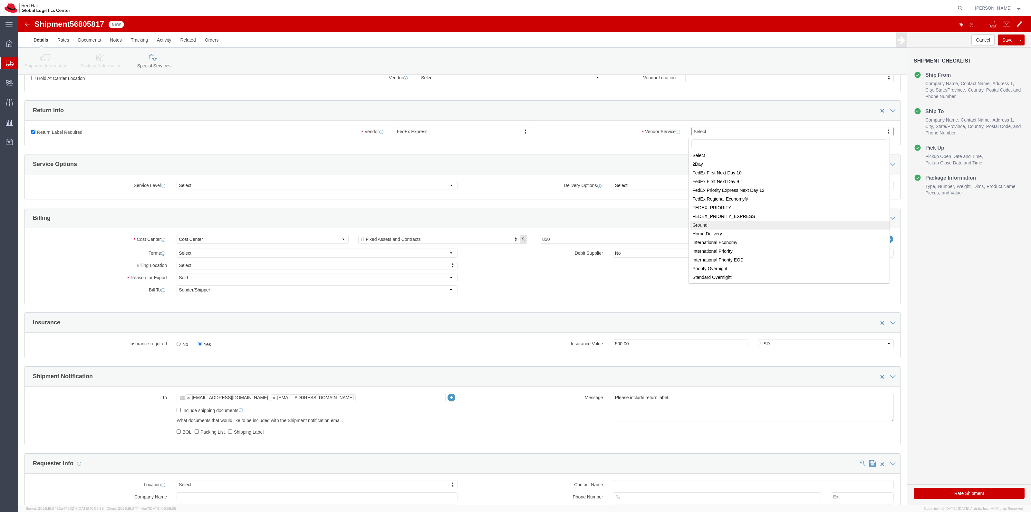
select select "12"
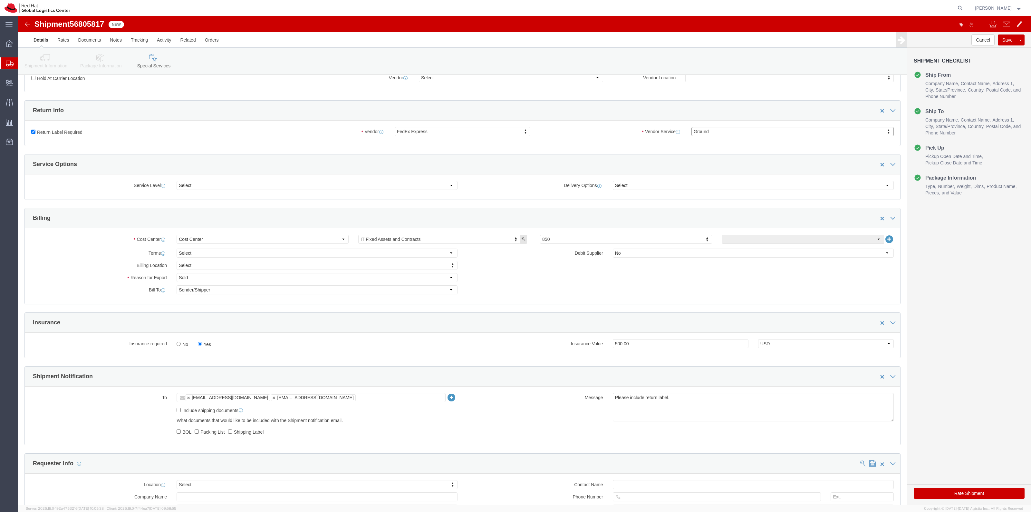
click button "Rate Shipment"
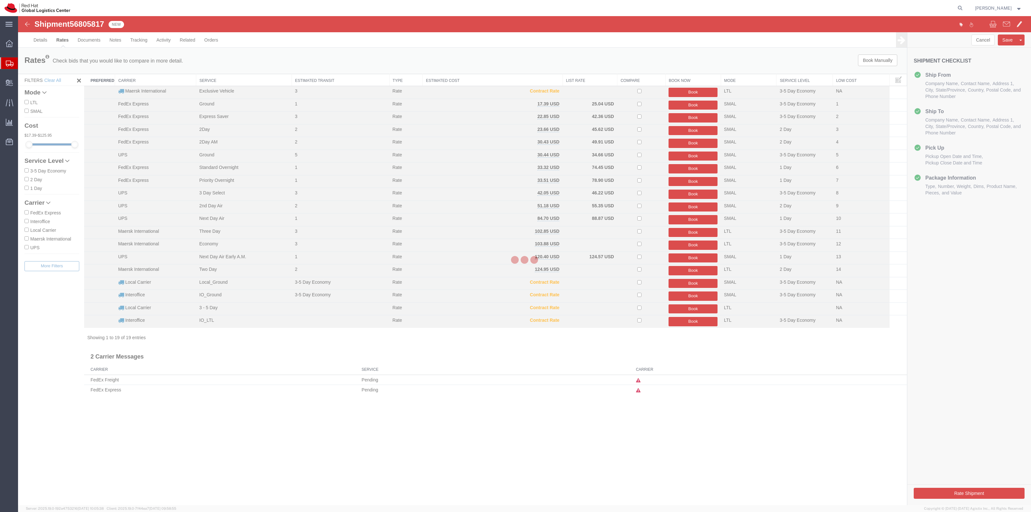
scroll to position [0, 0]
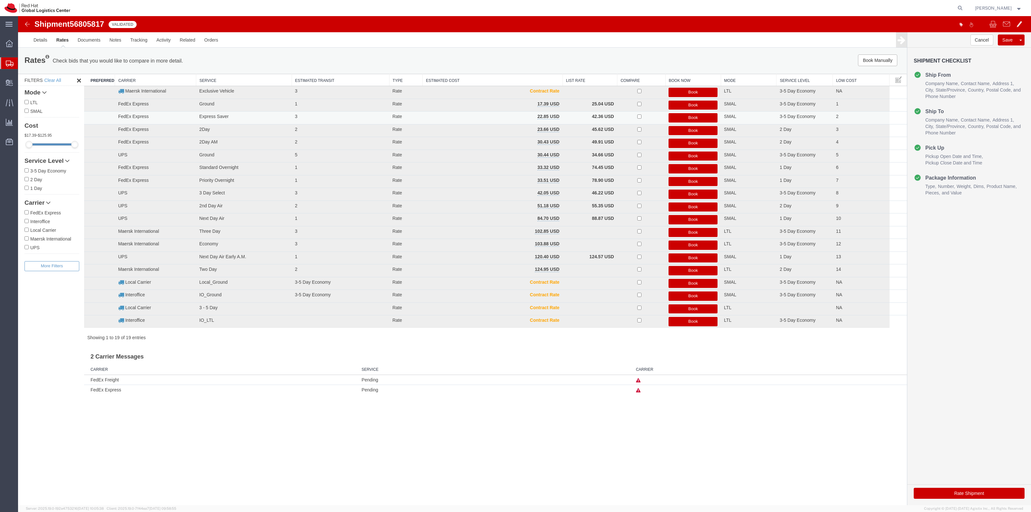
click at [685, 117] on button "Book" at bounding box center [692, 117] width 49 height 9
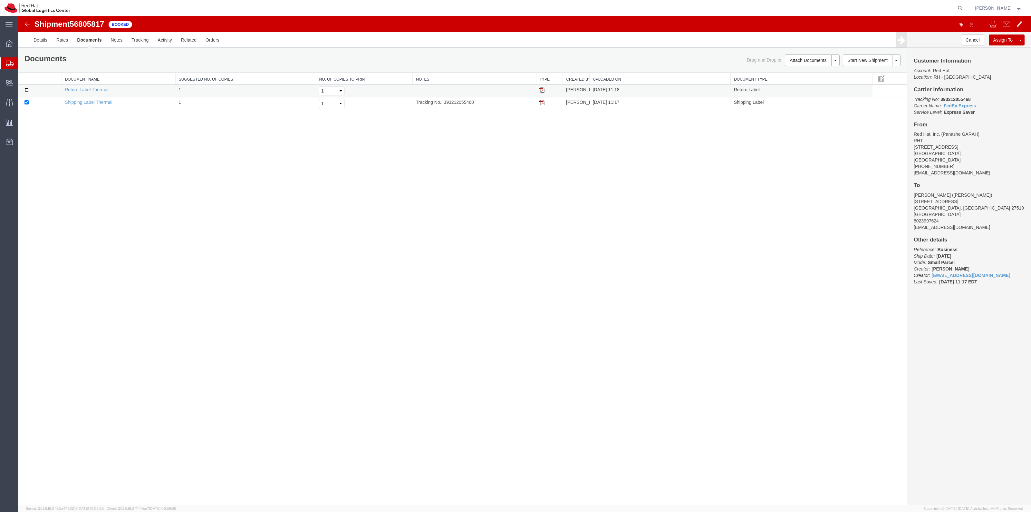
click at [26, 90] on input "checkbox" at bounding box center [26, 90] width 4 height 4
checkbox input "true"
click at [804, 73] on link "Print Documents" at bounding box center [811, 71] width 56 height 10
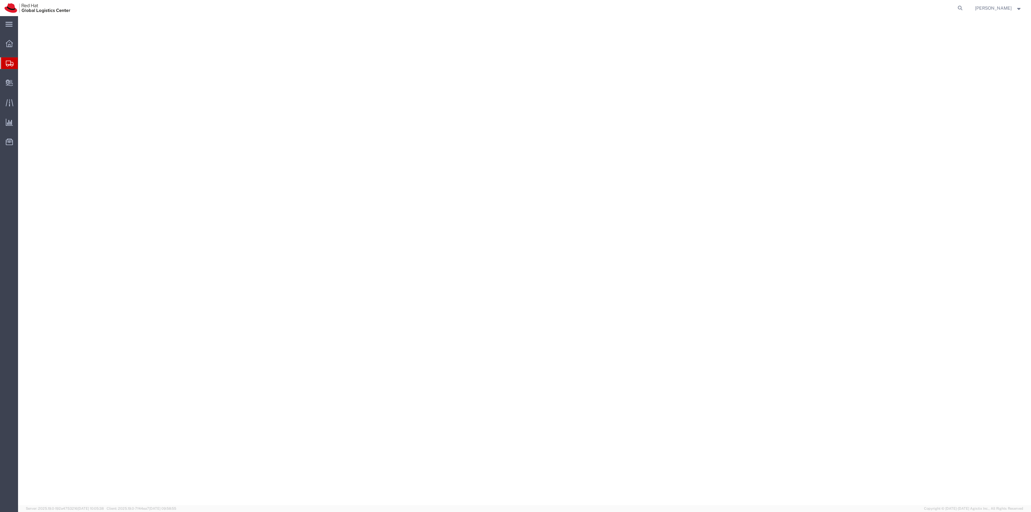
select select "38014"
select select
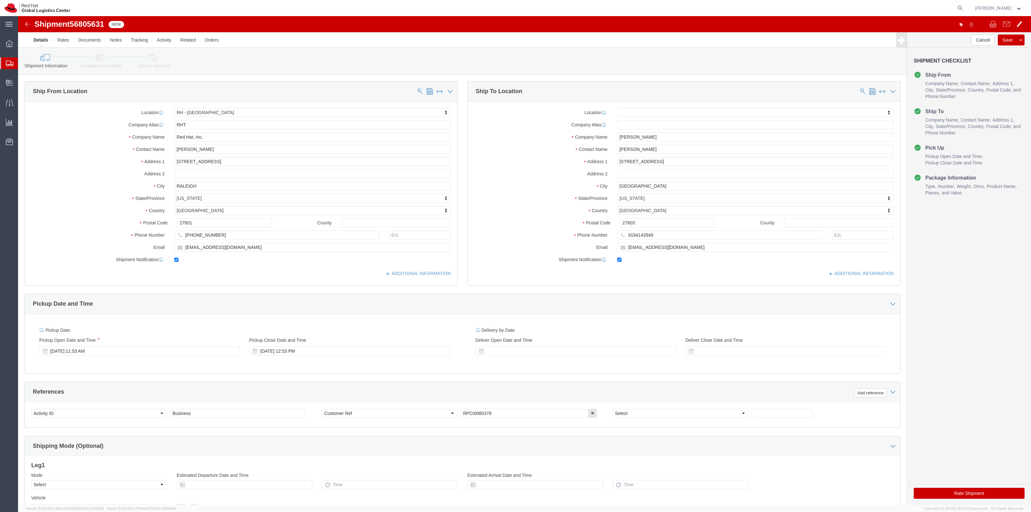
click link "Package Information"
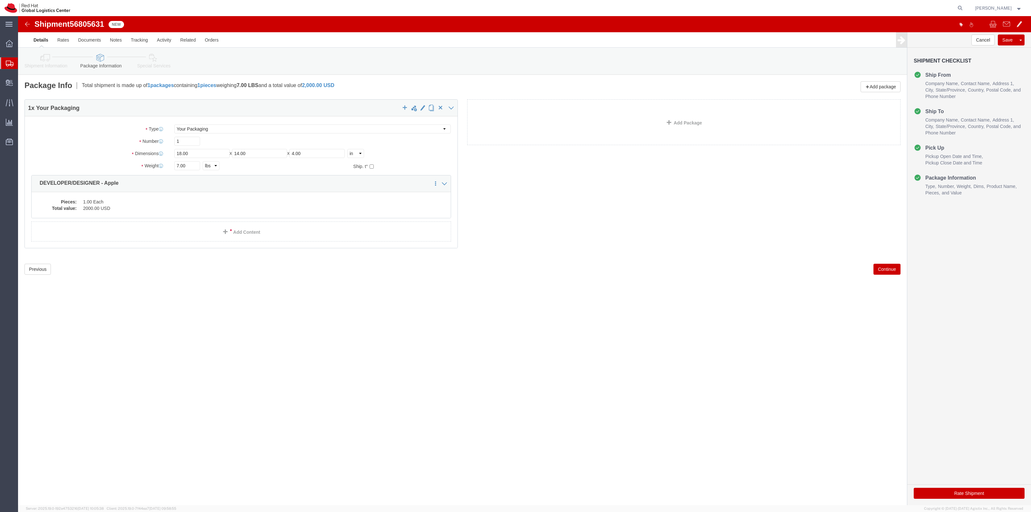
click link "Special Services"
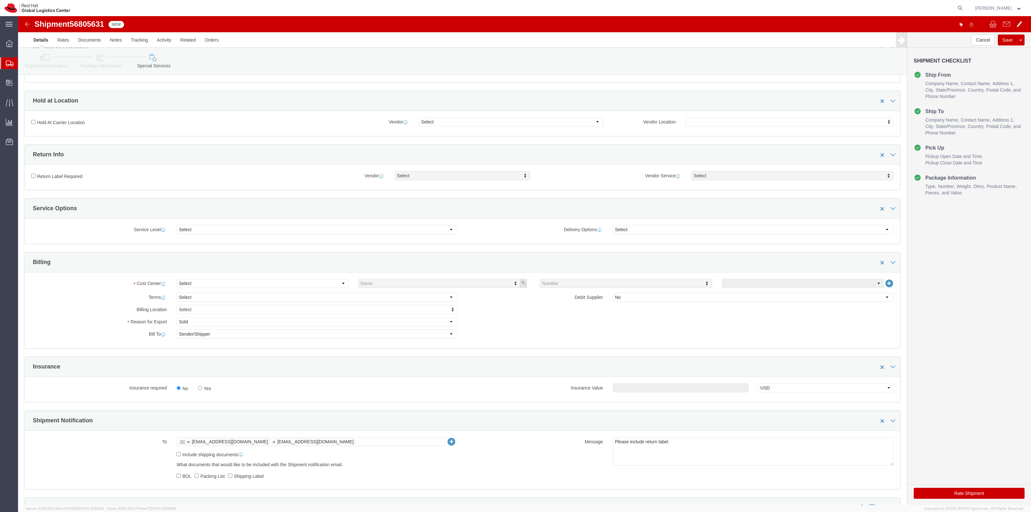
scroll to position [161, 0]
click label "Yes"
click input "Yes"
radio input "true"
click input "text"
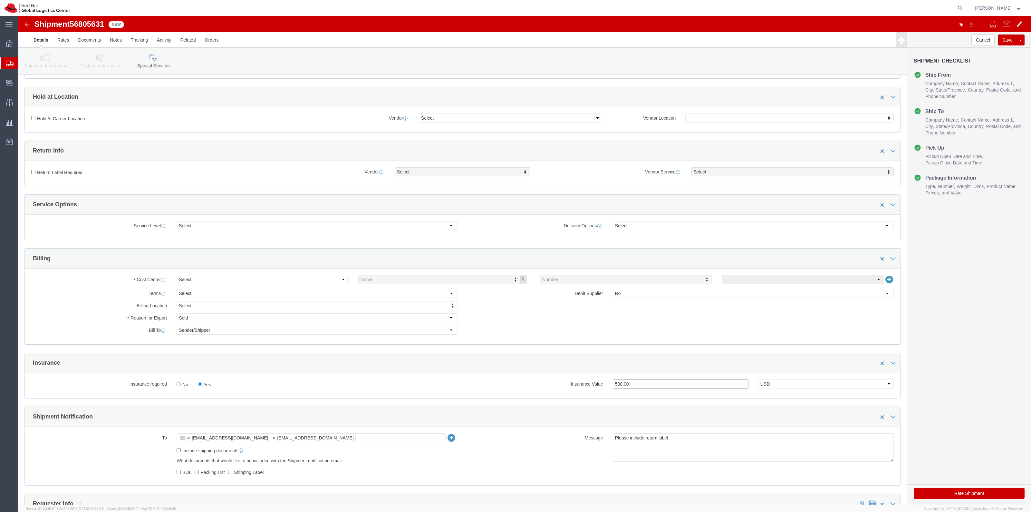
type input "500.00"
click label "Return Label Required"
click input "Return Label Required"
checkbox input "true"
select select "5"
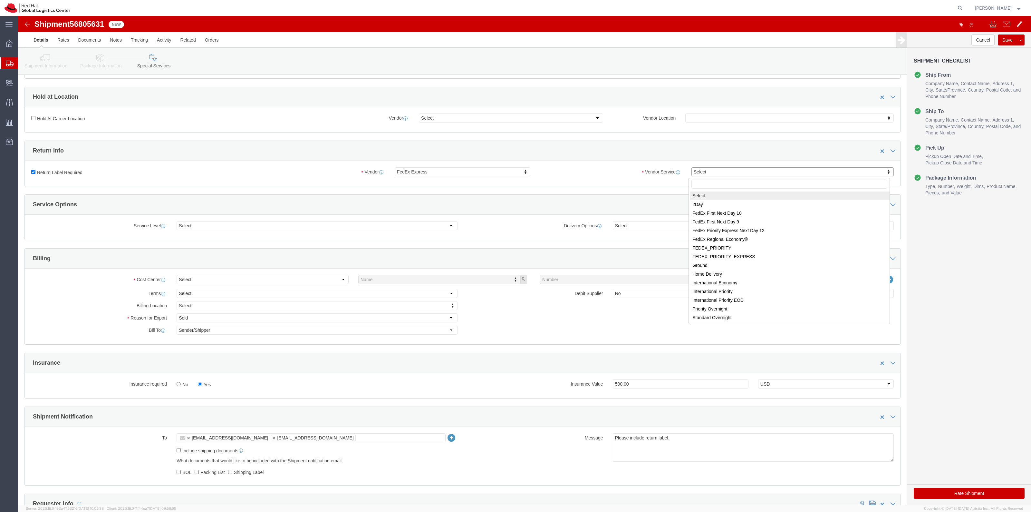
drag, startPoint x: 677, startPoint y: 156, endPoint x: 682, endPoint y: 187, distance: 31.4
select select "12"
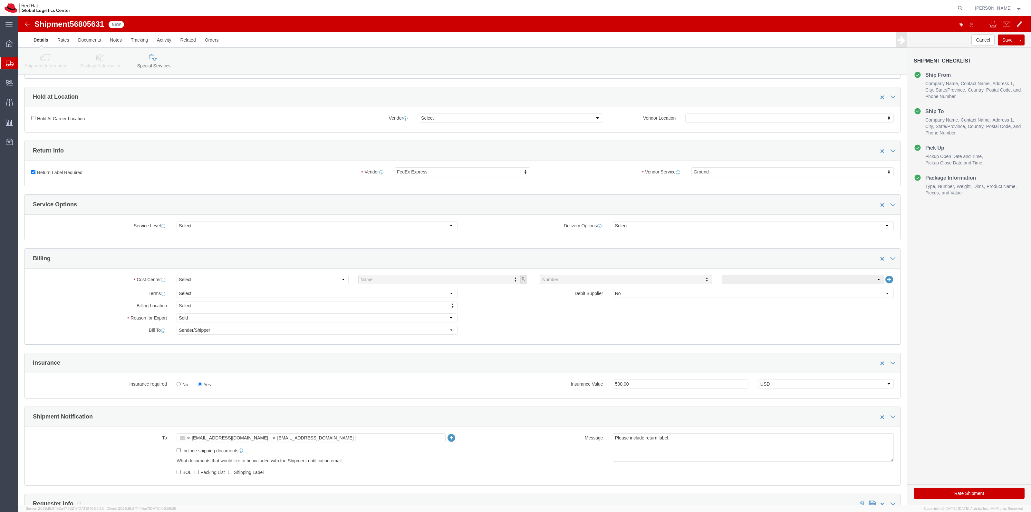
click button "Rate Shipment"
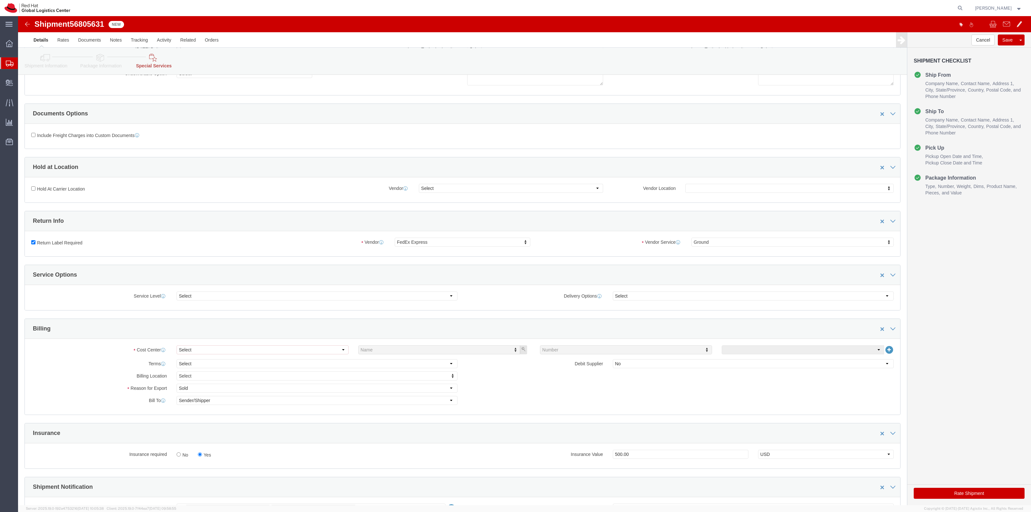
scroll to position [201, 0]
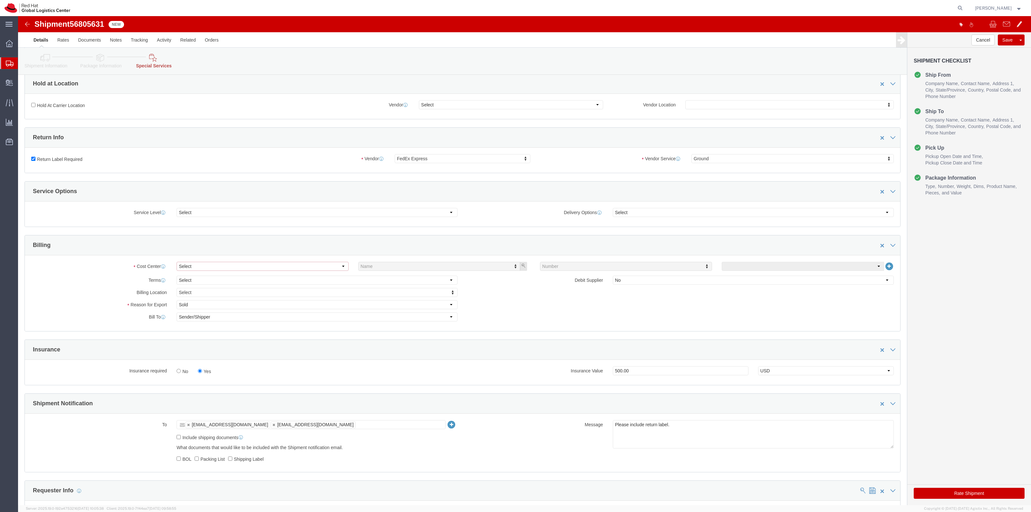
click select "Select Buyer Cost Center Department Operations Number Order Number Sales Person"
select select "COSTCENTER"
click select "Select Buyer Cost Center Department Operations Number Order Number Sales Person"
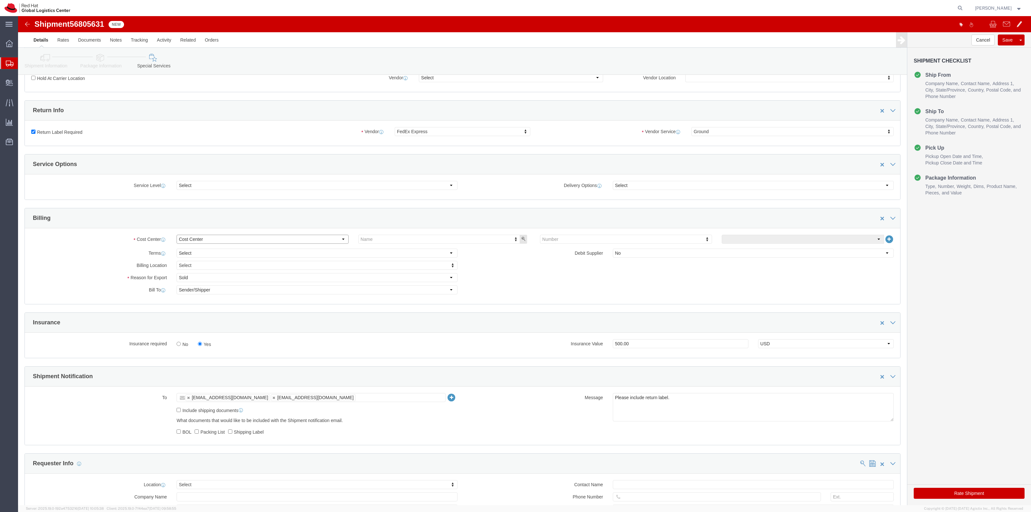
scroll to position [174, 0]
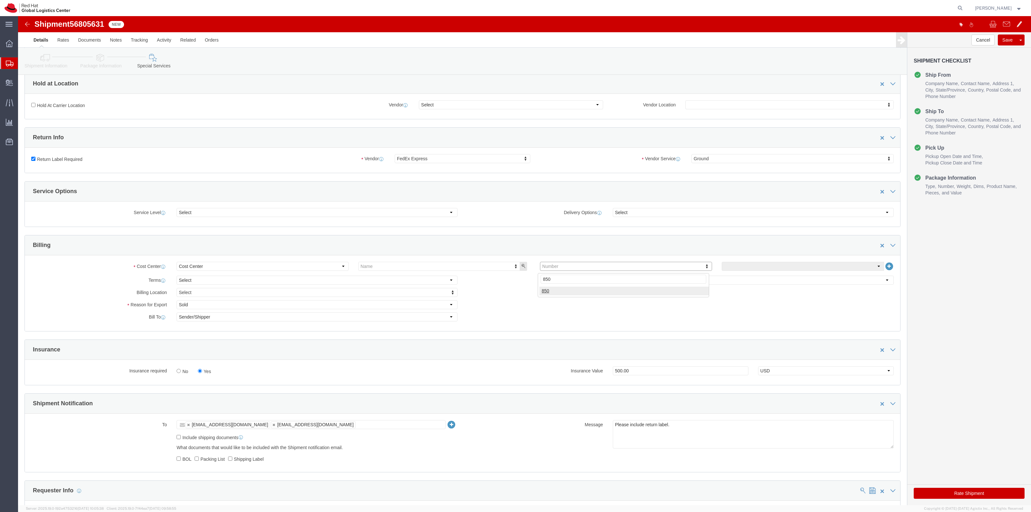
type input "850"
click button "Rate Shipment"
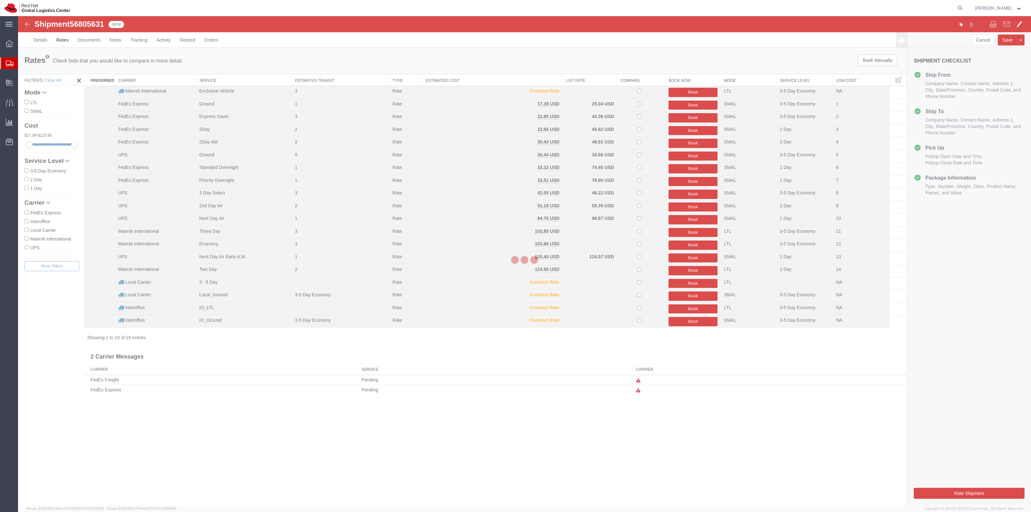
scroll to position [0, 0]
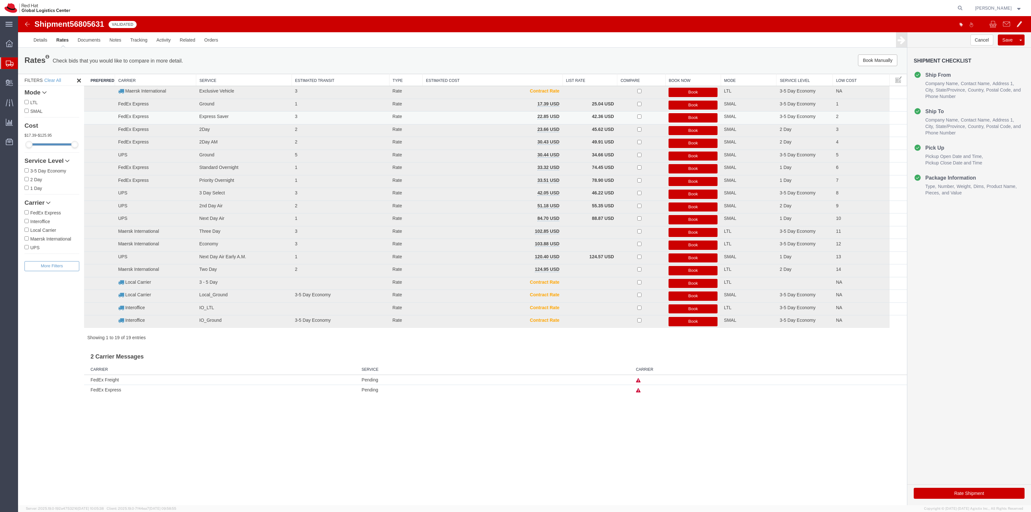
click at [676, 115] on button "Book" at bounding box center [692, 117] width 49 height 9
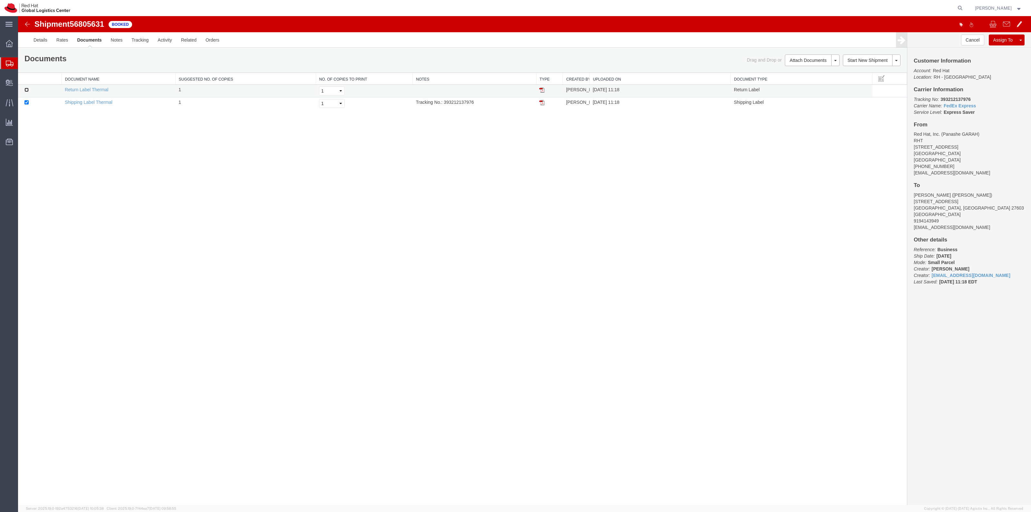
click at [27, 89] on input "checkbox" at bounding box center [26, 90] width 4 height 4
checkbox input "true"
click at [808, 71] on link "Print Documents" at bounding box center [811, 71] width 56 height 10
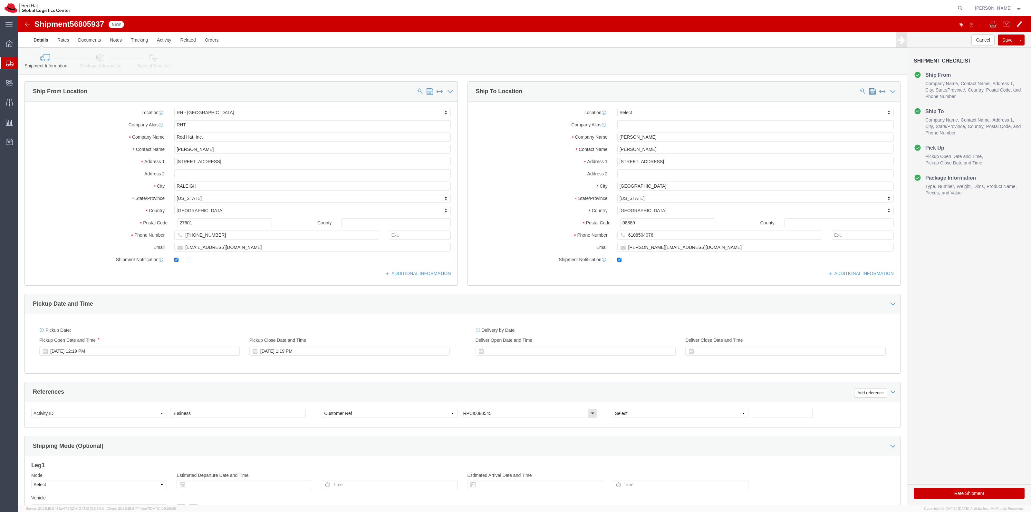
select select "38014"
select select
drag, startPoint x: 104, startPoint y: 64, endPoint x: 152, endPoint y: 47, distance: 50.9
click link "Package Information"
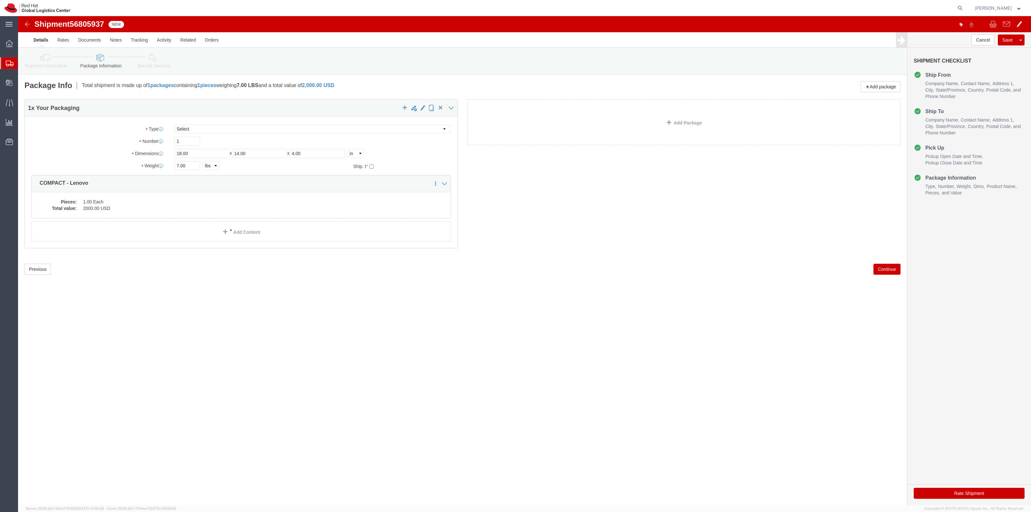
click link "Special Services"
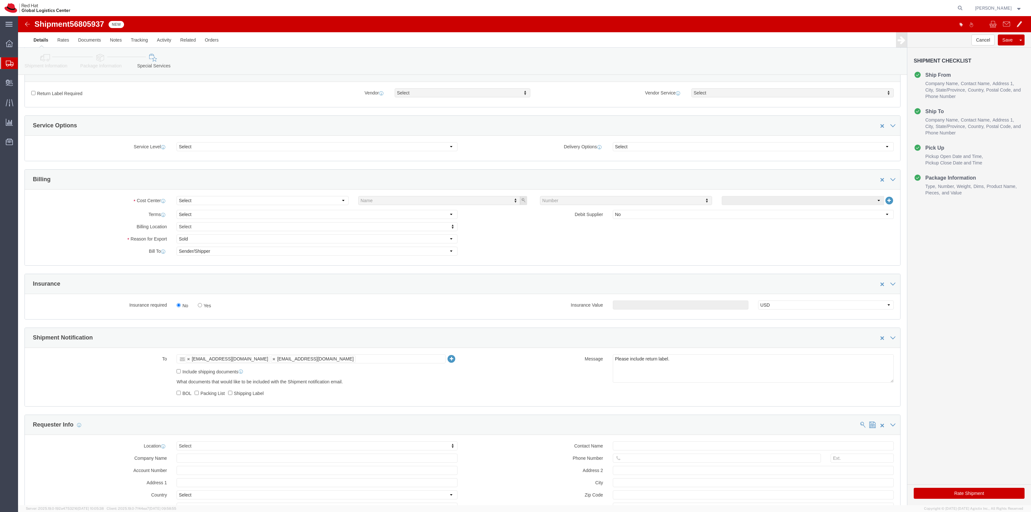
scroll to position [242, 0]
click select "Select Buyer Cost Center Department Operations Number Order Number Sales Person"
select select "COSTCENTER"
click select "Select Buyer Cost Center Department Operations Number Order Number Sales Person"
type input "850"
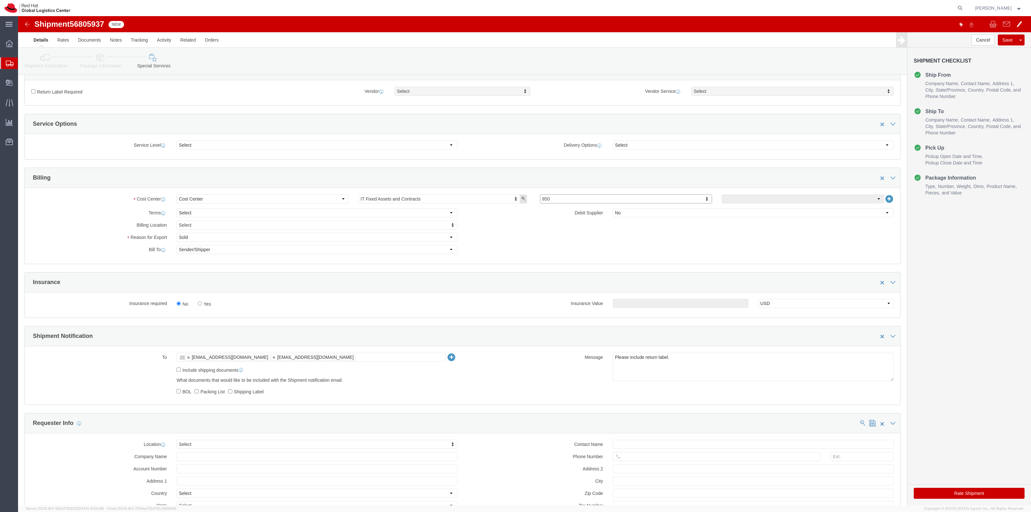
scroll to position [201, 0]
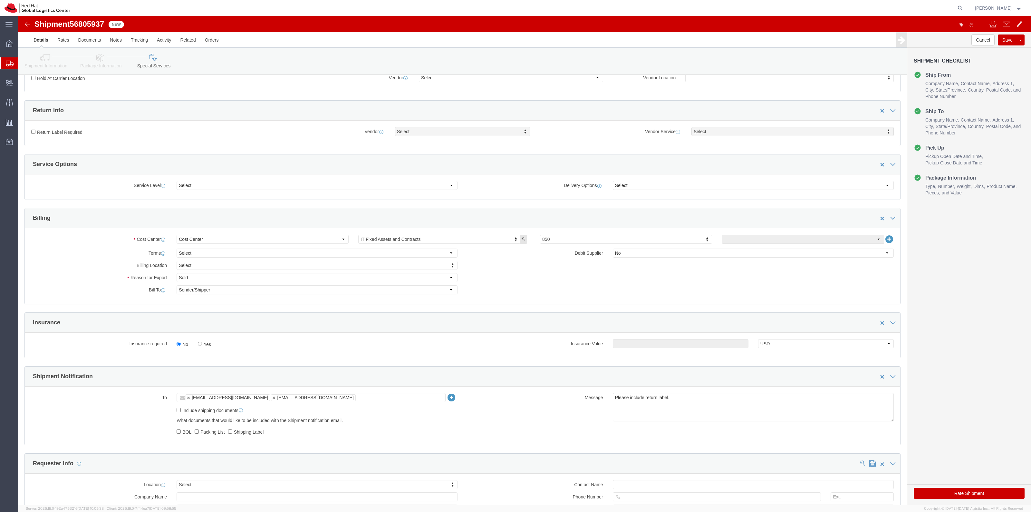
click div "Return Label Required"
click label "Return Label Required"
click input "Return Label Required"
checkbox input "true"
select select "5"
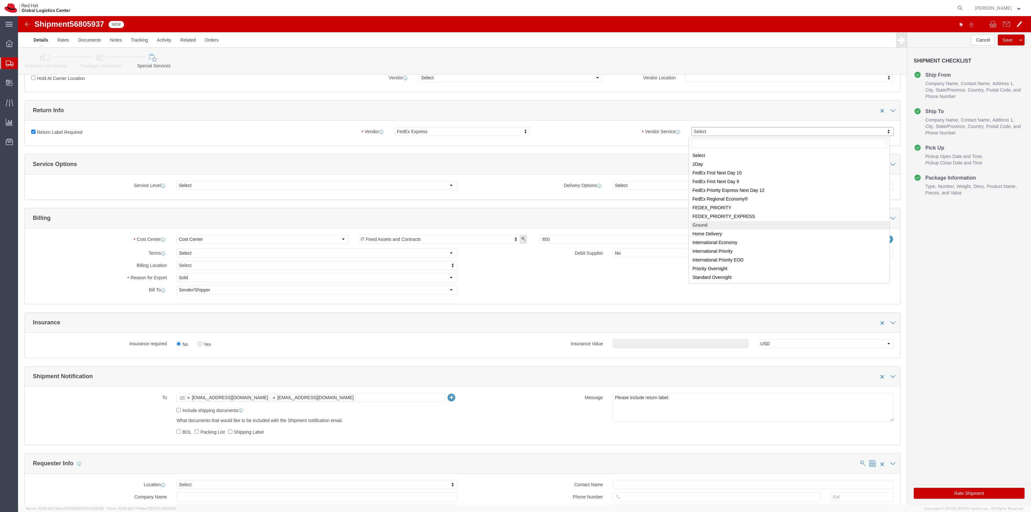
select select "12"
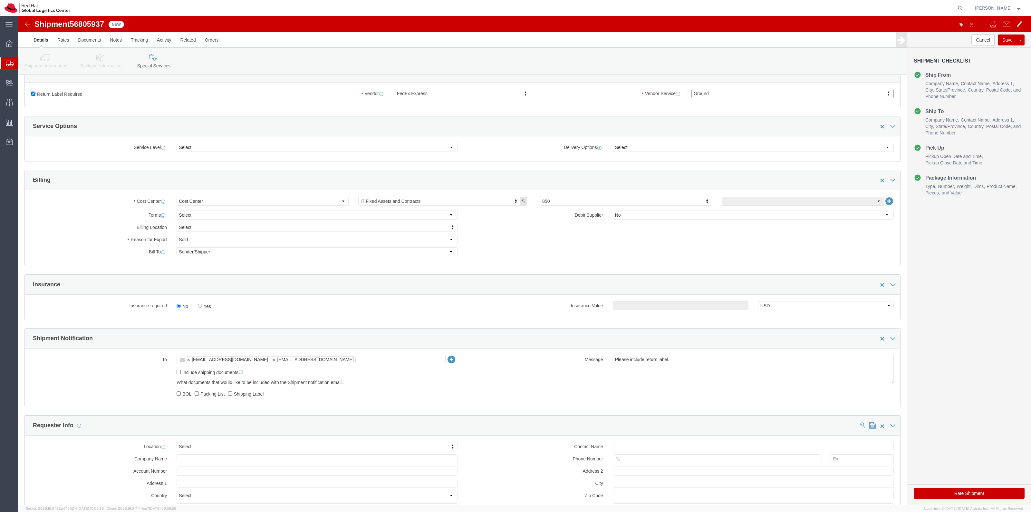
scroll to position [282, 0]
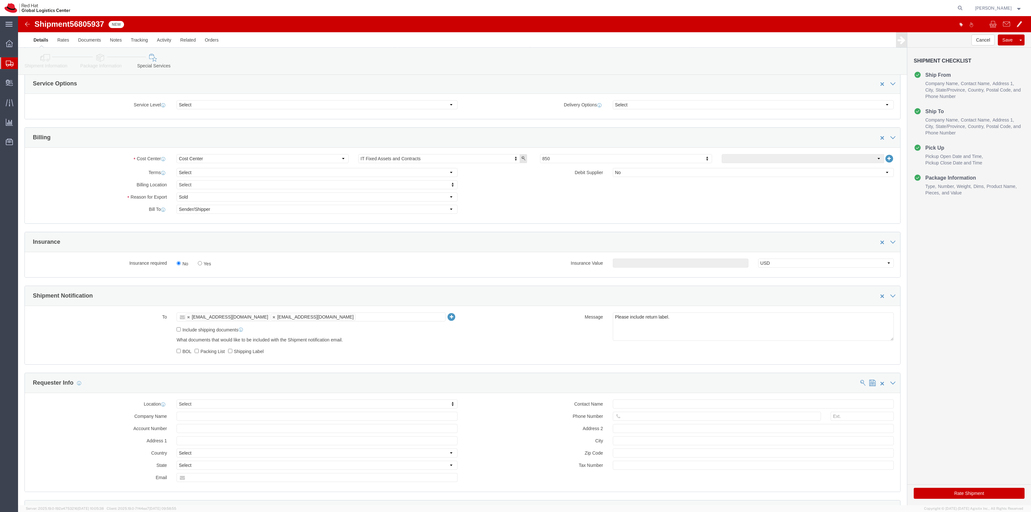
click label "Yes"
click input "Yes"
radio input "true"
click input "text"
type input "500.00"
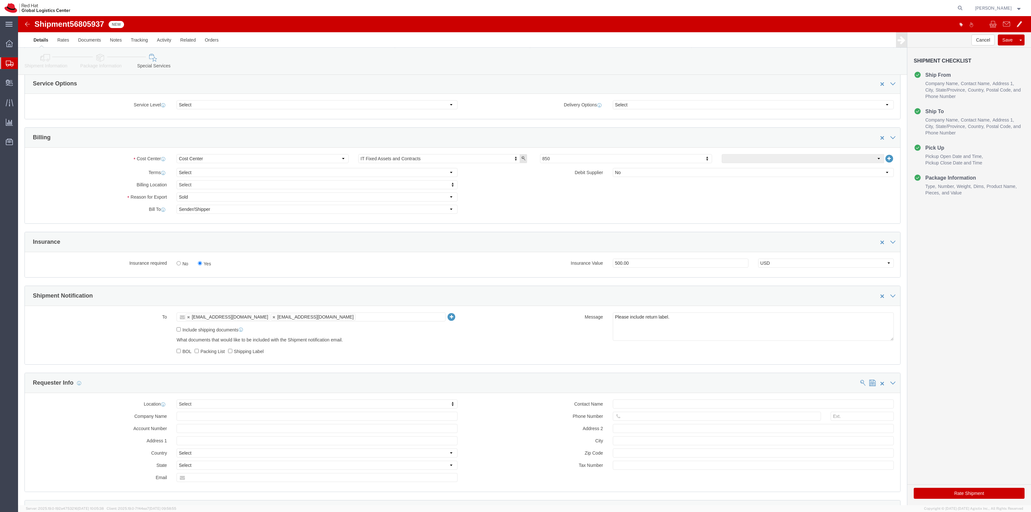
click button "Rate Shipment"
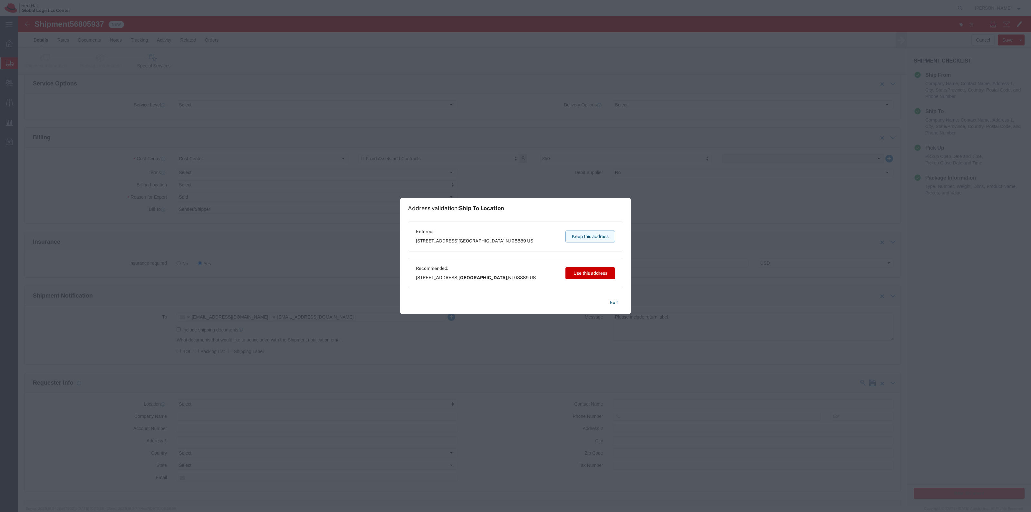
click at [576, 234] on button "Keep this address" at bounding box center [590, 236] width 50 height 12
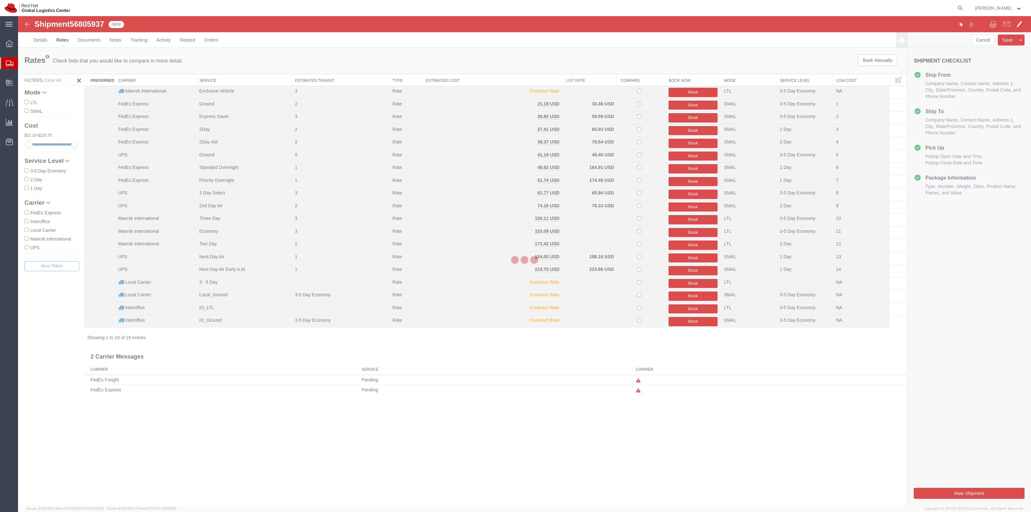
scroll to position [0, 0]
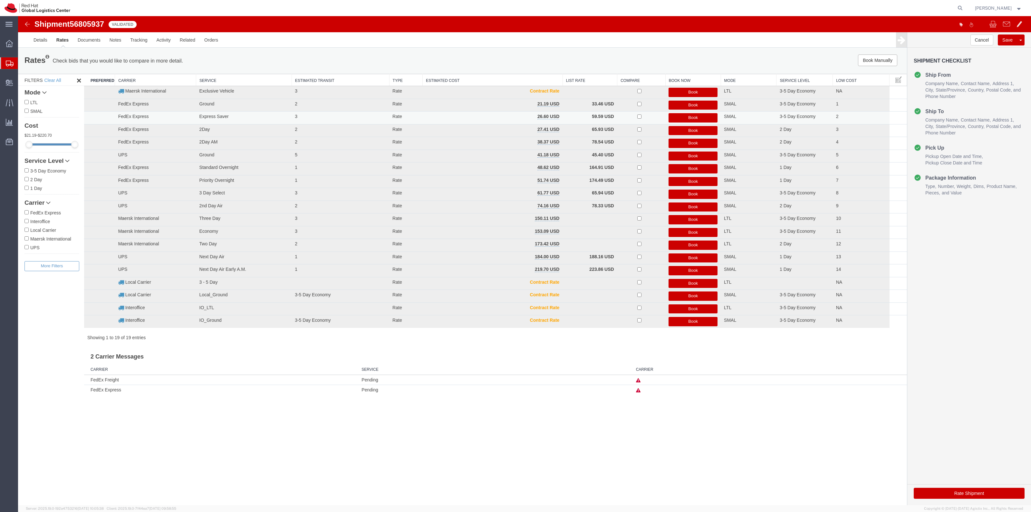
click at [693, 118] on button "Book" at bounding box center [692, 117] width 49 height 9
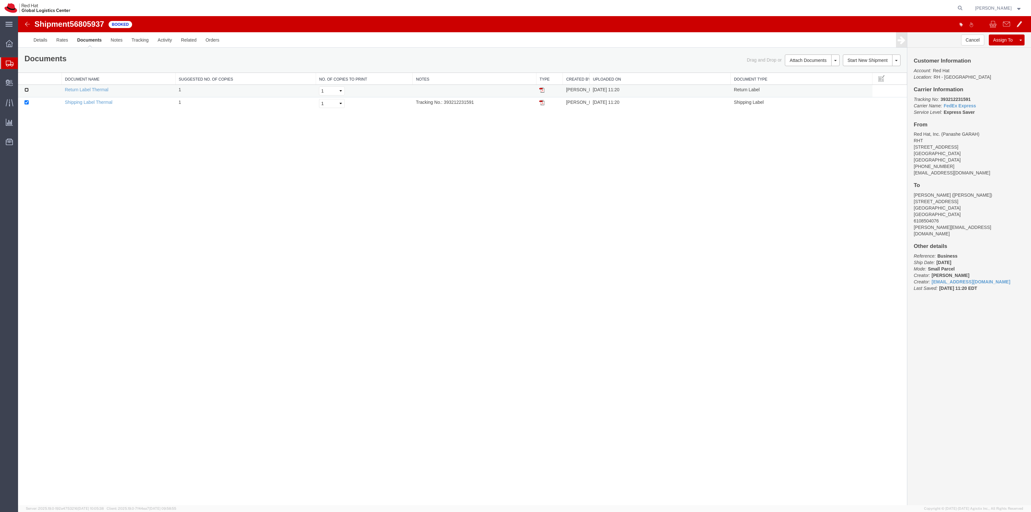
click at [28, 91] on input "checkbox" at bounding box center [26, 90] width 4 height 4
checkbox input "true"
click at [806, 69] on link "Print Documents" at bounding box center [811, 71] width 56 height 10
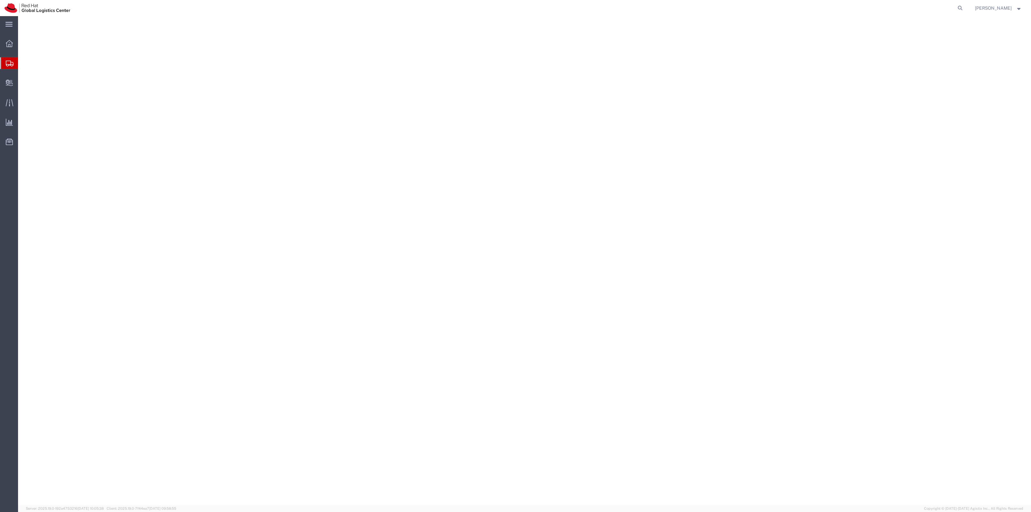
select select "38014"
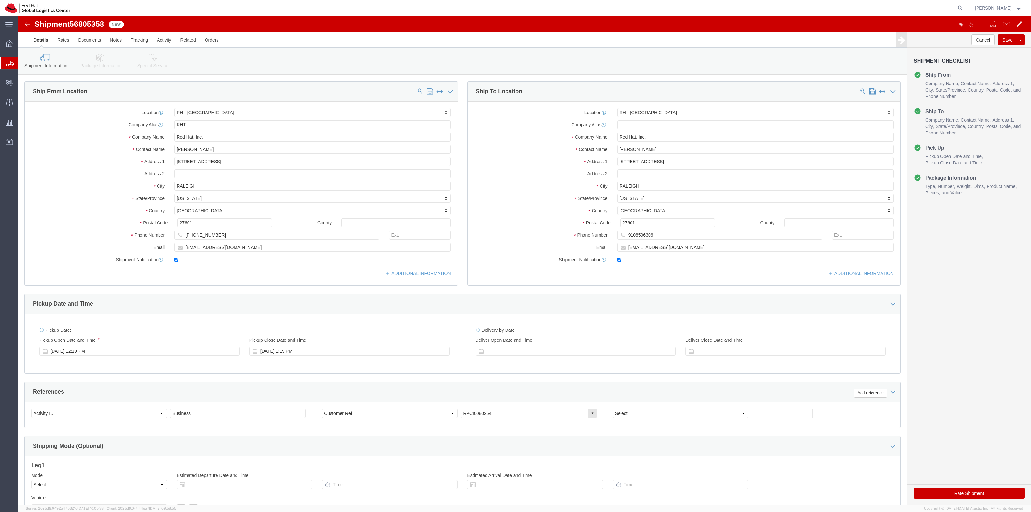
click link "Package Information"
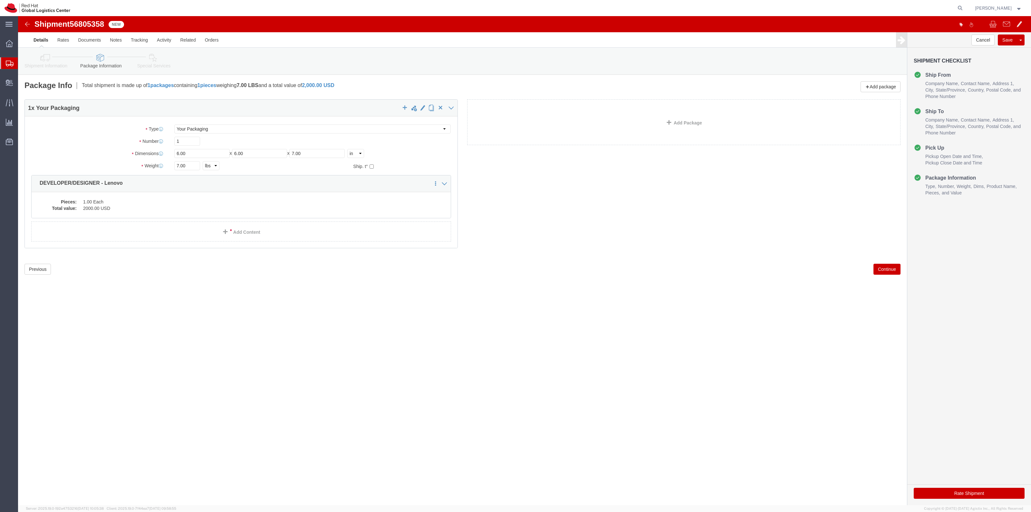
click link "Special Services"
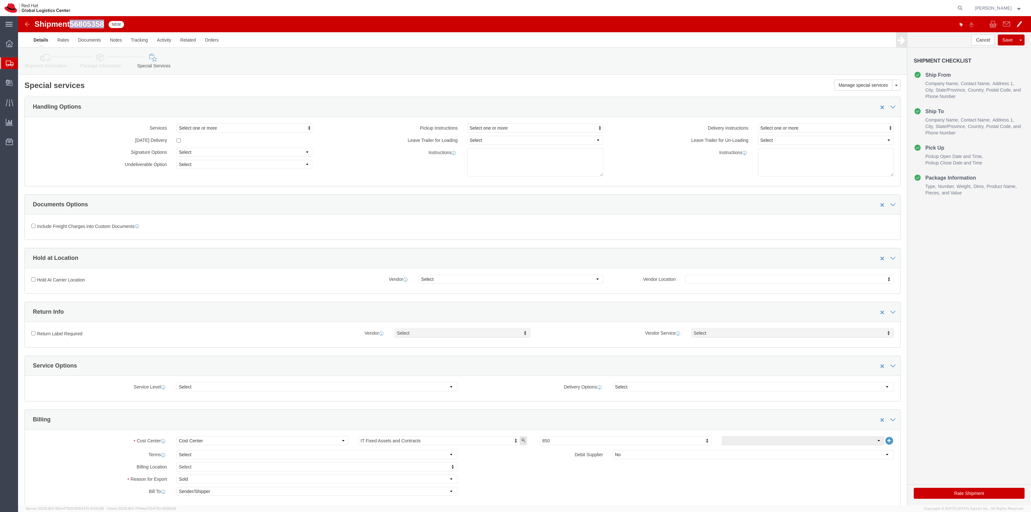
drag, startPoint x: 87, startPoint y: 4, endPoint x: 53, endPoint y: 7, distance: 33.6
click span "56805358"
copy span "56805358"
click button "Rate Shipment"
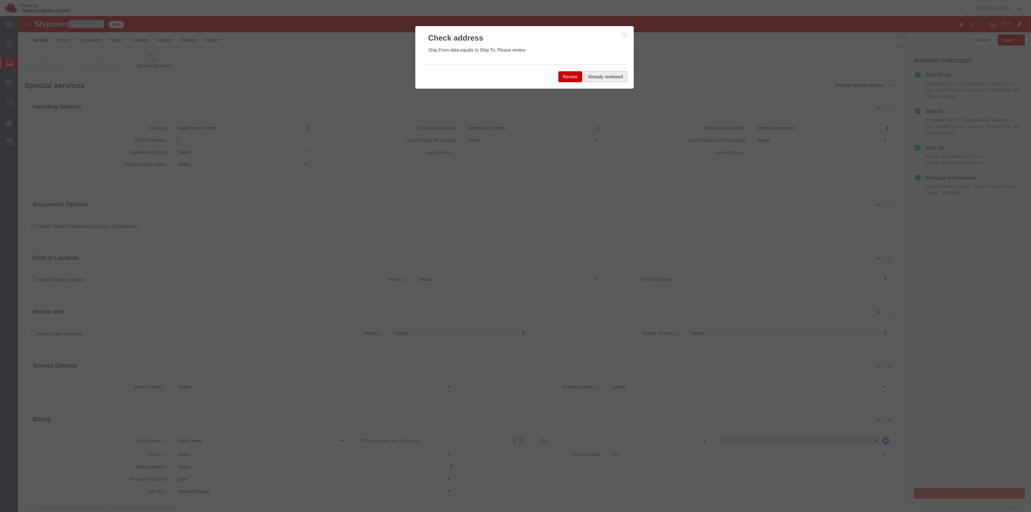
click button "Already reviewed"
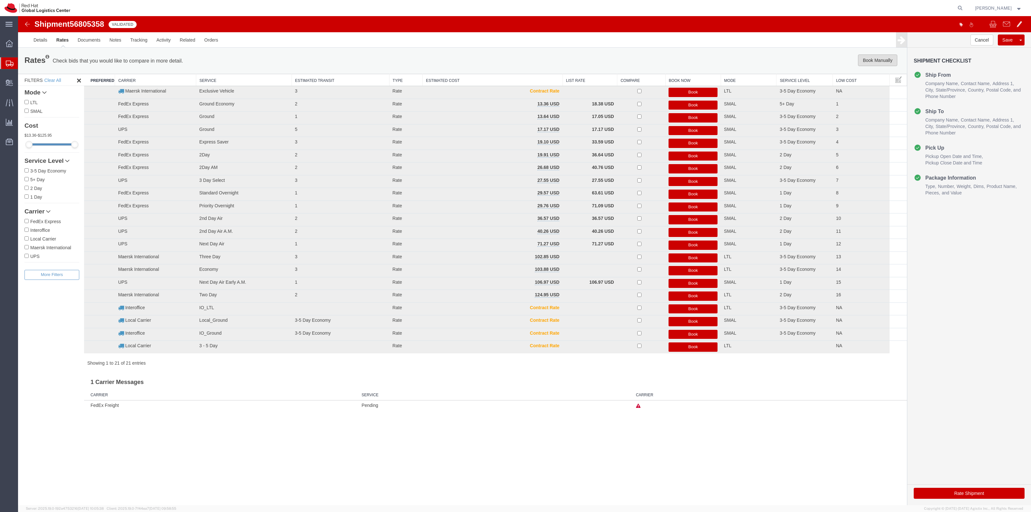
click at [864, 59] on button "Book Manually" at bounding box center [877, 60] width 39 height 12
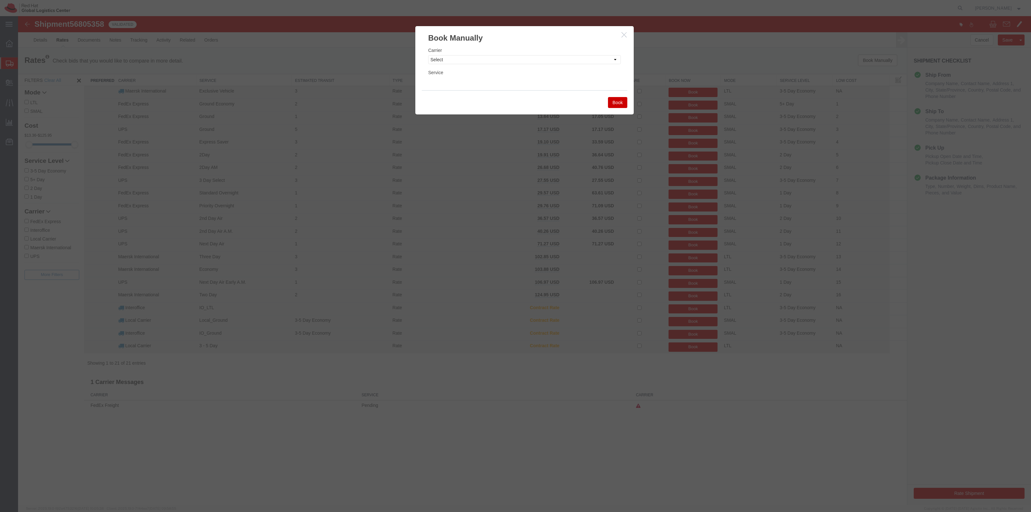
click at [603, 70] on div "Service" at bounding box center [524, 73] width 193 height 8
click at [600, 67] on div "Carrier Select Add New Carrier (and default service) Amazon Logistics DHL FedEx…" at bounding box center [524, 66] width 218 height 47
click at [593, 60] on select "Select Add New Carrier (and default service) Amazon Logistics DHL FedEx Express…" at bounding box center [524, 59] width 193 height 9
select select "7920"
click at [428, 55] on select "Select Add New Carrier (and default service) Amazon Logistics DHL FedEx Express…" at bounding box center [524, 59] width 193 height 9
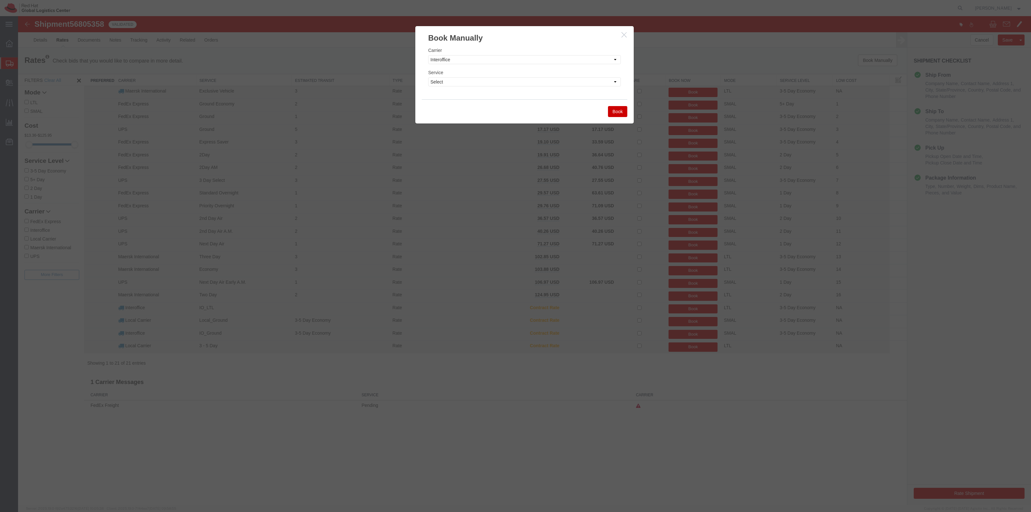
click at [450, 73] on div "Service Select IO_Ground IO_LTL" at bounding box center [524, 77] width 193 height 17
click at [449, 80] on select "Select IO_Ground IO_LTL" at bounding box center [524, 81] width 193 height 9
select select "17810"
click at [428, 77] on select "Select IO_Ground IO_LTL" at bounding box center [524, 81] width 193 height 9
click at [616, 102] on div "Book" at bounding box center [525, 111] width 206 height 24
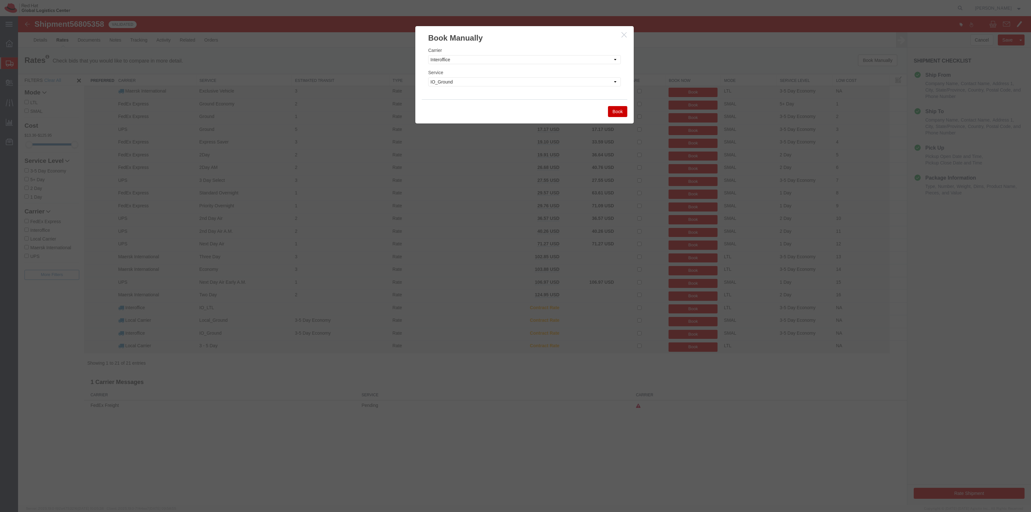
click at [620, 110] on button "Book" at bounding box center [617, 111] width 19 height 11
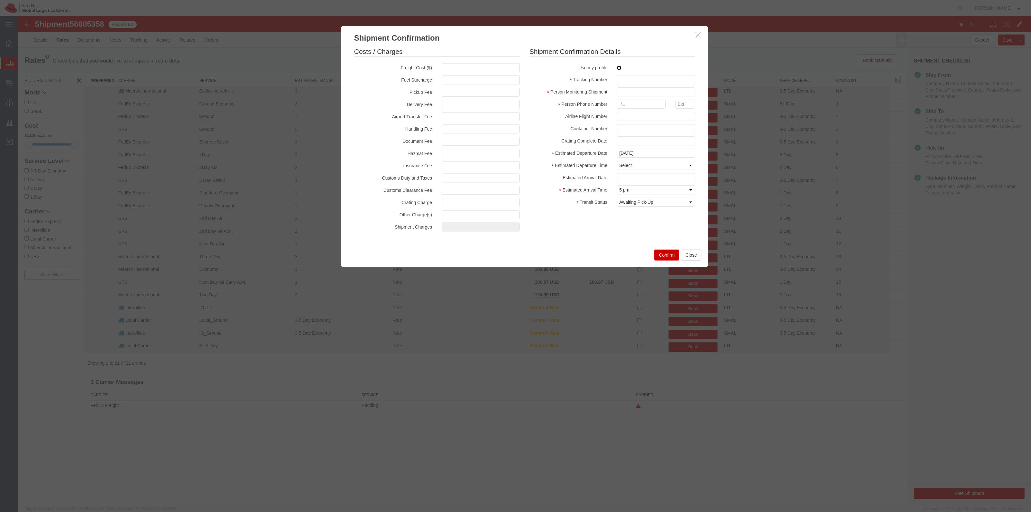
click at [619, 67] on input "checkbox" at bounding box center [619, 68] width 4 height 4
checkbox input "true"
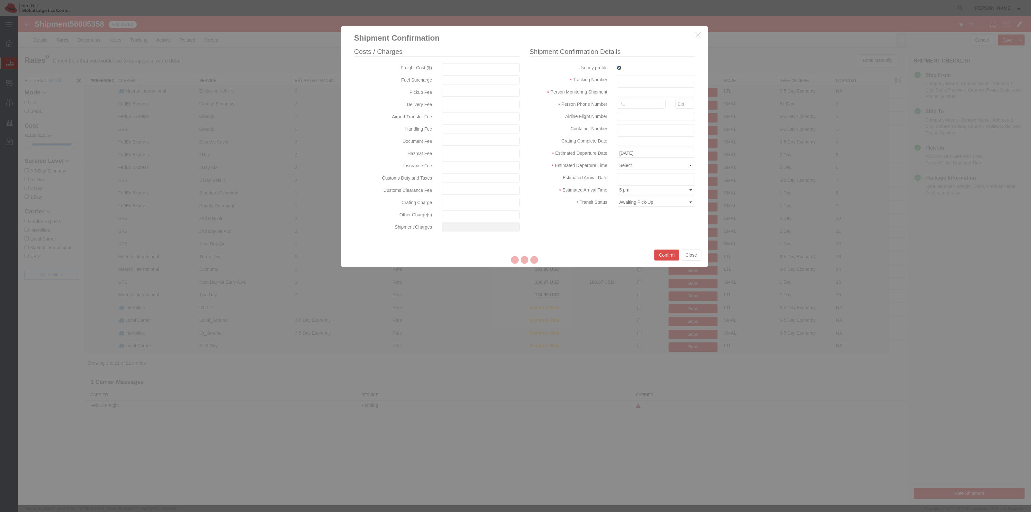
type input "[PERSON_NAME]"
type input "19198356701"
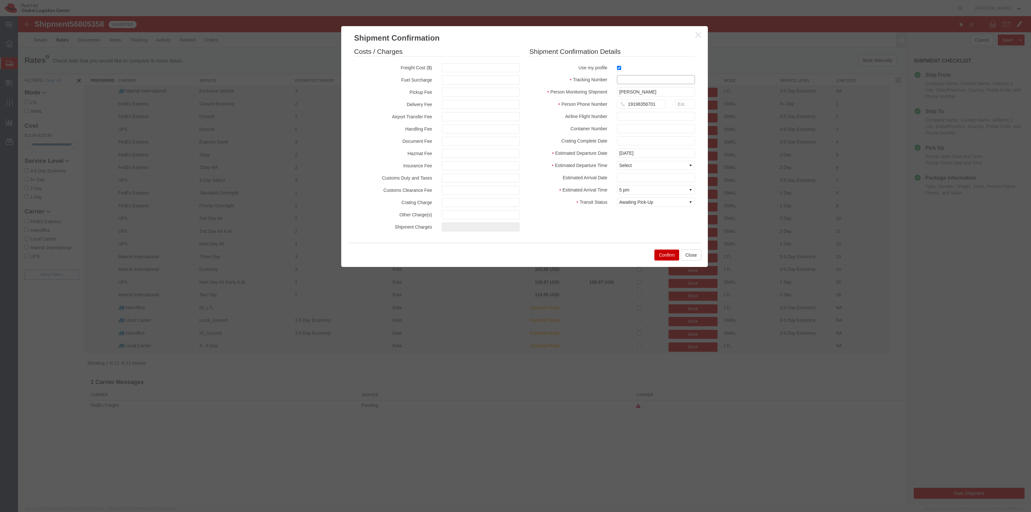
click at [631, 78] on input "text" at bounding box center [656, 79] width 78 height 9
paste input "56805358"
type input "RHT56805358"
click at [645, 164] on select "Select Midnight 1 am 2 am 3 am 4 am 5 am 6 am 7 am 8 am 9 am 10 am 11 am 12 Noo…" at bounding box center [656, 165] width 78 height 9
select select "1200"
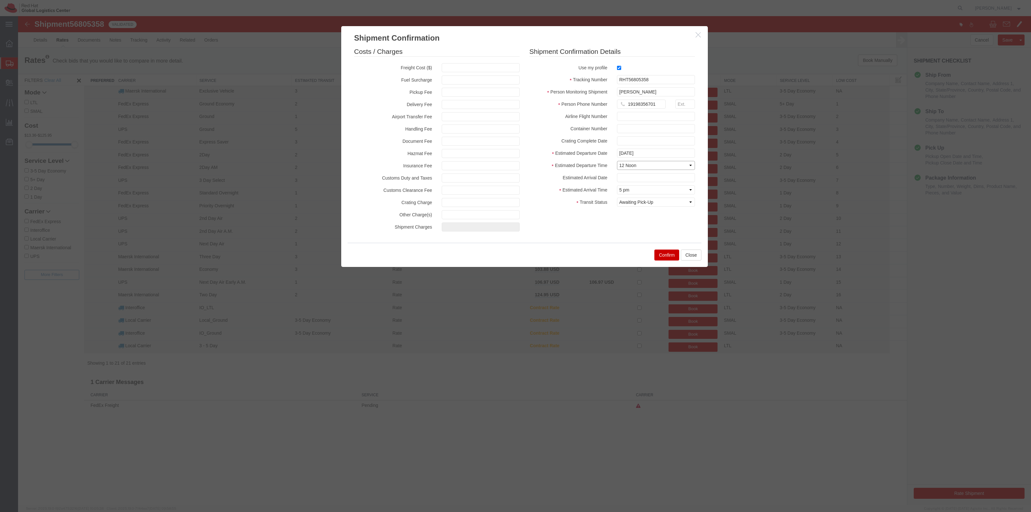
click at [617, 161] on select "Select Midnight 1 am 2 am 3 am 4 am 5 am 6 am 7 am 8 am 9 am 10 am 11 am 12 Noo…" at bounding box center [656, 165] width 78 height 9
click at [662, 254] on button "Confirm" at bounding box center [666, 254] width 25 height 11
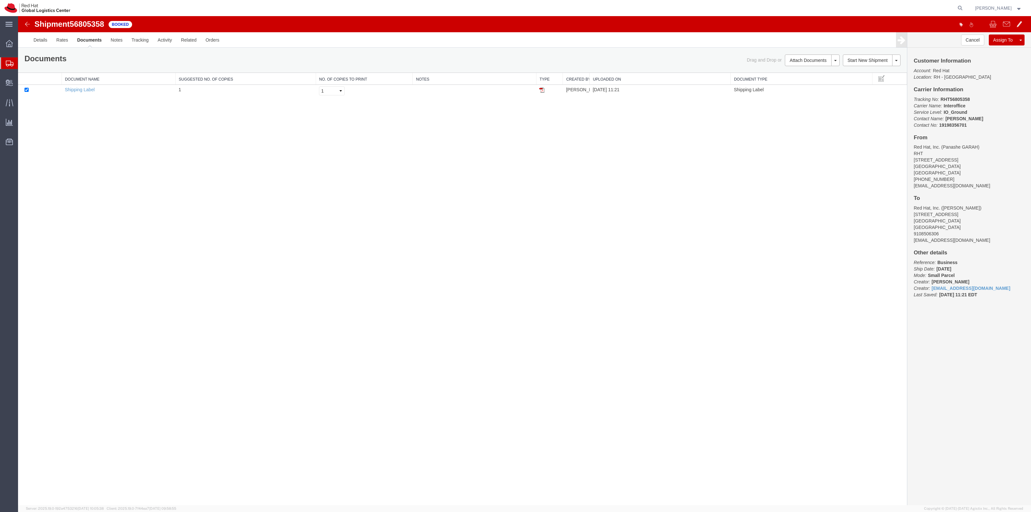
drag, startPoint x: 541, startPoint y: 88, endPoint x: 453, endPoint y: 115, distance: 91.3
click at [541, 88] on img at bounding box center [541, 89] width 5 height 5
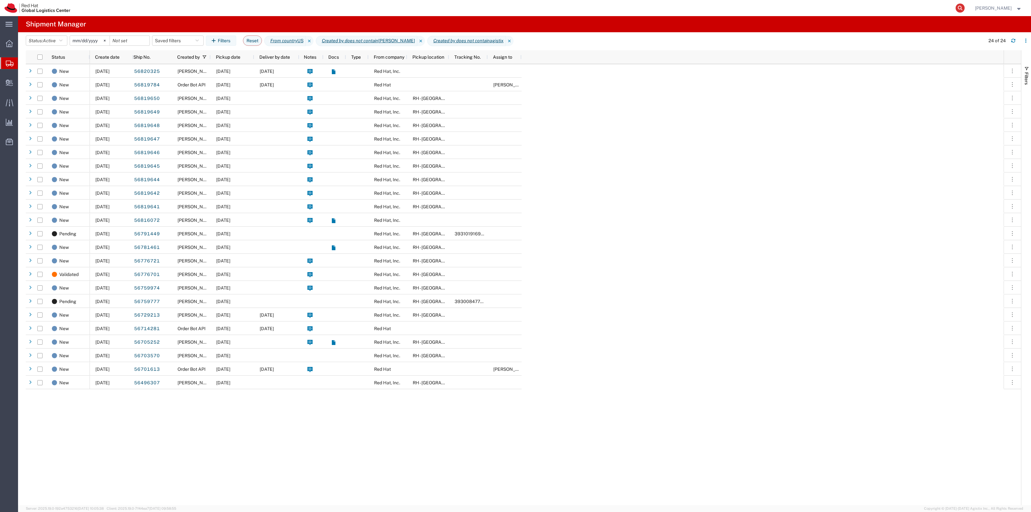
drag, startPoint x: 963, startPoint y: 3, endPoint x: 968, endPoint y: 6, distance: 5.5
click at [964, 4] on form at bounding box center [960, 8] width 10 height 16
click at [965, 6] on icon at bounding box center [960, 8] width 9 height 9
type input "393023983534"
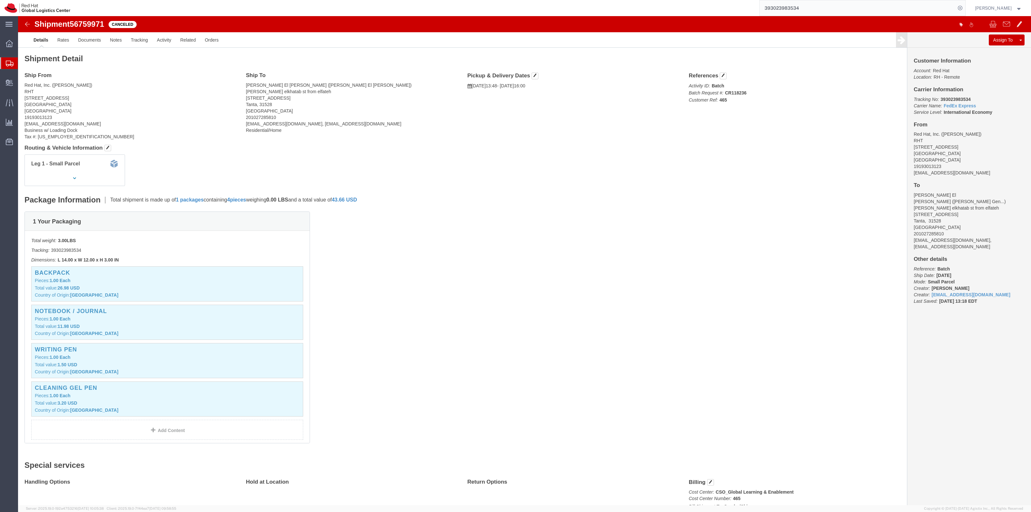
drag, startPoint x: 25, startPoint y: 72, endPoint x: 73, endPoint y: 92, distance: 52.0
click at [0, 0] on span "Shipment Manager" at bounding box center [0, 0] width 0 height 0
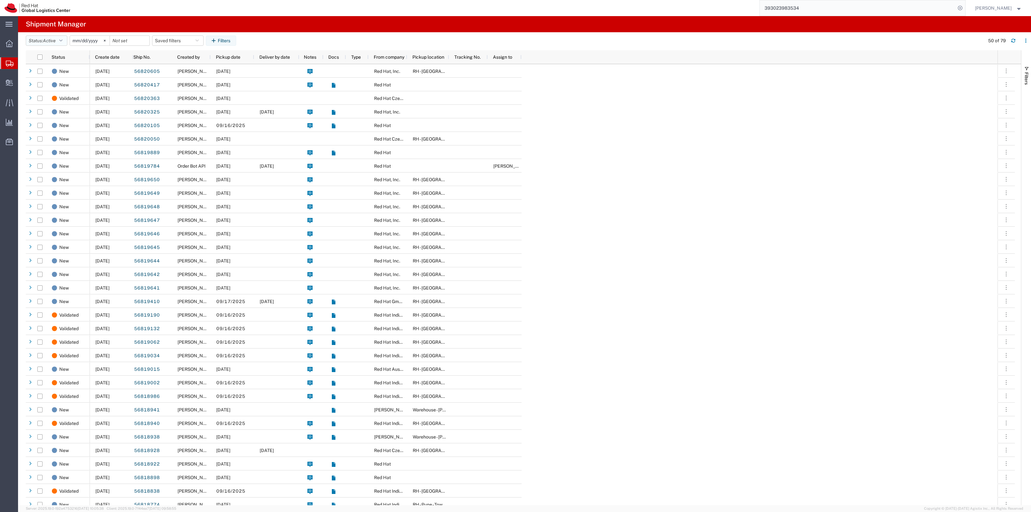
click at [40, 39] on button "Status: Active" at bounding box center [47, 40] width 42 height 10
click at [87, 41] on input "[DATE]" at bounding box center [90, 41] width 40 height 10
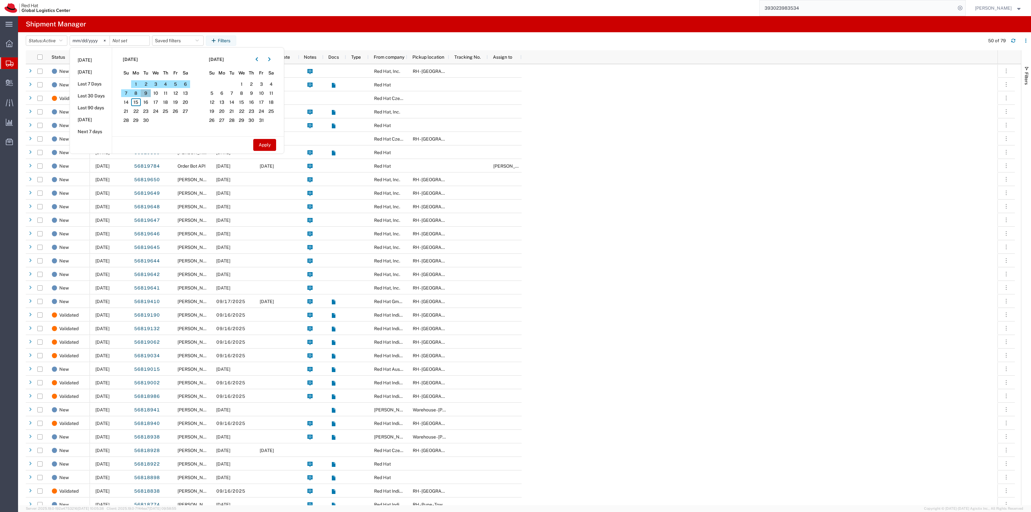
click at [150, 94] on span "9" at bounding box center [146, 93] width 10 height 8
click at [176, 94] on span "12" at bounding box center [175, 93] width 10 height 8
click at [264, 142] on button "Apply" at bounding box center [264, 145] width 23 height 12
type input "[DATE]"
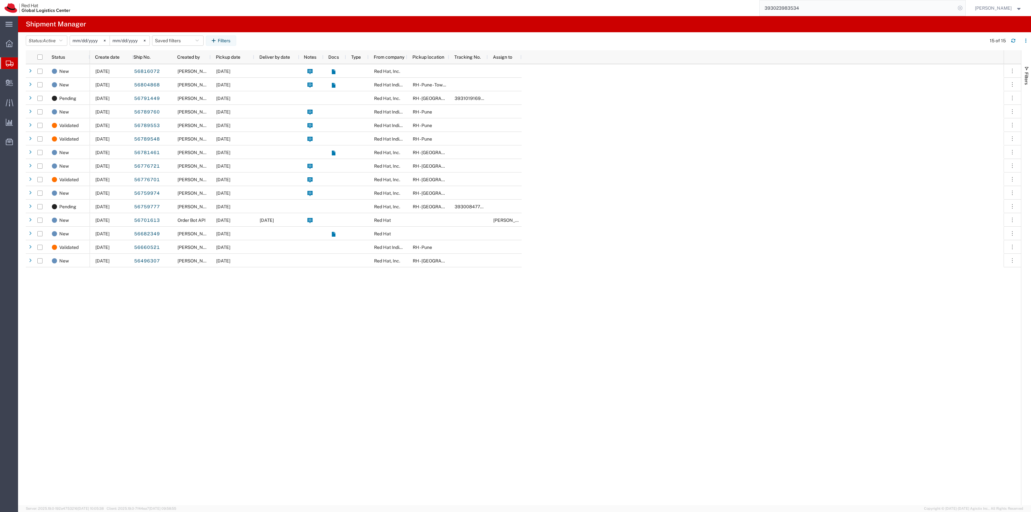
click at [965, 7] on icon at bounding box center [960, 8] width 9 height 9
click at [94, 41] on input "[DATE]" at bounding box center [90, 41] width 40 height 10
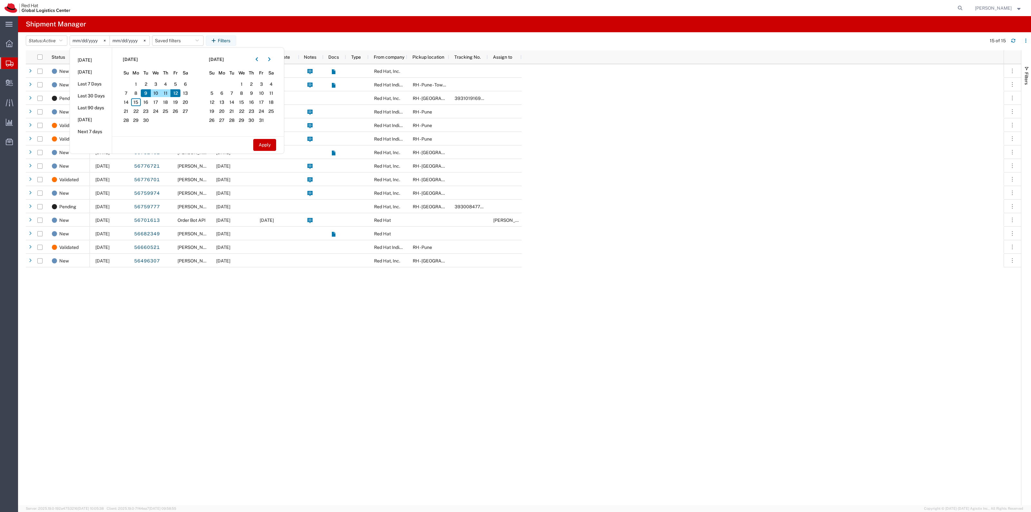
click at [150, 90] on span "9" at bounding box center [146, 93] width 10 height 8
click at [149, 93] on span "9" at bounding box center [146, 93] width 10 height 8
click at [176, 91] on span "12" at bounding box center [175, 93] width 10 height 8
click at [276, 145] on button "Apply" at bounding box center [264, 145] width 23 height 12
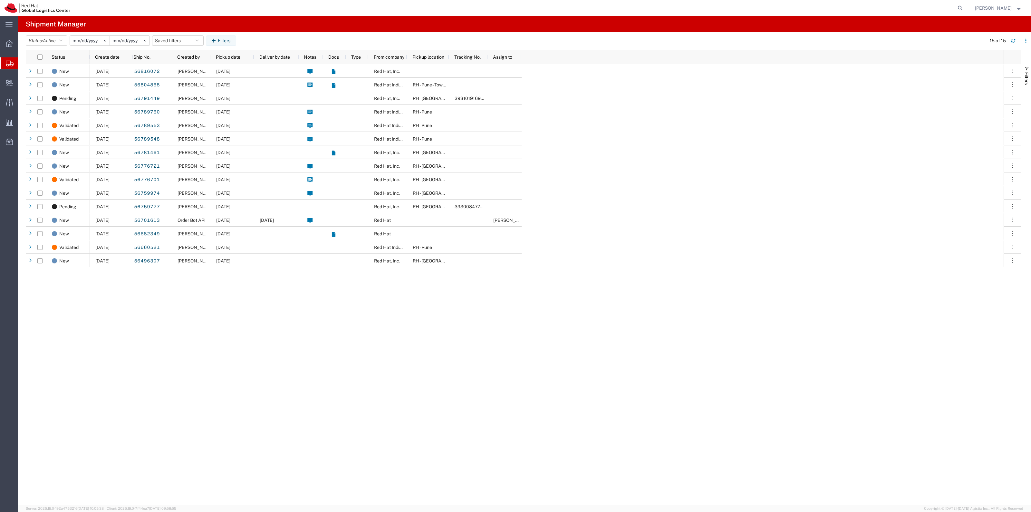
click at [0, 0] on span "Shipment Manager" at bounding box center [0, 0] width 0 height 0
click at [49, 37] on button "Status: Active" at bounding box center [47, 40] width 42 height 10
click at [51, 63] on span "Active" at bounding box center [63, 65] width 75 height 10
click at [11, 61] on icon at bounding box center [10, 64] width 8 height 6
click at [0, 0] on span "Shipment Manager" at bounding box center [0, 0] width 0 height 0
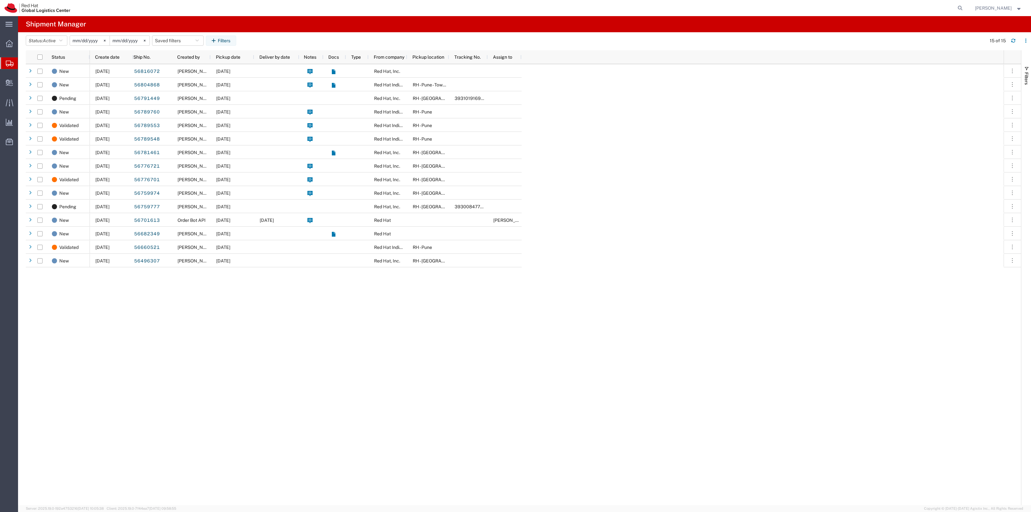
click at [534, 121] on div "[DATE] 56816072 [PERSON_NAME] [DATE] Red Hat, Inc. [DATE] 56804868 [PERSON_NAME…" at bounding box center [547, 284] width 914 height 441
click at [52, 43] on span "Active" at bounding box center [49, 40] width 13 height 5
click at [54, 41] on span "Active" at bounding box center [49, 40] width 13 height 5
click at [59, 39] on button "Status: Active" at bounding box center [47, 40] width 42 height 10
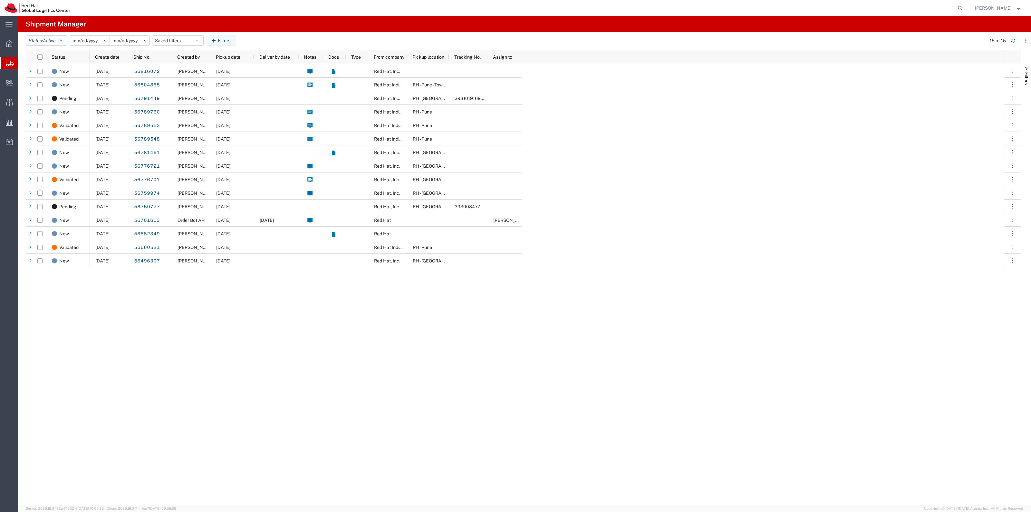
click at [59, 39] on button "Status: Active" at bounding box center [47, 40] width 42 height 10
click at [48, 72] on span "All" at bounding box center [63, 75] width 75 height 10
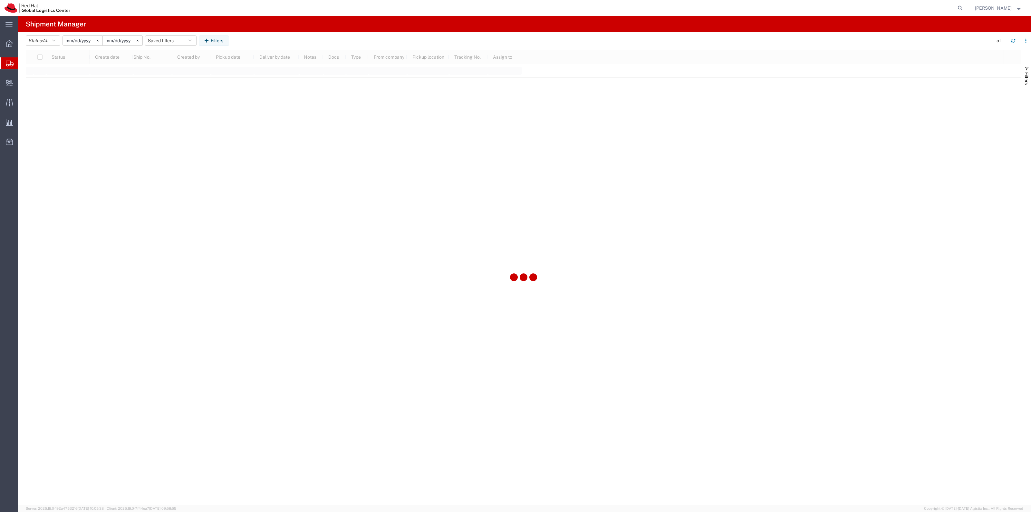
click at [80, 46] on agx-table-filter-chips "Status: All Active All Approved Booked Canceled Delivered Denied New On Hold Pe…" at bounding box center [507, 42] width 962 height 15
click at [82, 40] on input "[DATE]" at bounding box center [83, 41] width 40 height 10
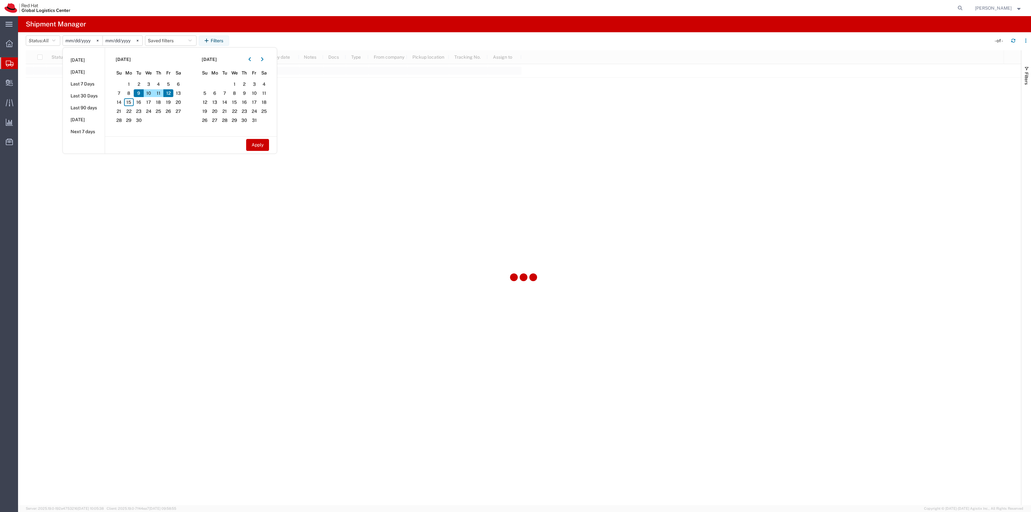
click at [138, 91] on span "9" at bounding box center [139, 93] width 10 height 8
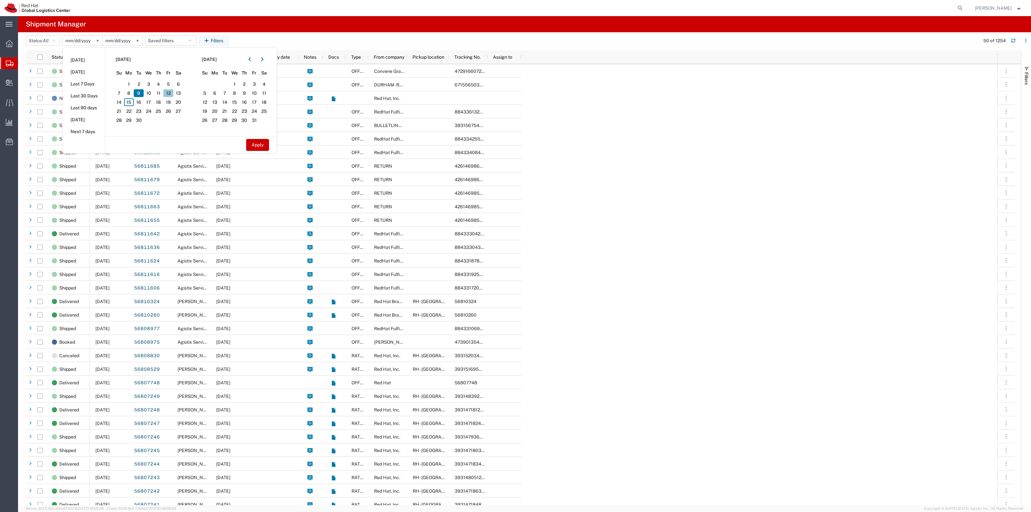
click at [169, 92] on span "12" at bounding box center [168, 93] width 10 height 8
click at [261, 143] on button "Apply" at bounding box center [257, 145] width 23 height 12
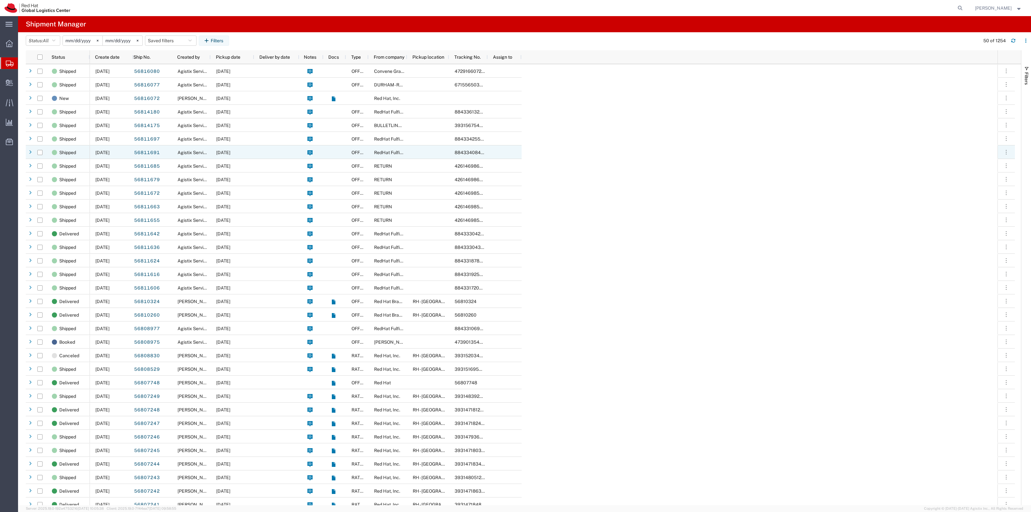
scroll to position [201, 0]
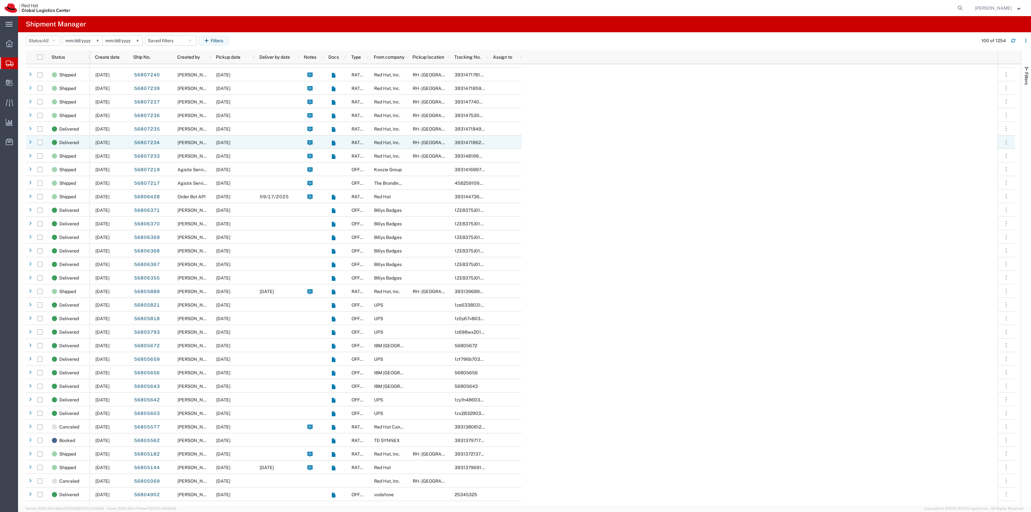
scroll to position [604, 0]
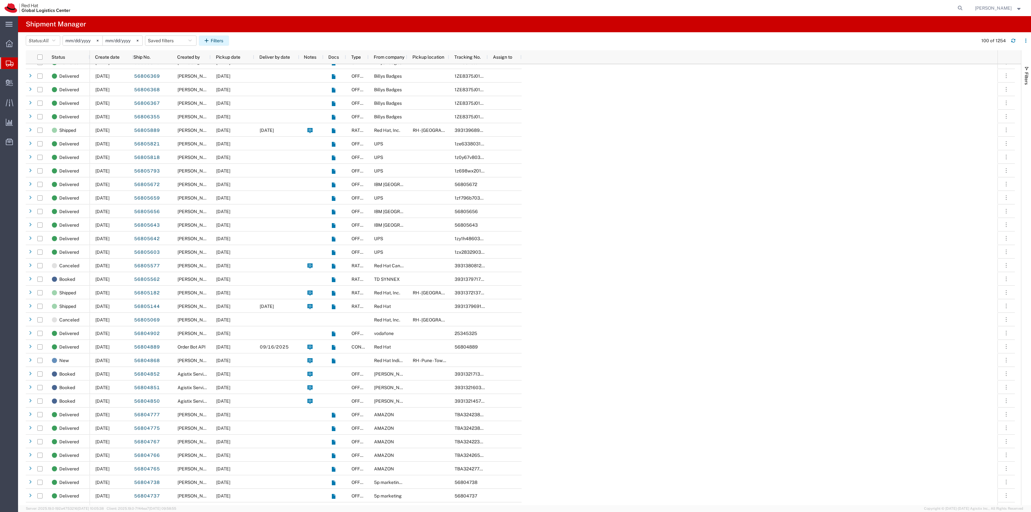
click at [218, 42] on button "Filters" at bounding box center [214, 40] width 30 height 10
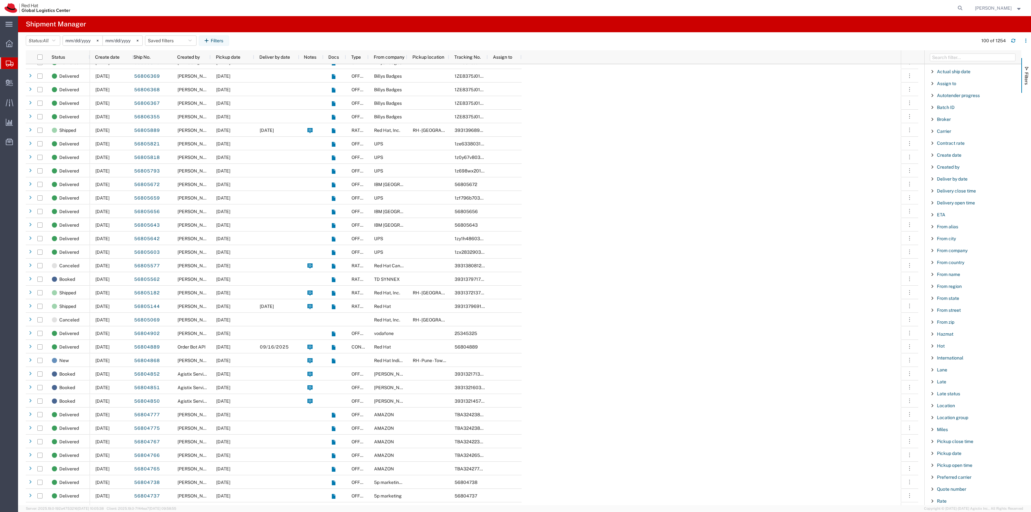
scroll to position [81, 0]
click at [946, 228] on span "From name" at bounding box center [948, 228] width 23 height 5
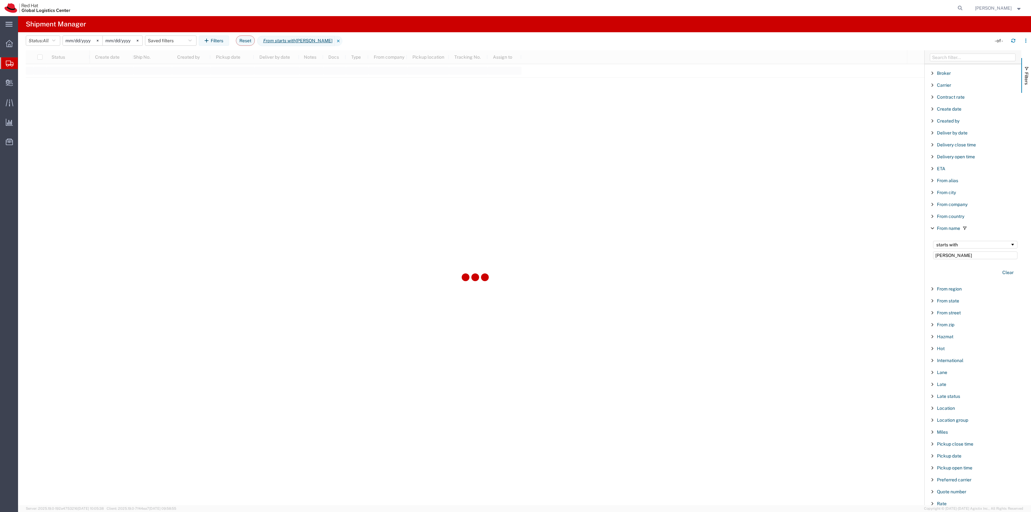
type input "[PERSON_NAME]"
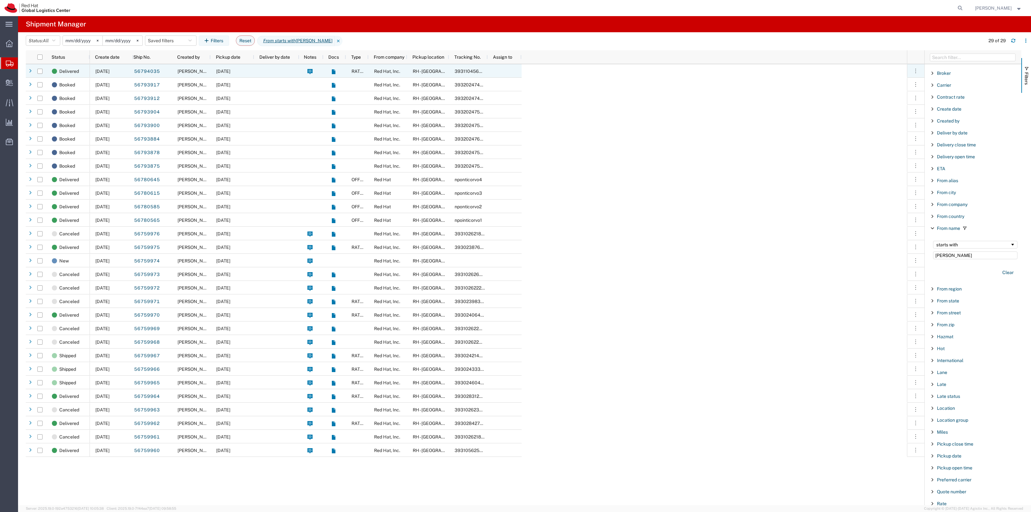
click at [189, 75] on div "[PERSON_NAME]" at bounding box center [191, 71] width 39 height 14
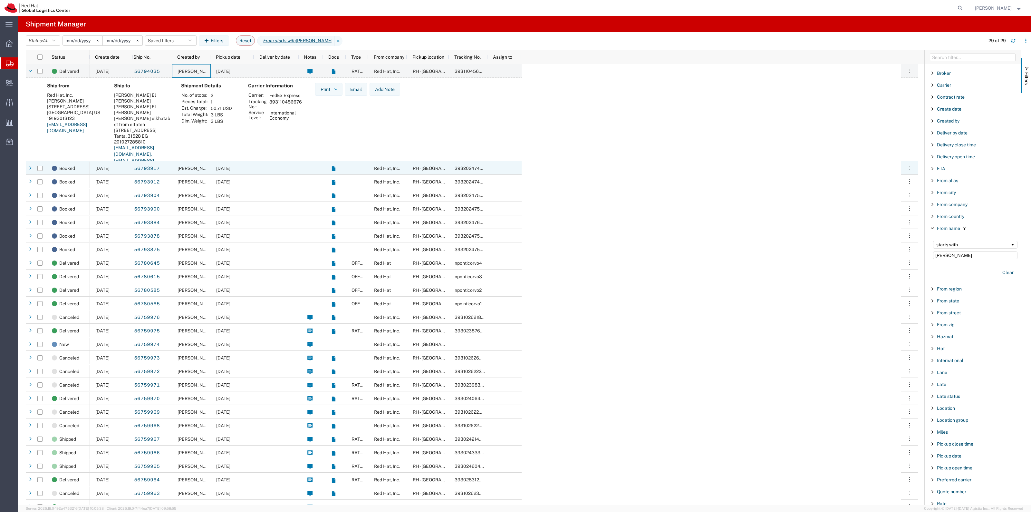
click at [204, 169] on span "[PERSON_NAME]" at bounding box center [196, 168] width 37 height 5
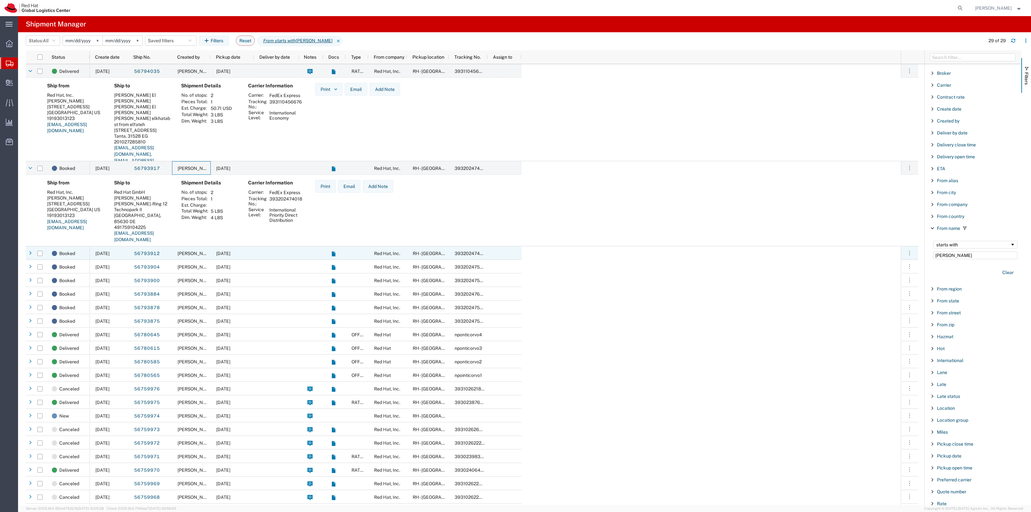
click at [205, 251] on span "[PERSON_NAME]" at bounding box center [196, 253] width 37 height 5
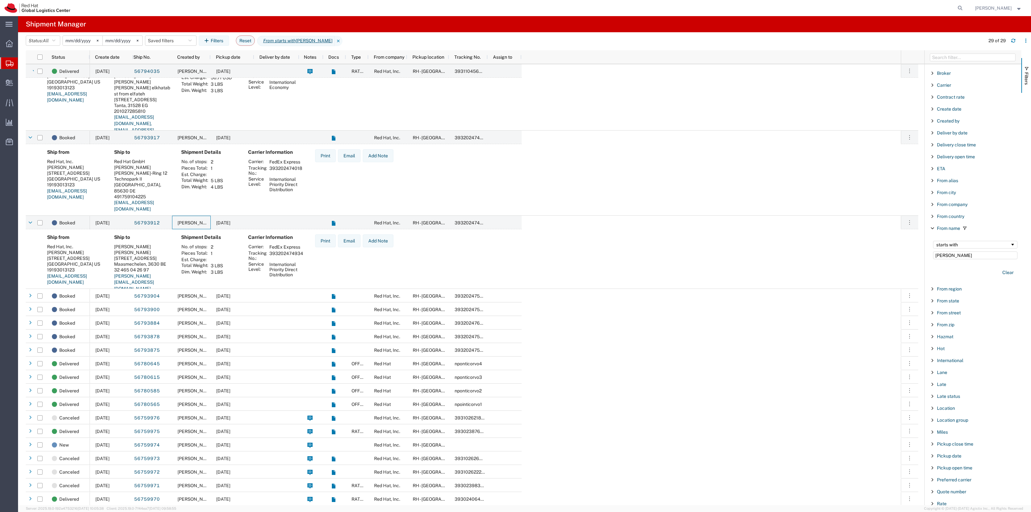
scroll to position [40, 0]
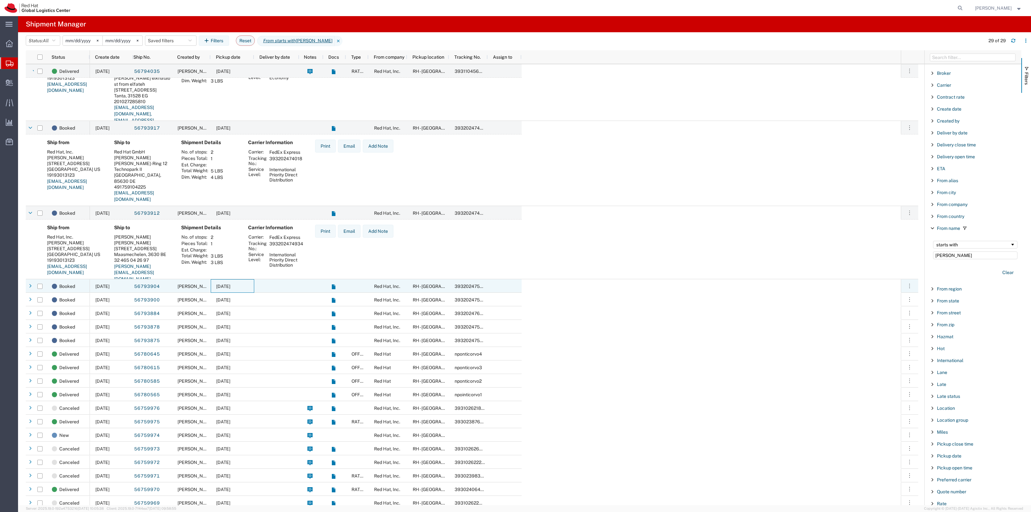
click at [216, 290] on div "[DATE]" at bounding box center [232, 286] width 43 height 14
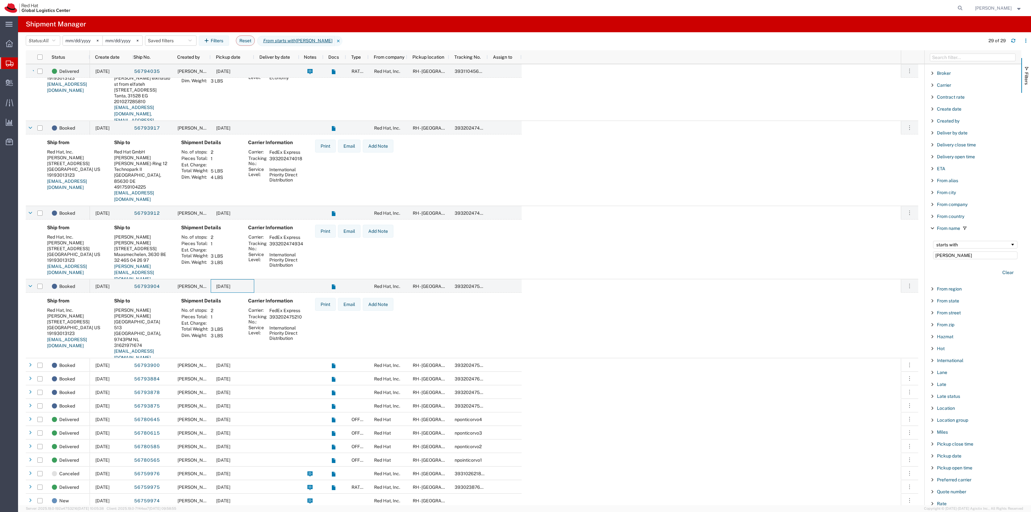
scroll to position [81, 0]
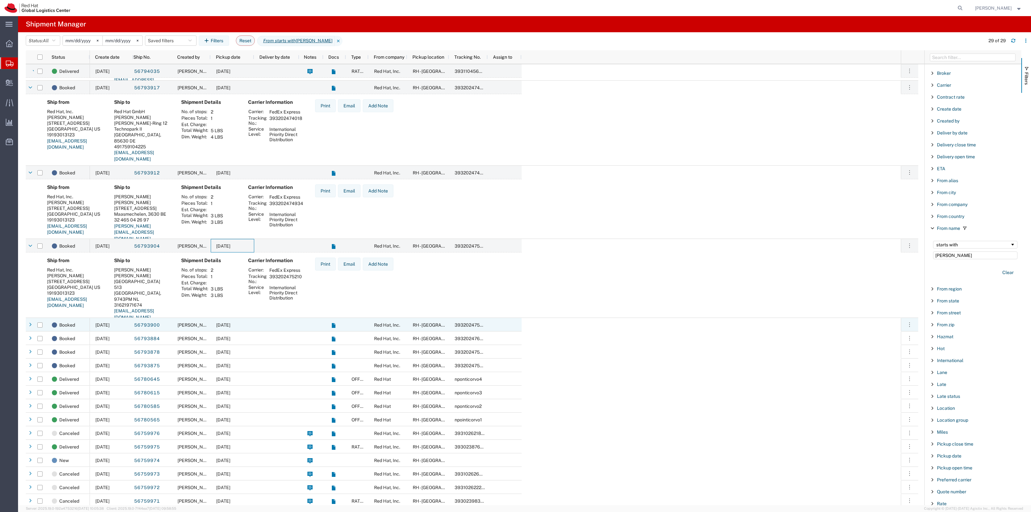
click at [221, 324] on span "[DATE]" at bounding box center [223, 324] width 14 height 5
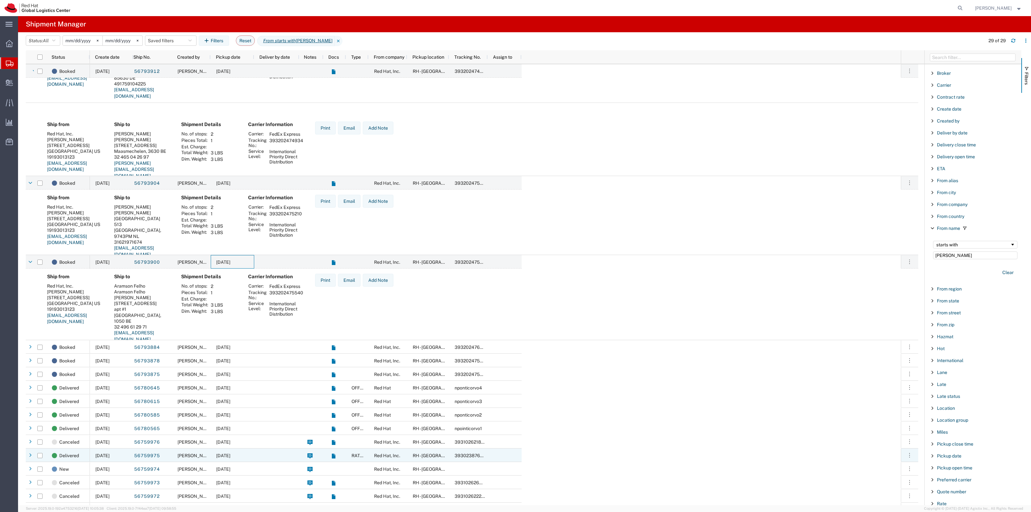
scroll to position [242, 0]
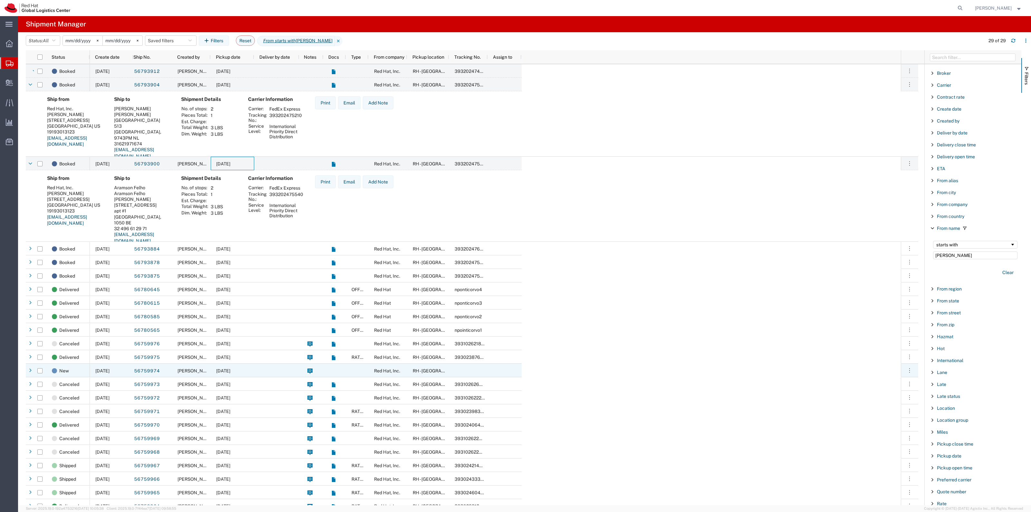
click at [215, 363] on div "[DATE]" at bounding box center [232, 370] width 43 height 14
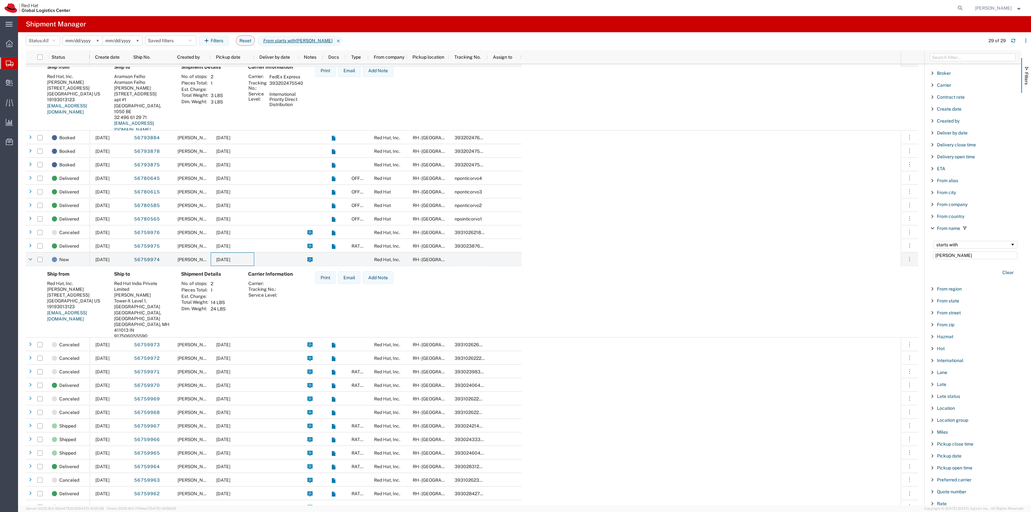
scroll to position [0, 0]
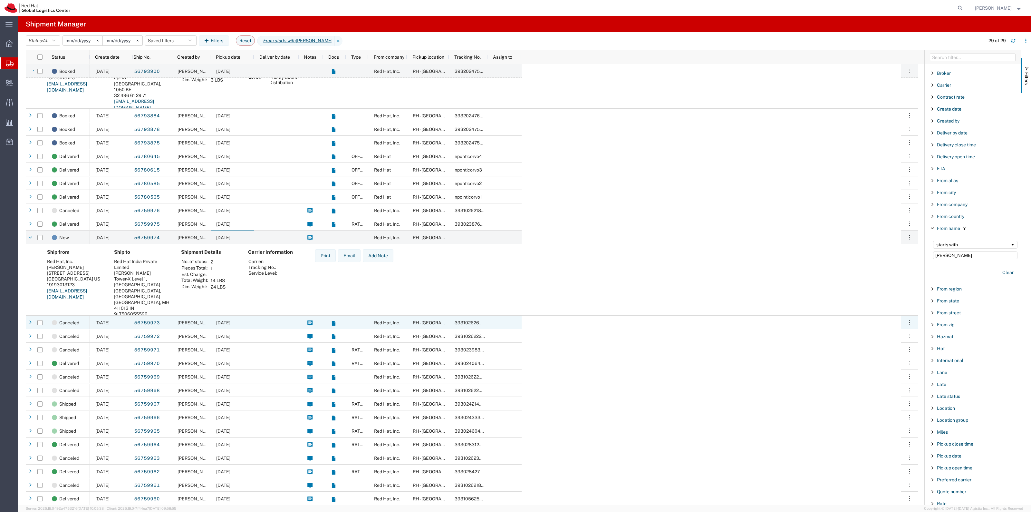
click at [237, 325] on div "[DATE]" at bounding box center [232, 322] width 43 height 14
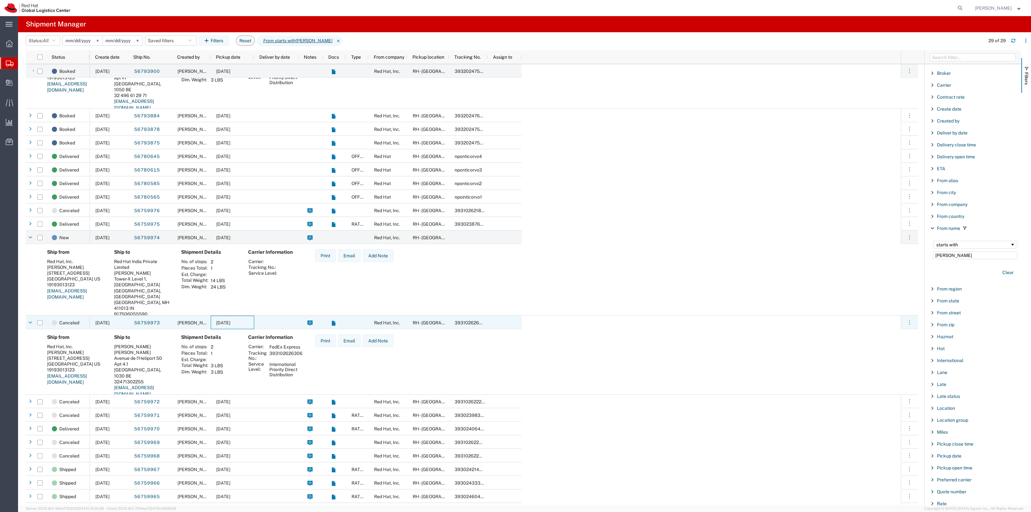
click at [237, 325] on div "[DATE]" at bounding box center [232, 322] width 43 height 14
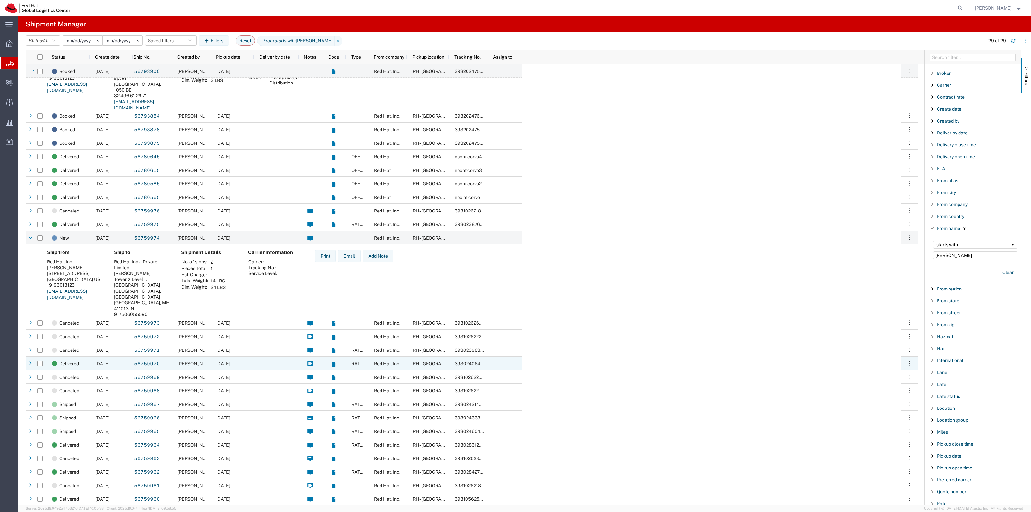
click at [230, 361] on span "[DATE]" at bounding box center [223, 363] width 14 height 5
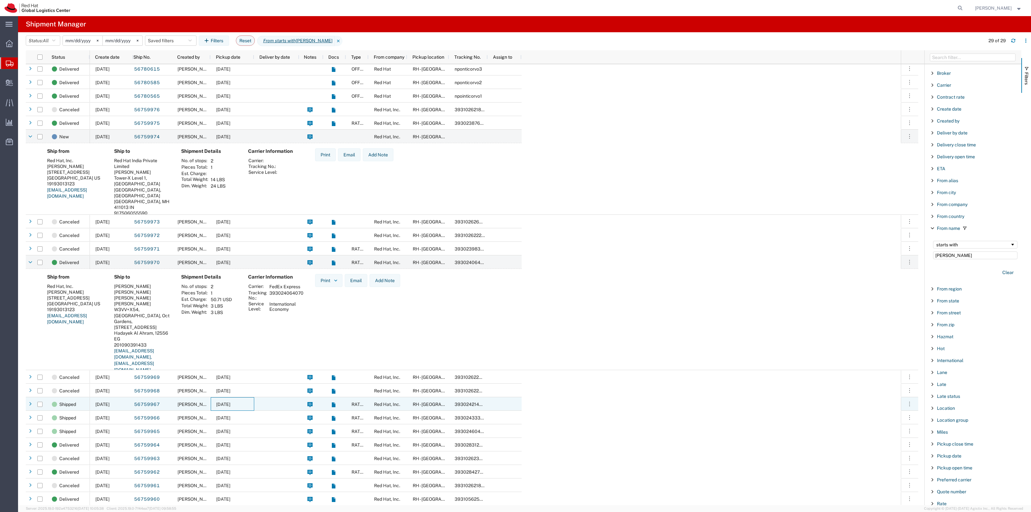
click at [230, 402] on span "[DATE]" at bounding box center [223, 403] width 14 height 5
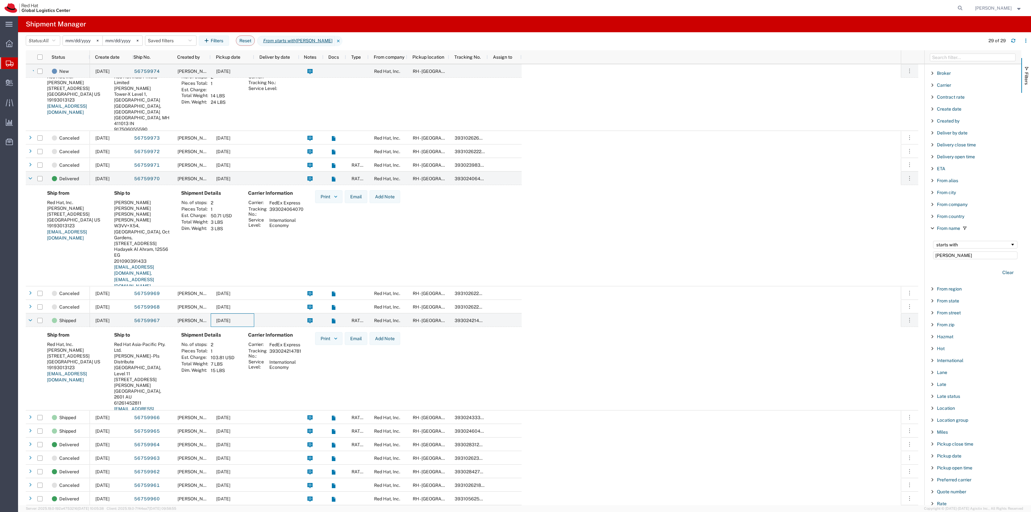
click at [231, 411] on div "[DATE]" at bounding box center [232, 417] width 43 height 14
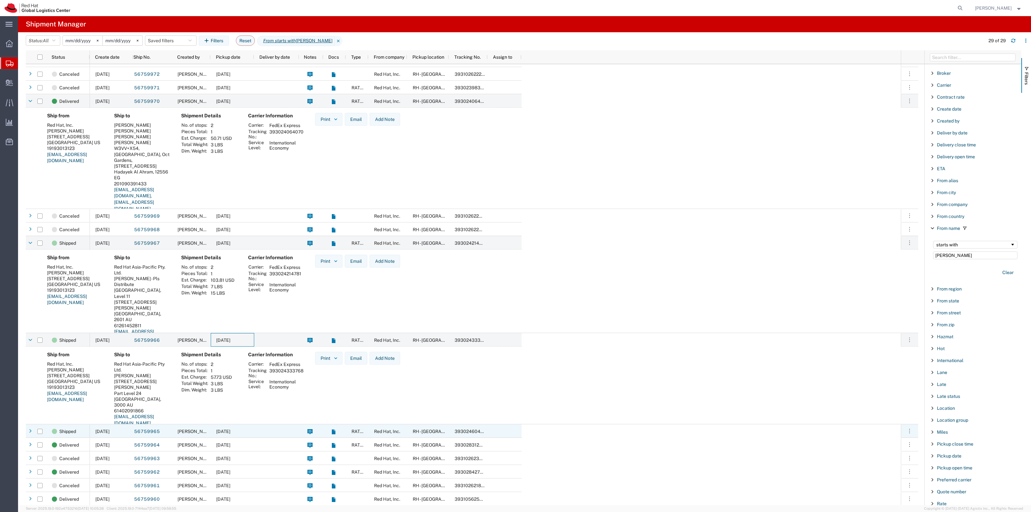
click at [230, 428] on span "[DATE]" at bounding box center [223, 430] width 14 height 5
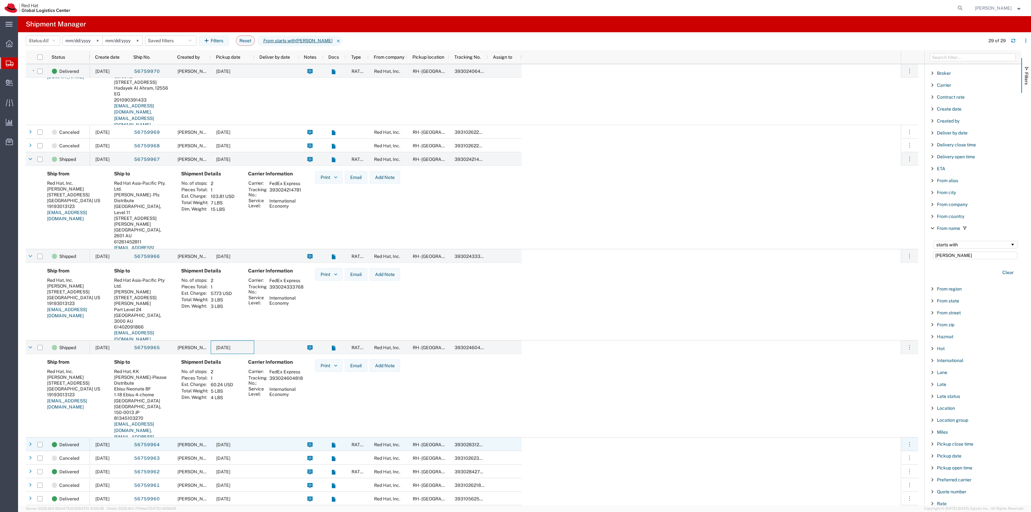
click at [230, 446] on span "[DATE]" at bounding box center [223, 444] width 14 height 5
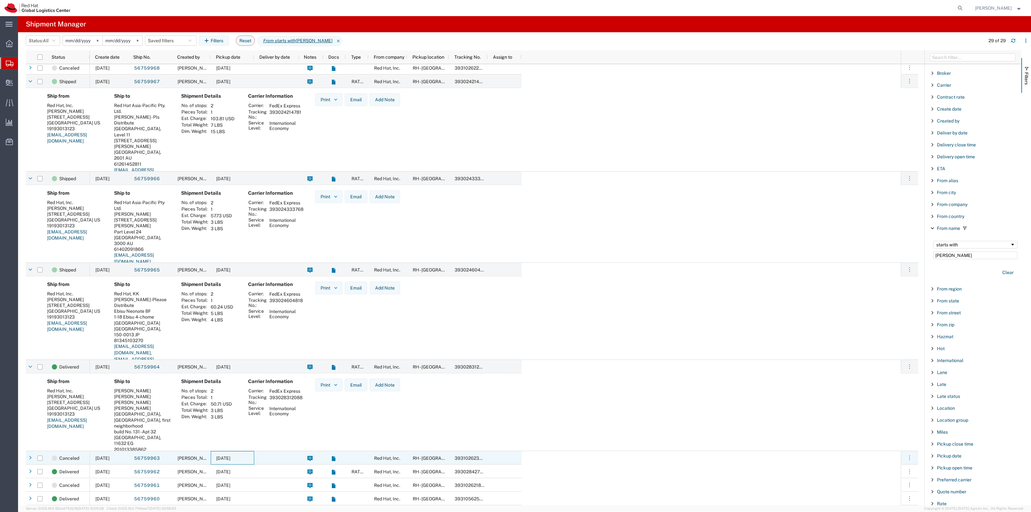
click at [246, 461] on div "[DATE]" at bounding box center [232, 458] width 43 height 14
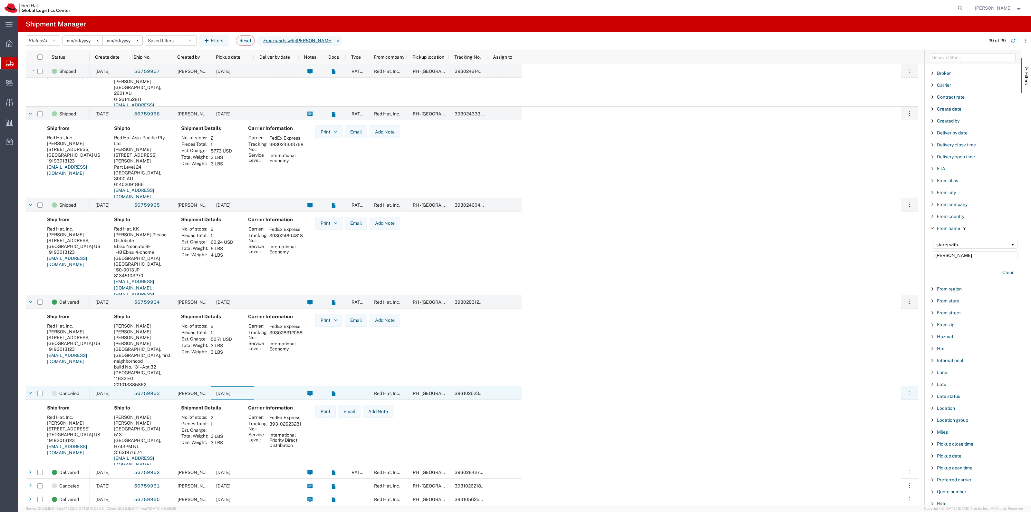
click at [256, 389] on div at bounding box center [276, 393] width 45 height 14
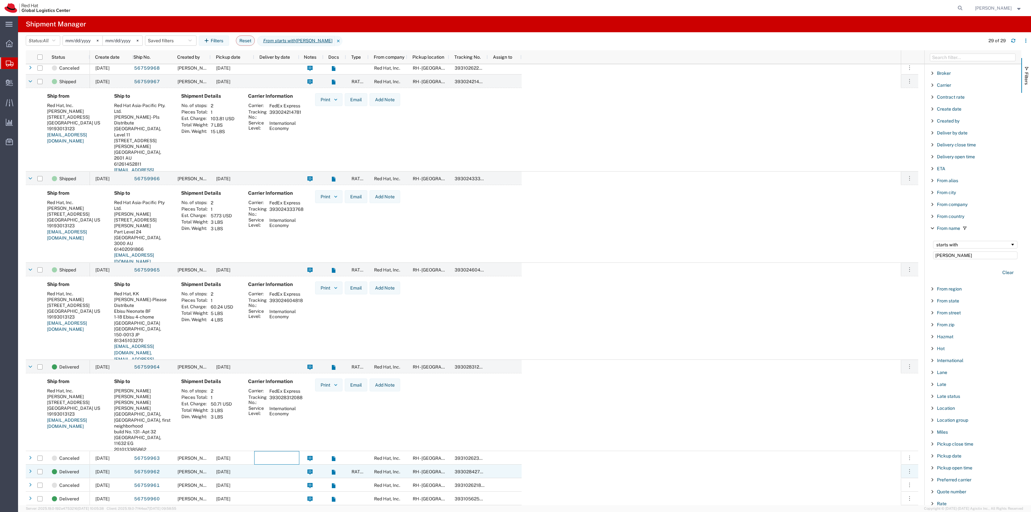
click at [222, 469] on span "[DATE]" at bounding box center [223, 471] width 14 height 5
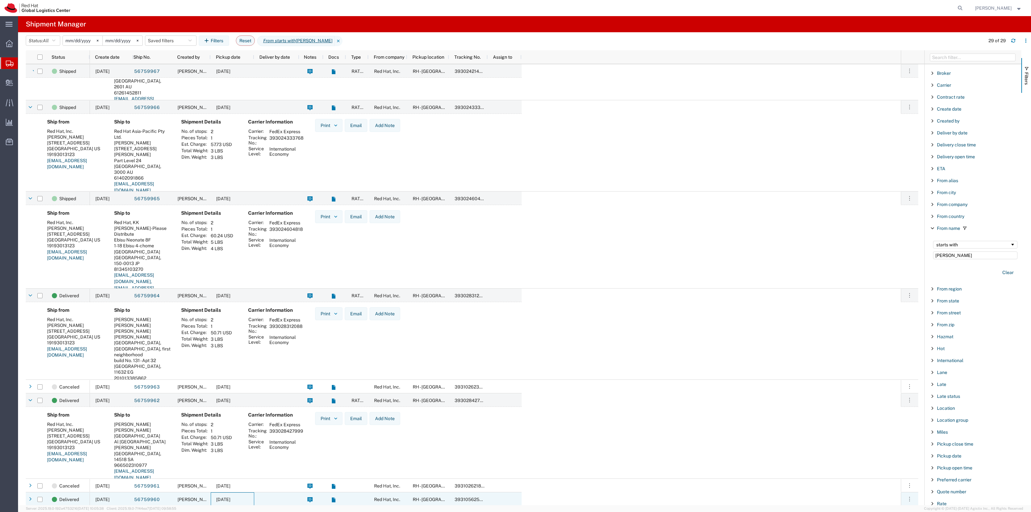
click at [248, 499] on div "[DATE]" at bounding box center [232, 499] width 43 height 14
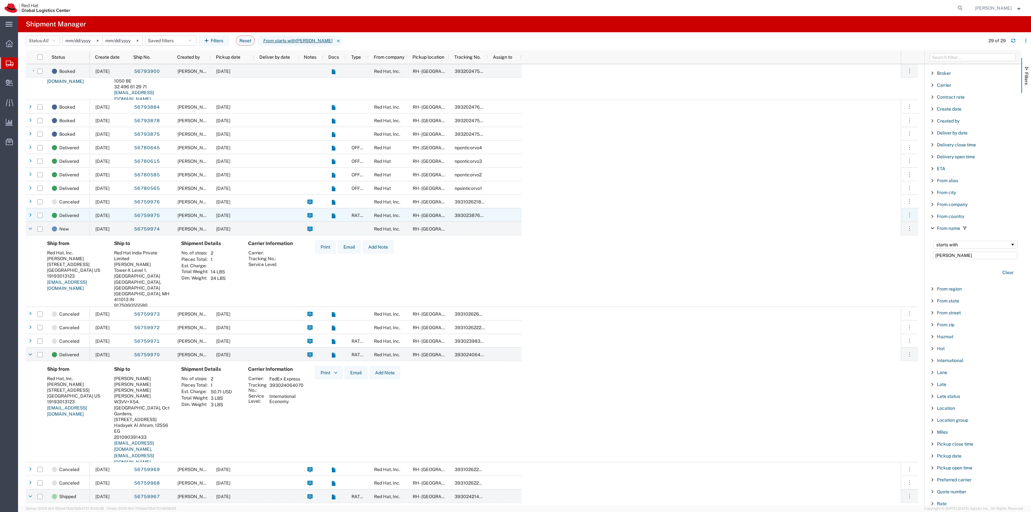
click at [196, 211] on div "[PERSON_NAME]" at bounding box center [191, 215] width 39 height 14
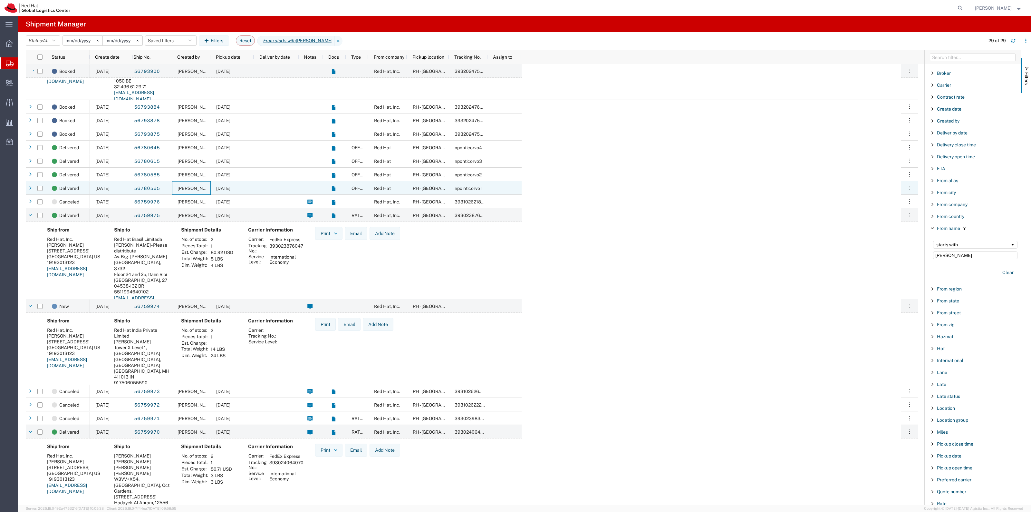
click at [201, 190] on span "[PERSON_NAME]" at bounding box center [196, 188] width 37 height 5
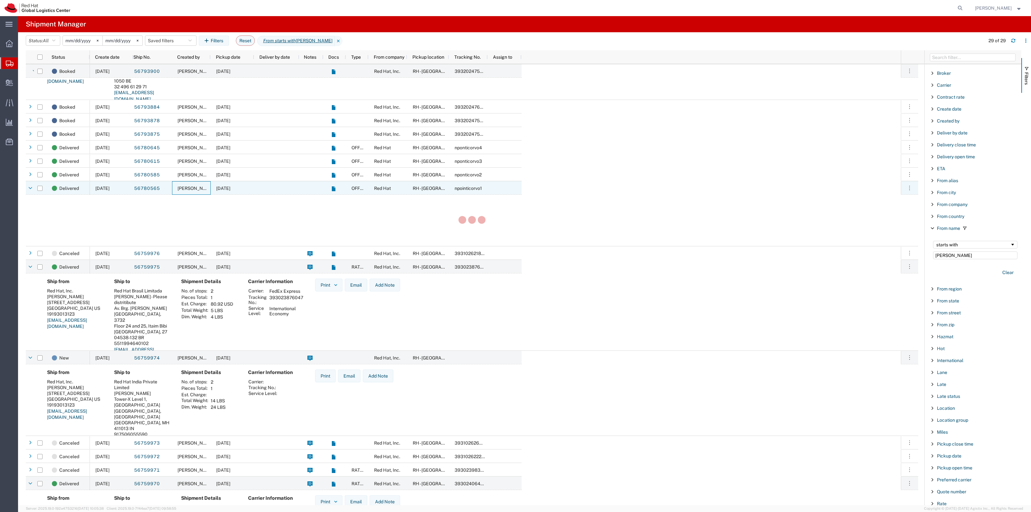
click at [201, 190] on span "[PERSON_NAME]" at bounding box center [196, 188] width 37 height 5
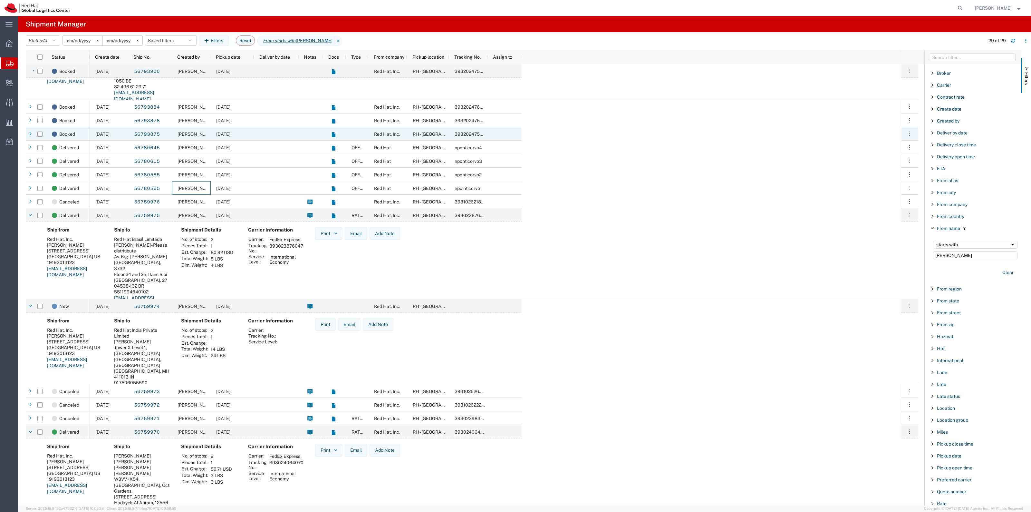
click at [211, 129] on div "[DATE]" at bounding box center [232, 134] width 43 height 14
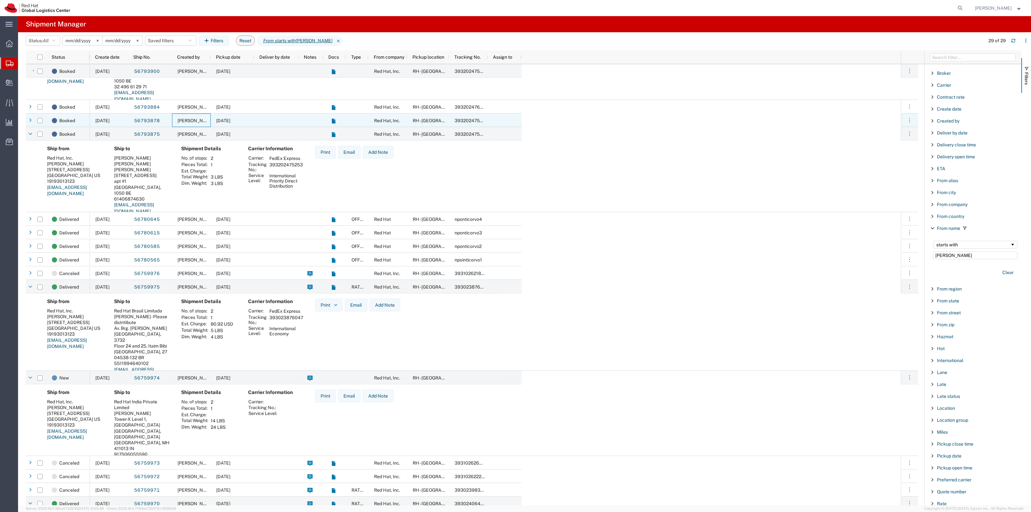
click at [207, 122] on span "[PERSON_NAME]" at bounding box center [196, 120] width 37 height 5
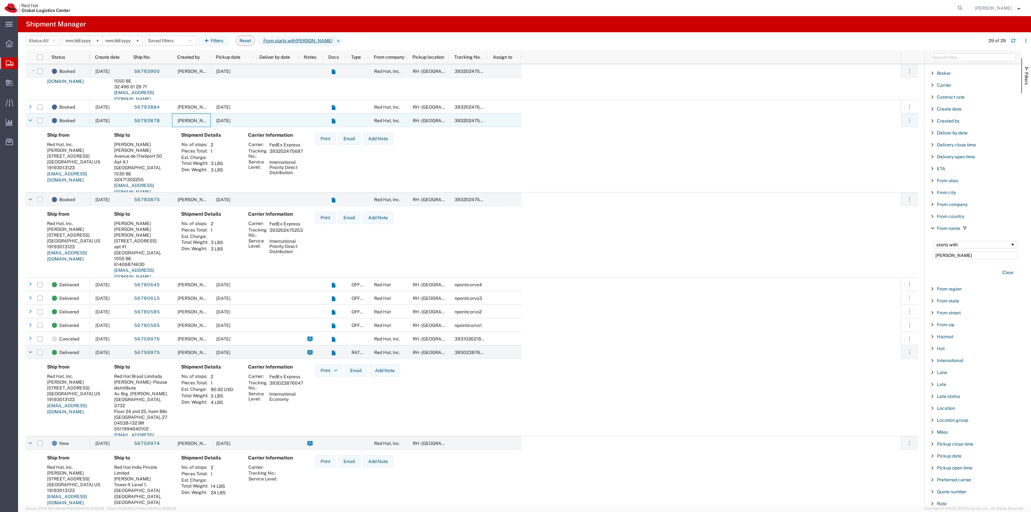
click at [207, 122] on span "[PERSON_NAME]" at bounding box center [196, 120] width 37 height 5
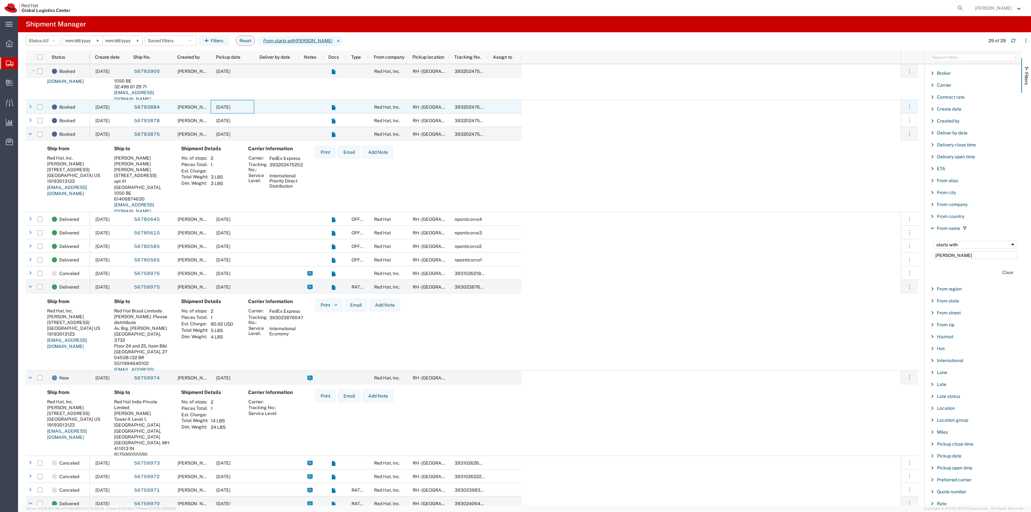
click at [215, 107] on div "[DATE]" at bounding box center [232, 107] width 43 height 14
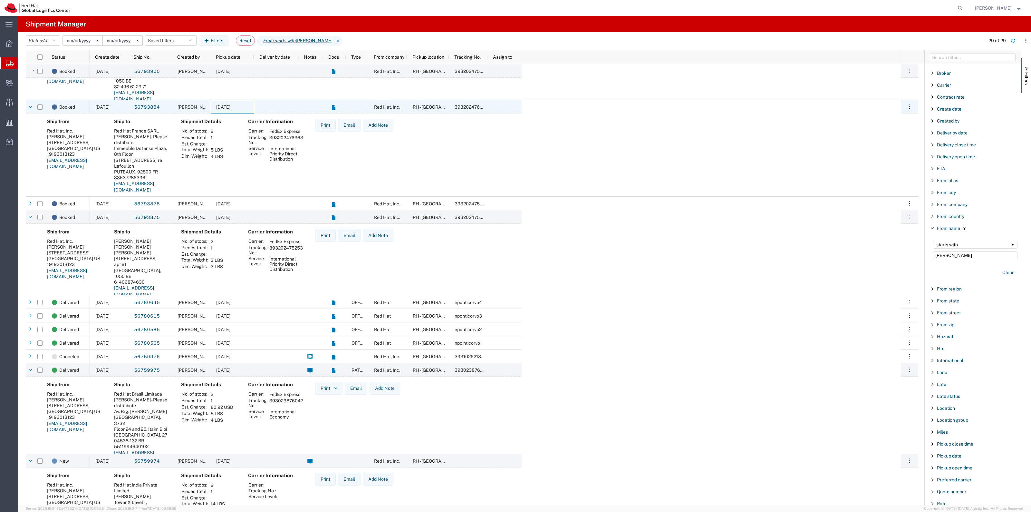
click at [215, 107] on div "[DATE]" at bounding box center [232, 107] width 43 height 14
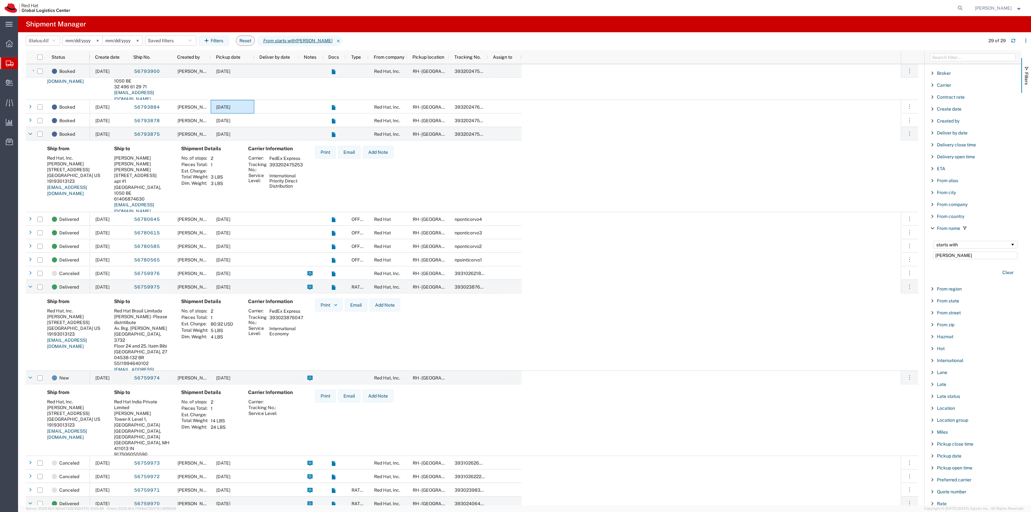
click at [84, 41] on input "[DATE]" at bounding box center [83, 41] width 40 height 10
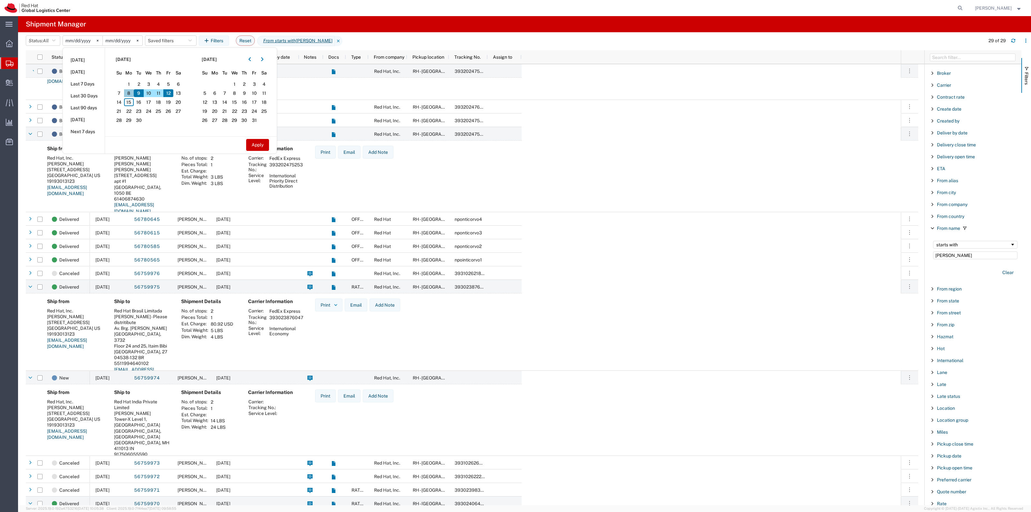
click at [131, 94] on span "8" at bounding box center [129, 93] width 10 height 8
click at [141, 92] on span "9" at bounding box center [139, 93] width 10 height 8
click at [263, 144] on button "Apply" at bounding box center [257, 145] width 23 height 12
type input "[DATE]"
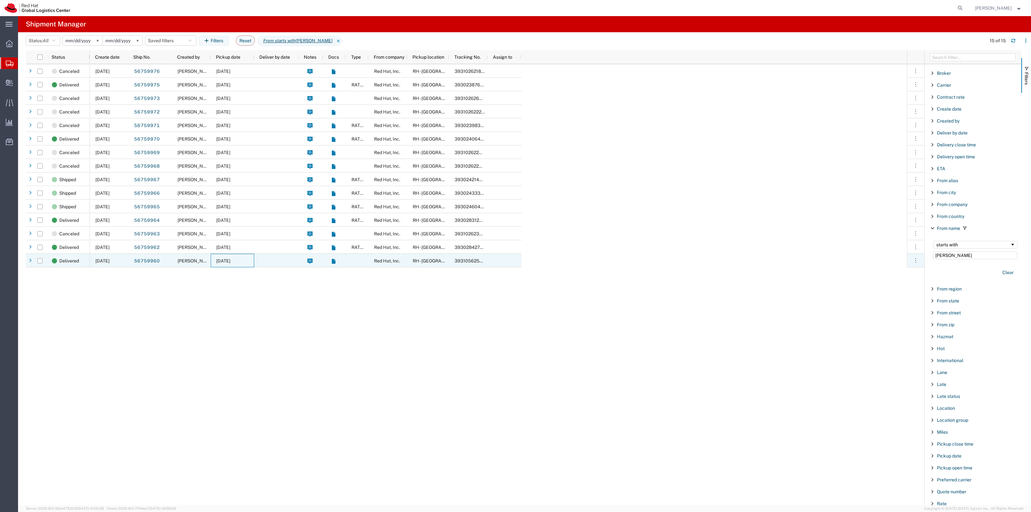
click at [226, 258] on span "[DATE]" at bounding box center [223, 260] width 14 height 5
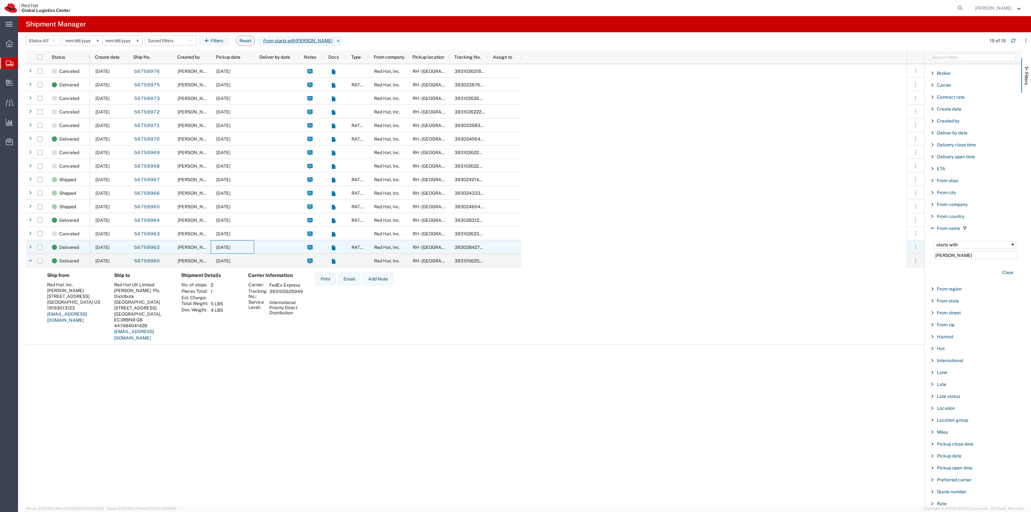
click at [229, 245] on span "[DATE]" at bounding box center [223, 247] width 14 height 5
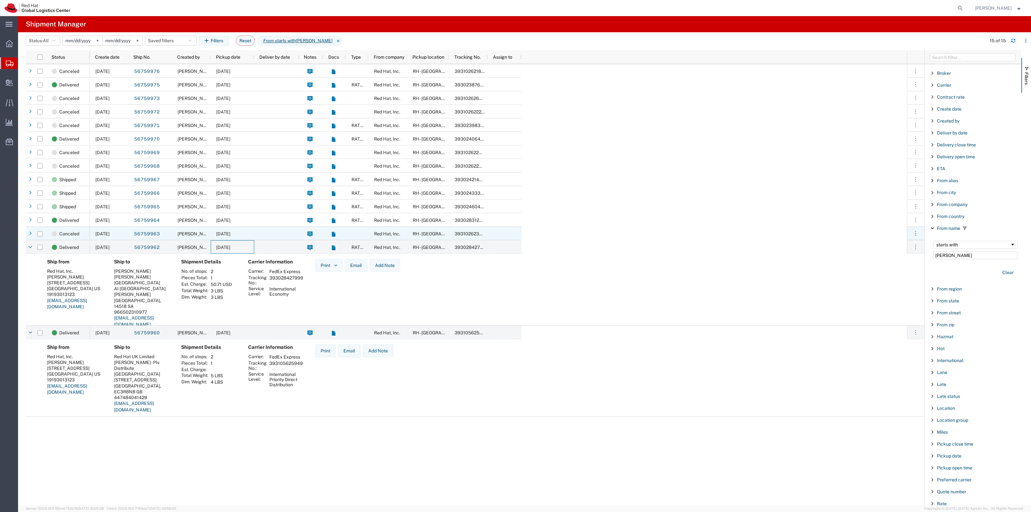
click at [236, 237] on div "[DATE]" at bounding box center [232, 233] width 43 height 14
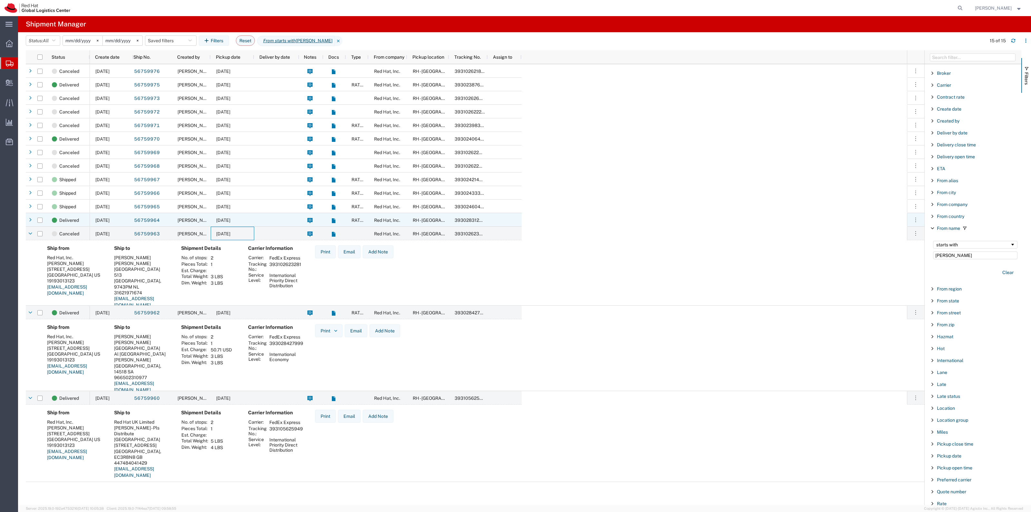
click at [232, 223] on div "[DATE]" at bounding box center [232, 220] width 43 height 14
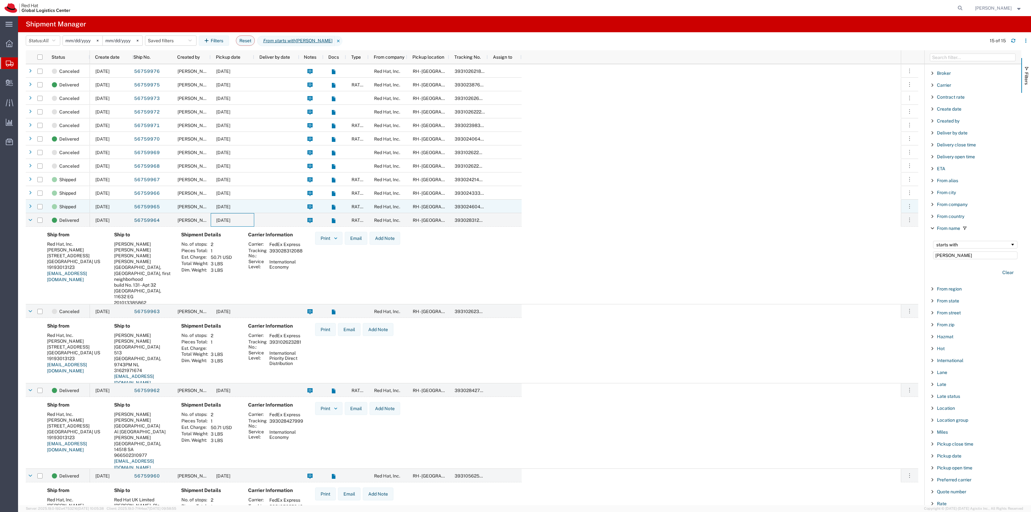
click at [231, 212] on div "[DATE]" at bounding box center [232, 206] width 43 height 14
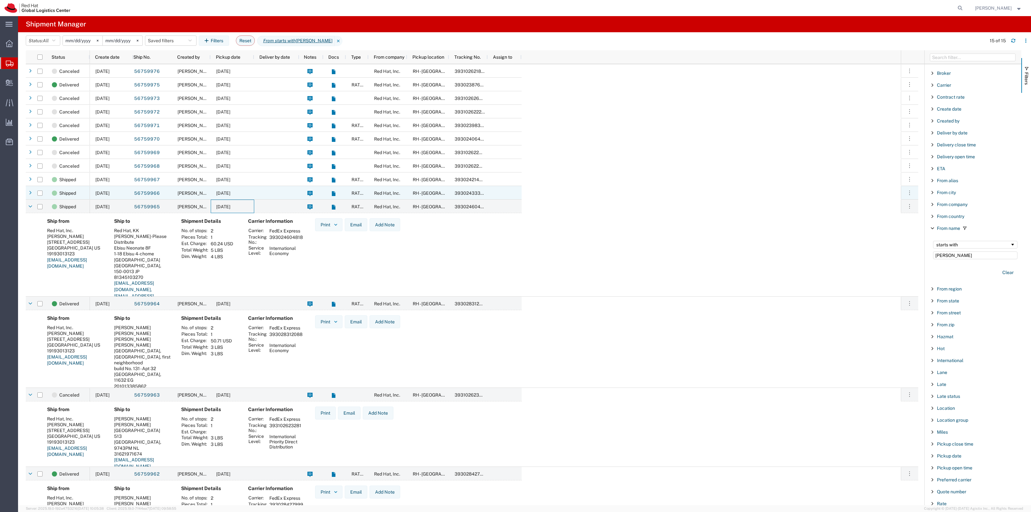
click at [225, 194] on span "[DATE]" at bounding box center [223, 192] width 14 height 5
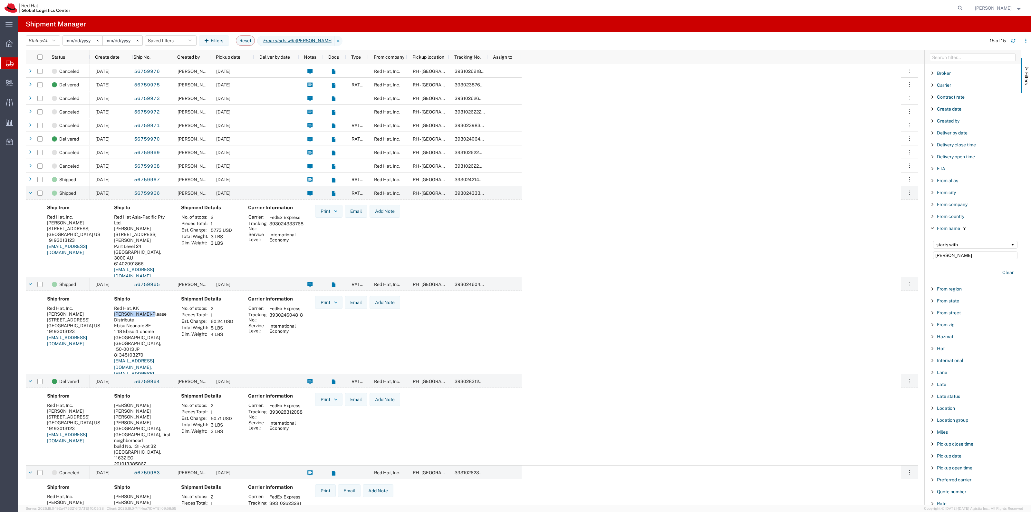
drag, startPoint x: 111, startPoint y: 313, endPoint x: 152, endPoint y: 314, distance: 40.6
click at [152, 314] on div "Ship to Red Hat, KK [PERSON_NAME]-Please Distribute Ebisu Neonate 8F 1-18 Ebisu…" at bounding box center [142, 342] width 67 height 92
copy div "[PERSON_NAME]"
click at [223, 177] on span "[DATE]" at bounding box center [223, 179] width 14 height 5
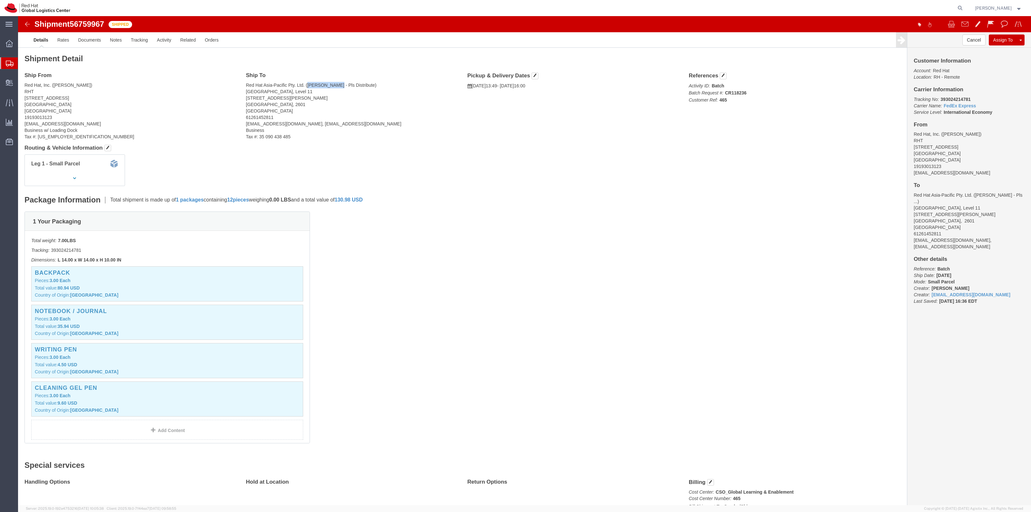
drag, startPoint x: 289, startPoint y: 69, endPoint x: 316, endPoint y: 67, distance: 27.8
click address "Red Hat Asia-Pacific Pty. Ltd. (Sarah Zanoni - Pls Distribute) Canberra House, …"
copy address "Sarah Zanoni"
